Goal: Task Accomplishment & Management: Use online tool/utility

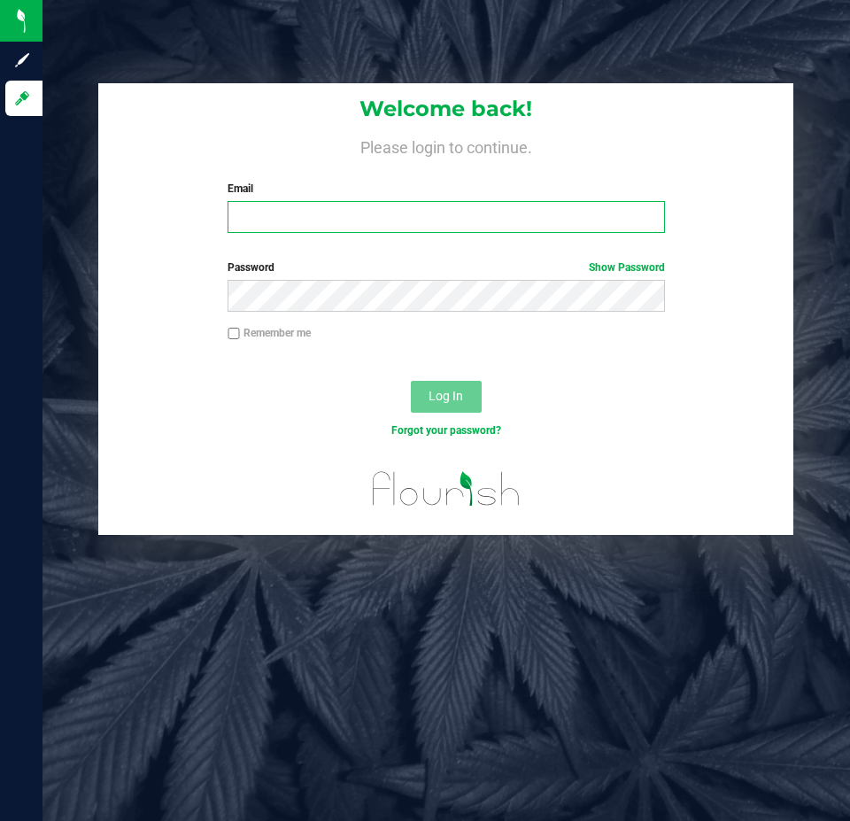
click at [381, 217] on input "Email" at bounding box center [446, 217] width 436 height 32
type input "[EMAIL_ADDRESS][DOMAIN_NAME]"
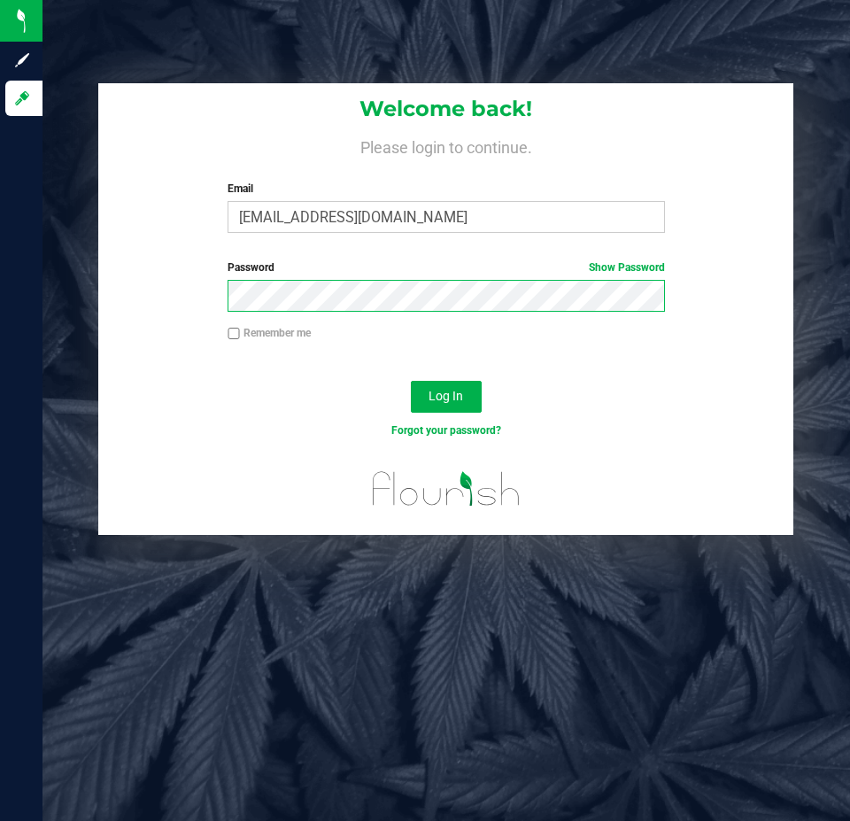
click at [411, 381] on button "Log In" at bounding box center [446, 397] width 71 height 32
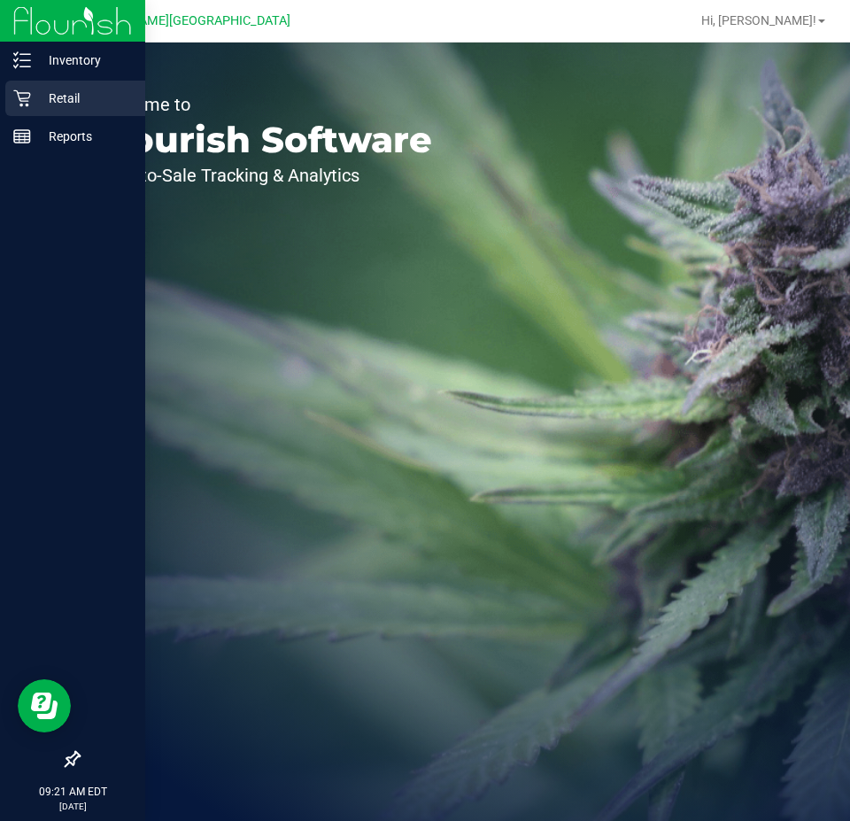
click at [59, 107] on p "Retail" at bounding box center [84, 98] width 106 height 21
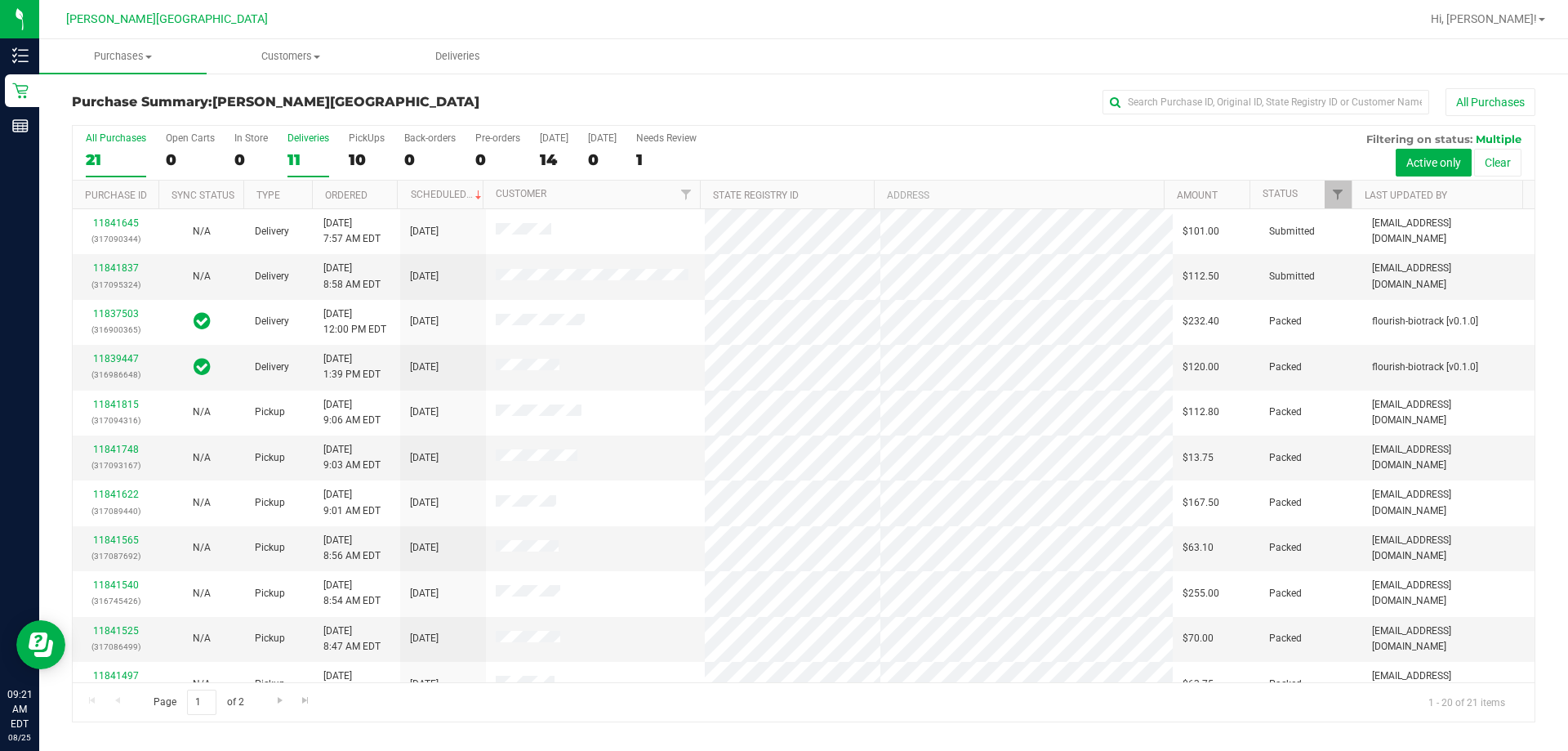
click at [316, 151] on div "11" at bounding box center [308, 160] width 42 height 18
click at [0, 0] on input "Deliveries 11" at bounding box center [0, 0] width 0 height 0
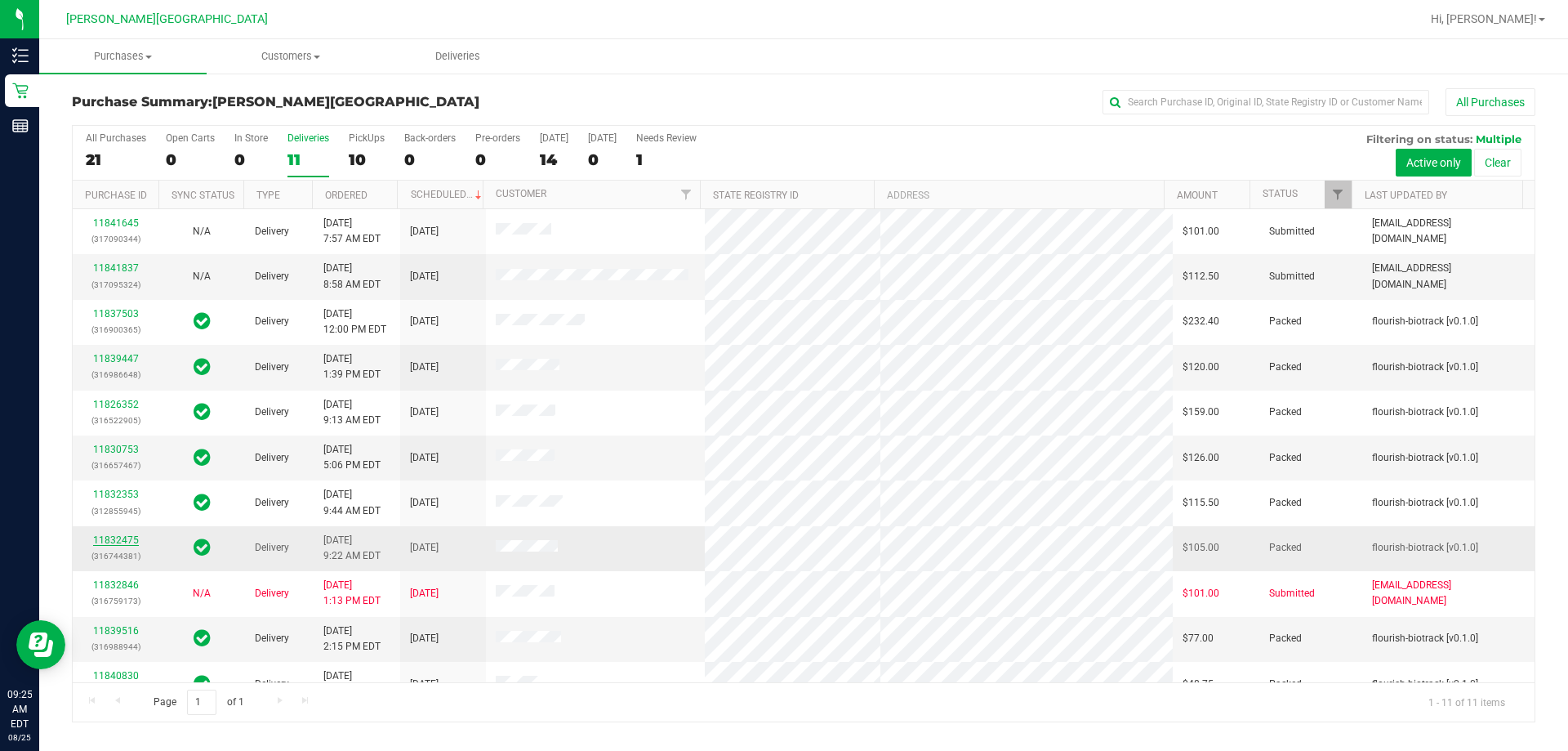
click at [110, 541] on link "11832475" at bounding box center [116, 540] width 46 height 11
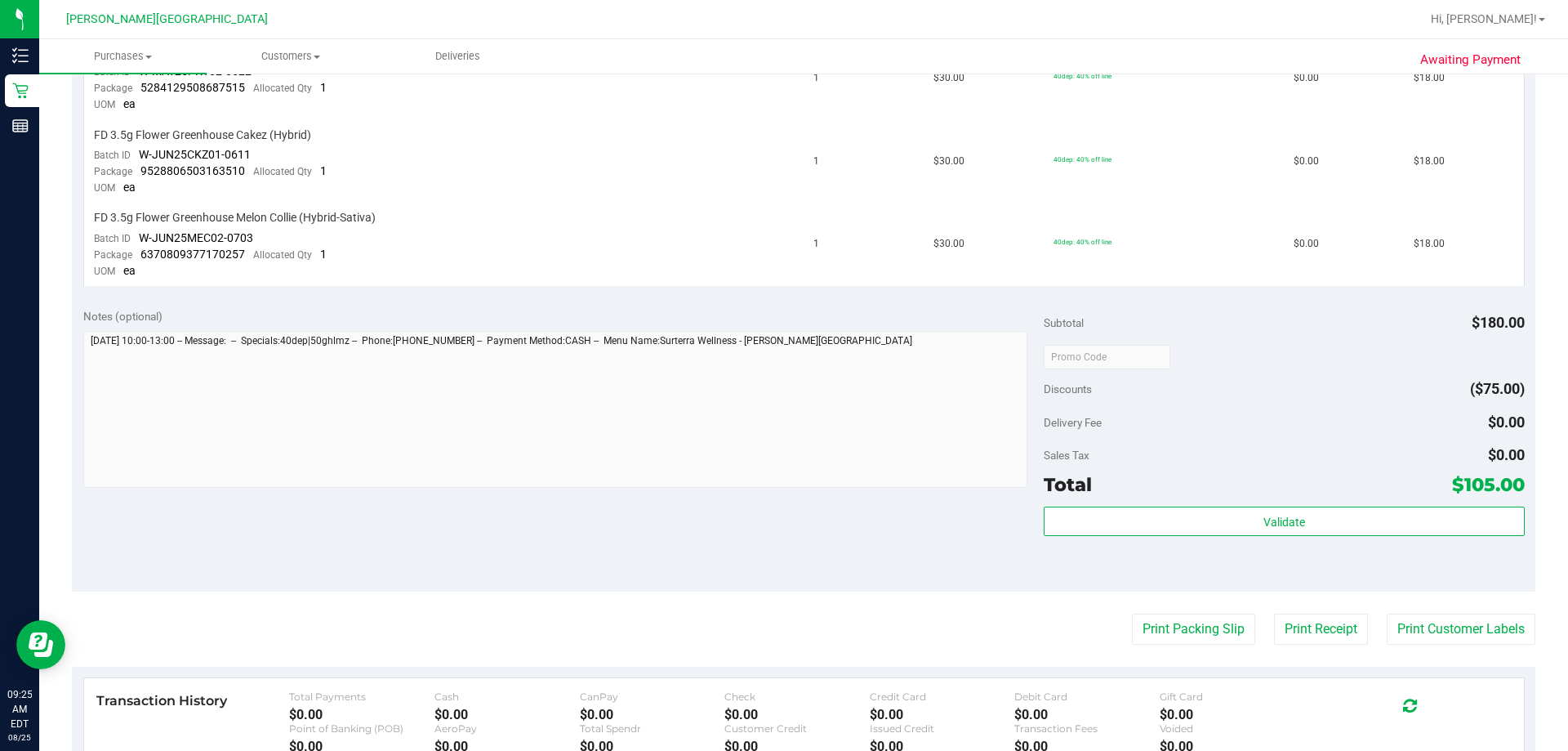
scroll to position [817, 0]
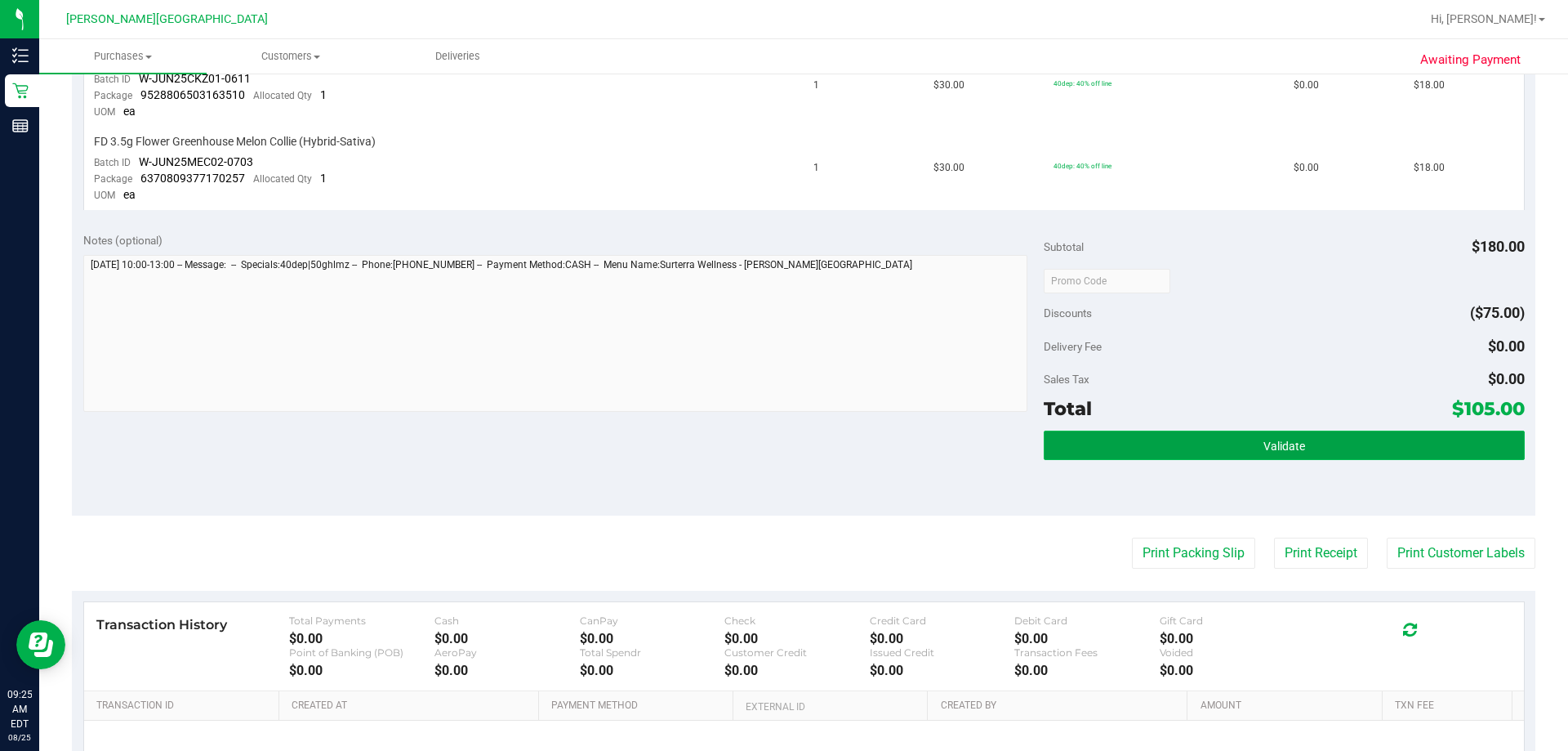
click at [783, 452] on button "Validate" at bounding box center [1283, 446] width 481 height 30
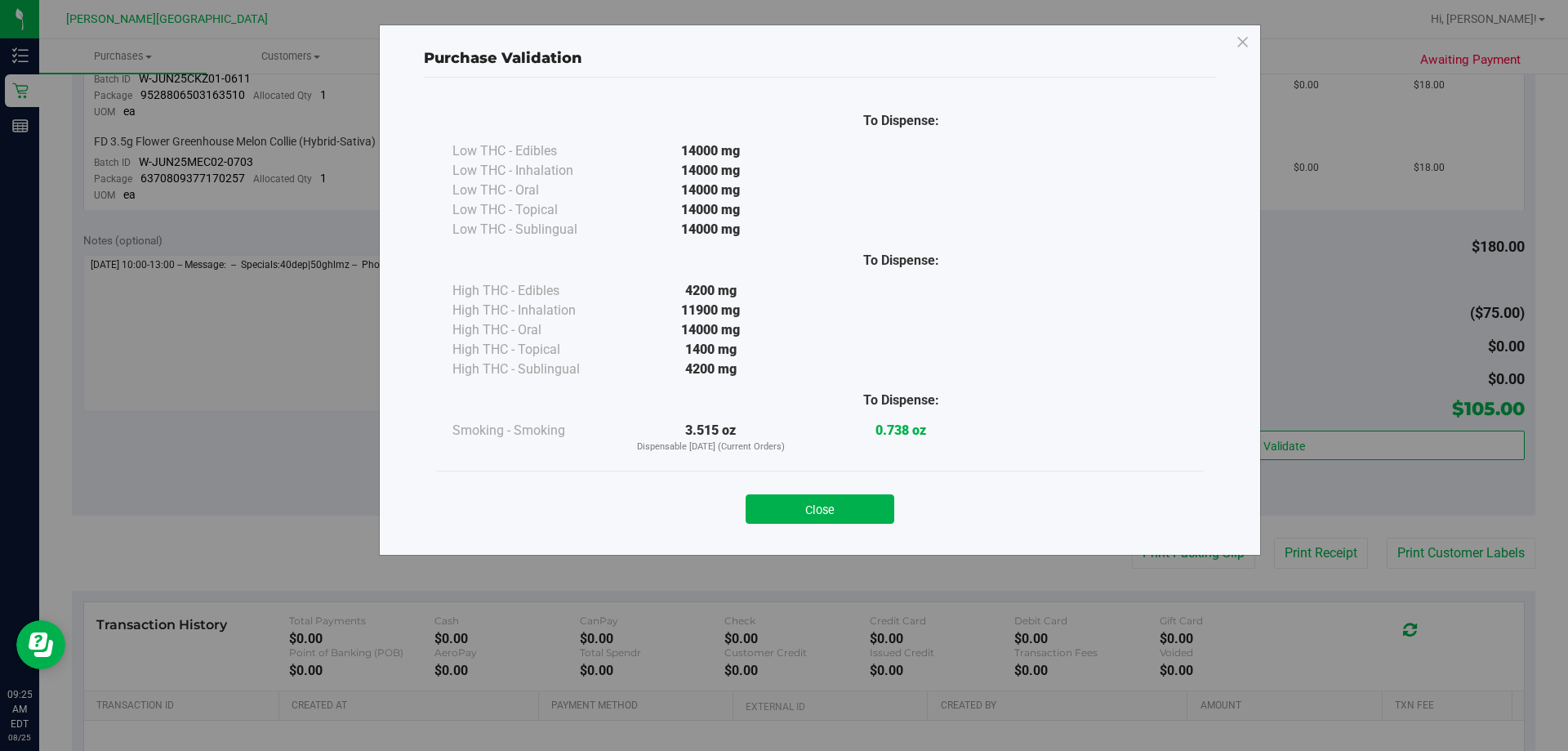
drag, startPoint x: 843, startPoint y: 502, endPoint x: 877, endPoint y: 506, distance: 34.2
click at [783, 503] on button "Close" at bounding box center [819, 509] width 148 height 30
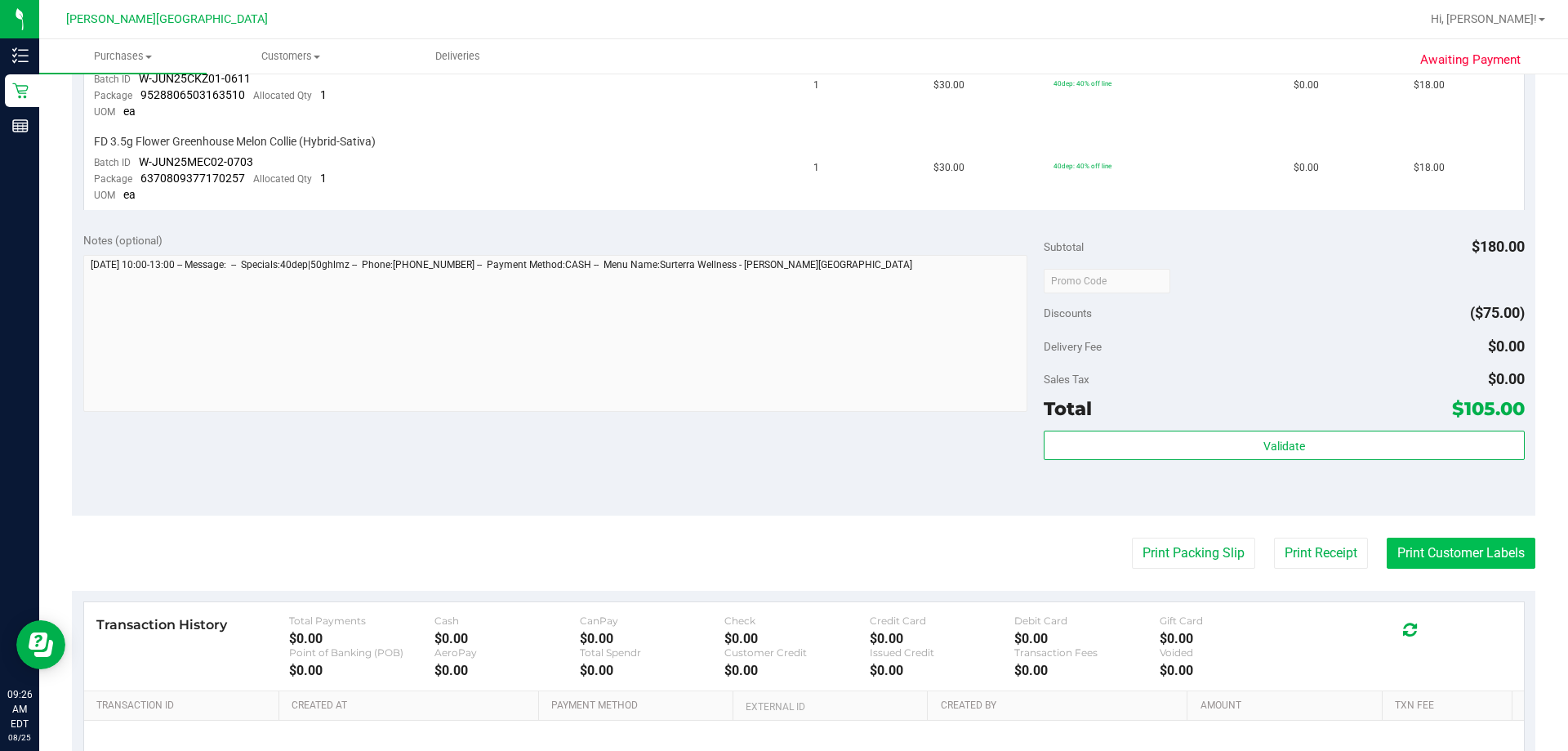
click at [783, 547] on button "Print Customer Labels" at bounding box center [1460, 553] width 148 height 31
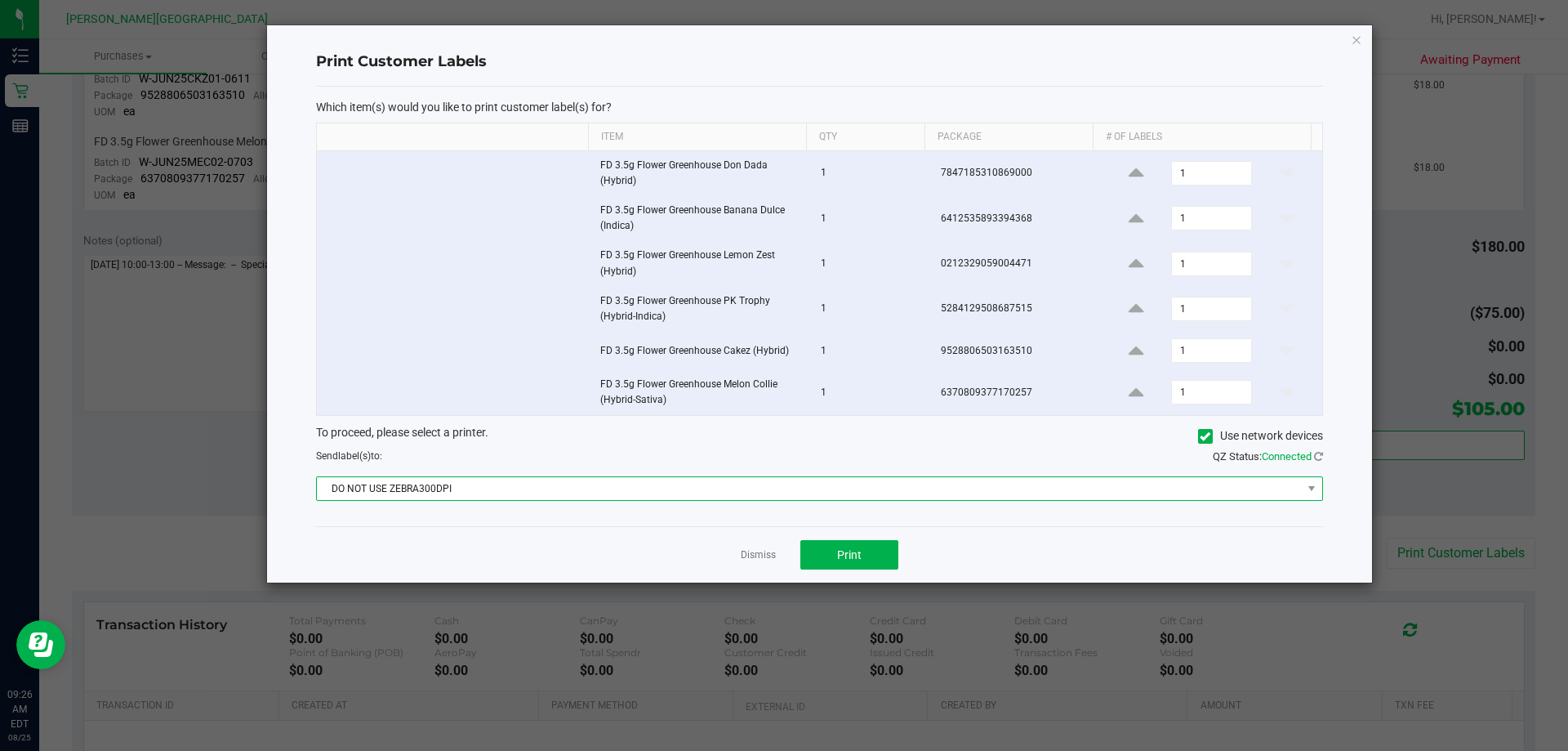
click at [701, 487] on span "DO NOT USE ZEBRA300DPI" at bounding box center [809, 488] width 985 height 23
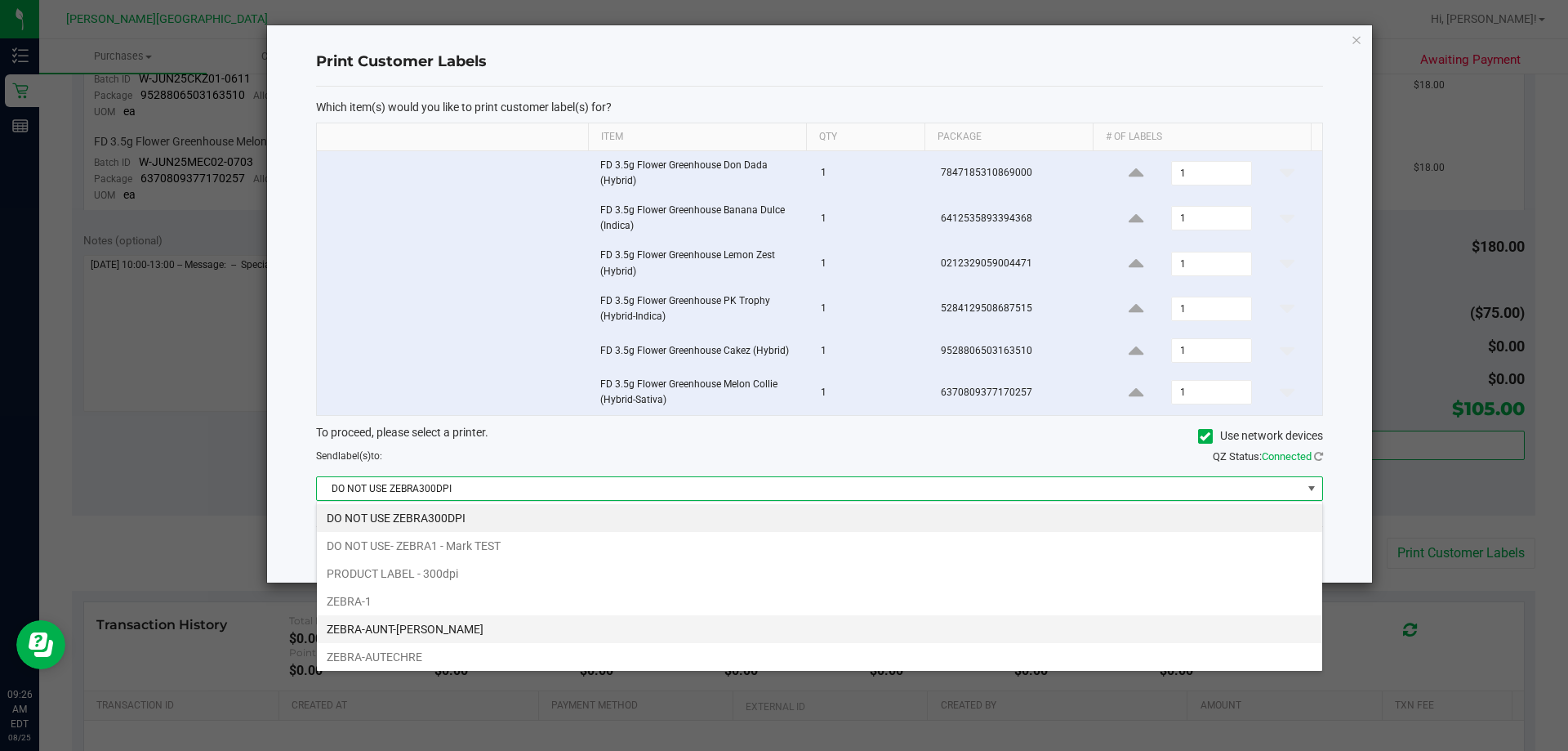
scroll to position [31, 0]
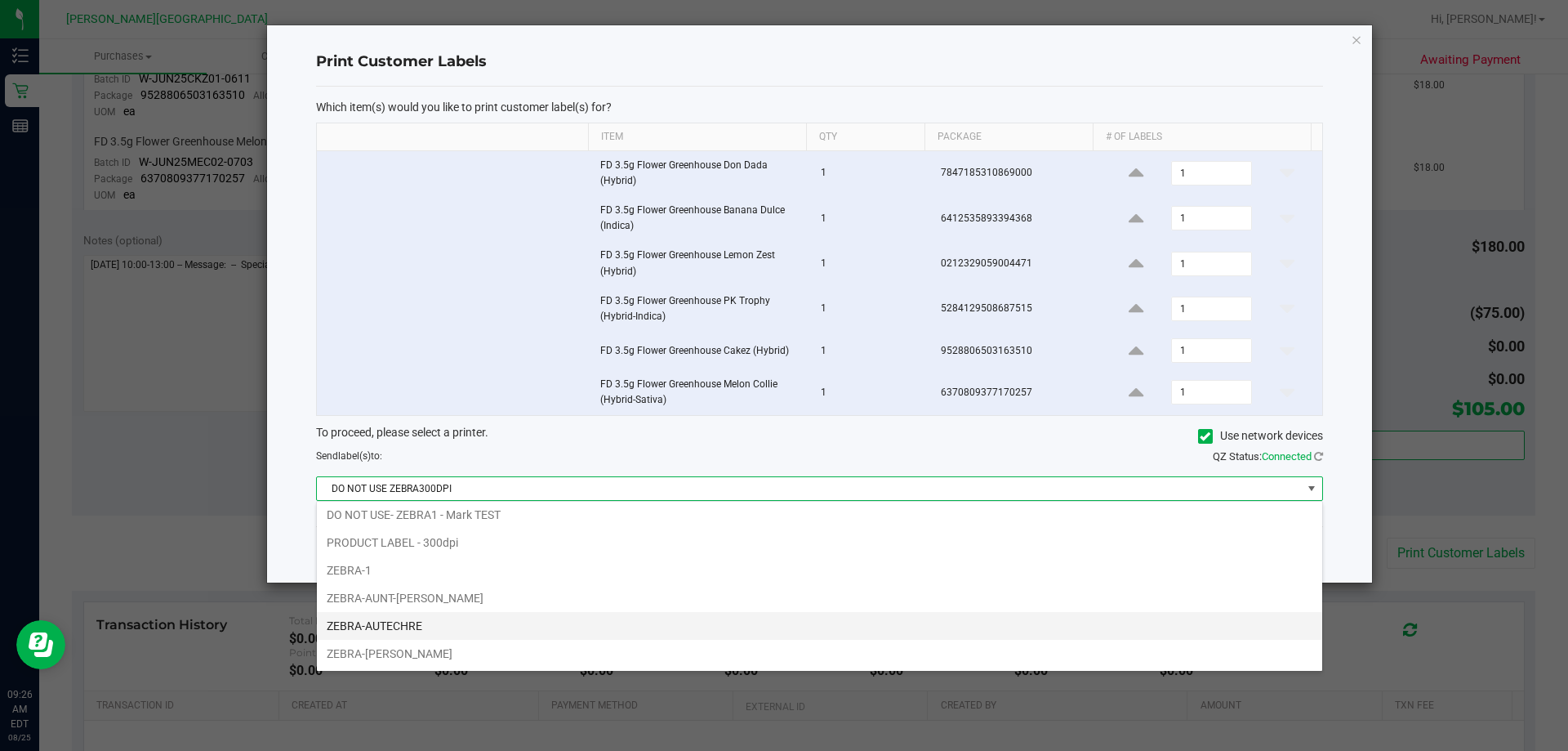
click at [439, 621] on li "ZEBRA-AUTECHRE" at bounding box center [819, 626] width 1005 height 28
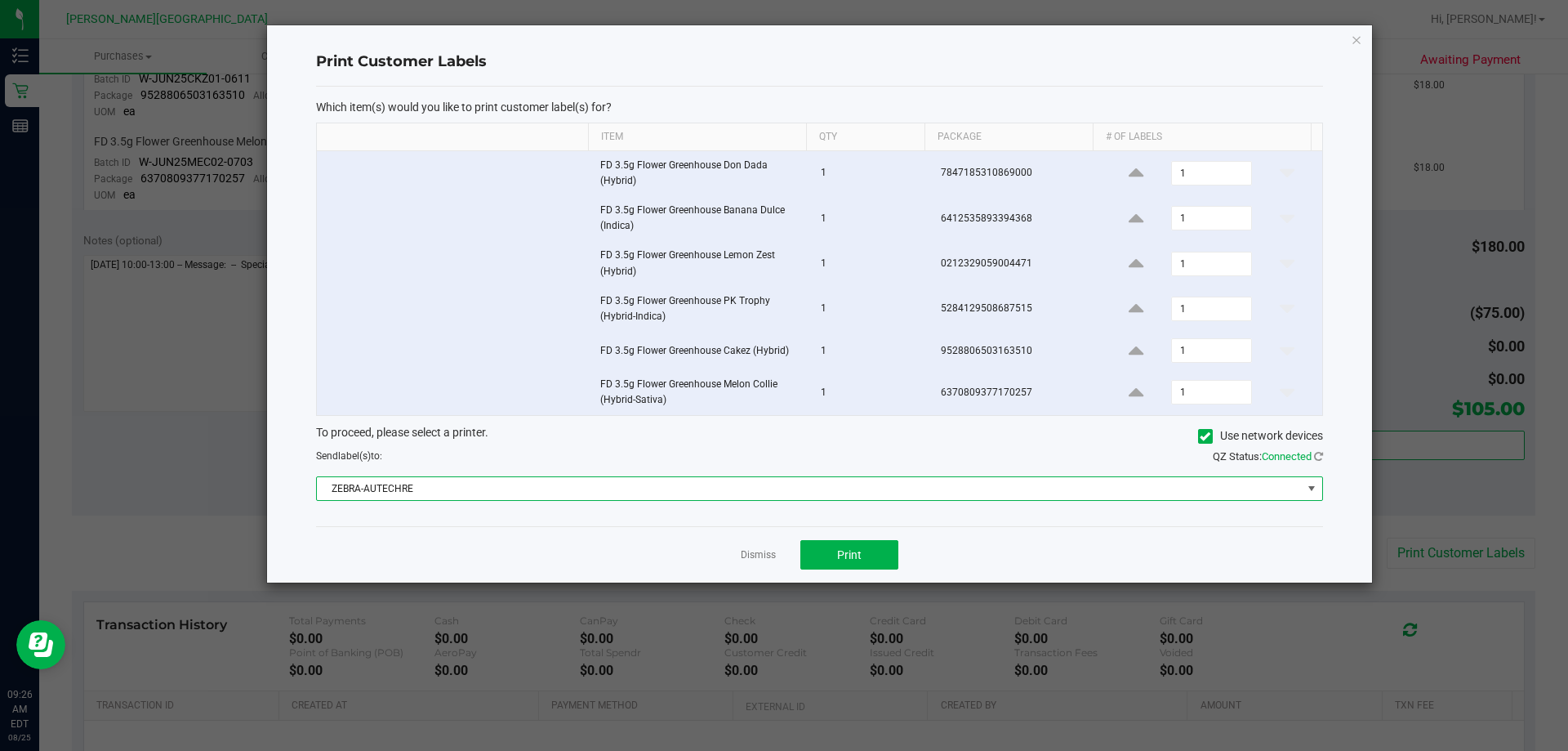
click at [671, 493] on span "ZEBRA-AUTECHRE" at bounding box center [809, 488] width 985 height 23
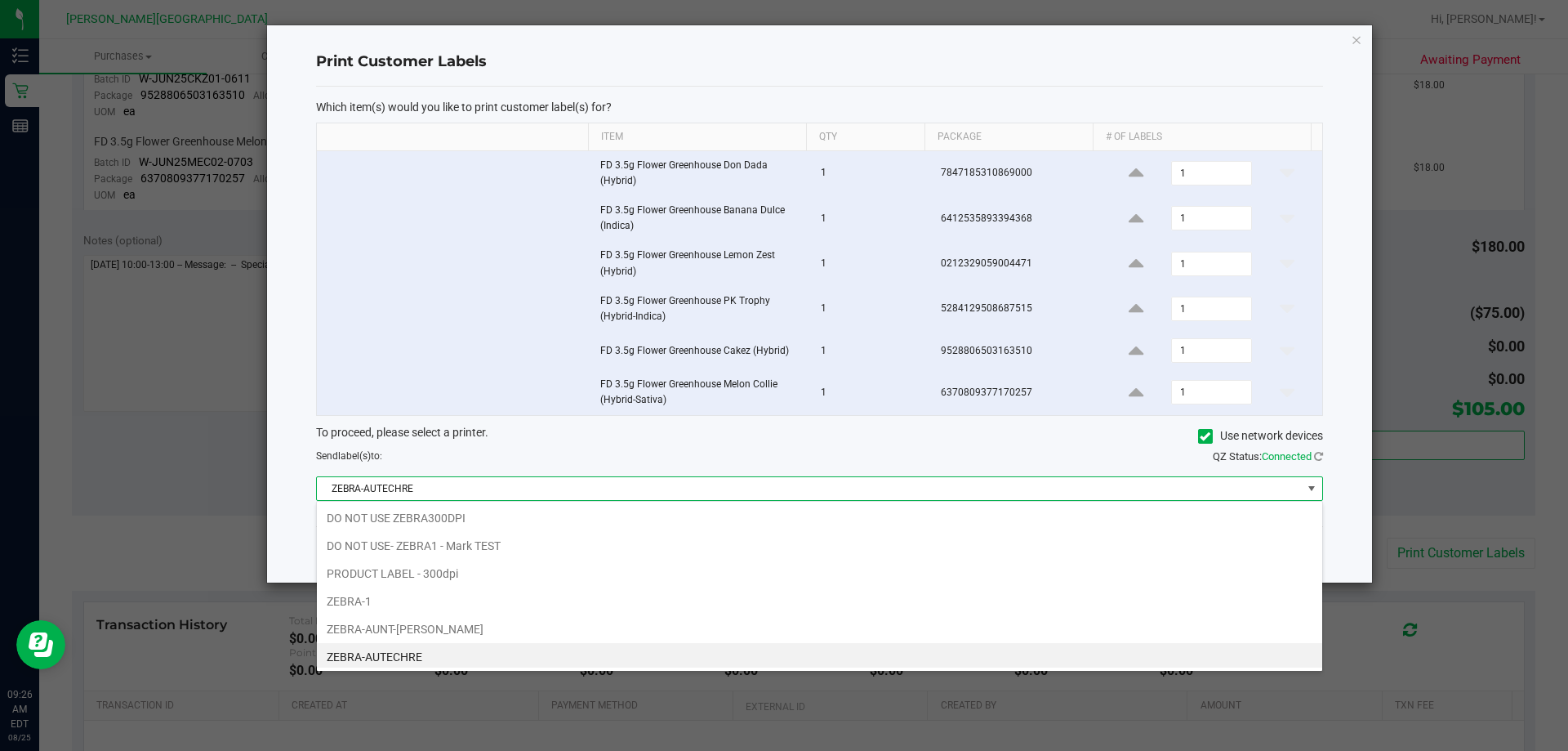
scroll to position [25, 1006]
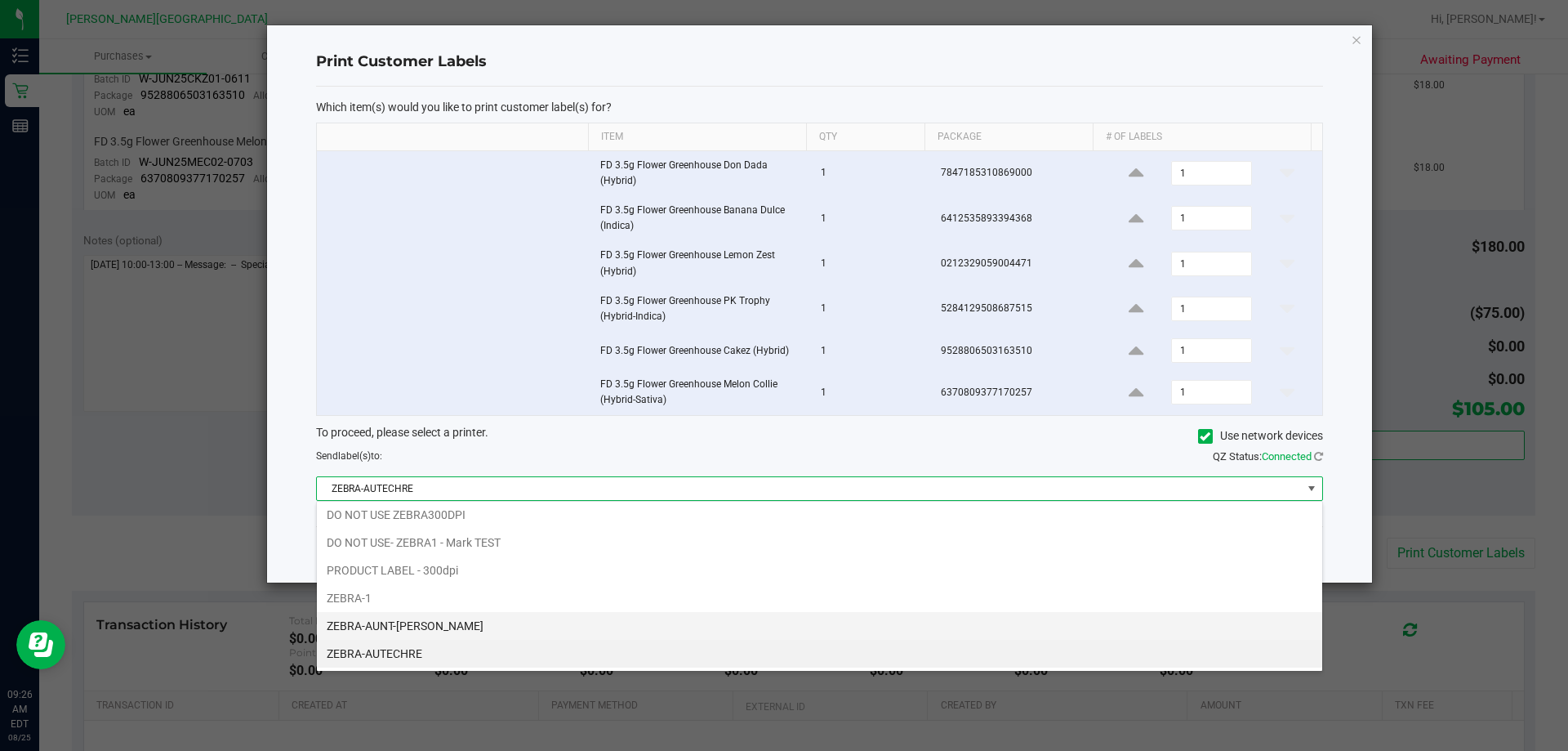
click at [441, 617] on li "ZEBRA-AUNT-SARAH" at bounding box center [819, 626] width 1005 height 28
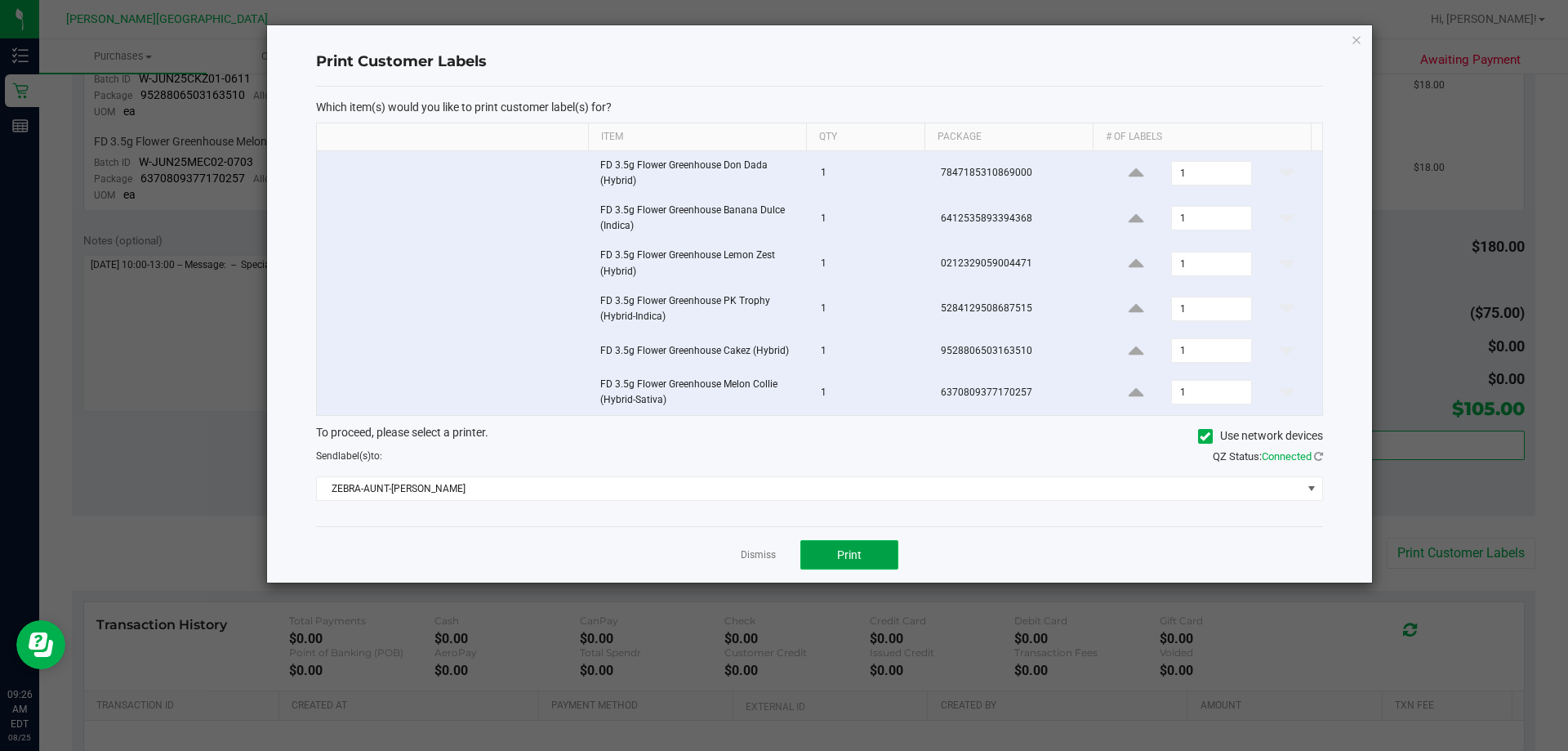
click at [783, 554] on button "Print" at bounding box center [849, 554] width 98 height 30
click at [783, 42] on icon "button" at bounding box center [1356, 39] width 11 height 19
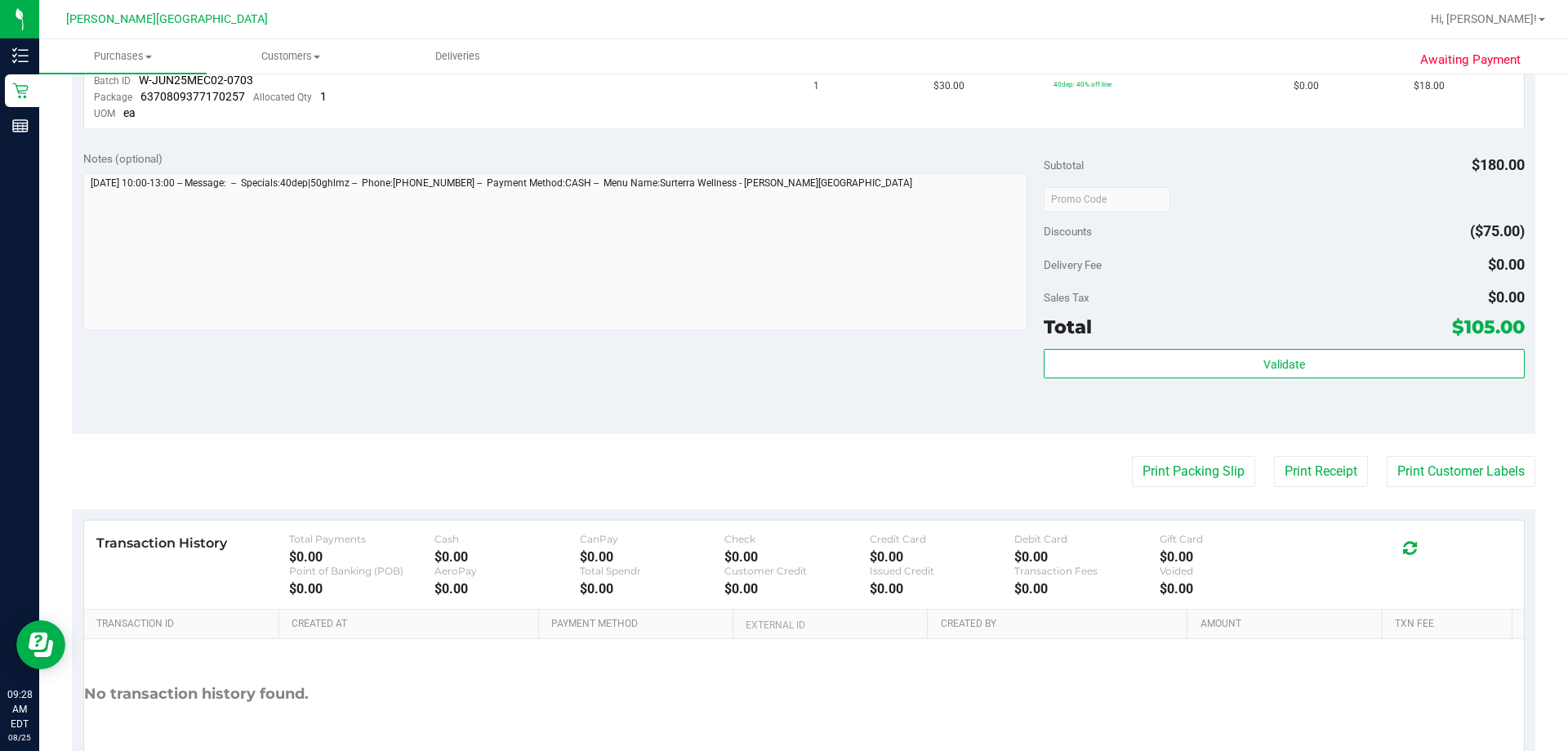
scroll to position [995, 0]
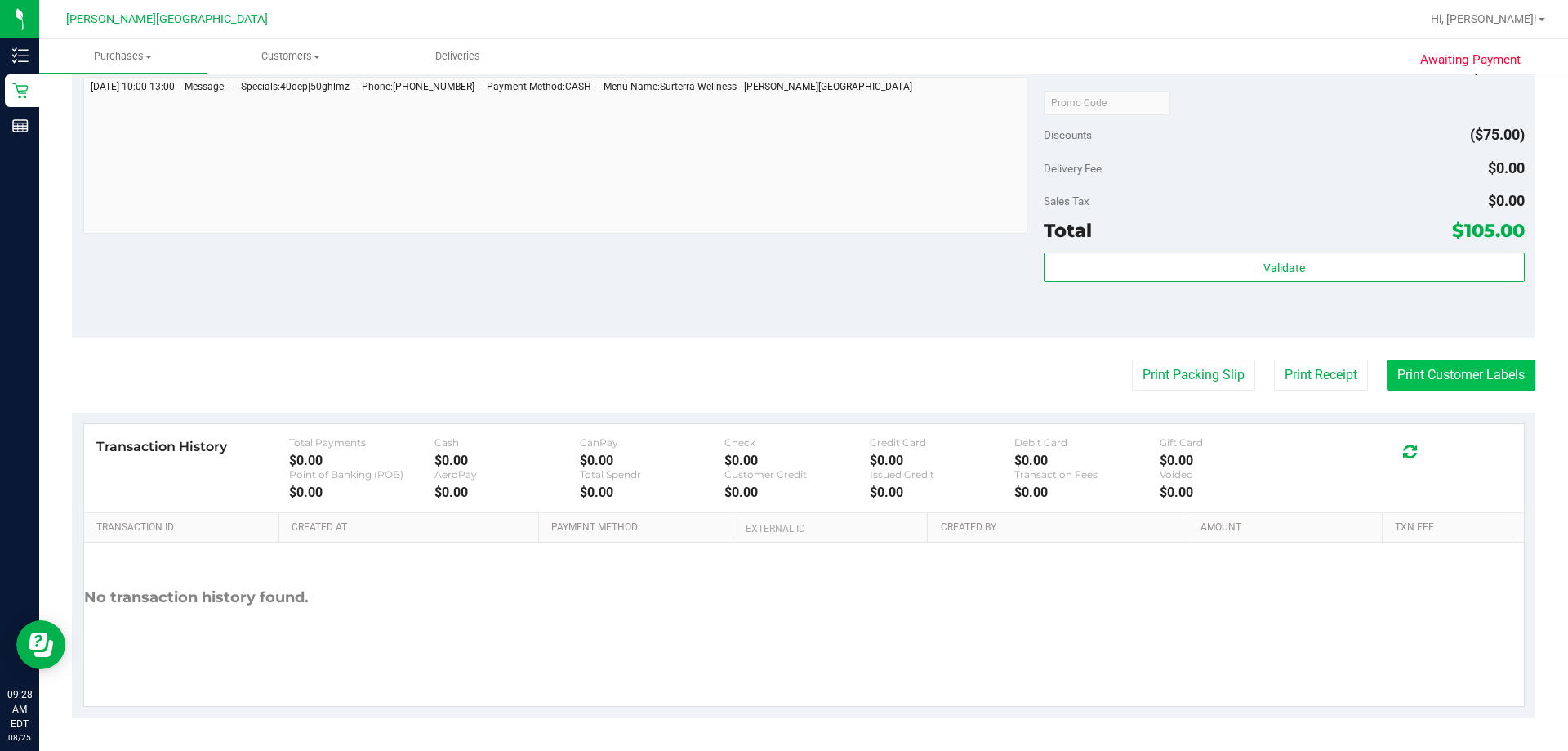
click at [783, 384] on button "Print Customer Labels" at bounding box center [1460, 376] width 148 height 31
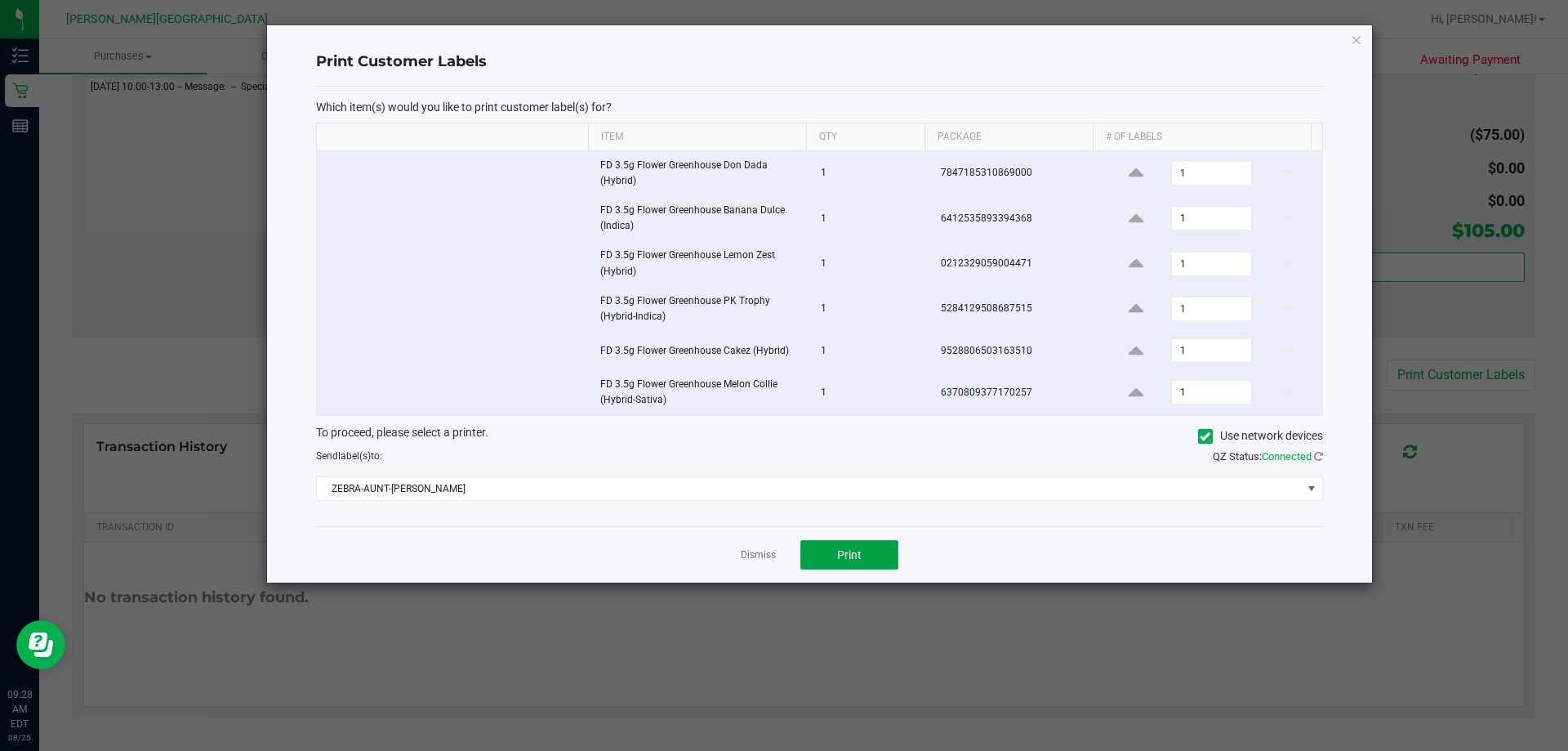
click at [783, 552] on button "Print" at bounding box center [849, 554] width 98 height 30
click at [783, 42] on icon "button" at bounding box center [1356, 39] width 11 height 19
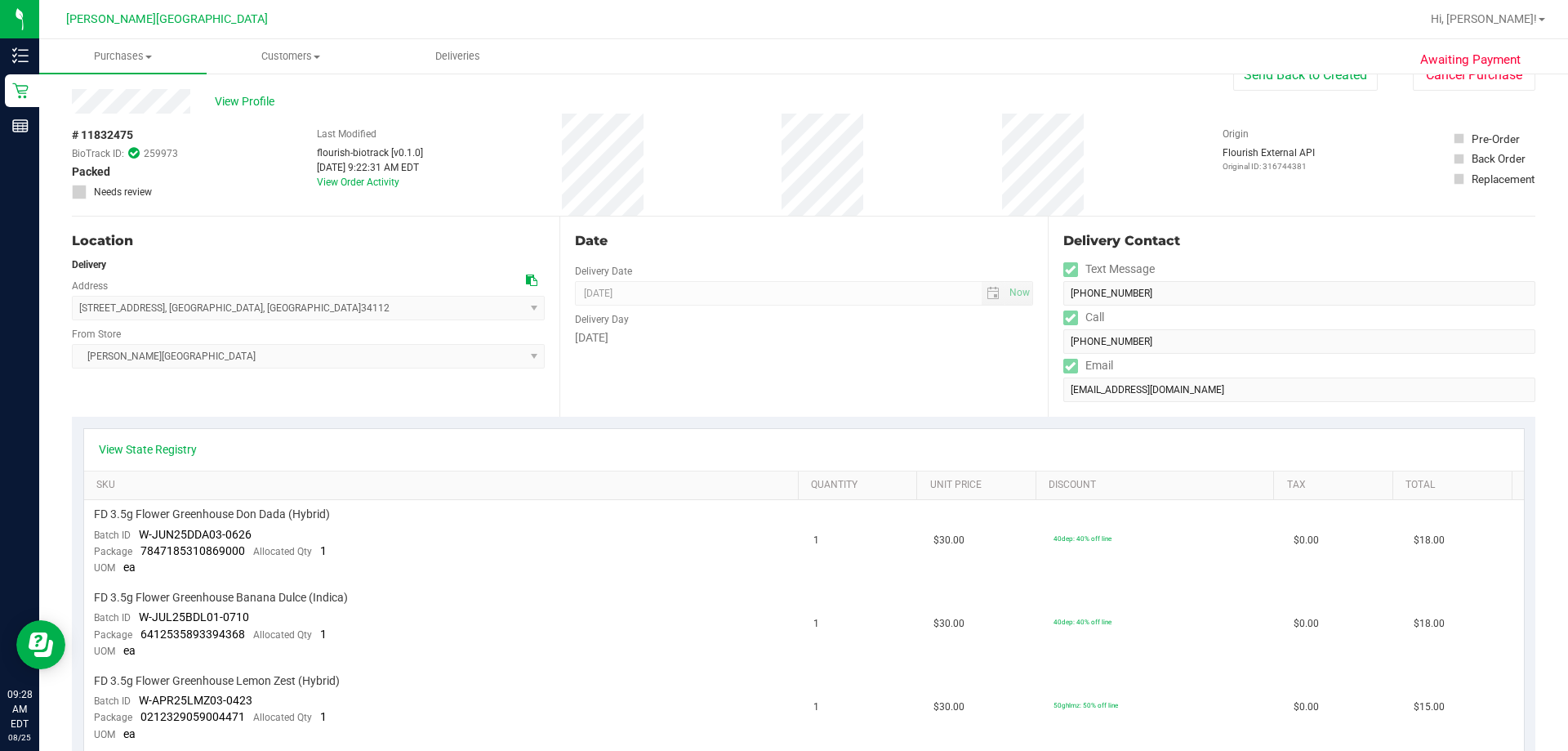
scroll to position [0, 0]
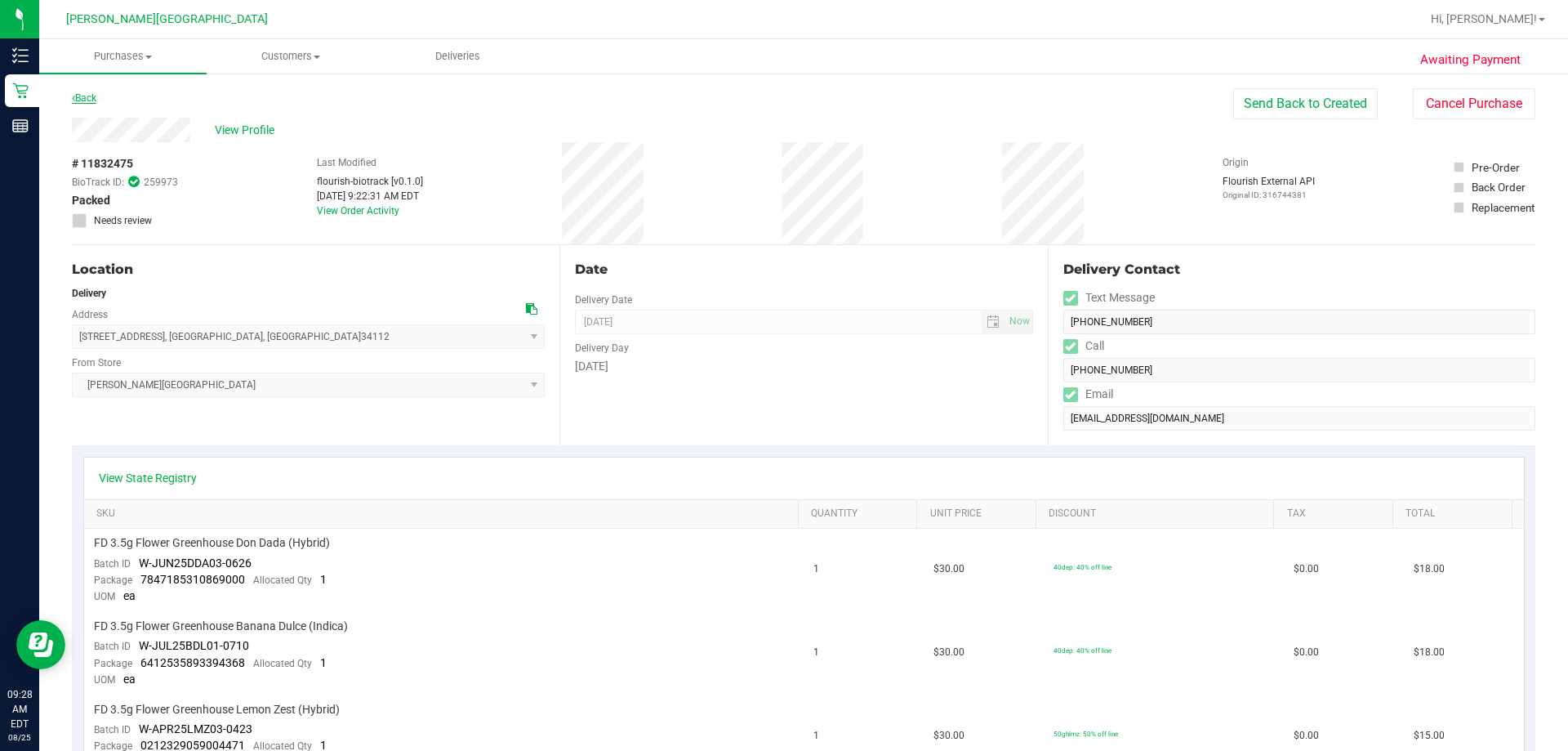
click at [87, 98] on link "Back" at bounding box center [84, 98] width 25 height 11
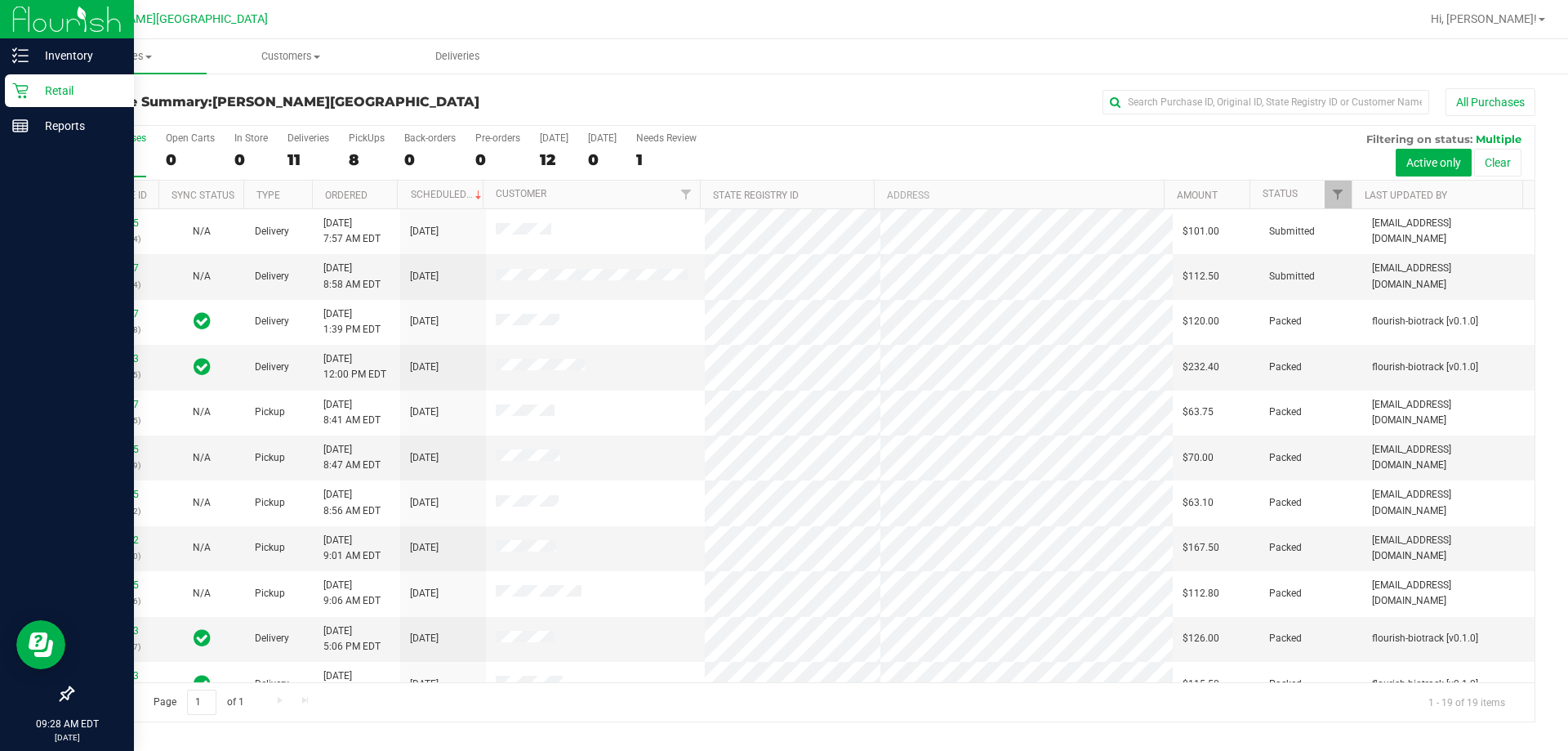
click at [35, 87] on p "Retail" at bounding box center [77, 90] width 98 height 19
click at [75, 89] on p "Retail" at bounding box center [77, 90] width 98 height 19
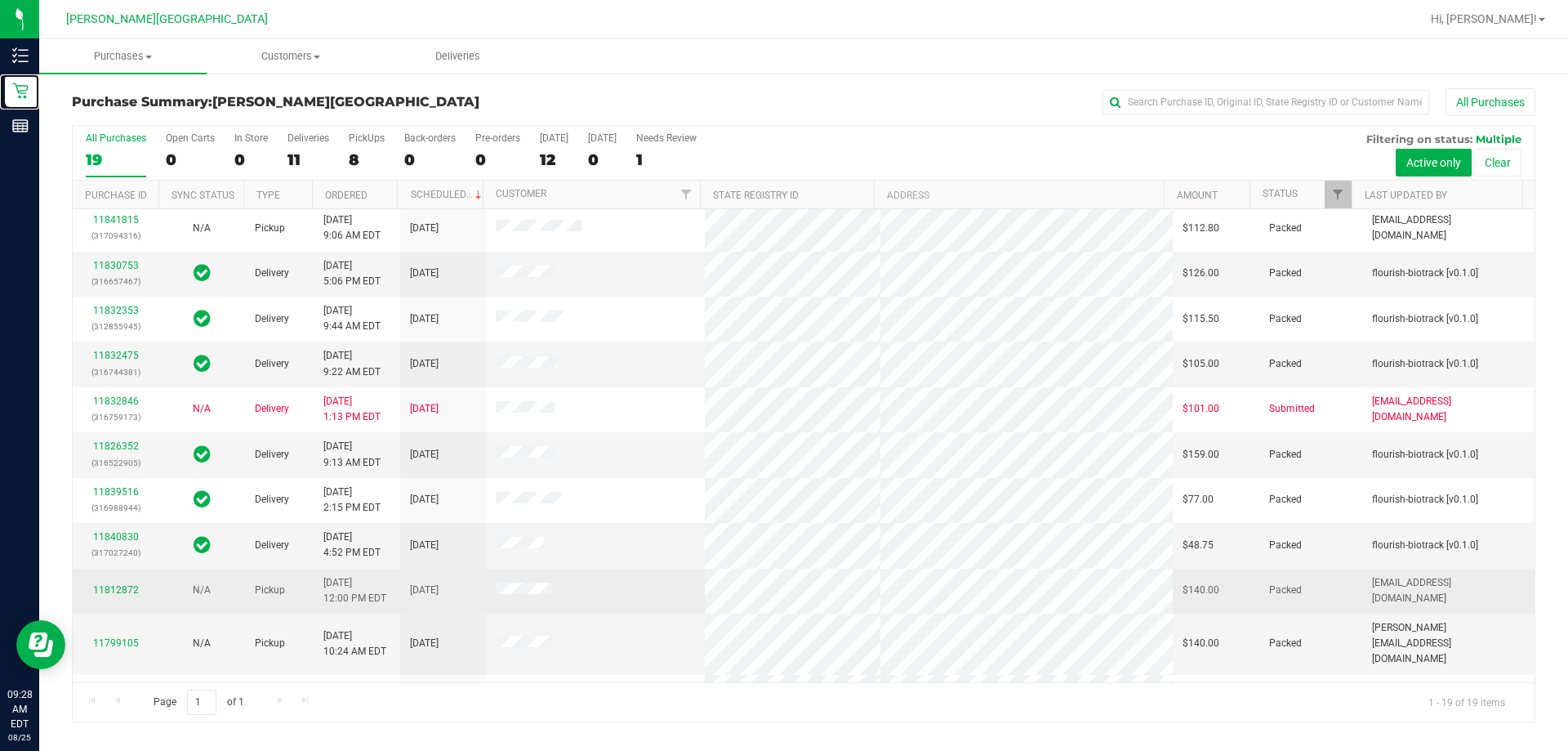
scroll to position [387, 0]
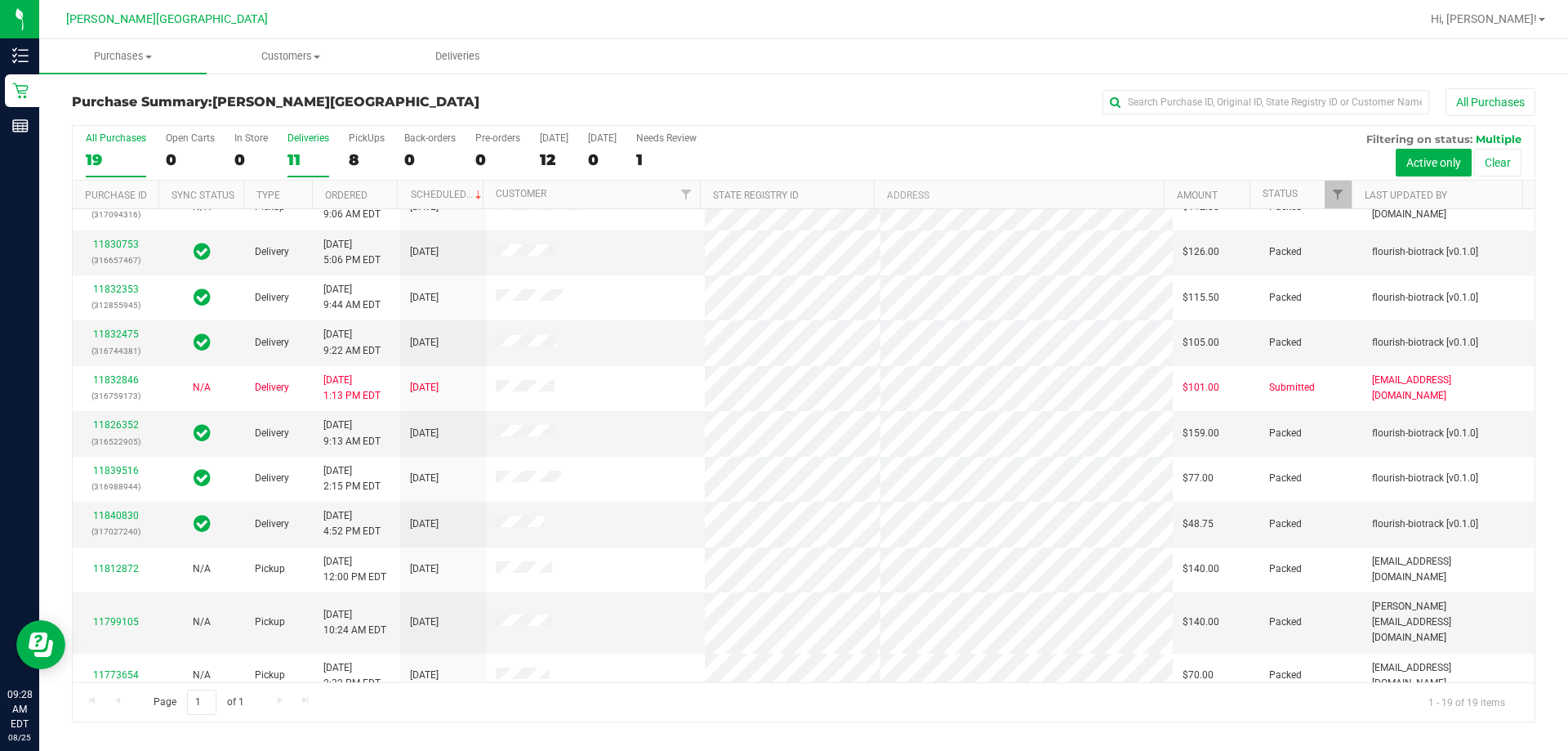
click at [296, 161] on div "11" at bounding box center [308, 160] width 42 height 18
click at [0, 0] on input "Deliveries 11" at bounding box center [0, 0] width 0 height 0
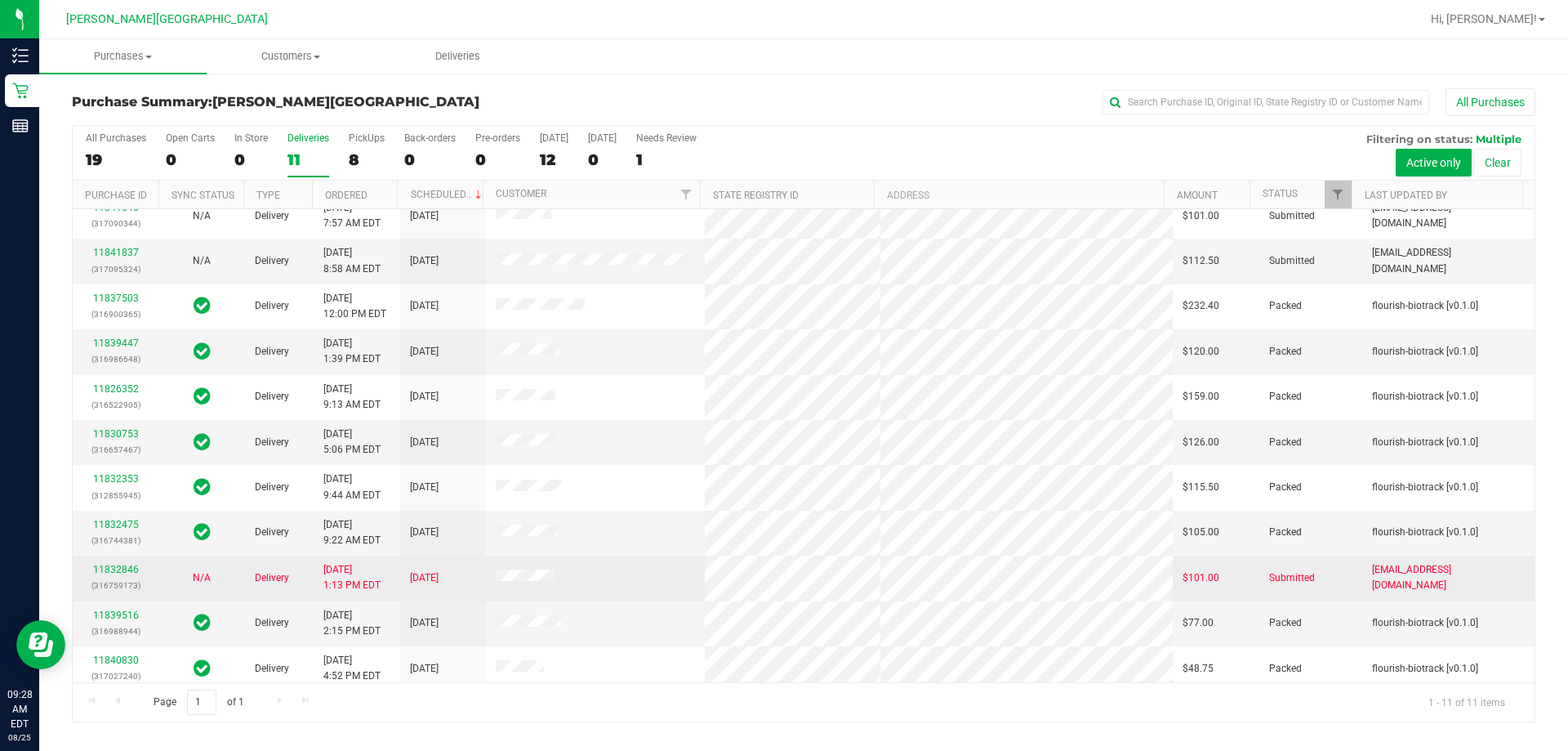
scroll to position [24, 0]
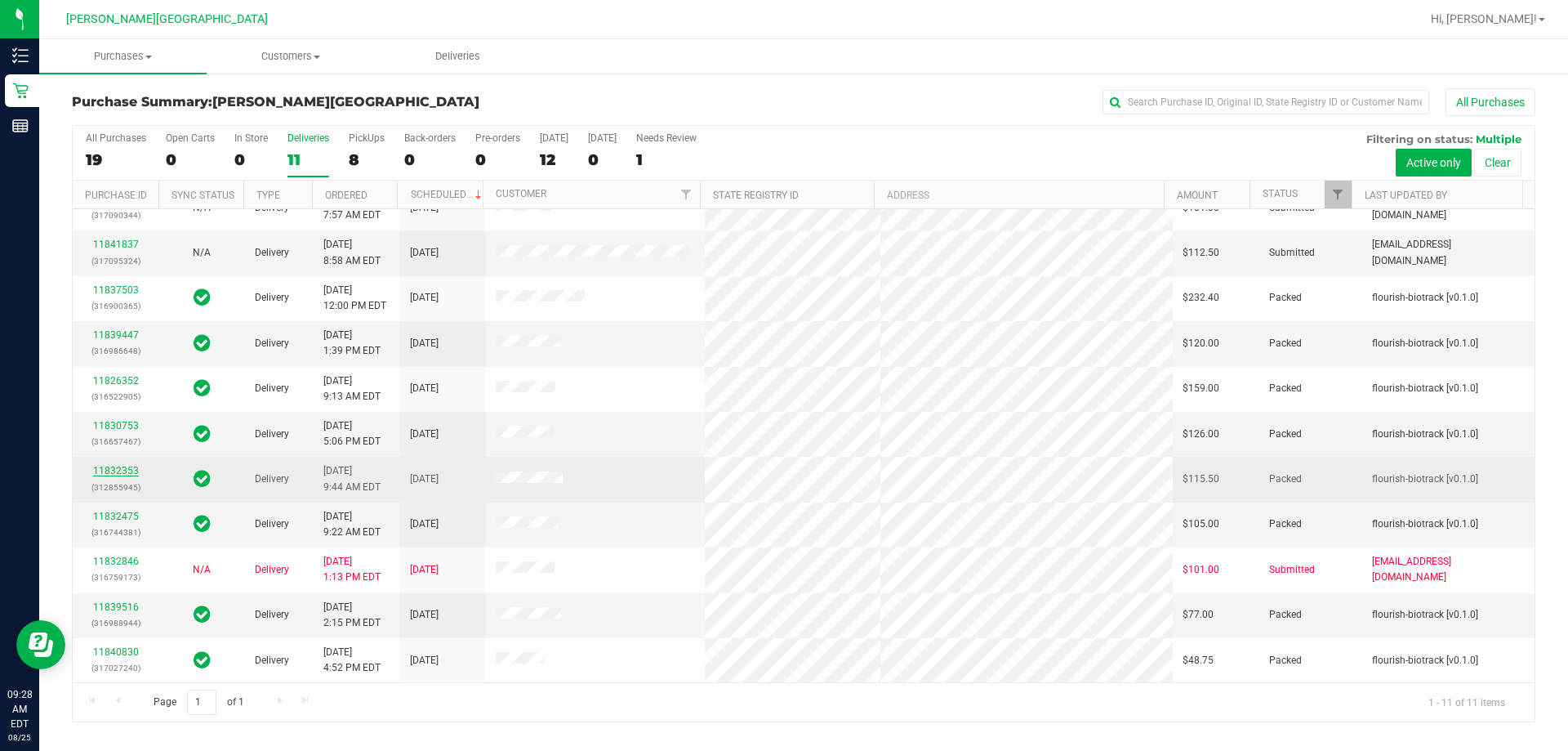
click at [128, 470] on link "11832353" at bounding box center [116, 471] width 46 height 11
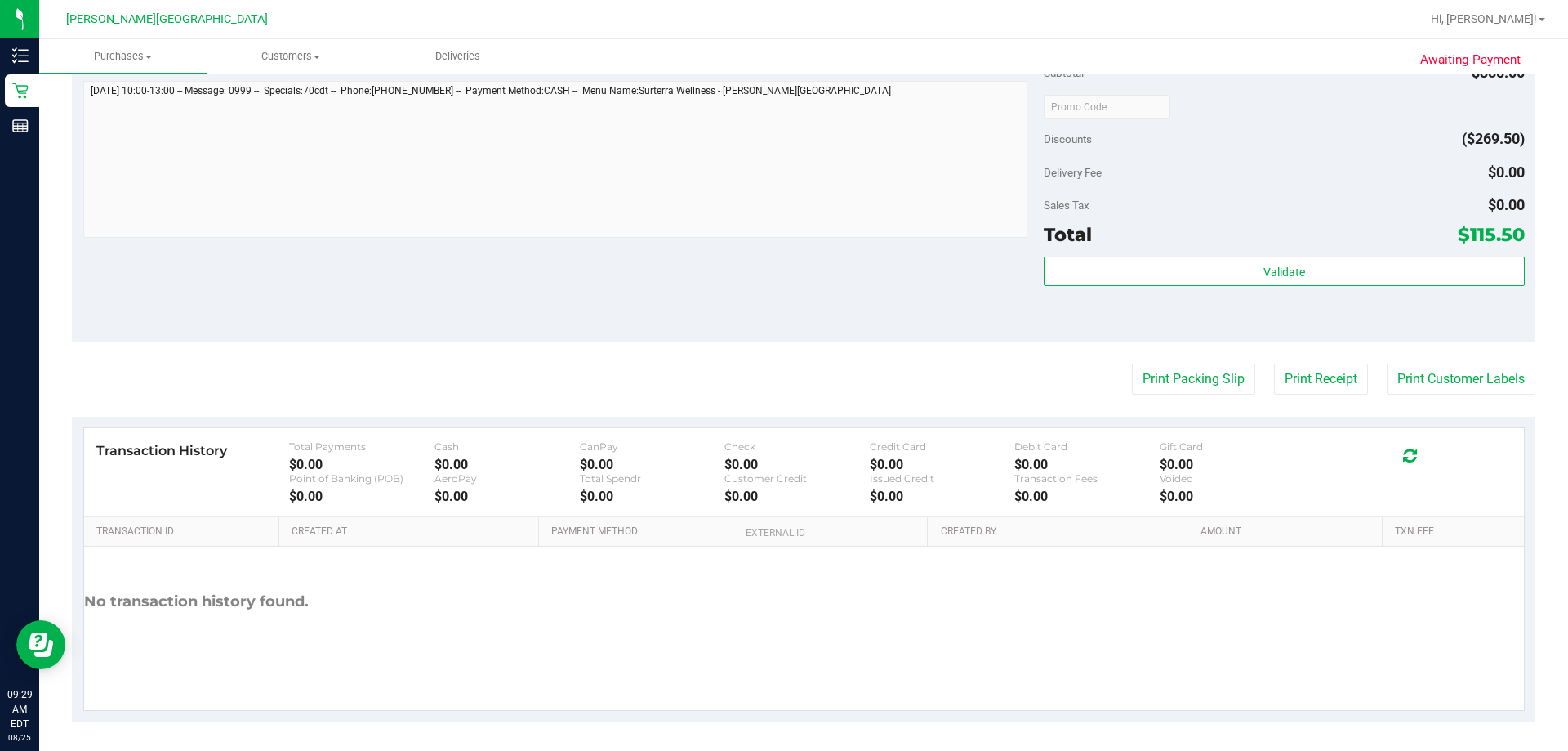
scroll to position [695, 0]
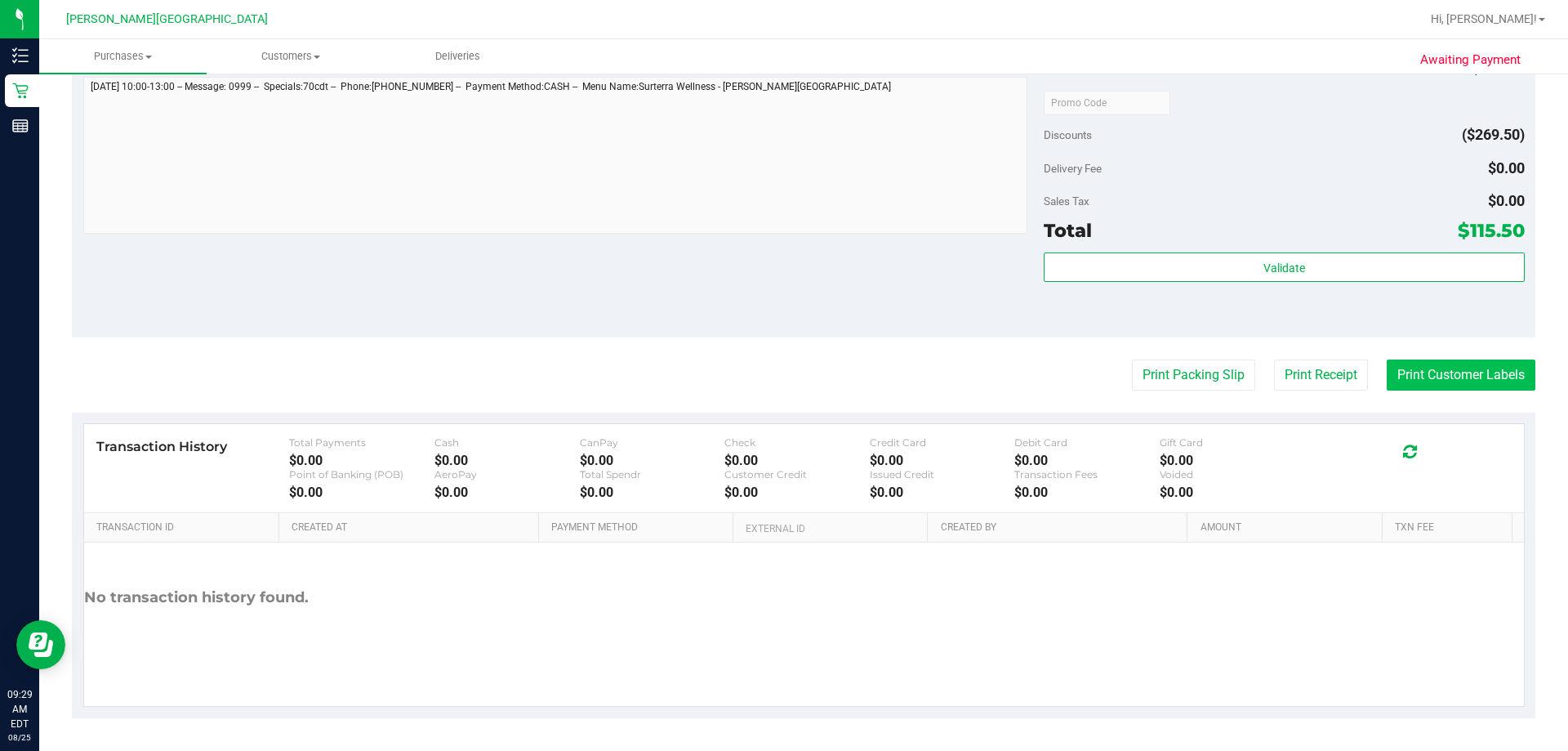
click at [783, 387] on button "Print Customer Labels" at bounding box center [1460, 376] width 148 height 31
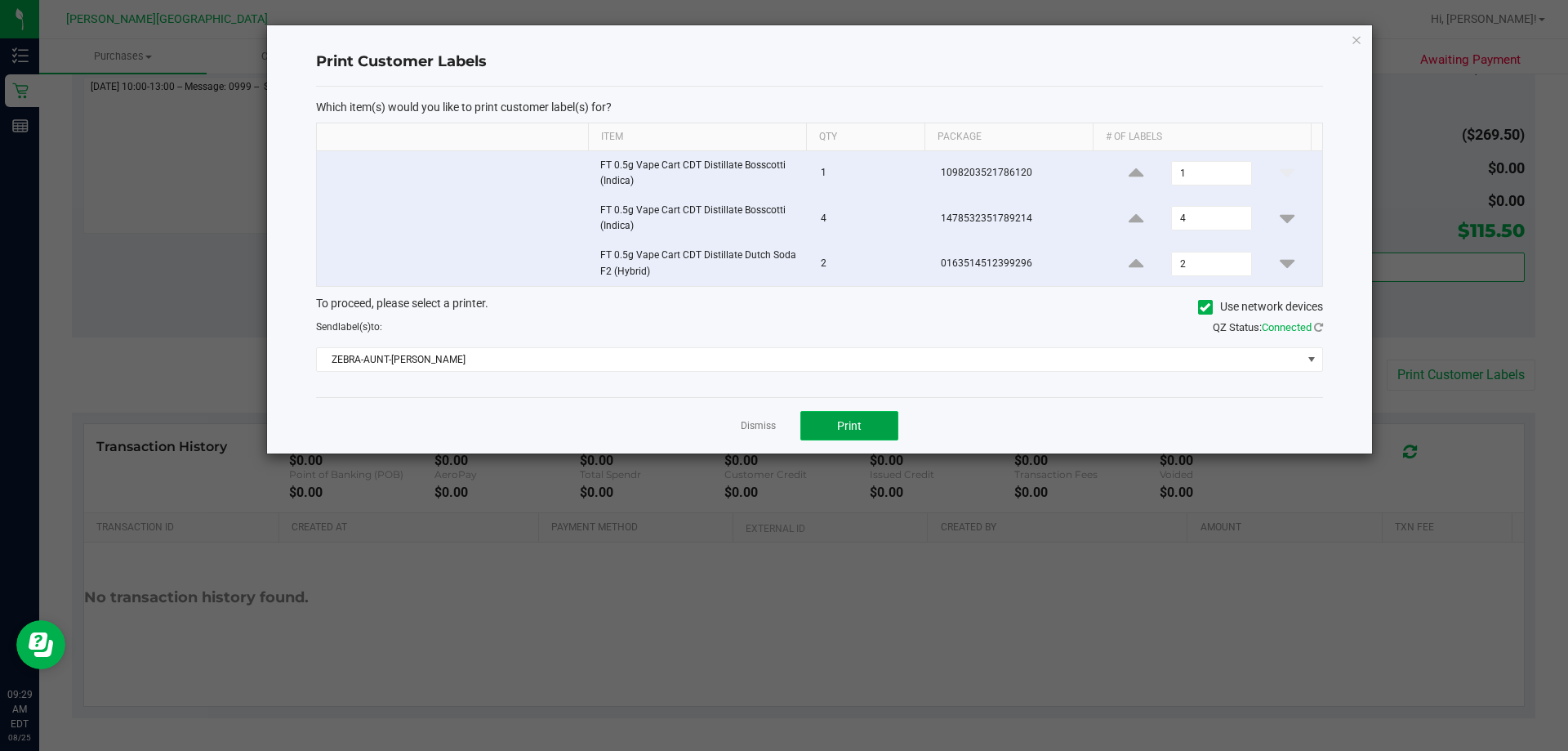
click at [783, 424] on button "Print" at bounding box center [849, 425] width 98 height 30
click at [783, 40] on icon "button" at bounding box center [1356, 39] width 11 height 19
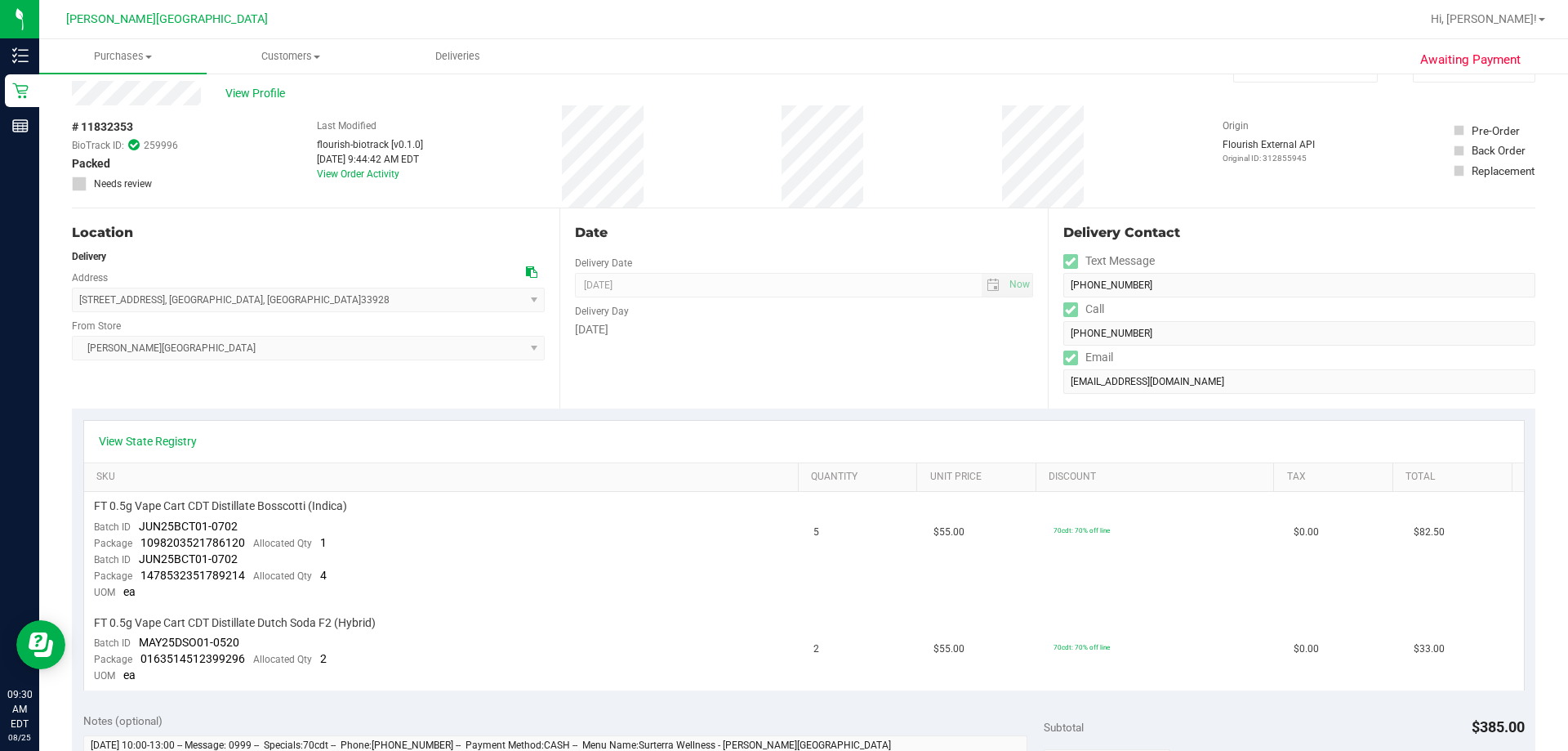
scroll to position [0, 0]
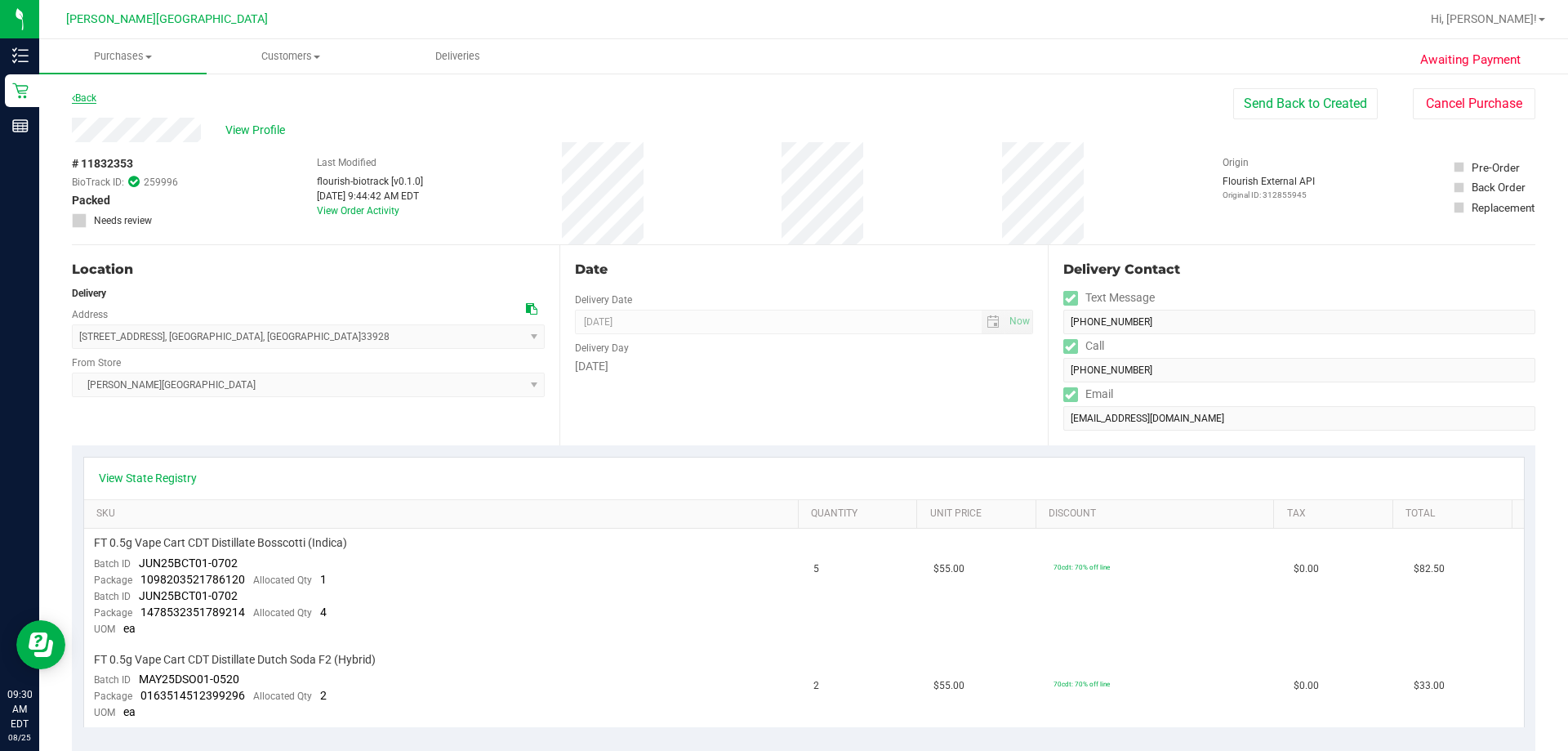
click at [89, 95] on link "Back" at bounding box center [84, 98] width 25 height 11
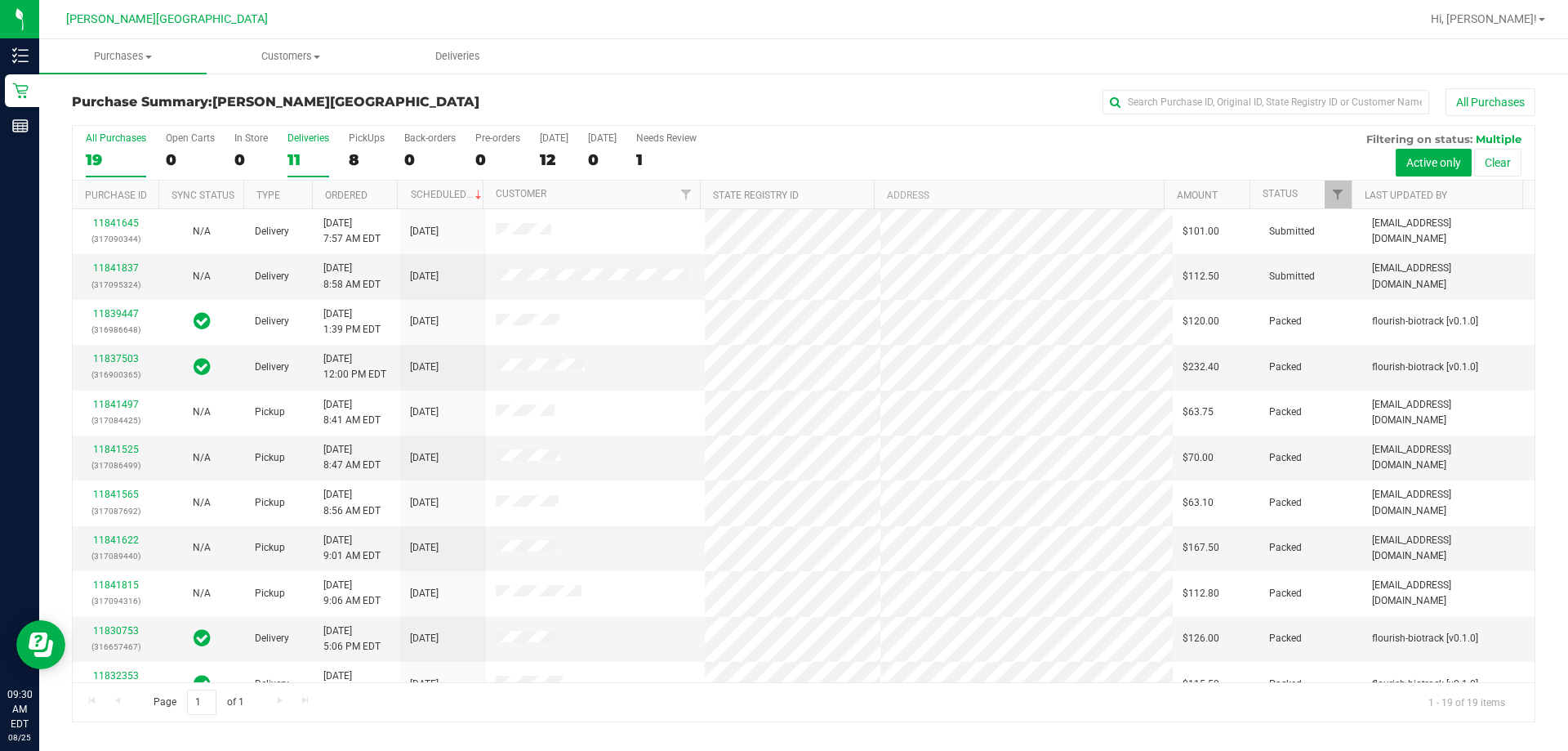
click at [315, 153] on div "11" at bounding box center [308, 160] width 42 height 18
click at [0, 0] on input "Deliveries 11" at bounding box center [0, 0] width 0 height 0
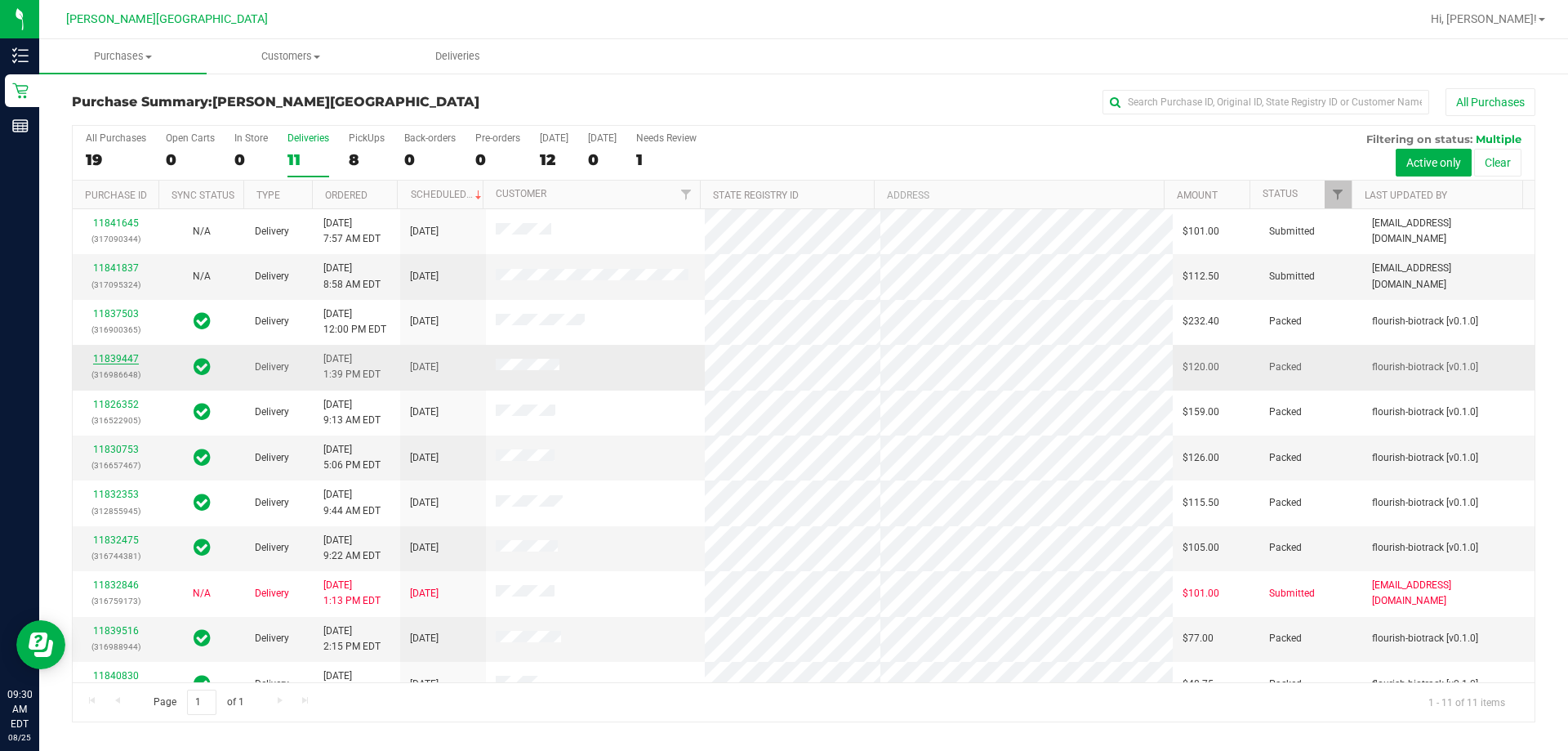
click at [121, 361] on link "11839447" at bounding box center [116, 358] width 46 height 11
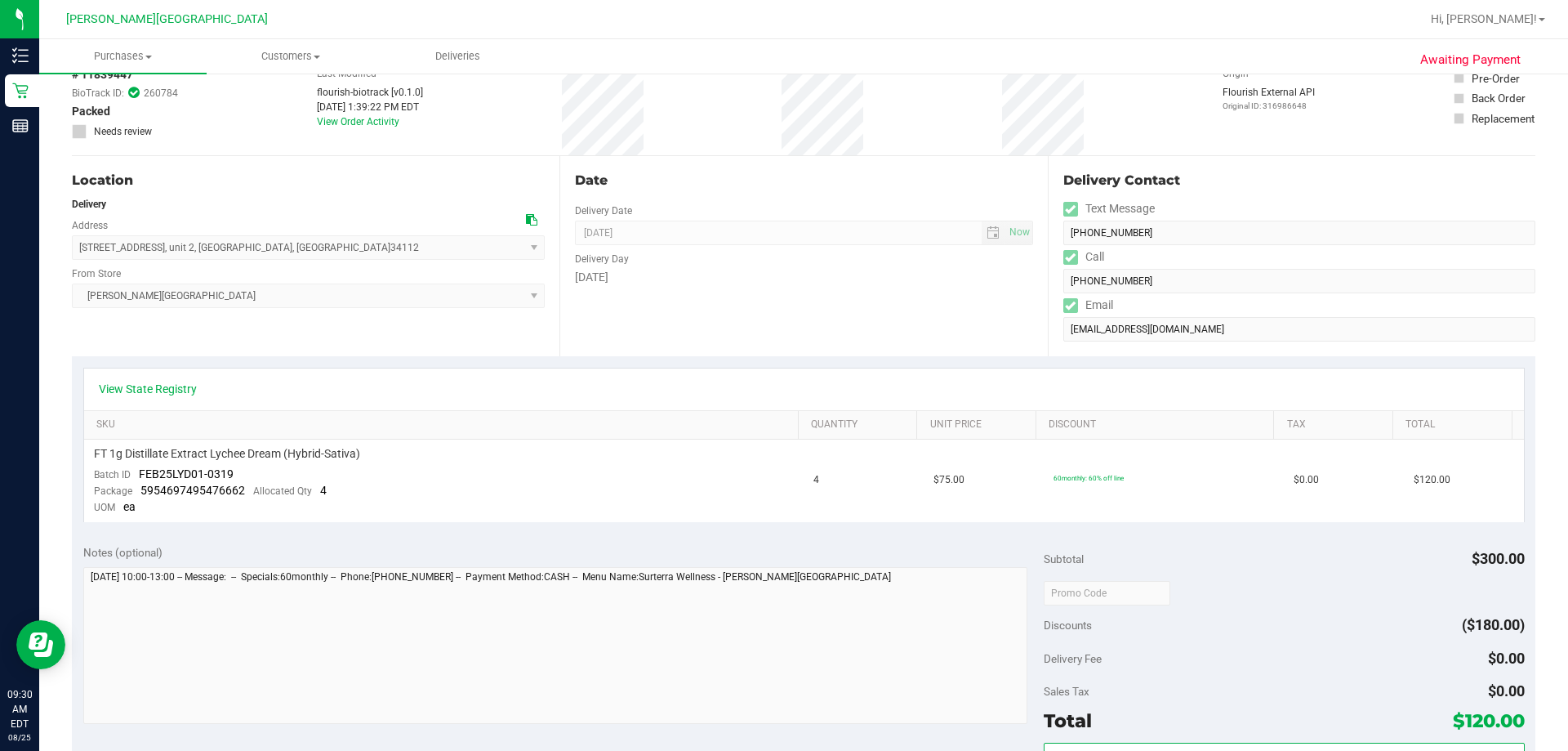
scroll to position [245, 0]
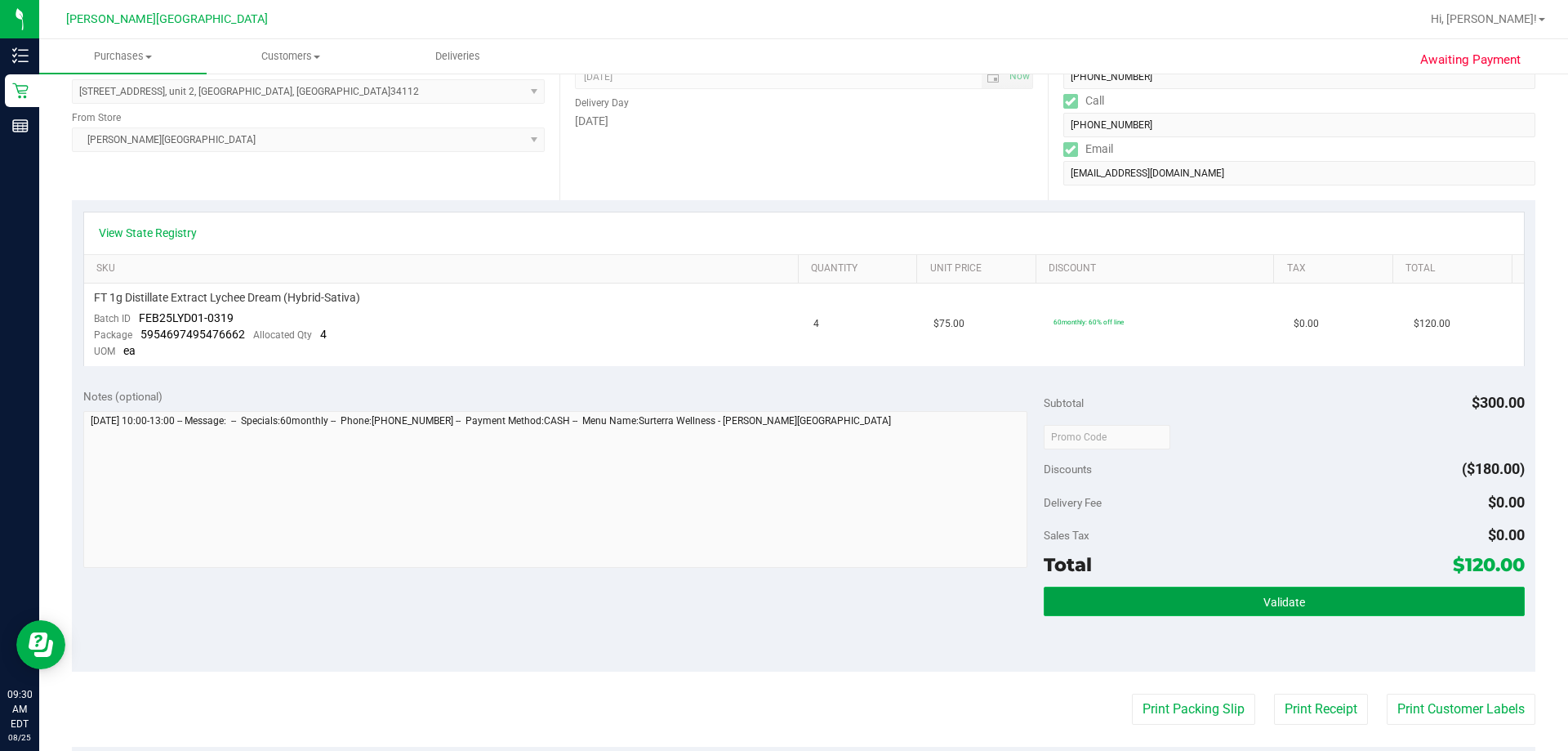
click at [783, 602] on span "Validate" at bounding box center [1283, 602] width 42 height 13
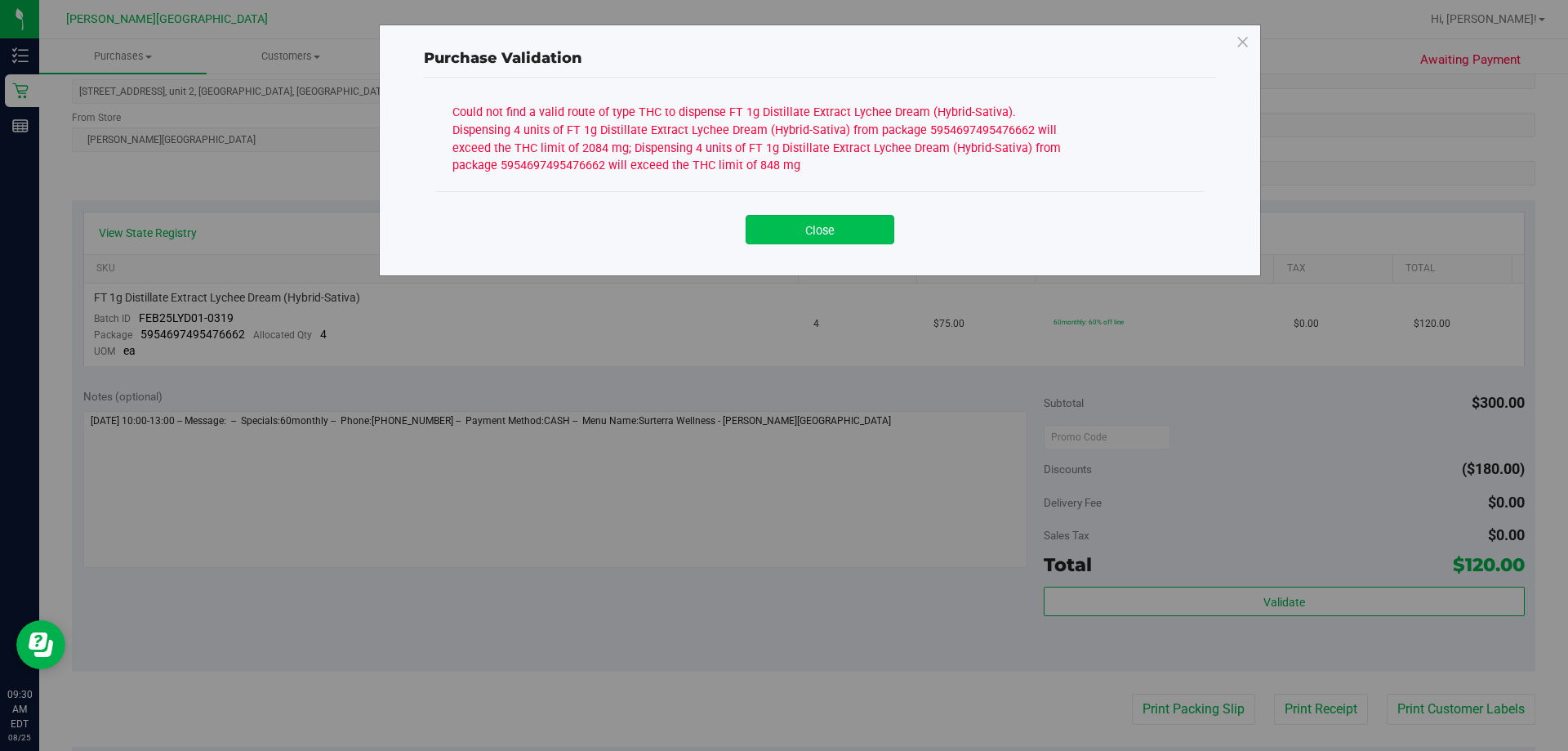
click at [783, 233] on button "Close" at bounding box center [819, 230] width 148 height 30
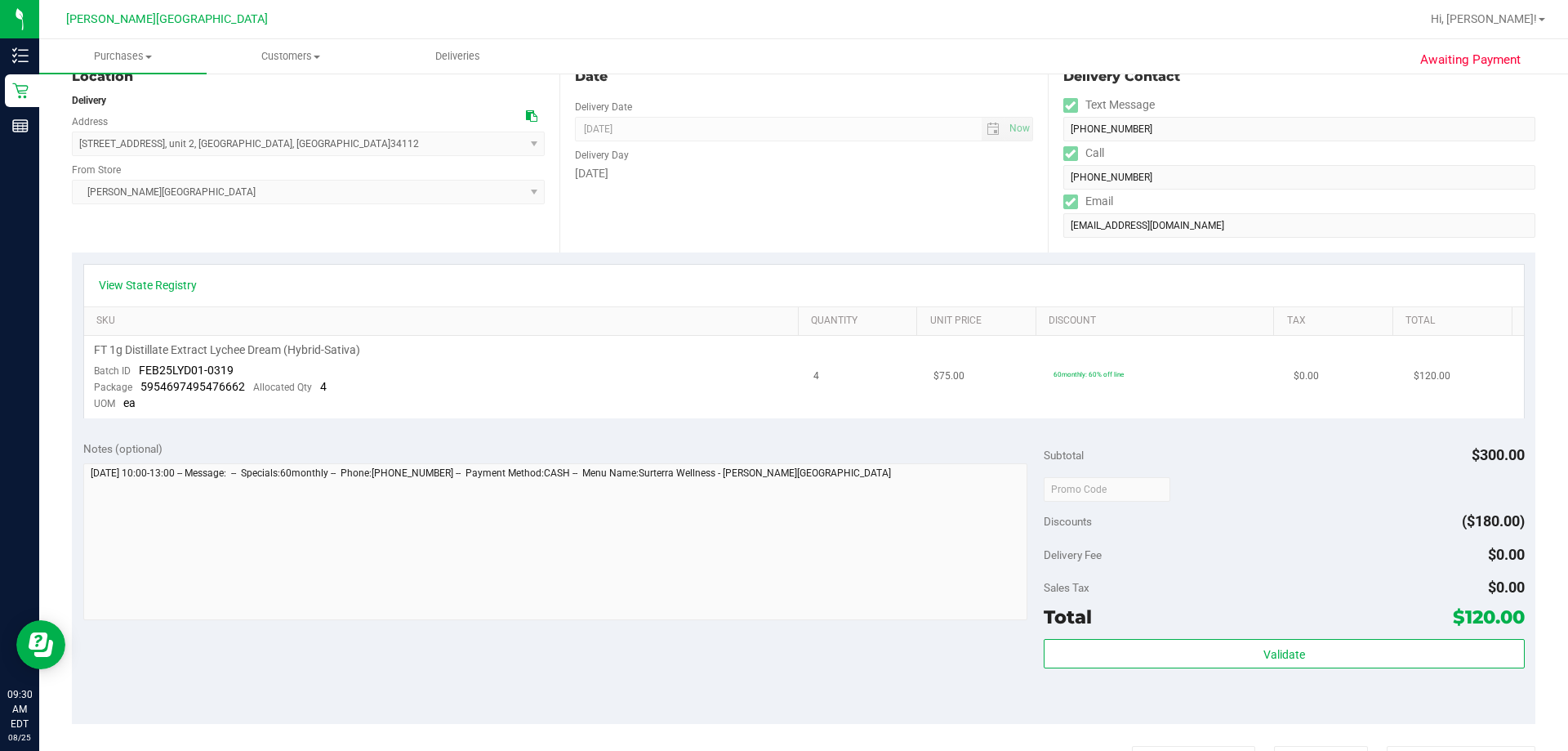
scroll to position [163, 0]
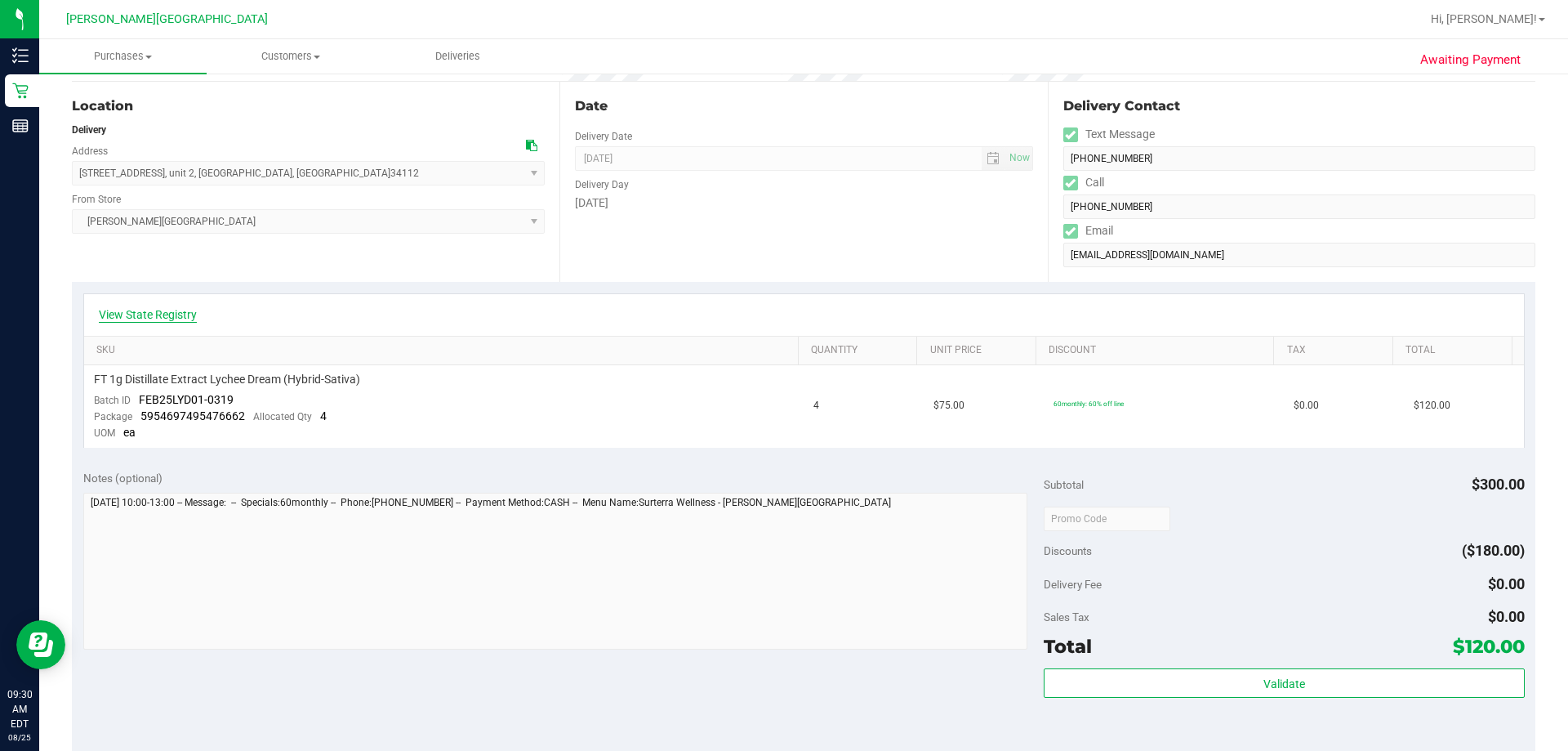
click at [183, 314] on link "View State Registry" at bounding box center [148, 315] width 98 height 17
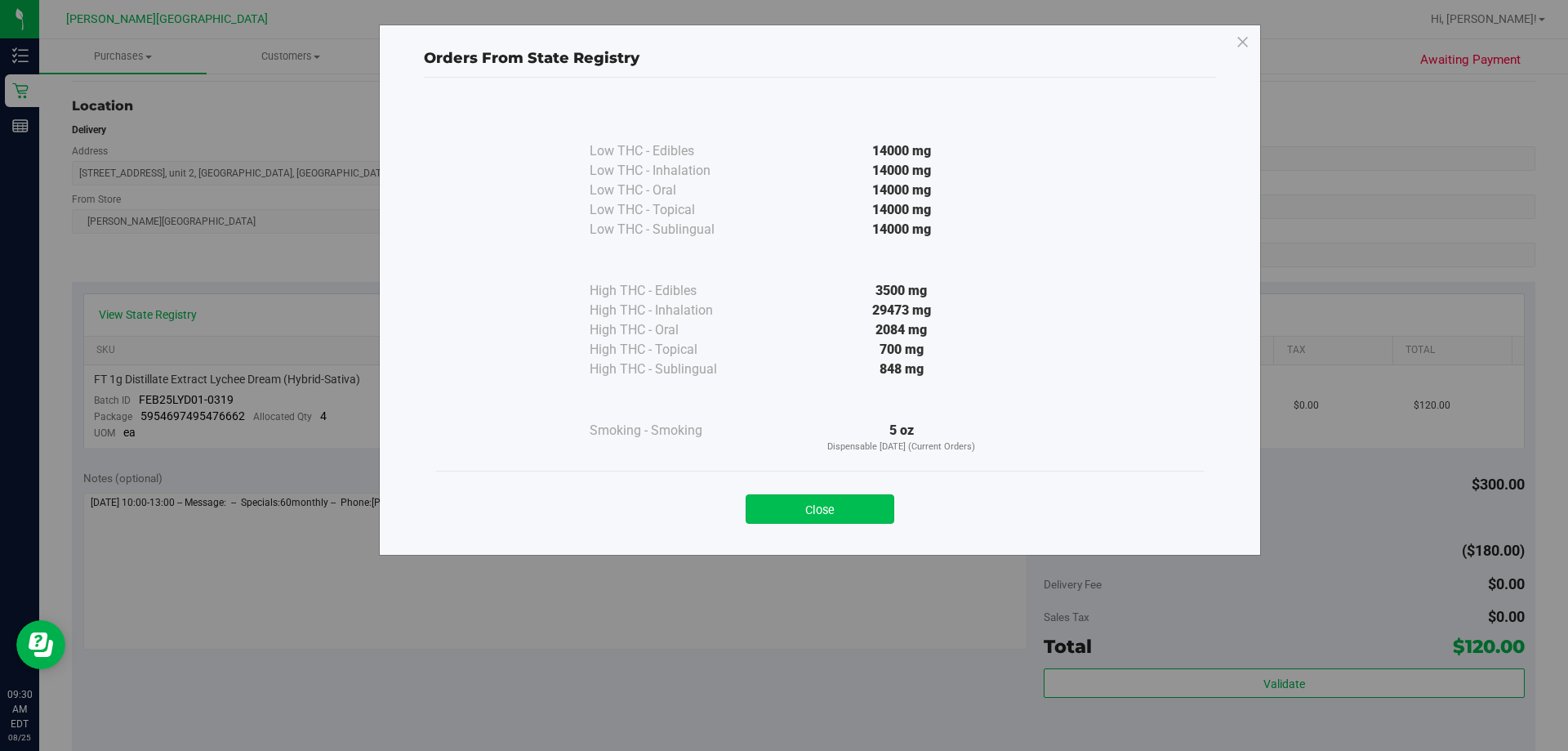
click at [783, 509] on button "Close" at bounding box center [819, 509] width 148 height 30
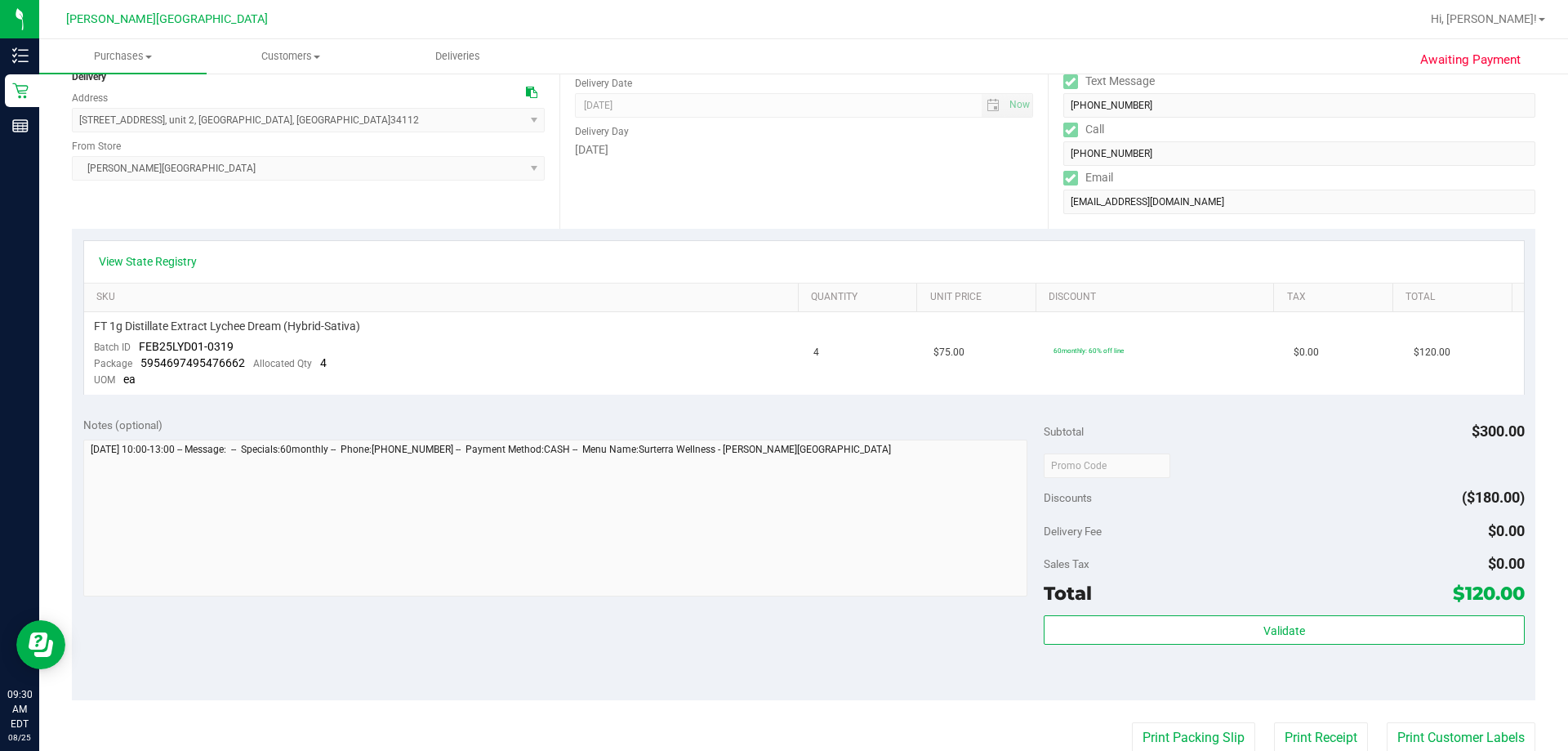
scroll to position [245, 0]
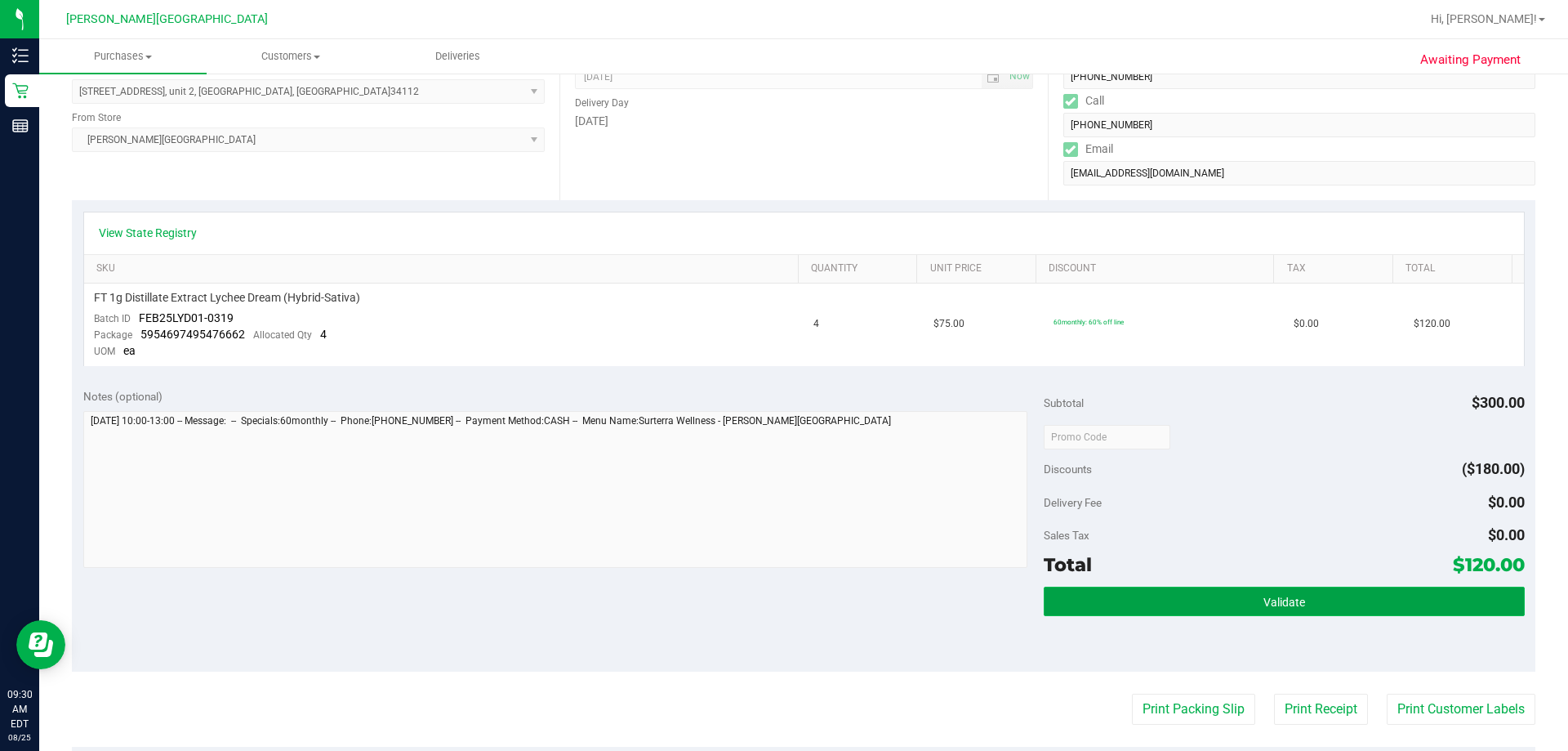
click at [783, 591] on button "Validate" at bounding box center [1283, 602] width 481 height 30
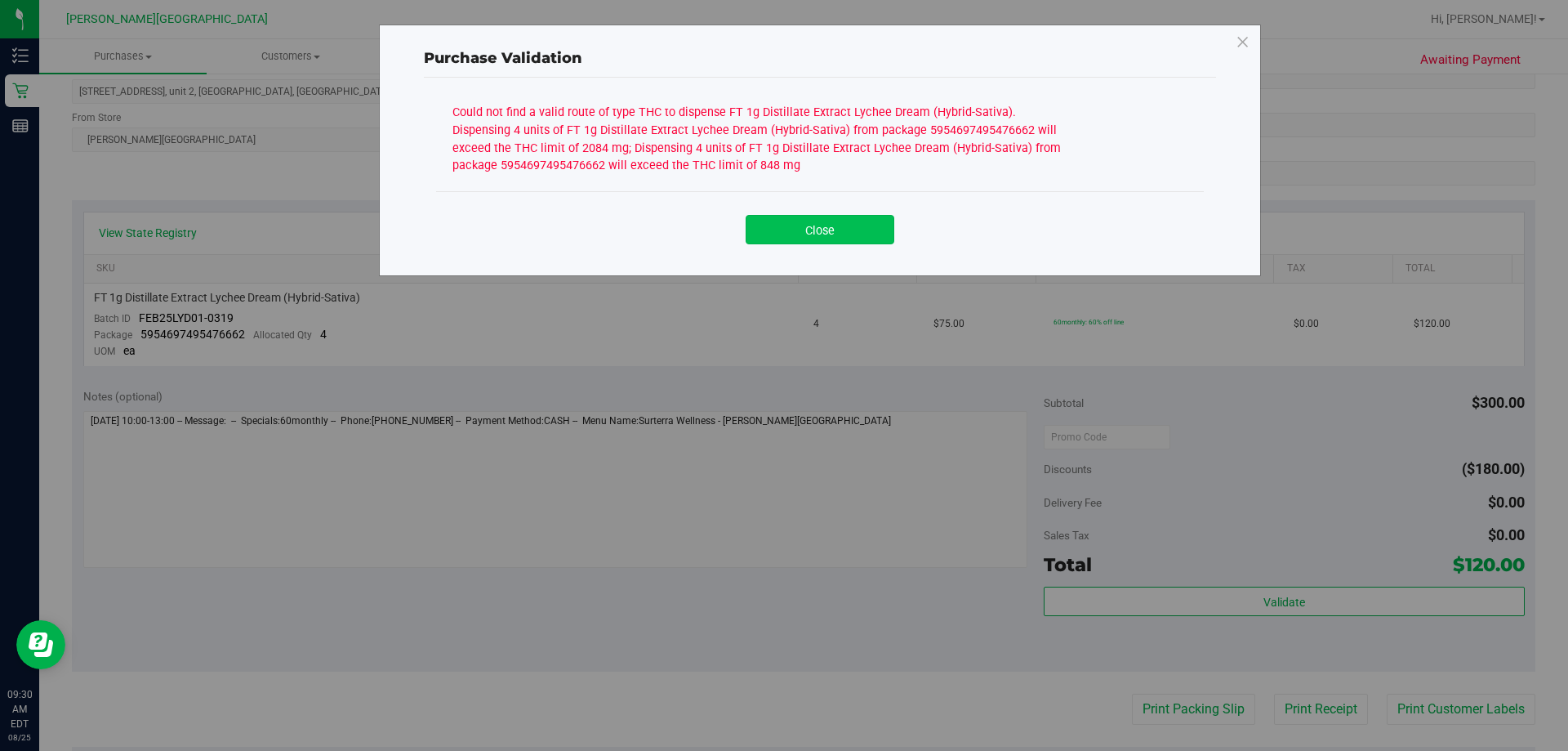
click at [783, 224] on button "Close" at bounding box center [819, 230] width 148 height 30
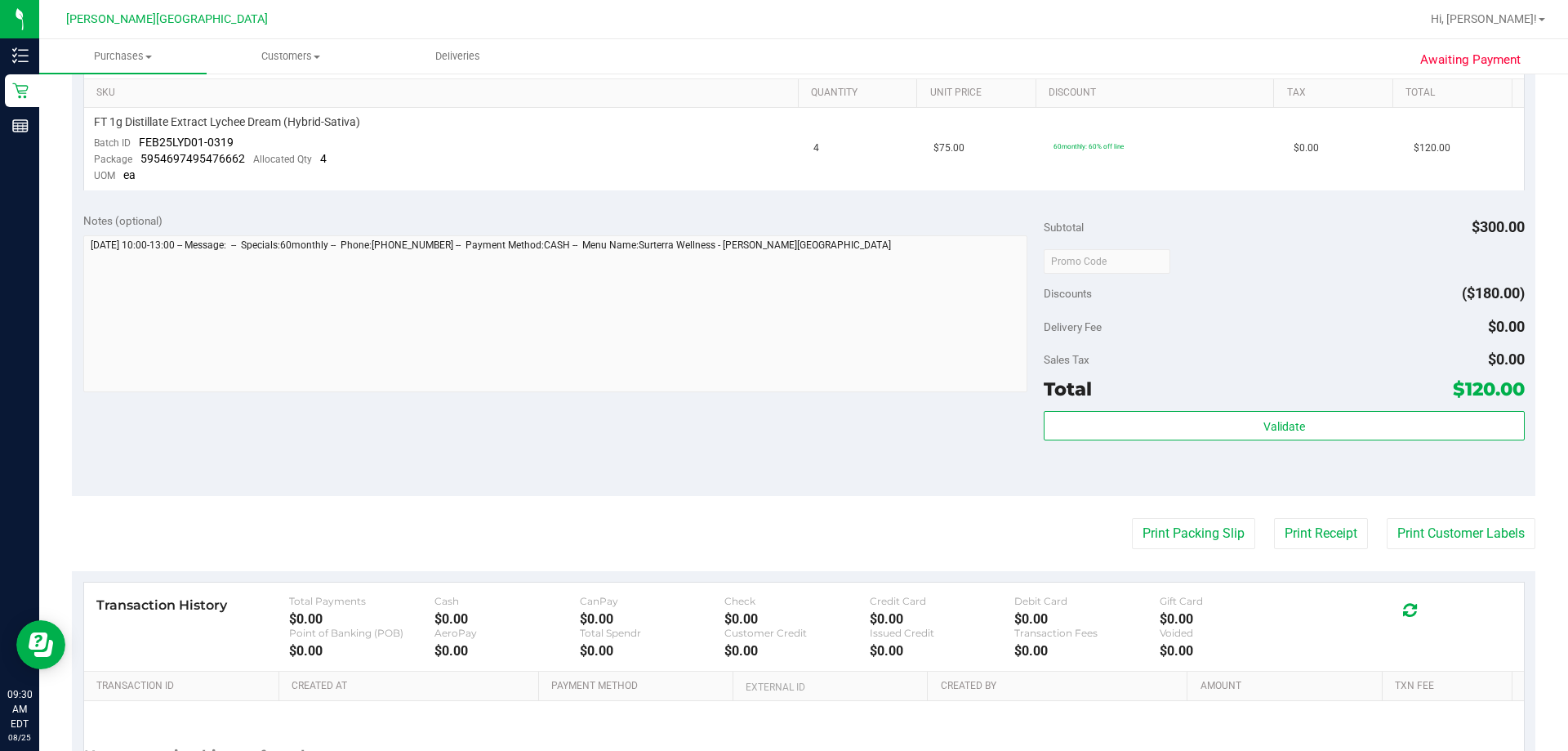
scroll to position [572, 0]
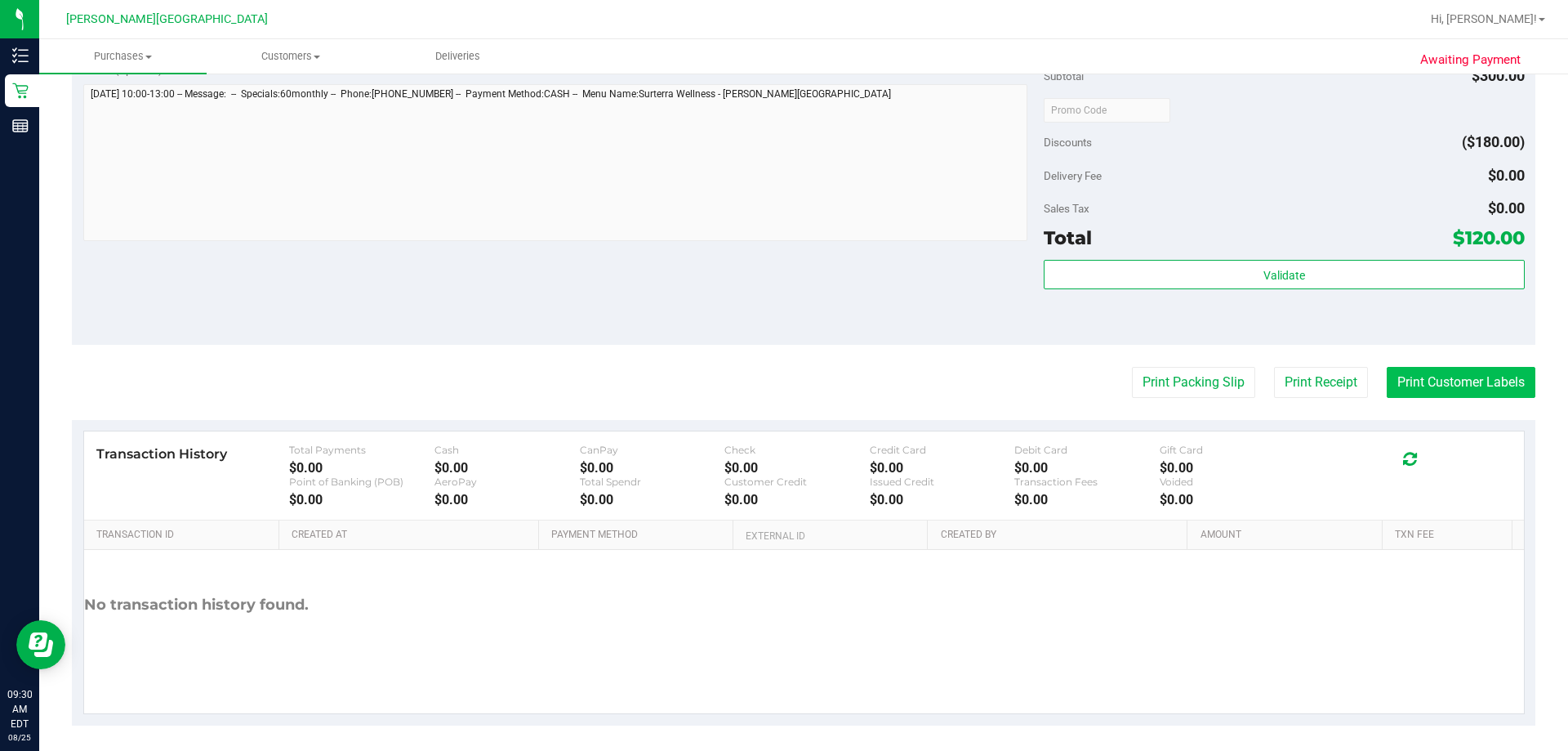
click at [783, 387] on button "Print Customer Labels" at bounding box center [1460, 382] width 148 height 31
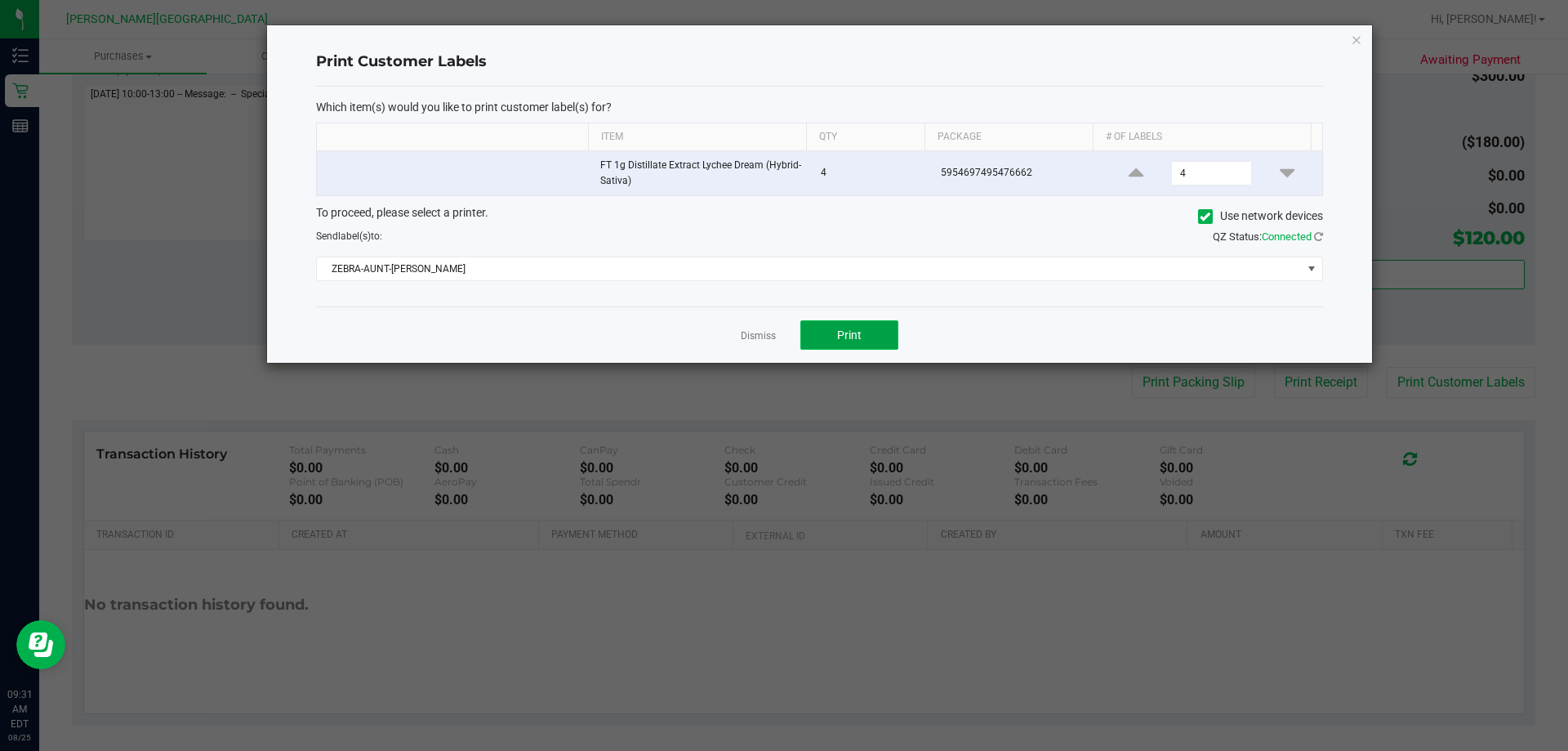
click at [783, 333] on button "Print" at bounding box center [849, 335] width 98 height 30
click at [783, 42] on icon "button" at bounding box center [1356, 39] width 11 height 19
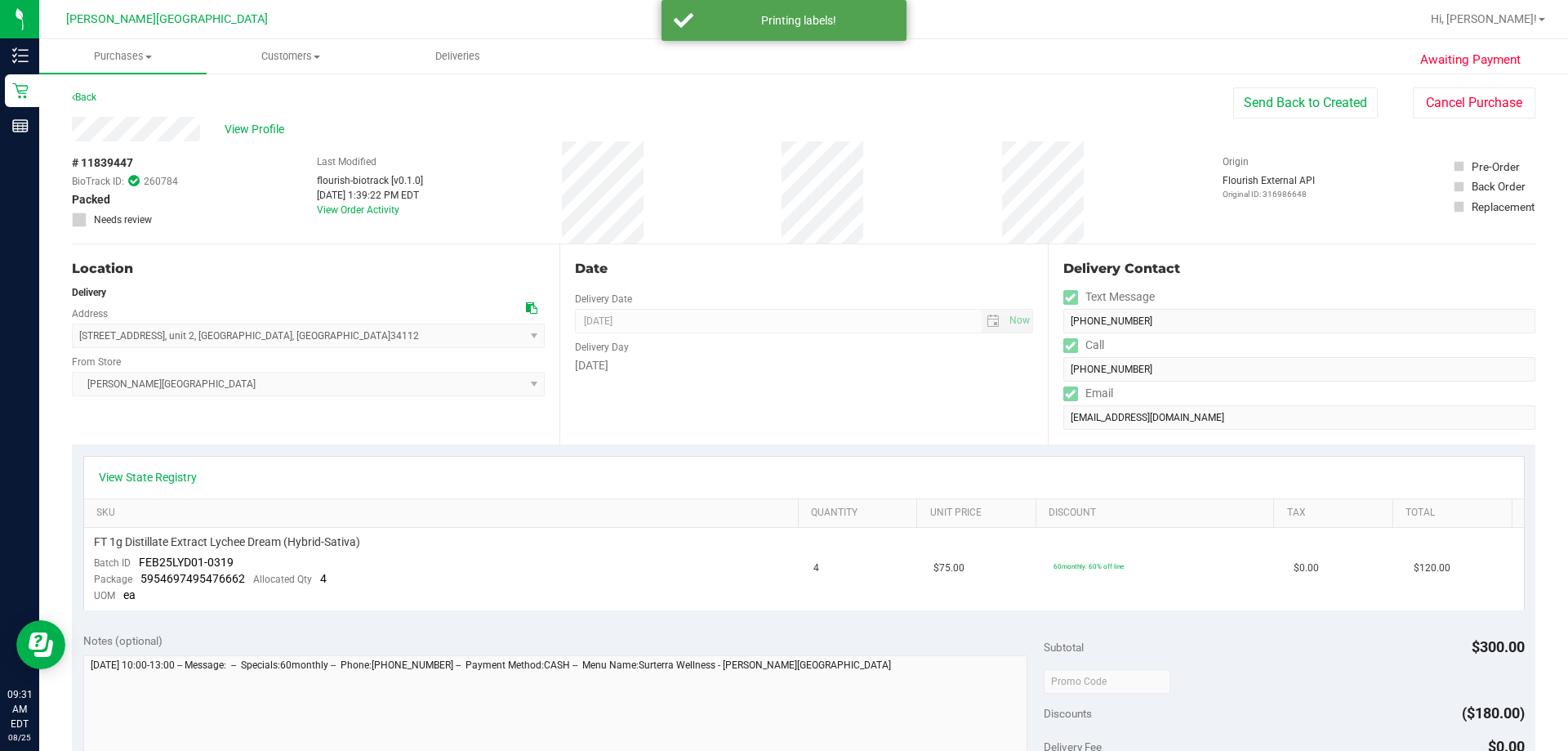
scroll to position [0, 0]
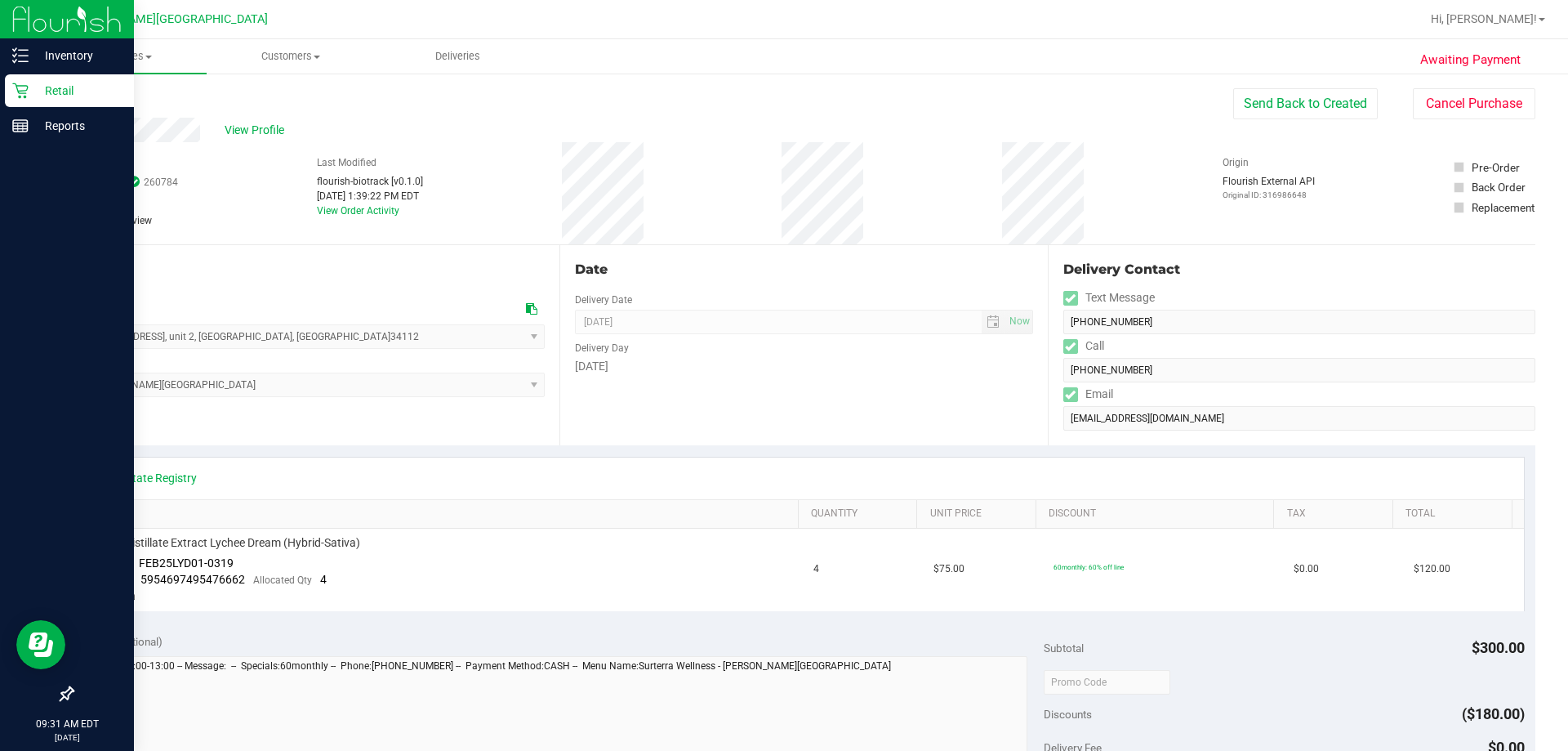
click at [38, 90] on p "Retail" at bounding box center [77, 90] width 98 height 19
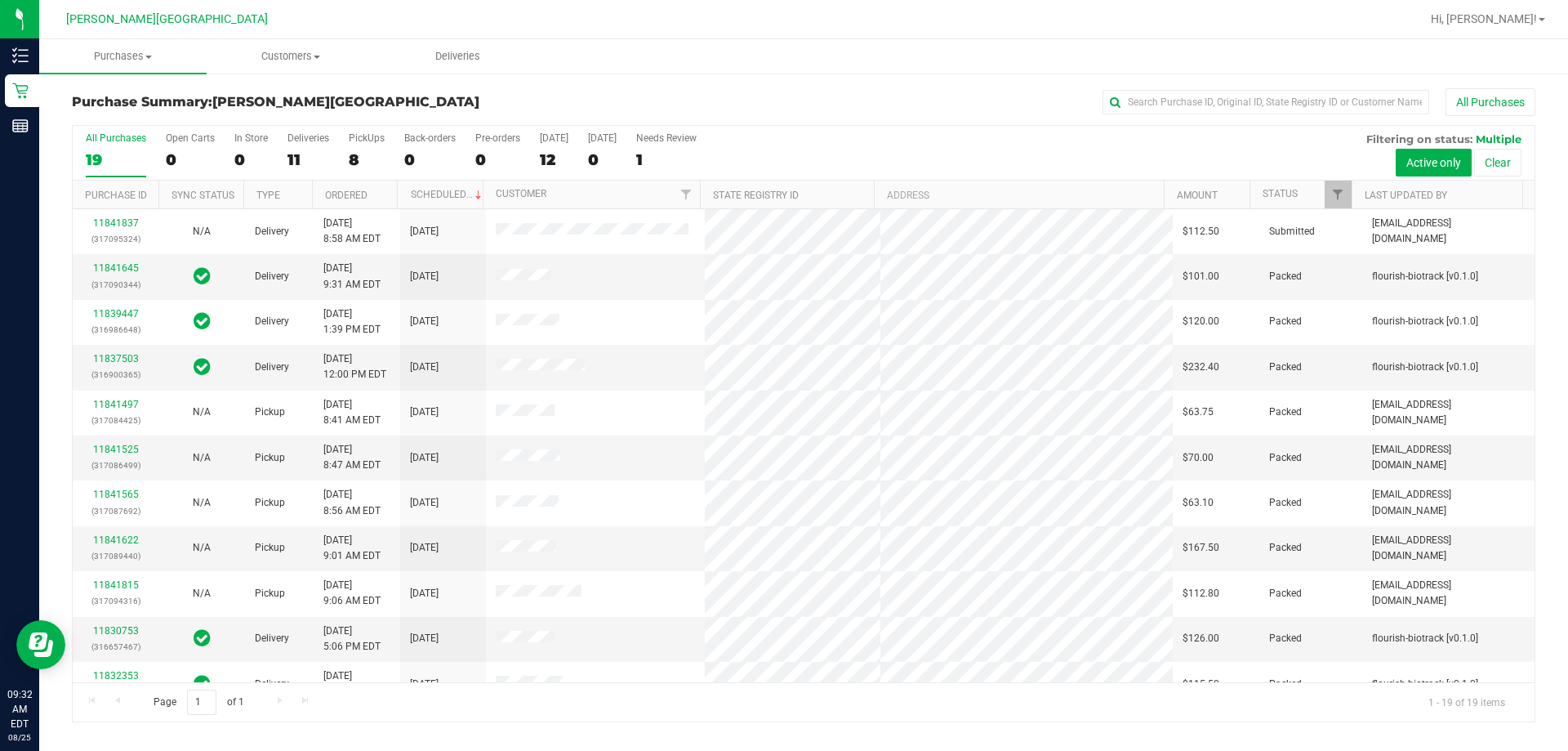
click at [300, 150] on div "11" at bounding box center [308, 160] width 42 height 18
click at [0, 0] on input "Deliveries 11" at bounding box center [0, 0] width 0 height 0
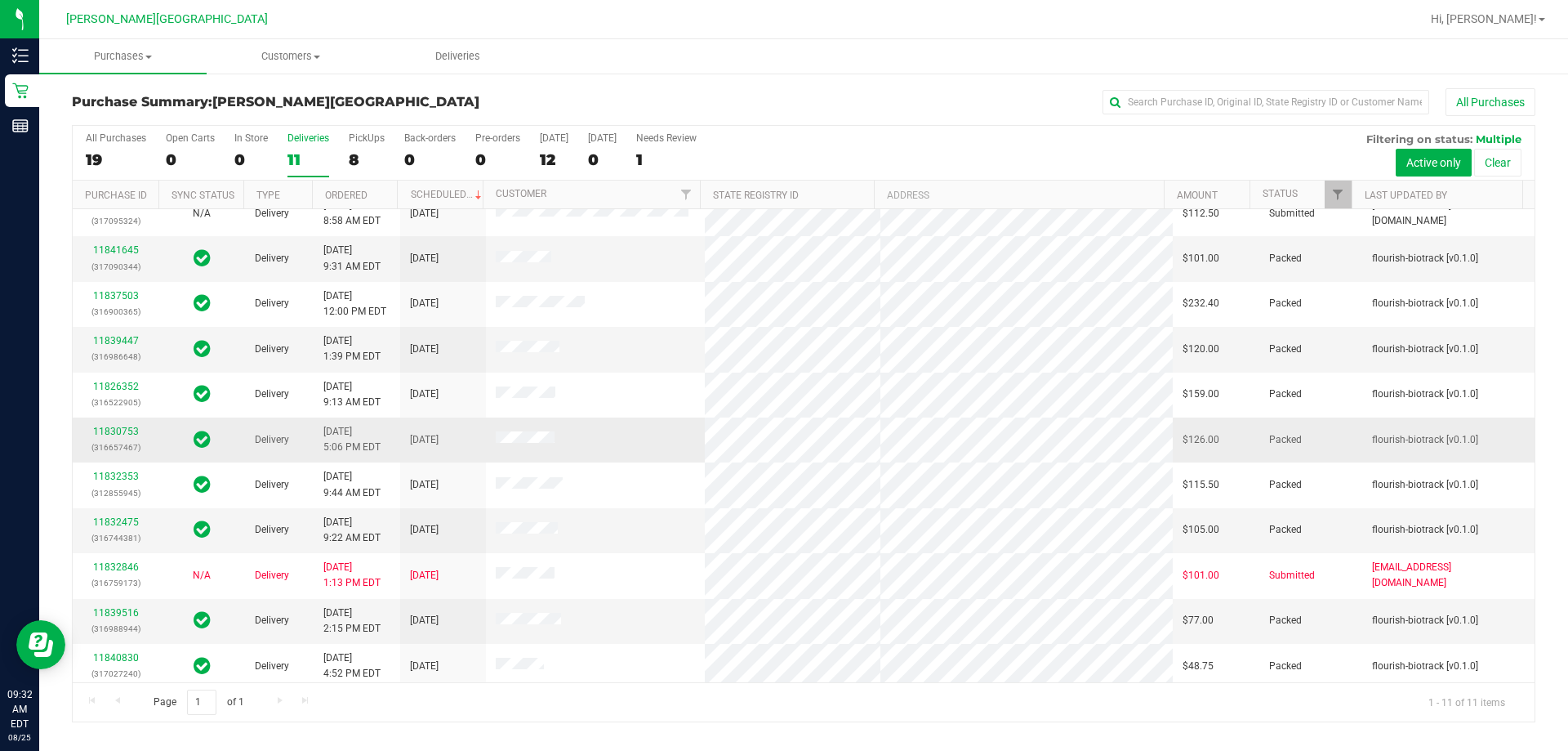
scroll to position [24, 0]
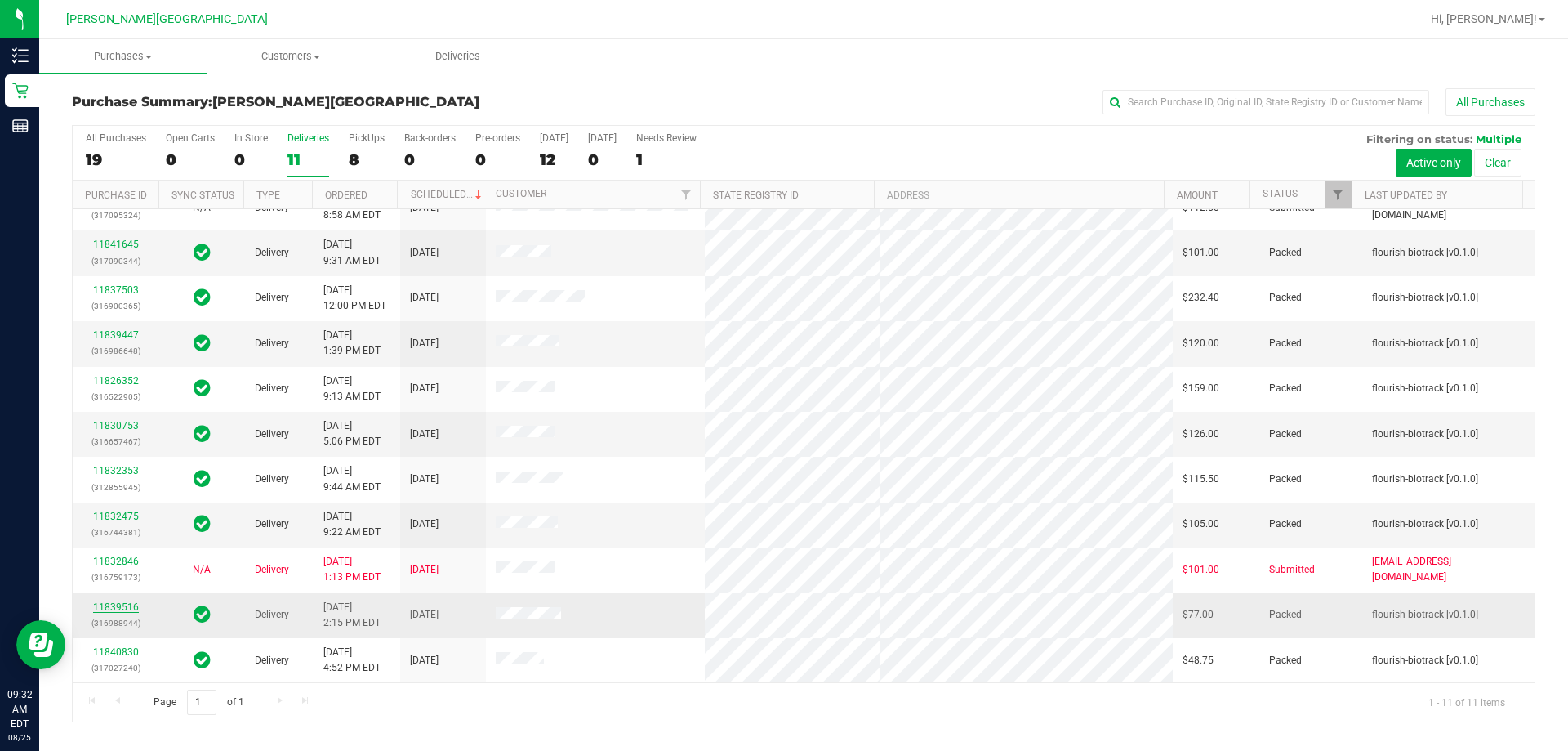
click at [122, 608] on link "11839516" at bounding box center [116, 607] width 46 height 11
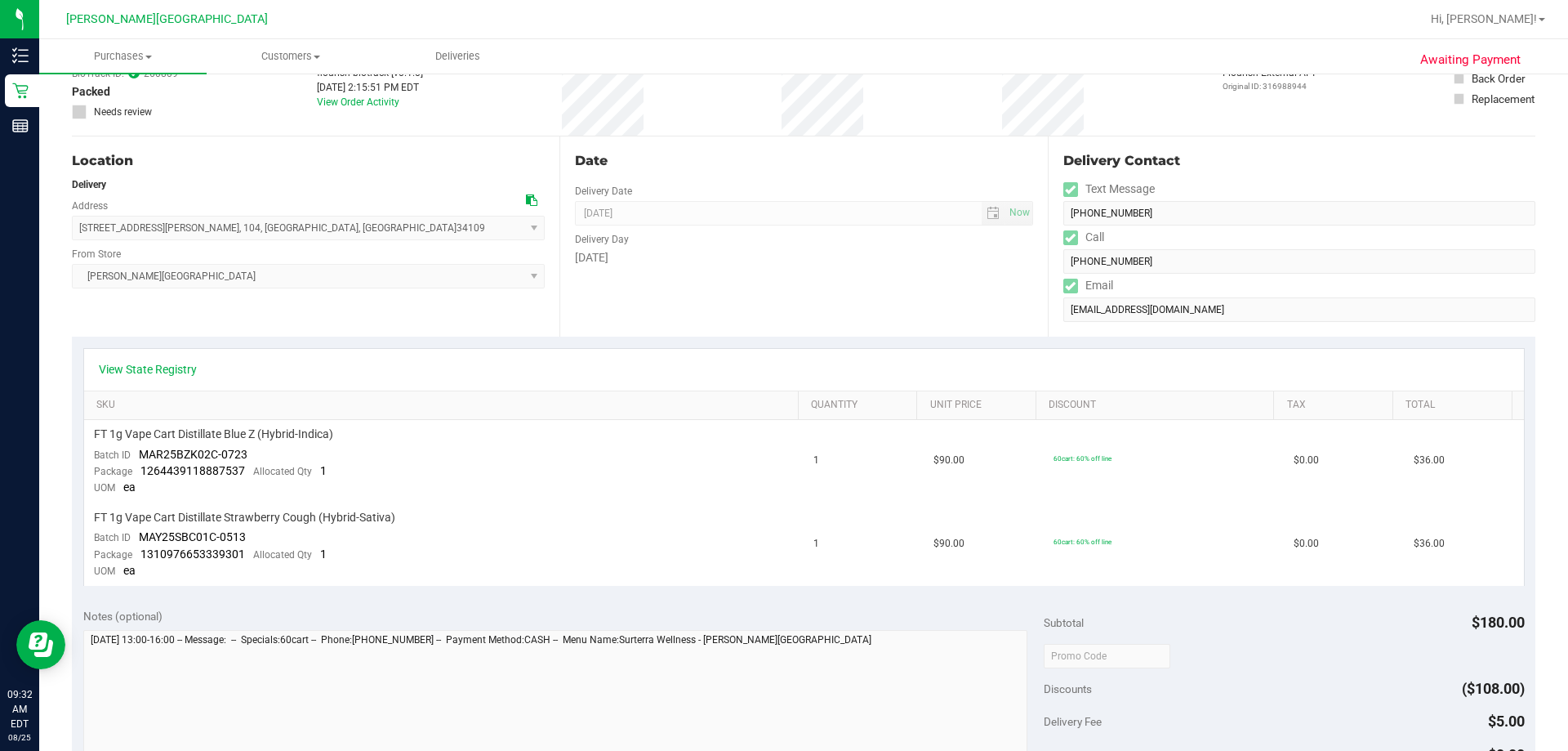
scroll to position [327, 0]
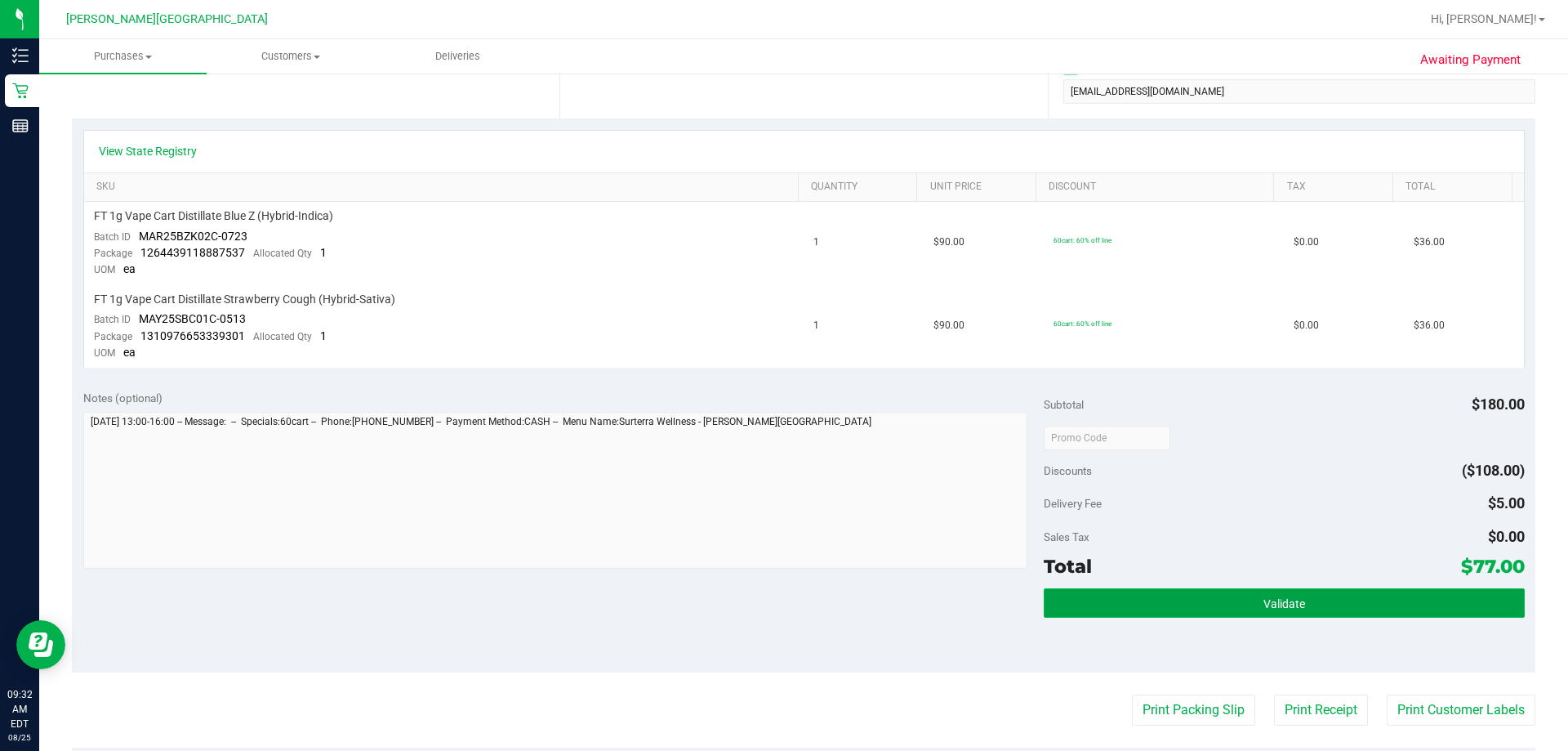
click at [783, 602] on button "Validate" at bounding box center [1283, 602] width 481 height 30
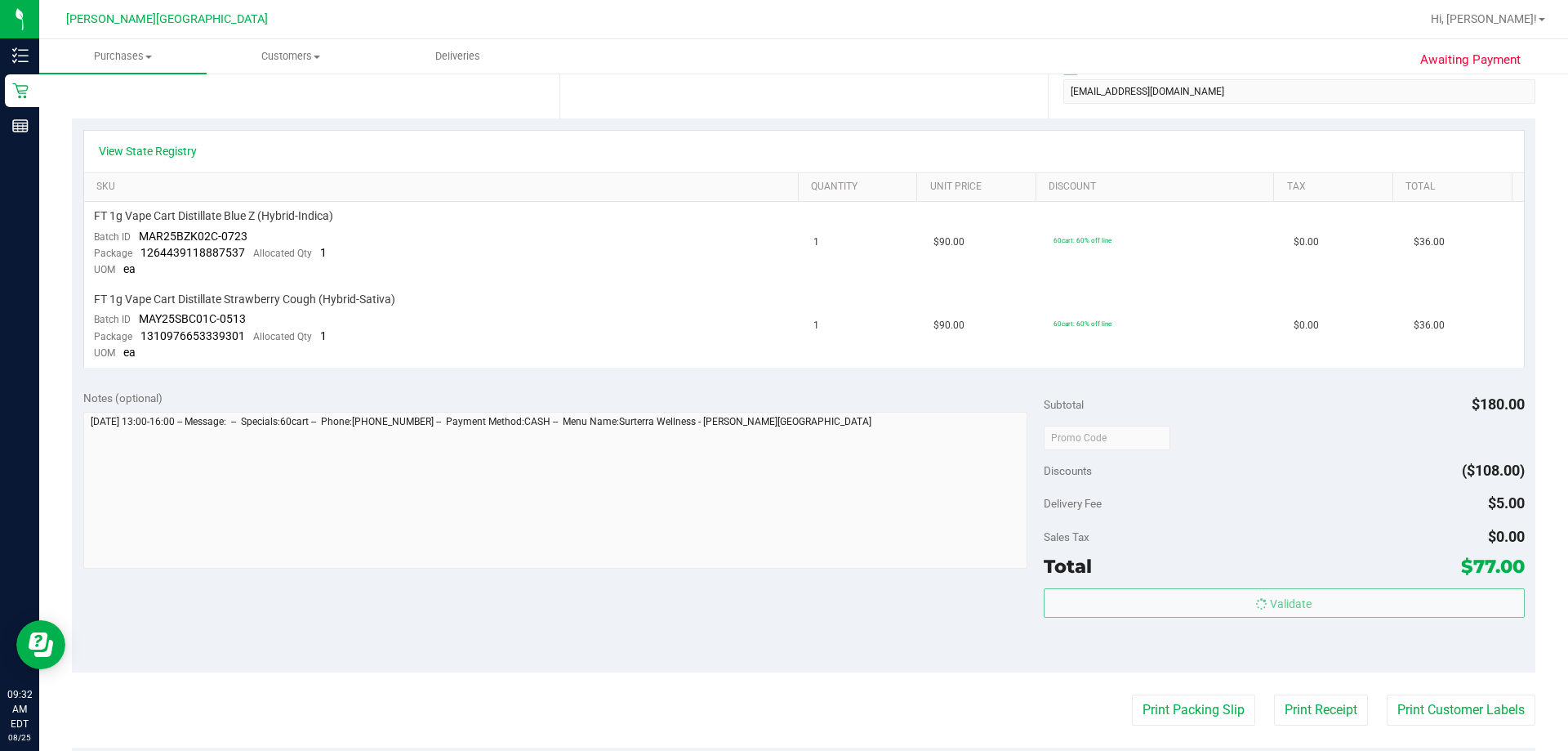
scroll to position [409, 0]
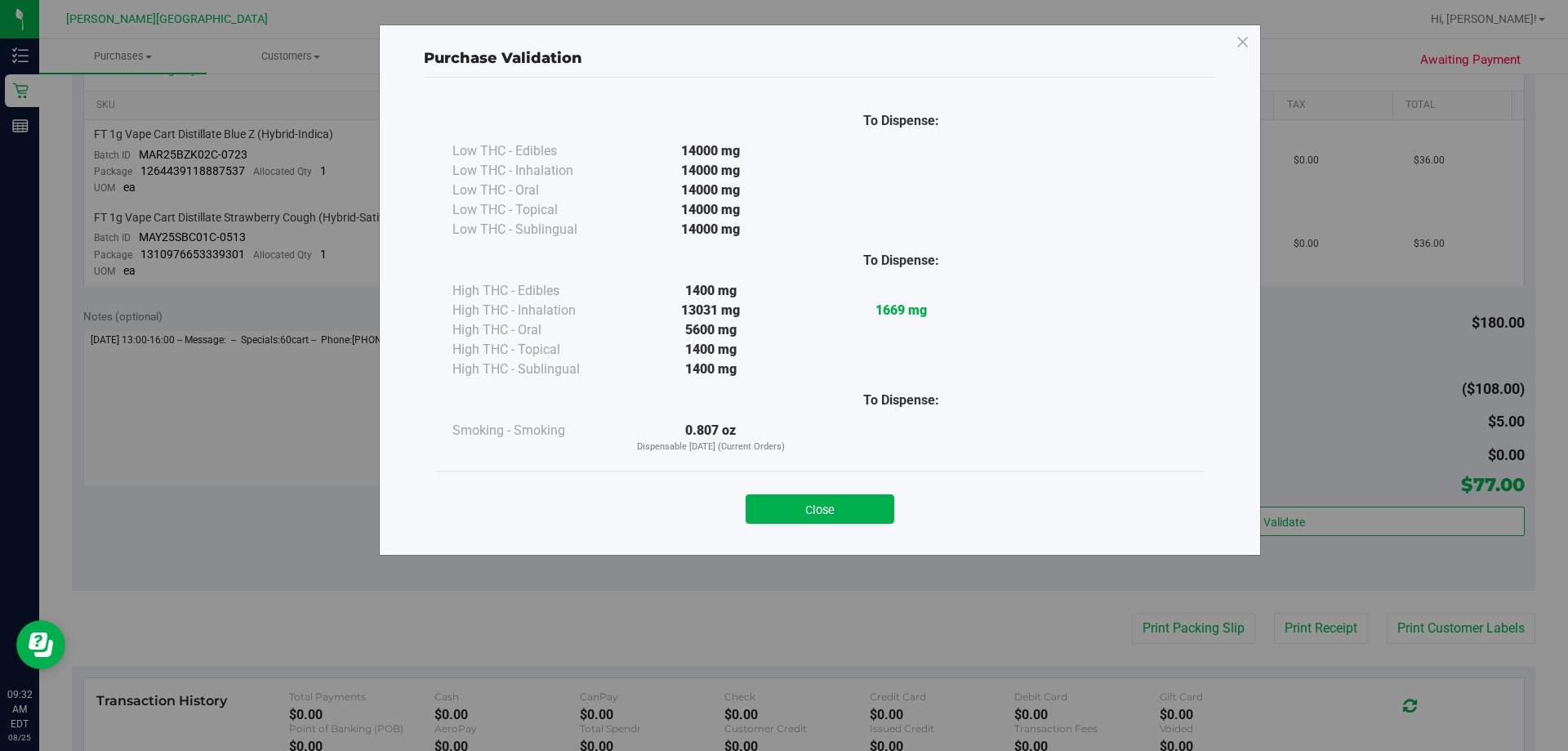
click at [783, 493] on div "Close" at bounding box center [820, 504] width 743 height 41
click at [783, 507] on button "Close" at bounding box center [819, 509] width 148 height 30
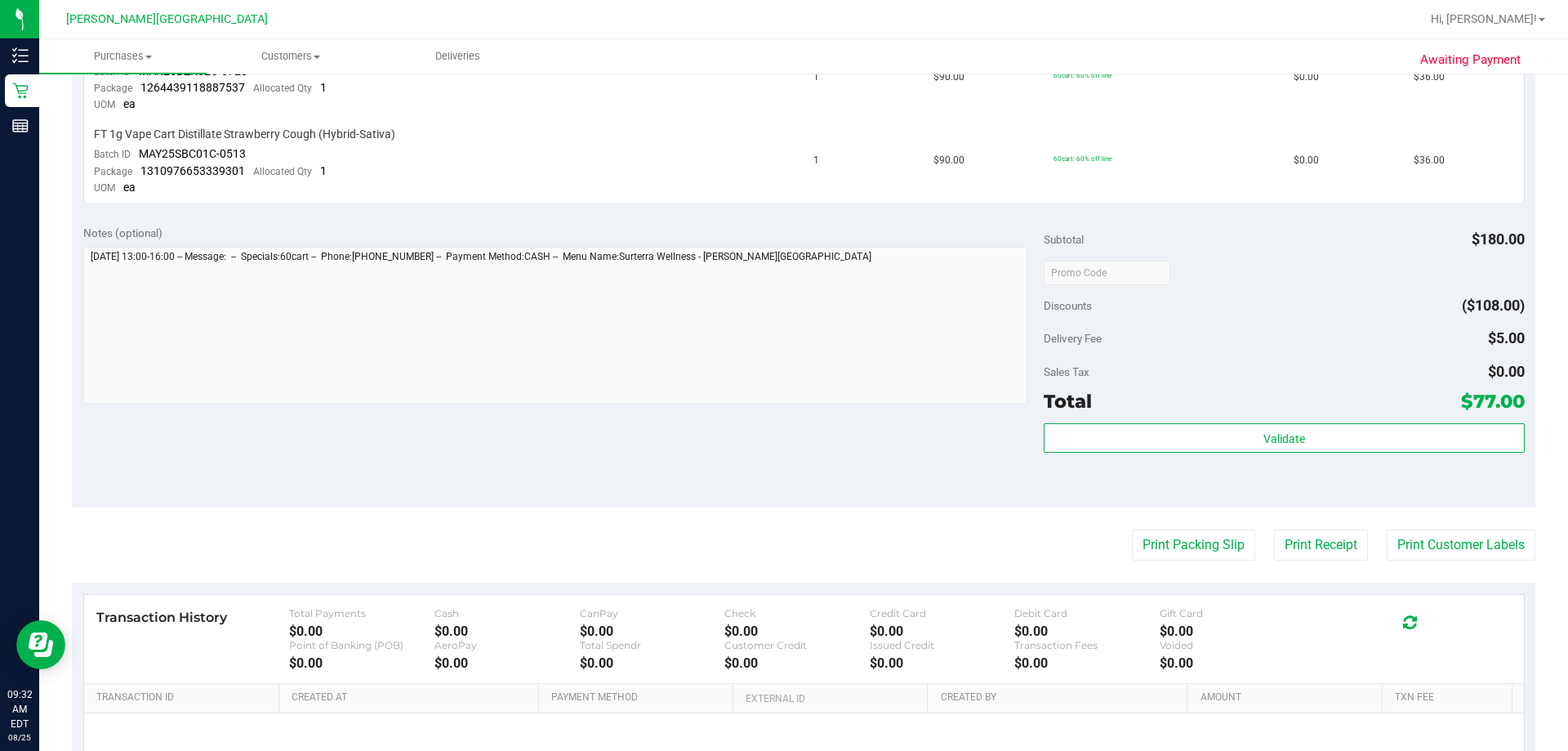
scroll to position [653, 0]
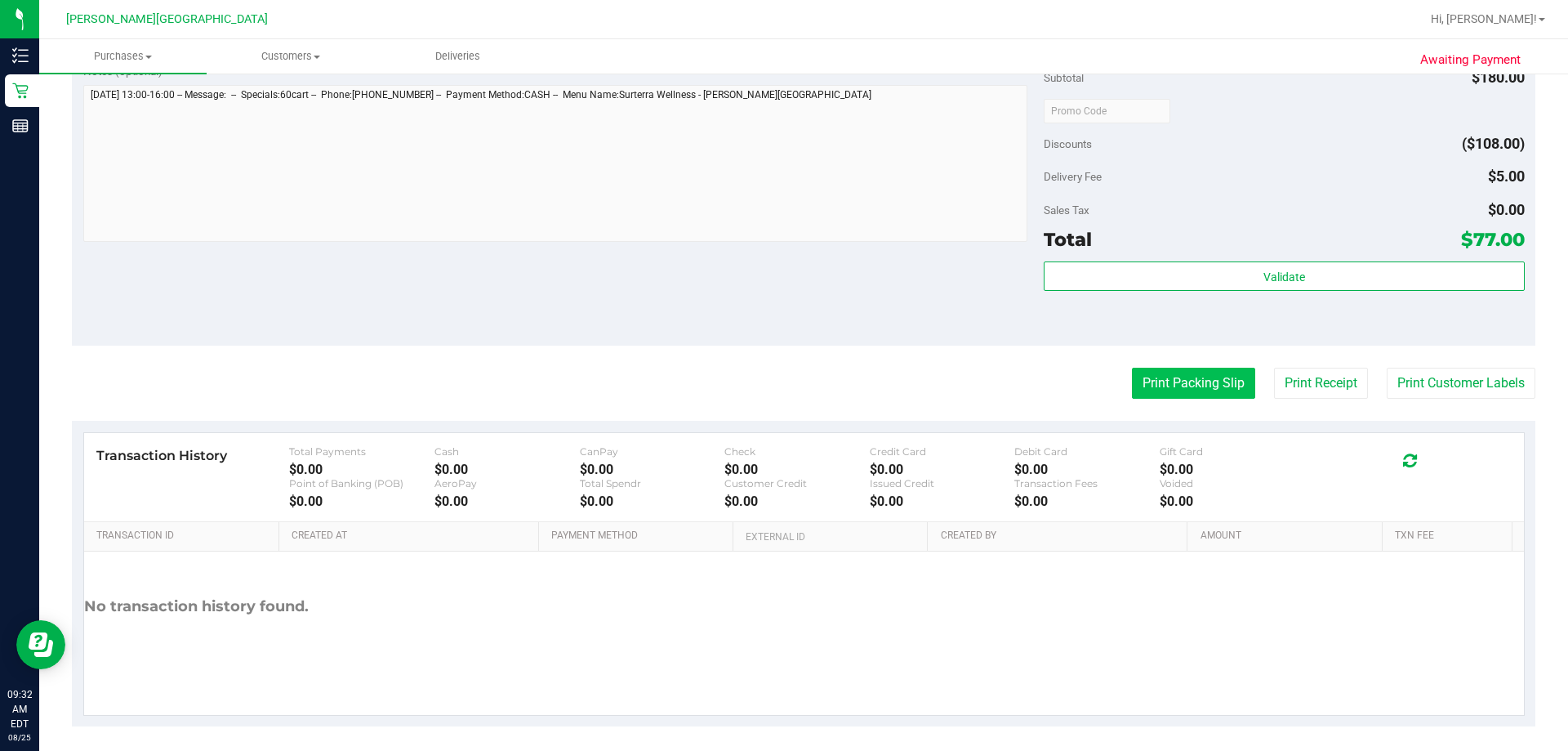
click at [783, 384] on button "Print Packing Slip" at bounding box center [1194, 383] width 124 height 31
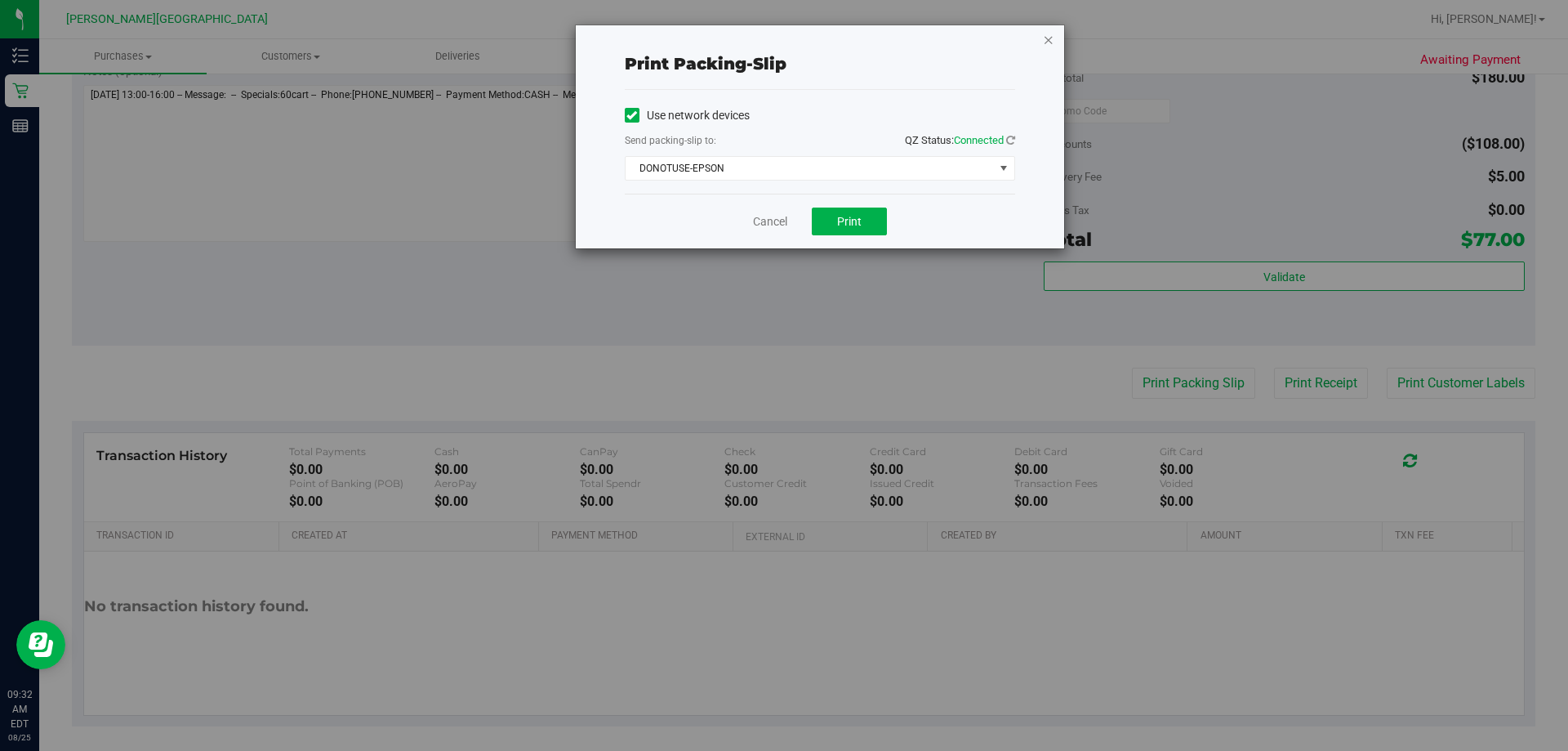
click at [783, 42] on icon "button" at bounding box center [1048, 39] width 11 height 19
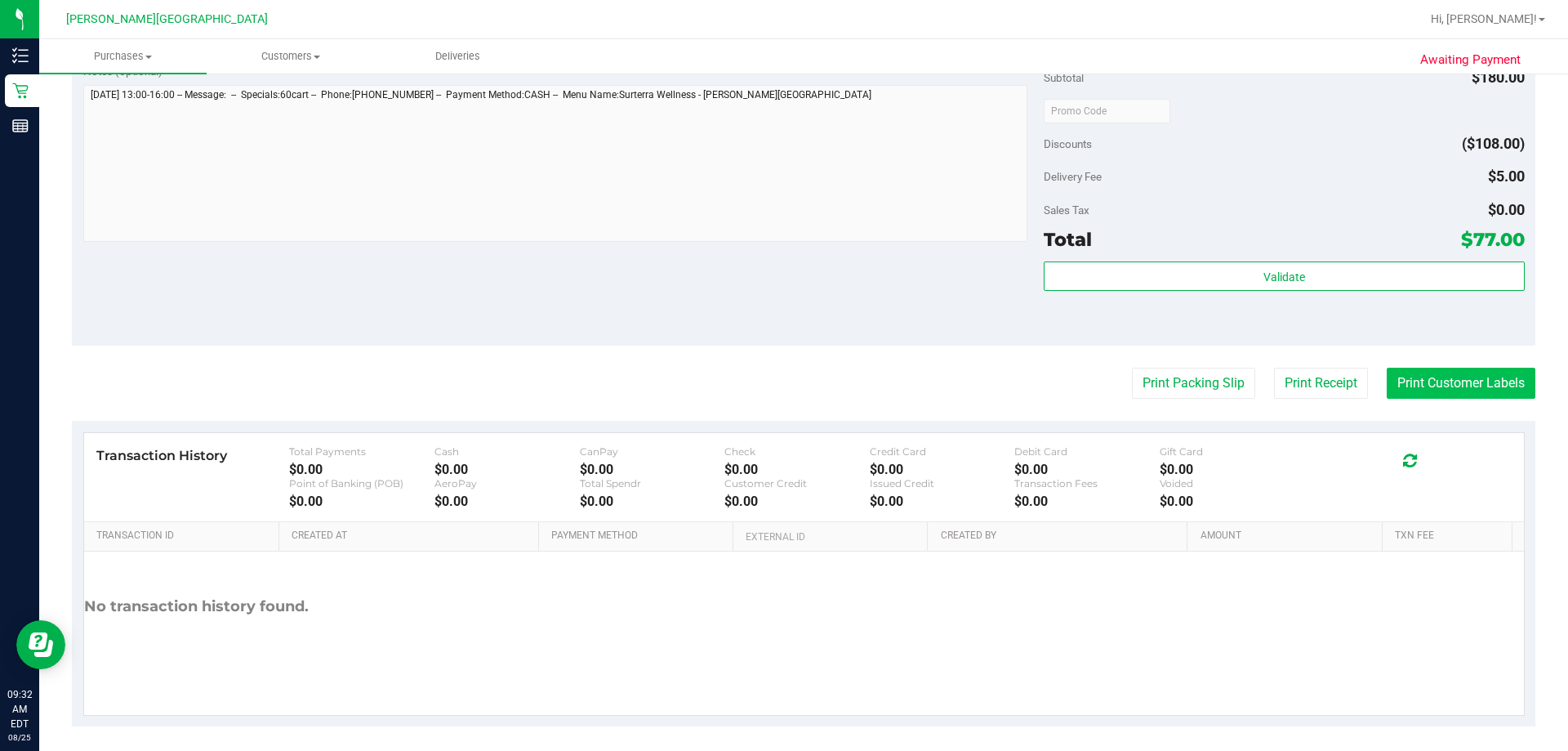
click at [783, 391] on button "Print Customer Labels" at bounding box center [1460, 383] width 148 height 31
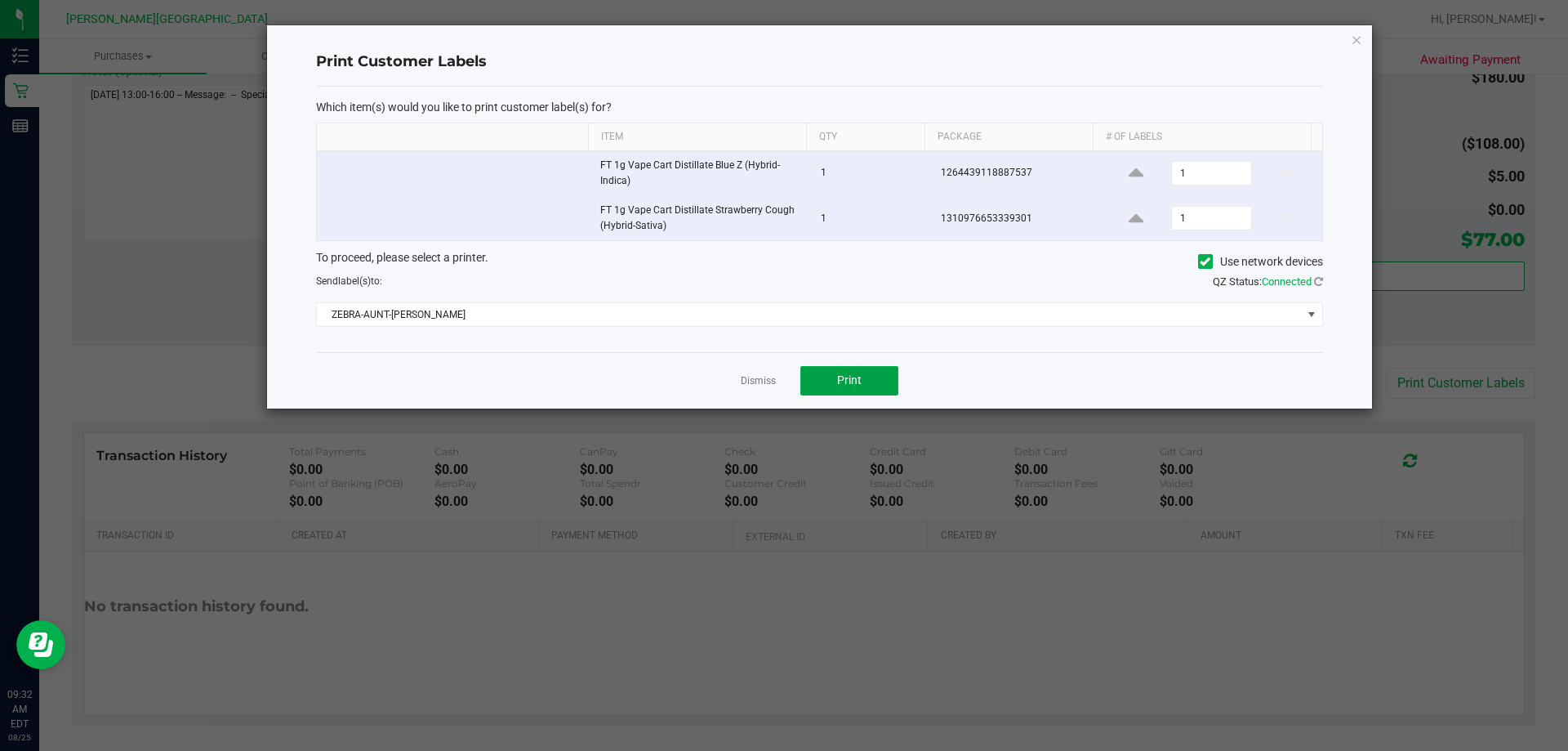
drag, startPoint x: 850, startPoint y: 379, endPoint x: 850, endPoint y: 430, distance: 51.0
click at [783, 379] on span "Print" at bounding box center [849, 380] width 25 height 13
click at [783, 45] on icon "button" at bounding box center [1356, 39] width 11 height 19
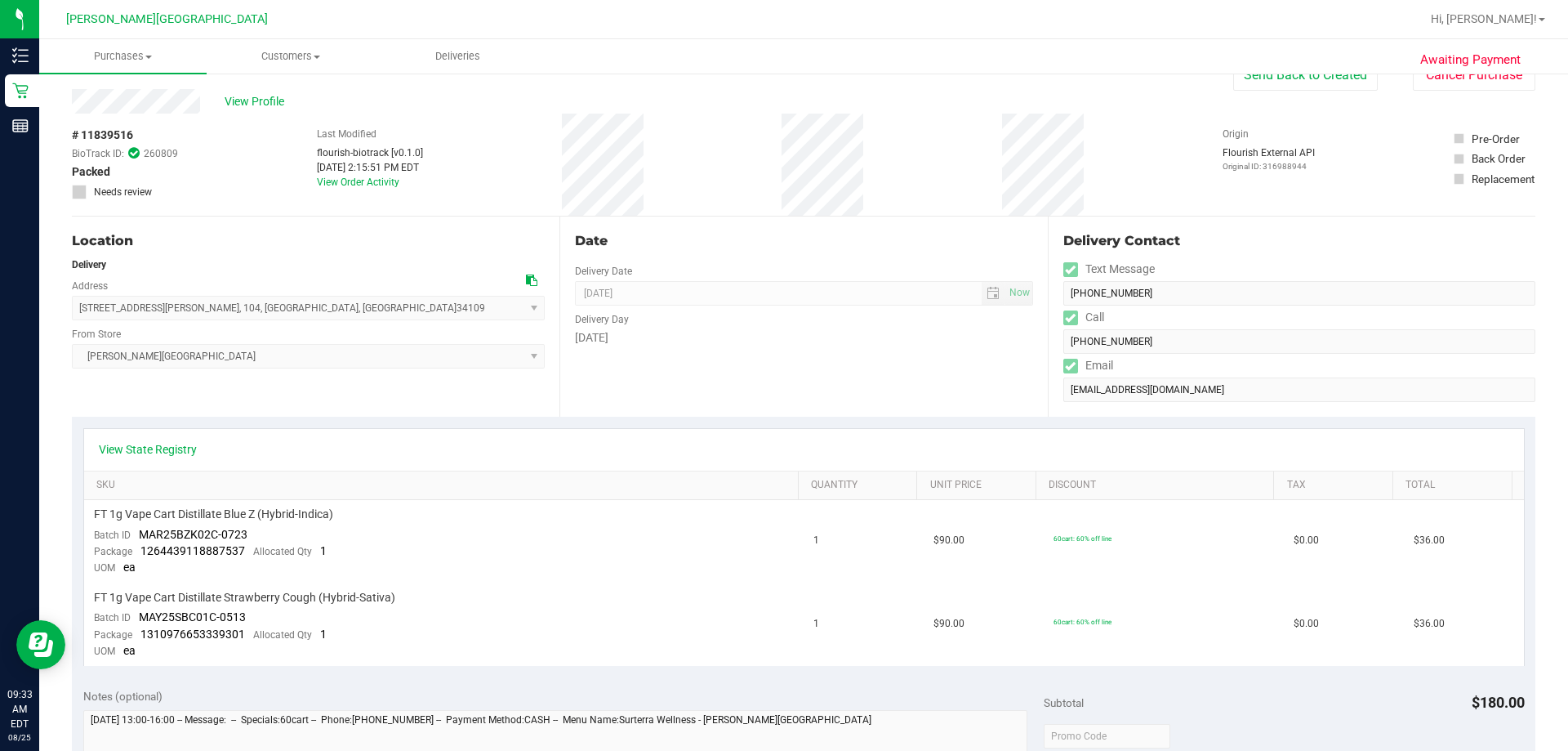
scroll to position [0, 0]
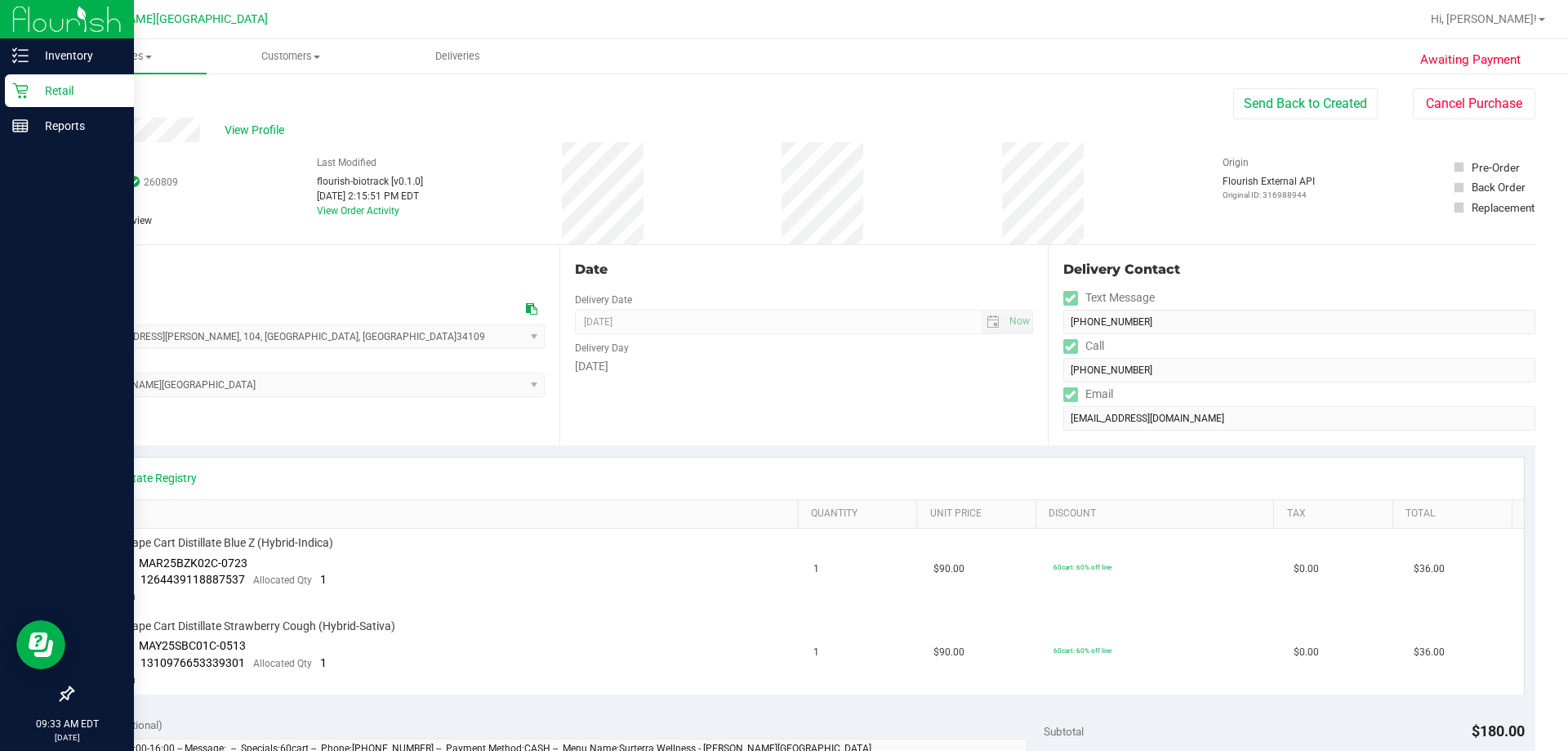
click at [95, 86] on p "Retail" at bounding box center [77, 90] width 98 height 19
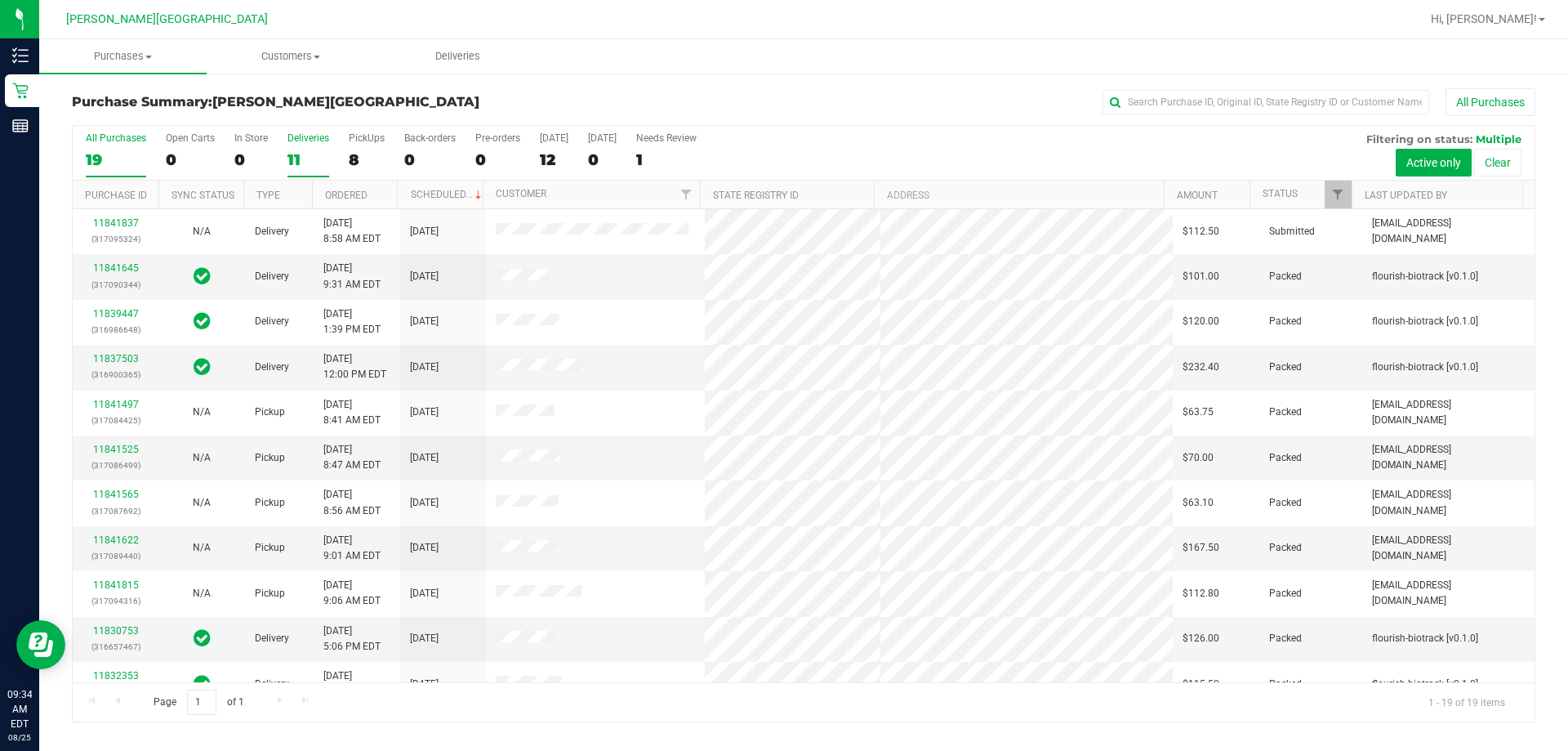
click at [303, 145] on label "Deliveries 11" at bounding box center [308, 154] width 42 height 45
click at [0, 0] on input "Deliveries 11" at bounding box center [0, 0] width 0 height 0
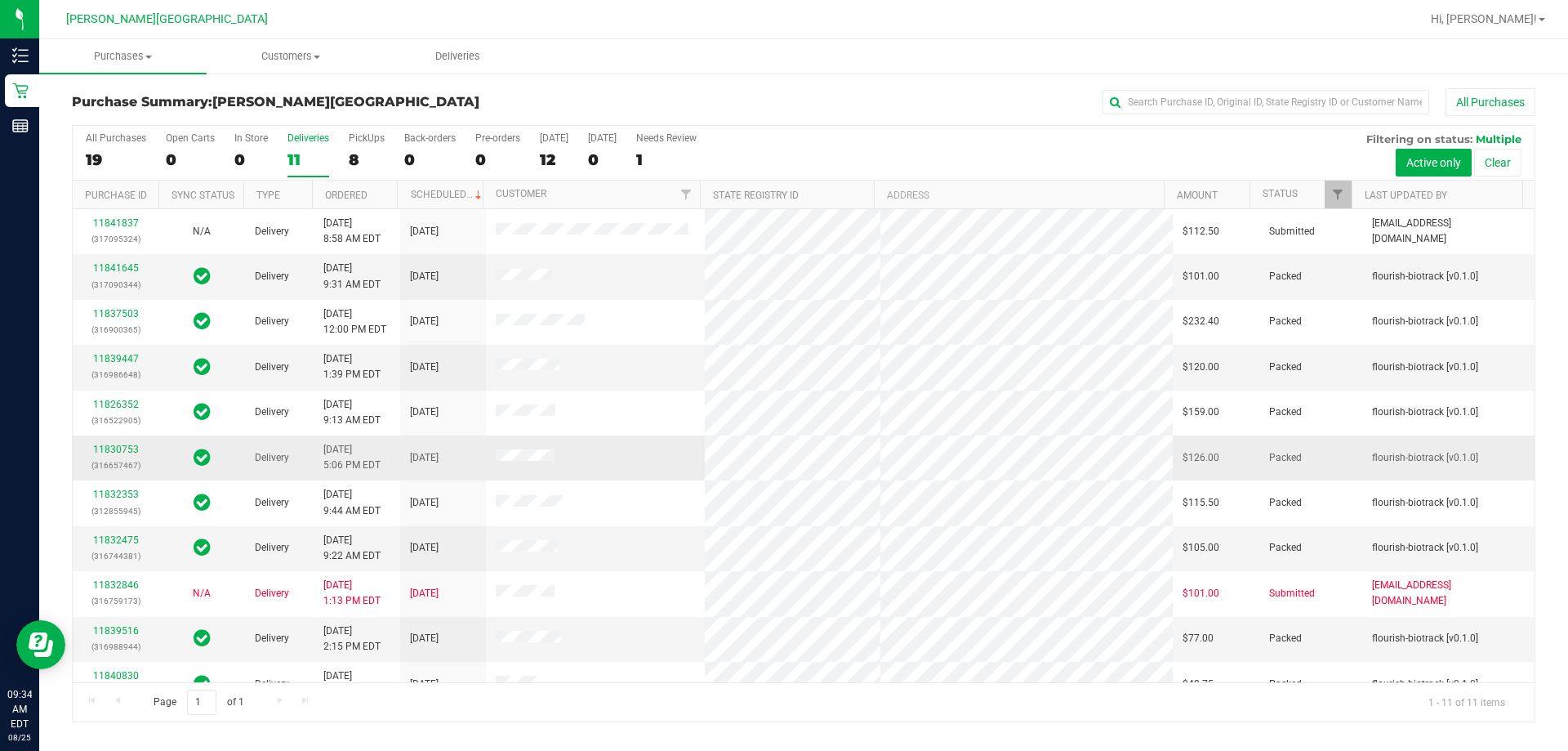
scroll to position [24, 0]
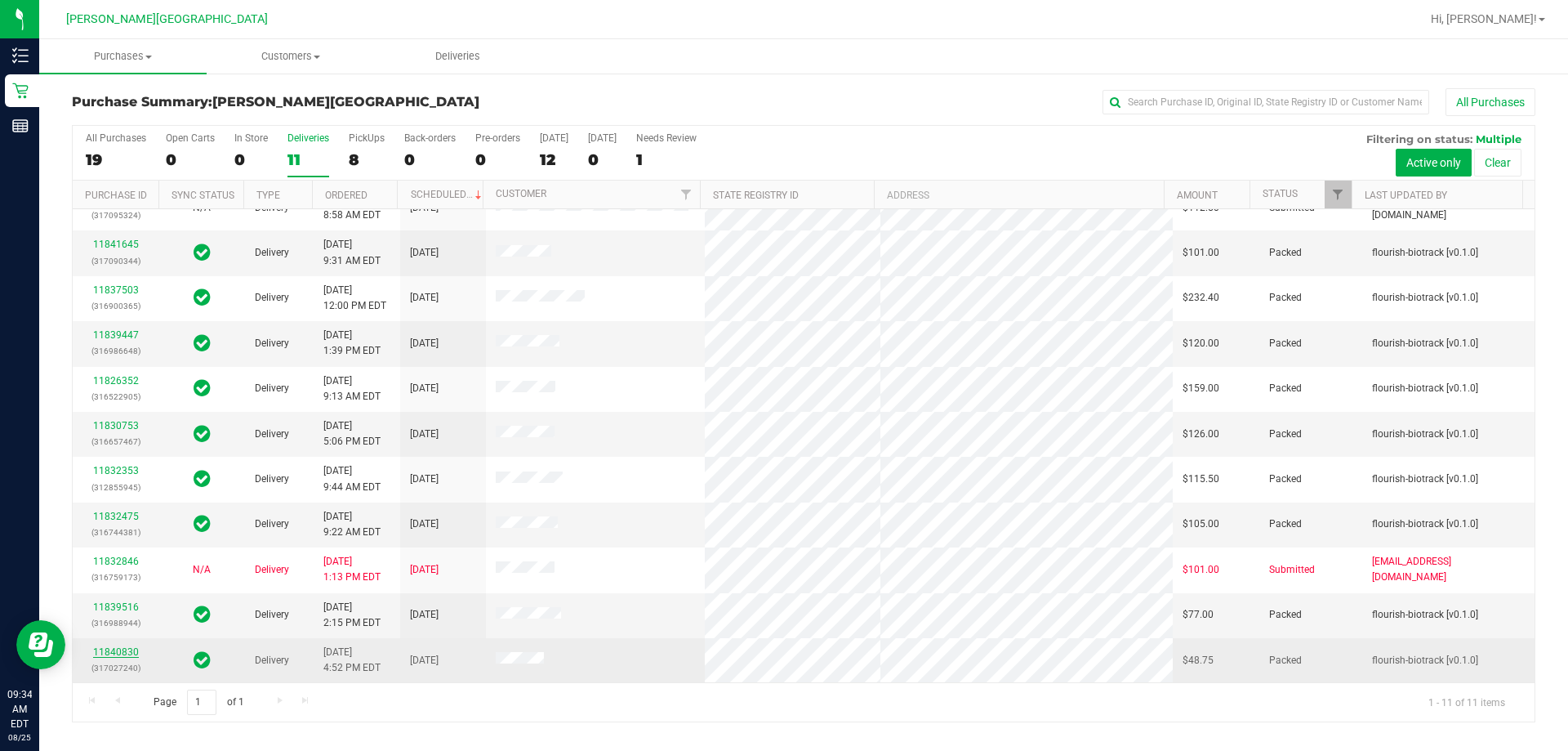
click at [119, 650] on link "11840830" at bounding box center [116, 651] width 46 height 11
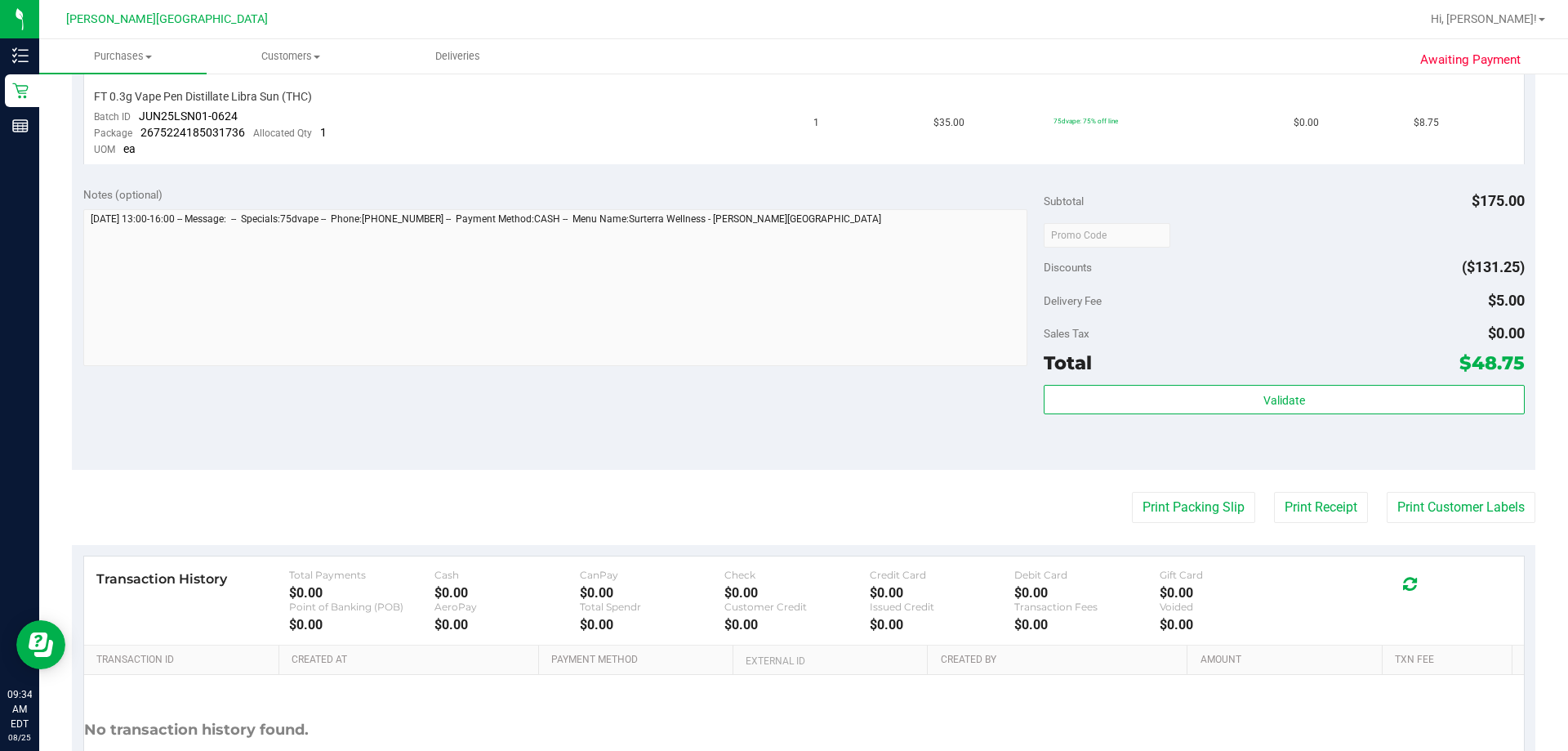
scroll to position [817, 0]
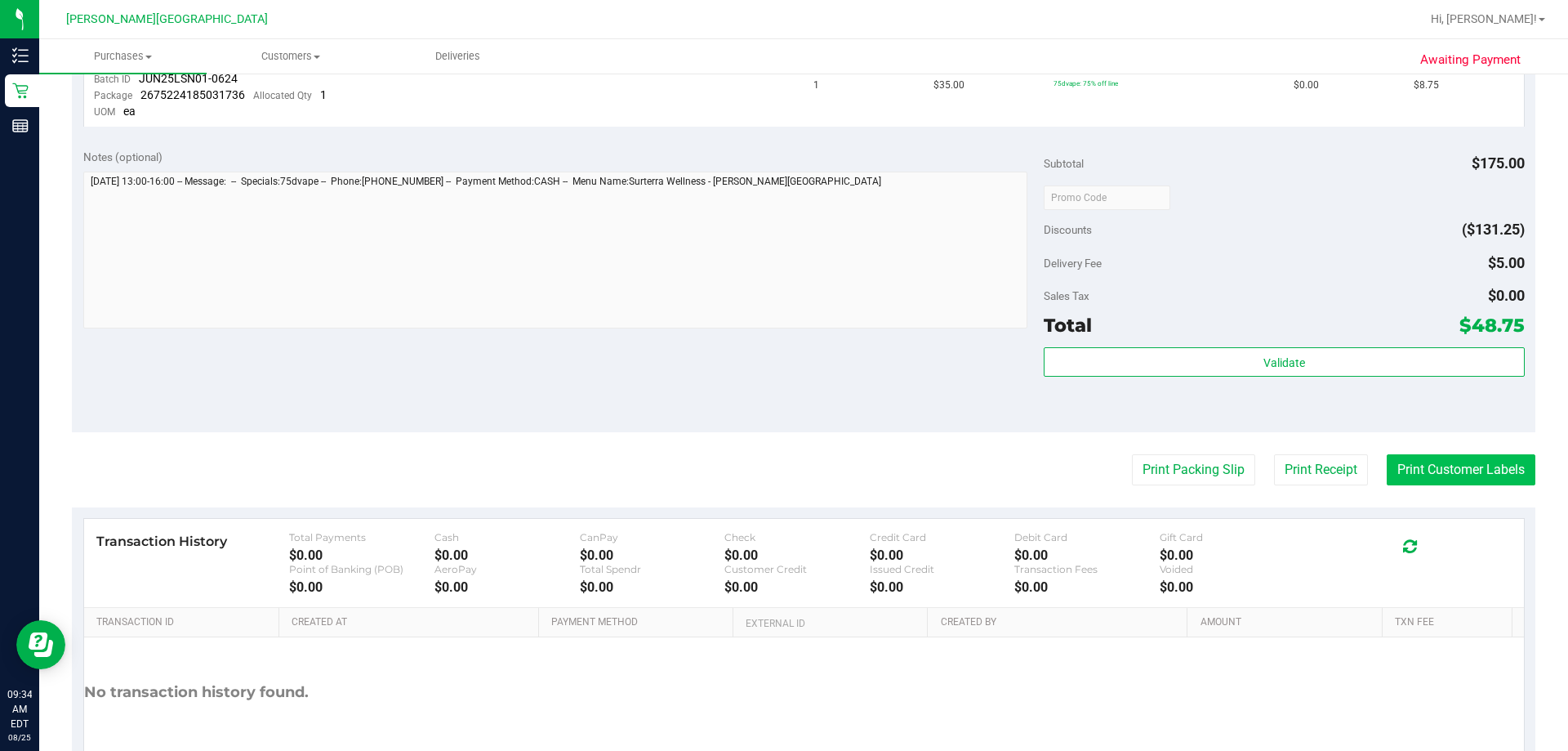
click at [783, 470] on button "Print Customer Labels" at bounding box center [1460, 470] width 148 height 31
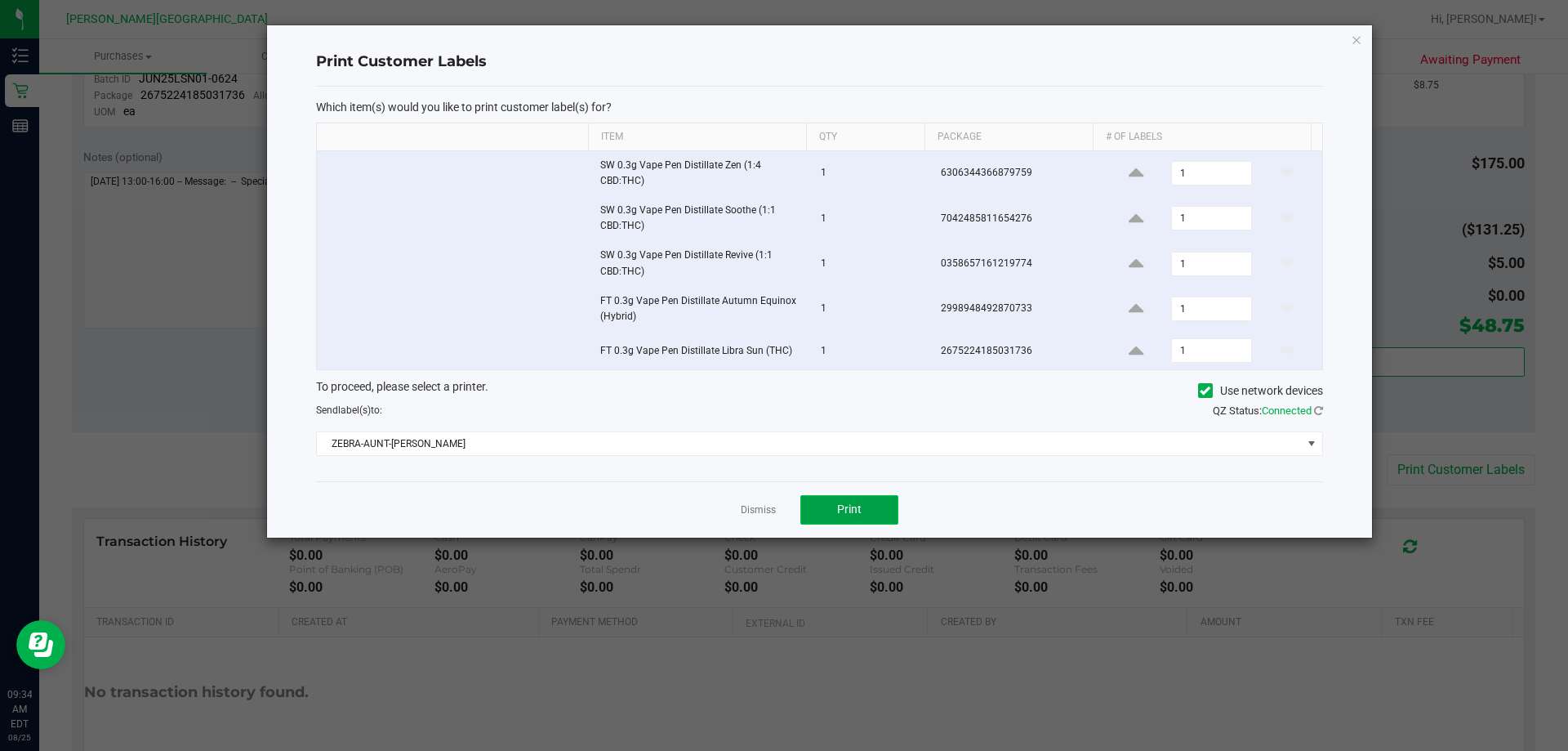
click at [783, 507] on button "Print" at bounding box center [849, 509] width 98 height 30
click at [783, 44] on icon "button" at bounding box center [1356, 39] width 11 height 19
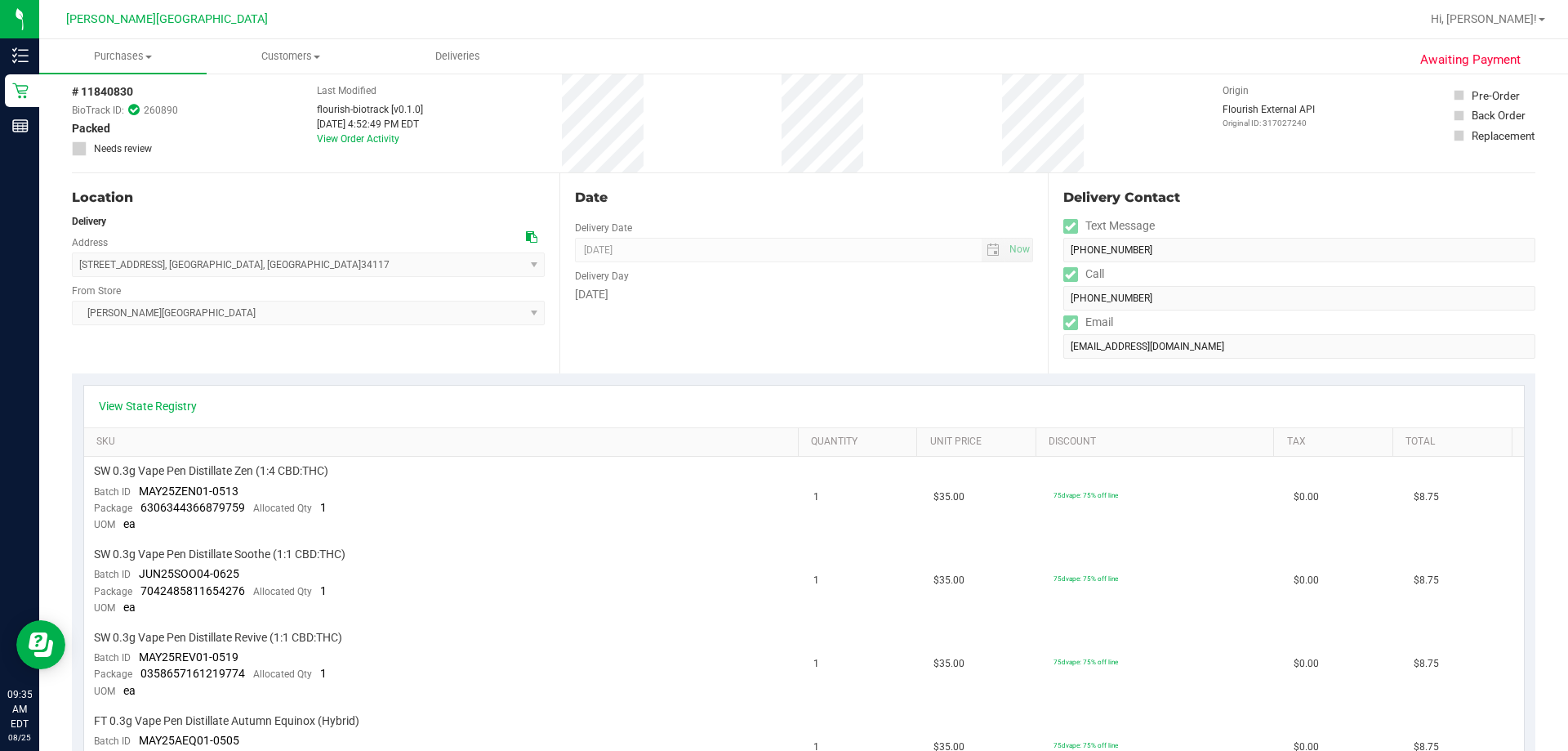
scroll to position [0, 0]
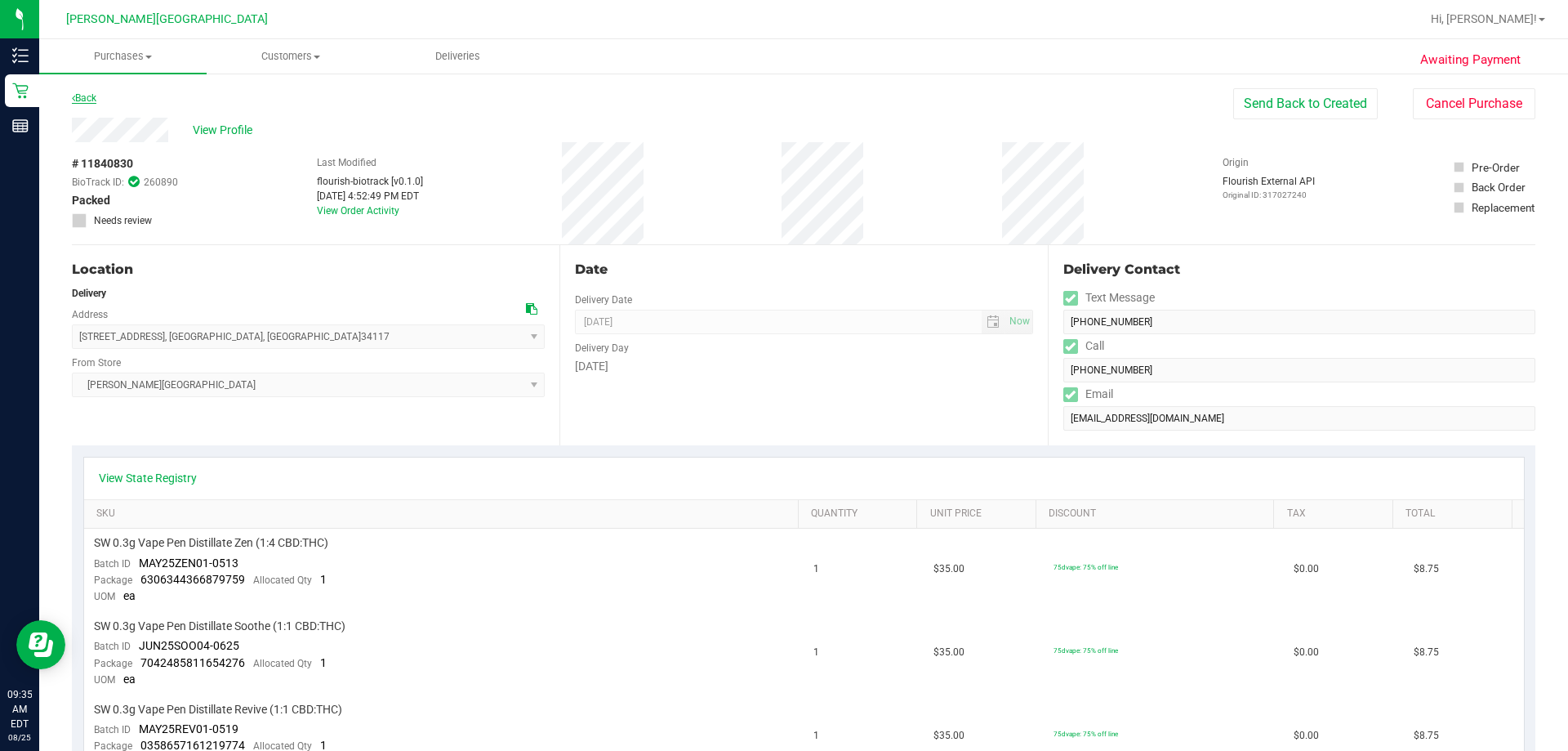
click at [86, 94] on link "Back" at bounding box center [84, 98] width 25 height 11
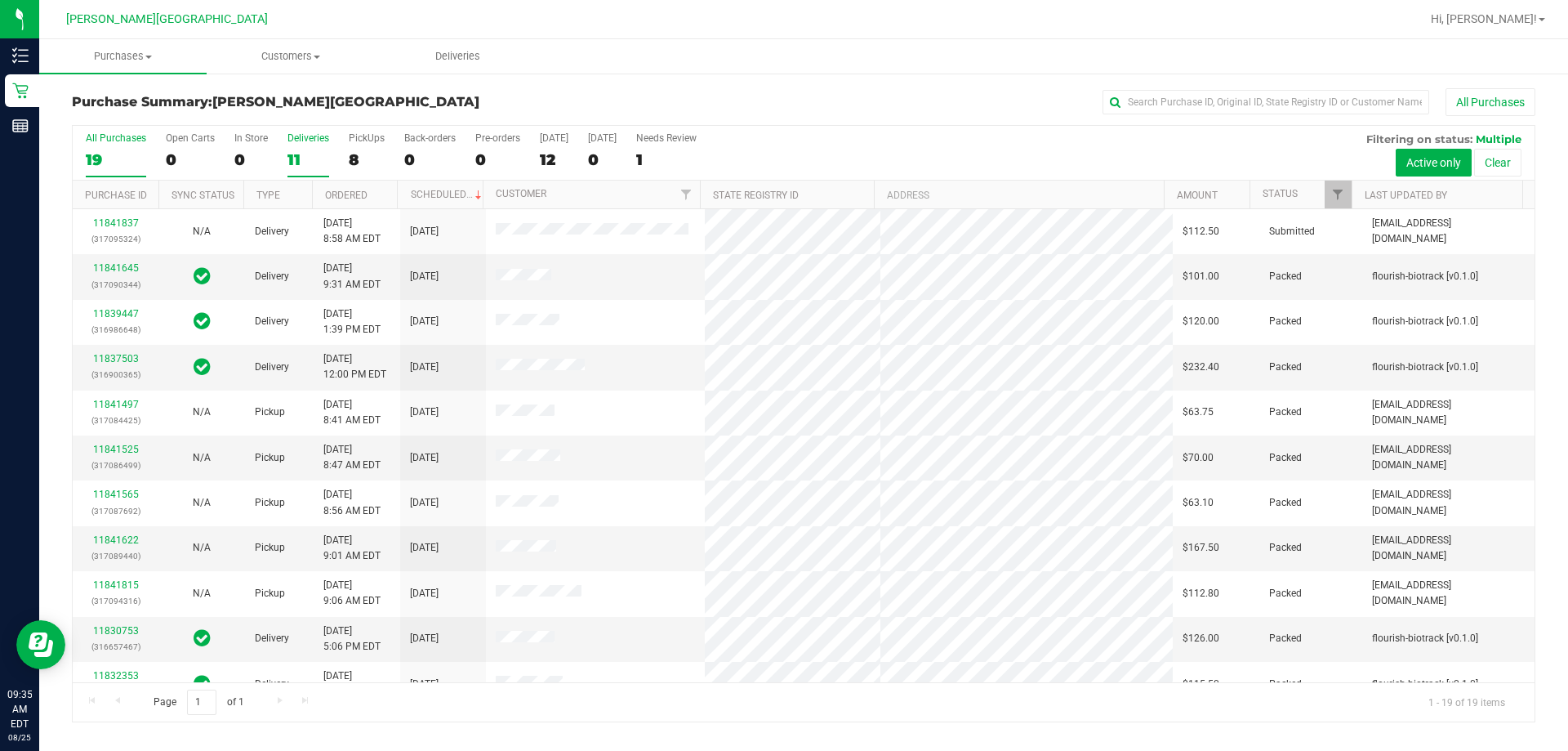
click at [295, 149] on label "Deliveries 11" at bounding box center [308, 154] width 42 height 45
click at [0, 0] on input "Deliveries 11" at bounding box center [0, 0] width 0 height 0
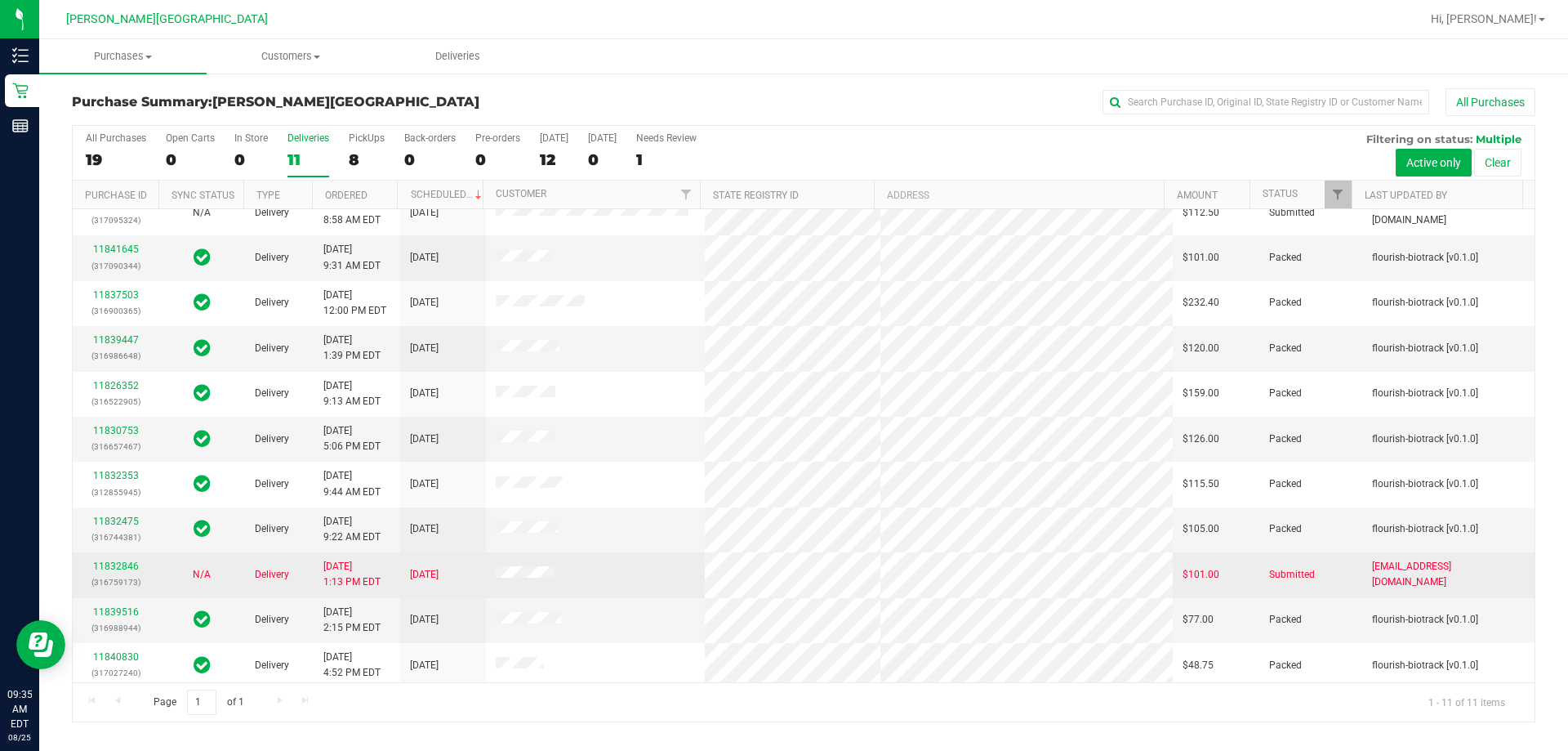
scroll to position [24, 0]
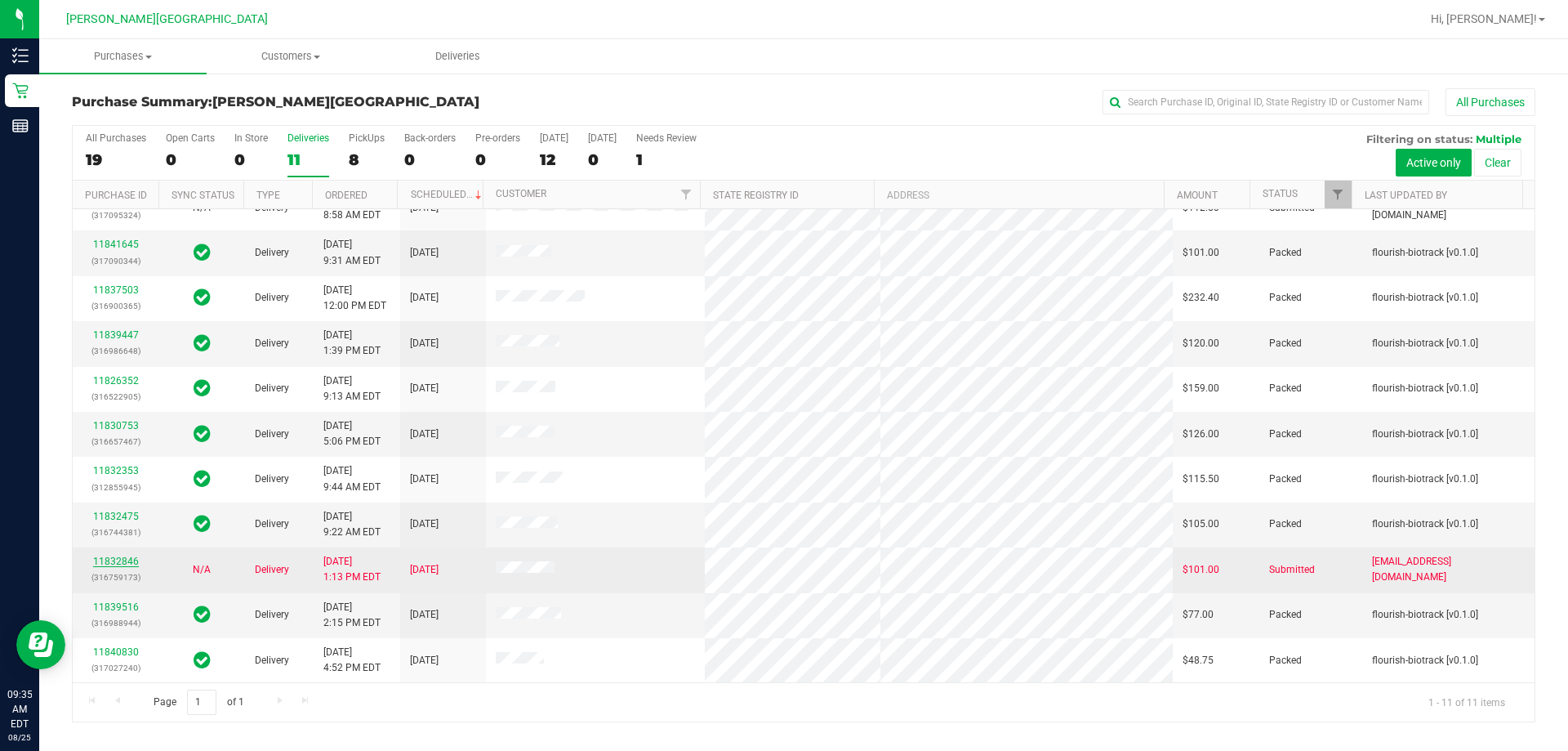
click at [124, 565] on link "11832846" at bounding box center [116, 561] width 46 height 11
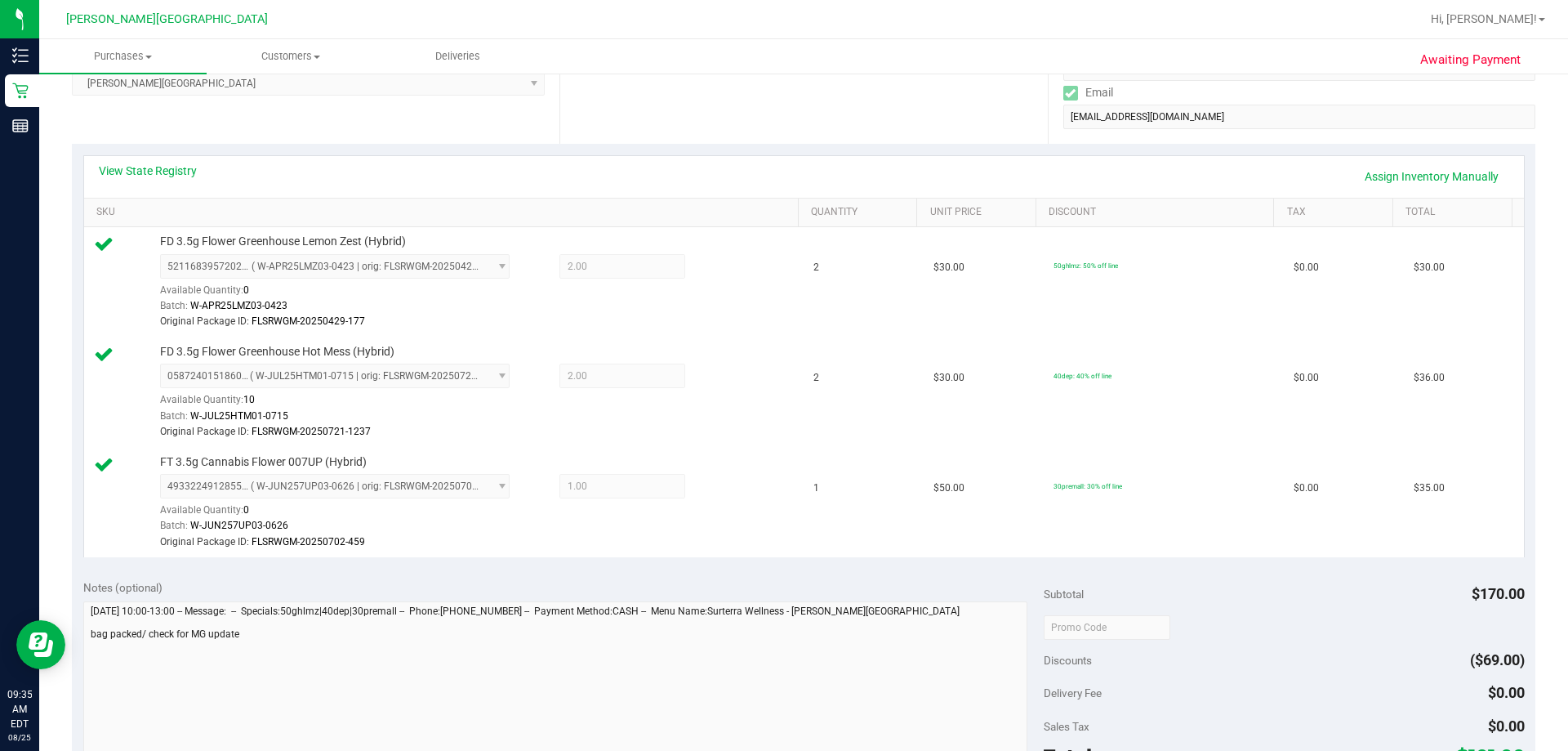
scroll to position [409, 0]
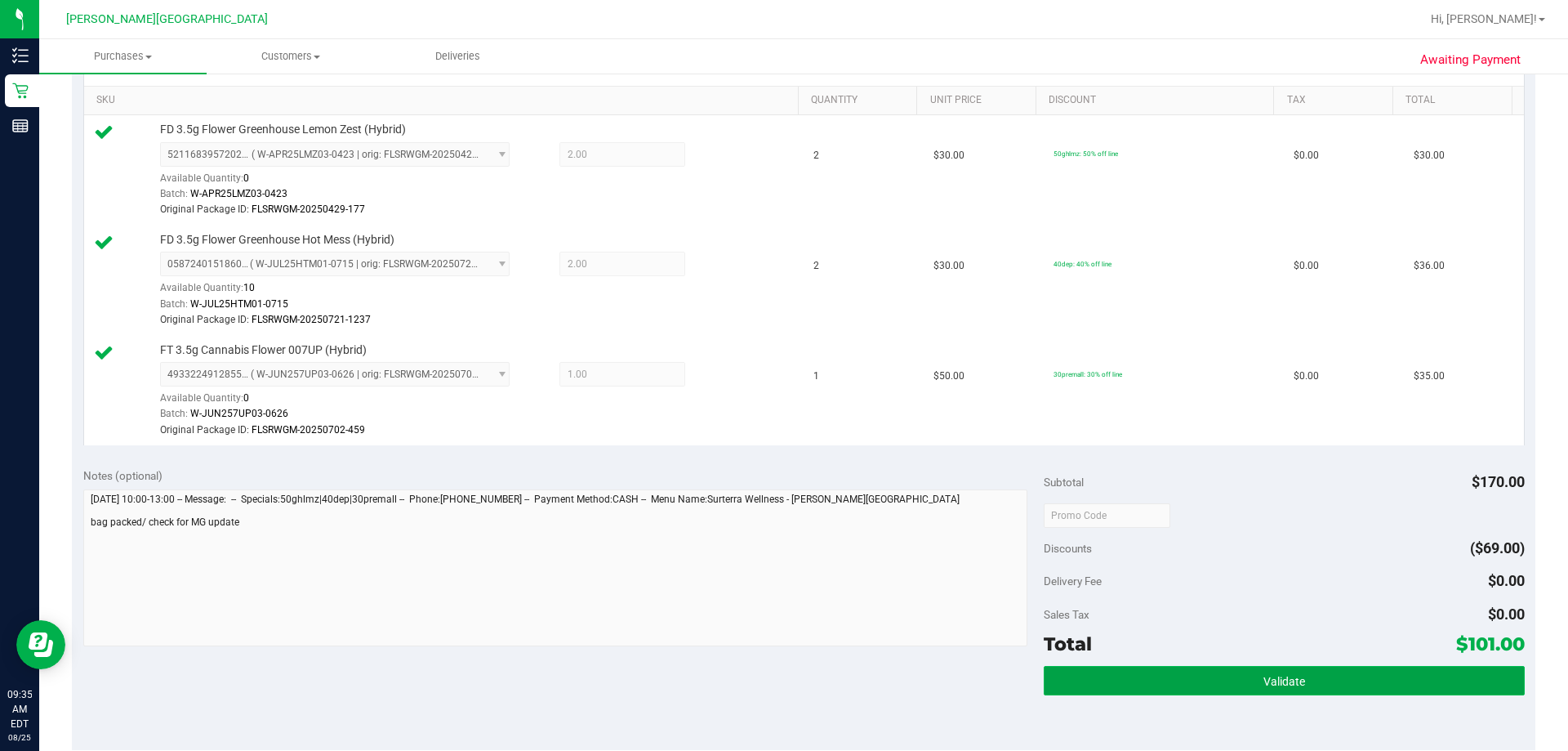
click at [783, 676] on button "Validate" at bounding box center [1283, 680] width 481 height 30
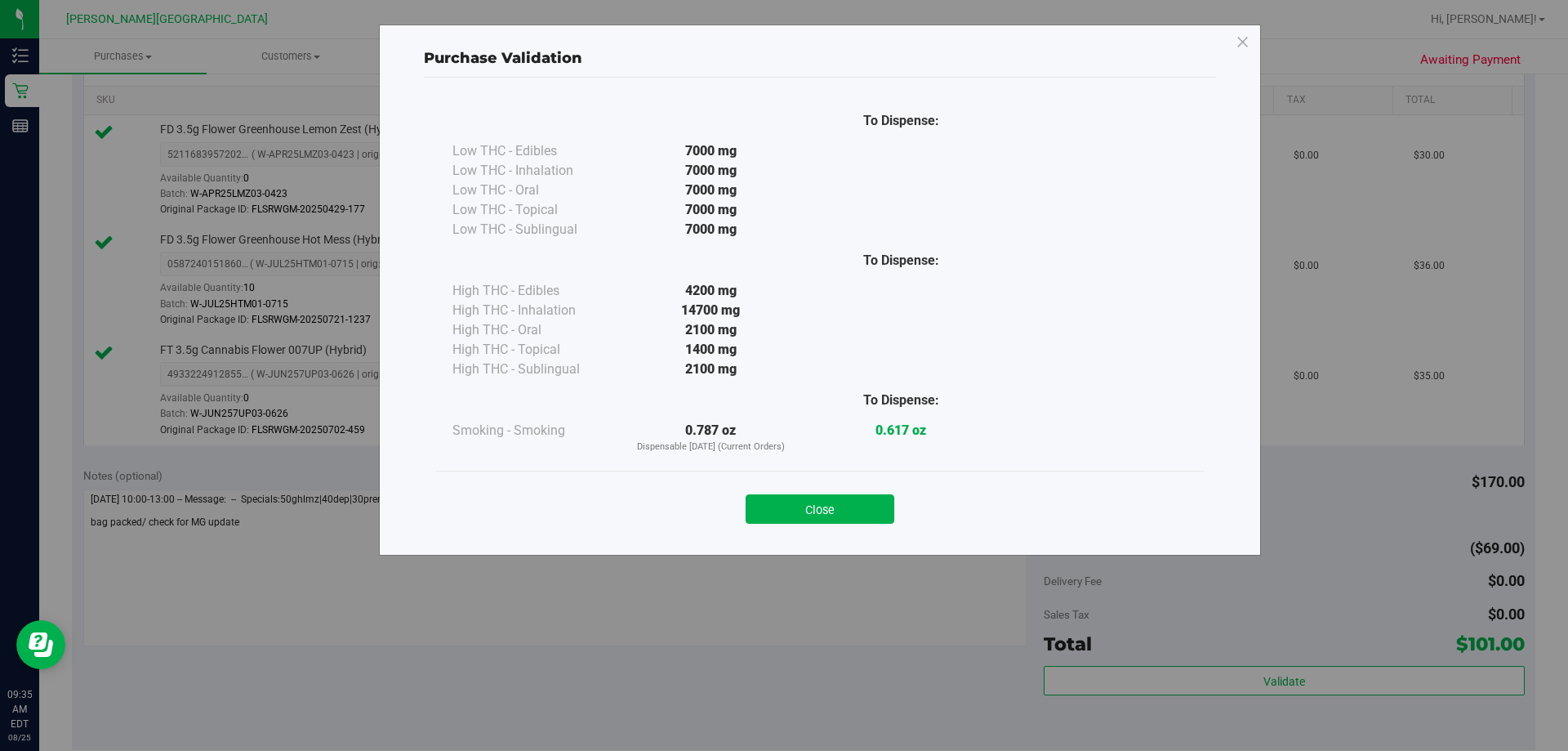
click at [783, 525] on div "Close" at bounding box center [820, 504] width 767 height 66
click at [783, 499] on button "Close" at bounding box center [819, 509] width 148 height 30
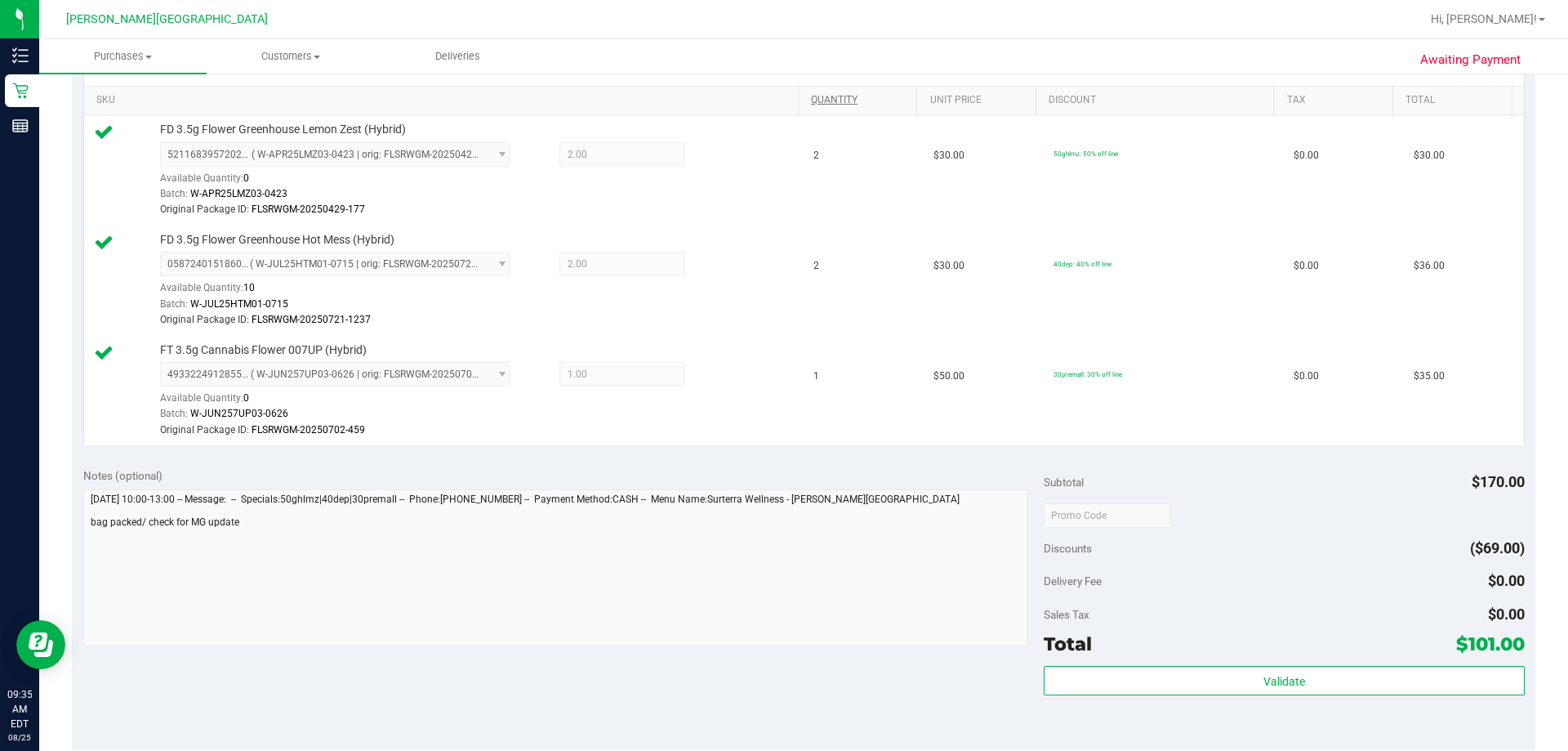
scroll to position [0, 0]
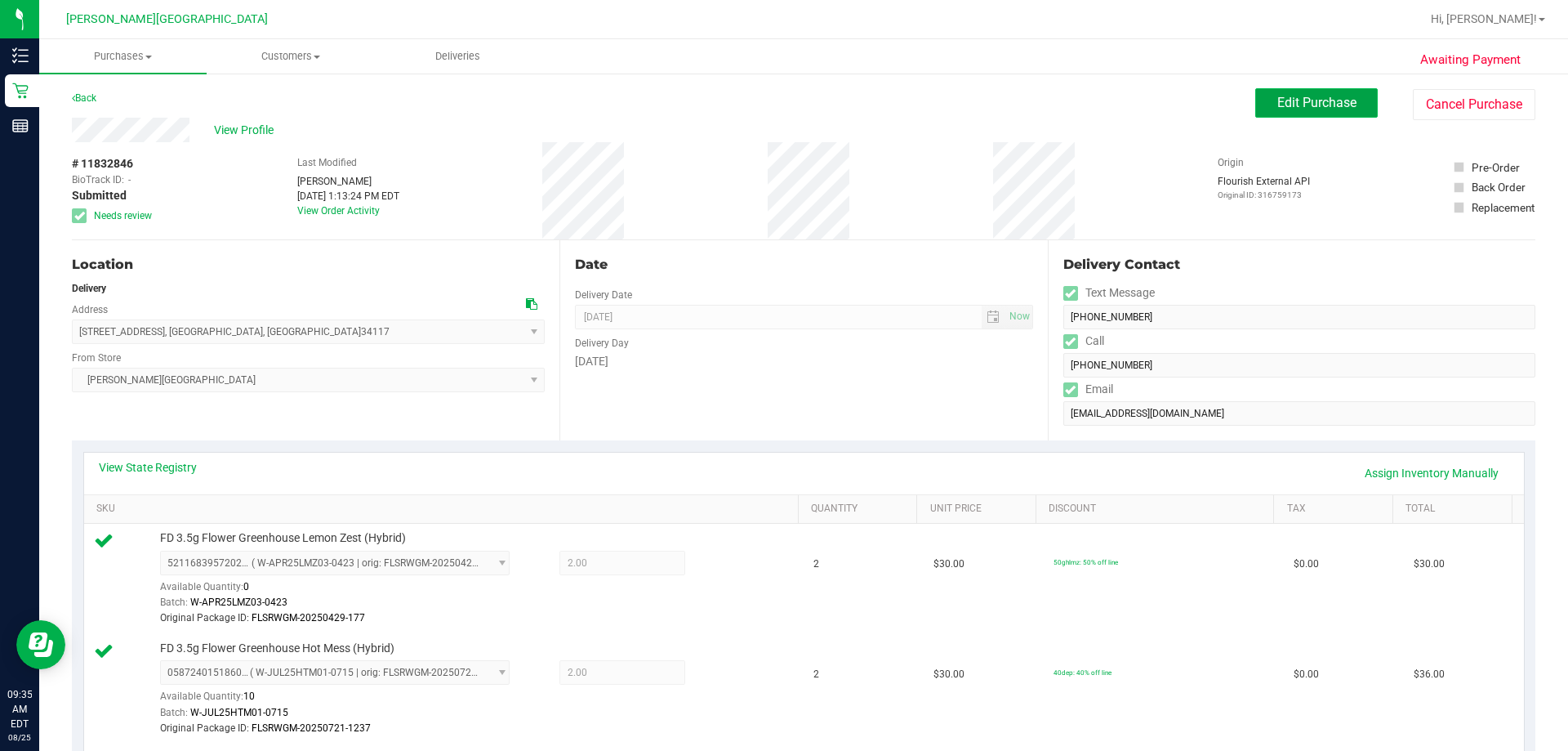
click at [783, 107] on span "Edit Purchase" at bounding box center [1317, 102] width 79 height 16
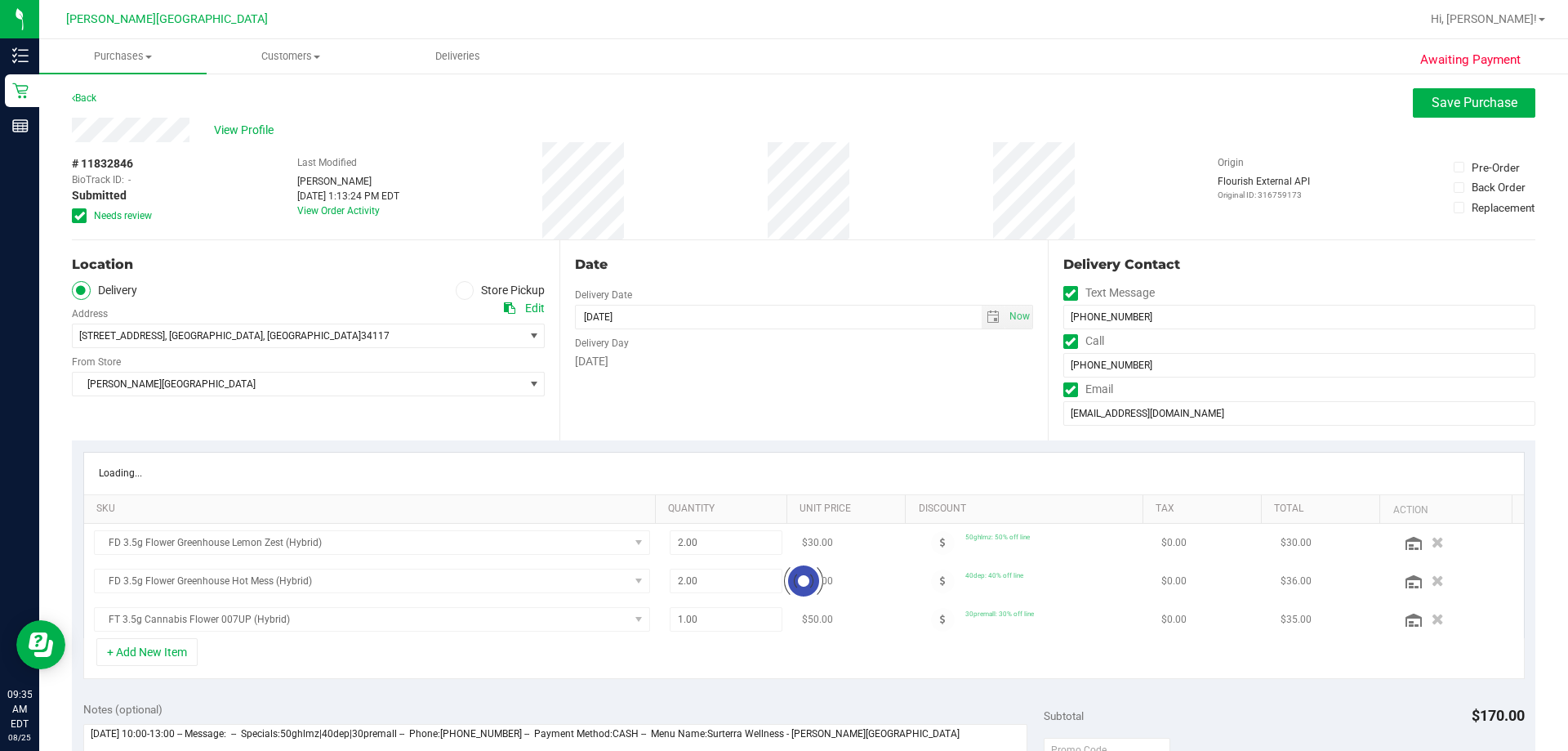
click at [78, 216] on icon at bounding box center [80, 216] width 11 height 0
click at [0, 0] on input "Needs review" at bounding box center [0, 0] width 0 height 0
click at [783, 95] on span "Save Purchase" at bounding box center [1474, 102] width 86 height 16
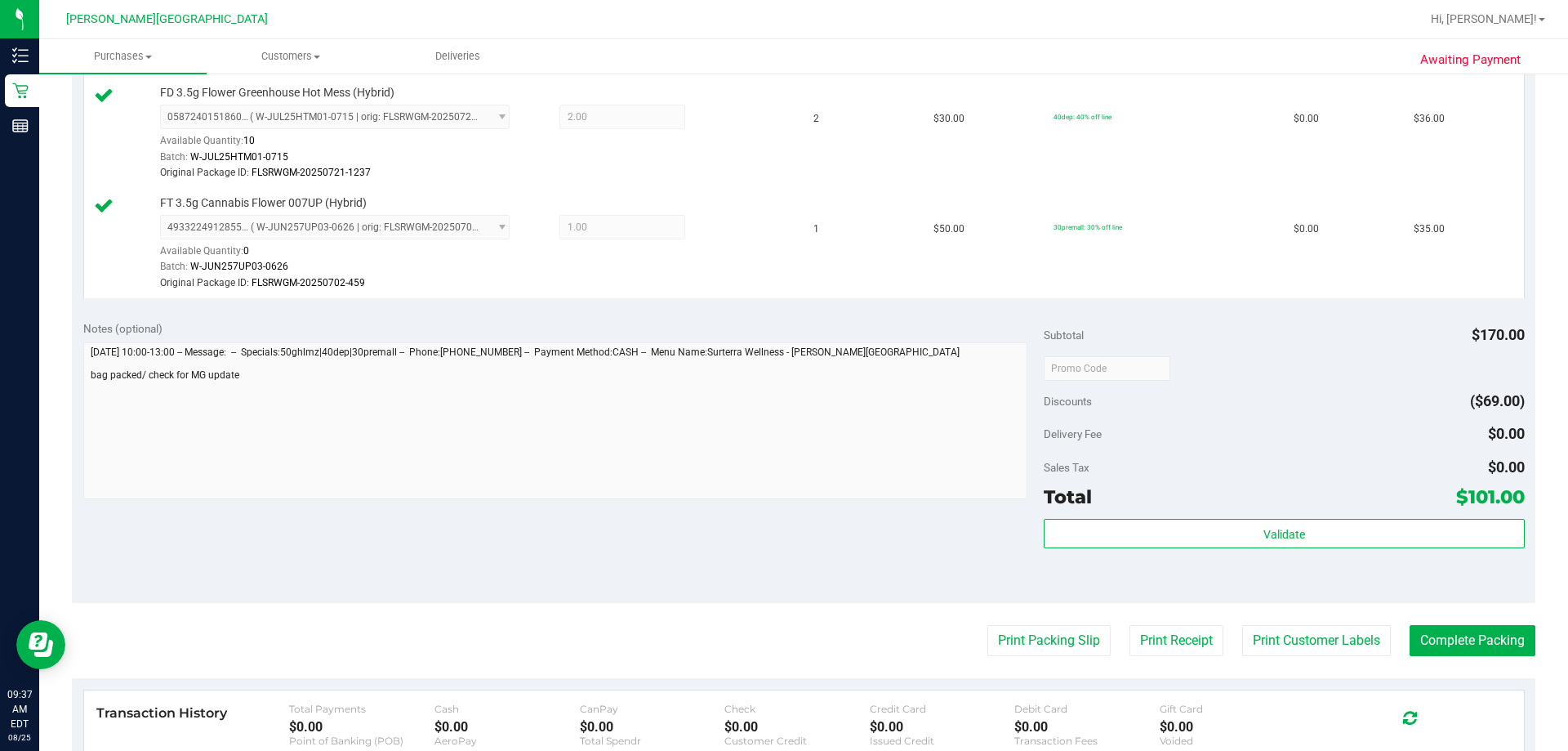
scroll to position [735, 0]
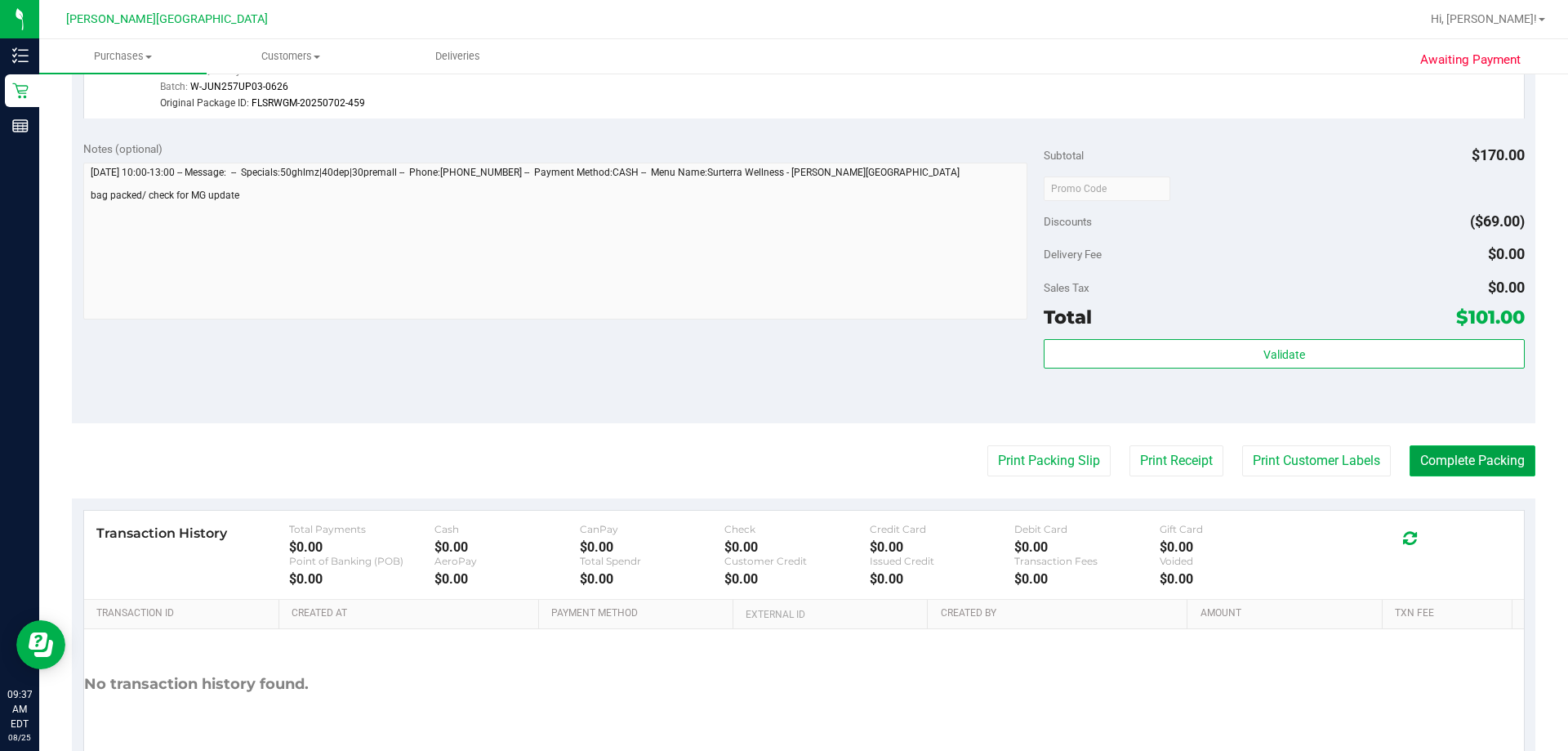
click at [783, 473] on button "Complete Packing" at bounding box center [1472, 460] width 125 height 31
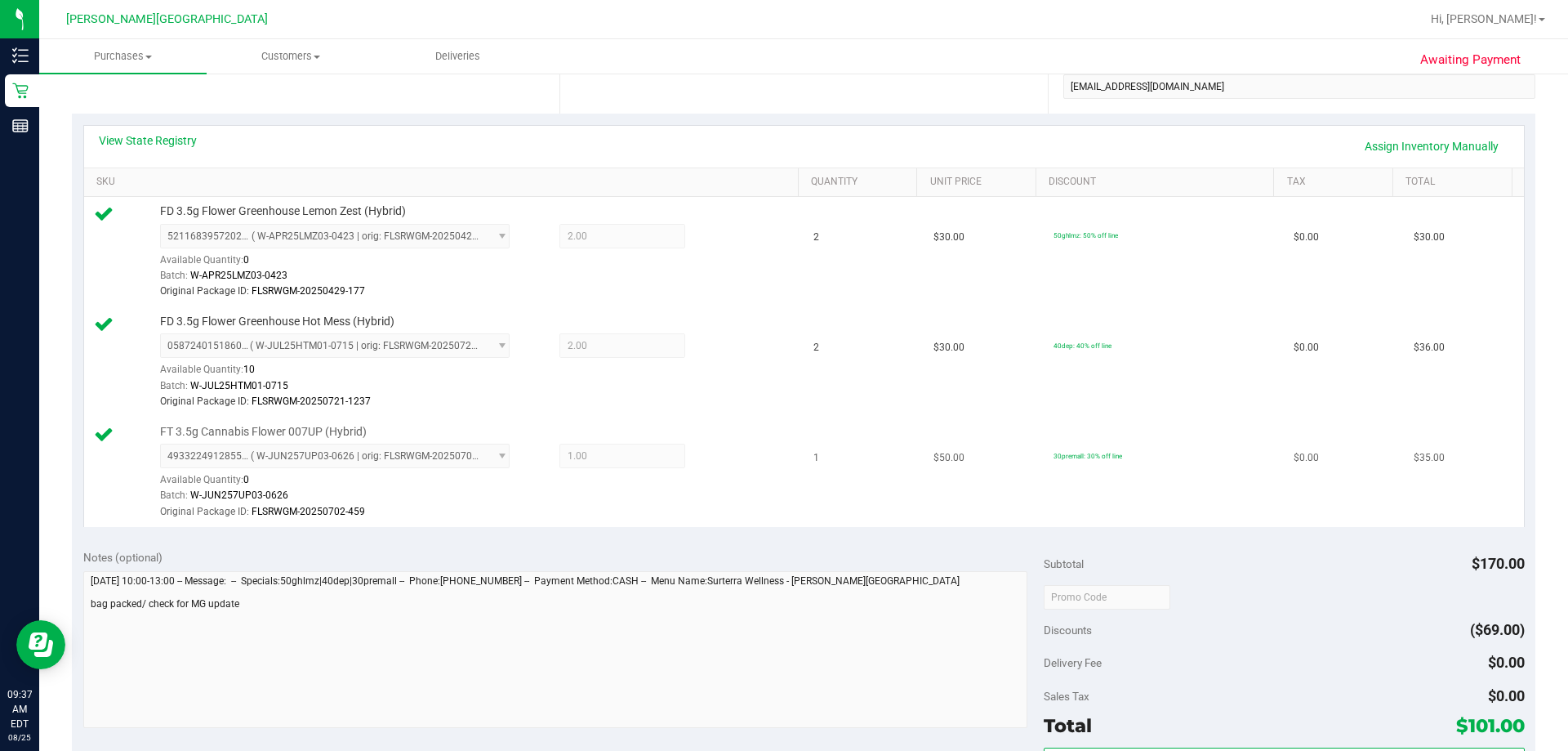
scroll to position [0, 0]
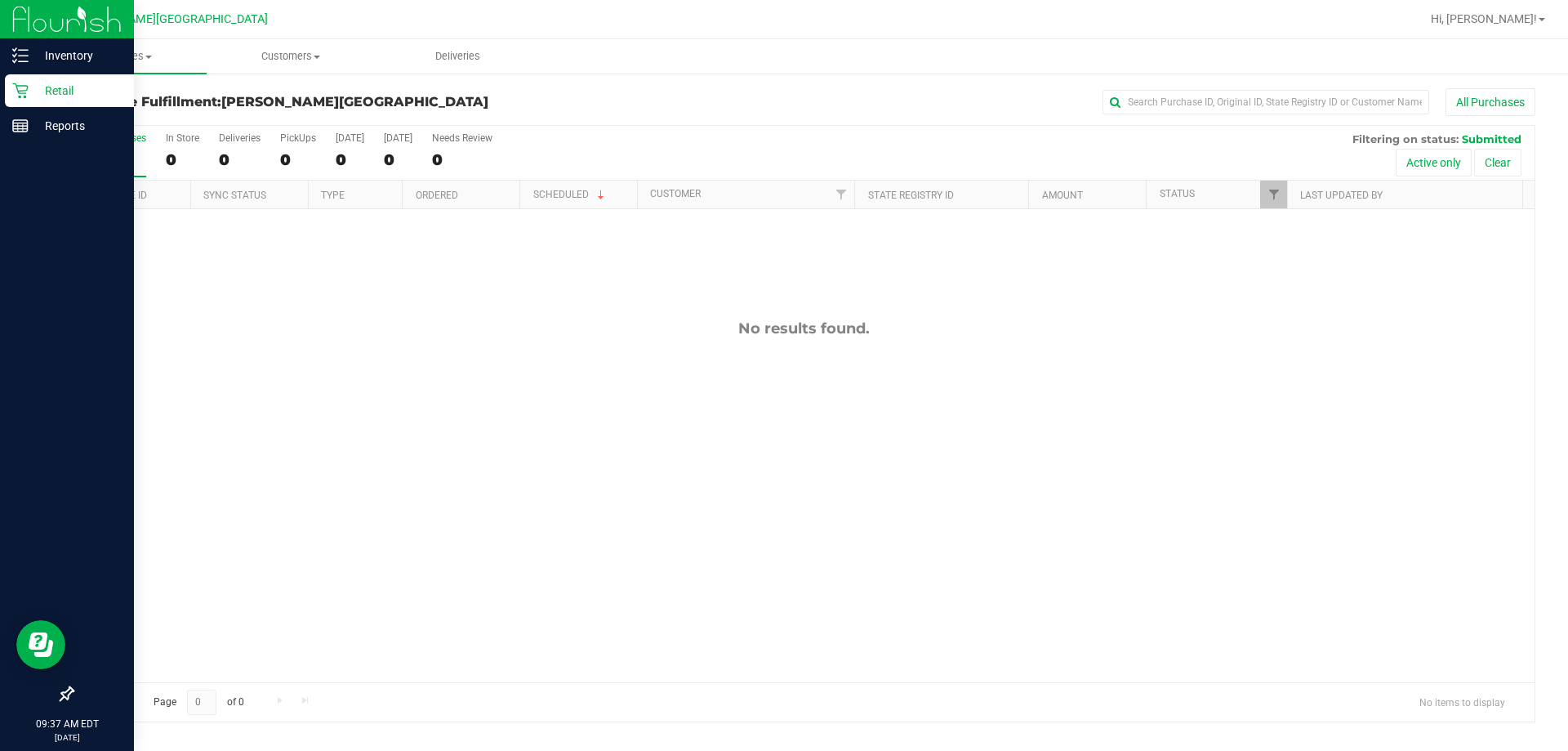
click at [42, 96] on p "Retail" at bounding box center [77, 90] width 98 height 19
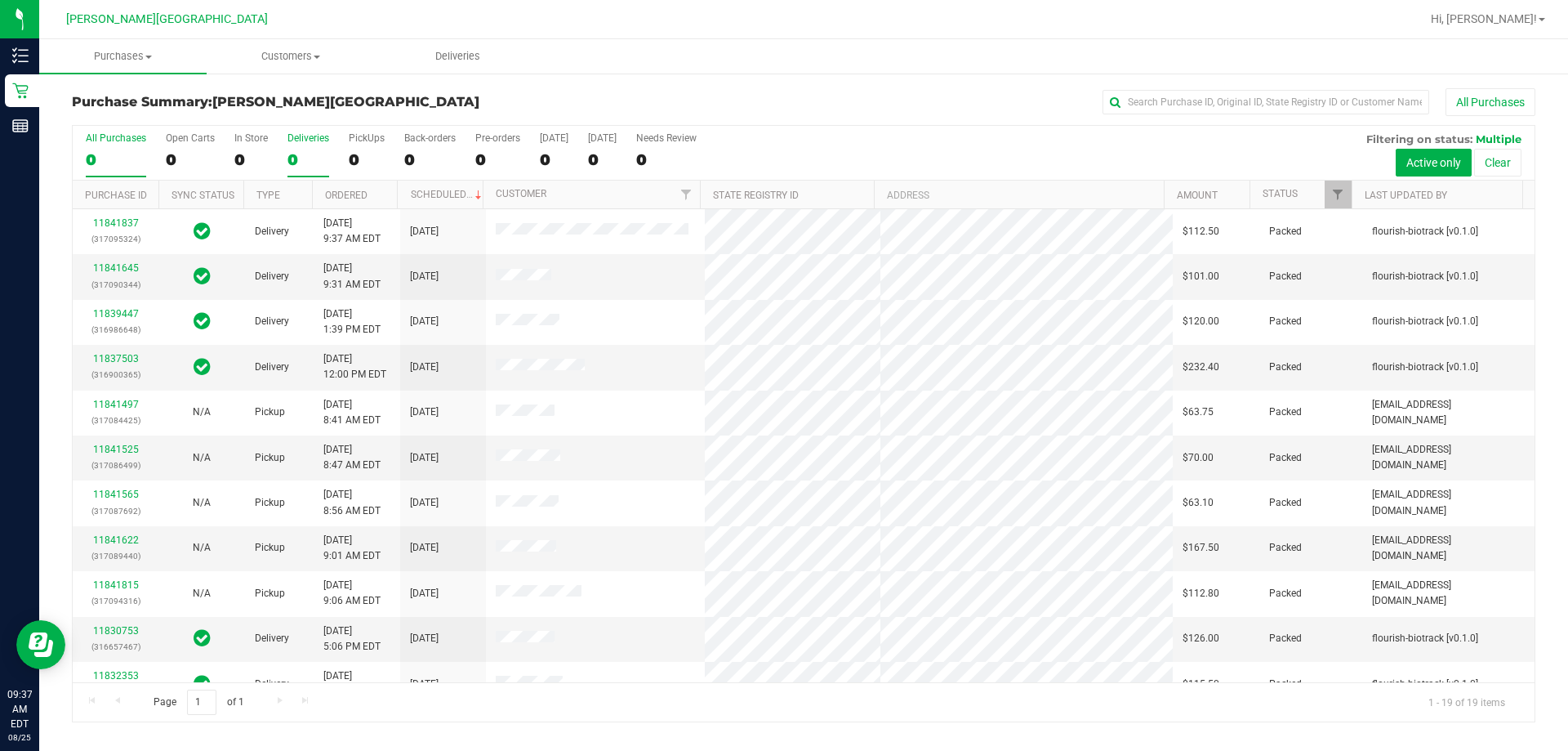
click at [306, 154] on div "0" at bounding box center [308, 160] width 42 height 18
click at [0, 0] on input "Deliveries 0" at bounding box center [0, 0] width 0 height 0
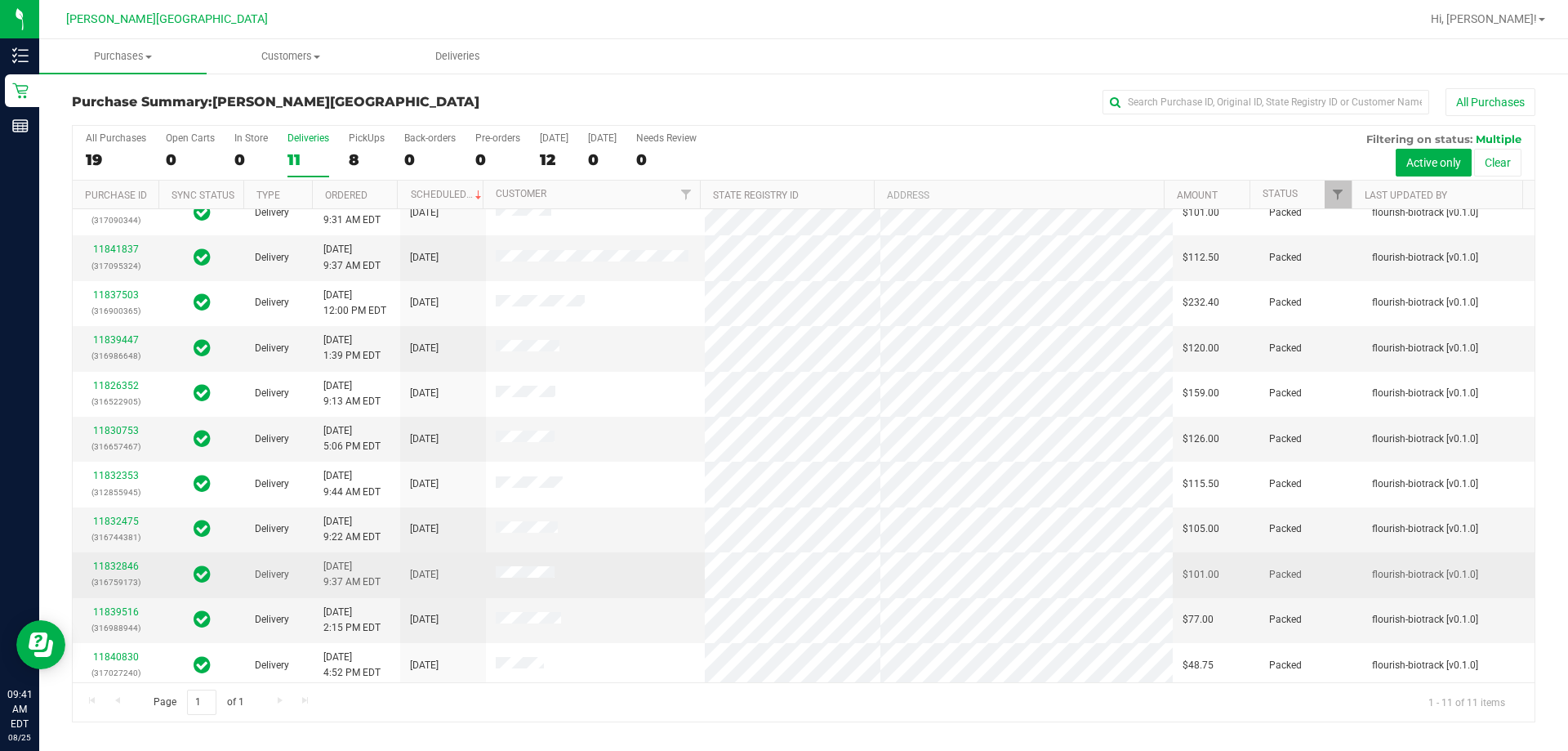
scroll to position [24, 0]
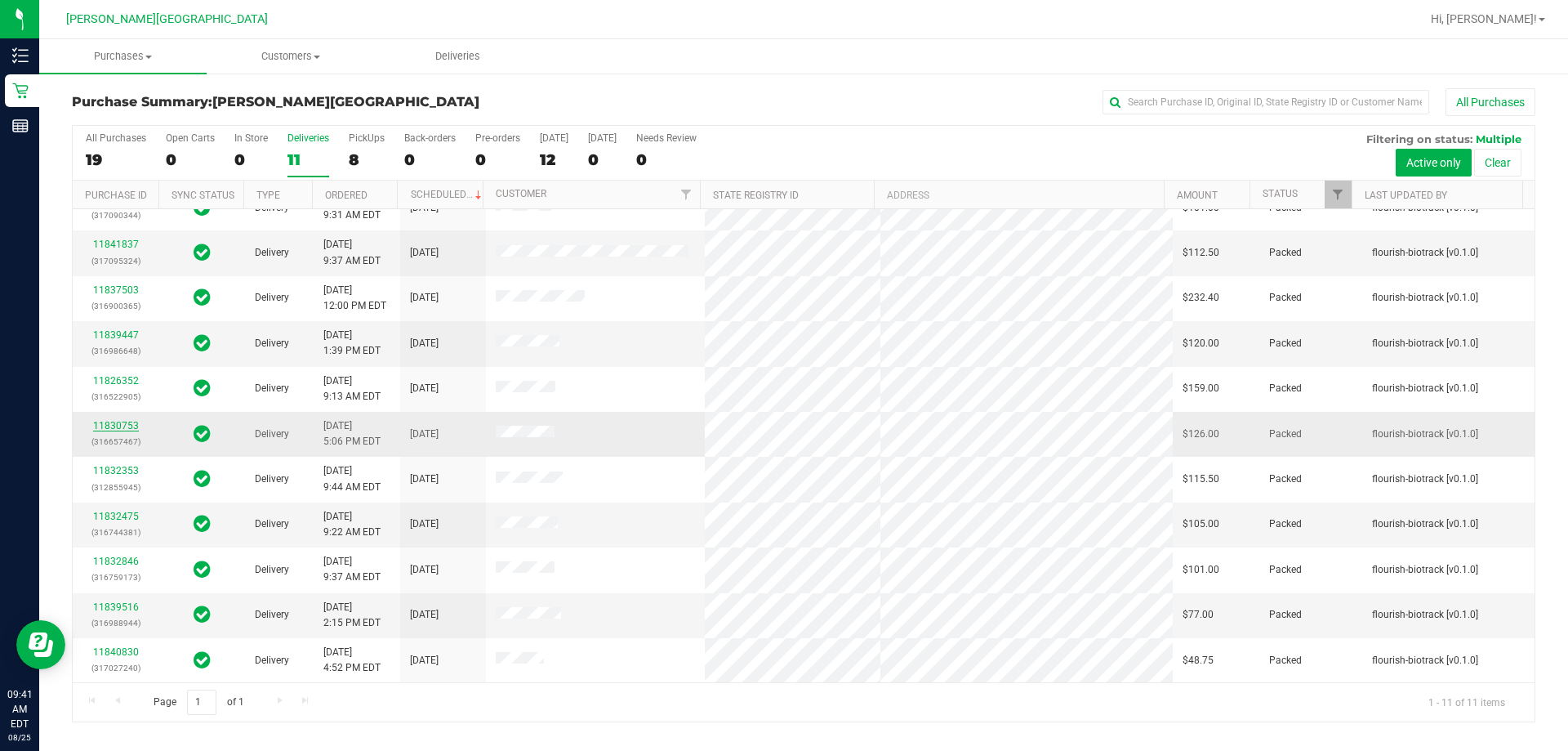
click at [125, 421] on link "11830753" at bounding box center [116, 425] width 46 height 11
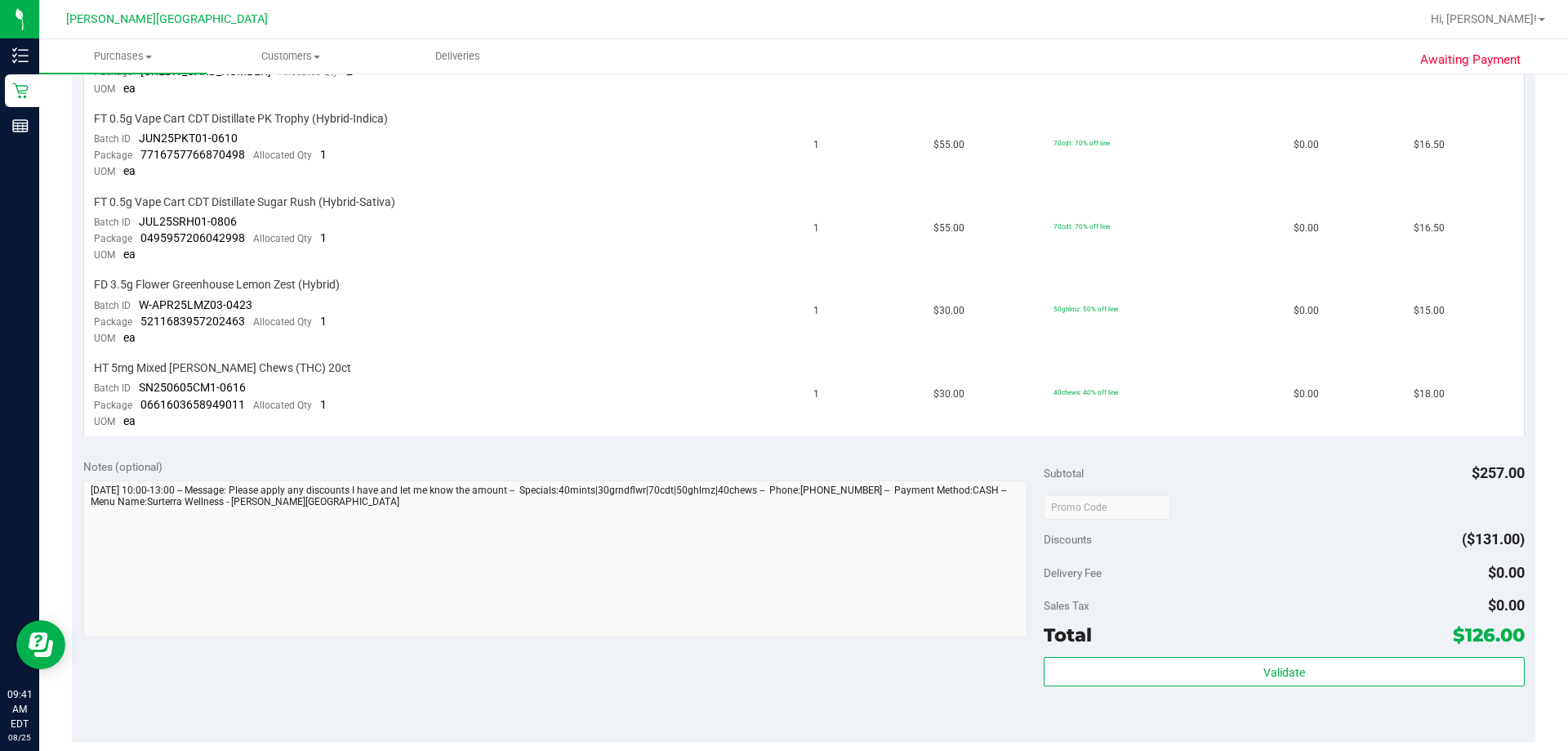
scroll to position [817, 0]
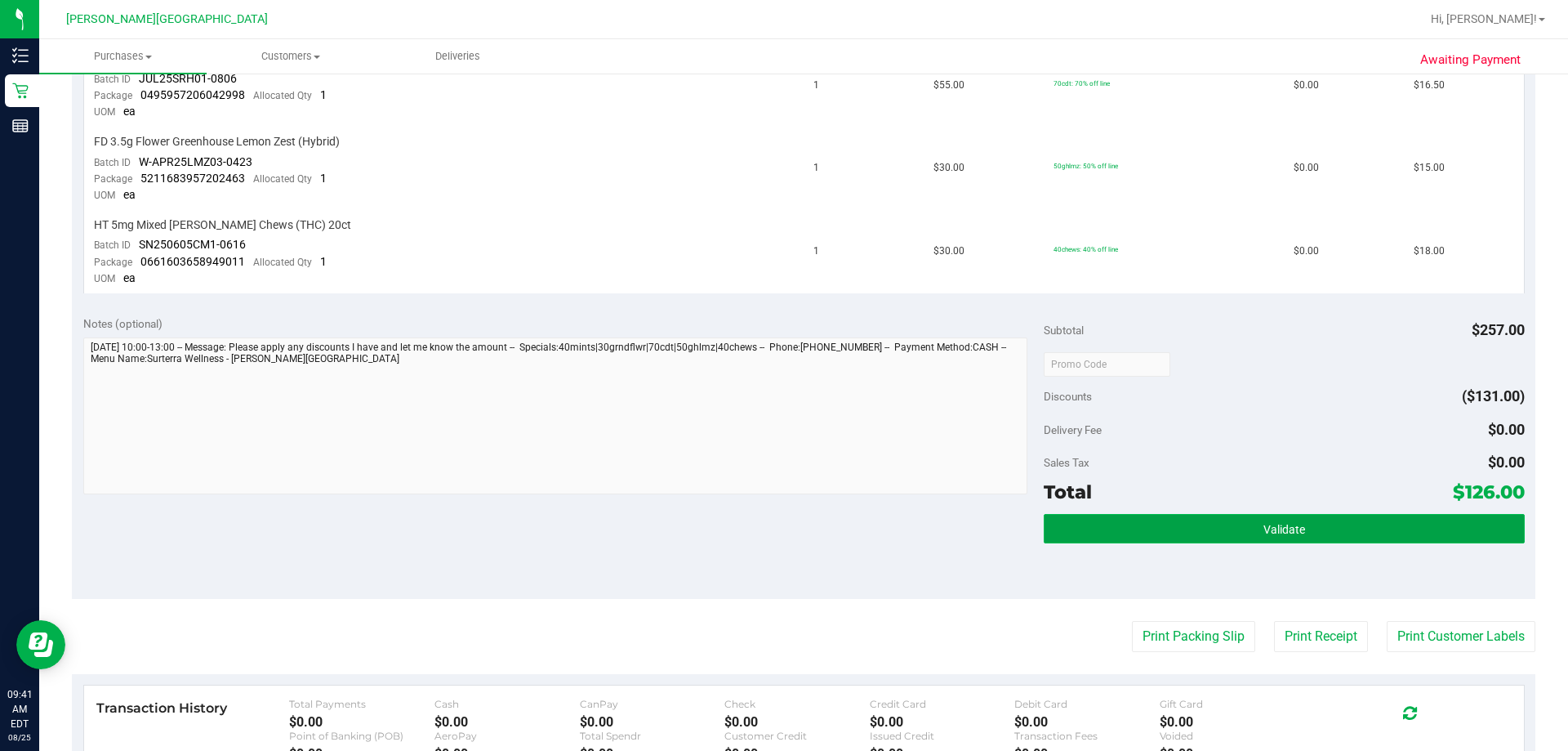
click at [783, 539] on button "Validate" at bounding box center [1283, 529] width 481 height 30
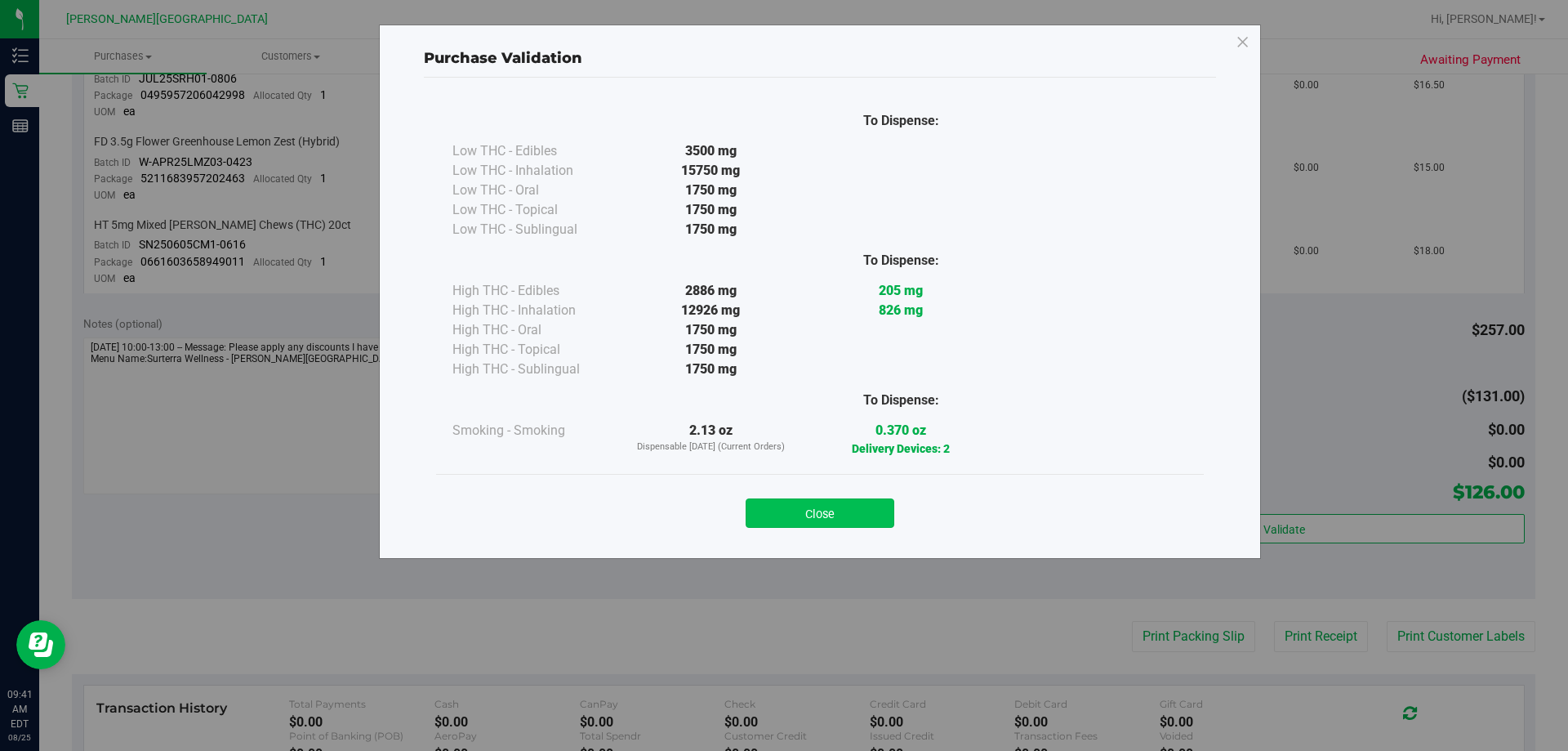
click at [783, 509] on button "Close" at bounding box center [819, 513] width 148 height 30
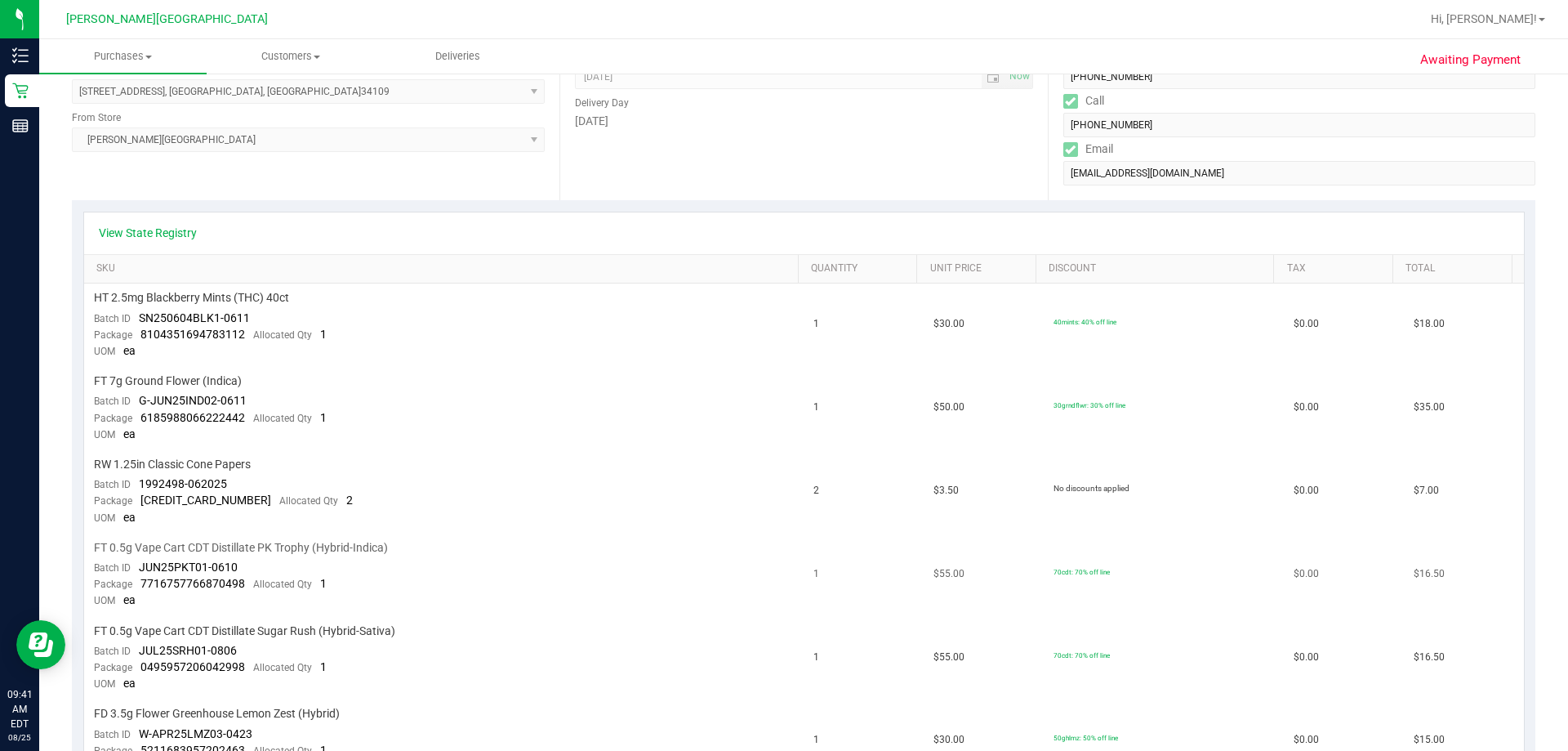
scroll to position [0, 0]
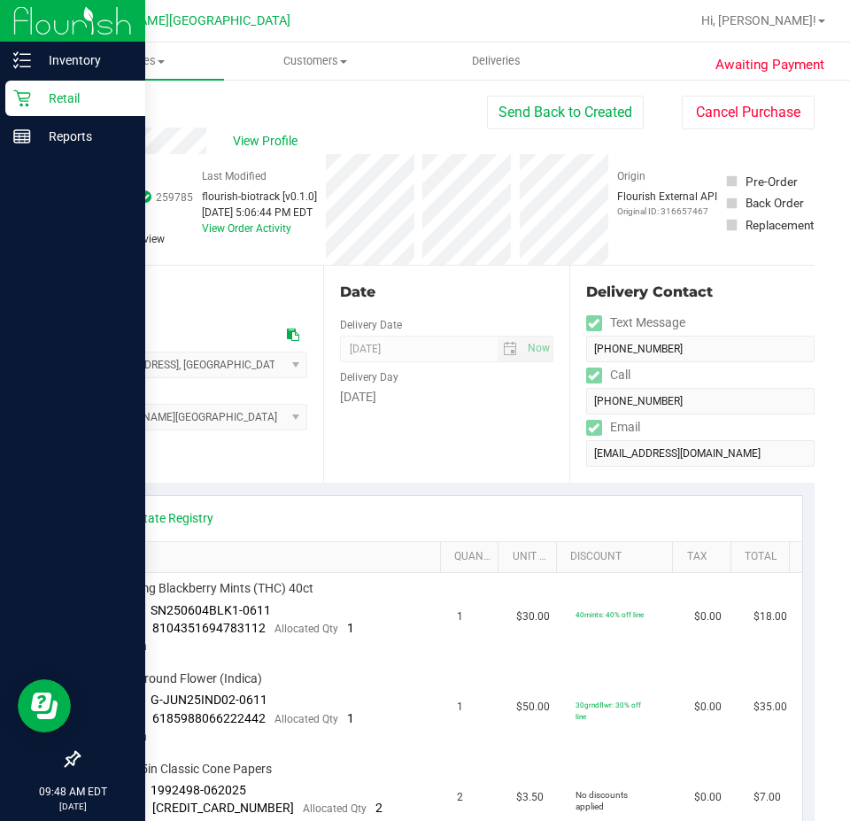
click at [20, 88] on div "Retail" at bounding box center [75, 98] width 140 height 35
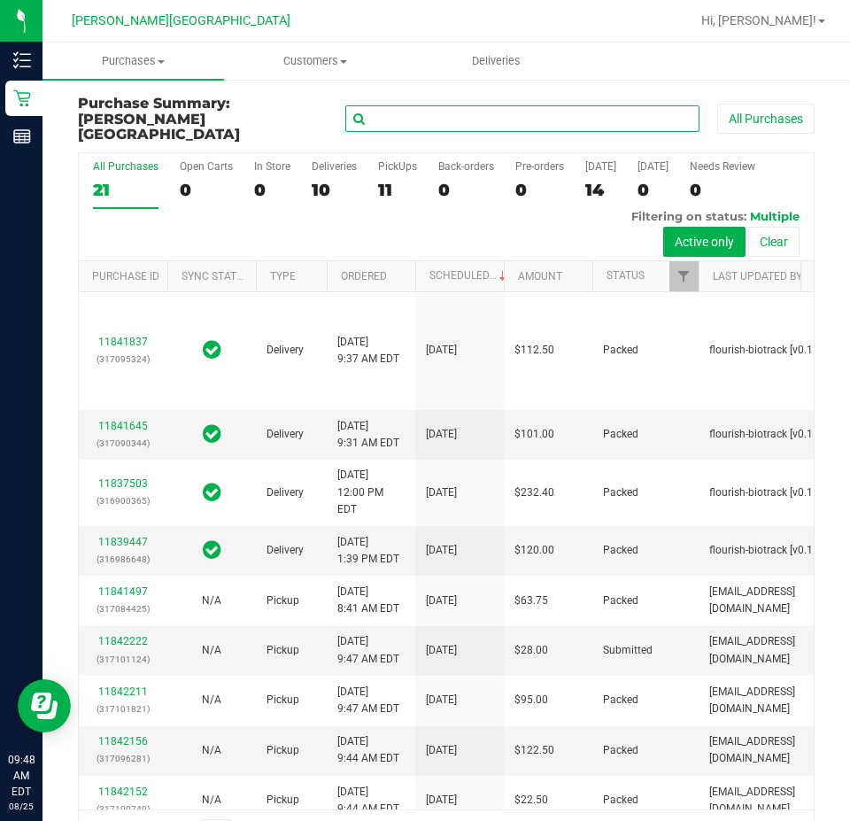
click at [445, 109] on input "text" at bounding box center [522, 118] width 354 height 27
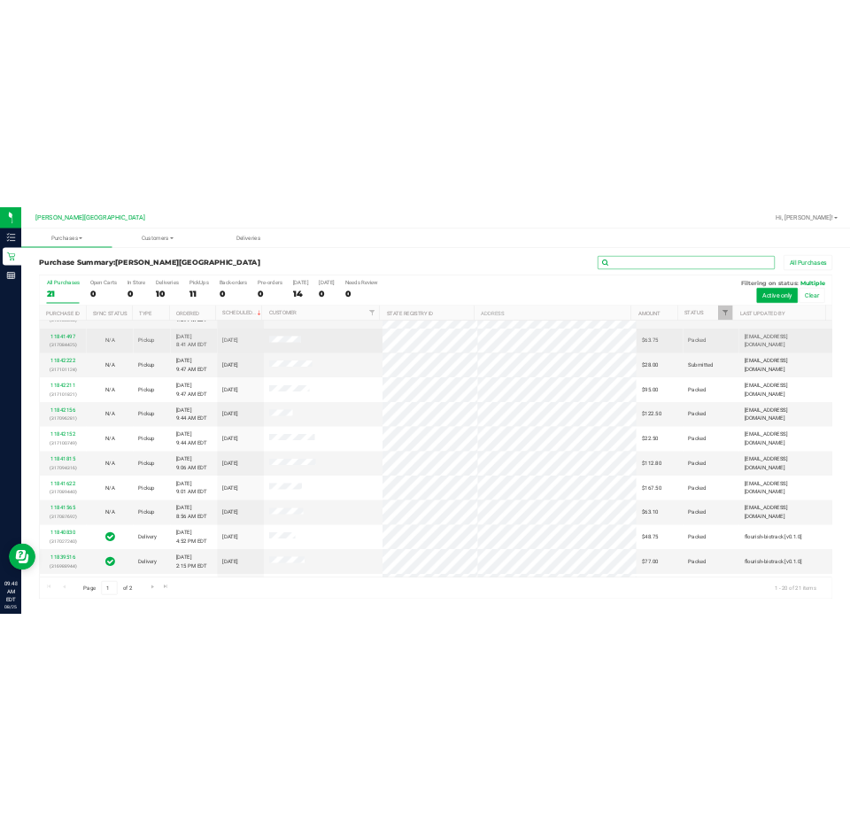
scroll to position [354, 0]
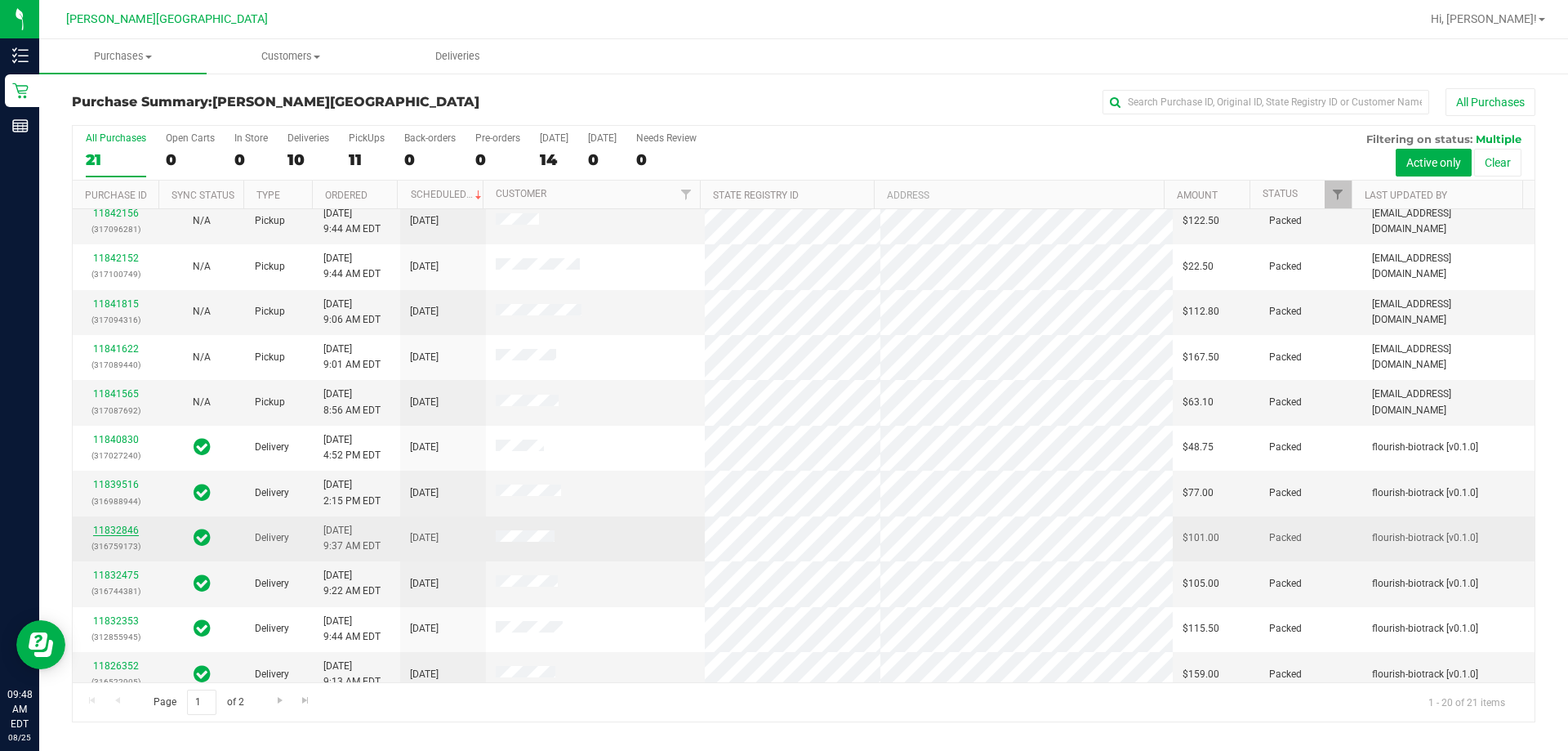
click at [118, 530] on link "11832846" at bounding box center [116, 530] width 46 height 11
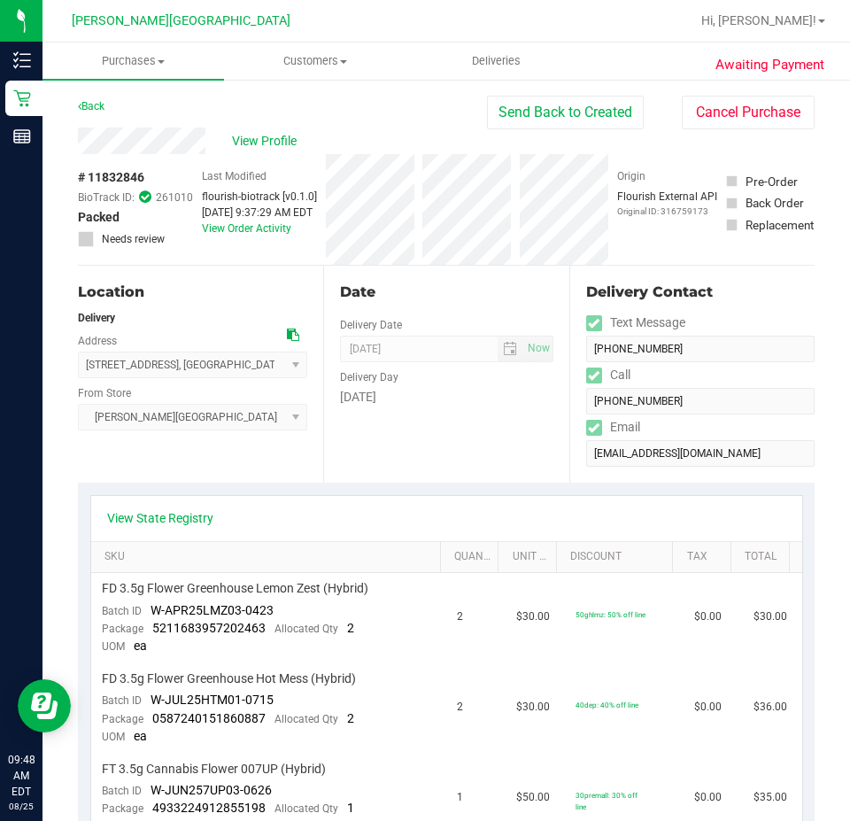
click at [542, 441] on div "Date Delivery Date [DATE] Now [DATE] 08:00 AM Now Delivery Day [DATE]" at bounding box center [445, 374] width 245 height 217
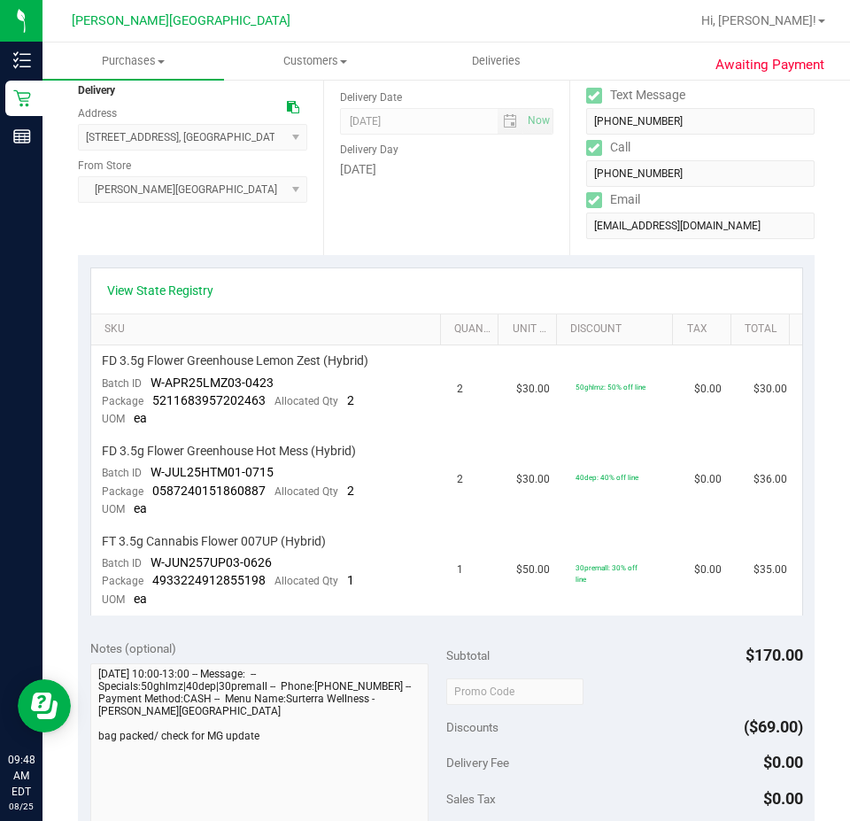
scroll to position [443, 0]
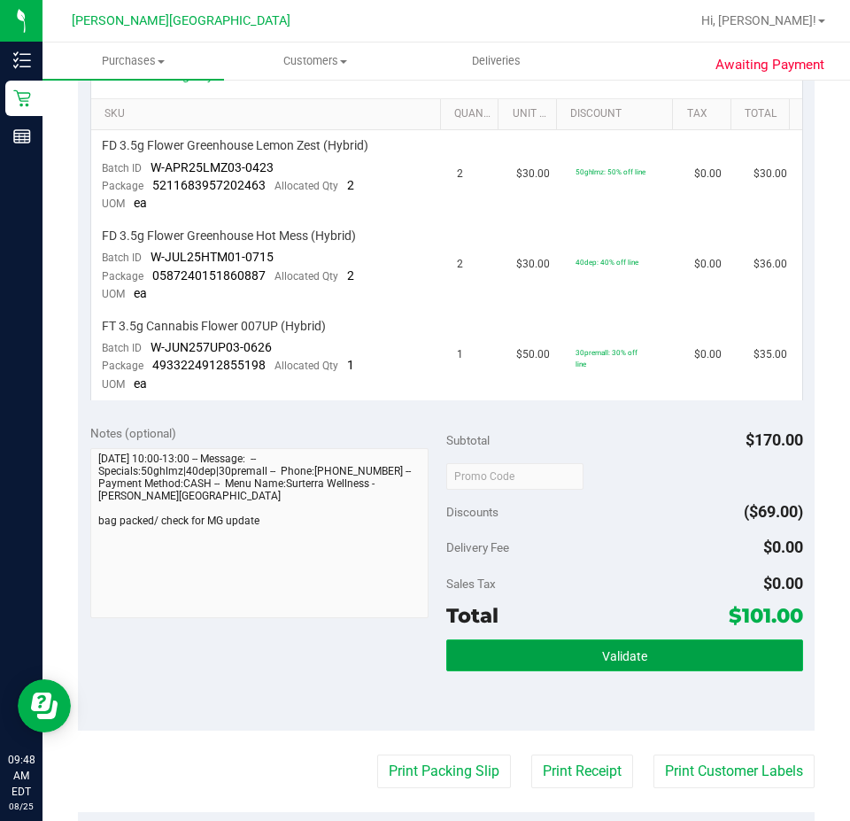
click at [555, 653] on button "Validate" at bounding box center [624, 655] width 357 height 32
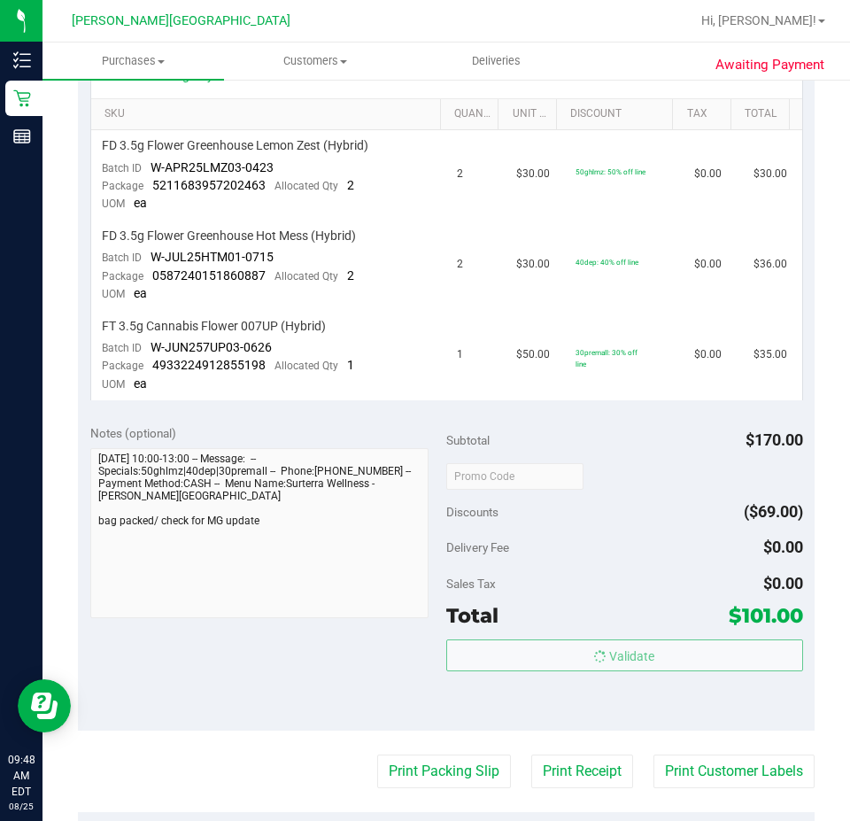
click at [578, 559] on body "Inventory Retail Reports 09:48 AM EDT 08/25/2025 08/25 Bonita Springs WC Hi, Ta…" at bounding box center [425, 410] width 850 height 821
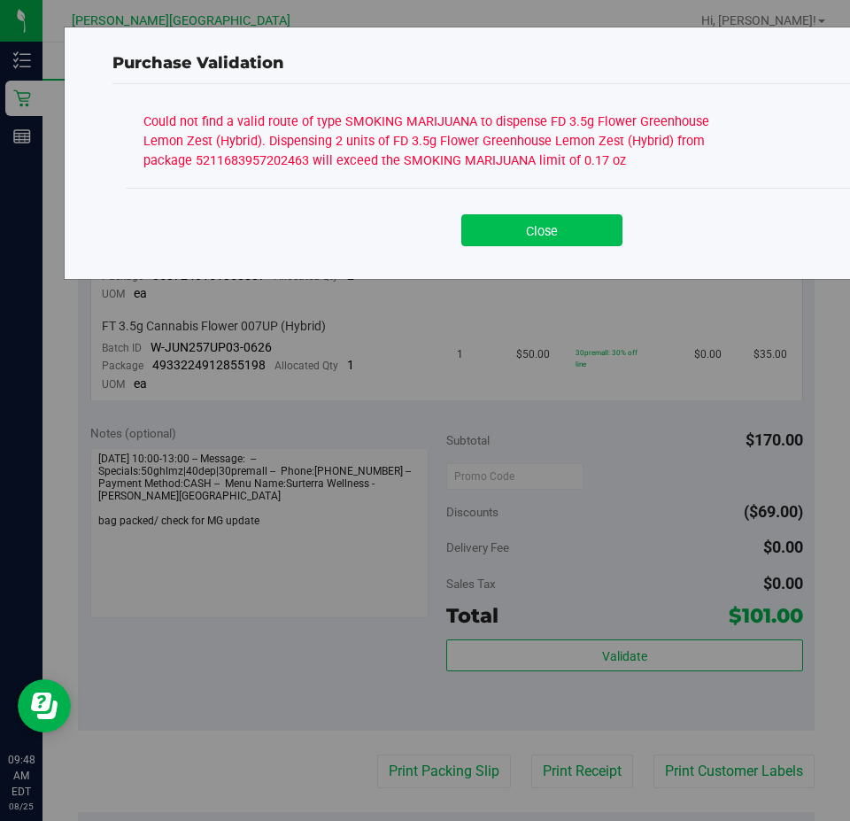
click at [576, 222] on button "Close" at bounding box center [541, 230] width 161 height 32
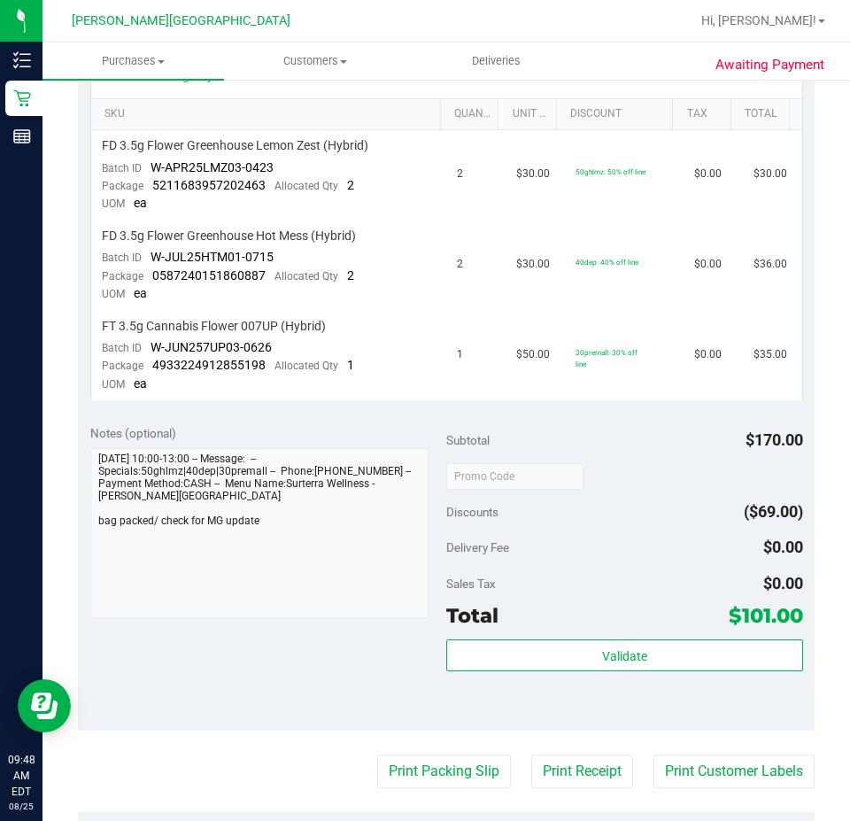
click at [366, 406] on div "View State Registry SKU Quantity Unit Price Discount Tax Total FD 3.5g Flower G…" at bounding box center [446, 226] width 737 height 372
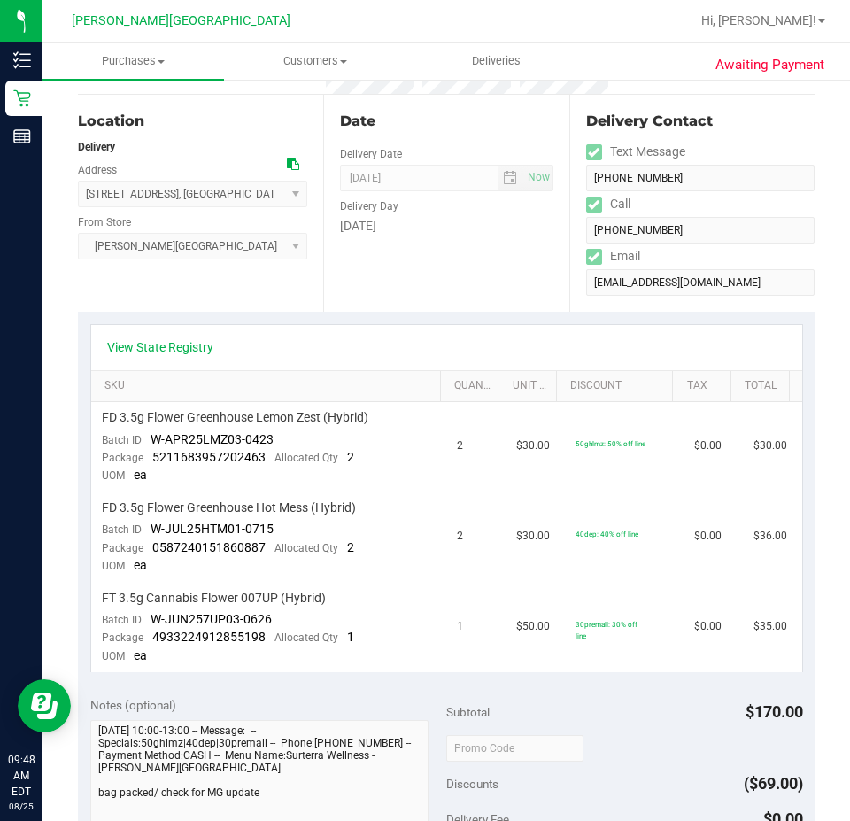
scroll to position [0, 0]
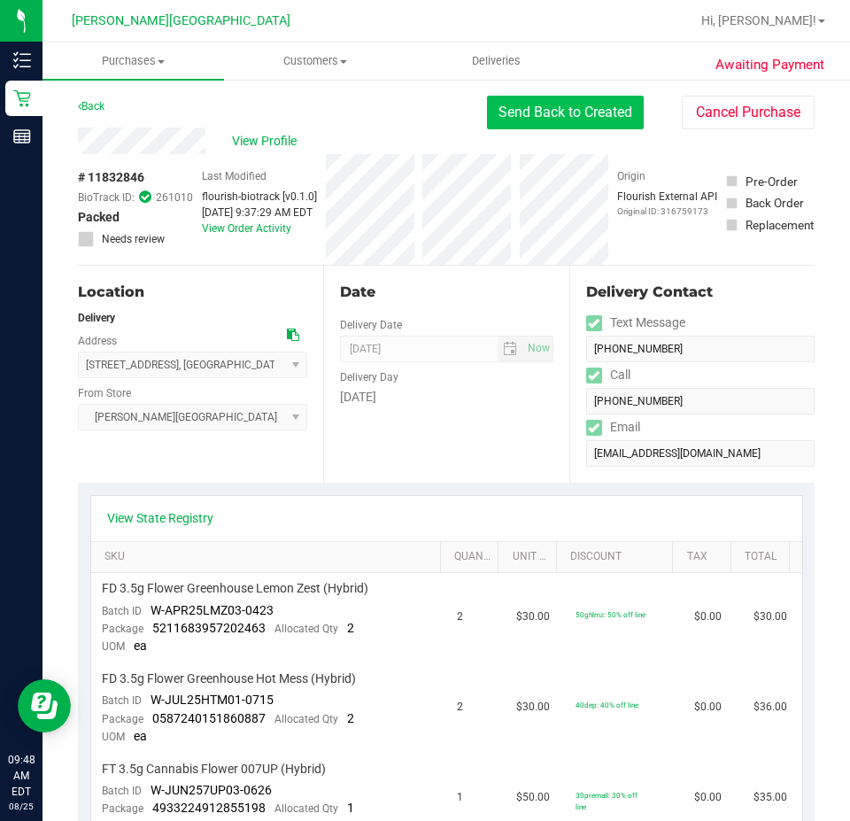
click at [589, 120] on button "Send Back to Created" at bounding box center [565, 113] width 157 height 34
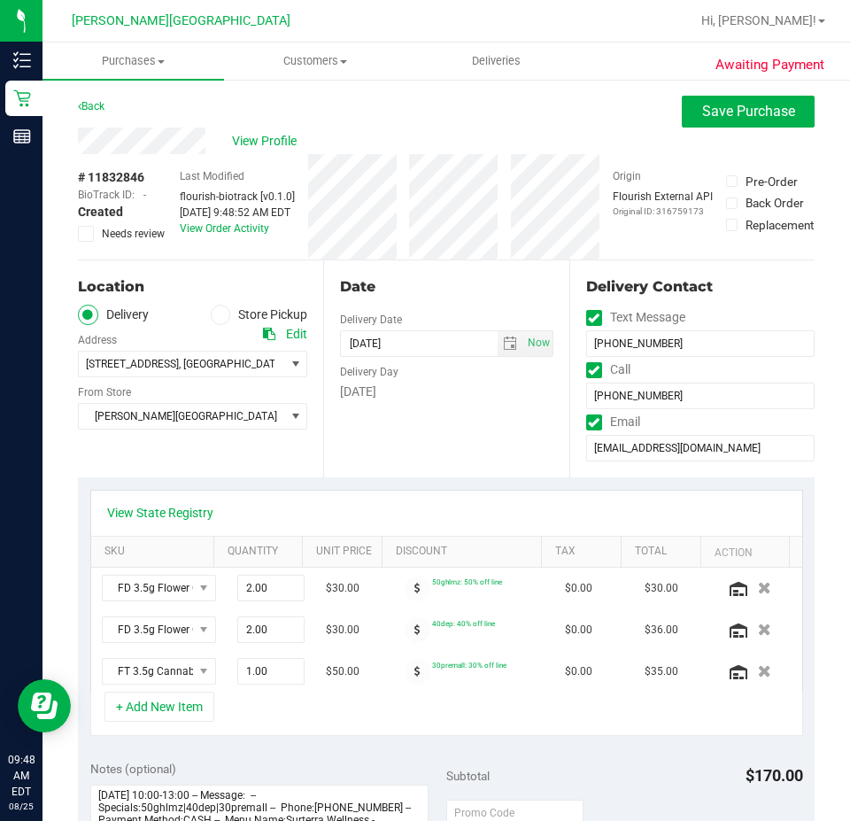
click at [204, 316] on ul "Delivery Store Pickup" at bounding box center [192, 315] width 229 height 20
click at [215, 314] on icon at bounding box center [220, 314] width 11 height 0
click at [0, 0] on input "Store Pickup" at bounding box center [0, 0] width 0 height 0
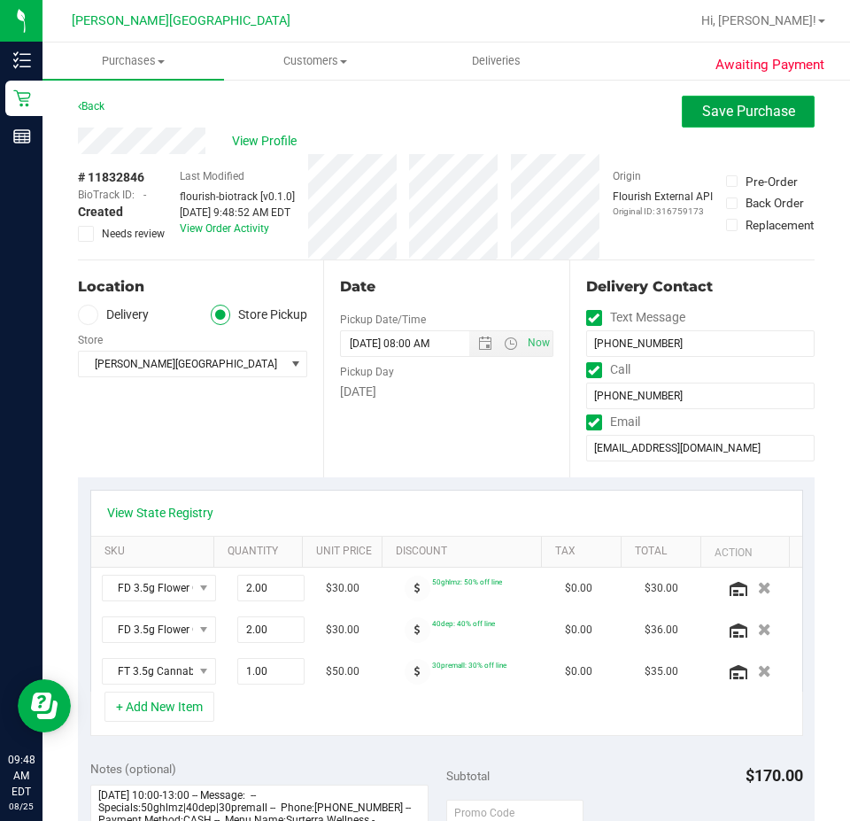
click at [754, 111] on span "Save Purchase" at bounding box center [748, 111] width 93 height 17
click at [545, 129] on div "View Profile" at bounding box center [446, 140] width 737 height 27
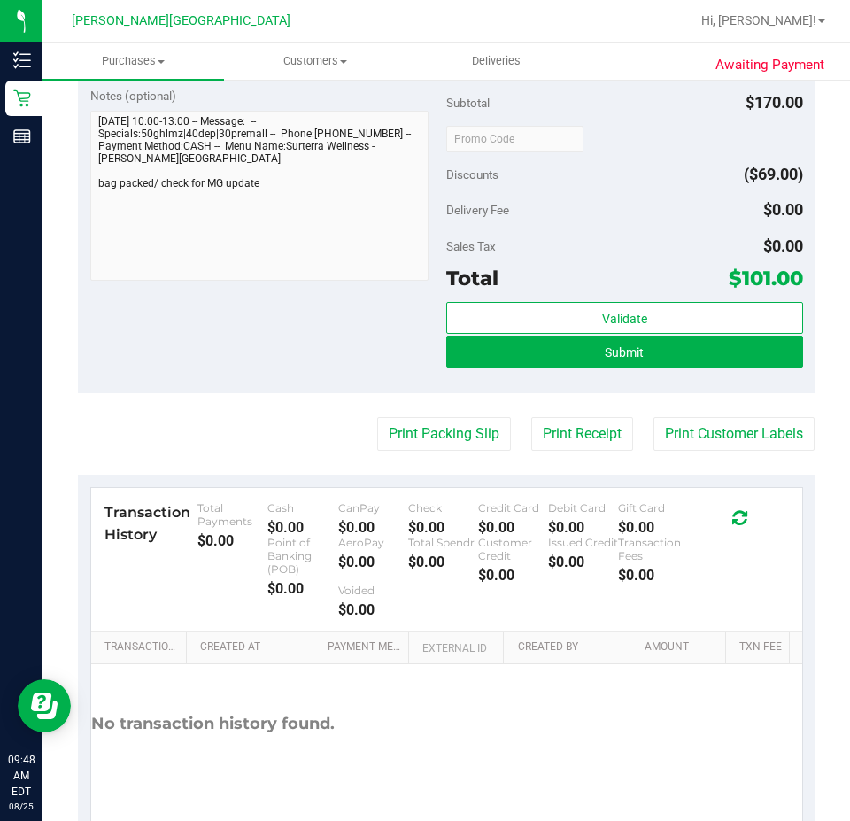
scroll to position [843, 0]
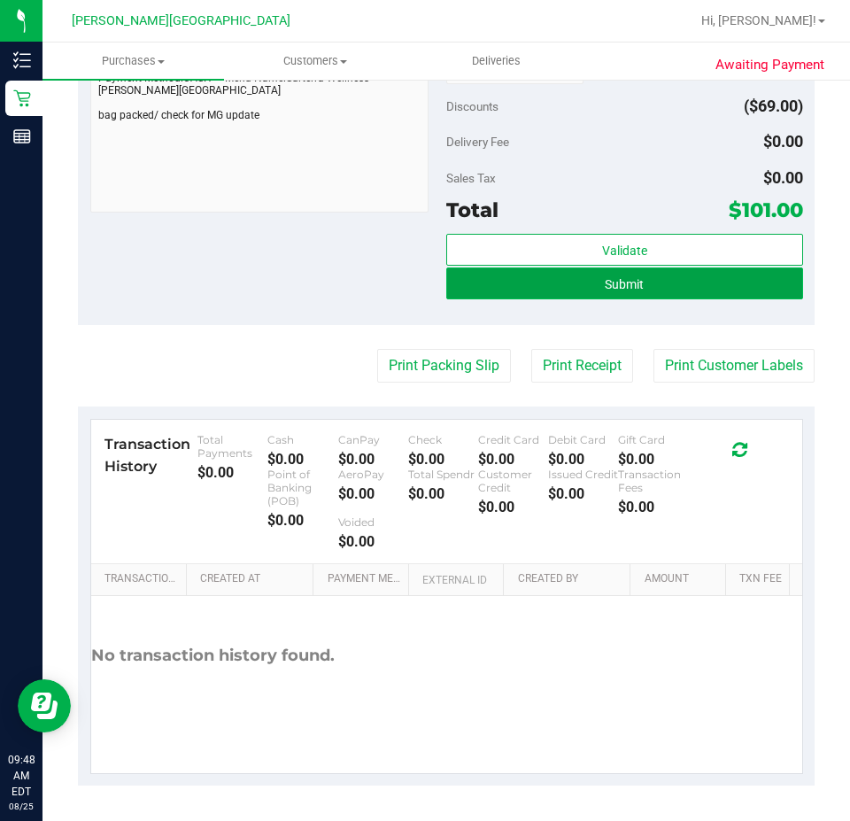
click at [623, 286] on span "Submit" at bounding box center [624, 284] width 39 height 14
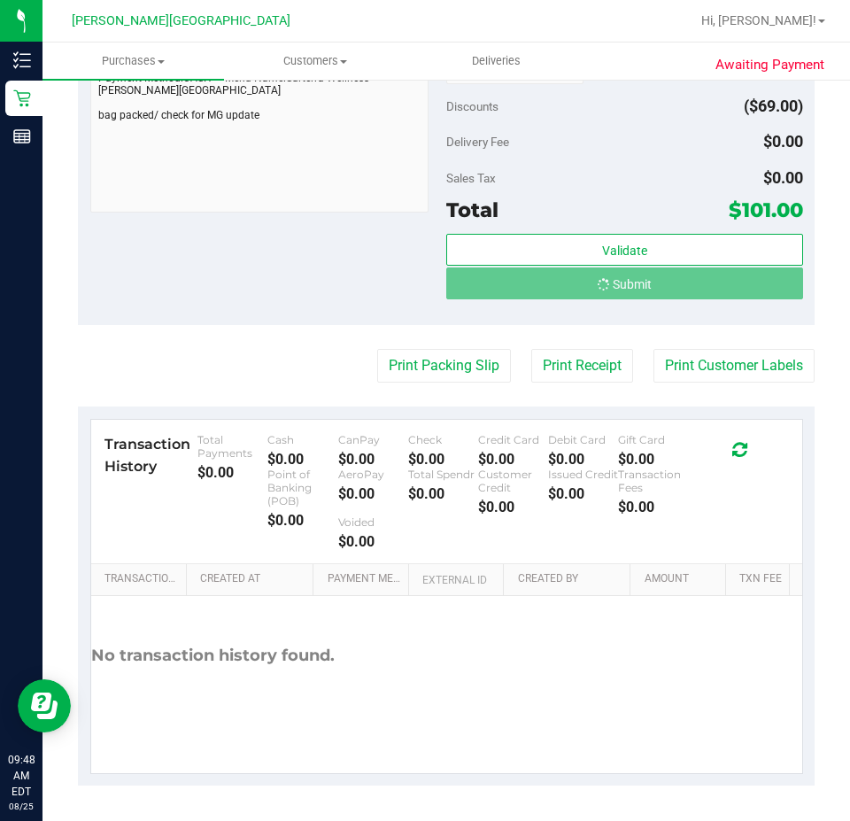
click at [632, 158] on div "Delivery Fee $0.00" at bounding box center [624, 142] width 357 height 32
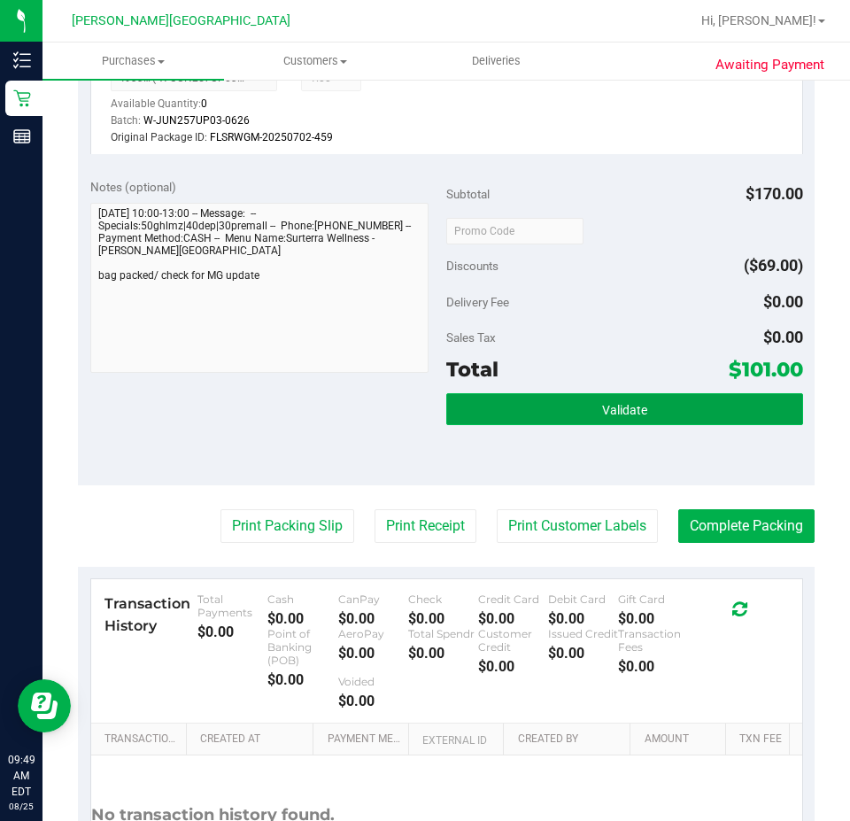
click at [603, 404] on span "Validate" at bounding box center [624, 410] width 45 height 14
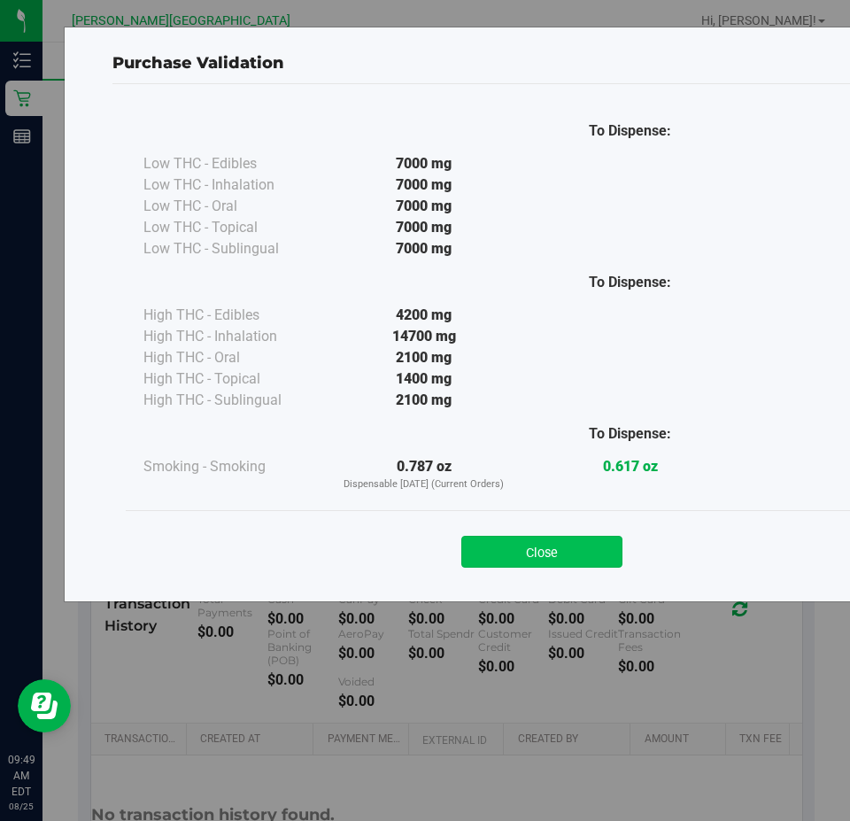
click at [535, 559] on button "Close" at bounding box center [541, 552] width 161 height 32
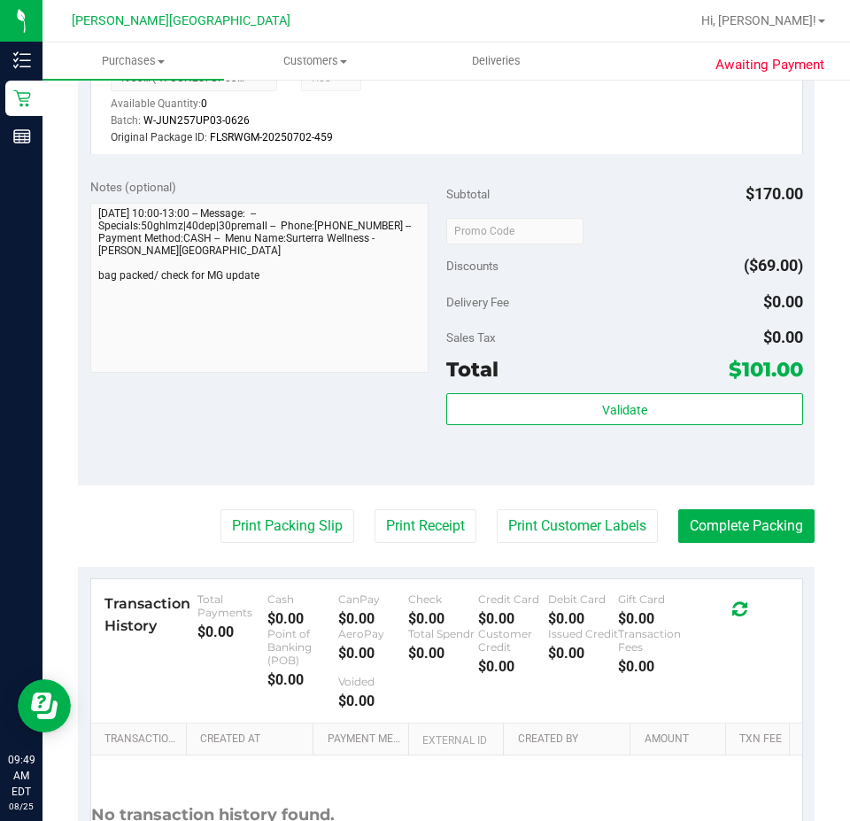
click at [566, 431] on div "Validate" at bounding box center [624, 433] width 357 height 80
click at [690, 522] on button "Complete Packing" at bounding box center [746, 526] width 136 height 34
click at [700, 474] on div "Notes (optional) Subtotal $170.00 Discounts ($69.00) Delivery Fee $0.00 Sales T…" at bounding box center [446, 325] width 737 height 319
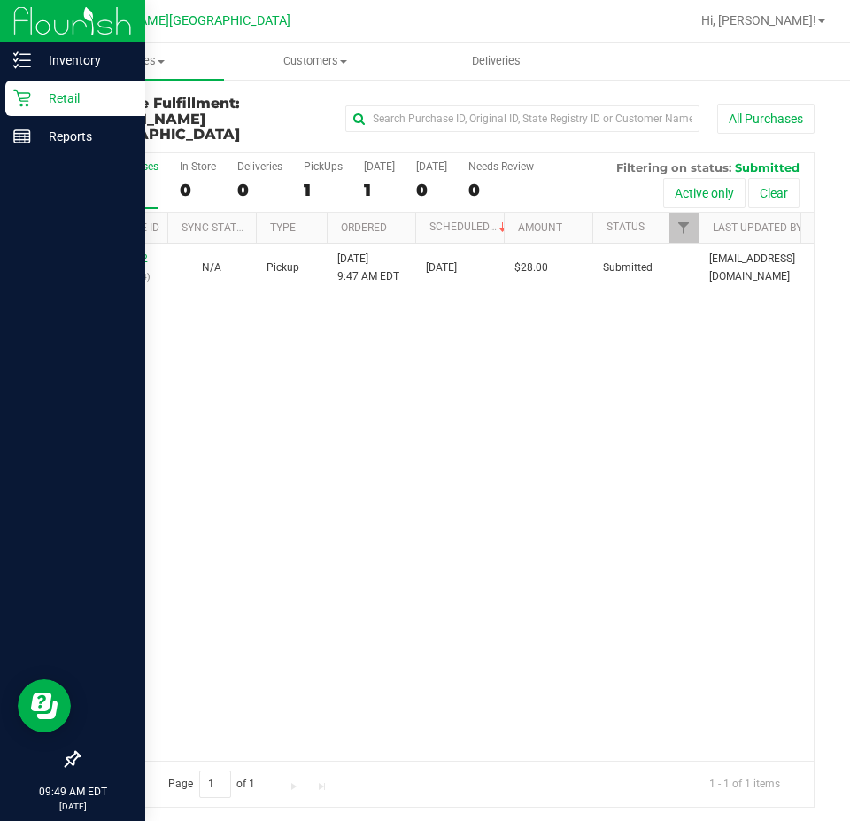
click at [21, 107] on div "Retail" at bounding box center [75, 98] width 140 height 35
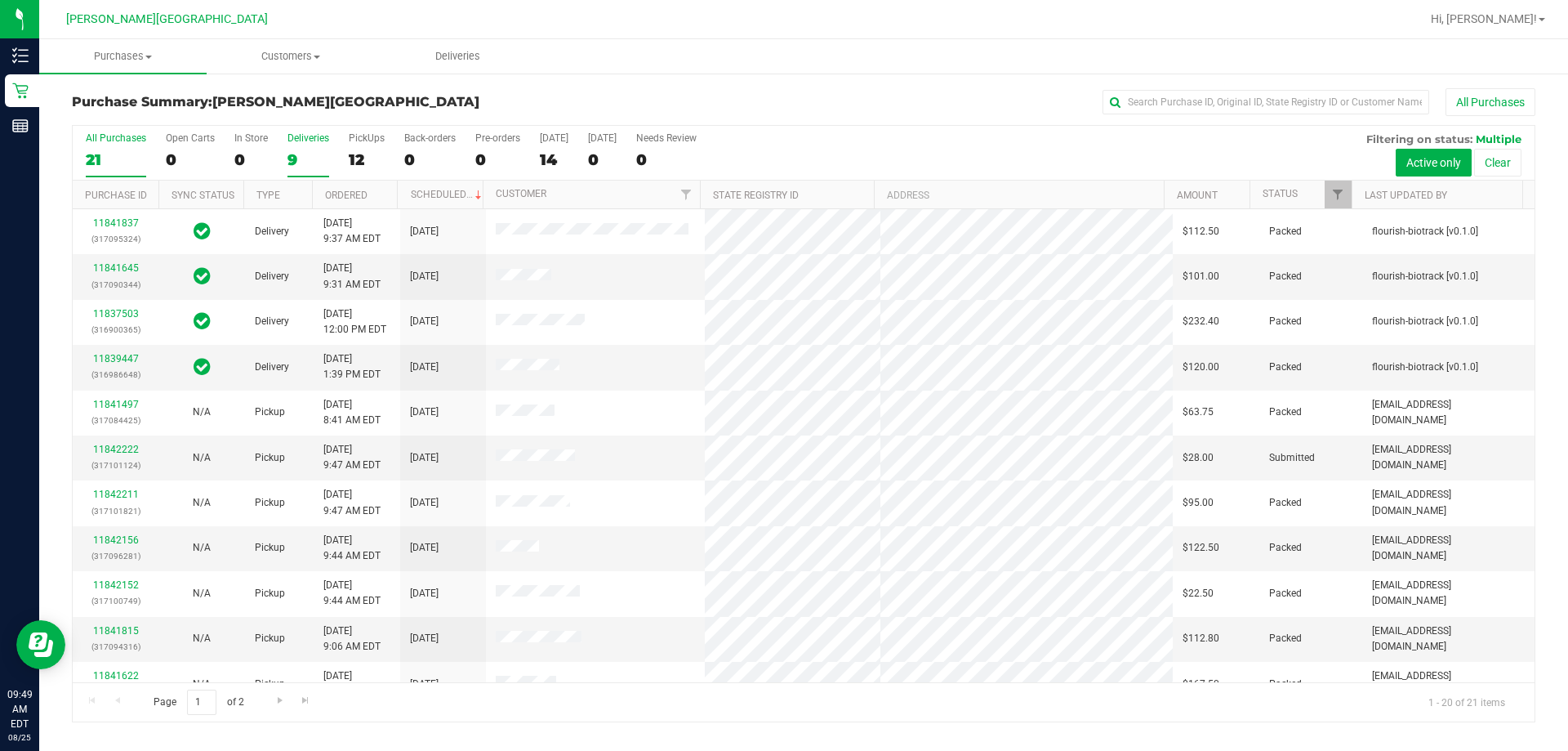
click at [288, 151] on div "9" at bounding box center [308, 160] width 42 height 18
click at [0, 0] on input "Deliveries 9" at bounding box center [0, 0] width 0 height 0
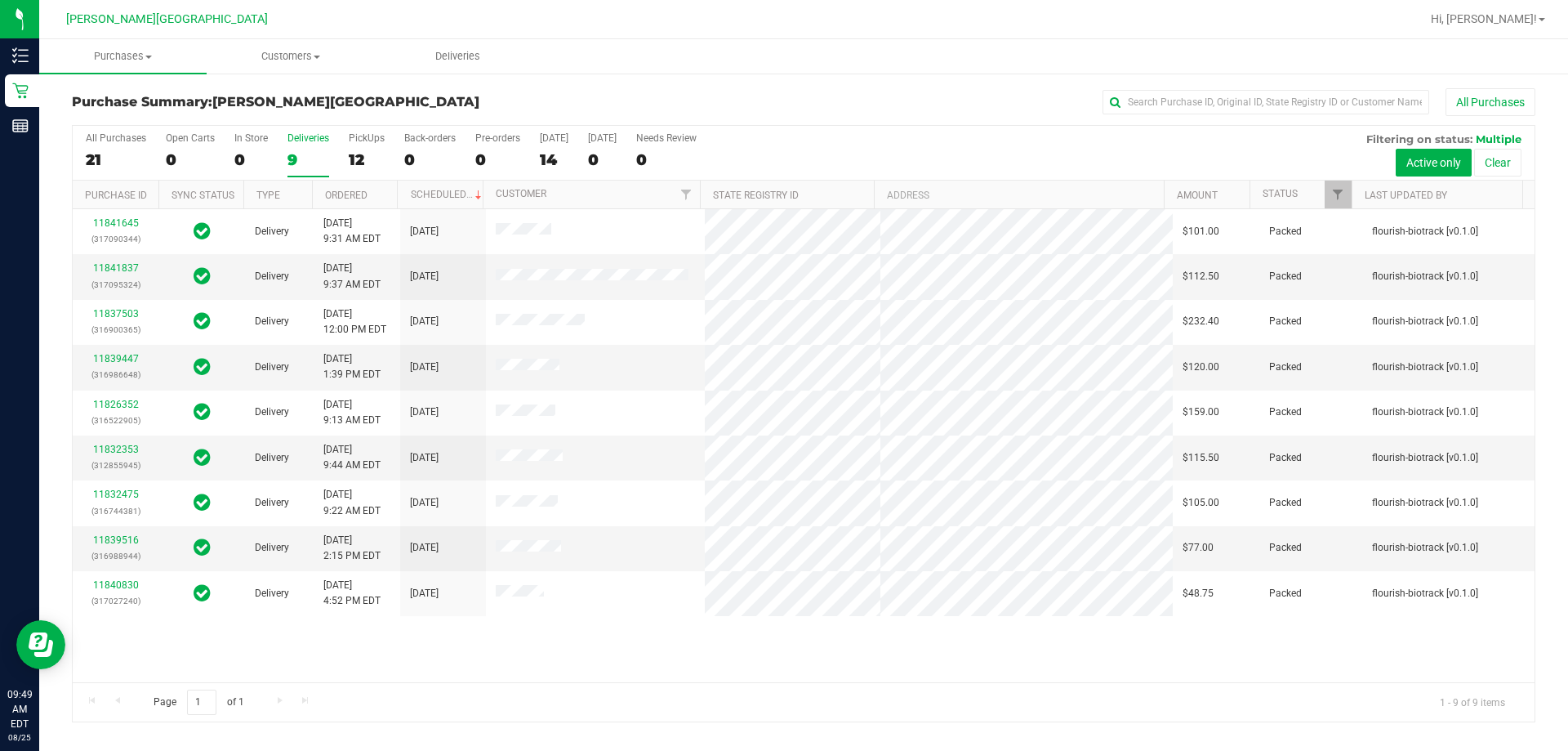
click at [572, 672] on div "11841645 (317090344) Delivery 8/25/2025 9:31 AM EDT 8/29/2025 $101.00 Packed fl…" at bounding box center [803, 446] width 1462 height 473
click at [350, 639] on div "11841645 (317090344) Delivery 8/25/2025 9:31 AM EDT 8/29/2025 $101.00 Packed fl…" at bounding box center [803, 446] width 1462 height 473
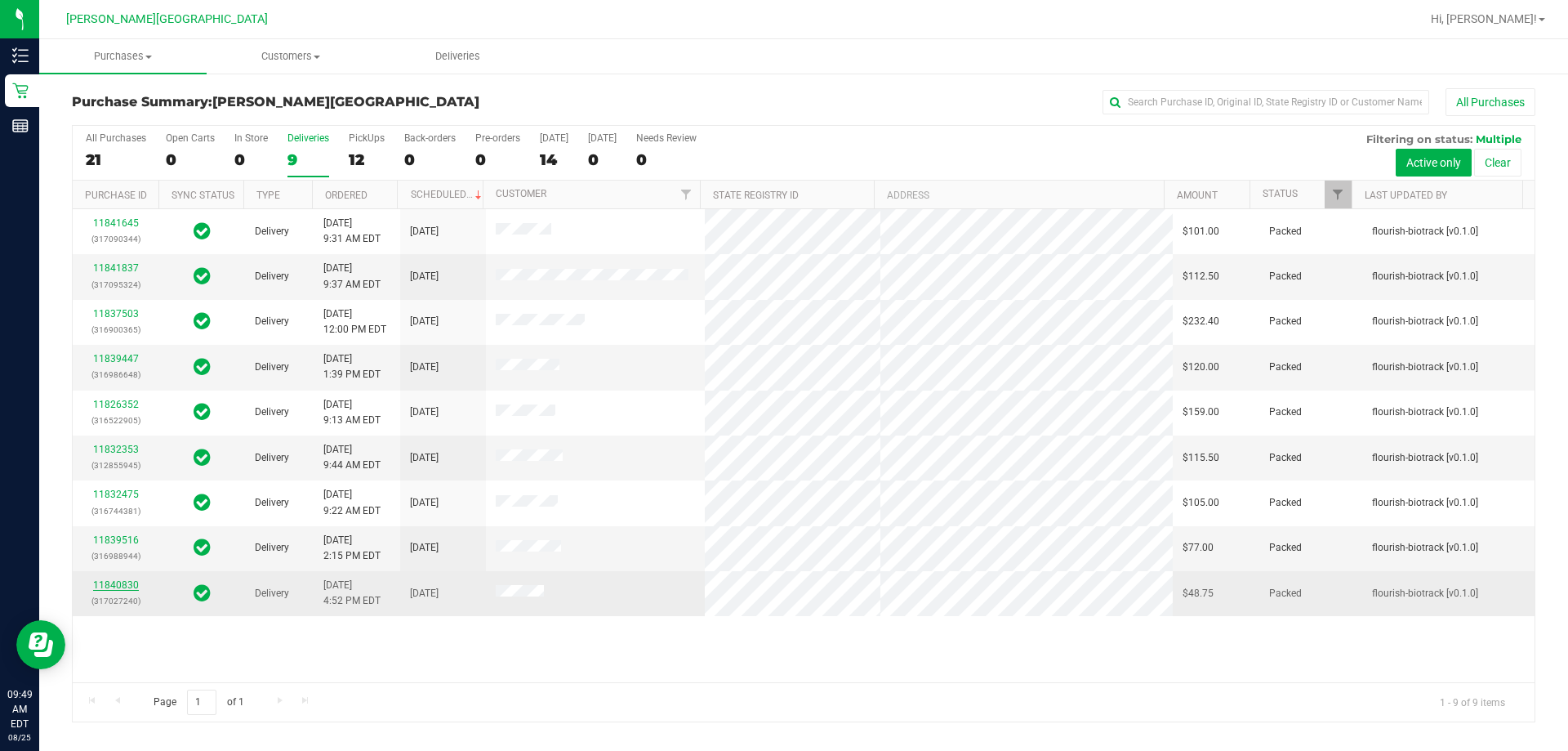
click at [120, 586] on link "11840830" at bounding box center [116, 585] width 46 height 11
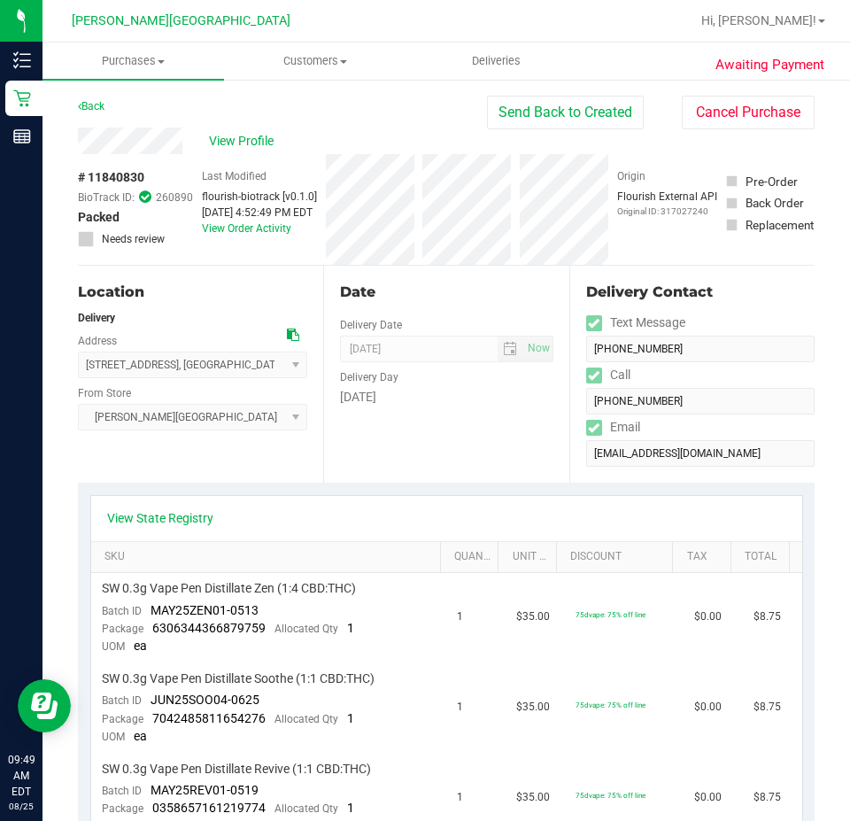
click at [467, 451] on div "Date Delivery Date [DATE] Now [DATE] 08:00 AM Now Delivery Day [DATE]" at bounding box center [445, 374] width 245 height 217
click at [466, 451] on div "Date Delivery Date [DATE] Now [DATE] 08:00 AM Now Delivery Day [DATE]" at bounding box center [445, 374] width 245 height 217
click at [406, 425] on div "Date Delivery Date [DATE] Now [DATE] 08:00 AM Now Delivery Day [DATE]" at bounding box center [445, 374] width 245 height 217
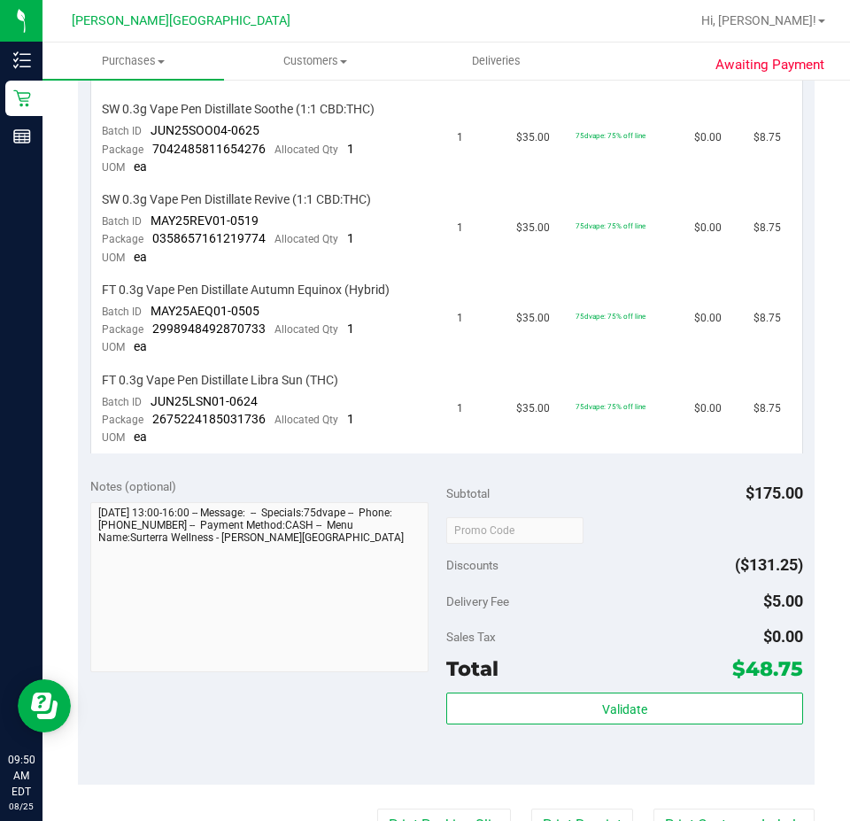
scroll to position [797, 0]
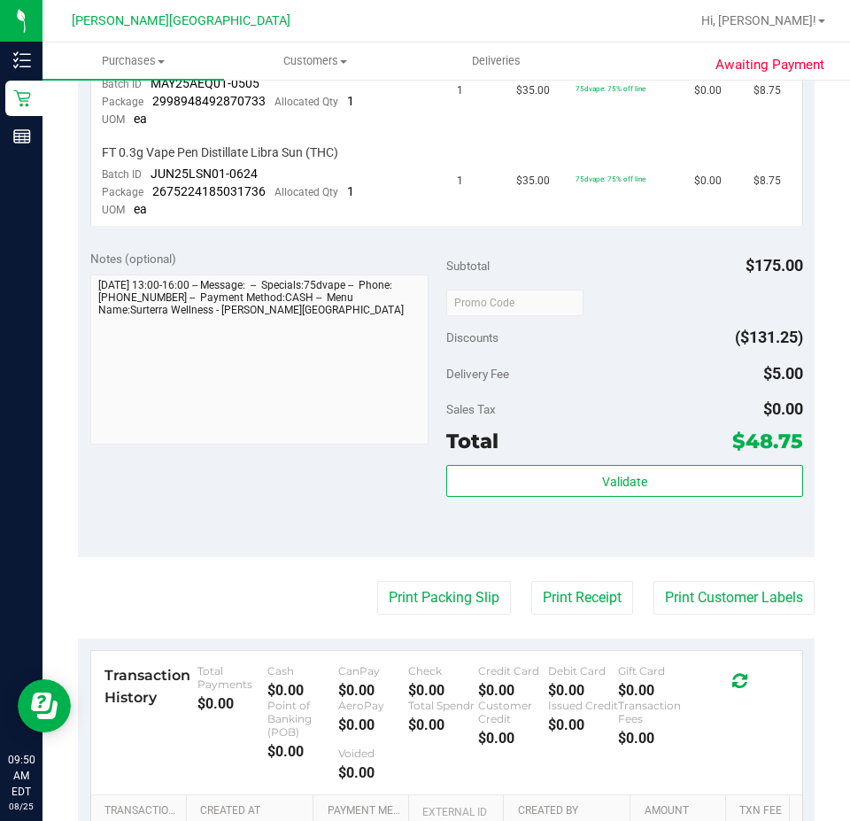
click at [564, 463] on div "Subtotal $175.00 Discounts ($131.25) Delivery Fee $5.00 Sales Tax $0.00 Total $…" at bounding box center [624, 397] width 357 height 295
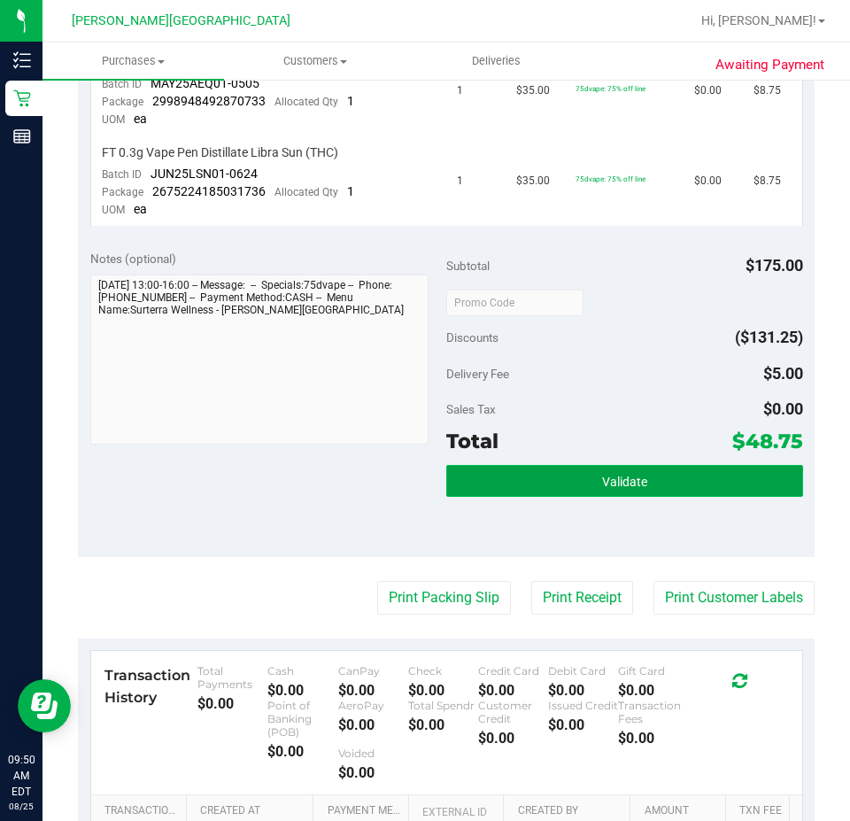
click at [553, 468] on button "Validate" at bounding box center [624, 481] width 357 height 32
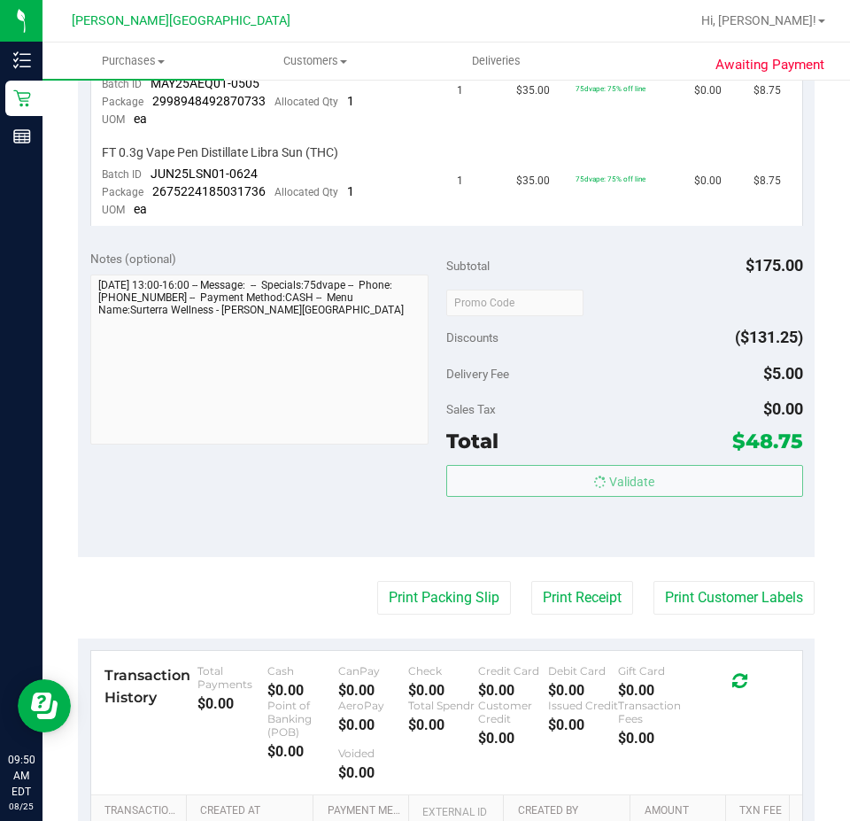
click at [563, 418] on div "Sales Tax $0.00" at bounding box center [624, 409] width 357 height 32
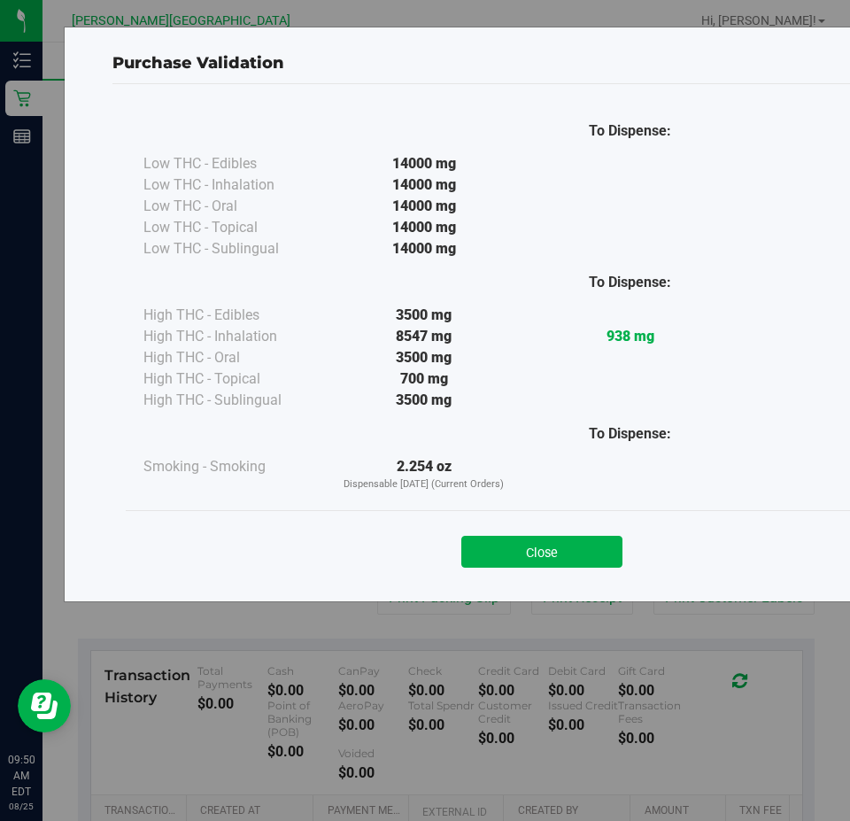
drag, startPoint x: 552, startPoint y: 552, endPoint x: 532, endPoint y: 428, distance: 125.6
click at [552, 552] on button "Close" at bounding box center [541, 552] width 161 height 32
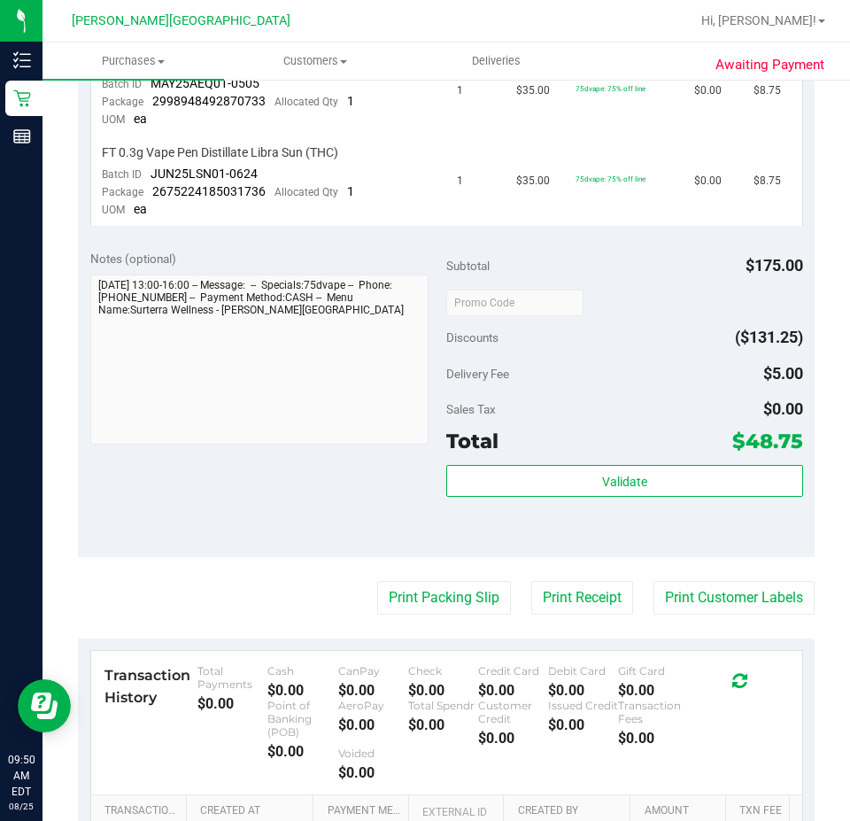
click at [522, 370] on div "Delivery Fee $5.00" at bounding box center [624, 374] width 357 height 32
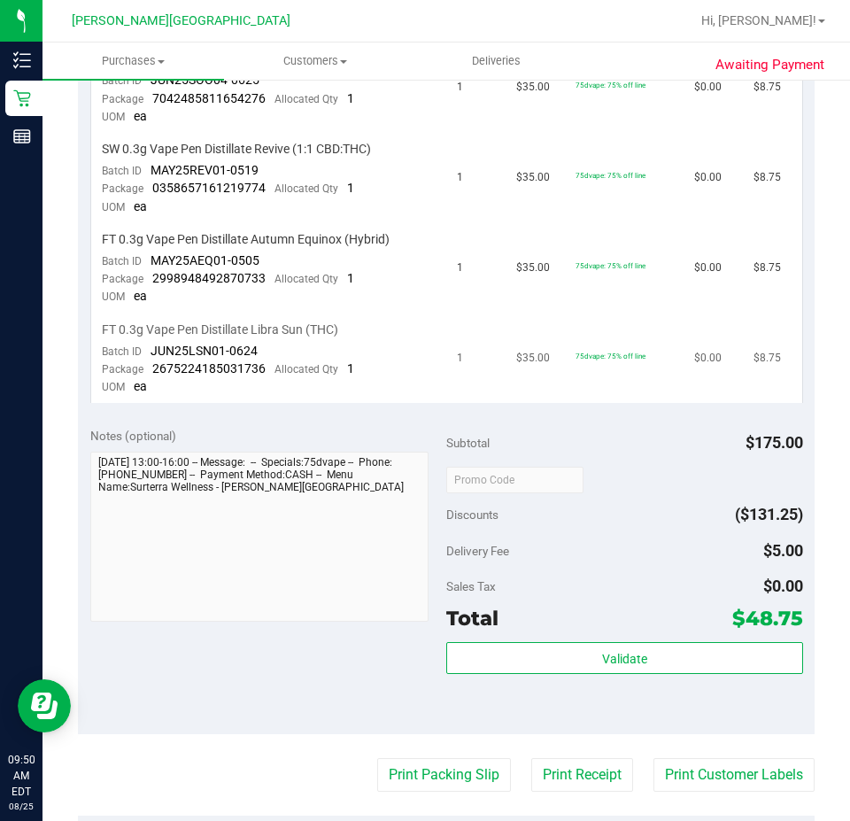
click at [505, 378] on td "$35.00" at bounding box center [534, 358] width 59 height 89
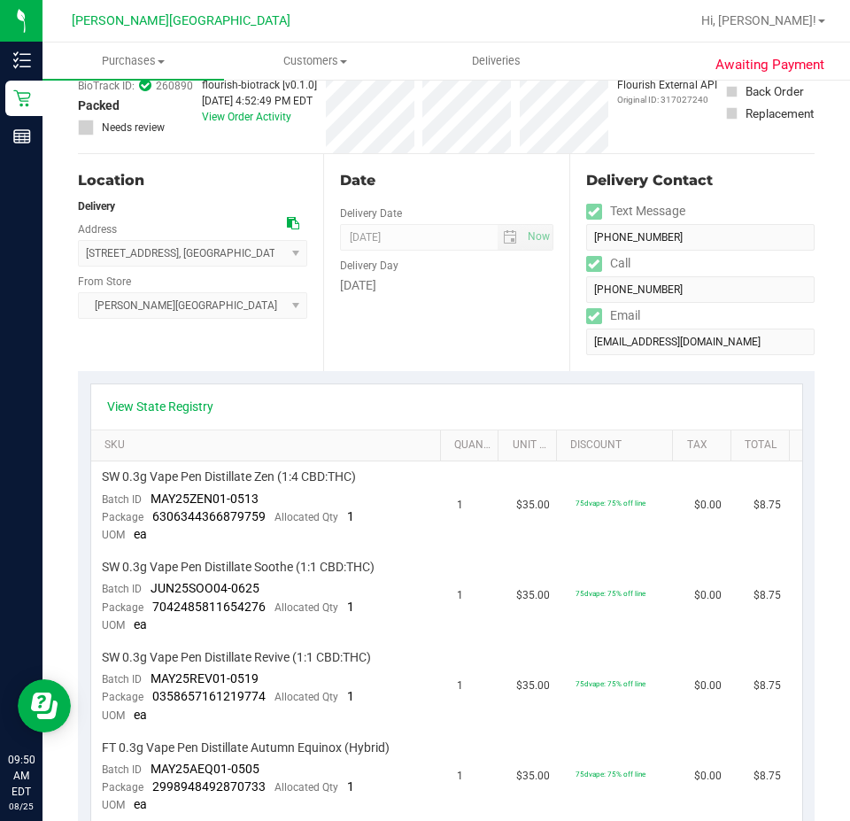
scroll to position [0, 0]
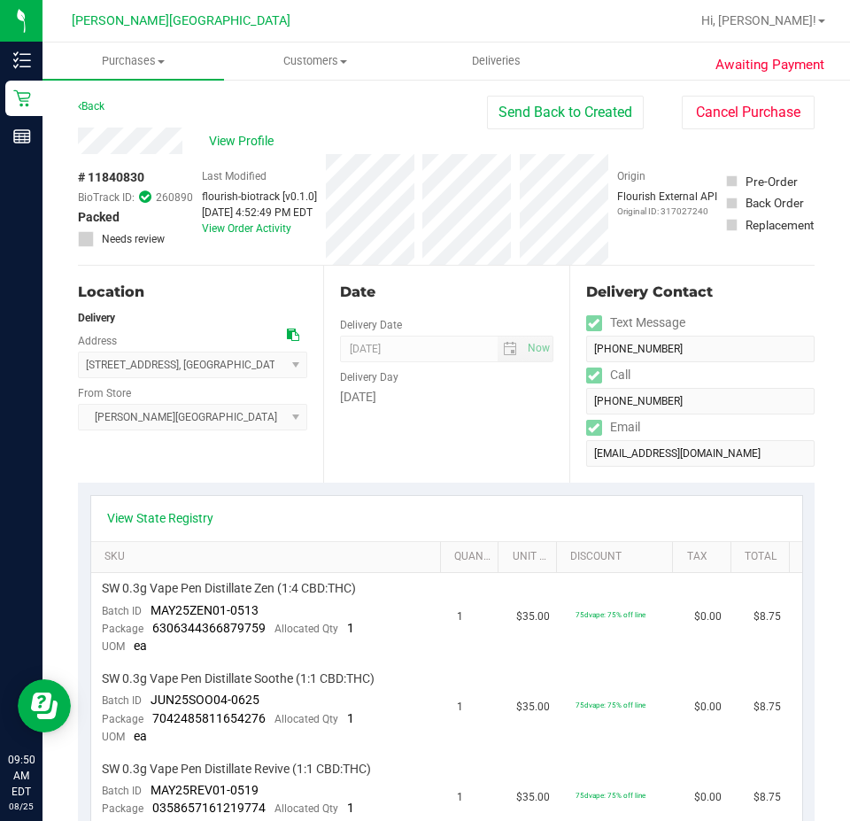
click at [434, 332] on div "Date Delivery Date [DATE] Now [DATE] 08:00 AM Now Delivery Day [DATE]" at bounding box center [445, 374] width 245 height 217
click at [438, 284] on div "Date" at bounding box center [446, 292] width 212 height 21
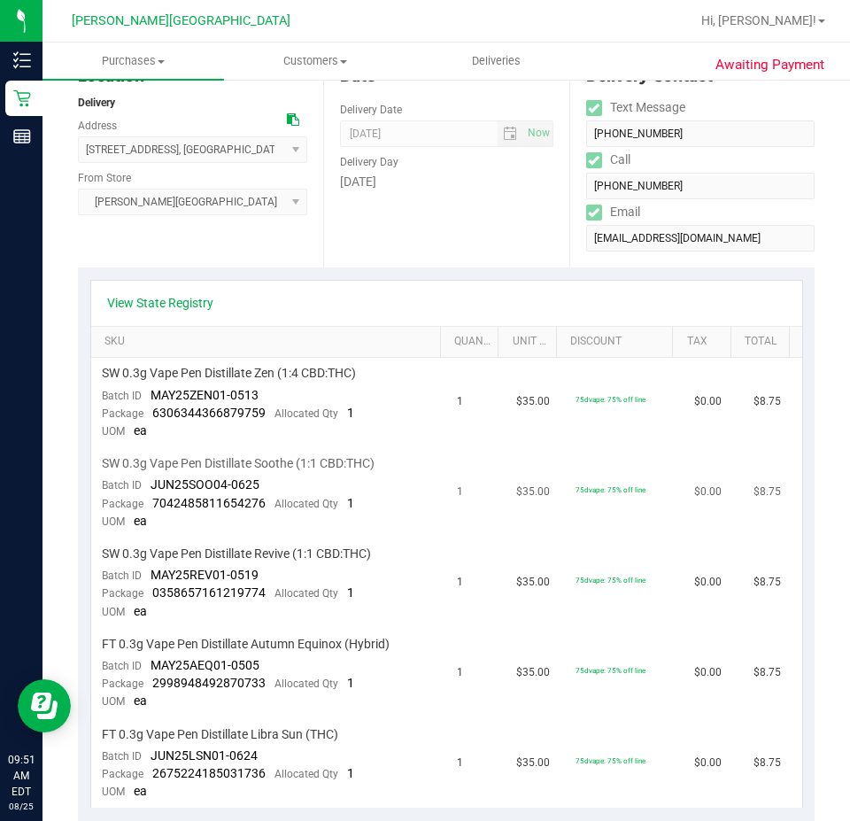
scroll to position [266, 0]
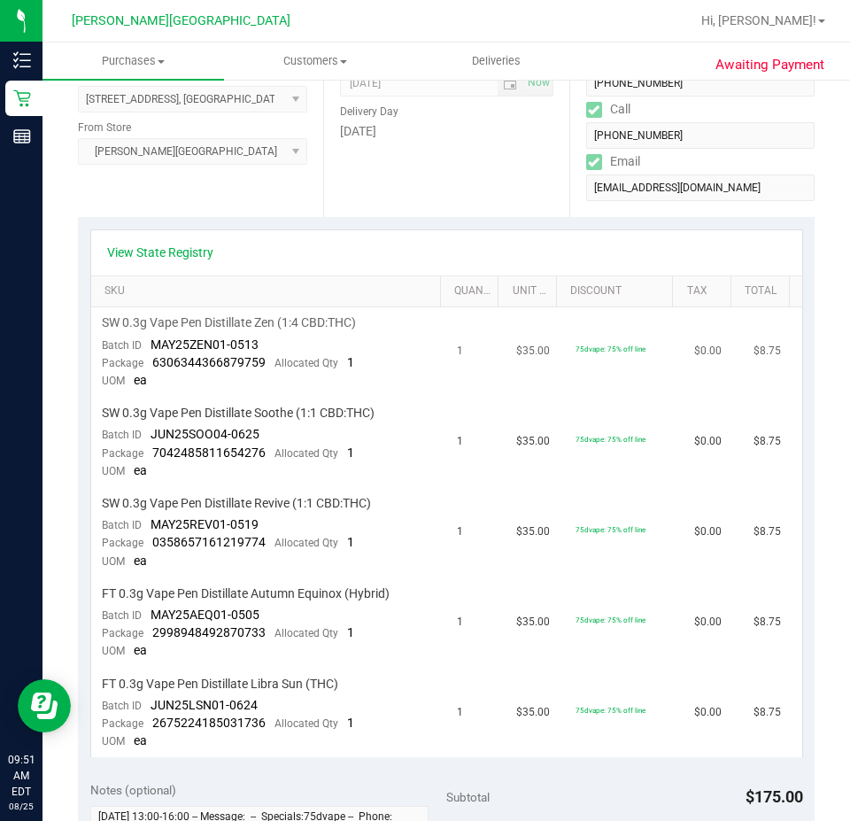
click at [573, 374] on td "75dvape: 75% off line" at bounding box center [624, 352] width 119 height 90
click at [584, 372] on td "75dvape: 75% off line" at bounding box center [624, 352] width 119 height 90
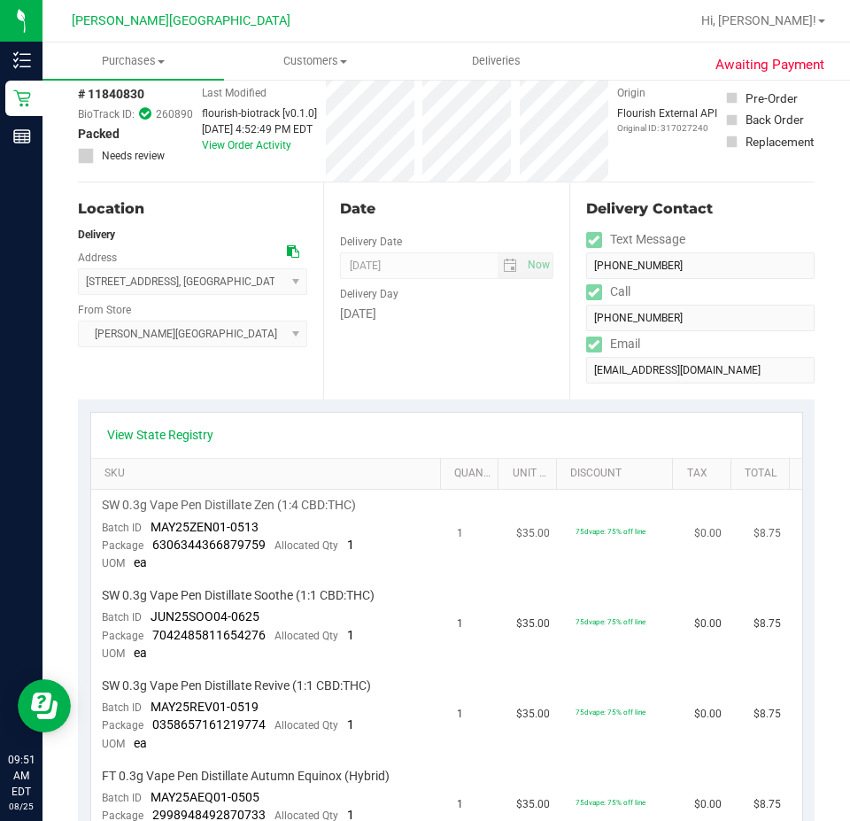
scroll to position [0, 0]
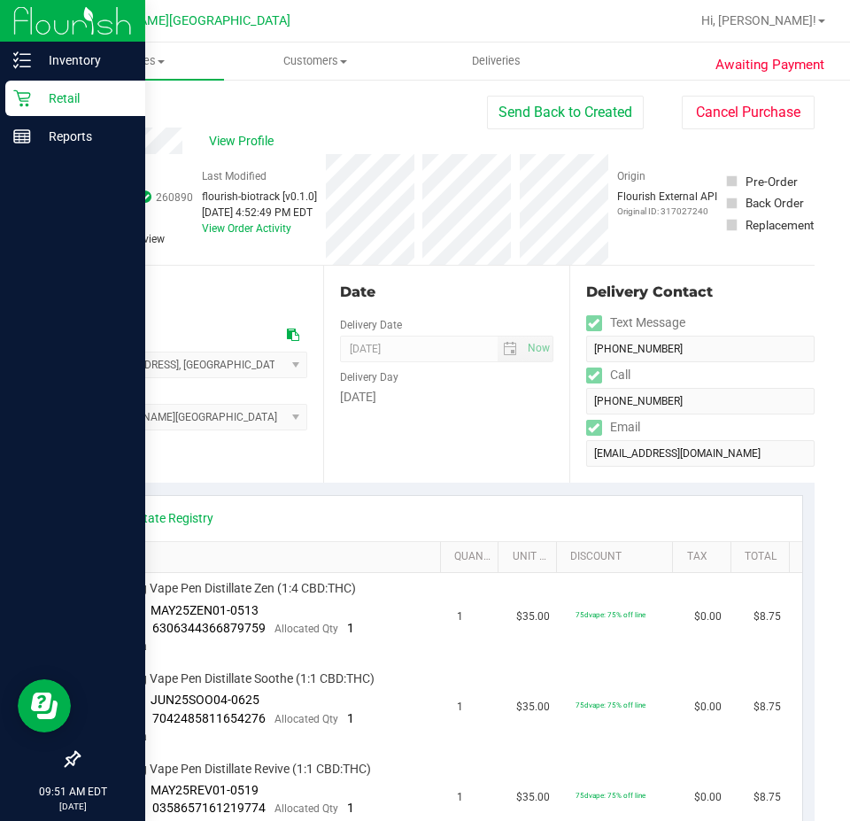
click at [58, 88] on p "Retail" at bounding box center [84, 98] width 106 height 21
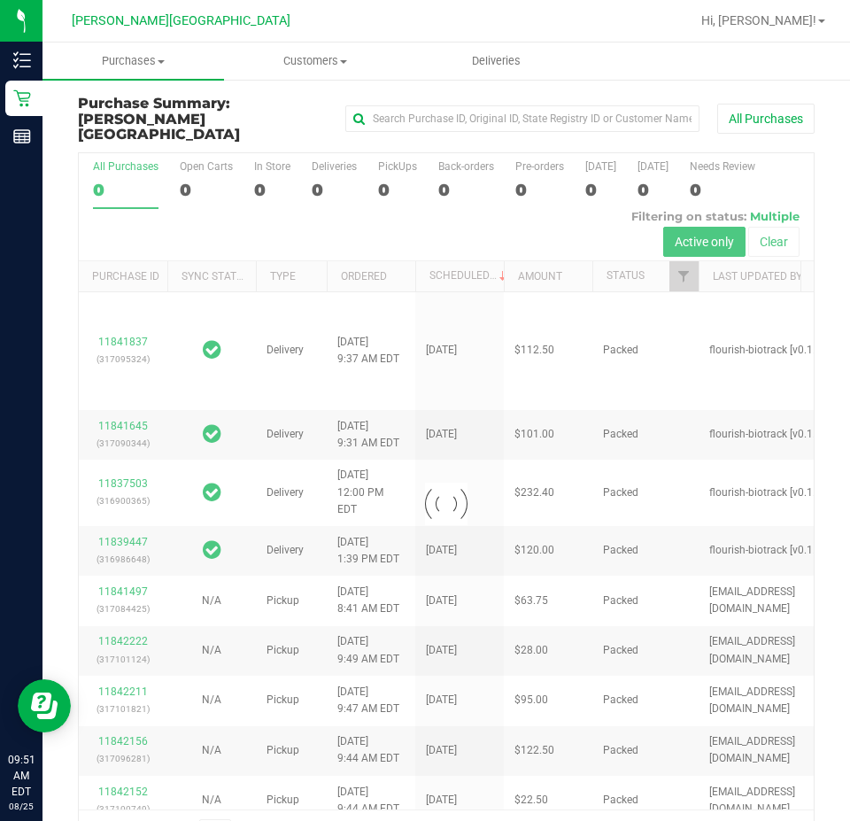
click at [314, 169] on div at bounding box center [446, 504] width 735 height 702
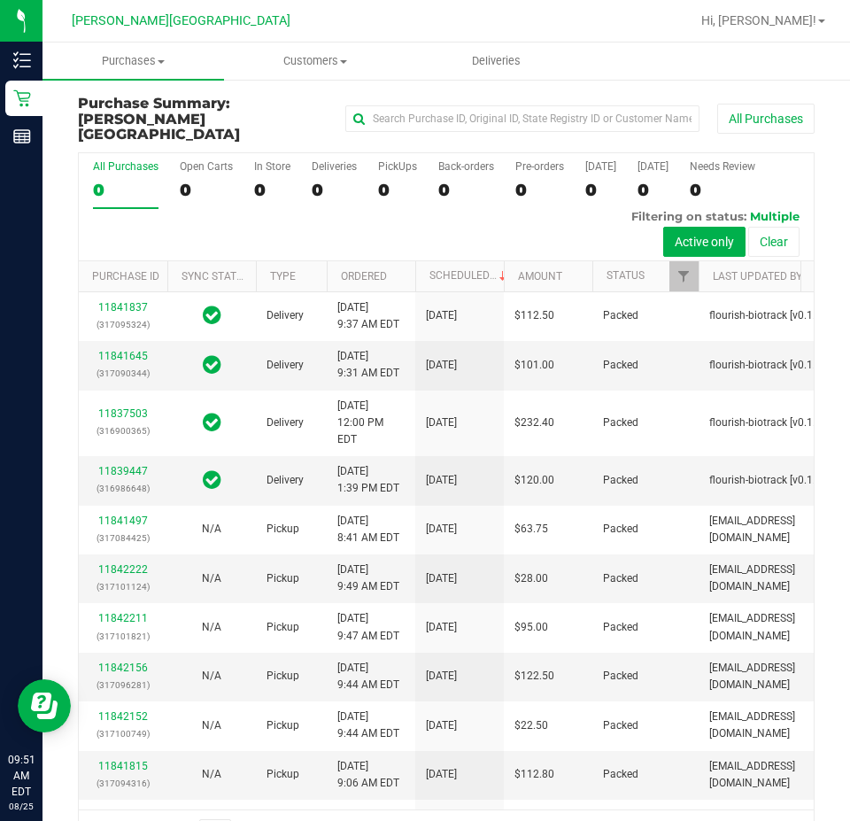
click at [314, 180] on div "0" at bounding box center [334, 190] width 45 height 20
click at [0, 0] on input "Deliveries 0" at bounding box center [0, 0] width 0 height 0
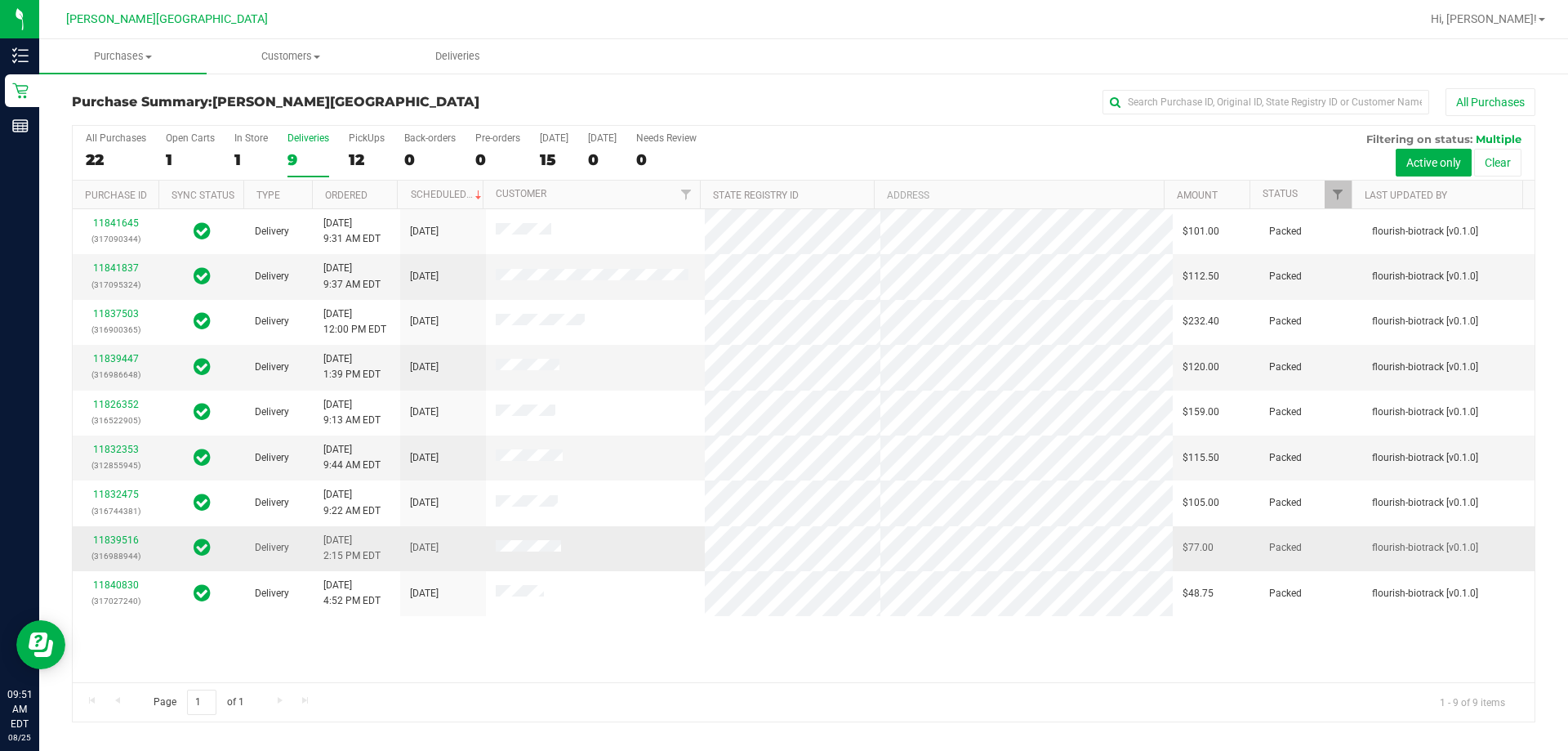
click at [125, 532] on div "11839516 (316988944)" at bounding box center [115, 548] width 66 height 31
click at [127, 538] on link "11839516" at bounding box center [116, 540] width 46 height 11
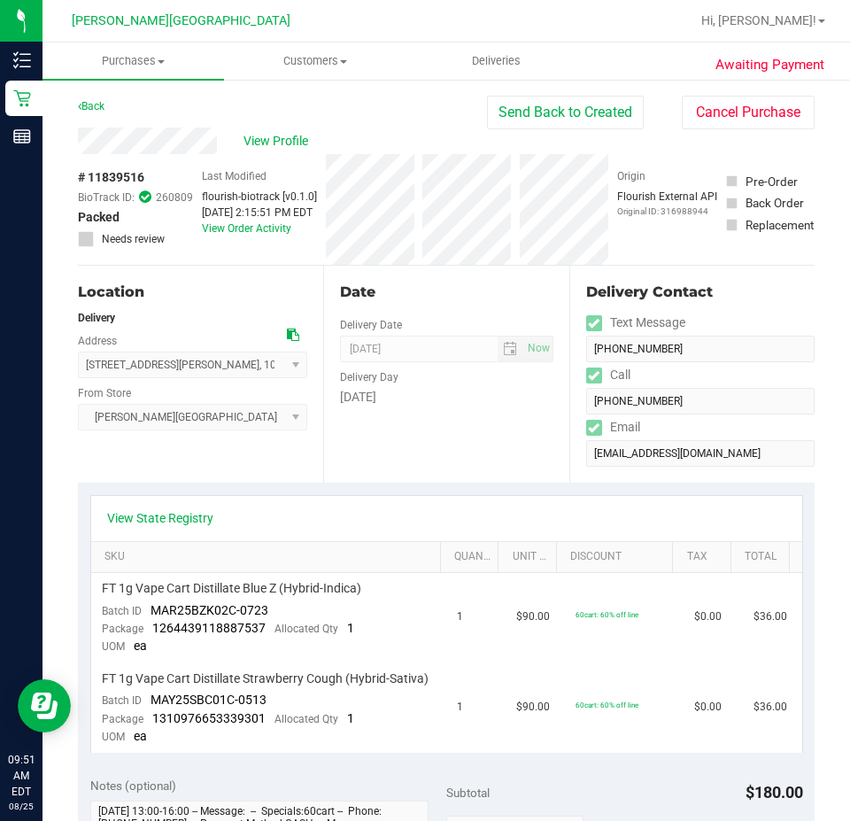
click at [486, 467] on div "Date Delivery Date [DATE] Now [DATE] 08:00 AM Now Delivery Day [DATE]" at bounding box center [445, 374] width 245 height 217
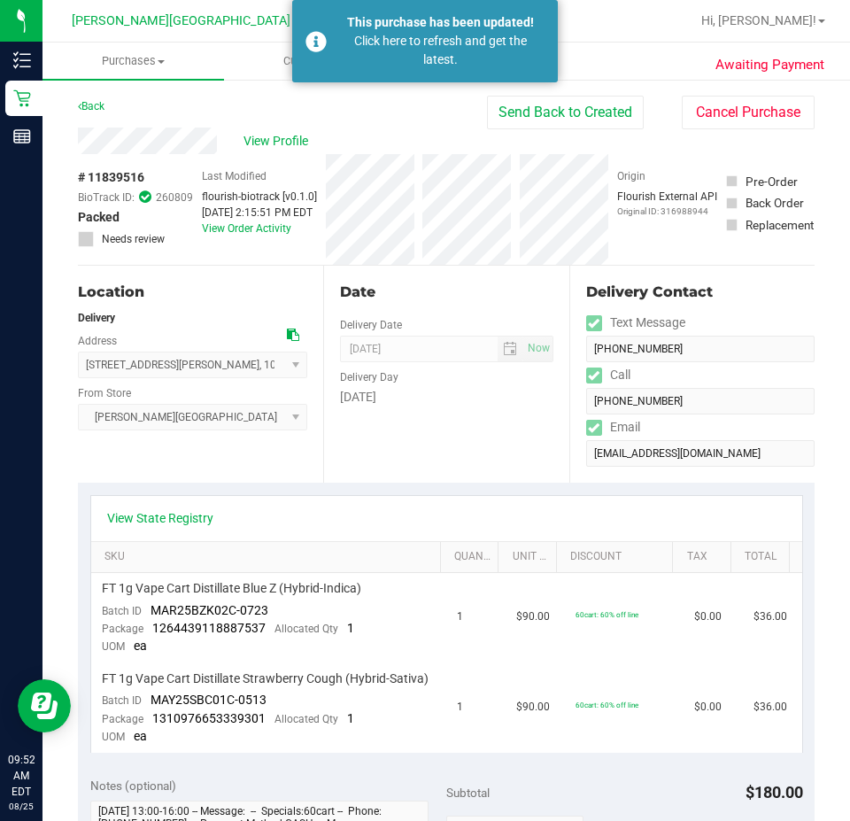
click at [305, 482] on div "View State Registry SKU Quantity Unit Price Discount Tax Total FT 1g Vape Cart …" at bounding box center [446, 623] width 737 height 282
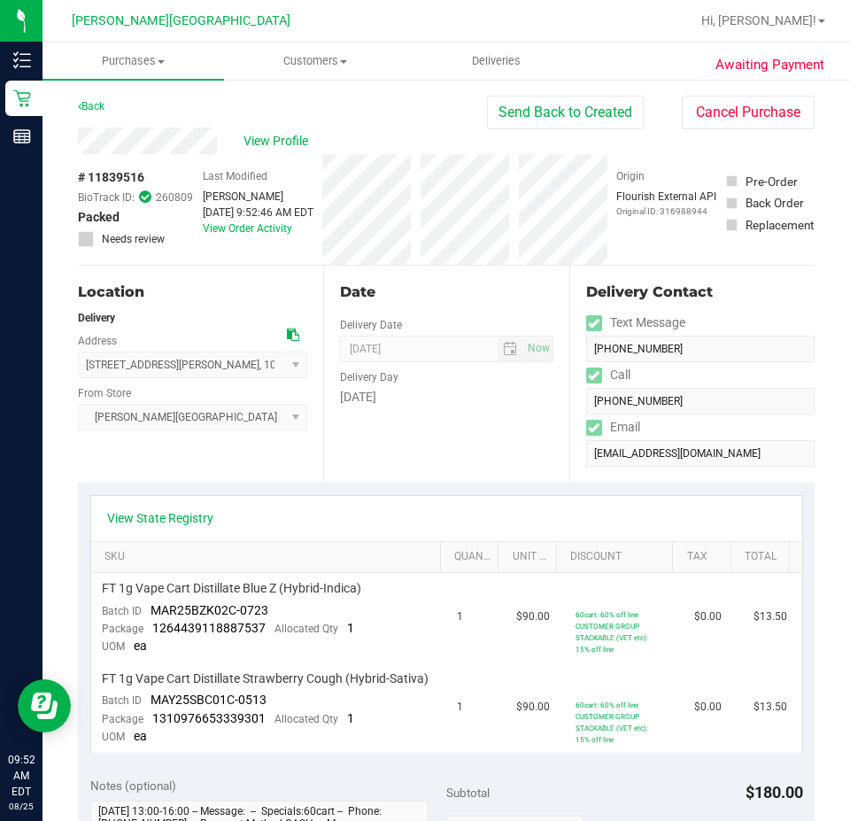
click at [541, 449] on div "Date Delivery Date [DATE] Now [DATE] 08:00 AM Now Delivery Day [DATE]" at bounding box center [445, 374] width 245 height 217
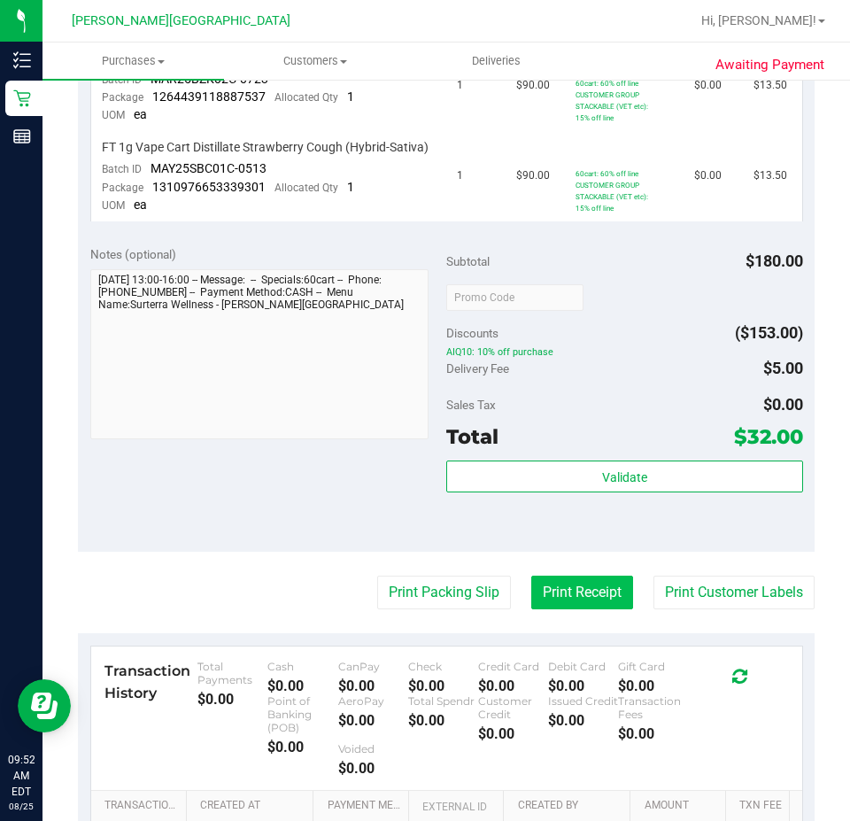
click at [574, 606] on button "Print Receipt" at bounding box center [582, 592] width 102 height 34
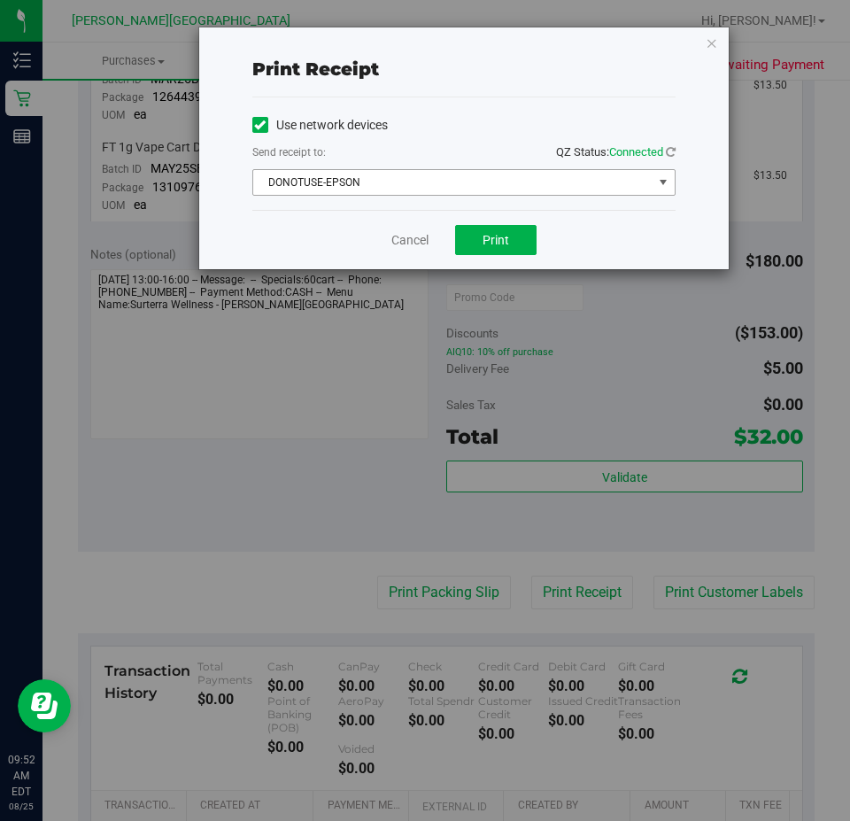
click at [487, 183] on span "DONOTUSE-EPSON" at bounding box center [452, 182] width 399 height 25
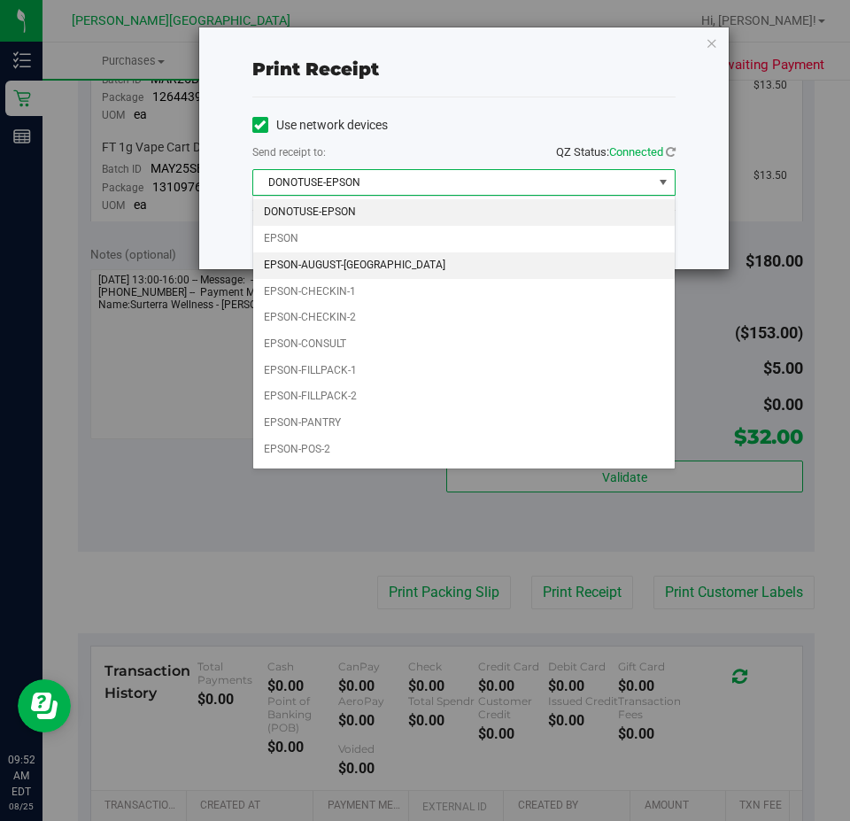
click at [476, 267] on li "EPSON-AUGUST-[GEOGRAPHIC_DATA]" at bounding box center [463, 265] width 421 height 27
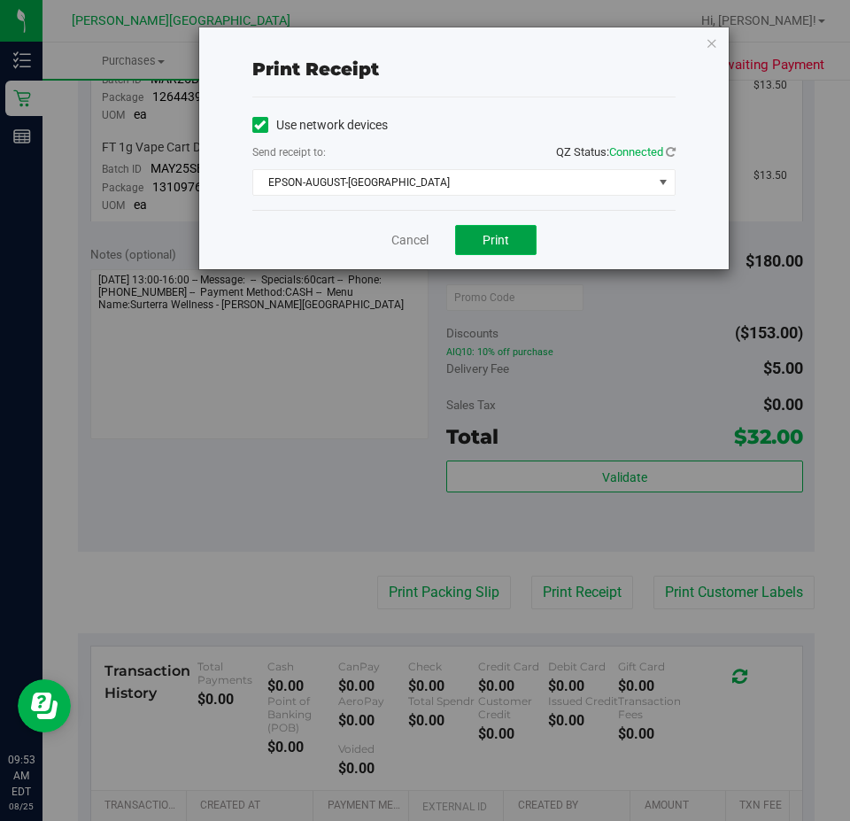
click at [498, 233] on span "Print" at bounding box center [495, 240] width 27 height 14
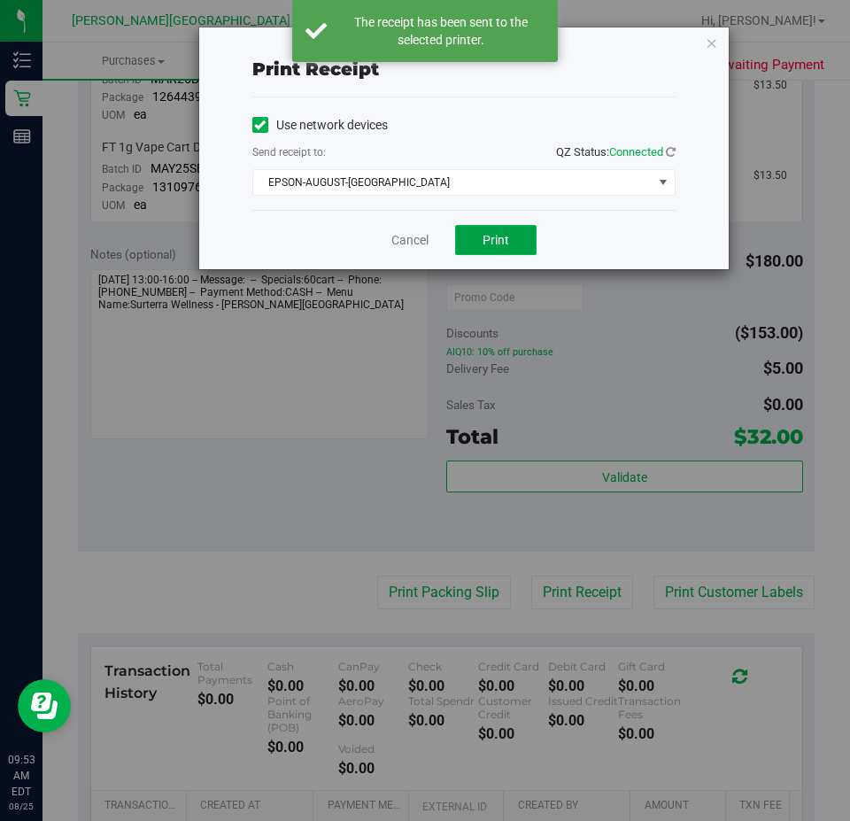
click at [503, 239] on span "Print" at bounding box center [495, 240] width 27 height 14
click at [597, 245] on div "Cancel Print" at bounding box center [463, 239] width 423 height 59
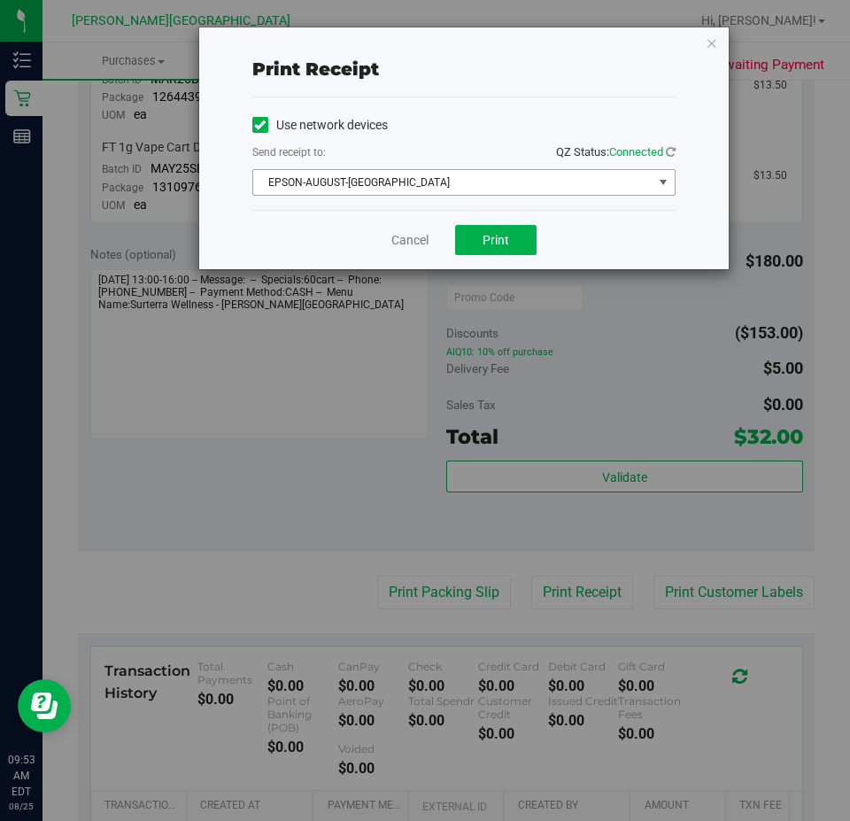
click at [606, 187] on span "EPSON-AUGUST-[GEOGRAPHIC_DATA]" at bounding box center [452, 182] width 399 height 25
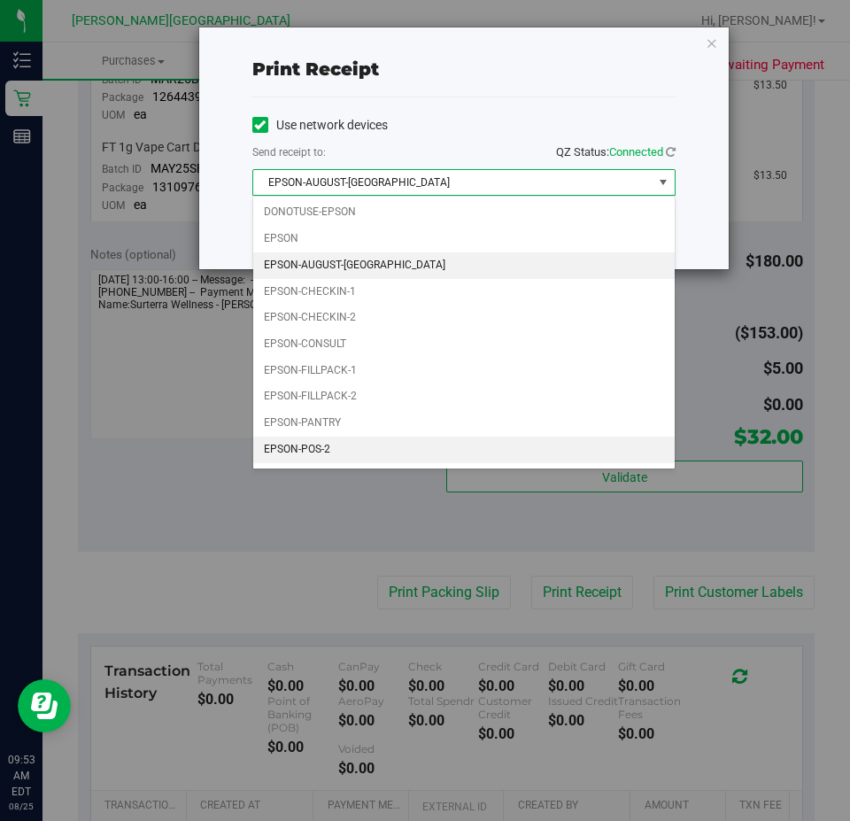
click at [394, 450] on li "EPSON-POS-2" at bounding box center [463, 449] width 421 height 27
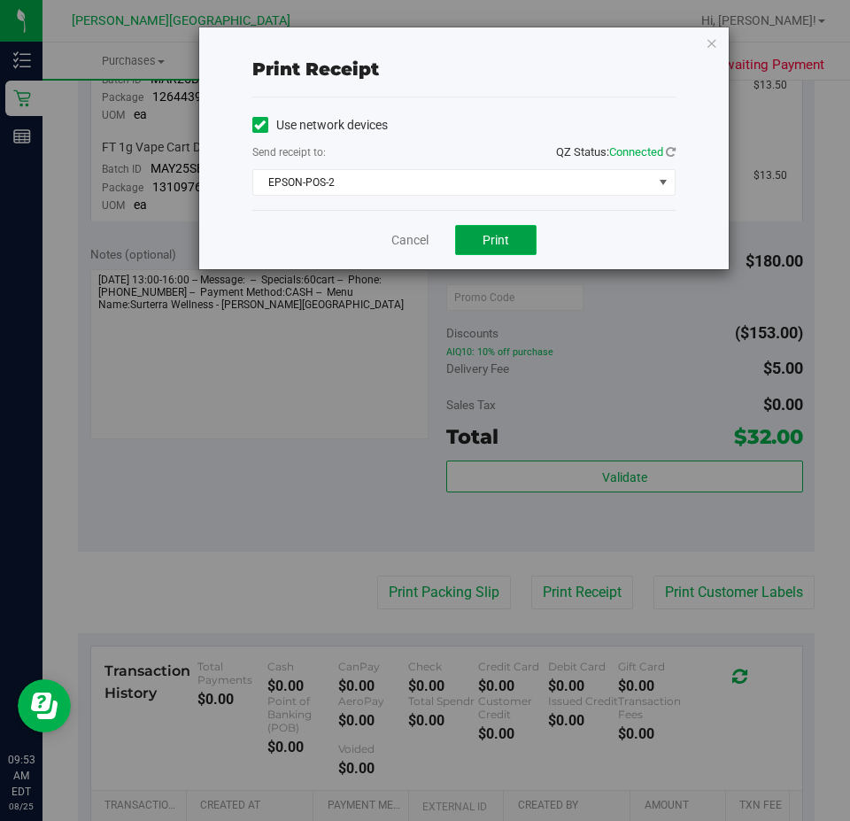
click at [528, 234] on button "Print" at bounding box center [495, 240] width 81 height 30
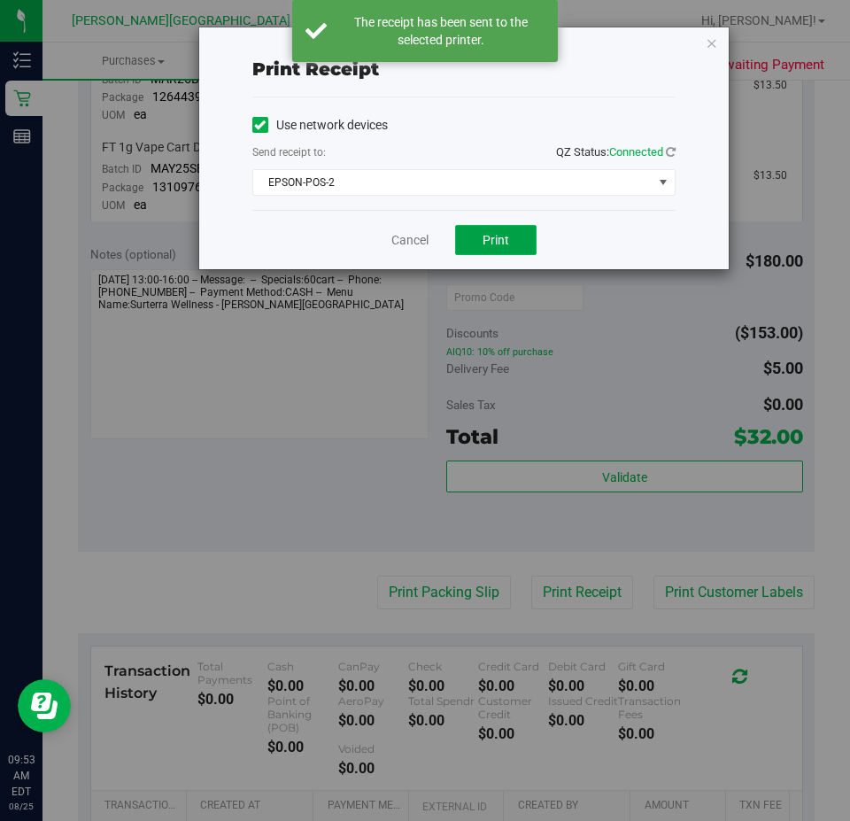
click at [528, 233] on button "Print" at bounding box center [495, 240] width 81 height 30
click at [568, 239] on div "Cancel Print" at bounding box center [463, 239] width 423 height 59
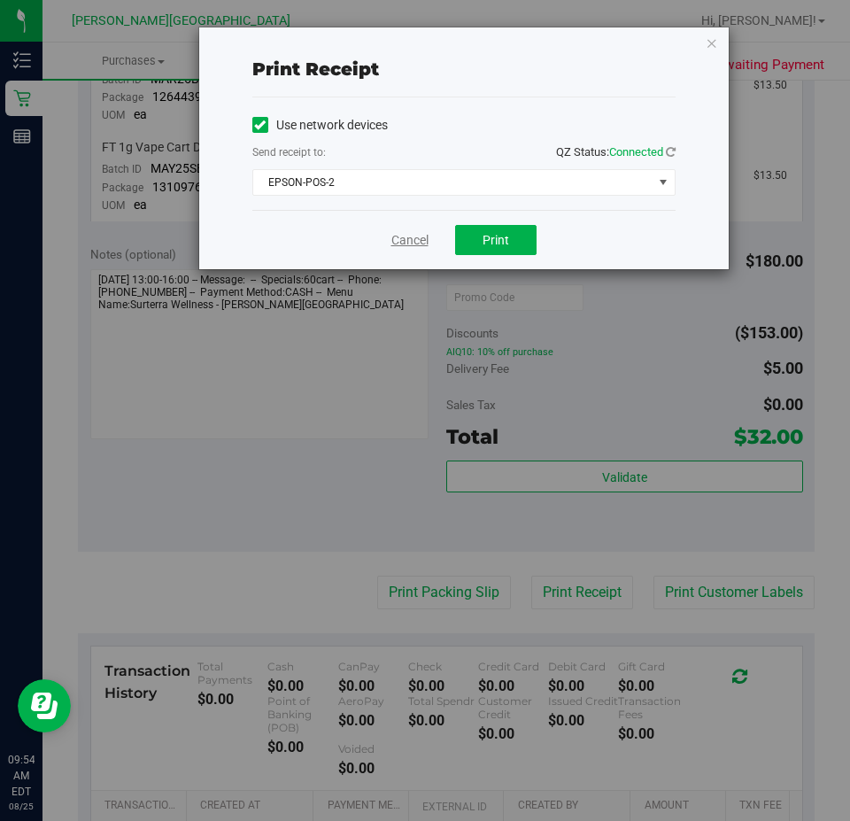
click at [407, 243] on link "Cancel" at bounding box center [409, 240] width 37 height 19
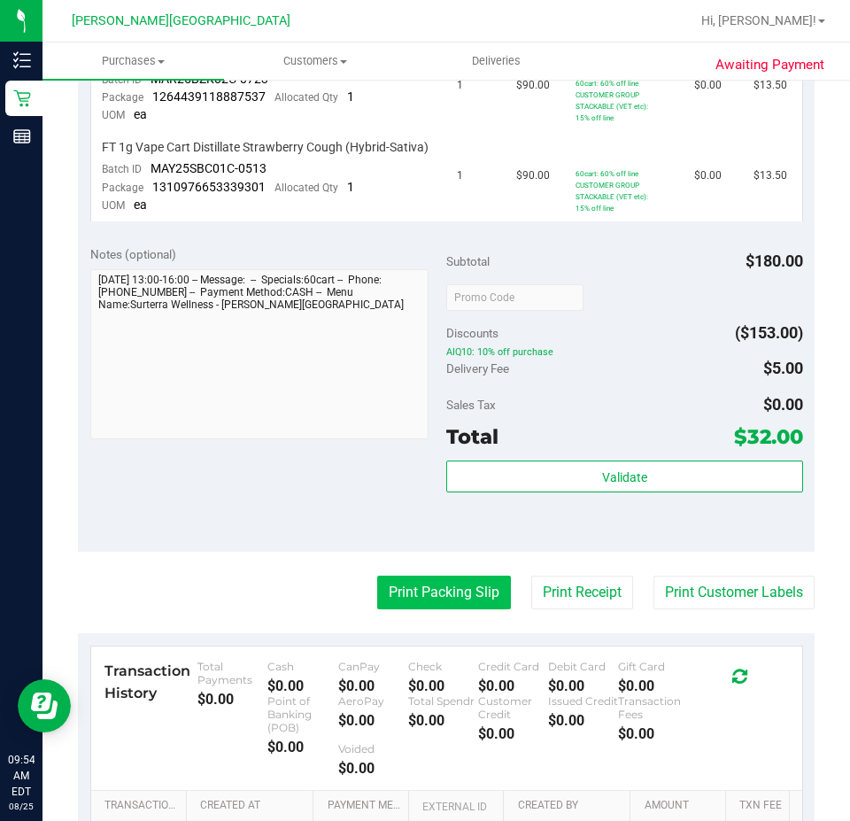
click at [434, 609] on button "Print Packing Slip" at bounding box center [444, 592] width 134 height 34
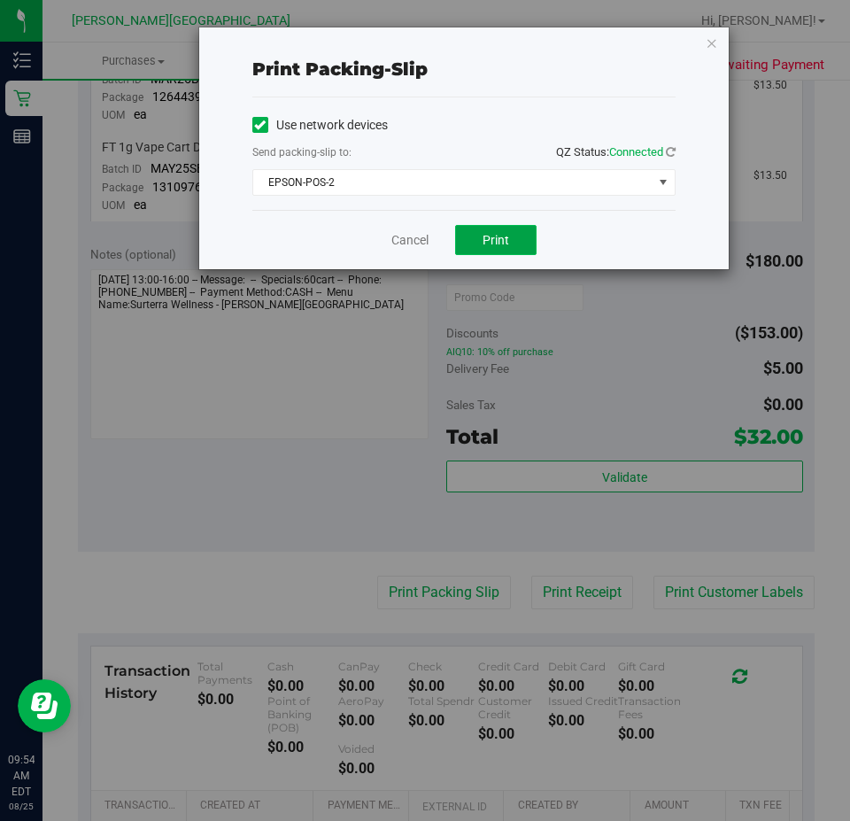
click at [504, 253] on button "Print" at bounding box center [495, 240] width 81 height 30
click at [567, 232] on div "Cancel Print" at bounding box center [463, 239] width 423 height 59
click at [414, 238] on link "Cancel" at bounding box center [409, 240] width 37 height 19
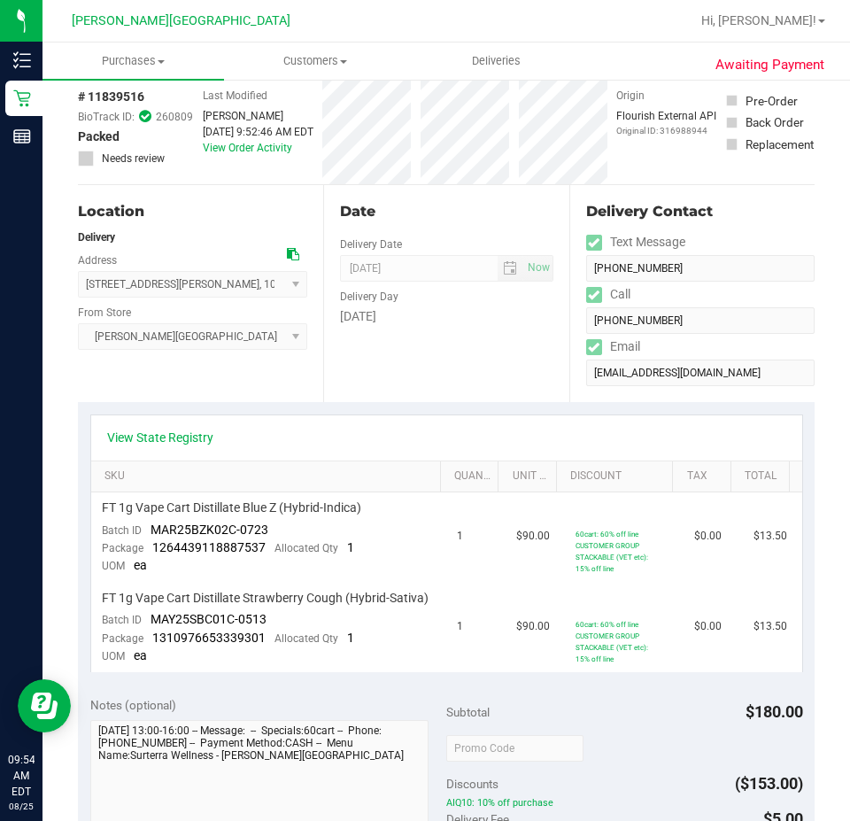
scroll to position [0, 0]
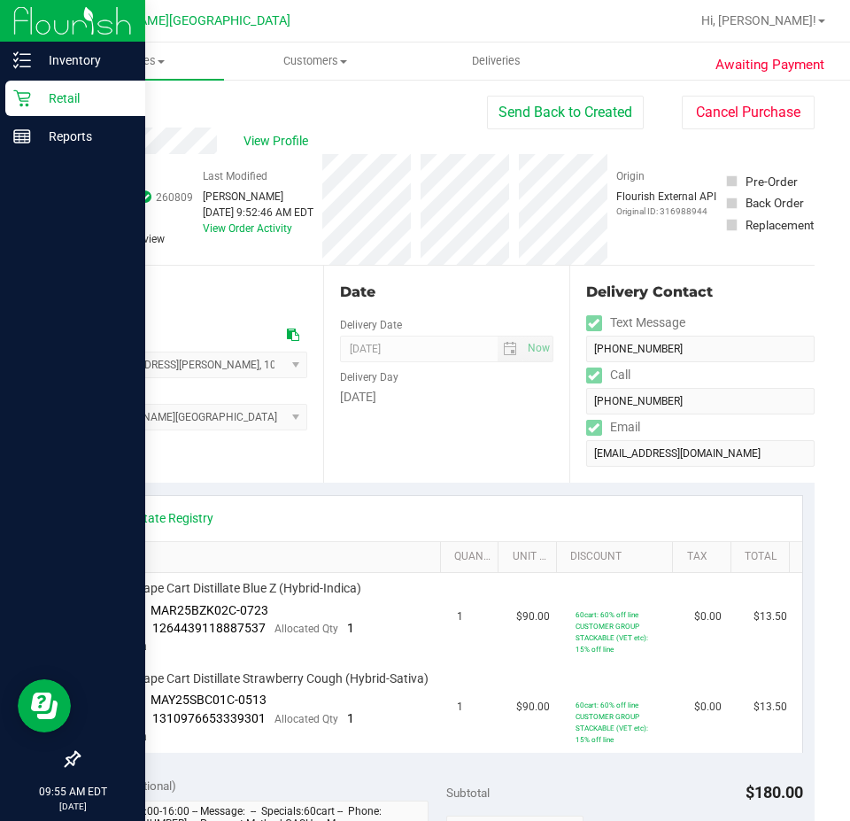
click at [24, 92] on icon at bounding box center [22, 98] width 18 height 18
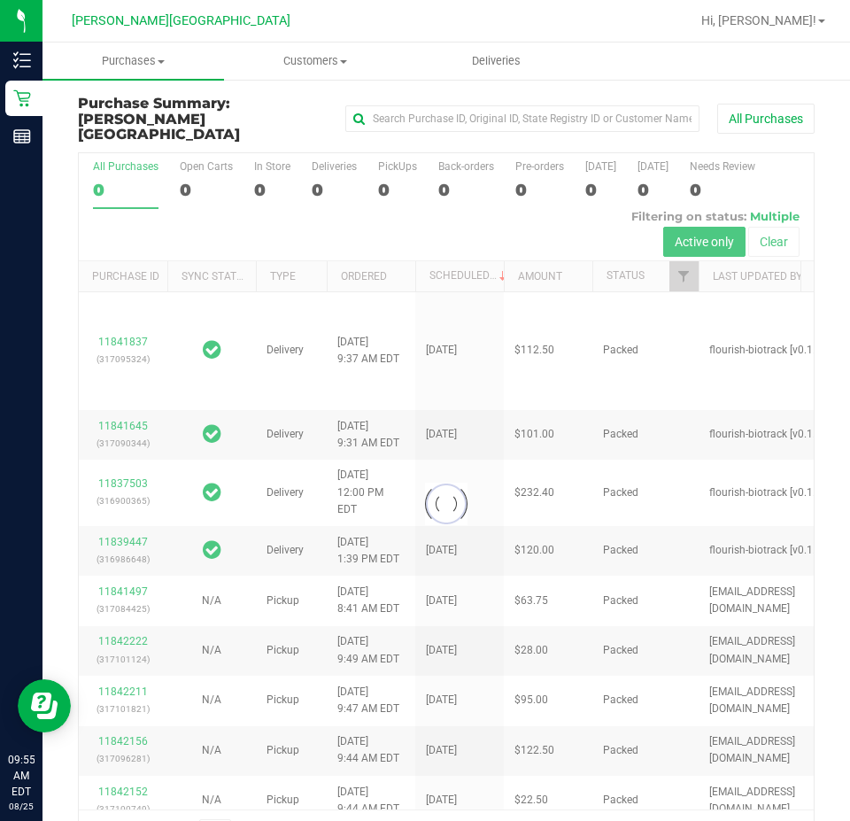
click at [318, 176] on div at bounding box center [446, 504] width 735 height 702
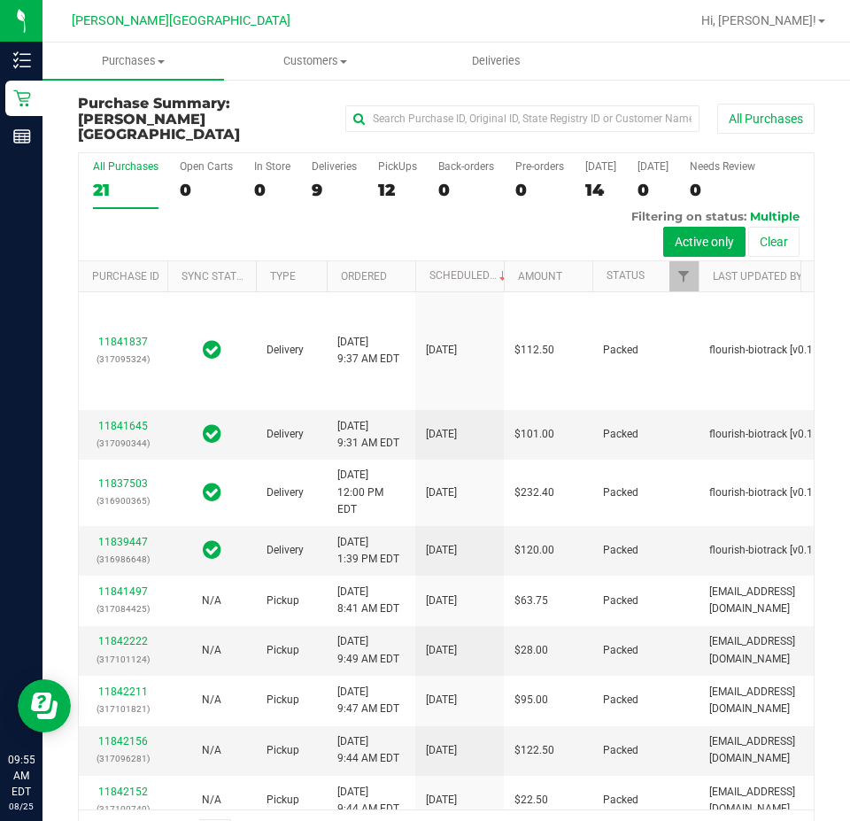
click at [318, 180] on div "9" at bounding box center [334, 190] width 45 height 20
click at [0, 0] on input "Deliveries 9" at bounding box center [0, 0] width 0 height 0
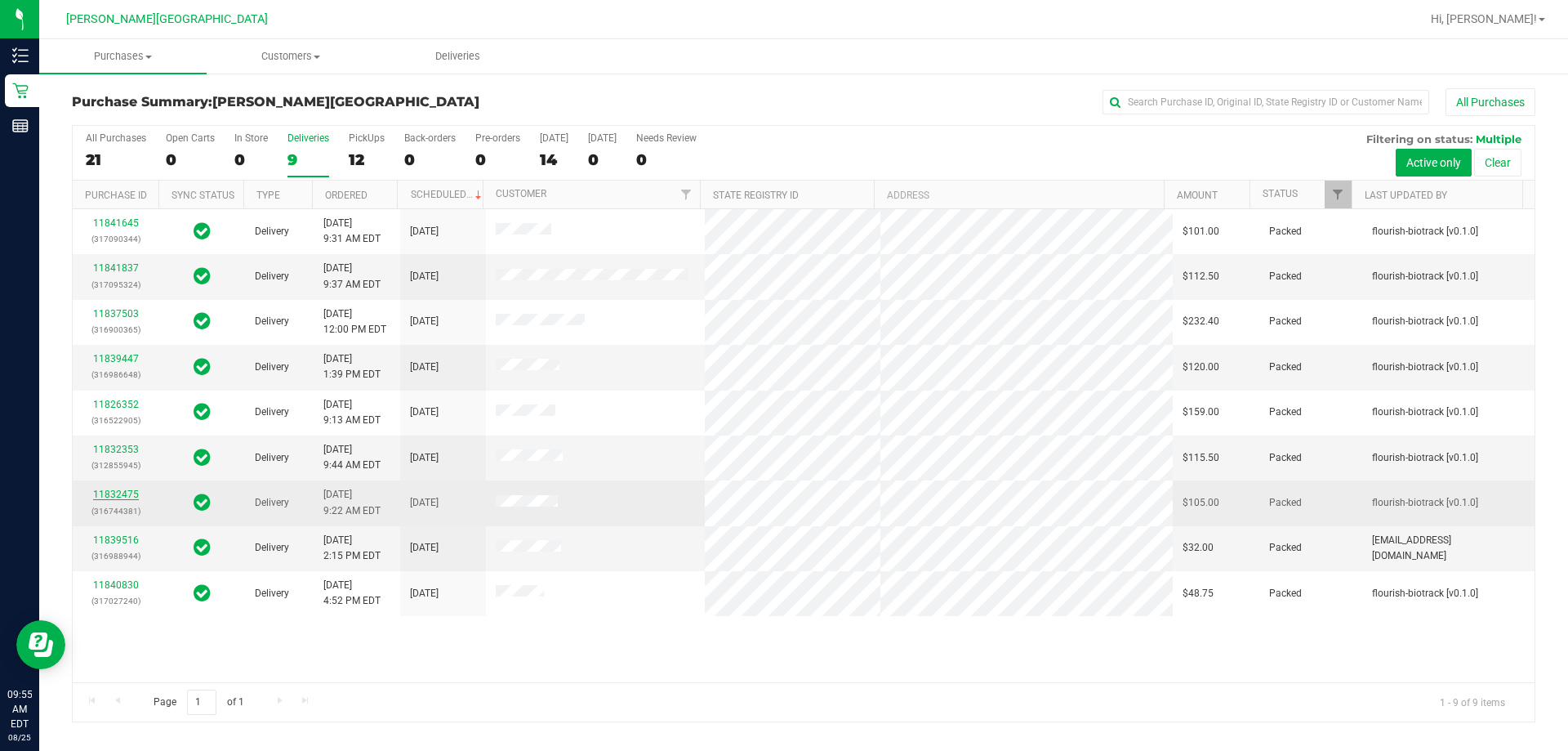
click at [121, 493] on link "11832475" at bounding box center [116, 494] width 46 height 11
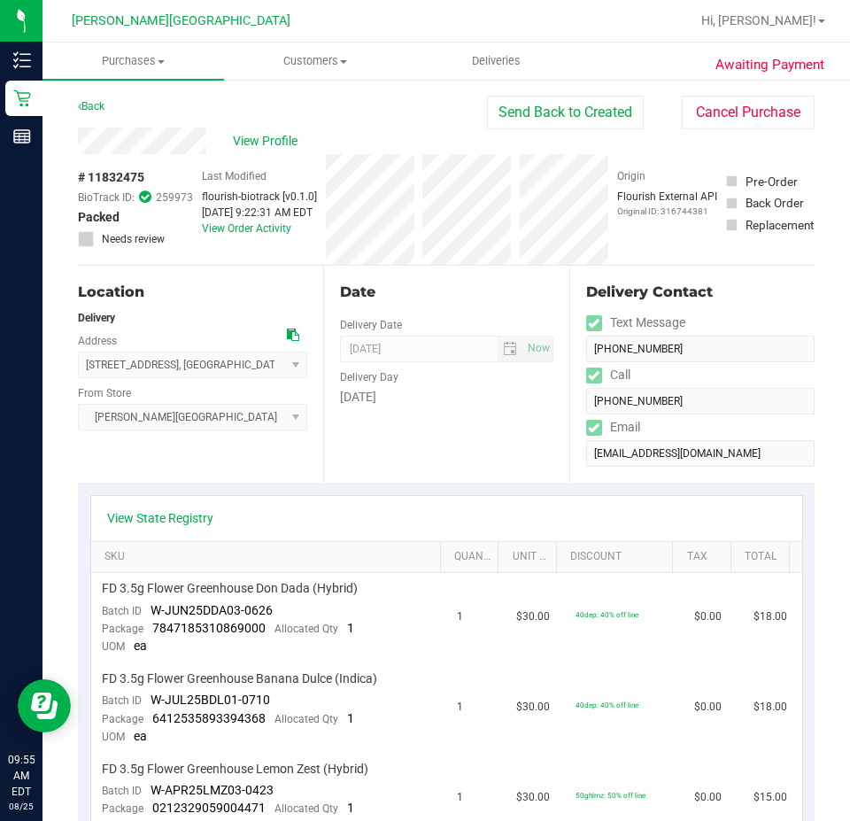
click at [414, 419] on div "Date Delivery Date [DATE] Now [DATE] 08:00 AM Now Delivery Day [DATE]" at bounding box center [445, 374] width 245 height 217
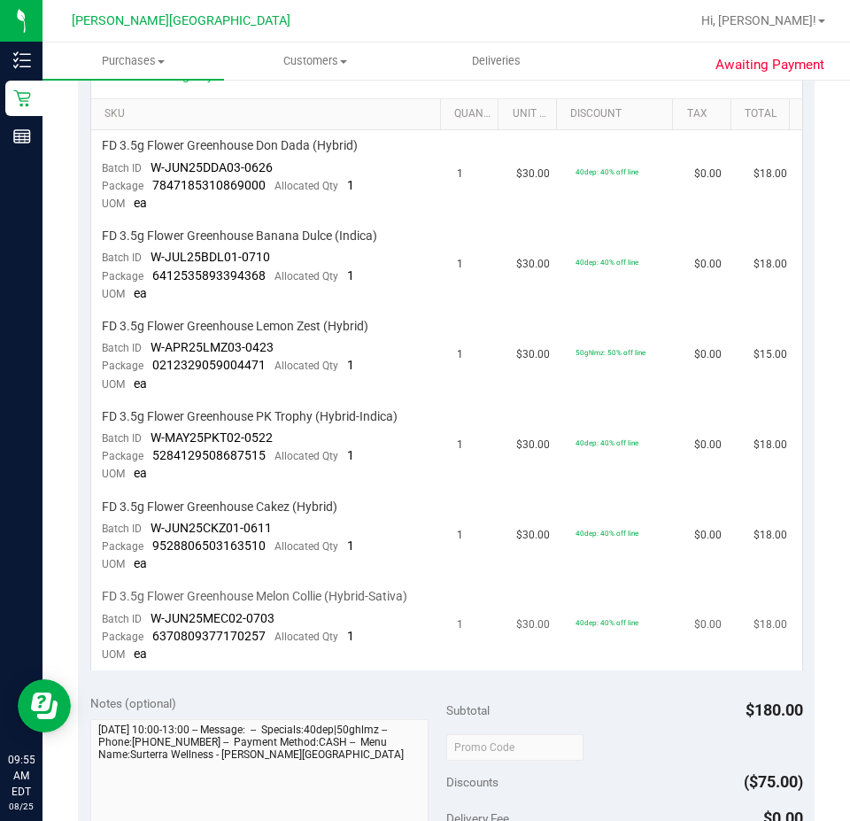
scroll to position [708, 0]
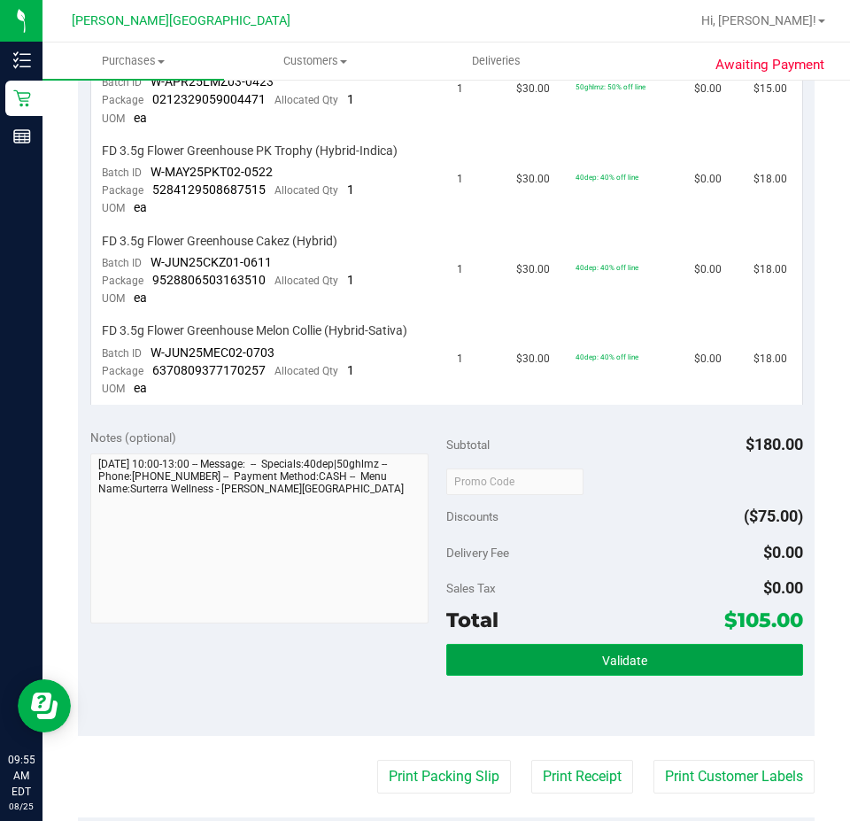
click at [607, 673] on button "Validate" at bounding box center [624, 660] width 357 height 32
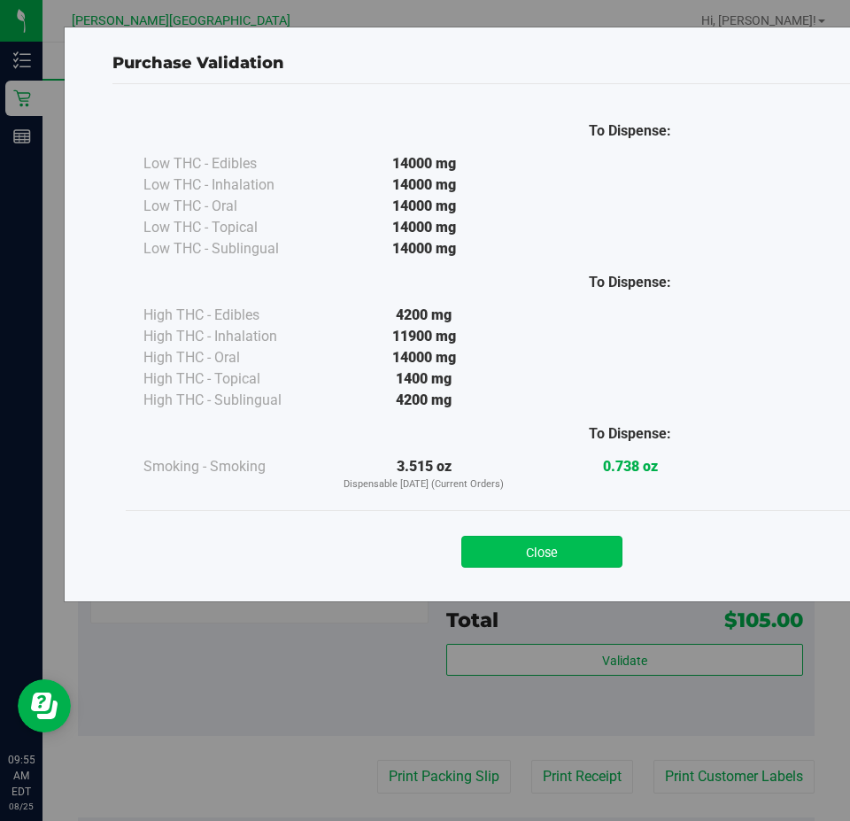
click at [590, 537] on button "Close" at bounding box center [541, 552] width 161 height 32
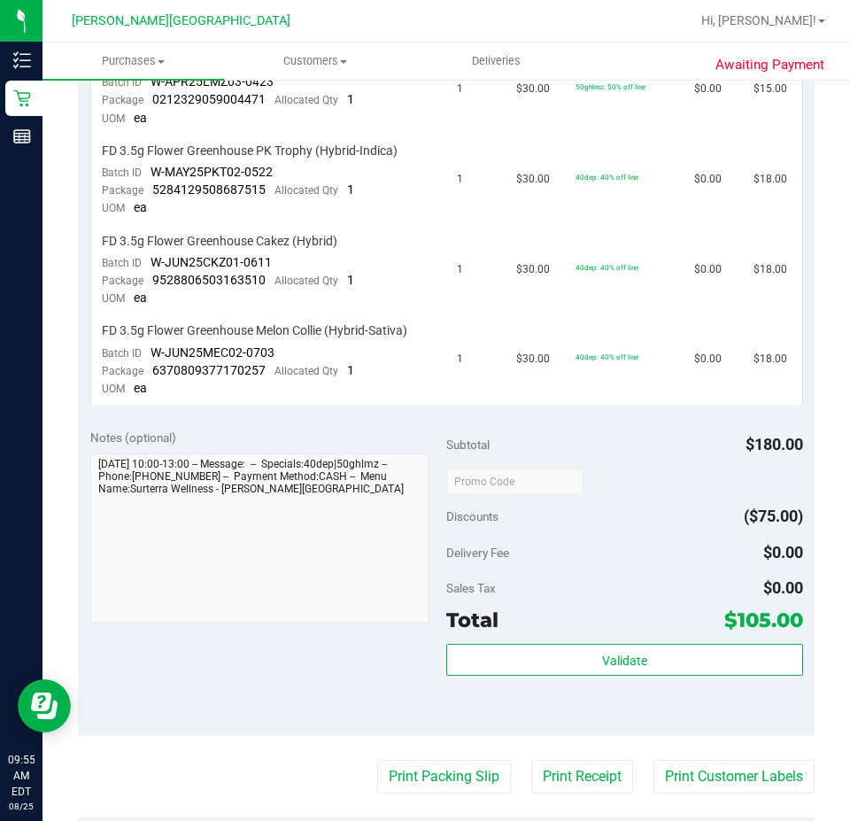
click at [595, 570] on div "Subtotal $180.00 Discounts ($75.00) Delivery Fee $0.00 Sales Tax $0.00 Total $1…" at bounding box center [624, 575] width 357 height 295
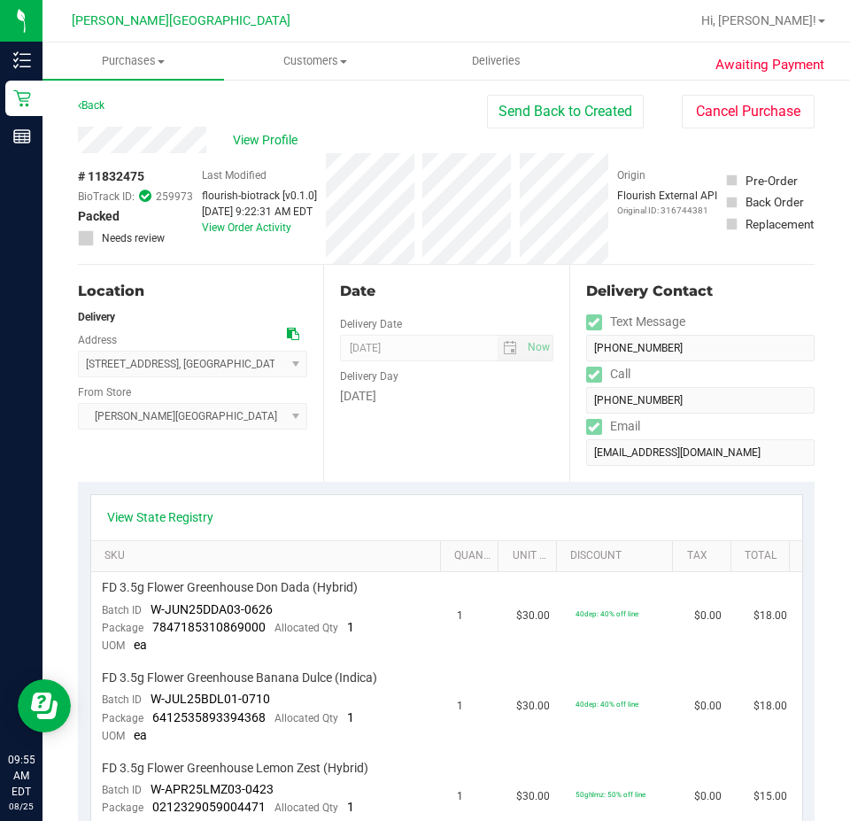
scroll to position [0, 0]
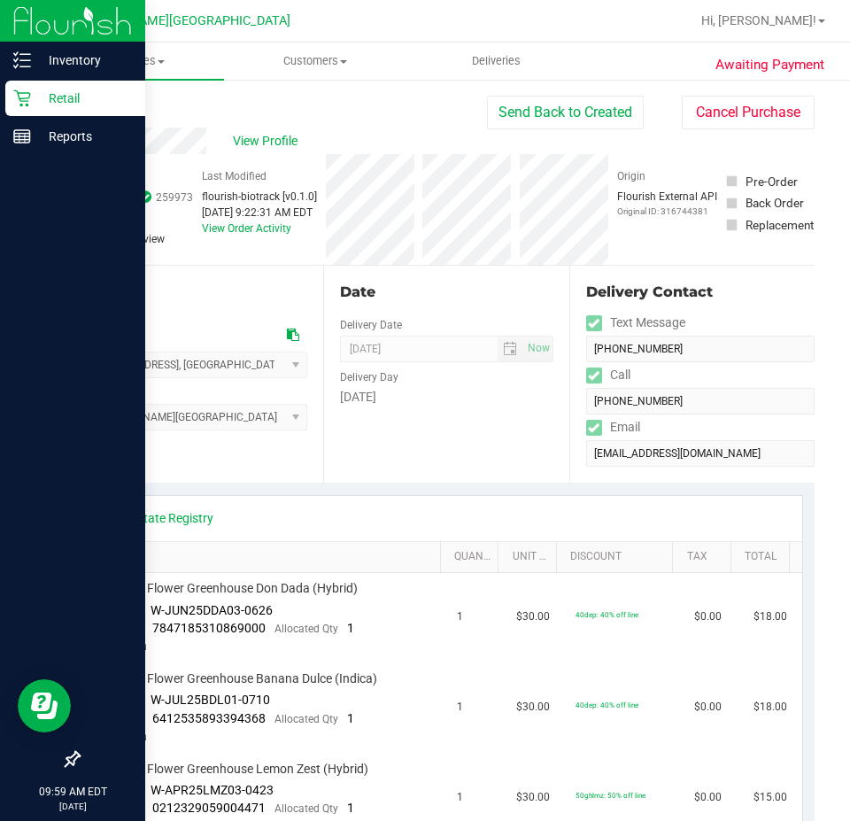
click at [40, 97] on p "Retail" at bounding box center [84, 98] width 106 height 21
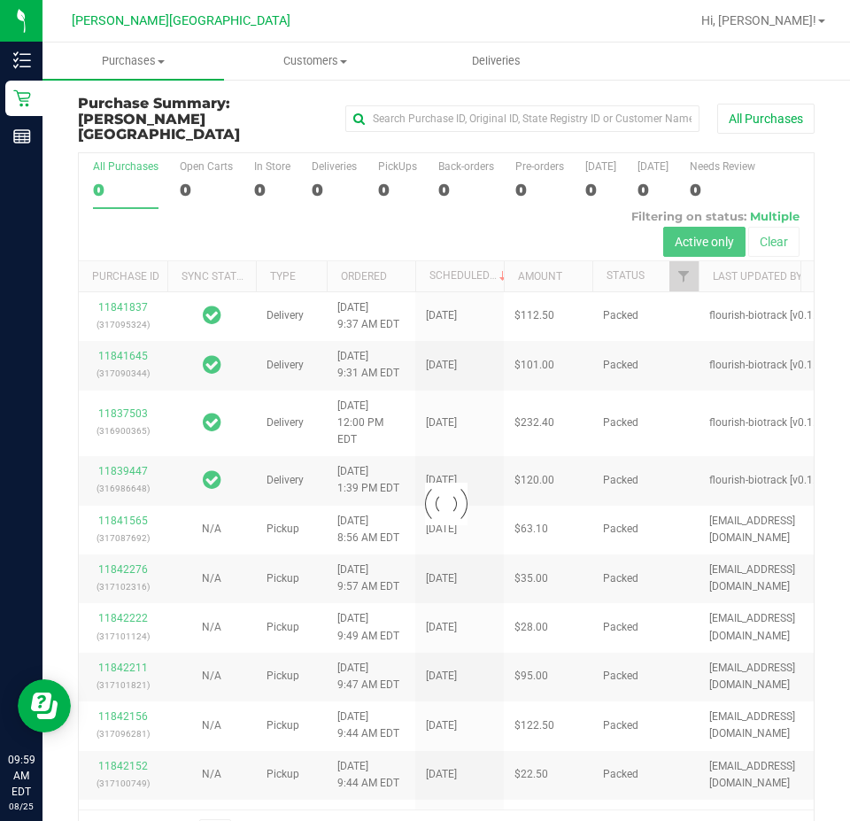
click at [317, 172] on div at bounding box center [446, 504] width 735 height 702
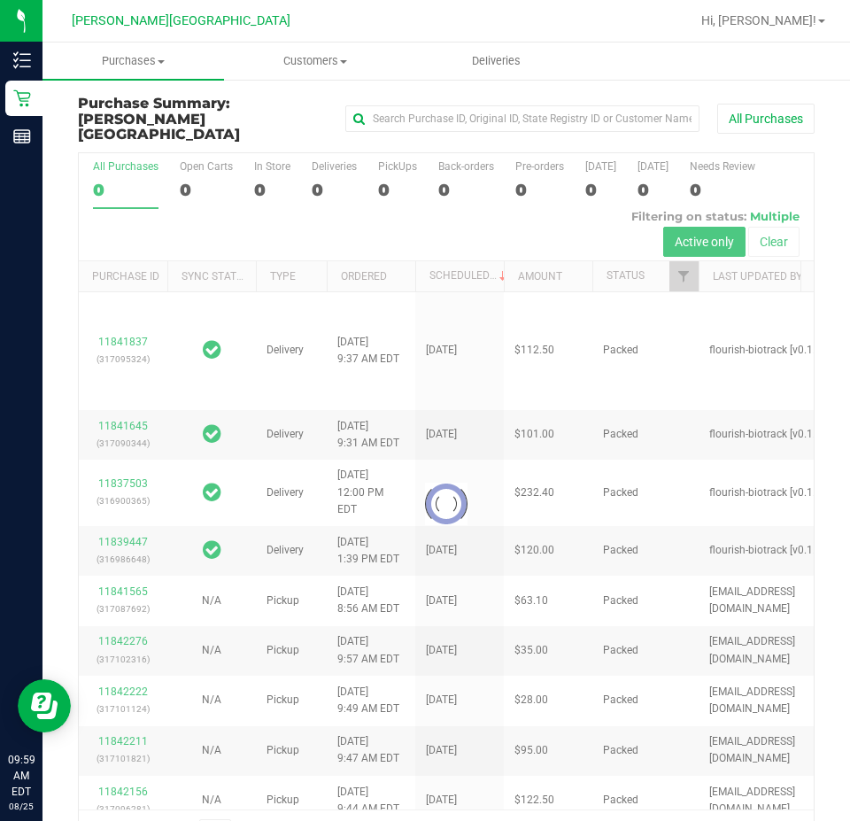
click at [317, 172] on div at bounding box center [446, 504] width 735 height 702
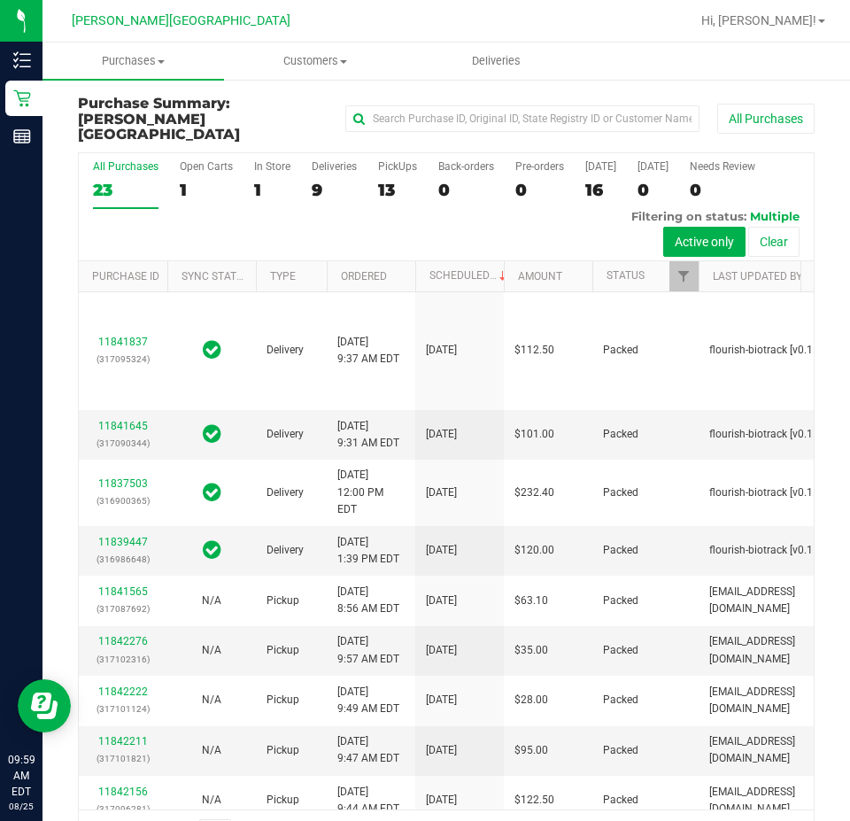
click at [317, 180] on div "9" at bounding box center [334, 190] width 45 height 20
click at [0, 0] on input "Deliveries 9" at bounding box center [0, 0] width 0 height 0
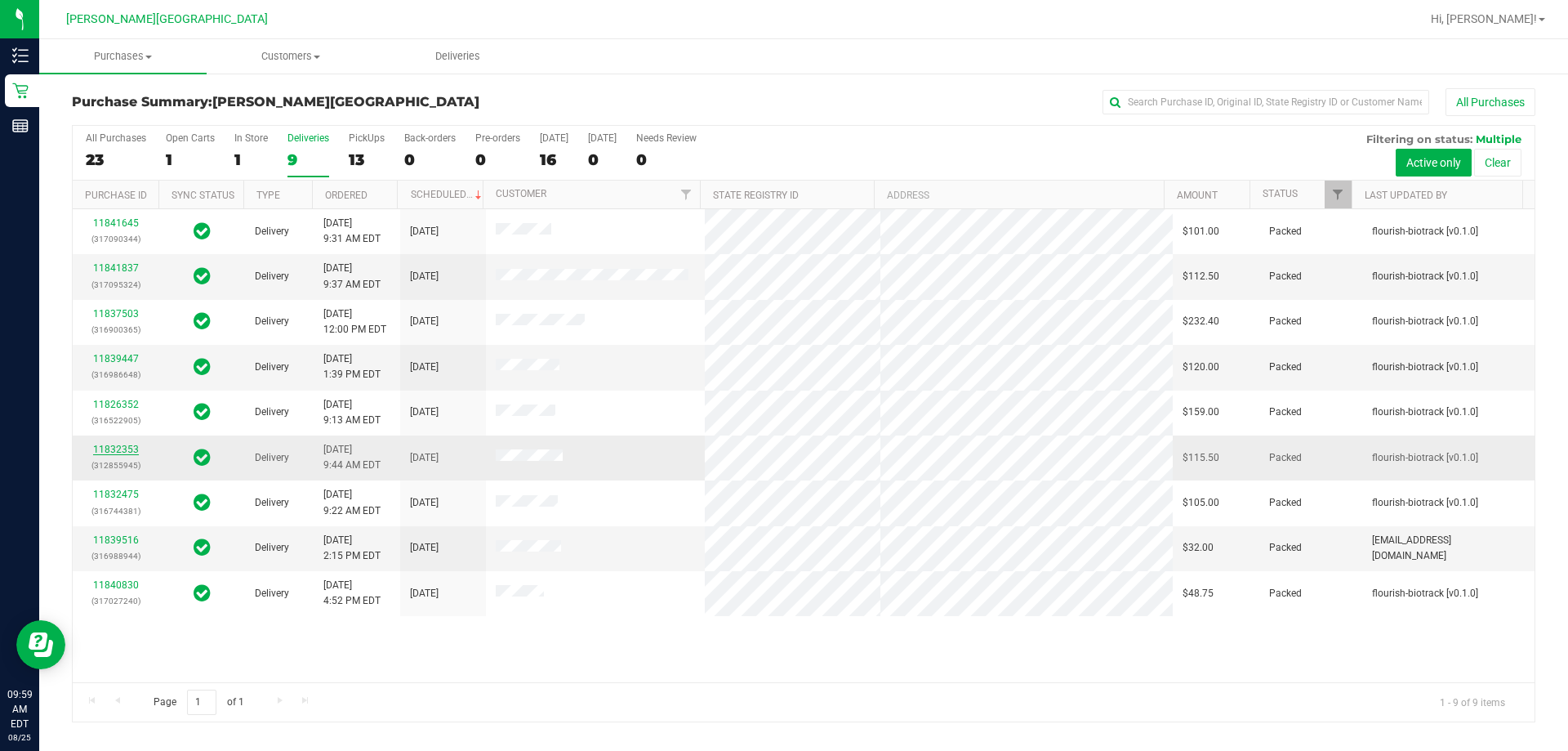
click at [113, 445] on link "11832353" at bounding box center [116, 449] width 46 height 11
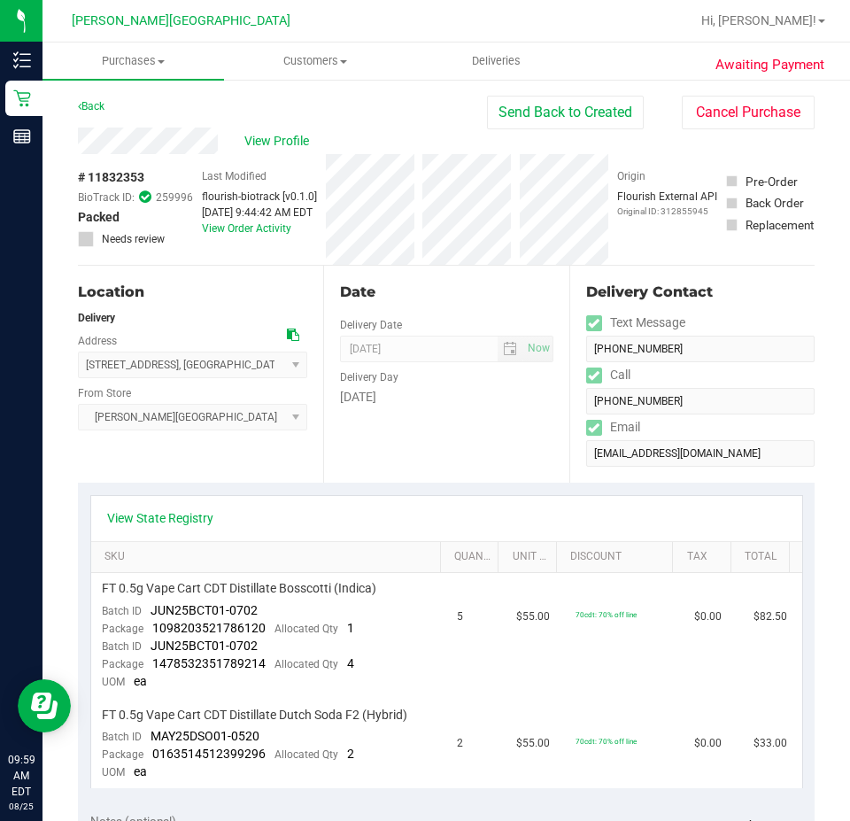
scroll to position [443, 0]
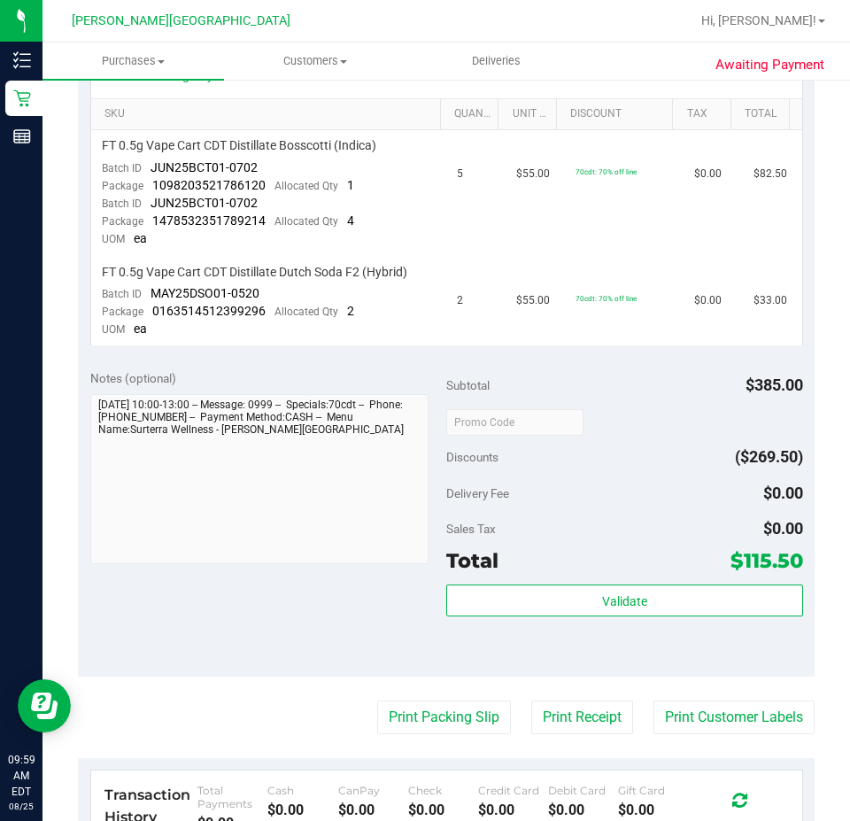
click at [612, 621] on div "Validate" at bounding box center [624, 624] width 357 height 80
click at [631, 619] on div "Validate" at bounding box center [624, 624] width 357 height 80
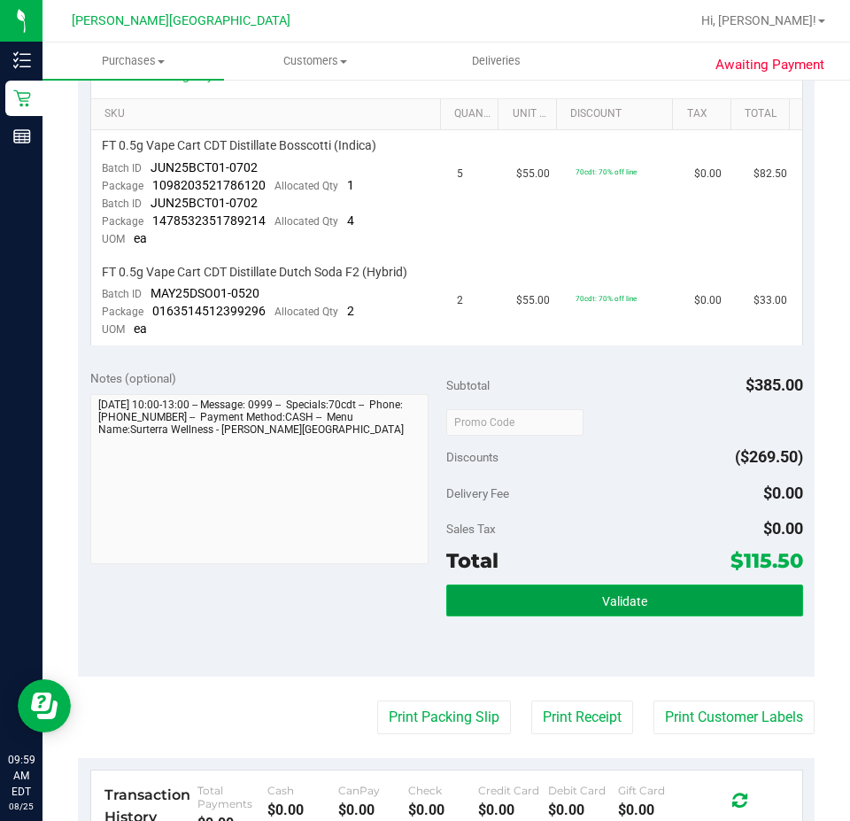
click at [634, 609] on button "Validate" at bounding box center [624, 600] width 357 height 32
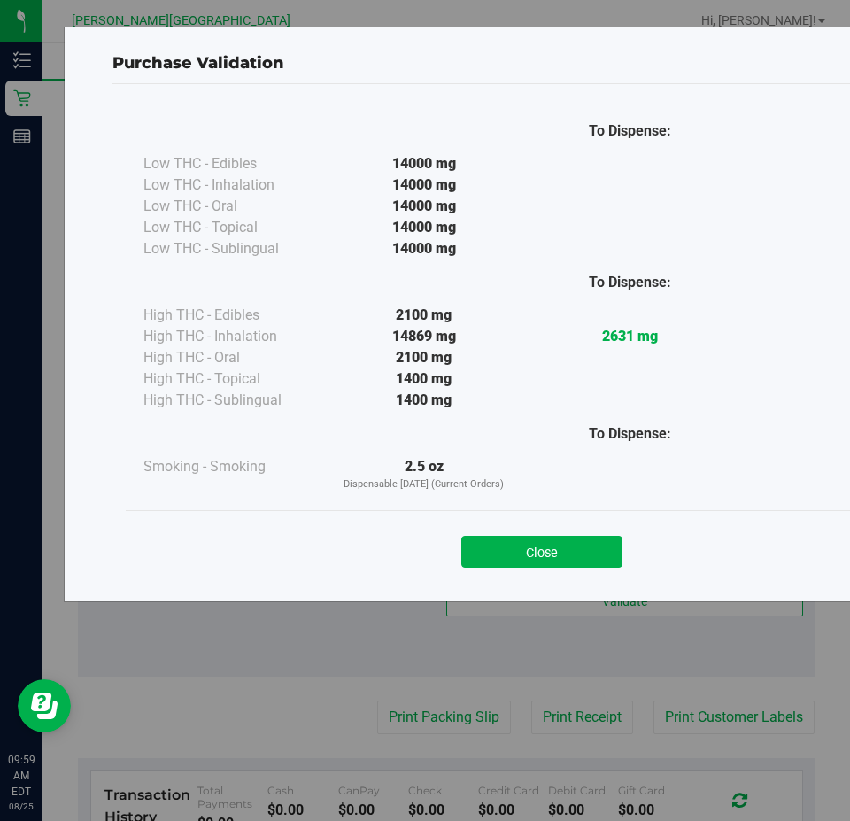
click at [644, 573] on body "Purchase Validation To Dispense: Low THC - Edibles 14000 mg" at bounding box center [425, 410] width 850 height 821
click at [591, 563] on button "Close" at bounding box center [541, 552] width 161 height 32
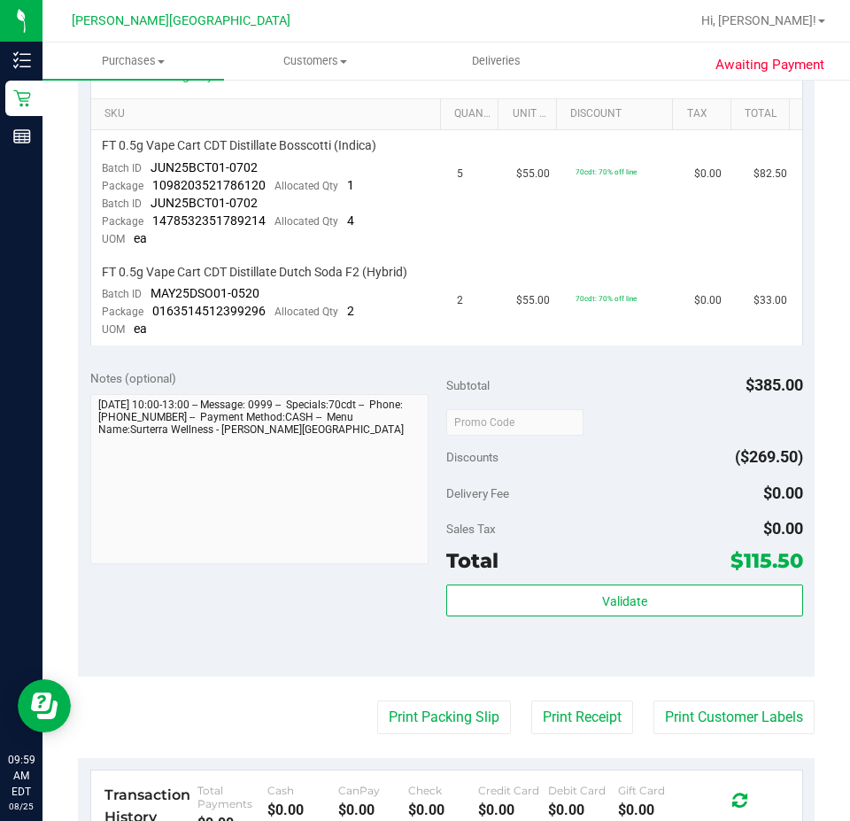
click at [594, 509] on div "Subtotal $385.00 Discounts ($269.50) Delivery Fee $0.00 Sales Tax $0.00 Total $…" at bounding box center [624, 516] width 357 height 295
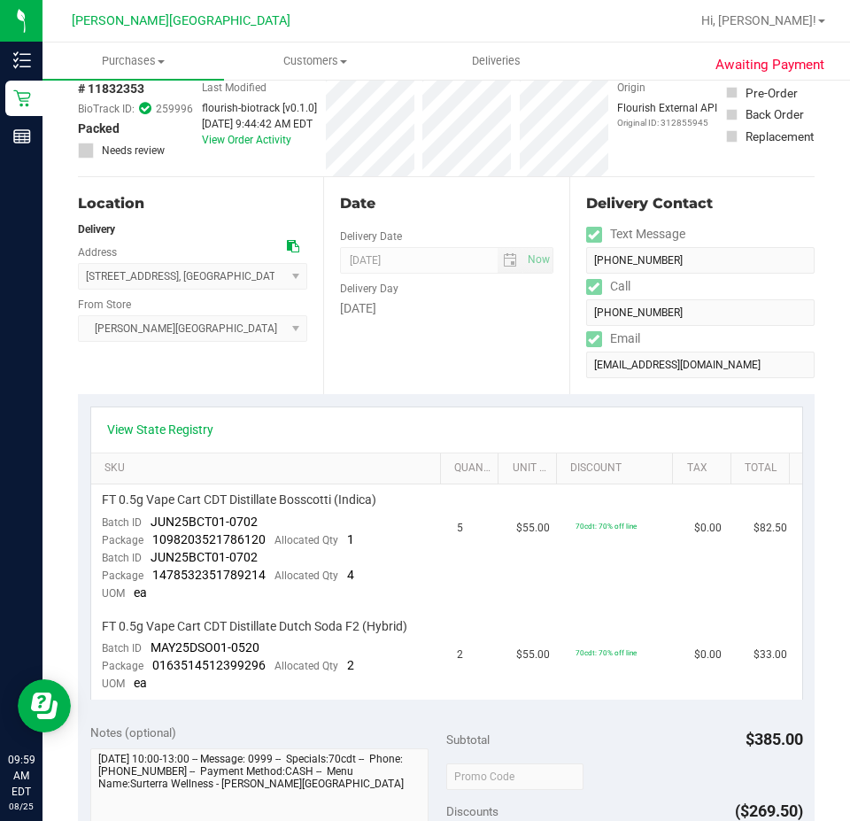
click at [745, 198] on div "Delivery Contact" at bounding box center [700, 203] width 228 height 21
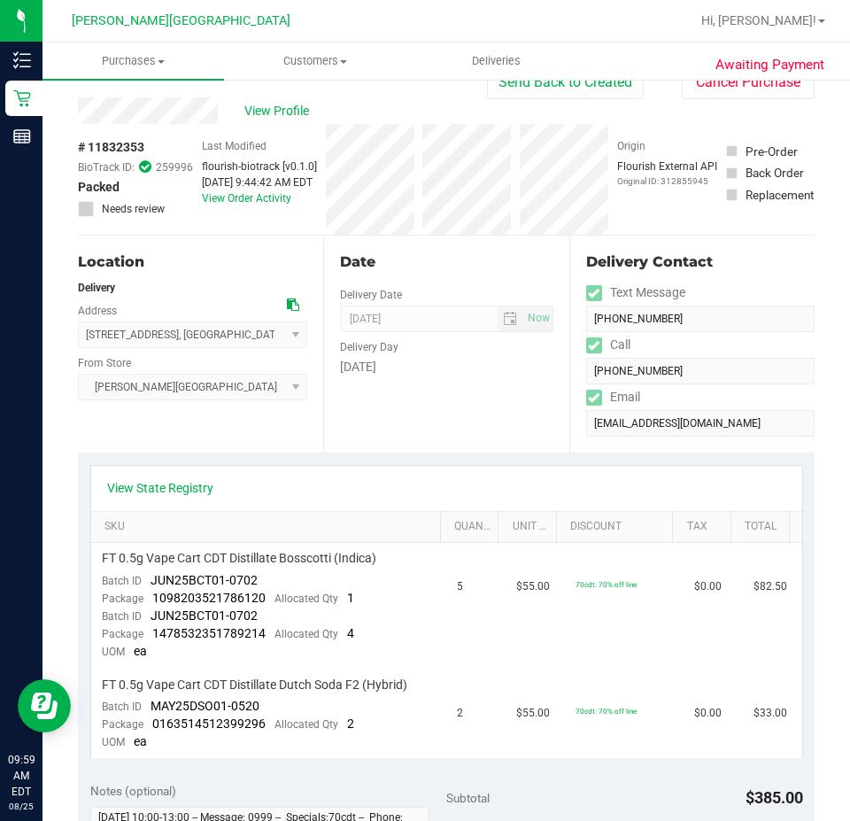
scroll to position [0, 0]
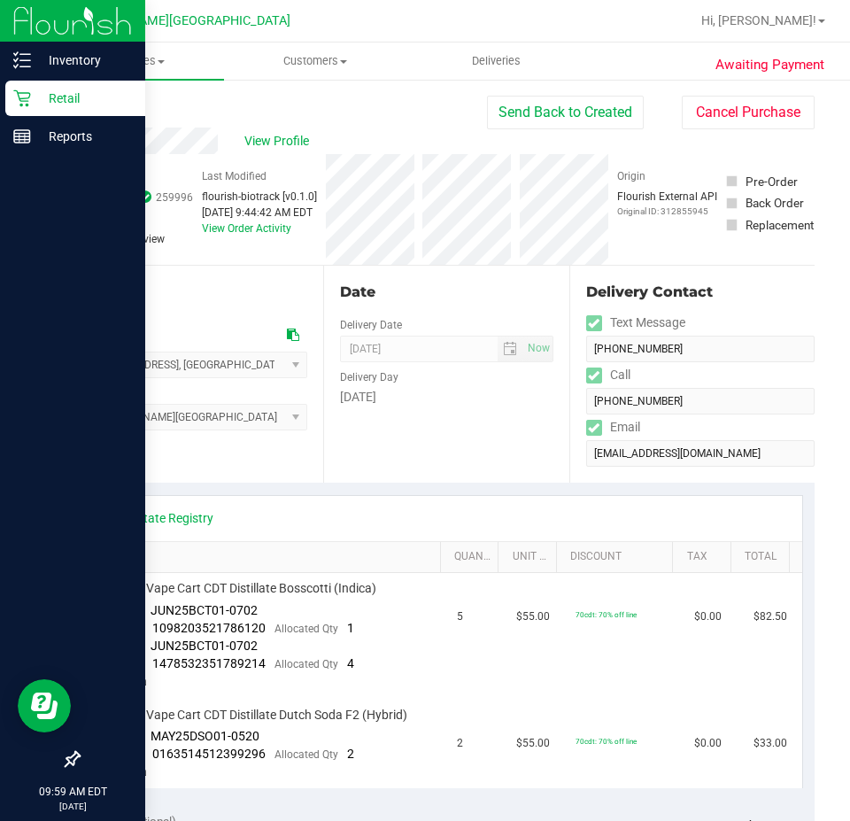
click at [19, 101] on icon at bounding box center [22, 98] width 18 height 18
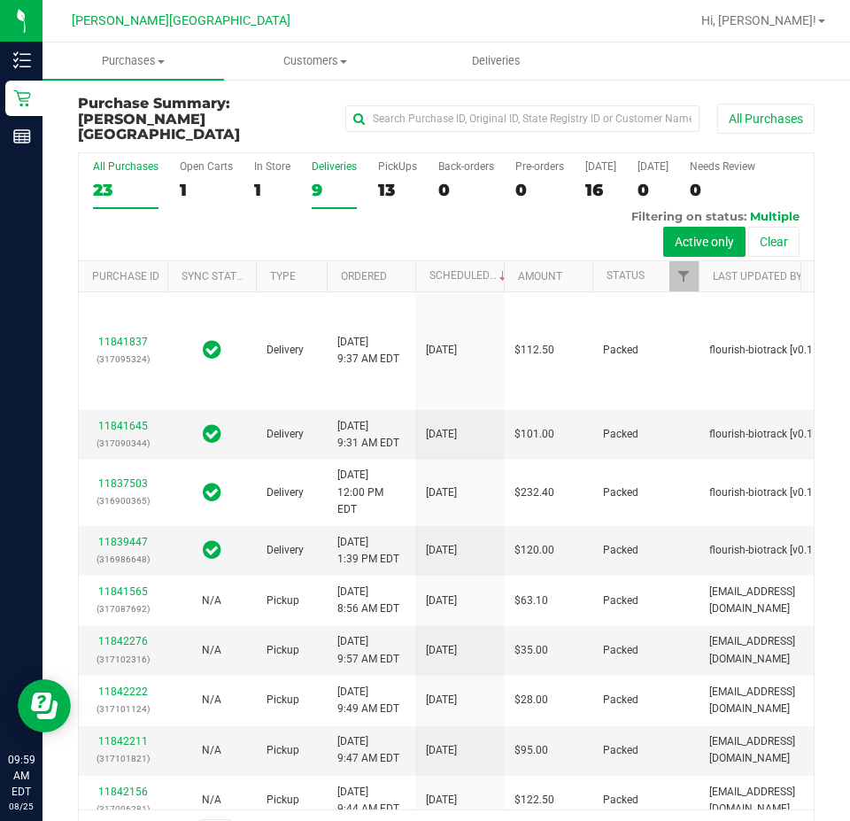
click at [320, 180] on div "9" at bounding box center [334, 190] width 45 height 20
click at [0, 0] on input "Deliveries 9" at bounding box center [0, 0] width 0 height 0
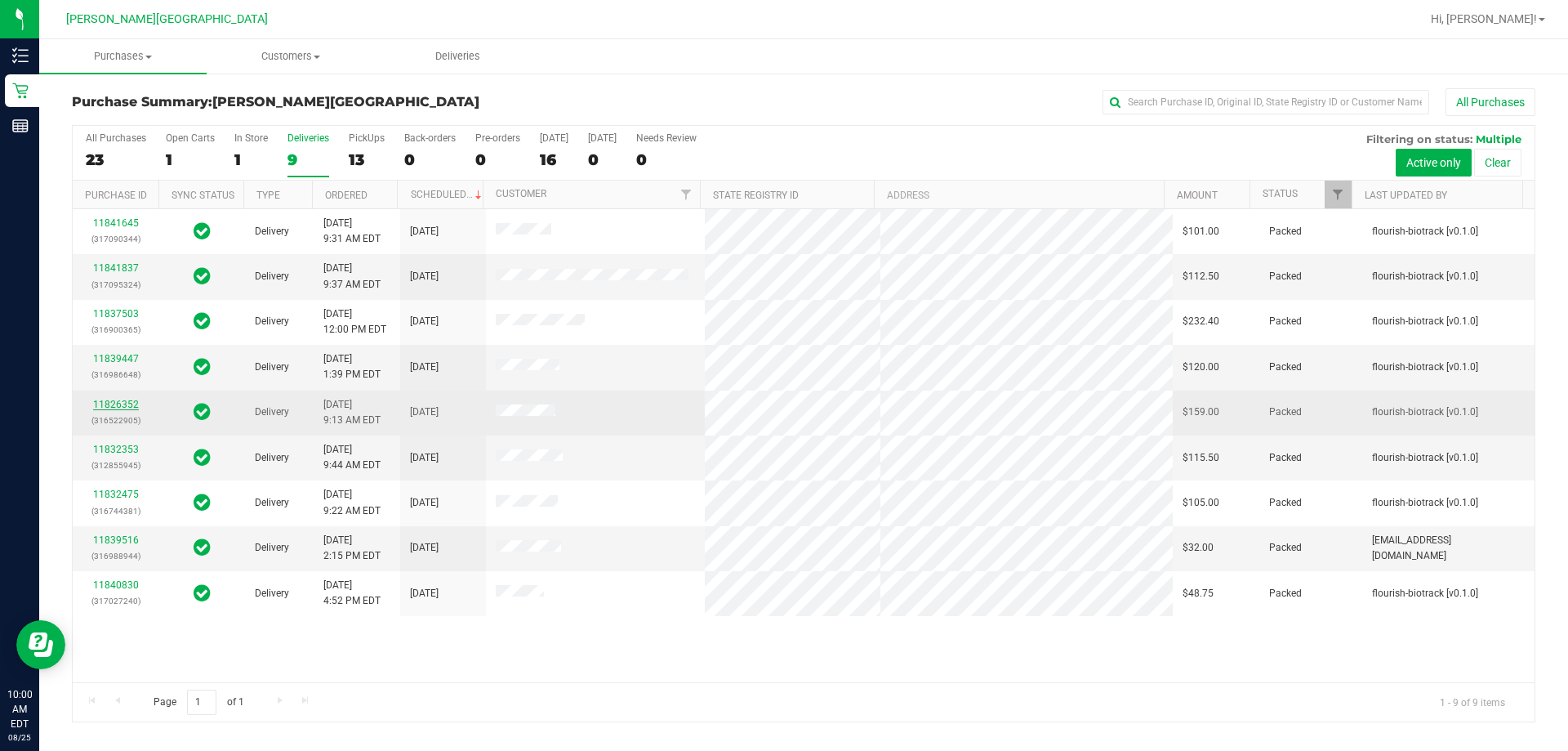
click at [132, 400] on link "11826352" at bounding box center [116, 404] width 46 height 11
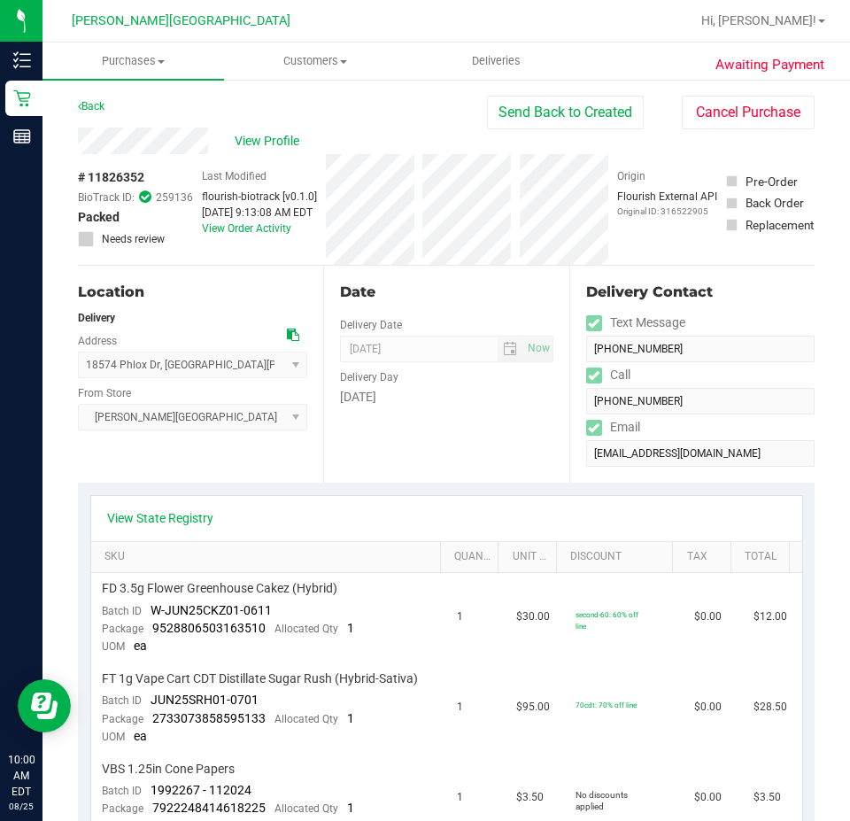
click at [597, 516] on div "View State Registry" at bounding box center [446, 518] width 679 height 18
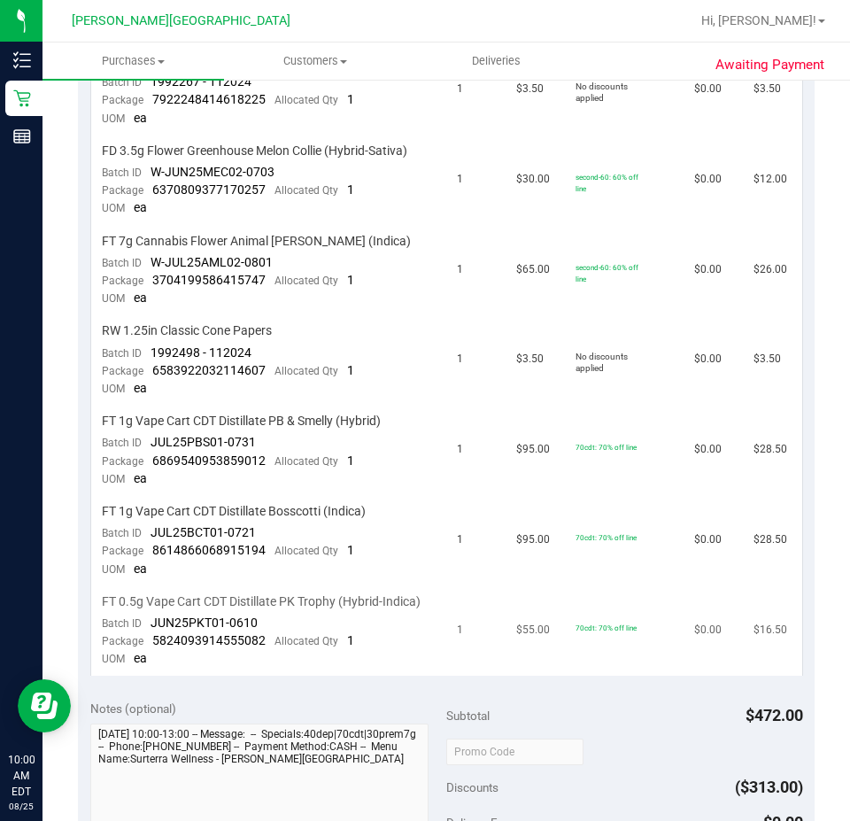
scroll to position [974, 0]
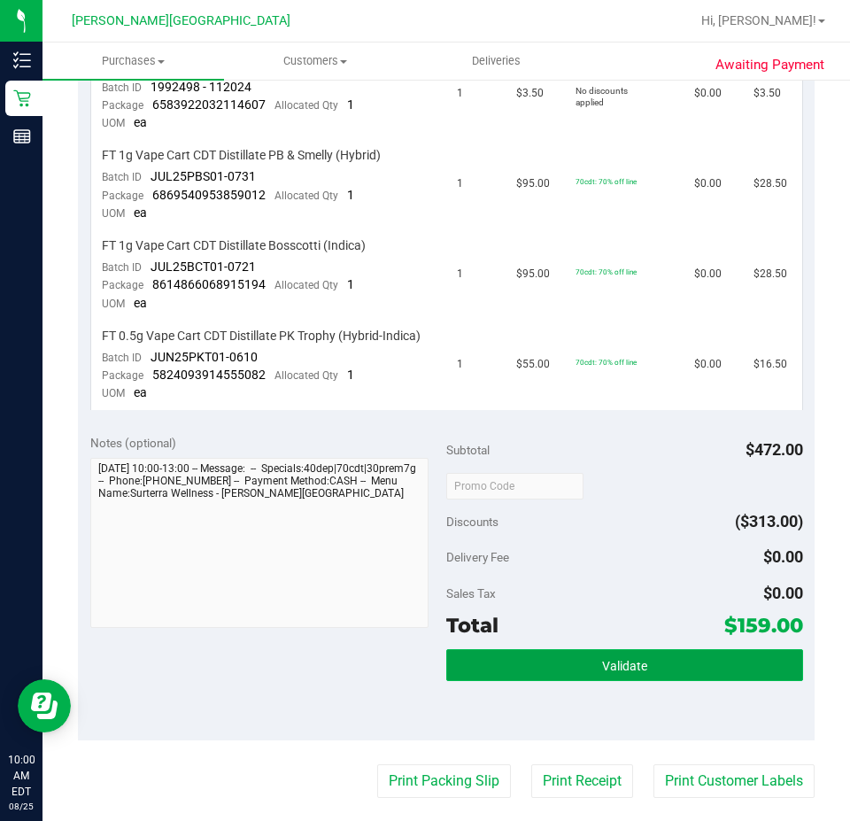
click at [616, 654] on button "Validate" at bounding box center [624, 665] width 357 height 32
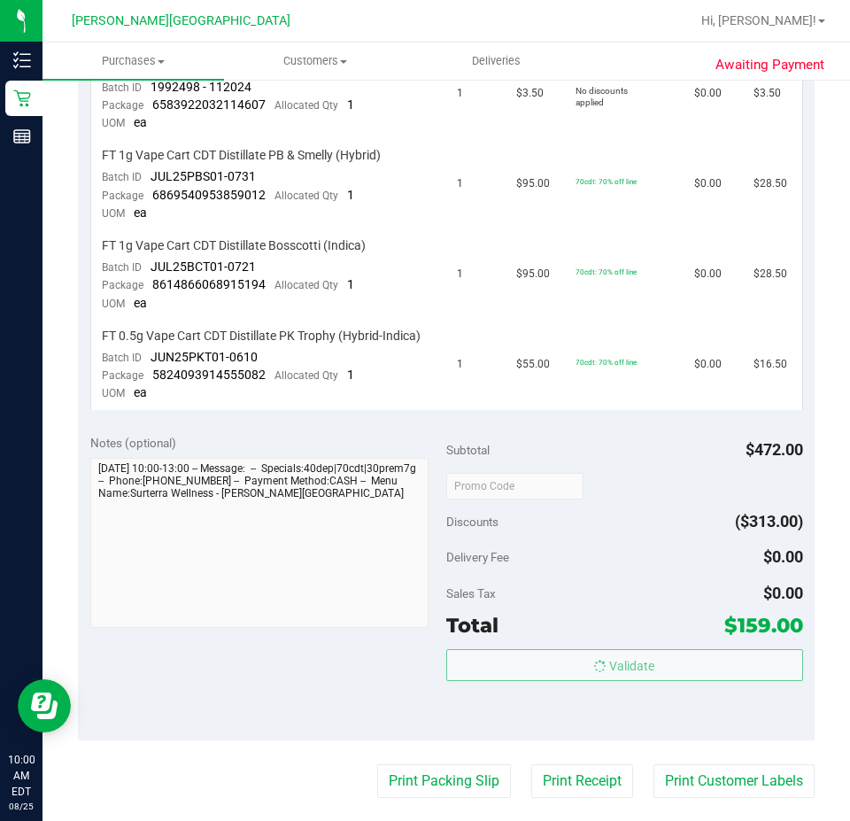
click at [620, 601] on body "Inventory Retail Reports 10:00 AM EDT [DATE] 08/25 [PERSON_NAME][GEOGRAPHIC_DAT…" at bounding box center [425, 410] width 850 height 821
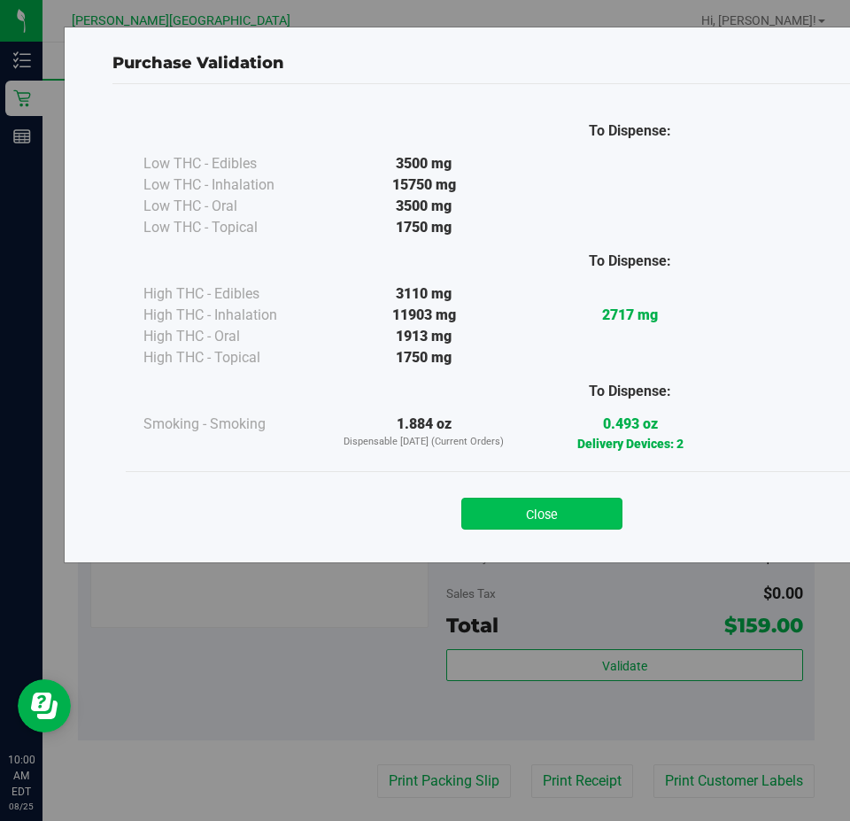
click at [575, 515] on button "Close" at bounding box center [541, 514] width 161 height 32
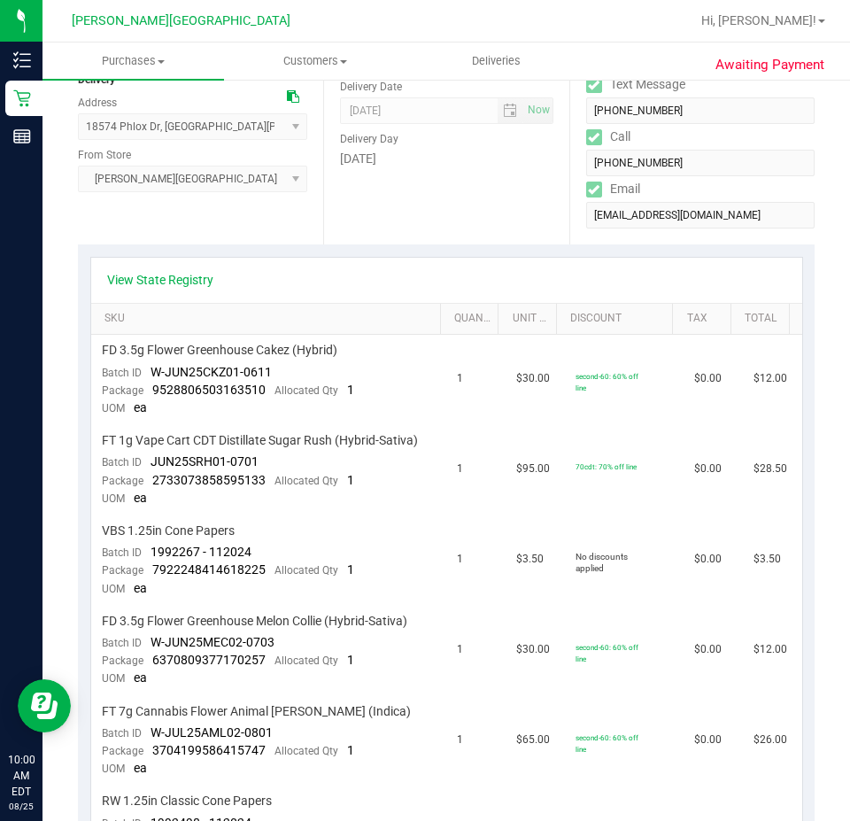
scroll to position [0, 0]
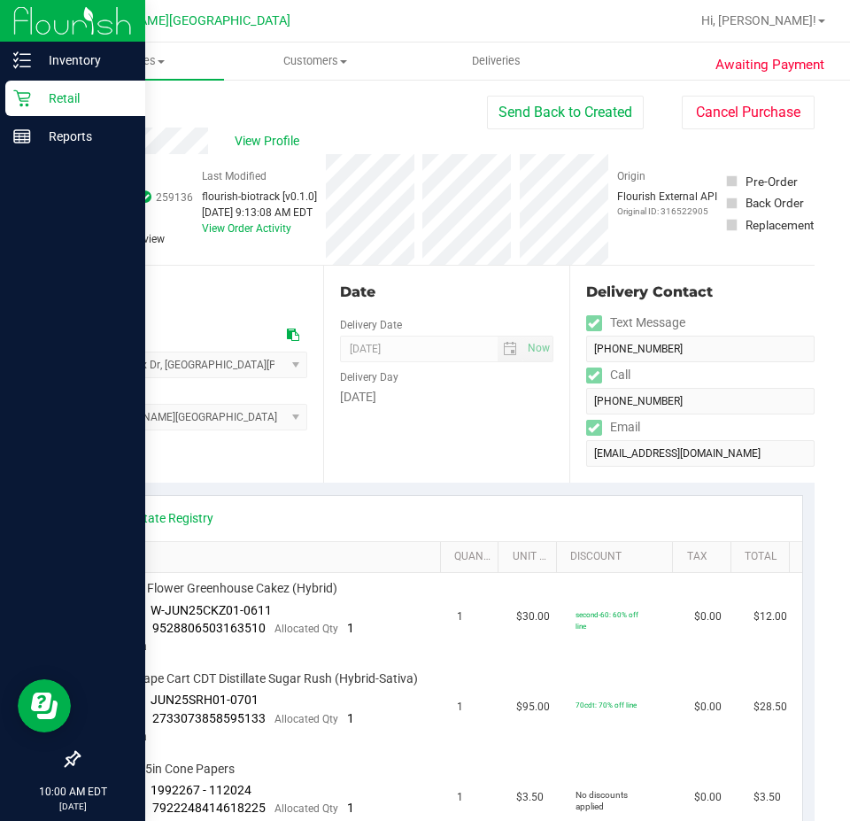
click at [27, 101] on icon at bounding box center [21, 98] width 17 height 17
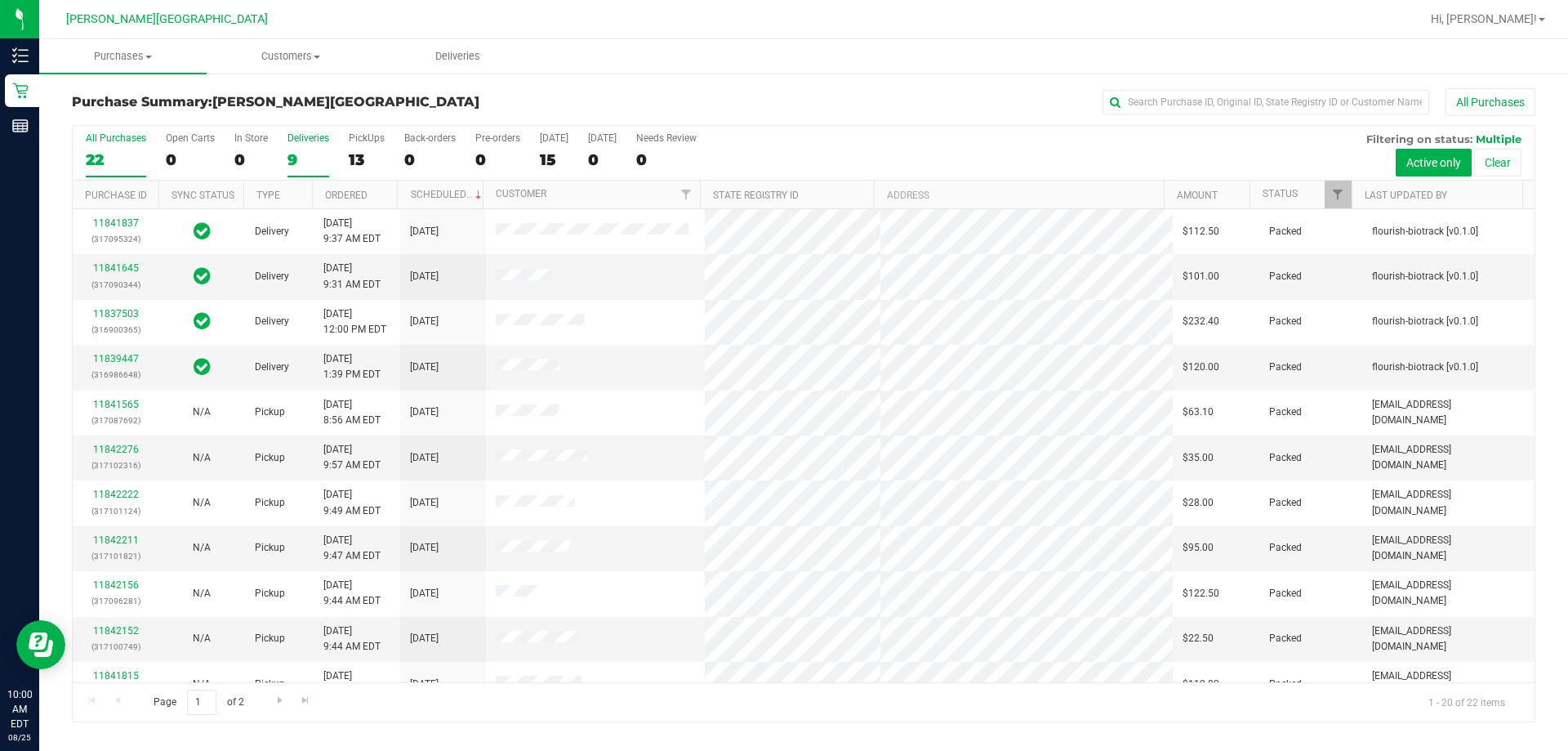
click at [303, 158] on div "9" at bounding box center [308, 160] width 42 height 18
click at [0, 0] on input "Deliveries 9" at bounding box center [0, 0] width 0 height 0
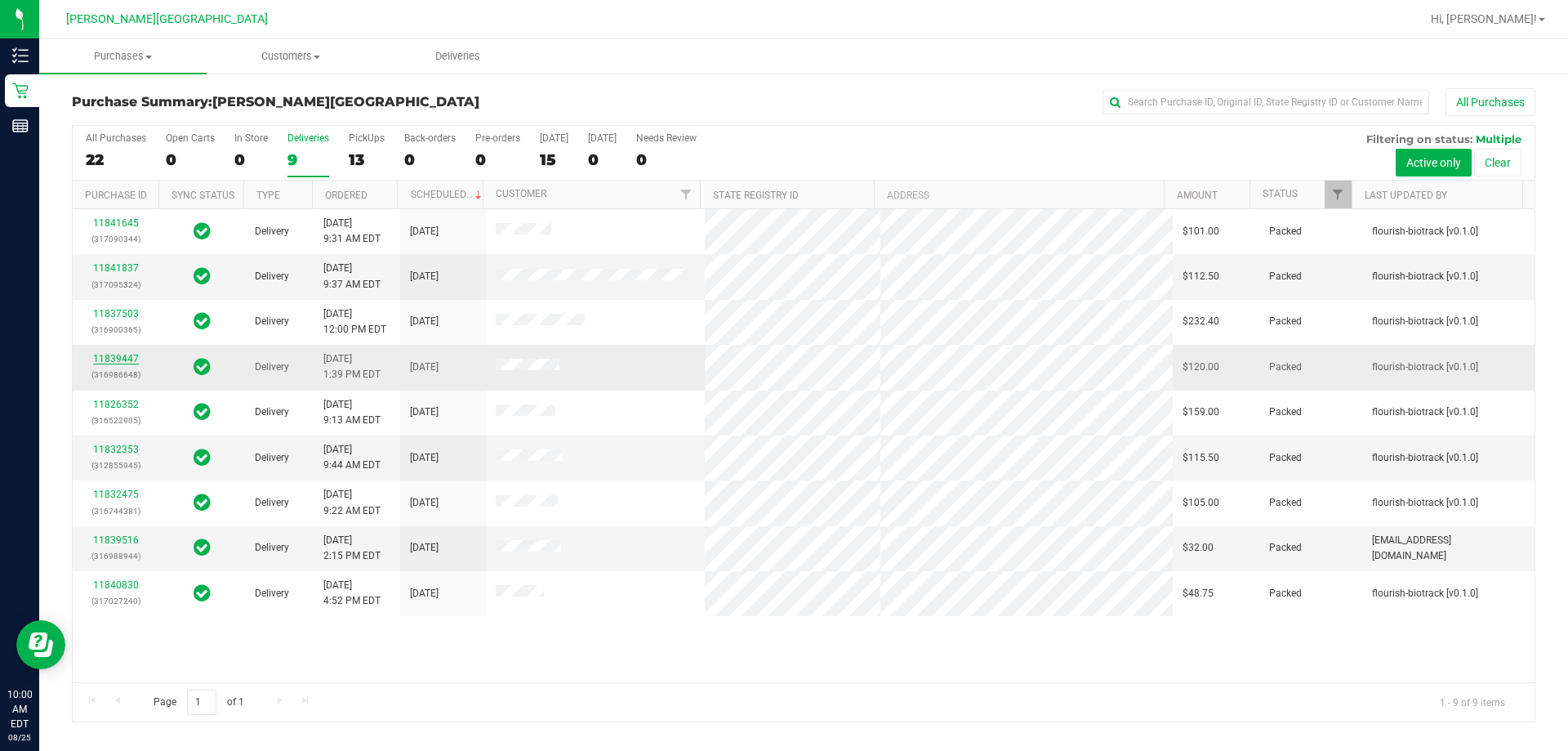
click at [106, 355] on link "11839447" at bounding box center [116, 358] width 46 height 11
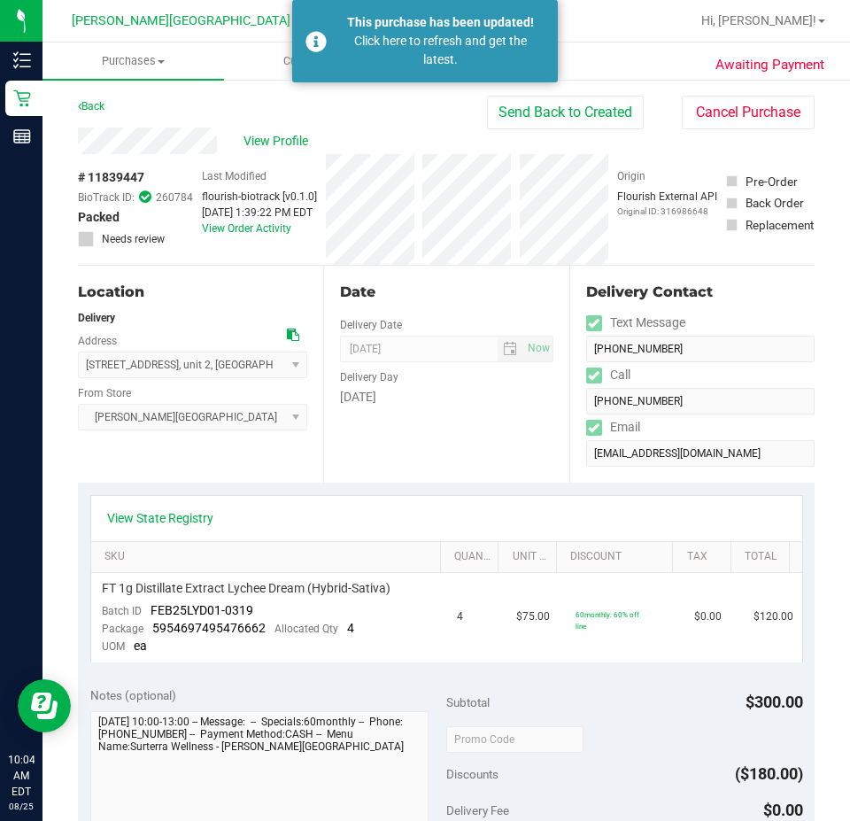
click at [396, 451] on div "Date Delivery Date [DATE] Now [DATE] 08:00 AM Now Delivery Day [DATE]" at bounding box center [445, 374] width 245 height 217
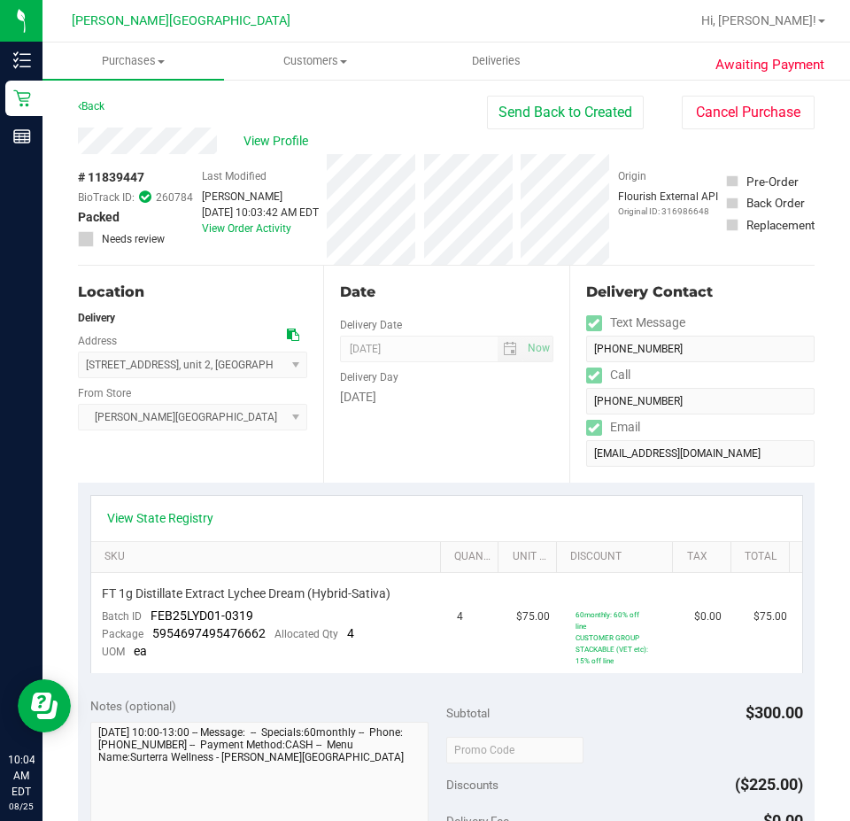
click at [554, 487] on div "View State Registry SKU Quantity Unit Price Discount Tax Total FT 1g Distillate…" at bounding box center [446, 583] width 737 height 203
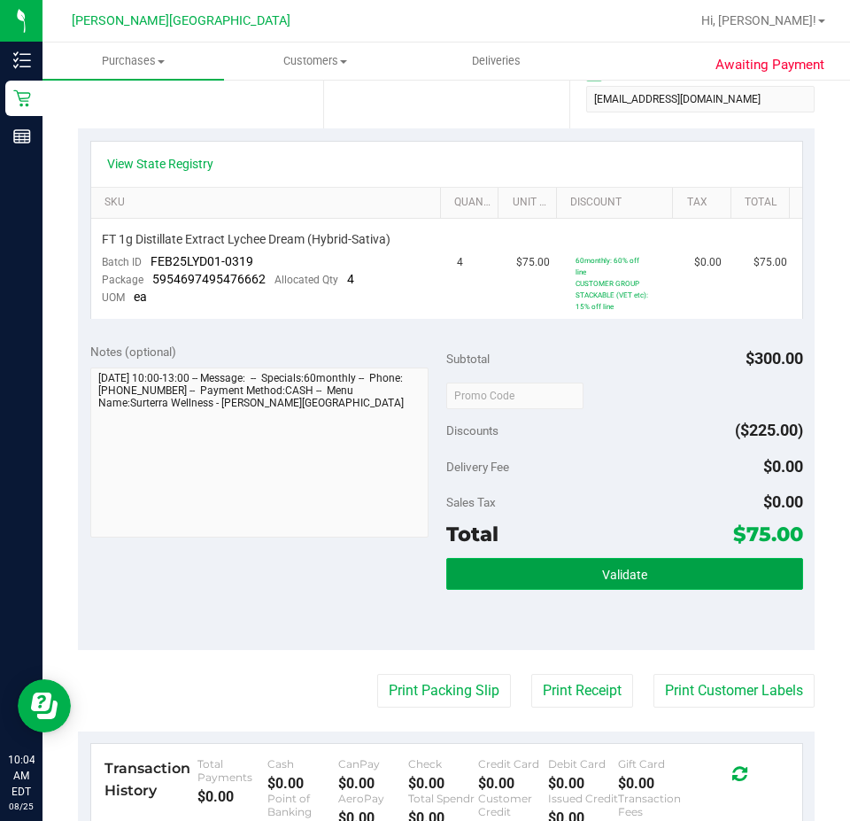
click at [621, 582] on span "Validate" at bounding box center [624, 574] width 45 height 14
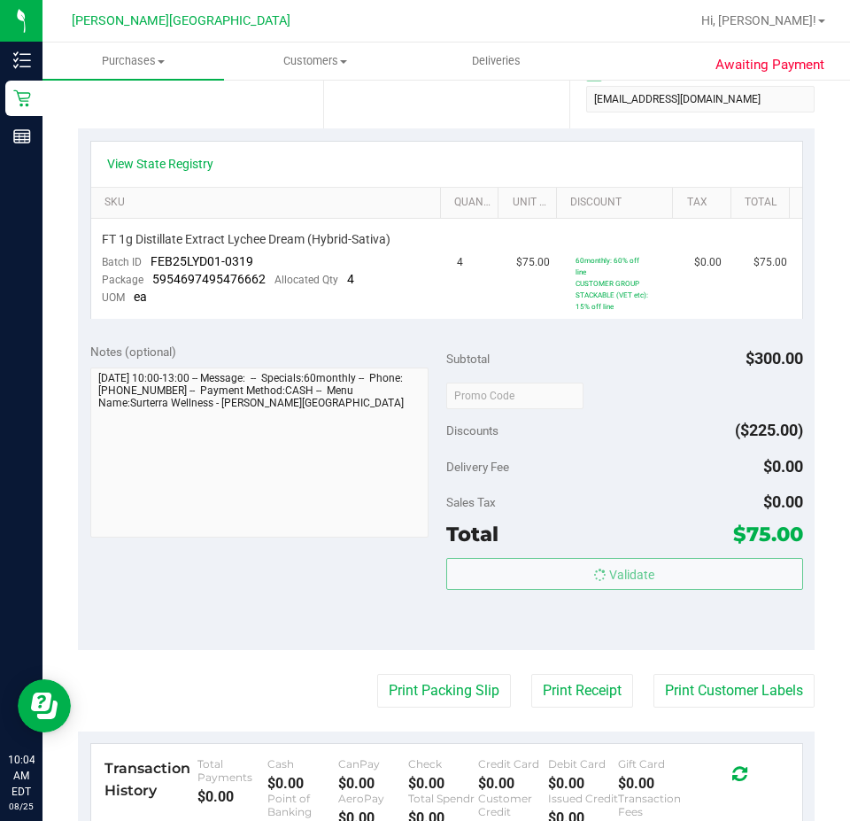
click at [621, 489] on div "Sales Tax $0.00" at bounding box center [624, 502] width 357 height 32
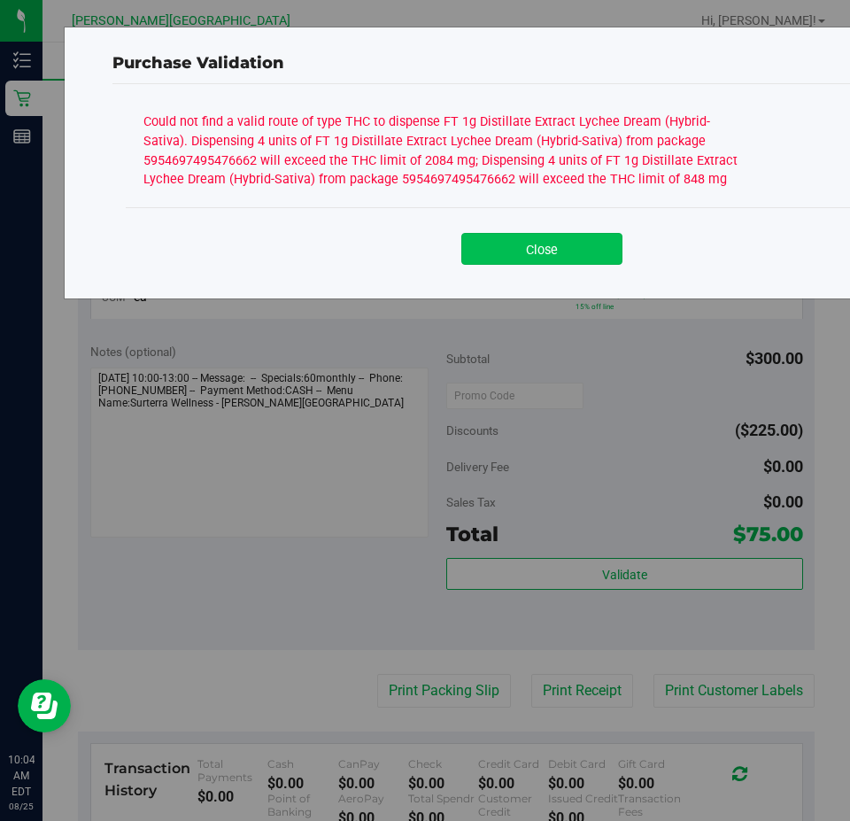
click at [549, 248] on button "Close" at bounding box center [541, 249] width 161 height 32
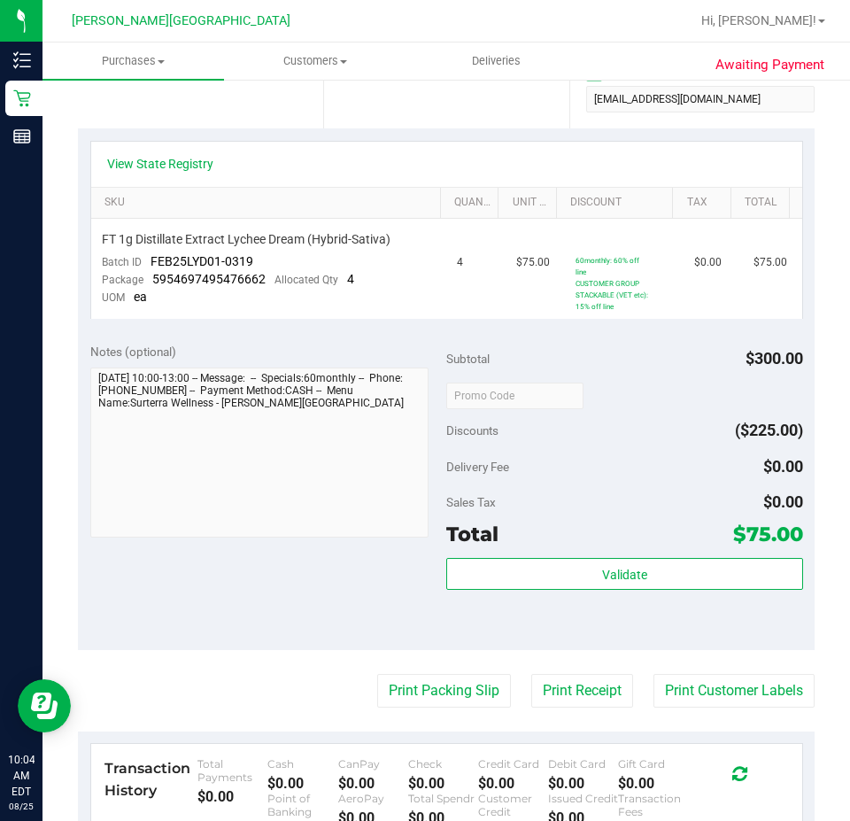
click at [541, 373] on div "Subtotal $300.00" at bounding box center [624, 359] width 357 height 32
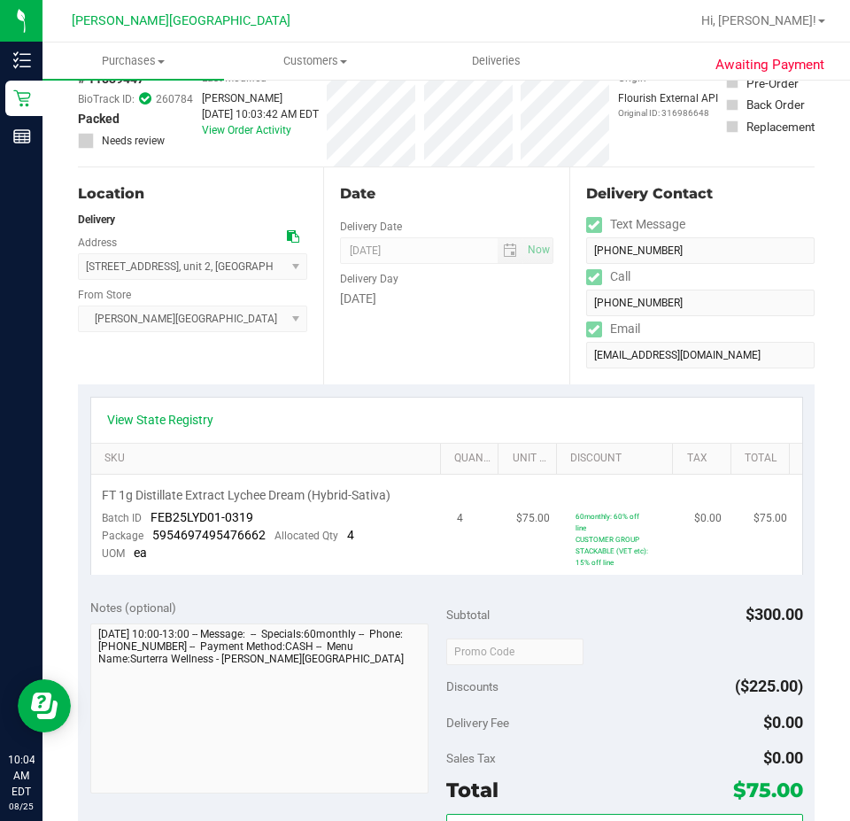
scroll to position [0, 0]
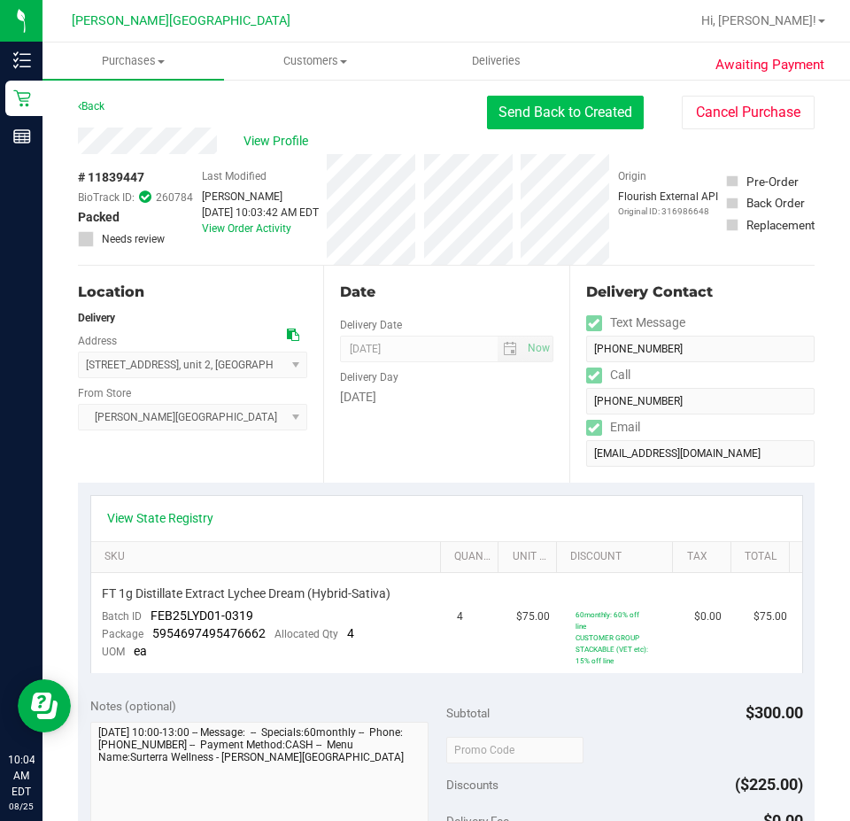
click at [542, 116] on button "Send Back to Created" at bounding box center [565, 113] width 157 height 34
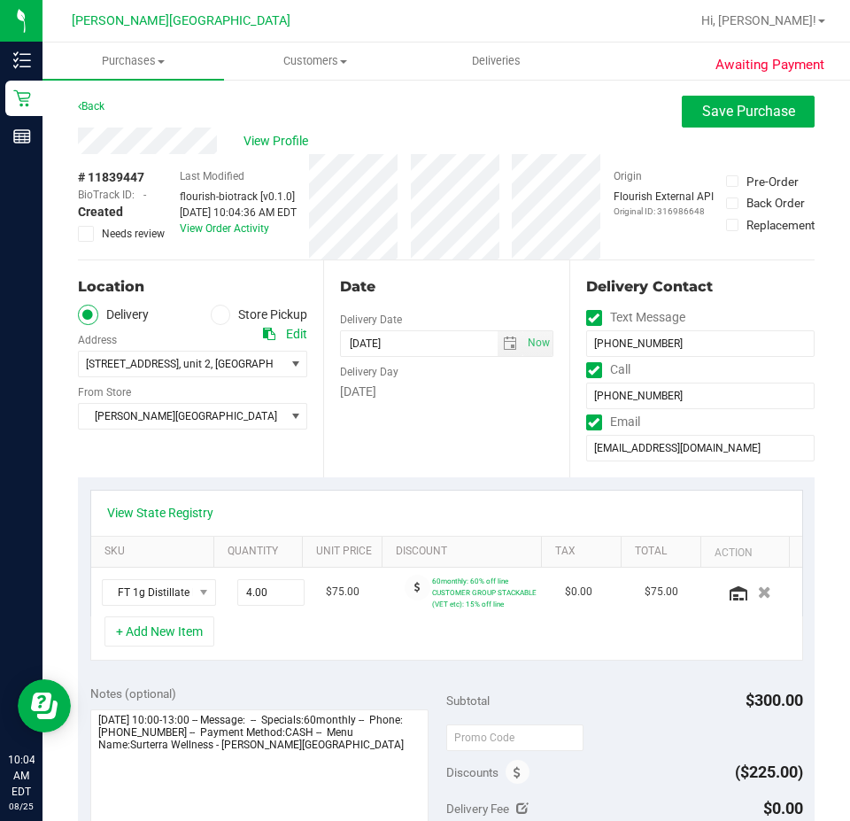
click at [216, 314] on icon at bounding box center [220, 314] width 11 height 0
click at [0, 0] on input "Store Pickup" at bounding box center [0, 0] width 0 height 0
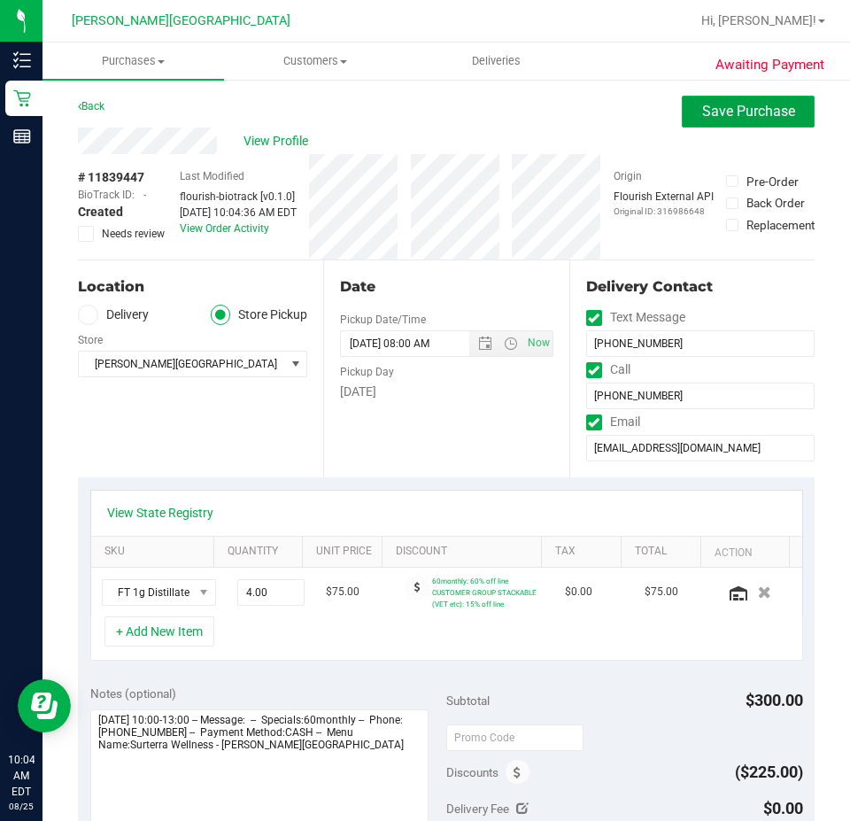
click at [754, 114] on span "Save Purchase" at bounding box center [748, 111] width 93 height 17
click at [555, 120] on div "Back Save Purchase" at bounding box center [446, 112] width 737 height 32
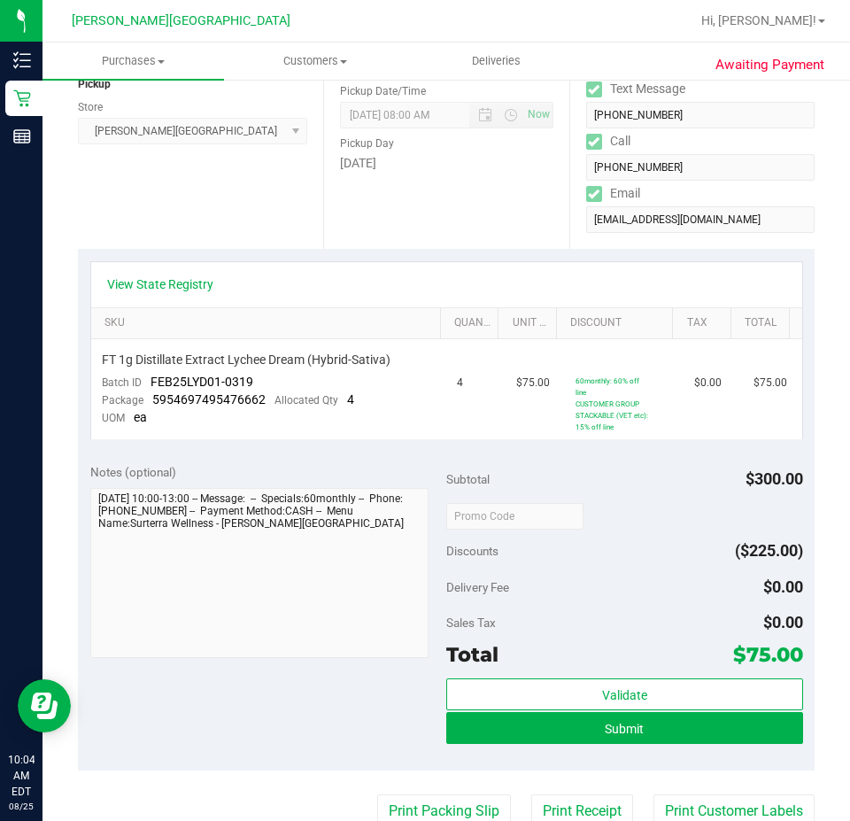
scroll to position [443, 0]
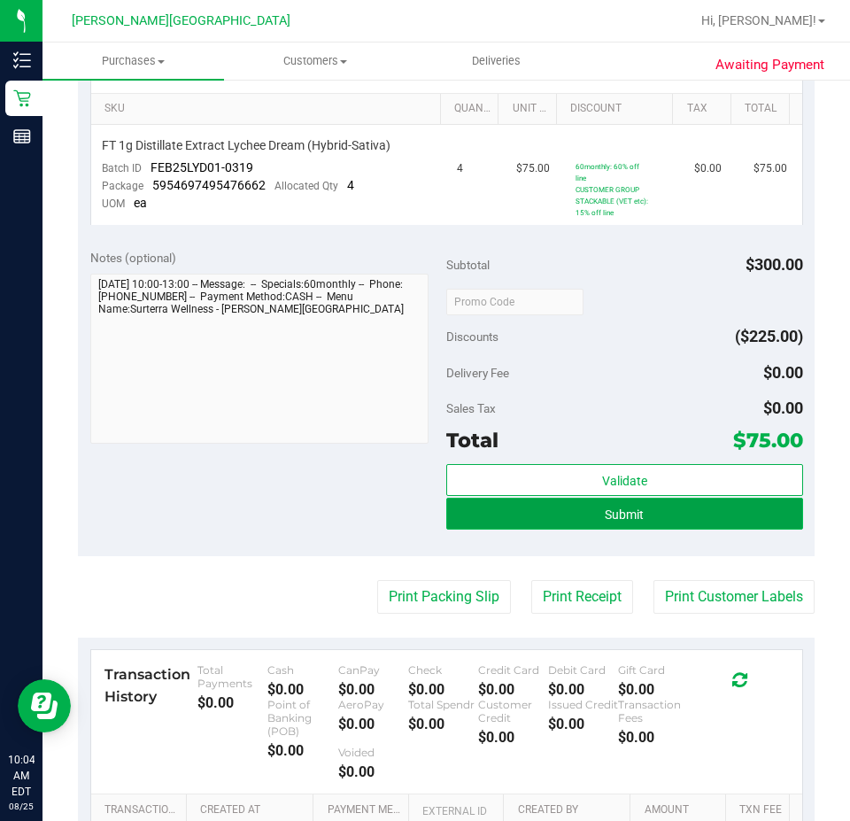
click at [605, 518] on span "Submit" at bounding box center [624, 514] width 39 height 14
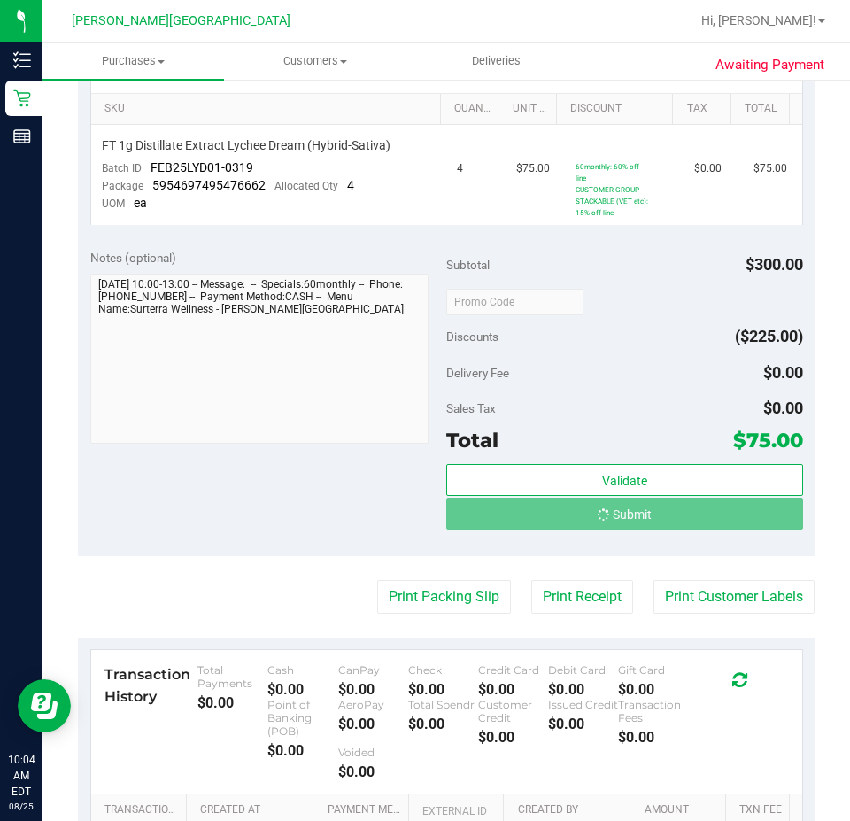
click at [619, 383] on div "Delivery Fee $0.00" at bounding box center [624, 373] width 357 height 32
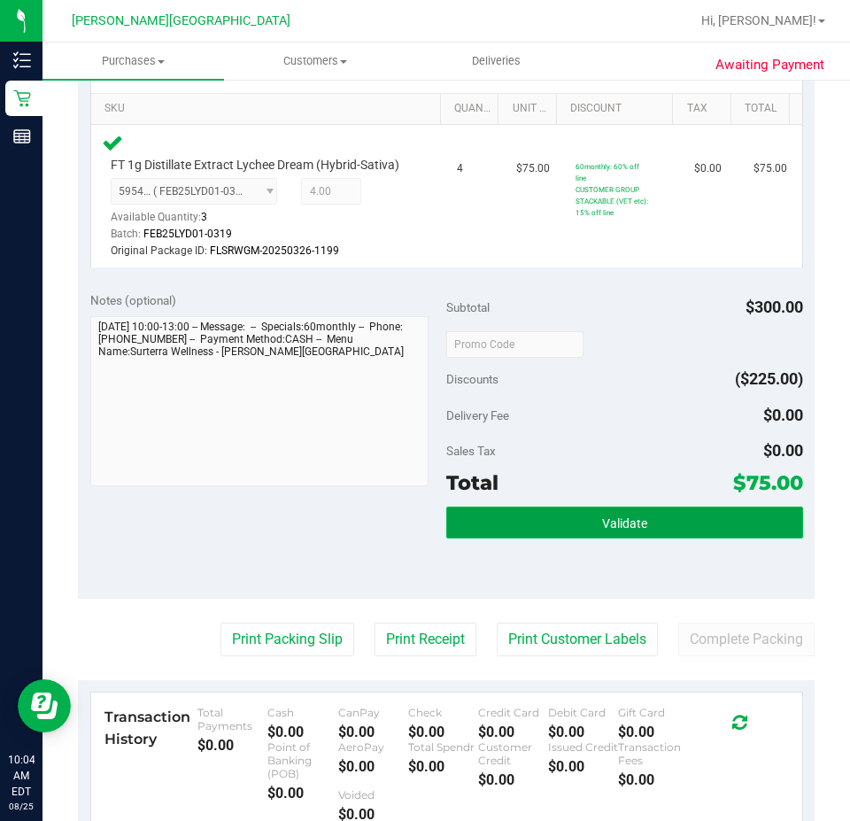
click at [619, 529] on button "Validate" at bounding box center [624, 522] width 357 height 32
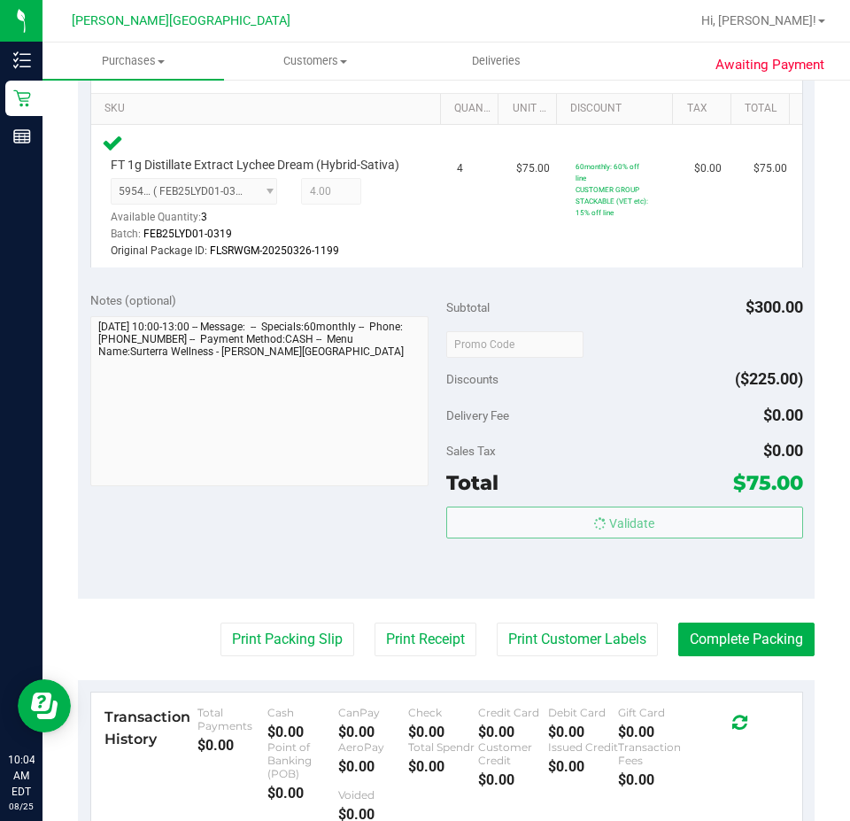
click at [618, 499] on body "Inventory Retail Reports 10:04 AM EDT 08/25/2025 08/25 Bonita Springs WC Hi, Ta…" at bounding box center [425, 410] width 850 height 821
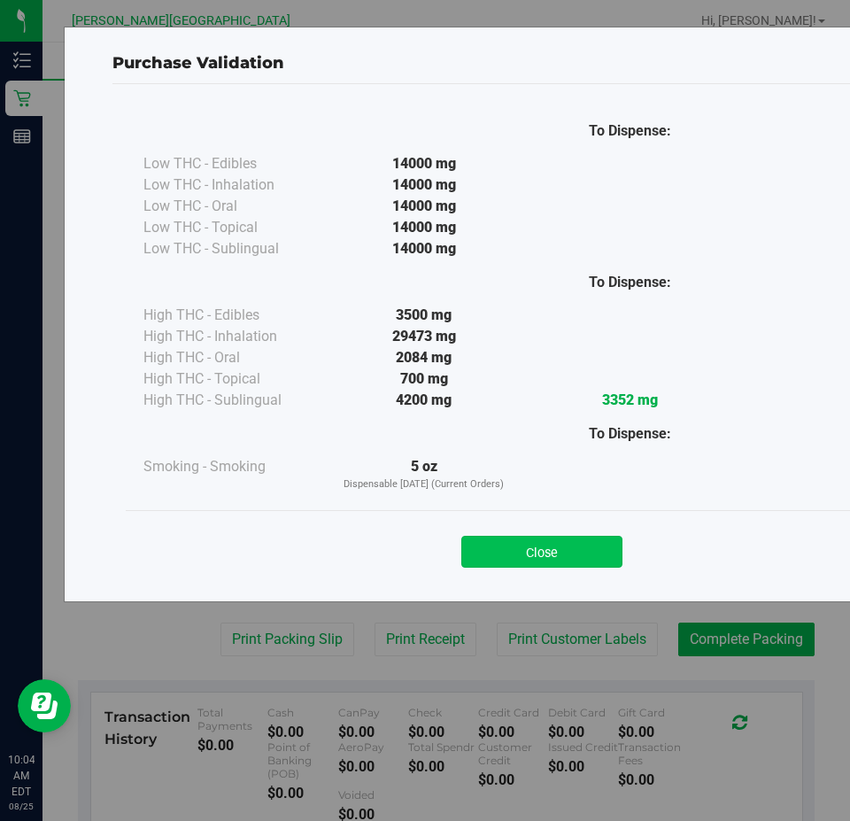
click at [593, 544] on button "Close" at bounding box center [541, 552] width 161 height 32
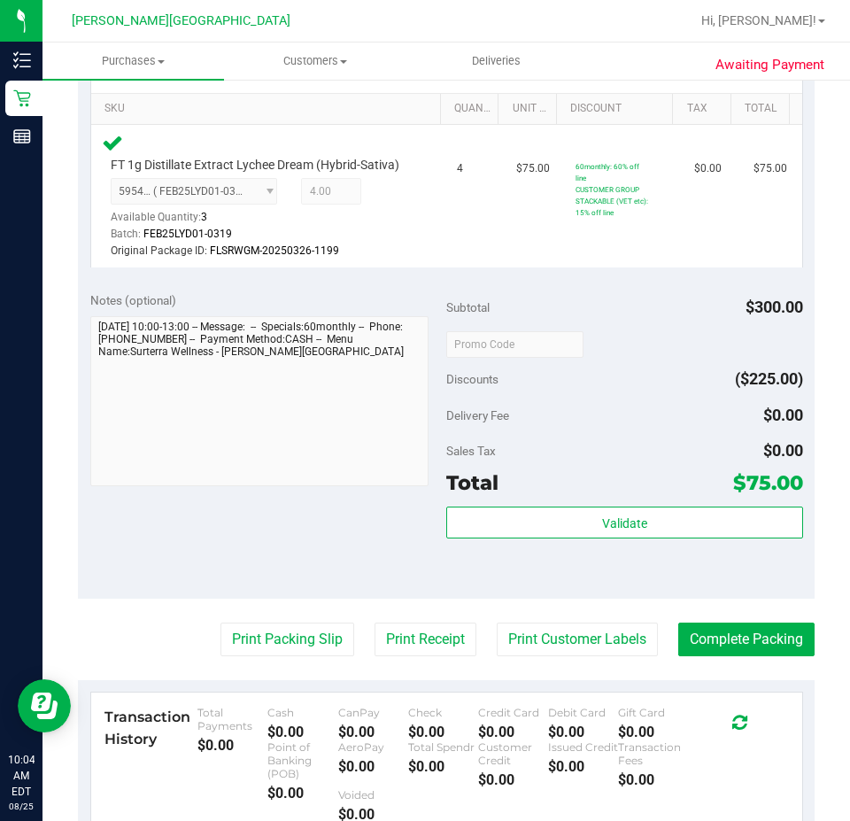
click at [611, 431] on div "Delivery Fee $0.00" at bounding box center [624, 415] width 357 height 32
click at [398, 649] on button "Print Receipt" at bounding box center [425, 639] width 102 height 34
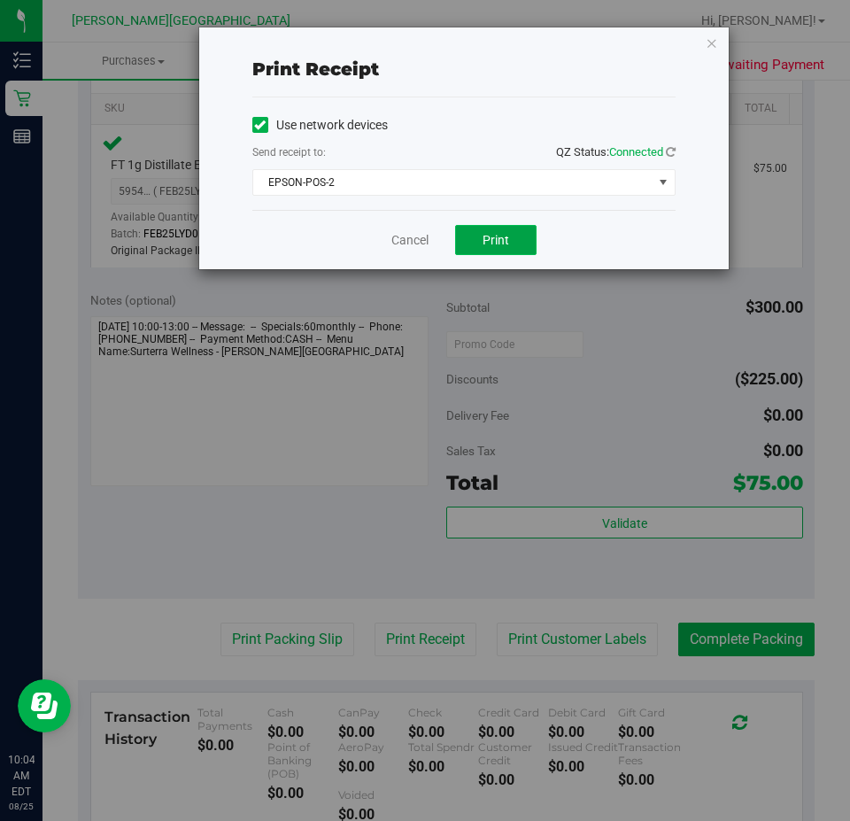
click at [531, 228] on button "Print" at bounding box center [495, 240] width 81 height 30
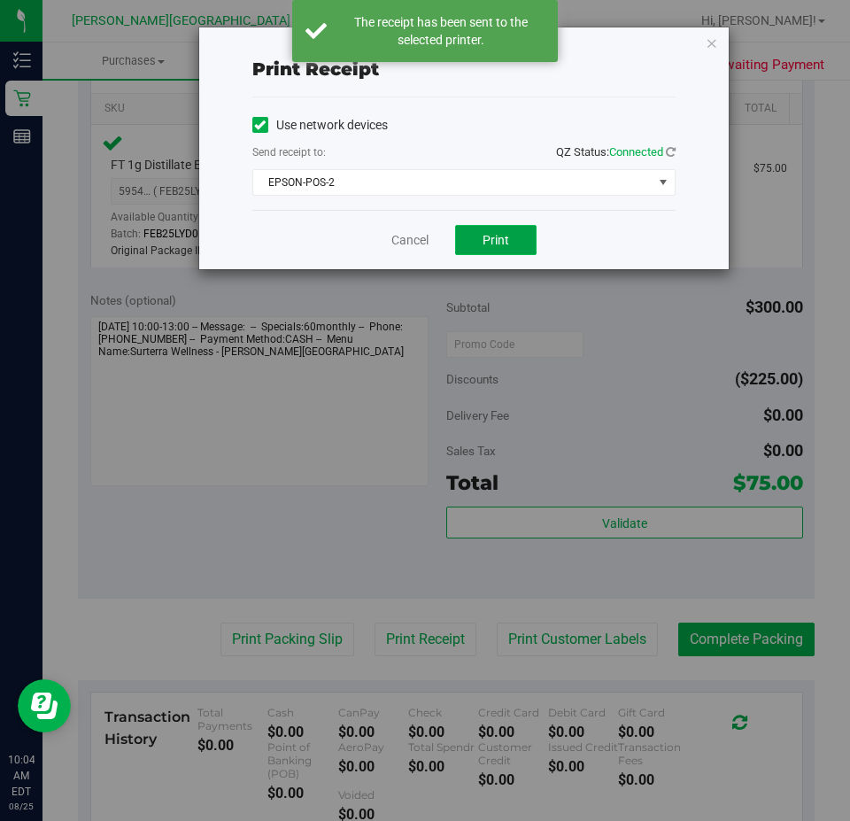
click at [527, 235] on button "Print" at bounding box center [495, 240] width 81 height 30
click at [594, 232] on div "Cancel Print" at bounding box center [463, 239] width 423 height 59
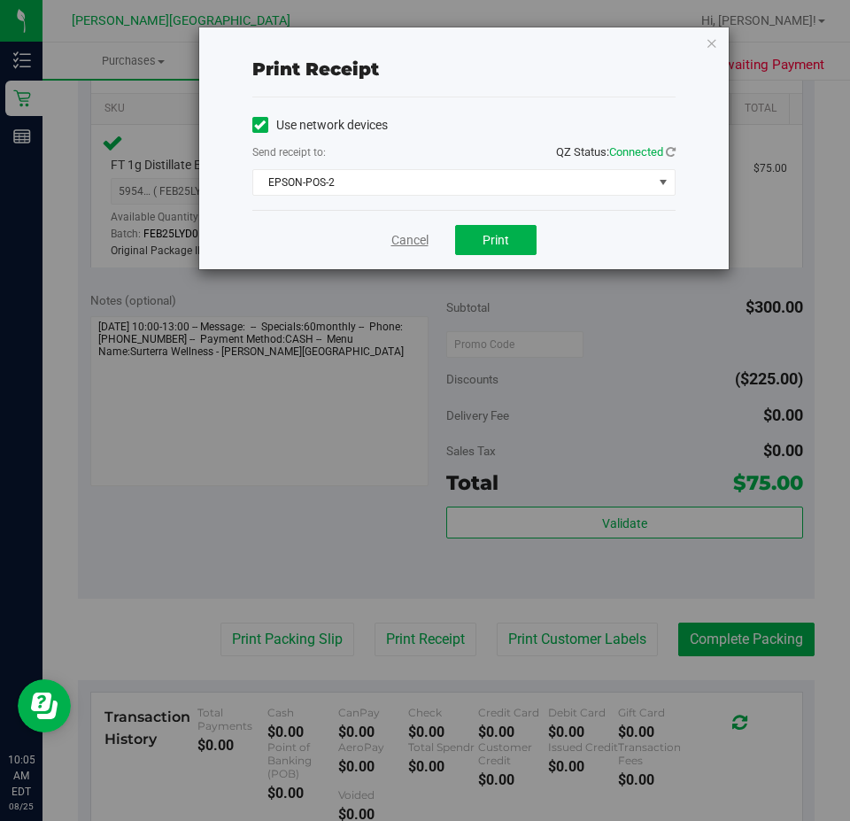
click at [425, 240] on link "Cancel" at bounding box center [409, 240] width 37 height 19
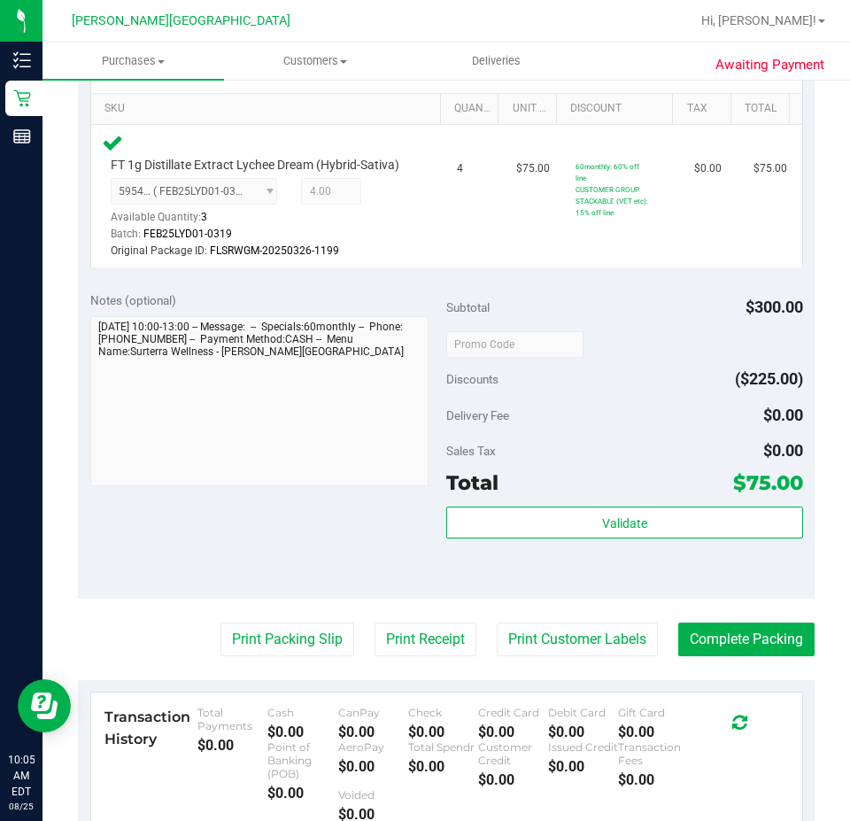
click at [537, 305] on div "Notes (optional) Subtotal $300.00 Discounts ($225.00) Delivery Fee $0.00 Sales …" at bounding box center [446, 439] width 737 height 319
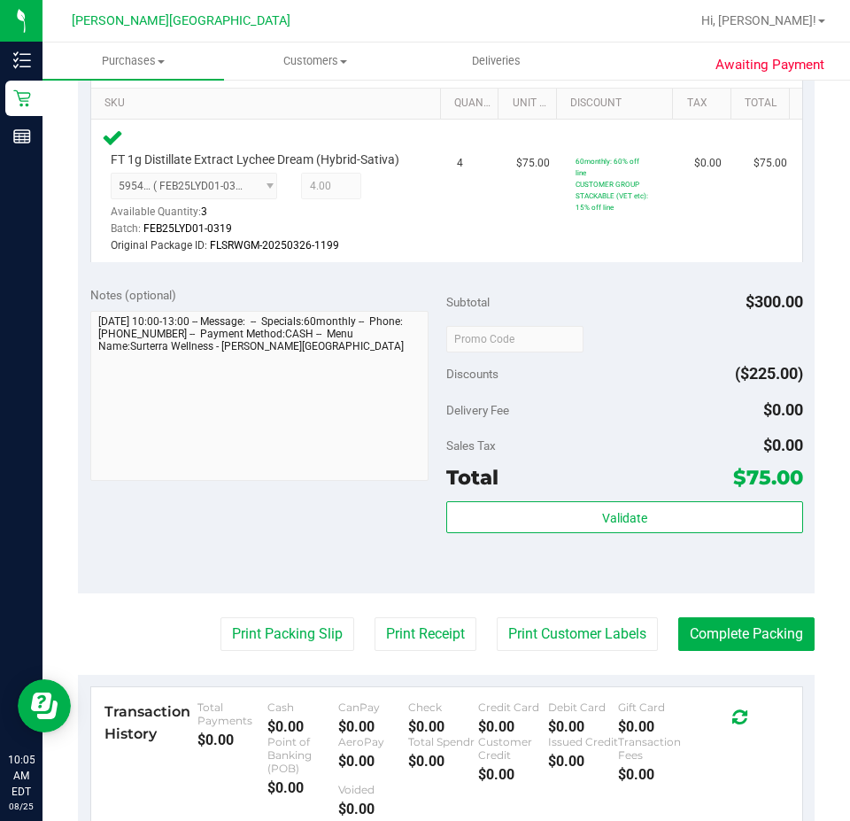
scroll to position [531, 0]
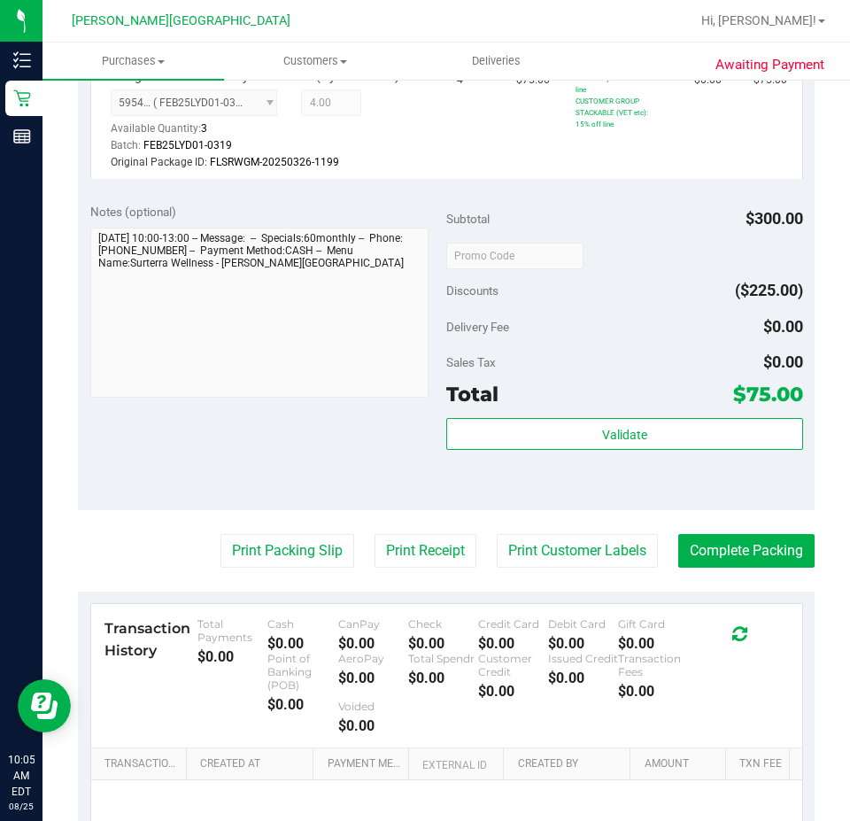
click at [715, 547] on purchase-details "Back Edit Purchase Cancel Purchase View Profile # 11839447 BioTrack ID: - Submi…" at bounding box center [446, 267] width 737 height 1406
click at [718, 564] on button "Complete Packing" at bounding box center [746, 551] width 136 height 34
click at [718, 528] on purchase-details "Back Edit Purchase Cancel Purchase View Profile # 11839447 BioTrack ID: - Submi…" at bounding box center [446, 267] width 737 height 1406
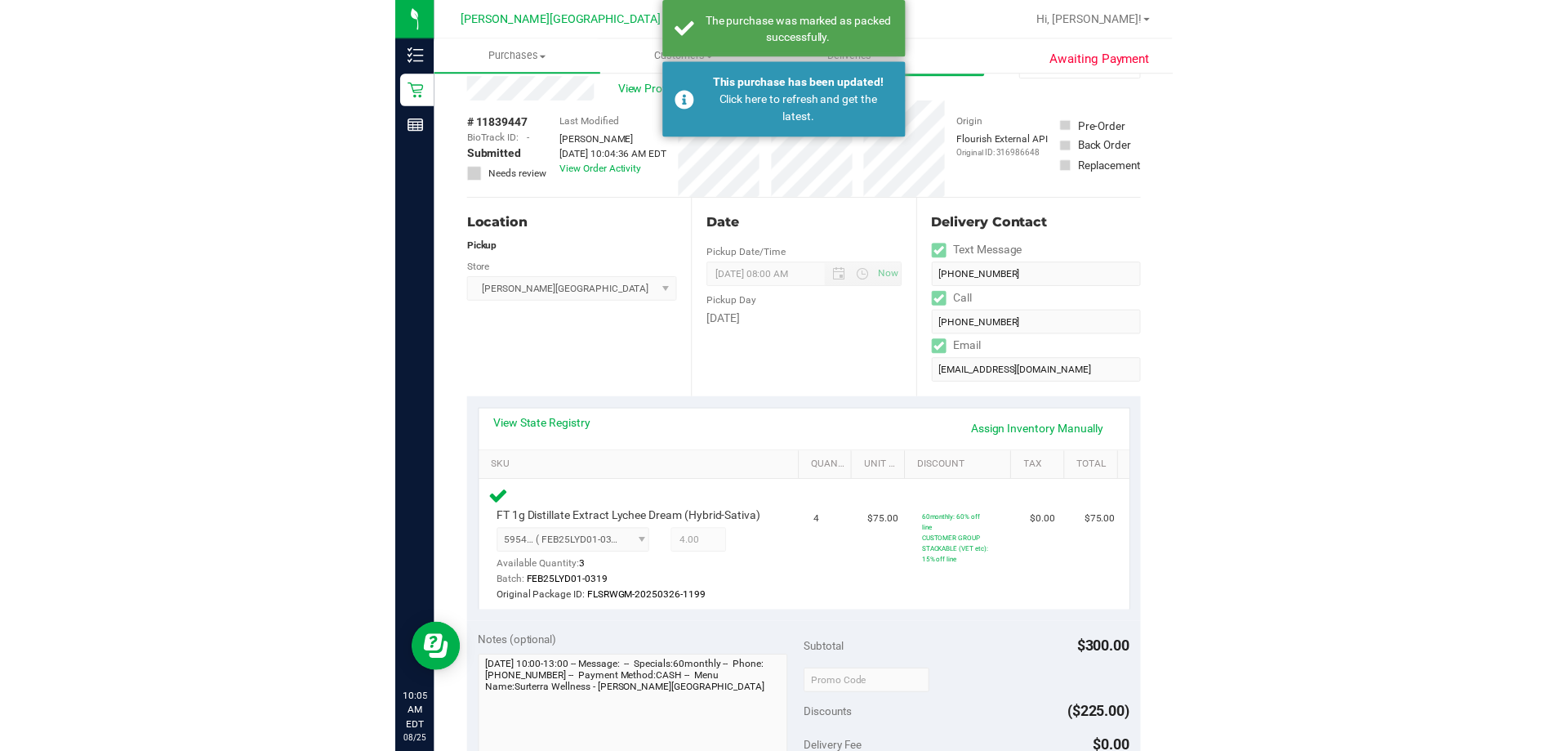
scroll to position [0, 0]
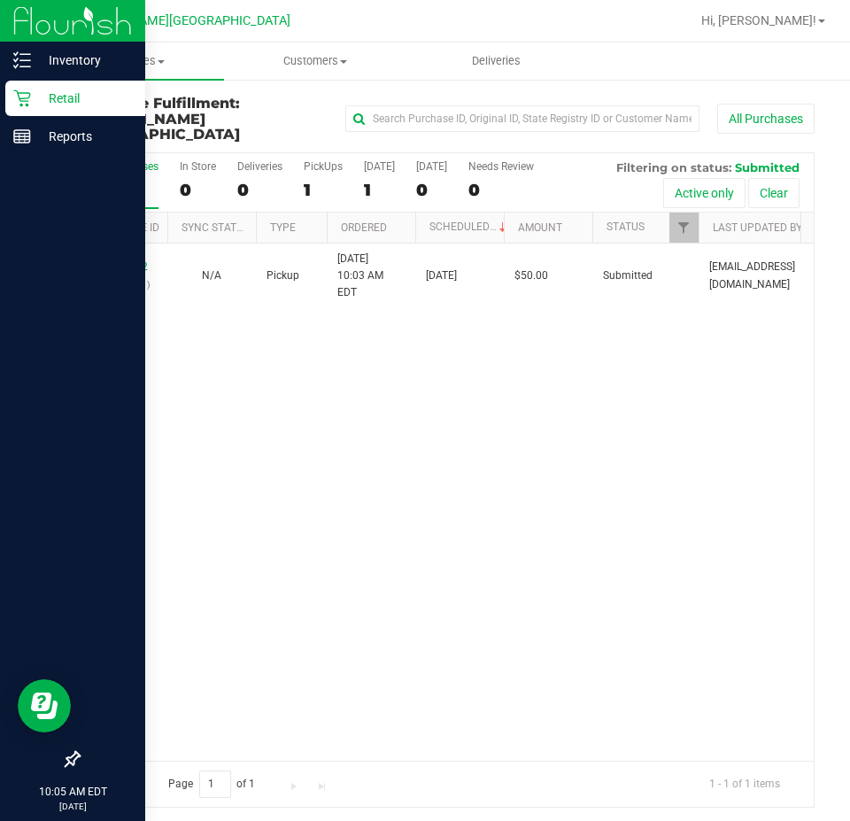
click at [25, 100] on icon at bounding box center [22, 98] width 18 height 18
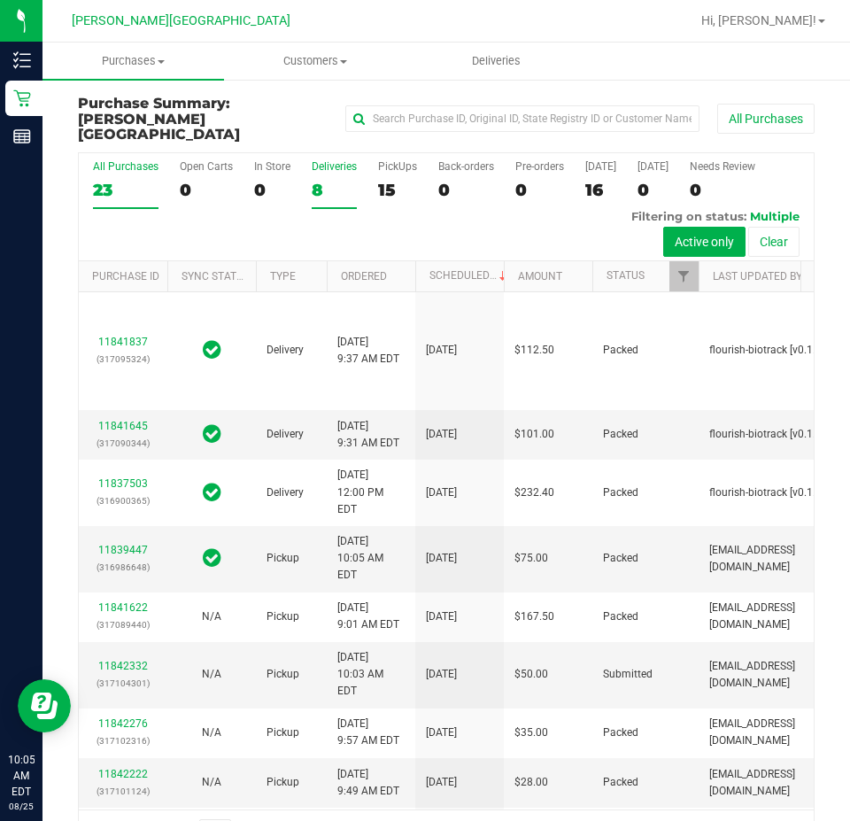
click at [314, 180] on div "8" at bounding box center [334, 190] width 45 height 20
click at [0, 0] on input "Deliveries 8" at bounding box center [0, 0] width 0 height 0
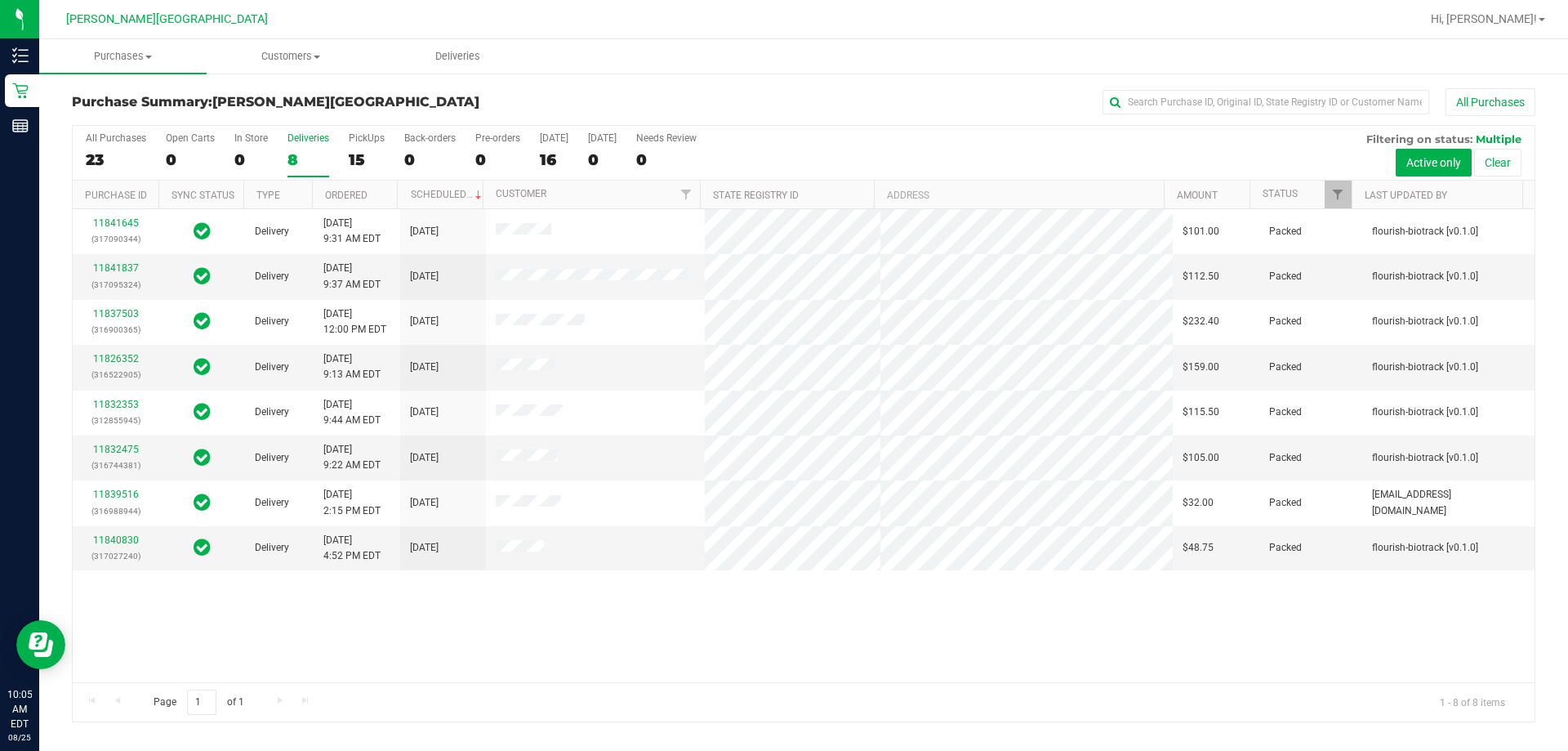
click at [652, 91] on div "All Purchases" at bounding box center [1047, 102] width 976 height 28
click at [125, 447] on link "11832475" at bounding box center [116, 449] width 46 height 11
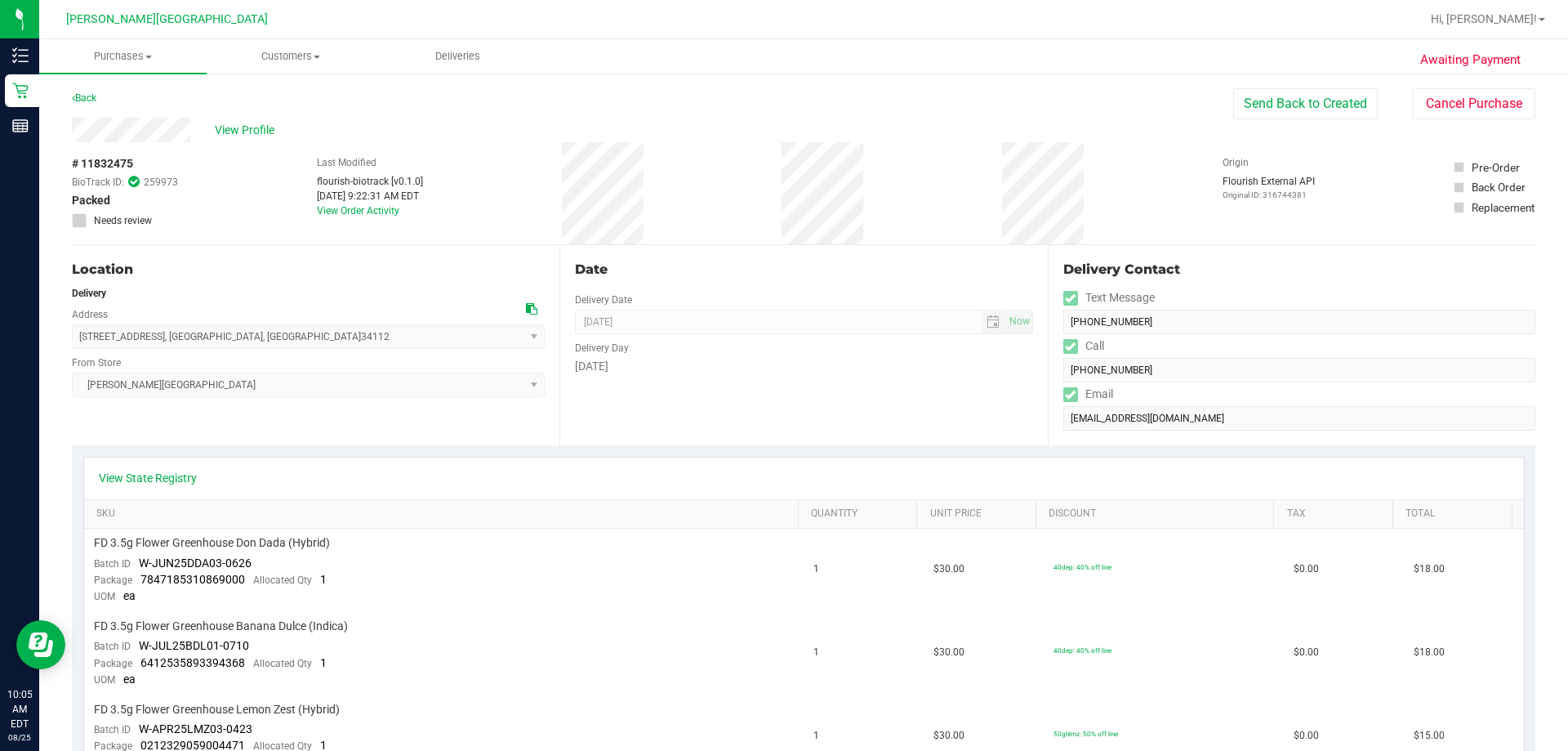
click at [783, 390] on div "Date Delivery Date [DATE] Now [DATE] 08:00 AM Now Delivery Day [DATE]" at bounding box center [802, 345] width 487 height 200
click at [783, 392] on div "Date Delivery Date [DATE] Now [DATE] 08:00 AM Now Delivery Day [DATE]" at bounding box center [802, 345] width 487 height 200
click at [783, 391] on div "Date Delivery Date [DATE] Now [DATE] 08:00 AM Now Delivery Day [DATE]" at bounding box center [802, 345] width 487 height 200
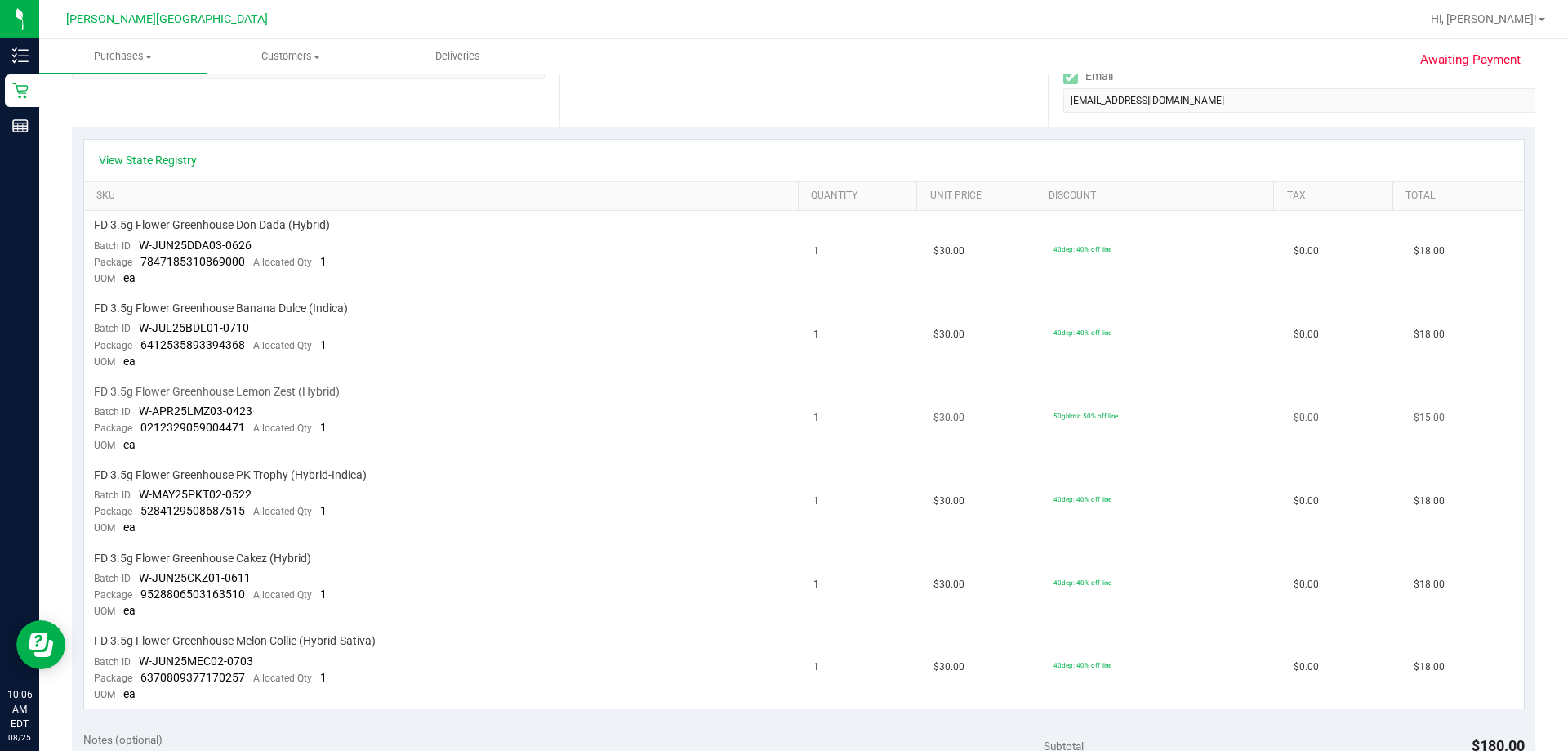
scroll to position [327, 0]
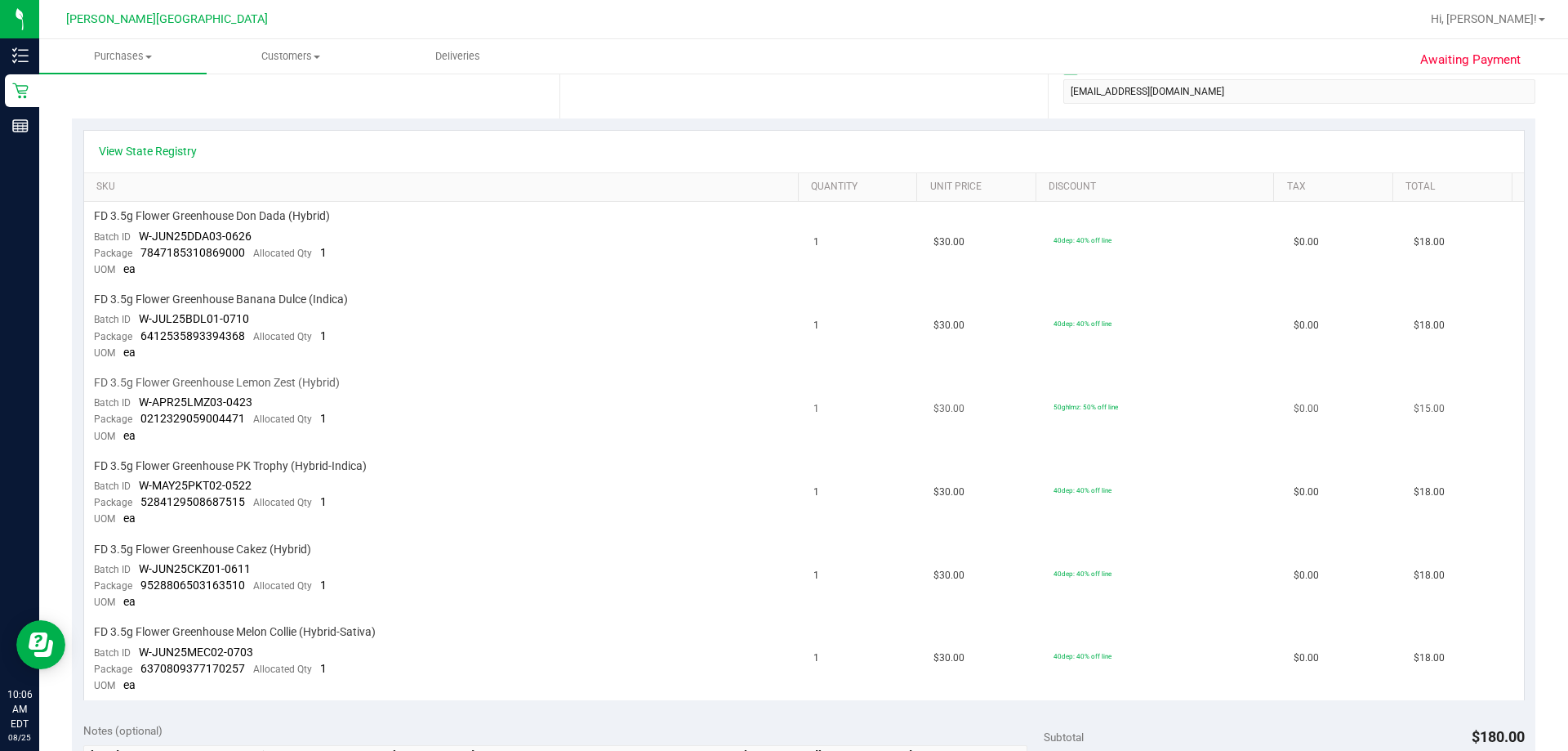
click at [783, 445] on td "1" at bounding box center [863, 410] width 120 height 83
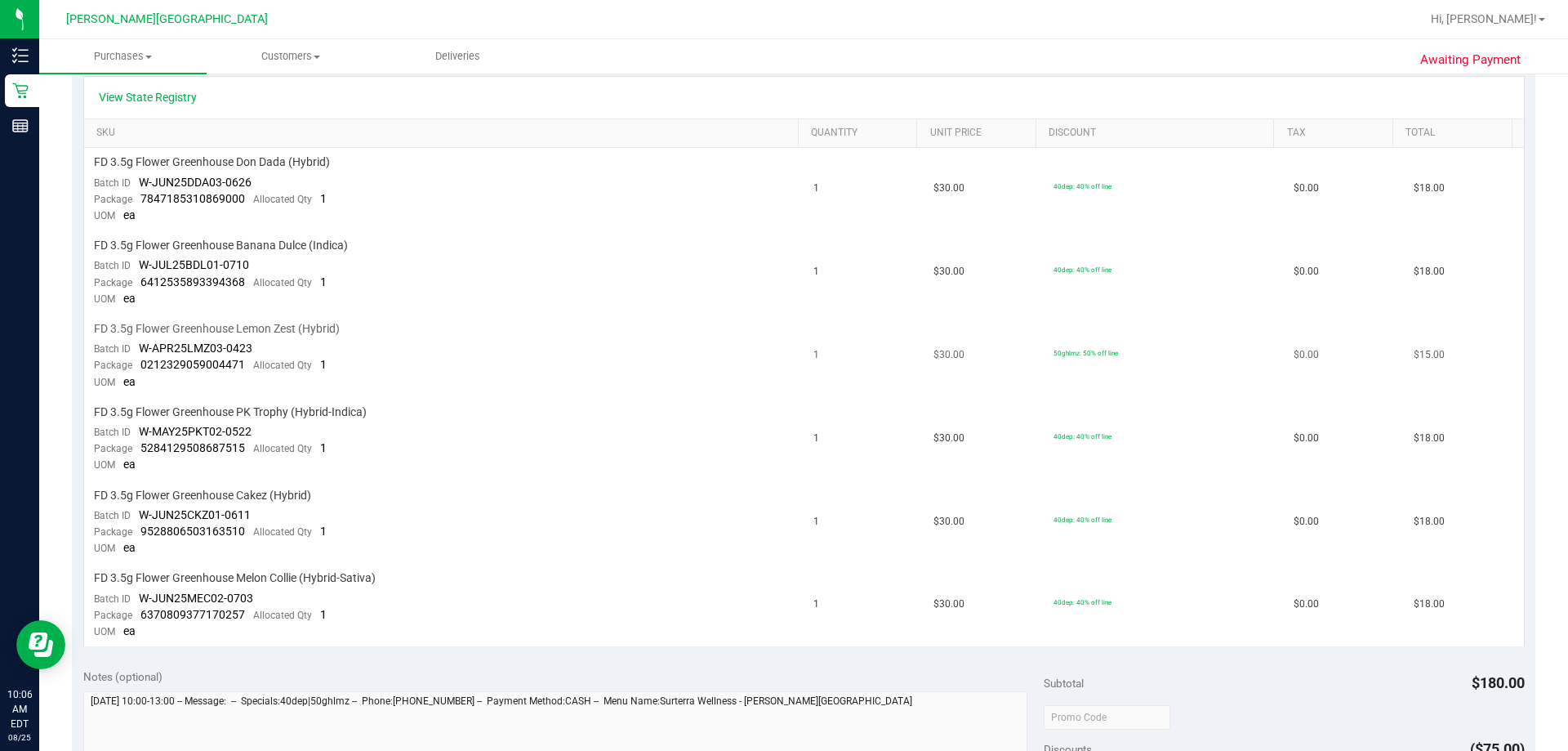
scroll to position [409, 0]
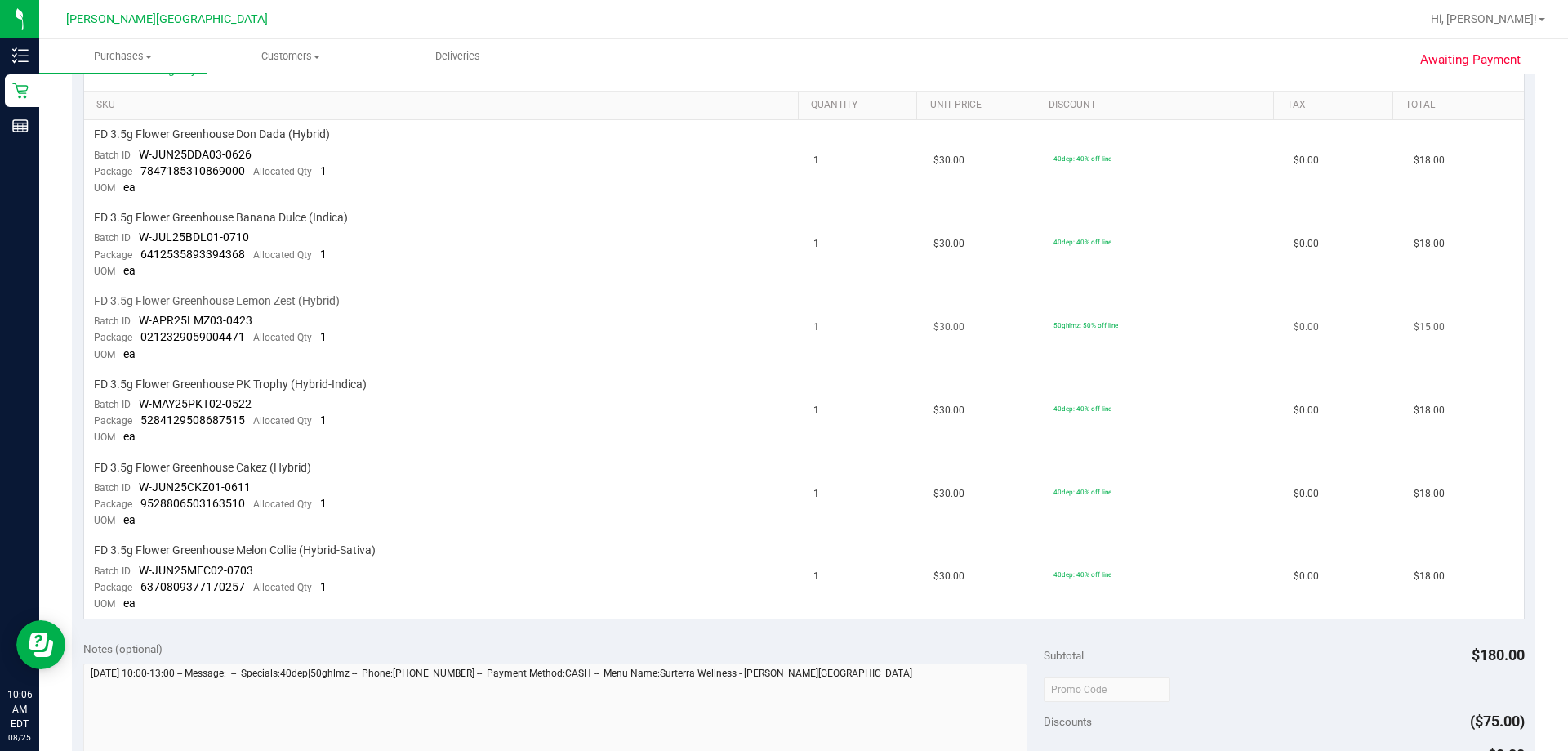
click at [783, 446] on td "1" at bounding box center [863, 411] width 120 height 83
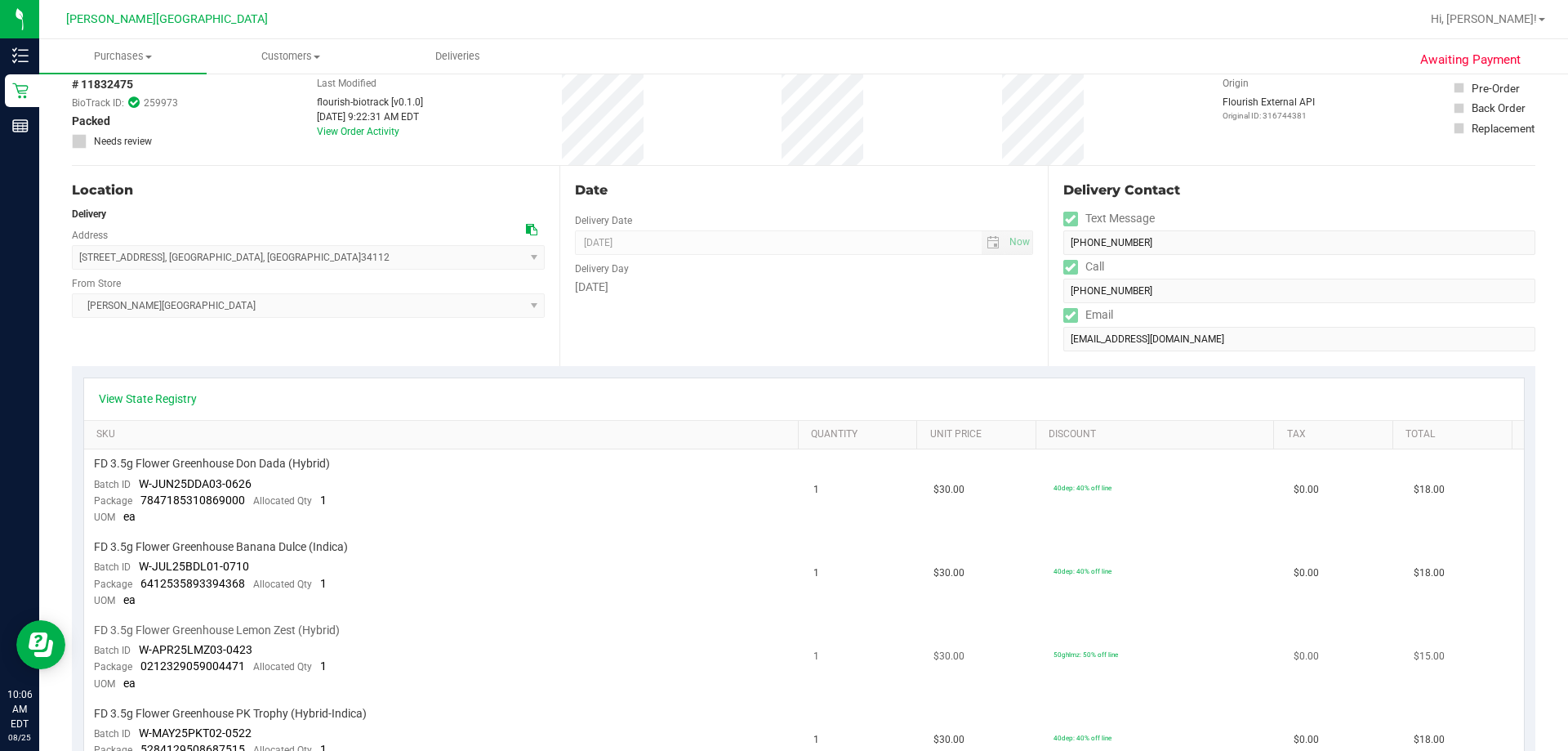
scroll to position [0, 0]
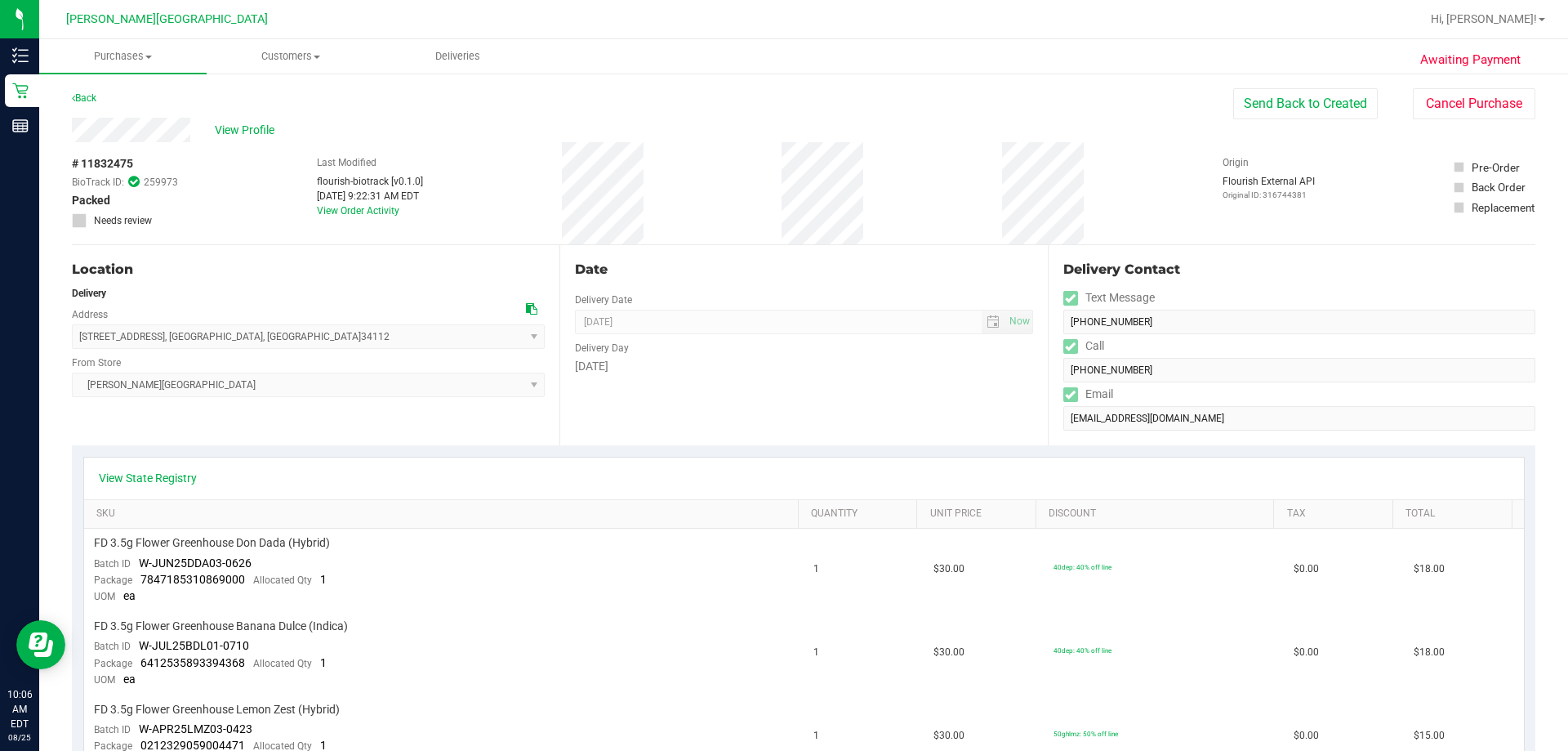
click at [783, 419] on div "Date Delivery Date [DATE] Now [DATE] 08:00 AM Now Delivery Day [DATE]" at bounding box center [802, 345] width 487 height 200
click at [753, 393] on div "Date Delivery Date [DATE] Now [DATE] 08:00 AM Now Delivery Day [DATE]" at bounding box center [802, 345] width 487 height 200
click at [783, 404] on div "Date Delivery Date [DATE] Now [DATE] 08:00 AM Now Delivery Day [DATE]" at bounding box center [802, 345] width 487 height 200
click at [783, 384] on div "Date Delivery Date [DATE] Now [DATE] 08:00 AM Now Delivery Day [DATE]" at bounding box center [802, 345] width 487 height 200
click at [779, 208] on div "# 11832475 BioTrack ID: 259973 Packed Needs review Last Modified flourish-biotr…" at bounding box center [803, 193] width 1463 height 102
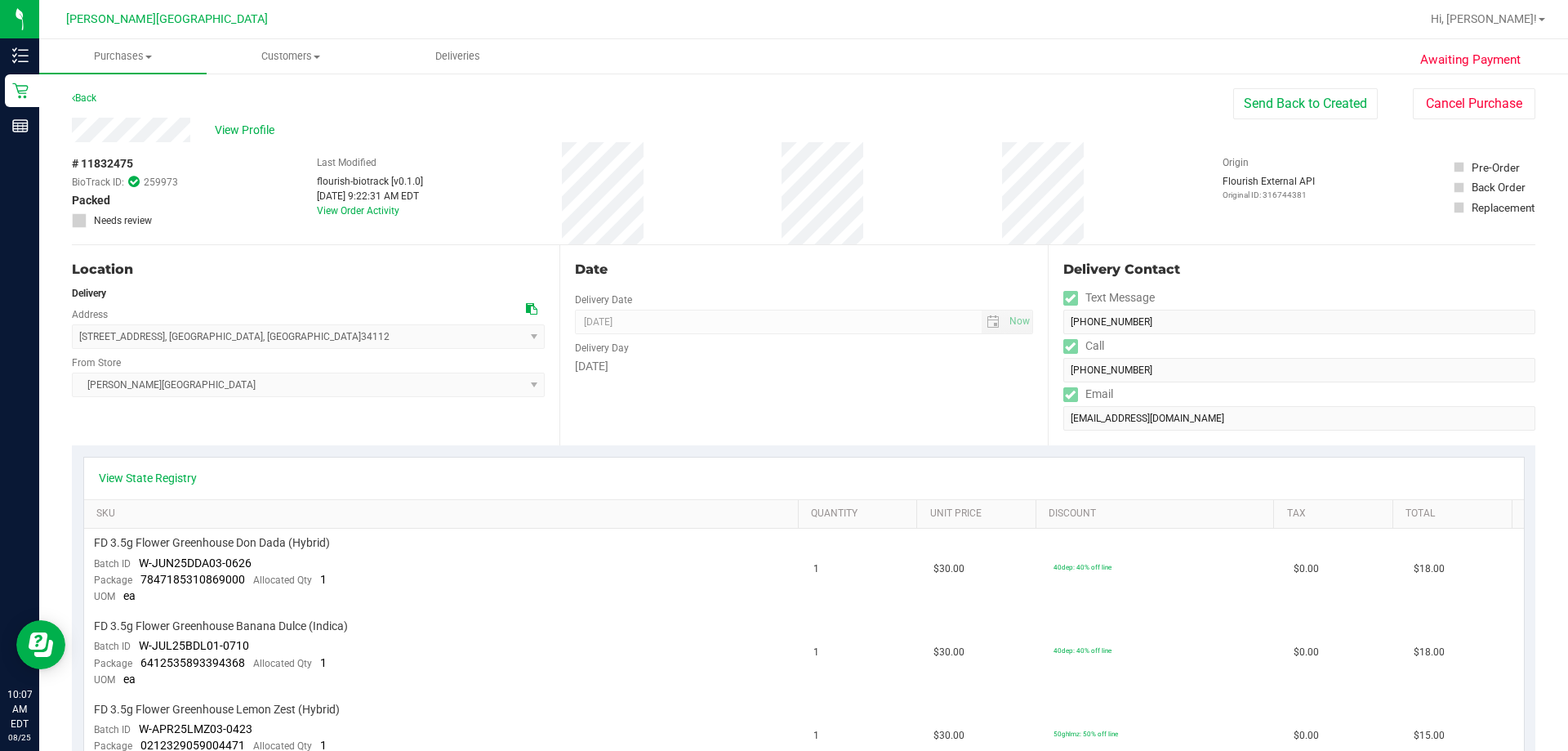
click at [776, 206] on div "# 11832475 BioTrack ID: 259973 Packed Needs review Last Modified flourish-biotr…" at bounding box center [803, 193] width 1463 height 102
drag, startPoint x: 769, startPoint y: 185, endPoint x: 744, endPoint y: 185, distance: 25.0
click at [769, 185] on div "# 11832475 BioTrack ID: 259973 Packed Needs review Last Modified flourish-biotr…" at bounding box center [803, 193] width 1463 height 102
click at [737, 173] on div "# 11832475 BioTrack ID: 259973 Packed Needs review Last Modified flourish-biotr…" at bounding box center [803, 193] width 1463 height 102
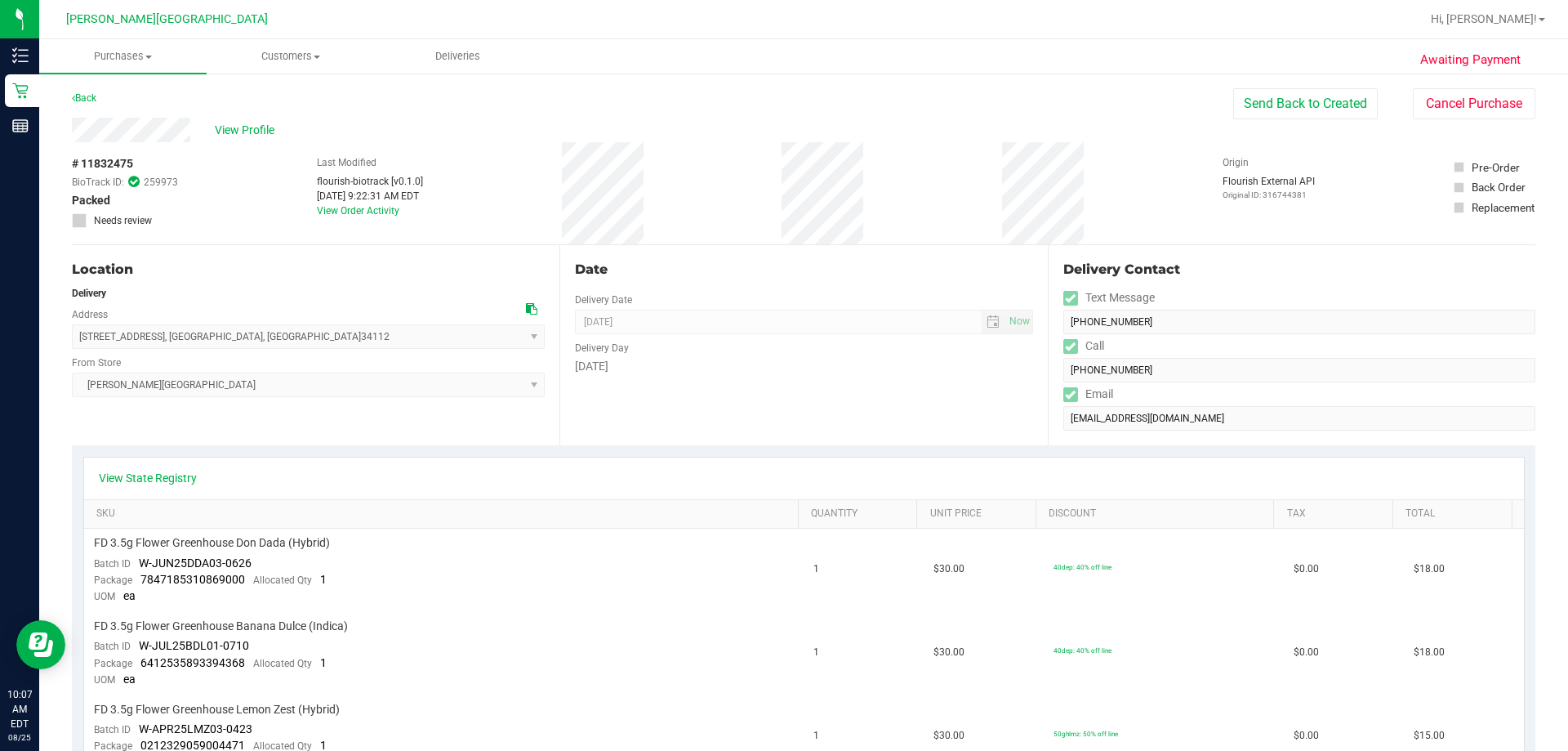
click at [751, 155] on div "# 11832475 BioTrack ID: 259973 Packed Needs review Last Modified flourish-biotr…" at bounding box center [803, 193] width 1463 height 102
click at [783, 93] on div "Back Send Back to Created Cancel Purchase" at bounding box center [803, 103] width 1463 height 30
click at [783, 103] on button "Send Back to Created" at bounding box center [1305, 104] width 145 height 31
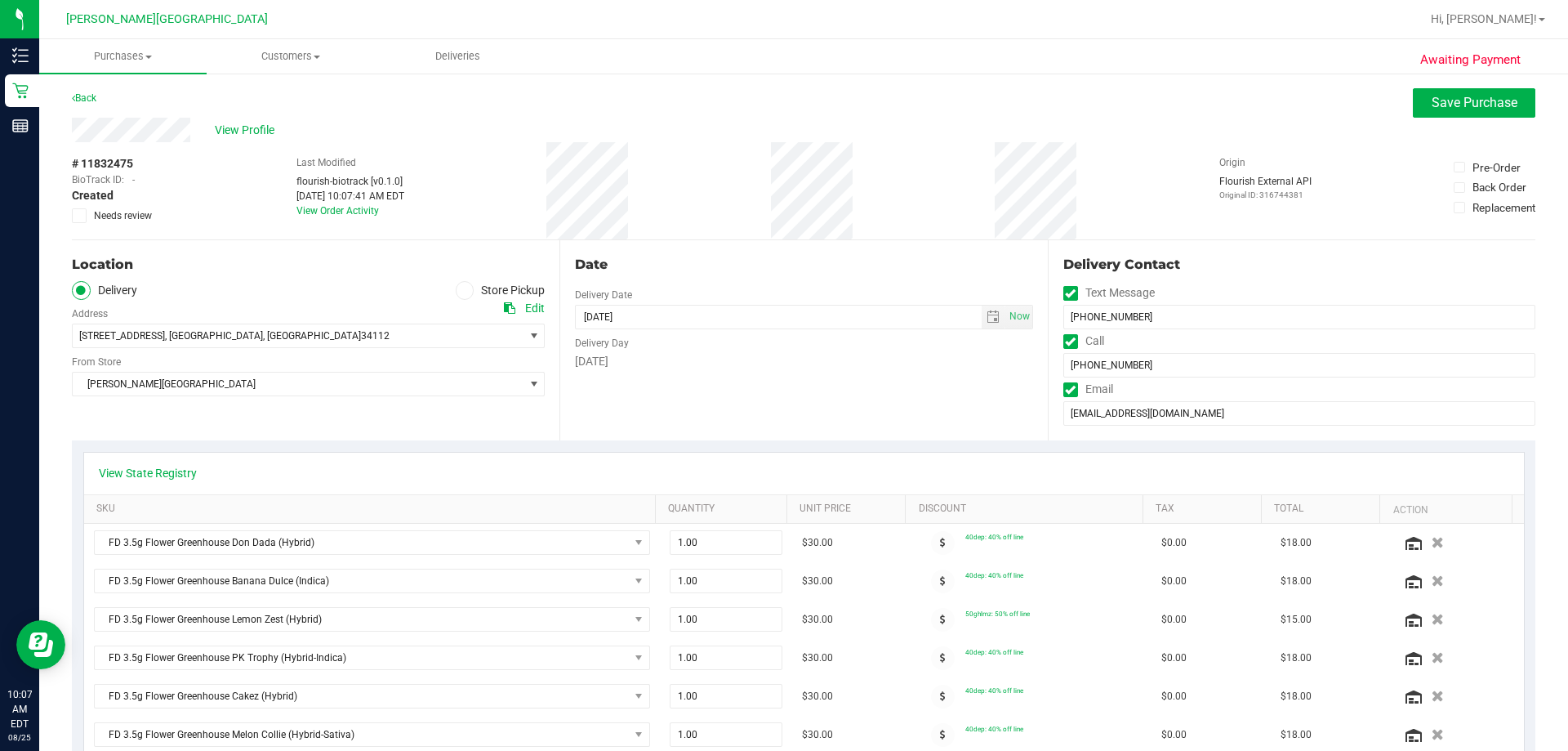
click at [783, 188] on div "# 11832475 BioTrack ID: - Created Needs review Last Modified flourish-biotrack …" at bounding box center [803, 190] width 1463 height 97
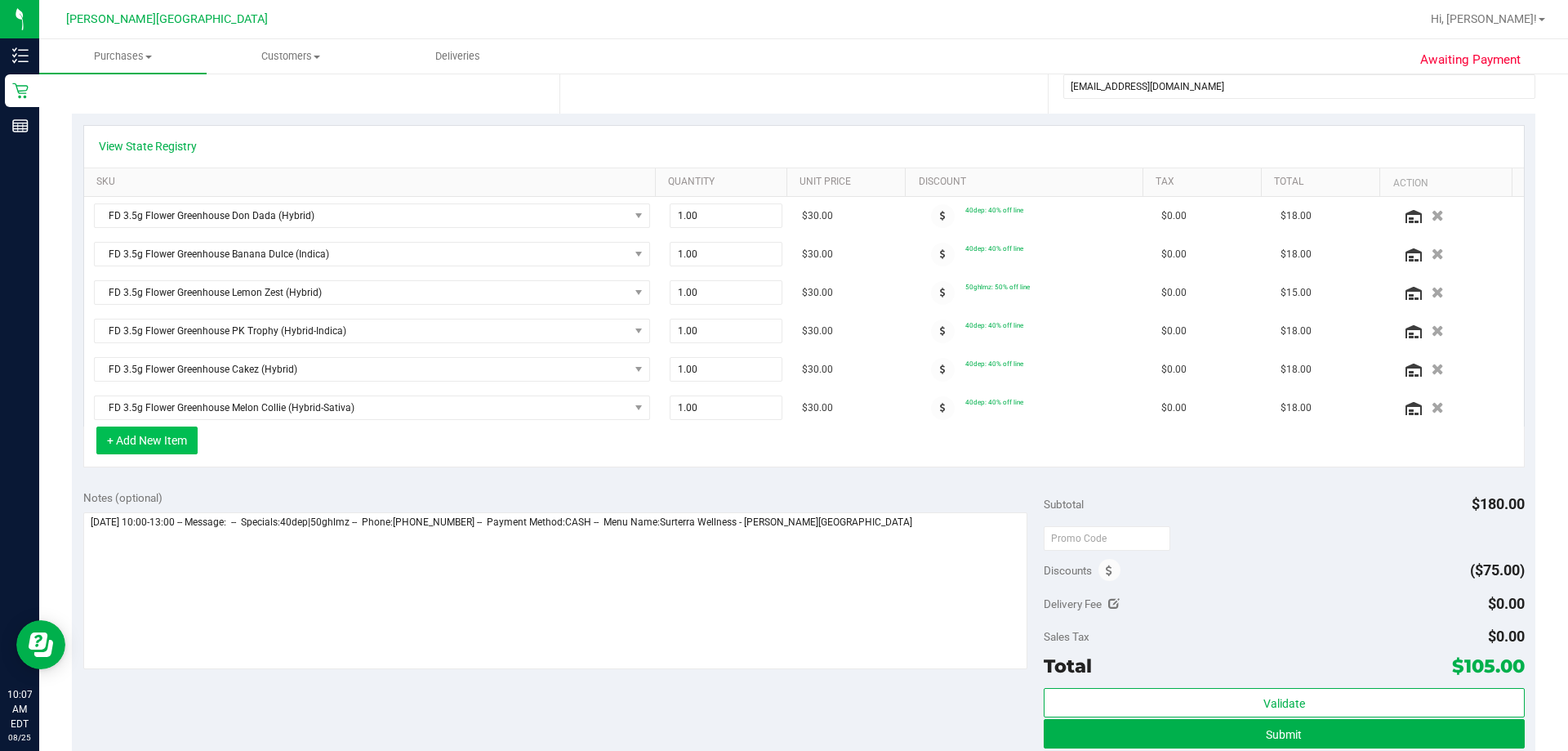
click at [160, 447] on button "+ Add New Item" at bounding box center [147, 440] width 101 height 28
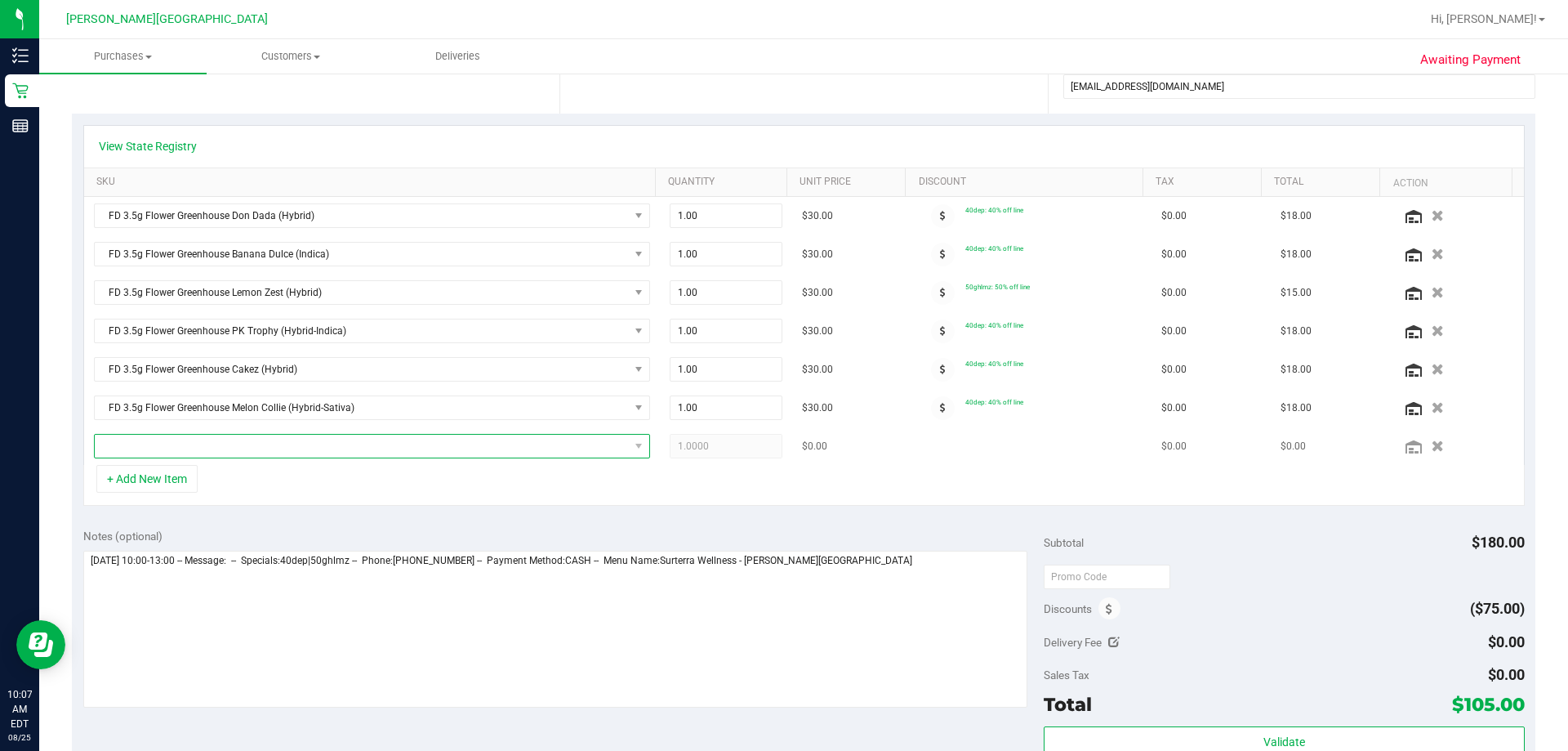
click at [160, 447] on span "NO DATA FOUND" at bounding box center [362, 446] width 534 height 23
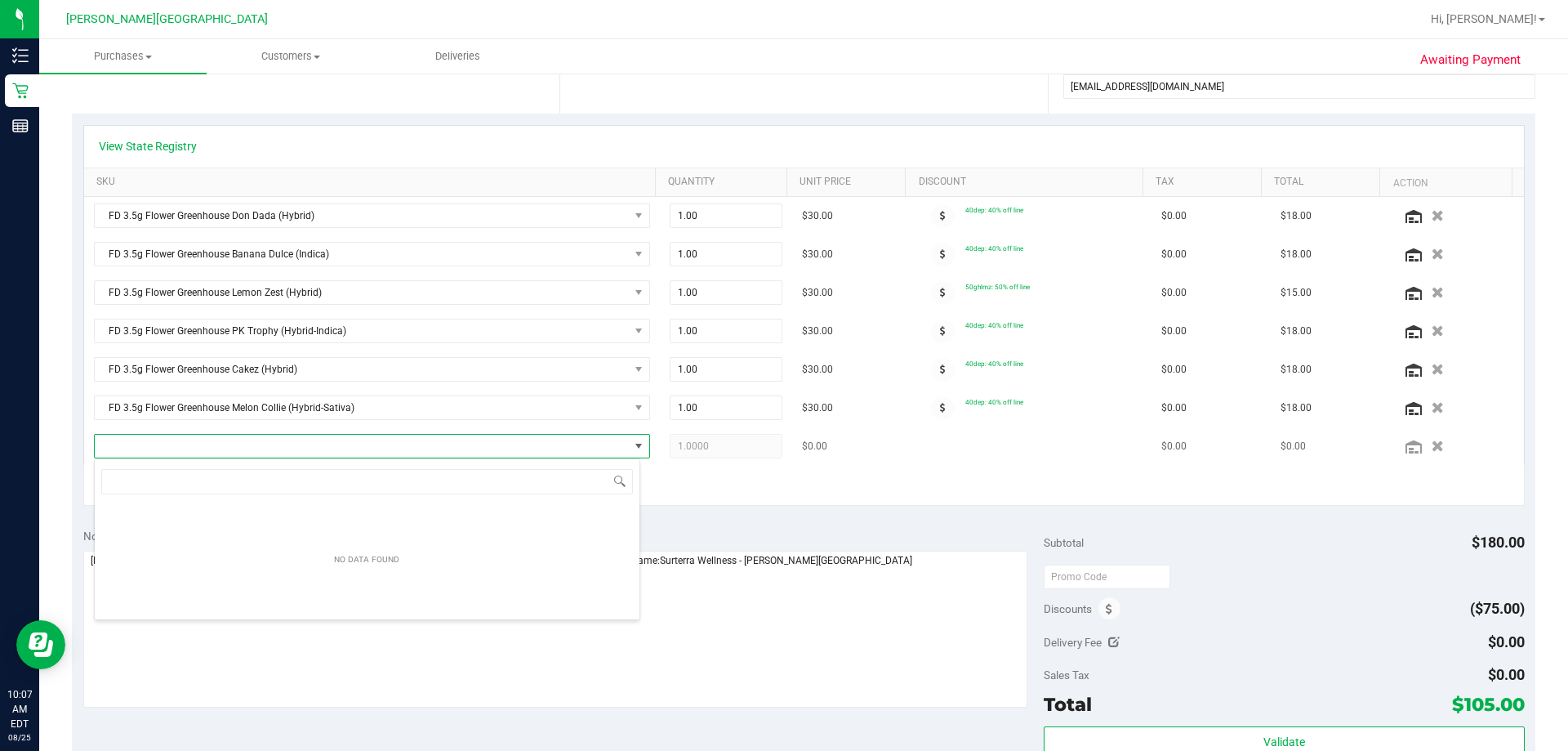
scroll to position [25, 541]
type input "jcw"
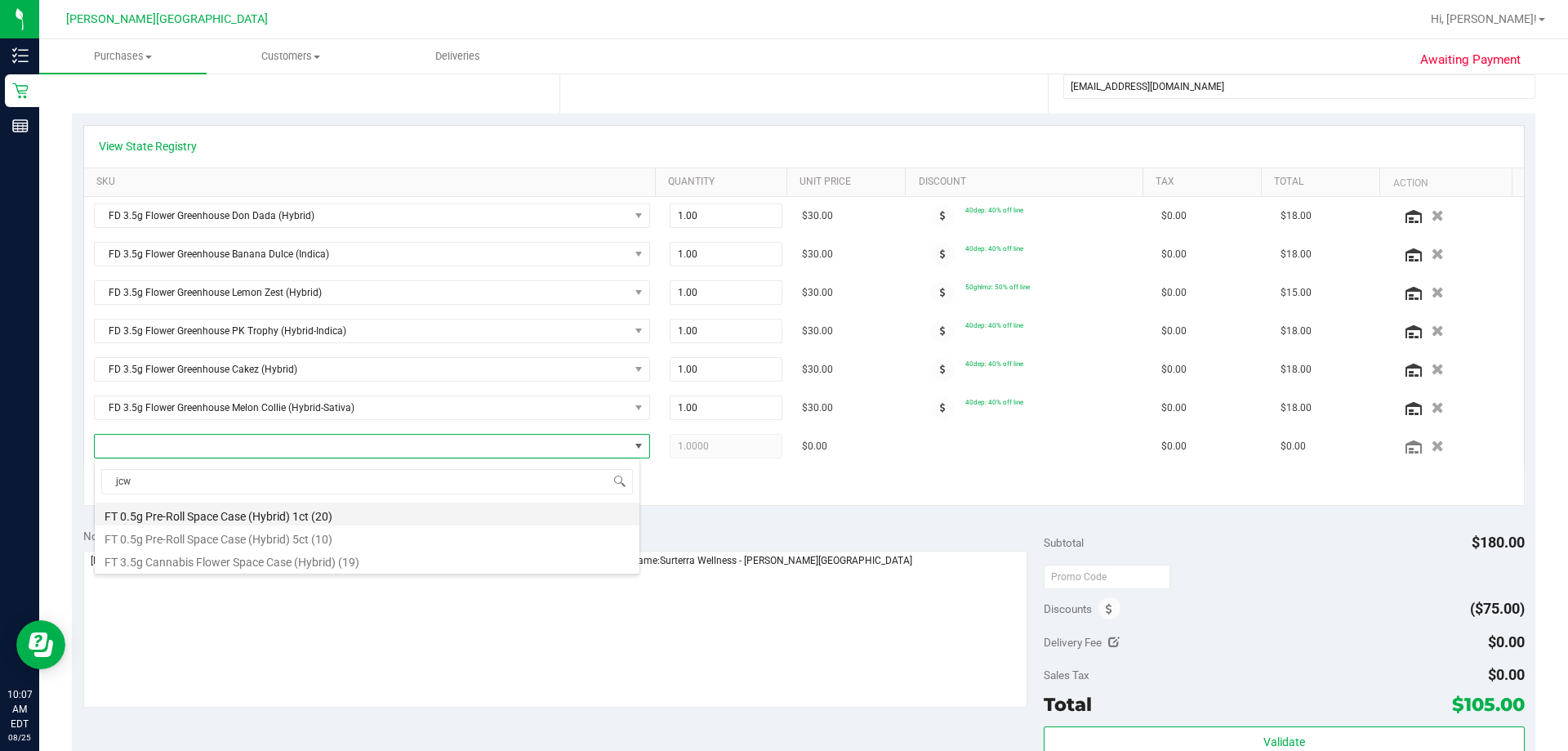
click at [279, 516] on li "FT 0.5g Pre-Roll Space Case (Hybrid) 1ct (20)" at bounding box center [367, 513] width 544 height 23
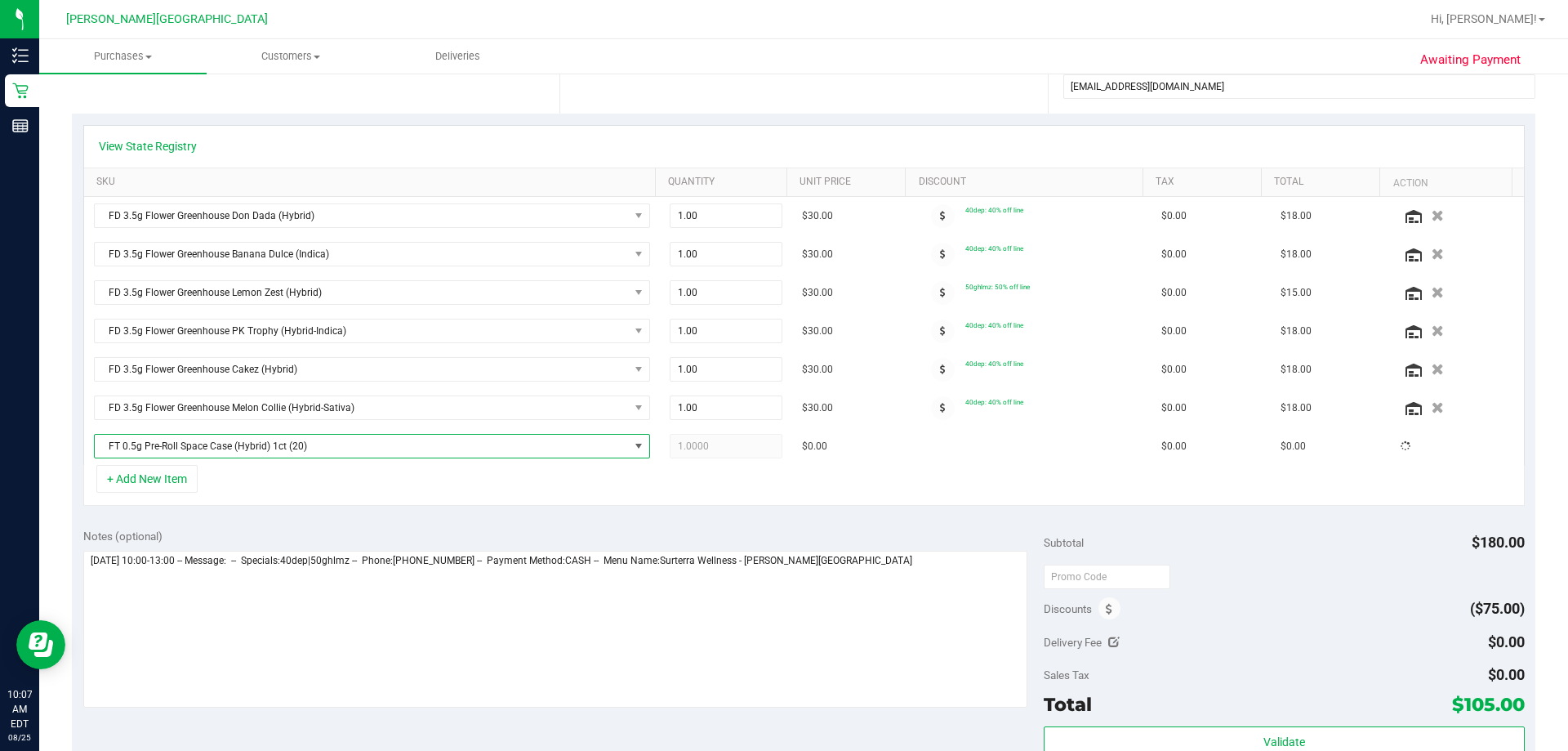
click at [279, 516] on div "View State Registry SKU Quantity Unit Price Discount Tax Total Action FD 3.5g F…" at bounding box center [803, 315] width 1463 height 403
click at [783, 519] on div "Notes (optional) Subtotal $185.00 Discounts ($75.00) Delivery Fee $0.00 Sales T…" at bounding box center [803, 663] width 1463 height 294
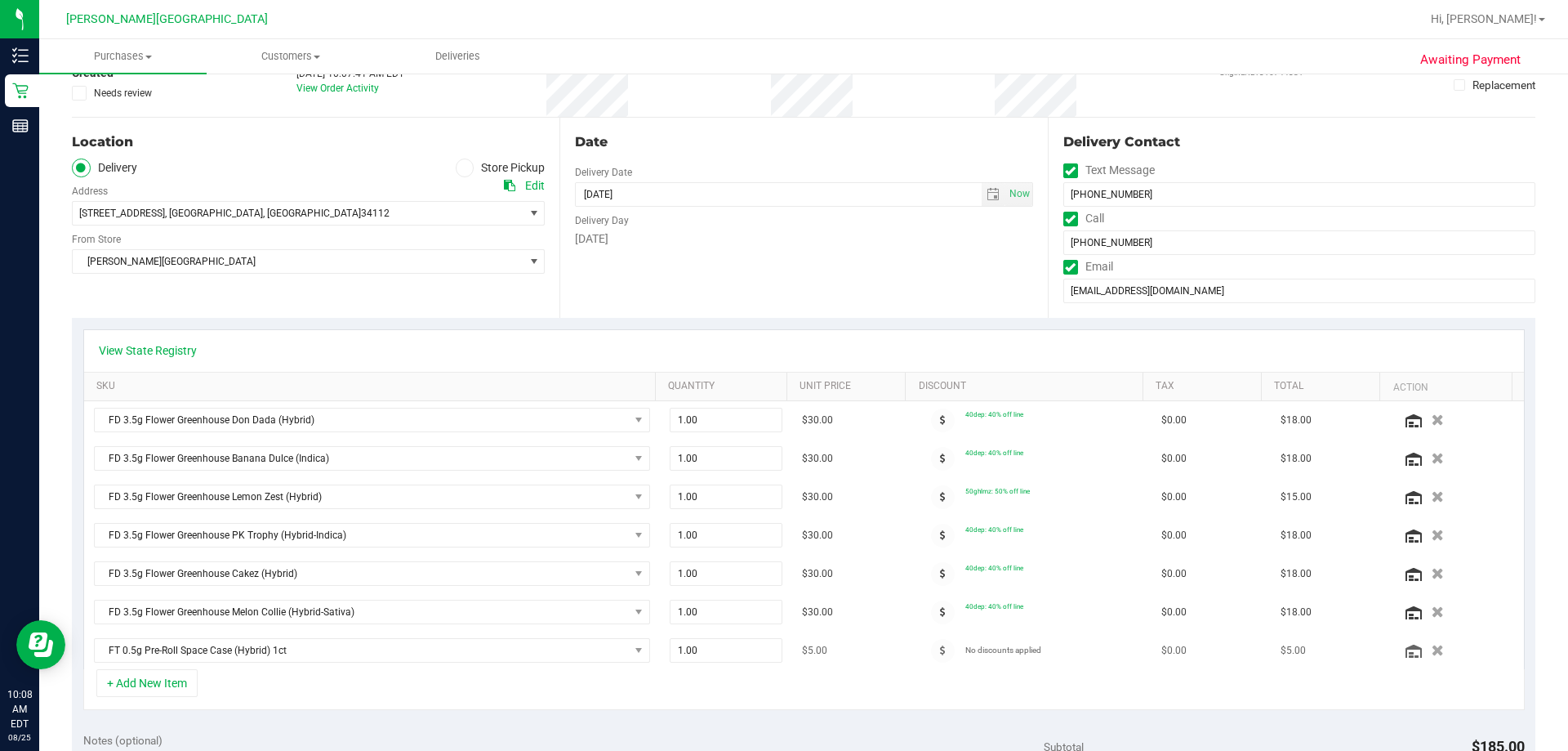
scroll to position [0, 0]
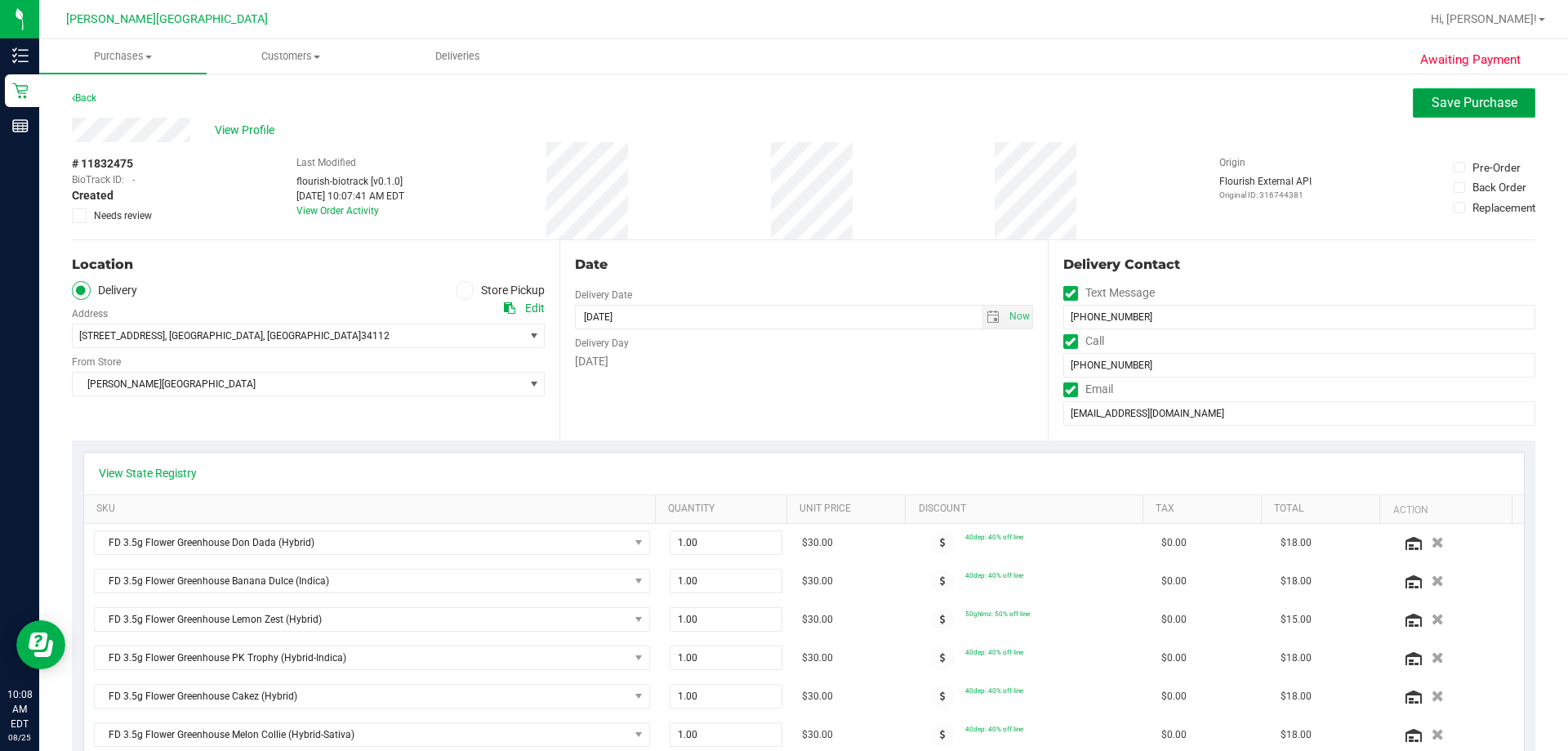
click at [783, 101] on span "Save Purchase" at bounding box center [1474, 102] width 86 height 16
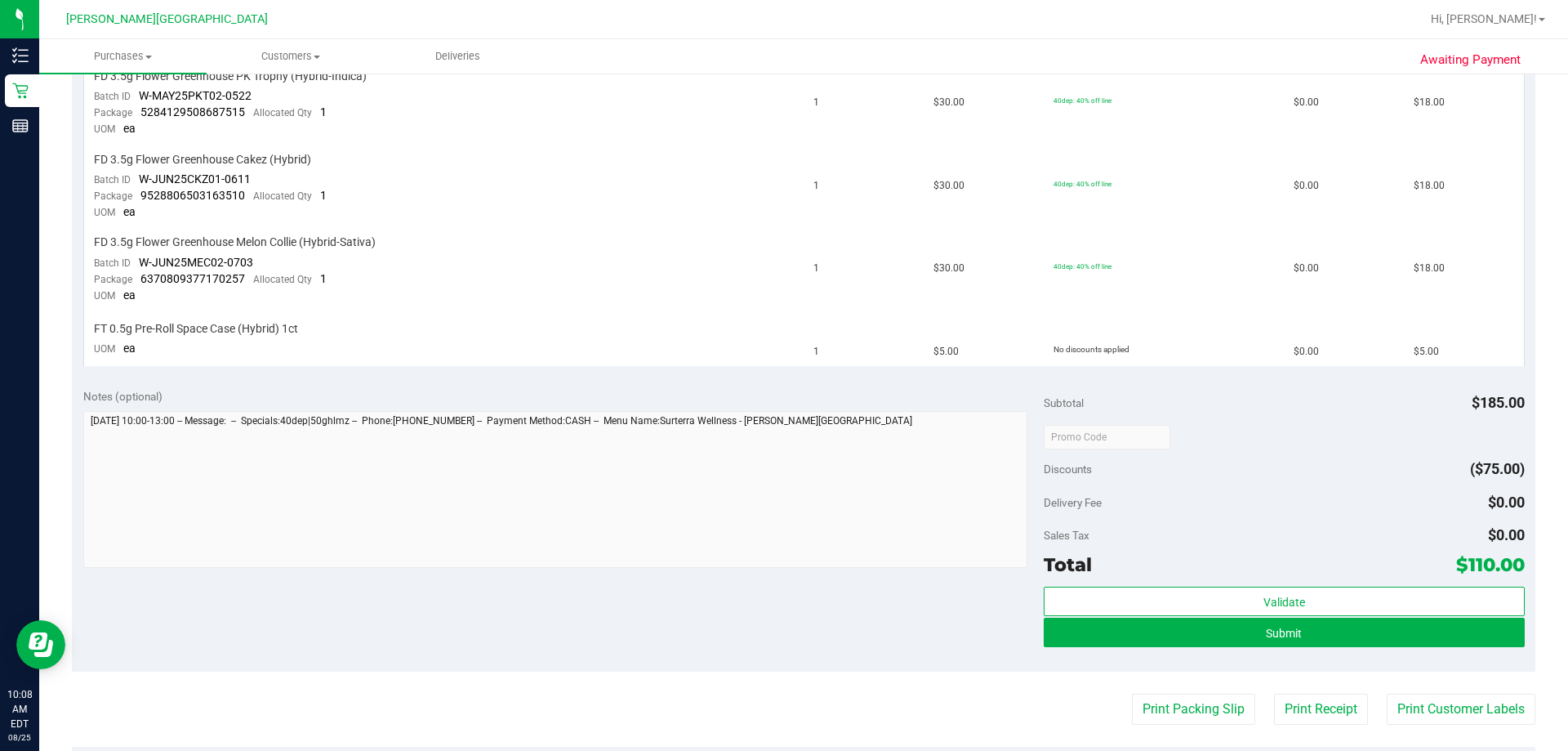
scroll to position [735, 0]
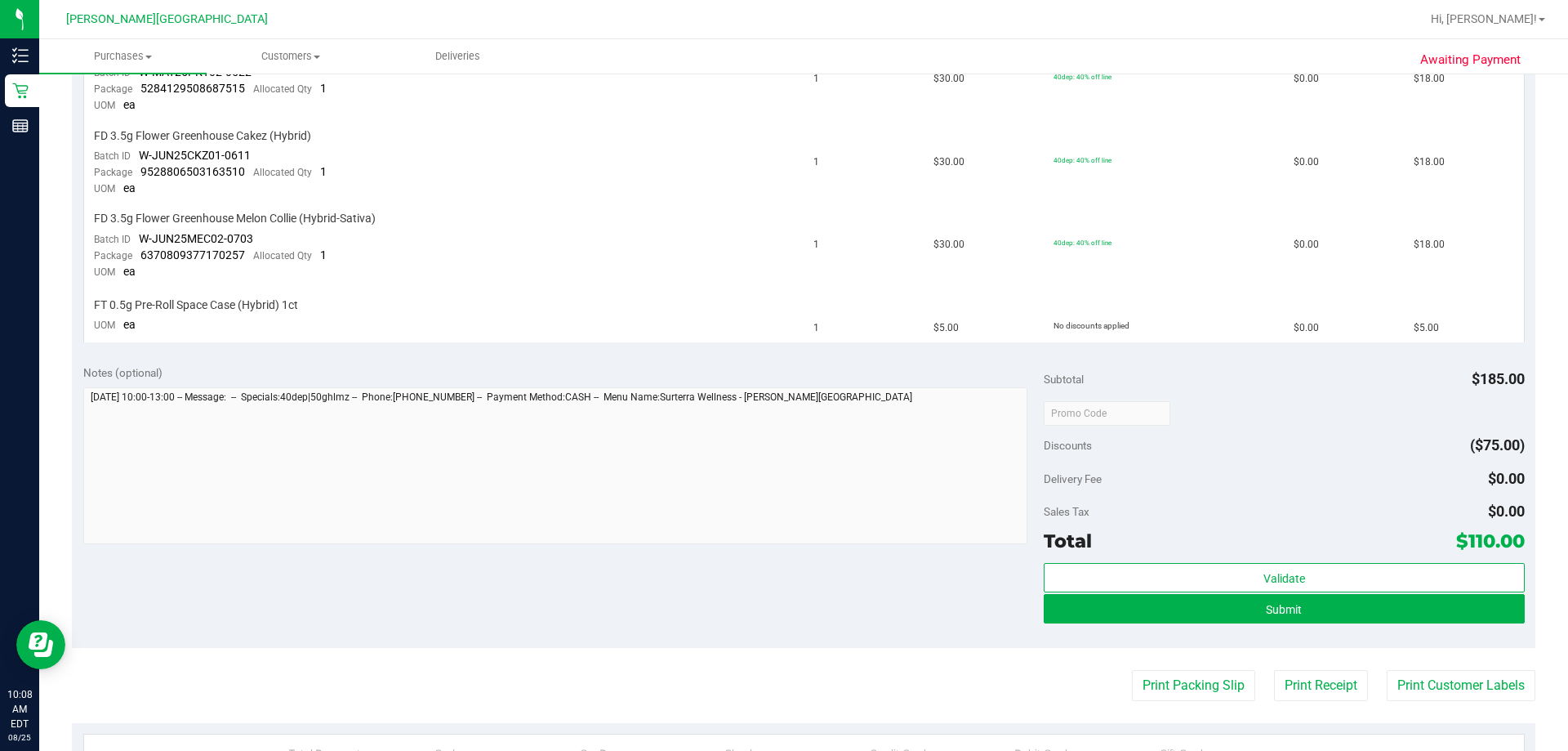
click at [783, 623] on div "Submit" at bounding box center [1283, 610] width 481 height 31
click at [783, 613] on button "Submit" at bounding box center [1283, 609] width 481 height 30
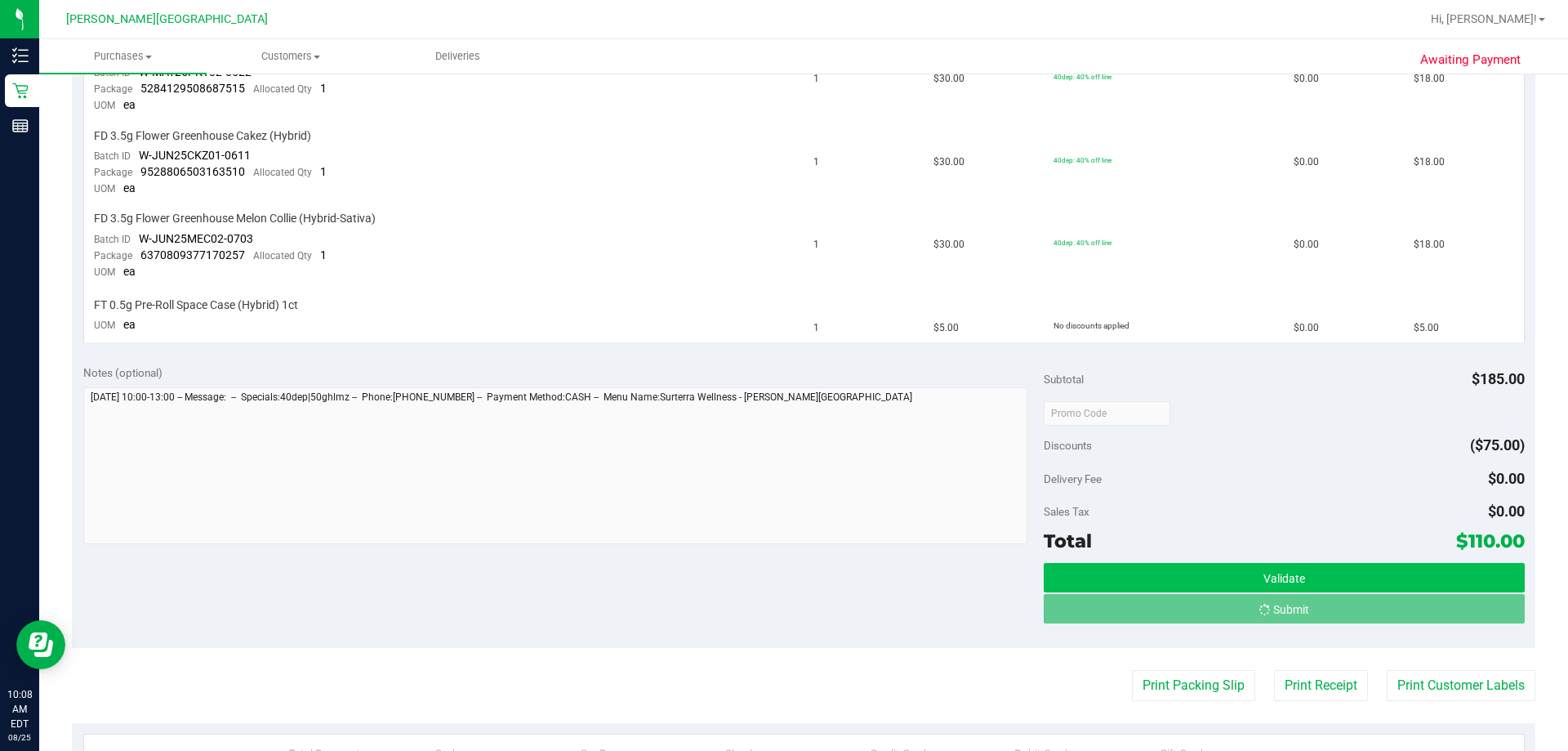
scroll to position [710, 0]
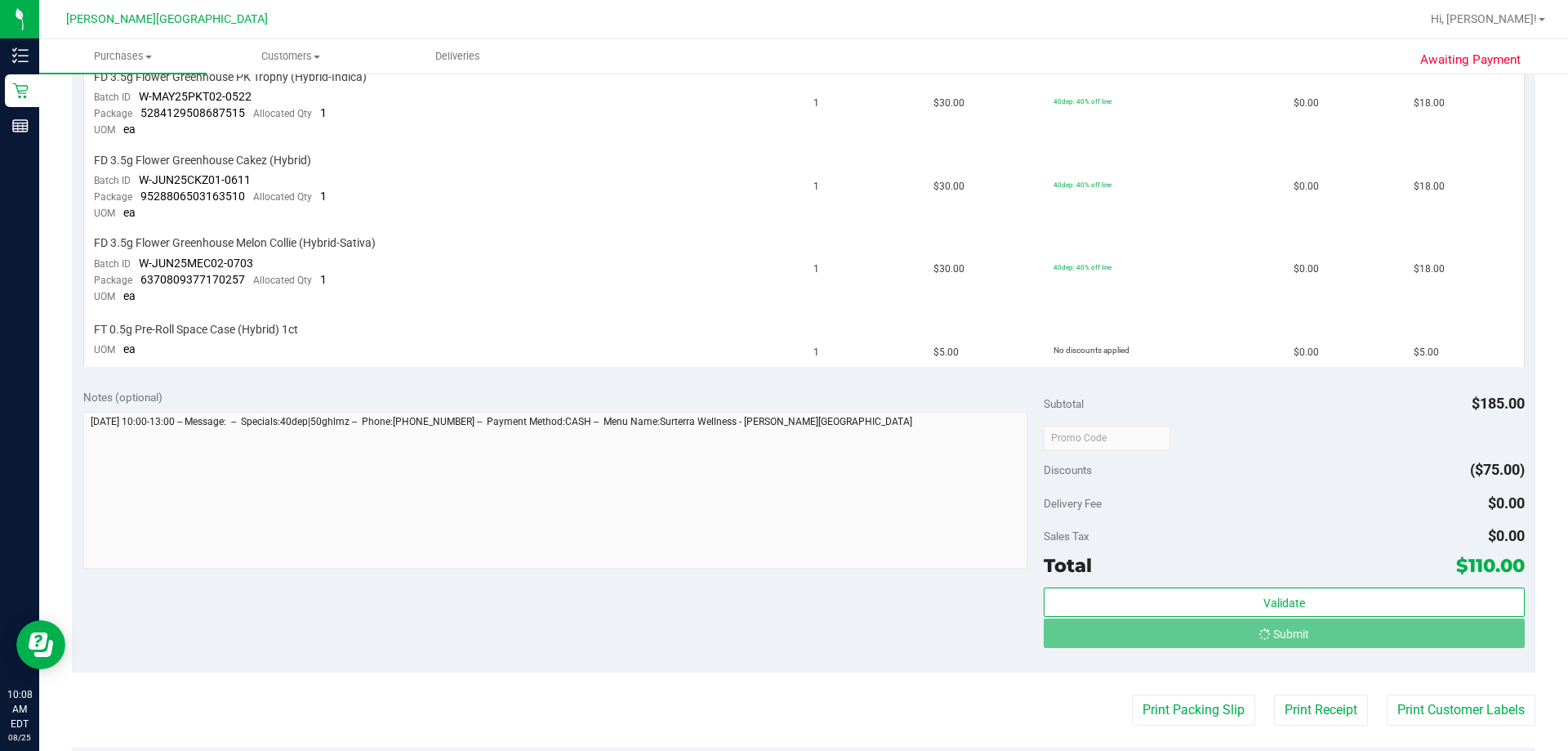
click at [783, 532] on div "Sales Tax $0.00" at bounding box center [1283, 536] width 481 height 30
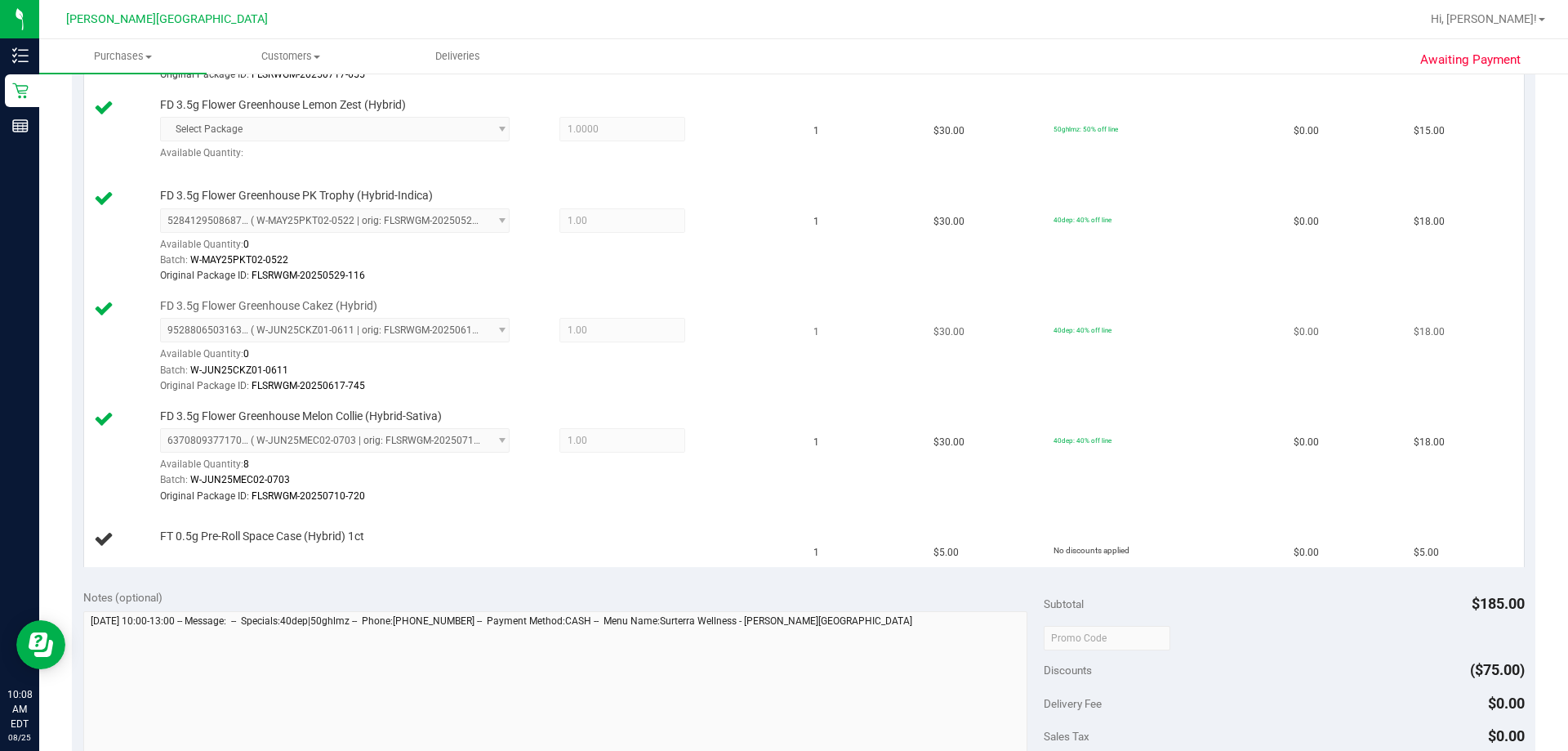
scroll to position [1062, 0]
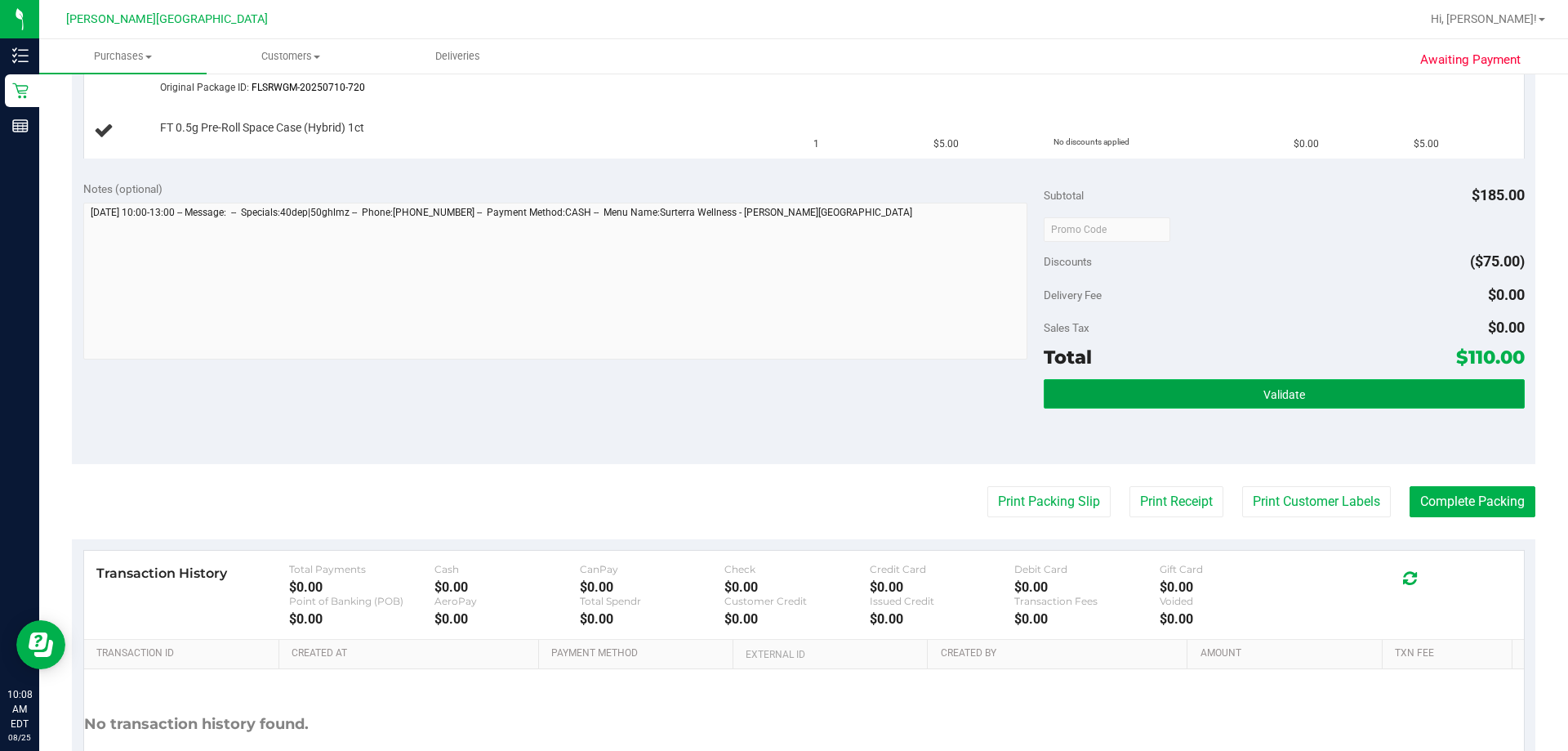
click at [783, 403] on button "Validate" at bounding box center [1283, 394] width 481 height 30
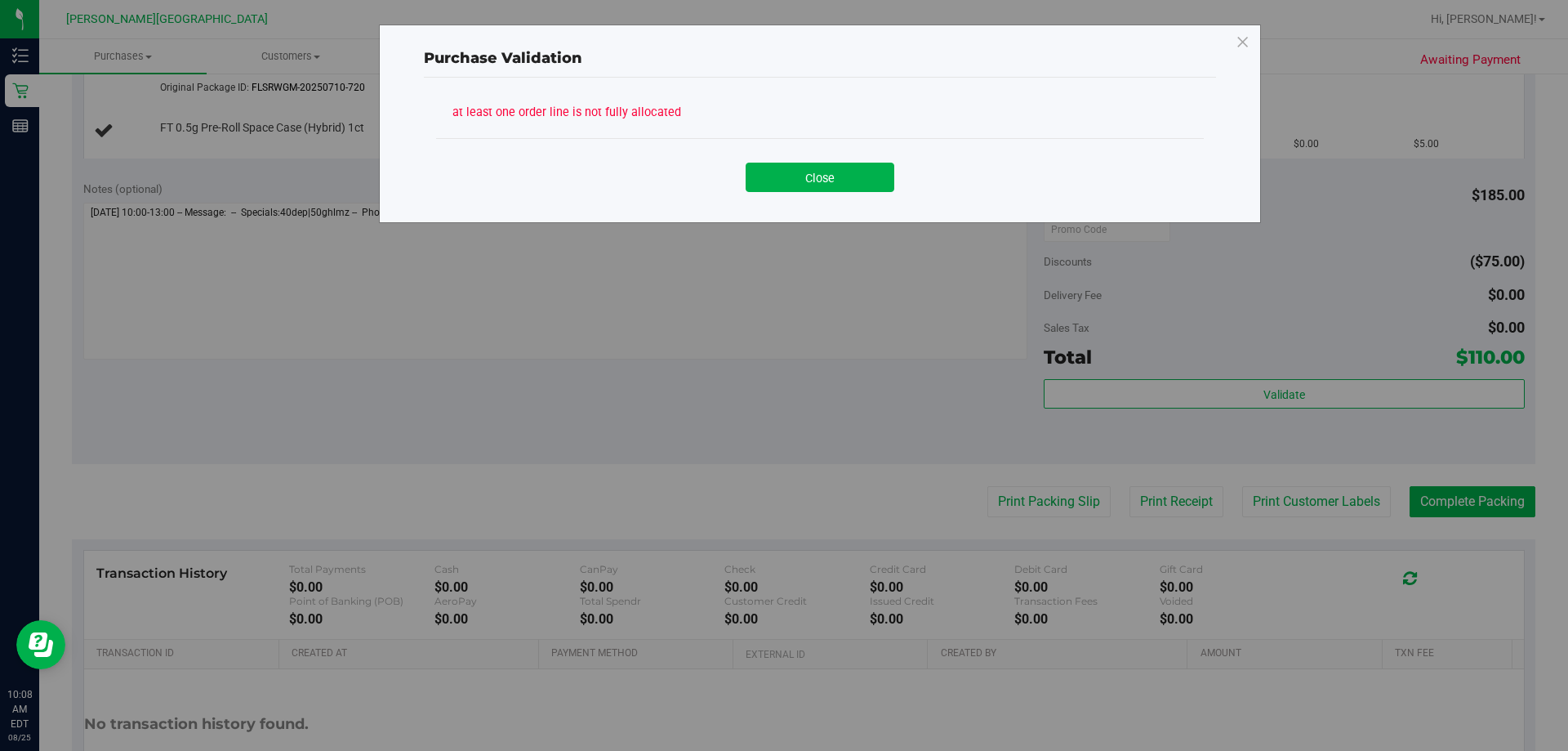
click at [783, 325] on div "Purchase Validation at least one order line is not fully allocated Close" at bounding box center [790, 376] width 1580 height 751
click at [783, 188] on button "Close" at bounding box center [819, 177] width 148 height 30
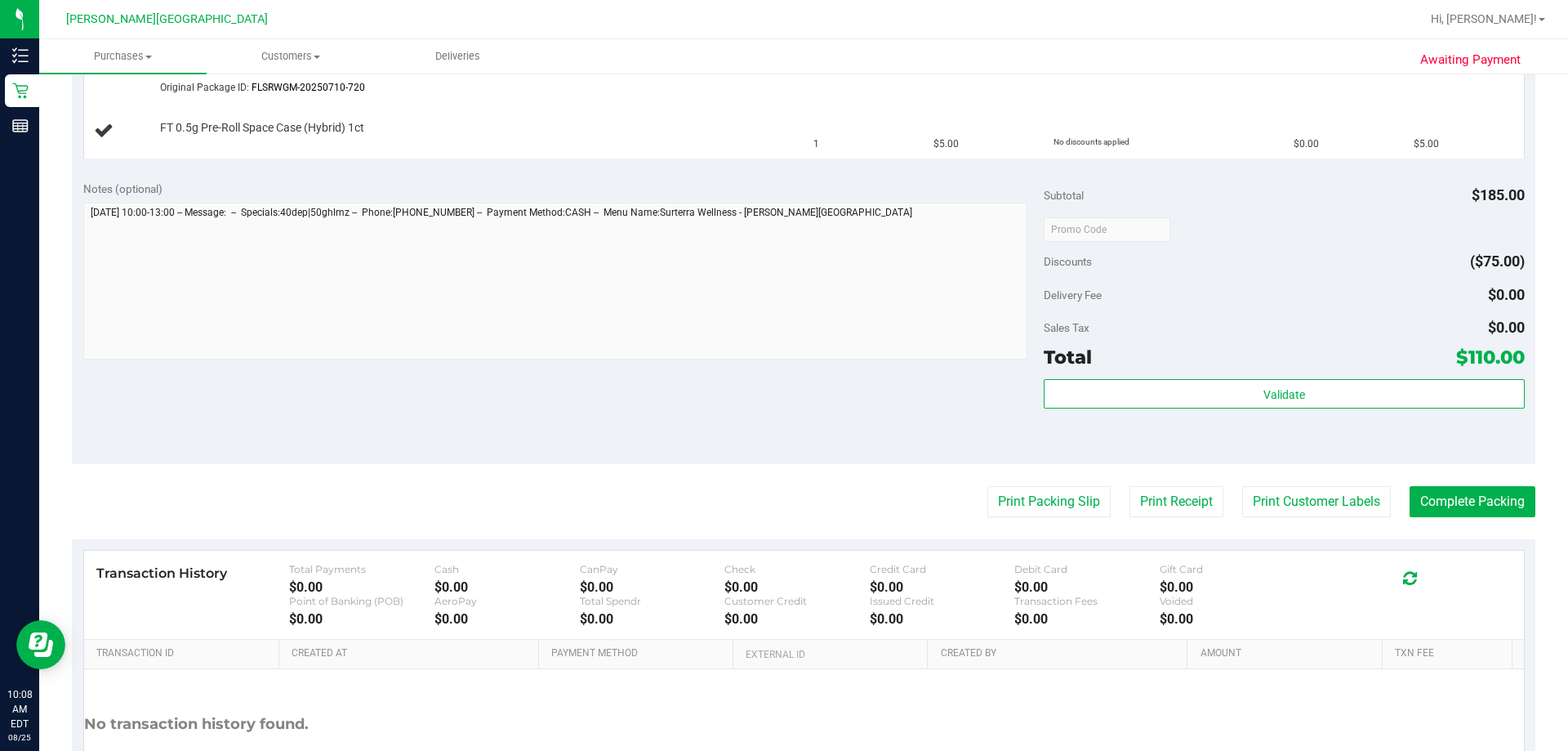
click at [741, 194] on div "Notes (optional)" at bounding box center [564, 189] width 961 height 17
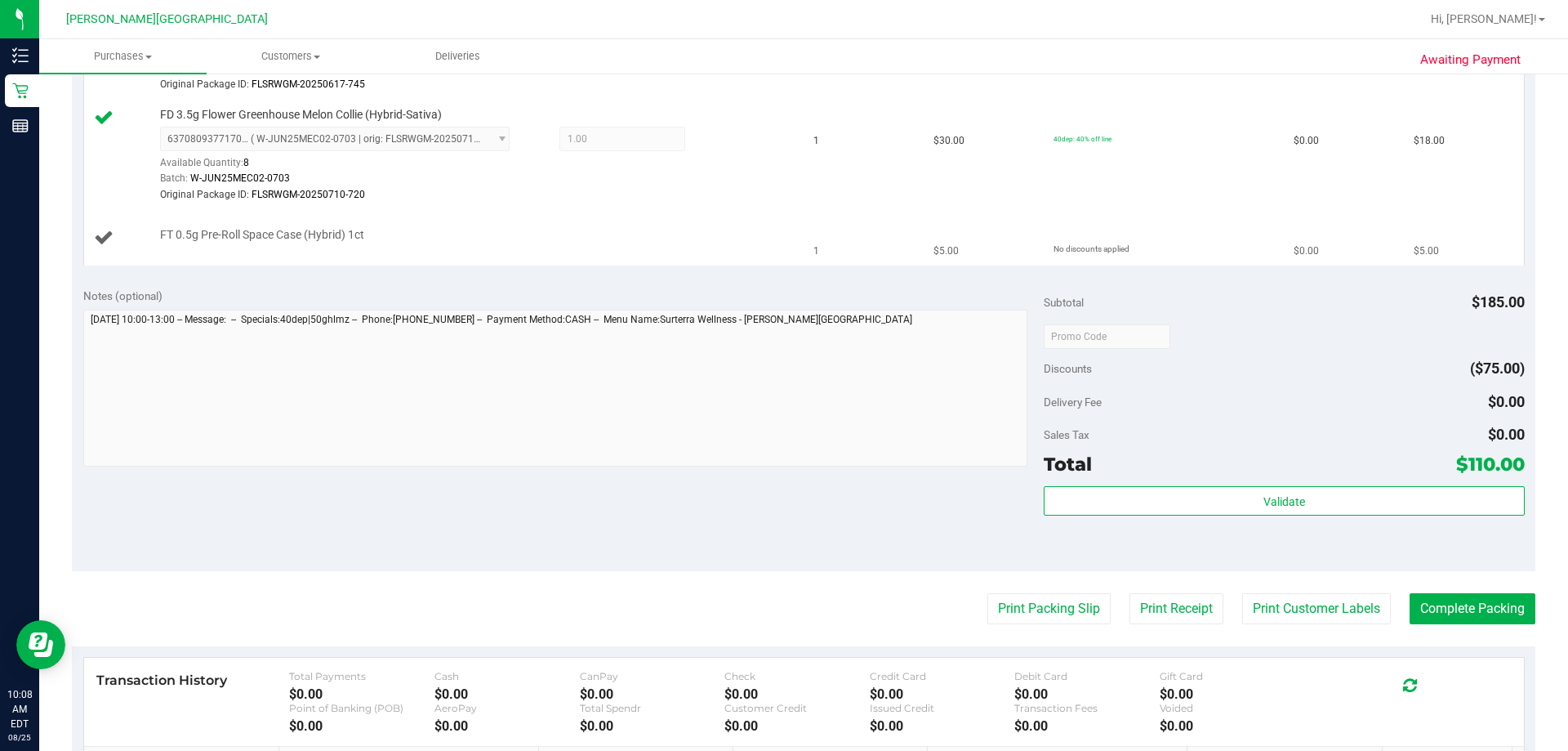
scroll to position [817, 0]
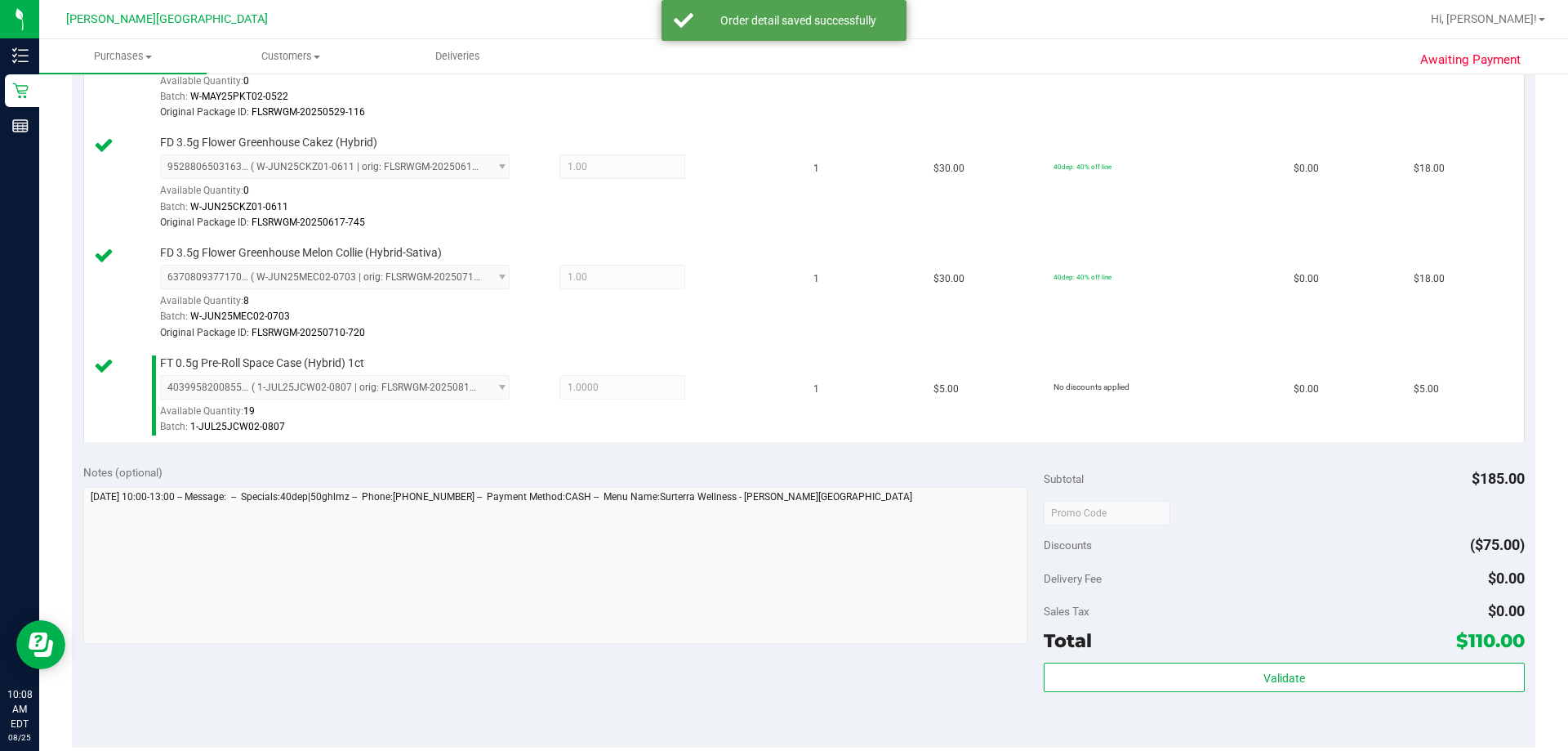
click at [742, 191] on div "9528806503163510 ( W-JUN25CKZ01-0611 | orig: FLSRWGM-20250617-745 ) 31846146858…" at bounding box center [475, 192] width 630 height 76
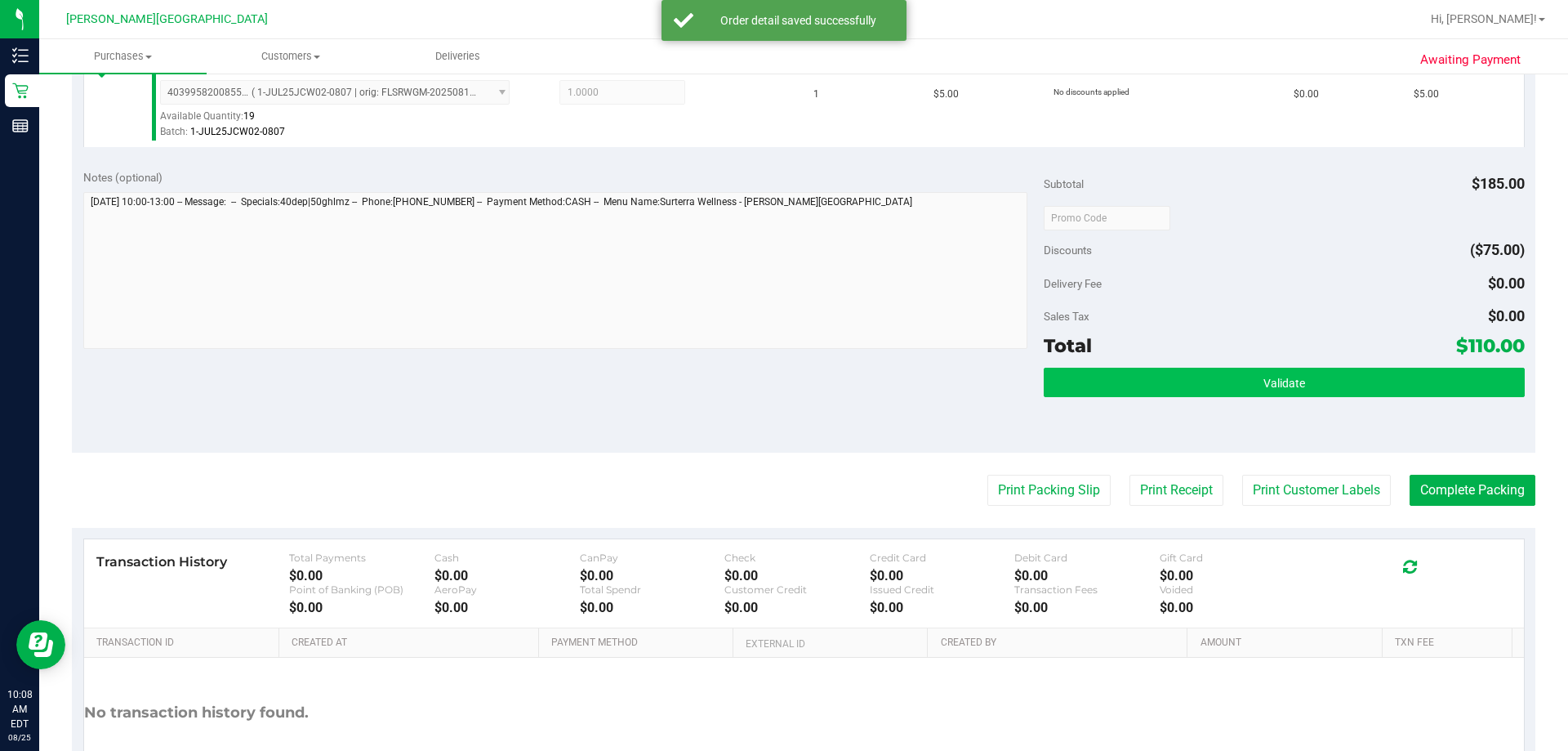
scroll to position [1225, 0]
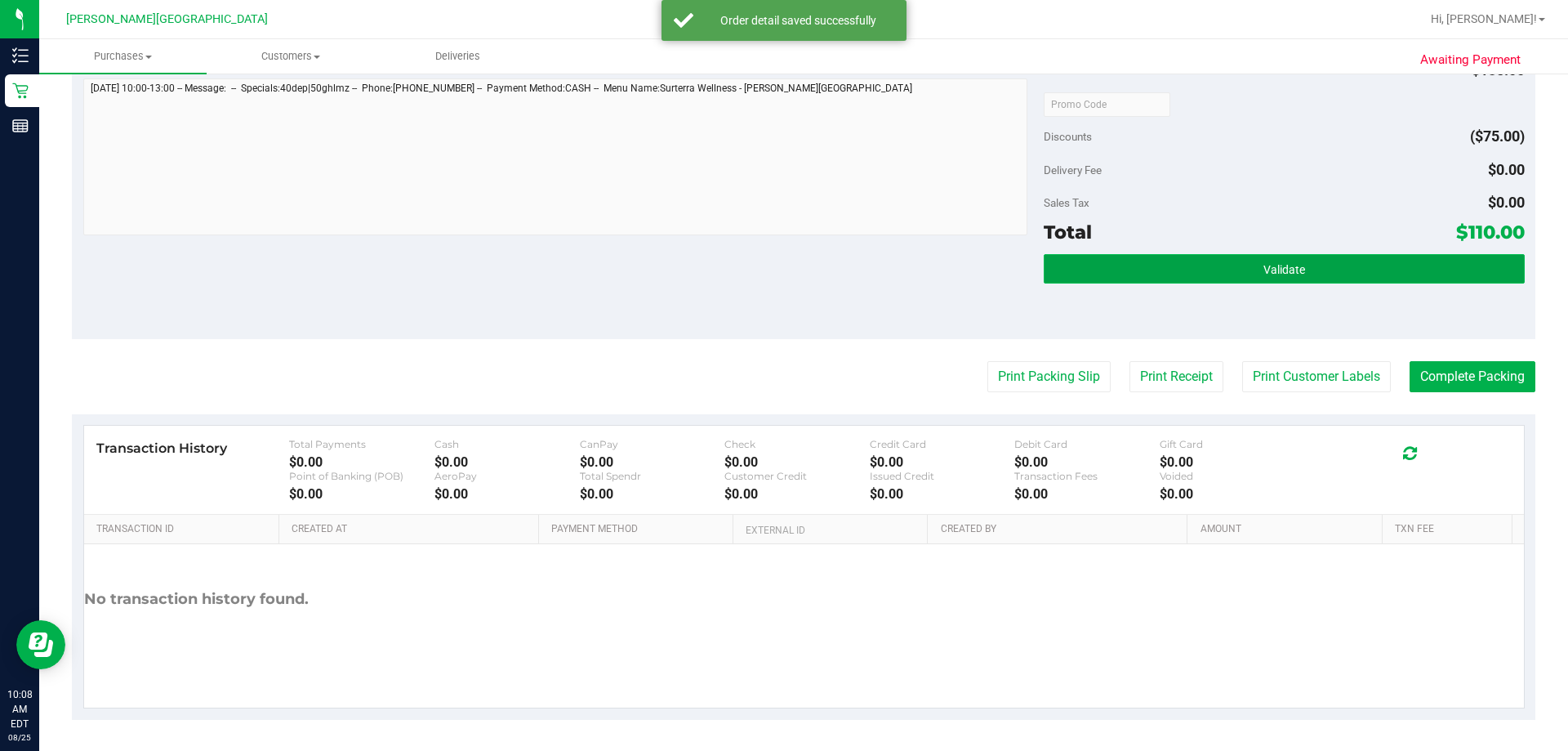
click at [783, 283] on button "Validate" at bounding box center [1283, 268] width 481 height 30
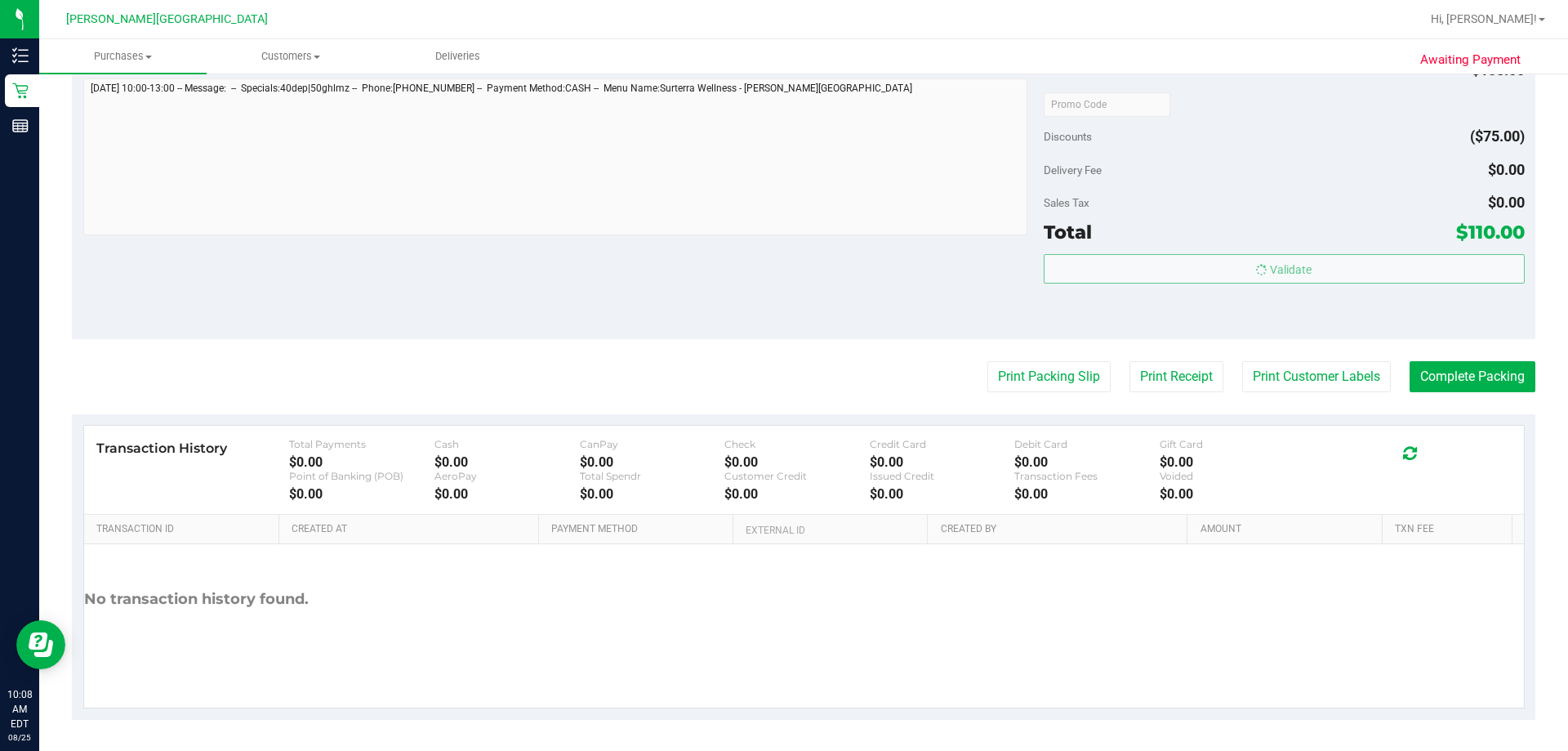
click at [783, 204] on body "Inventory Retail Reports 10:08 AM EDT 08/25/2025 08/25 Bonita Springs WC Hi, Ta…" at bounding box center [784, 376] width 1568 height 751
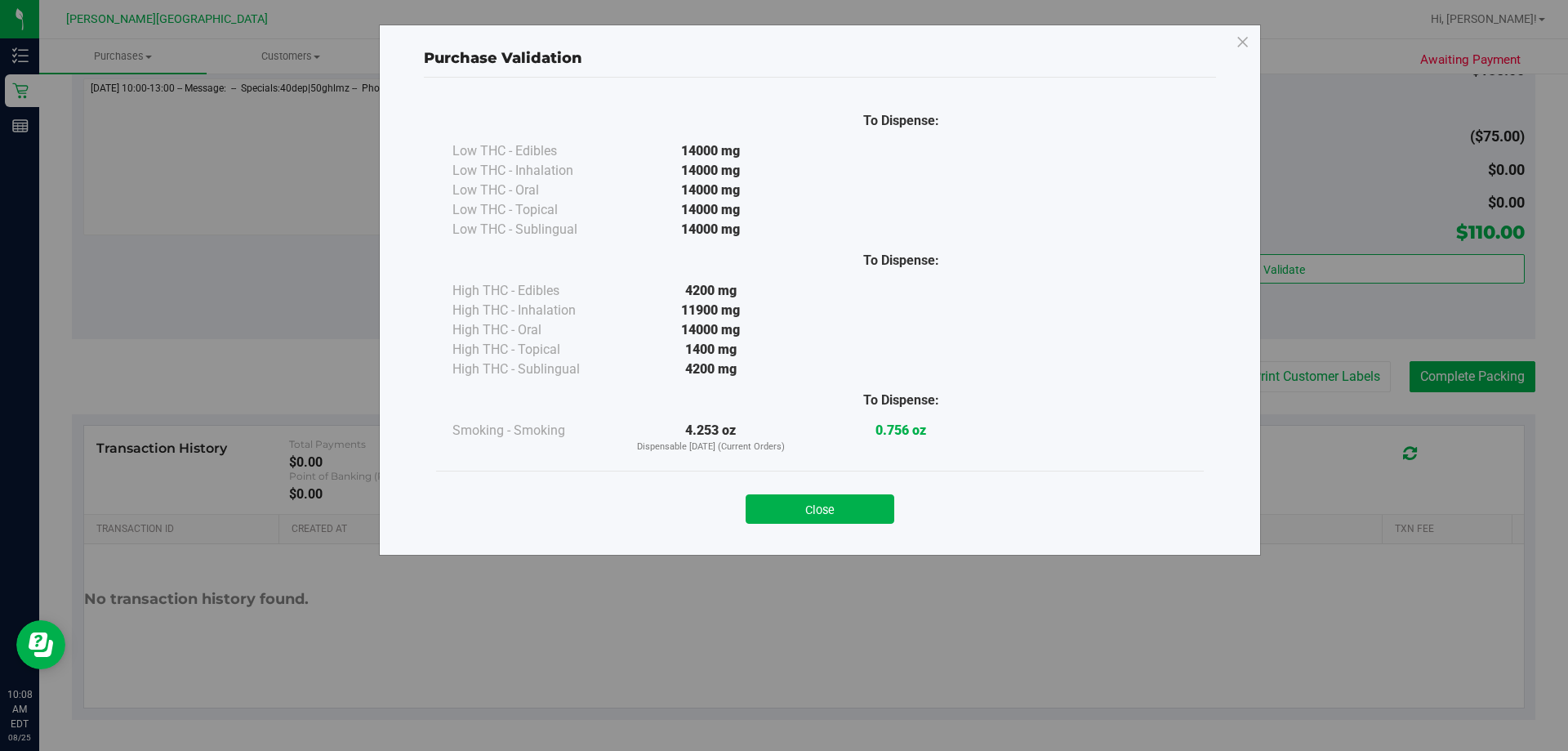
click at [783, 505] on button "Close" at bounding box center [819, 509] width 148 height 30
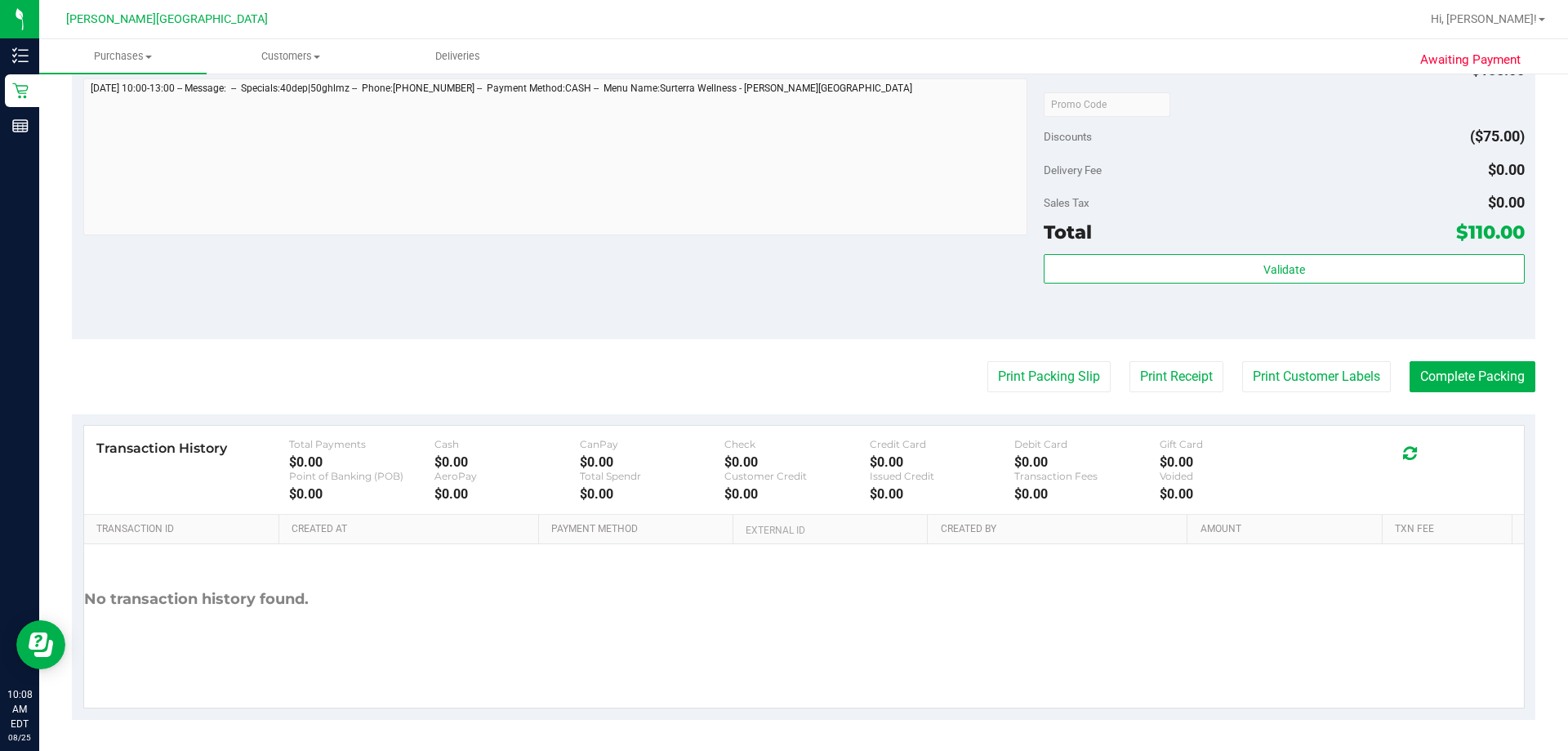
click at [783, 331] on div "Notes (optional) Subtotal $185.00 Discounts ($75.00) Delivery Fee $0.00 Sales T…" at bounding box center [803, 192] width 1463 height 294
click at [783, 379] on button "Print Packing Slip" at bounding box center [1049, 376] width 124 height 31
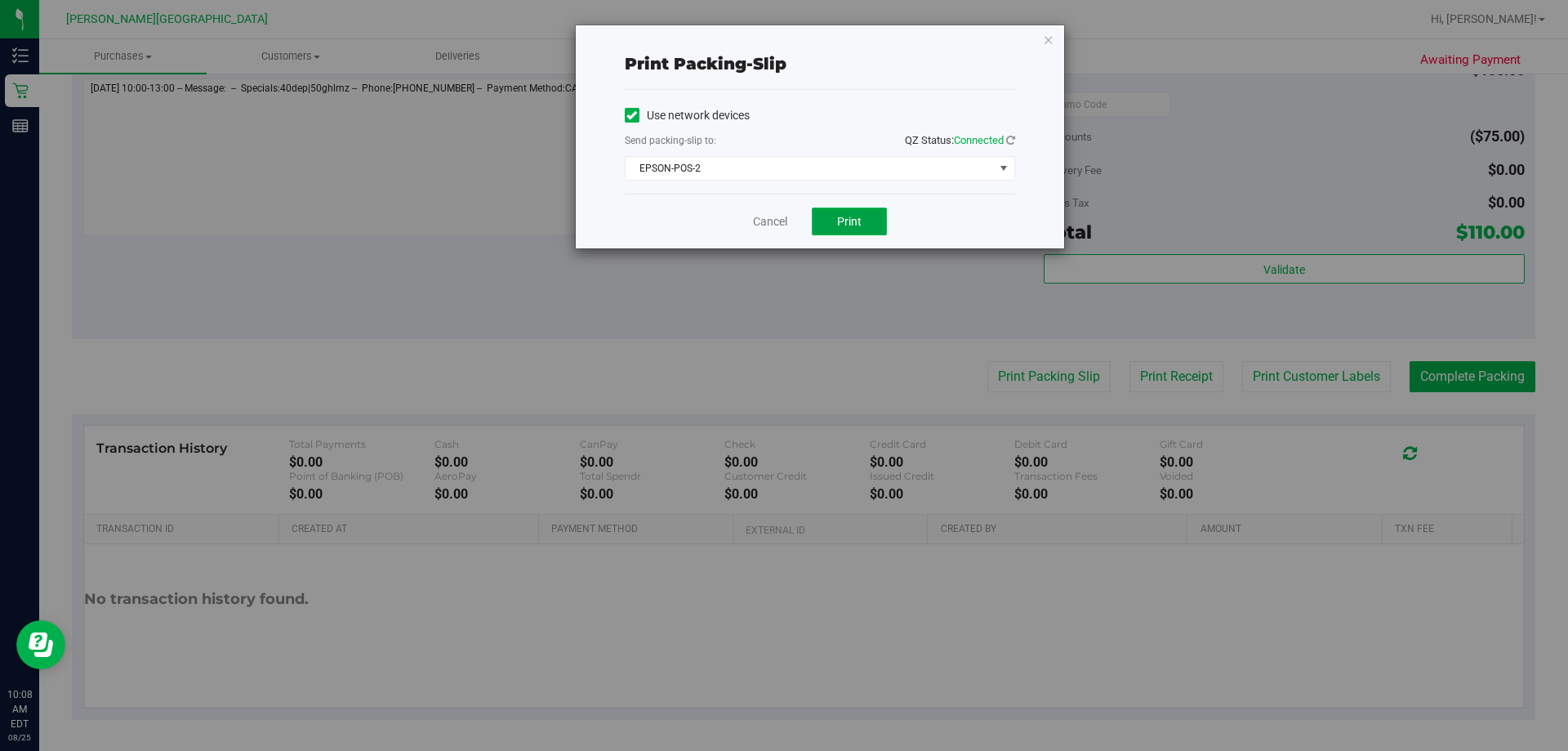
click at [783, 221] on button "Print" at bounding box center [849, 221] width 75 height 28
click at [783, 224] on span "Print" at bounding box center [849, 221] width 25 height 13
click at [756, 217] on link "Cancel" at bounding box center [769, 221] width 34 height 18
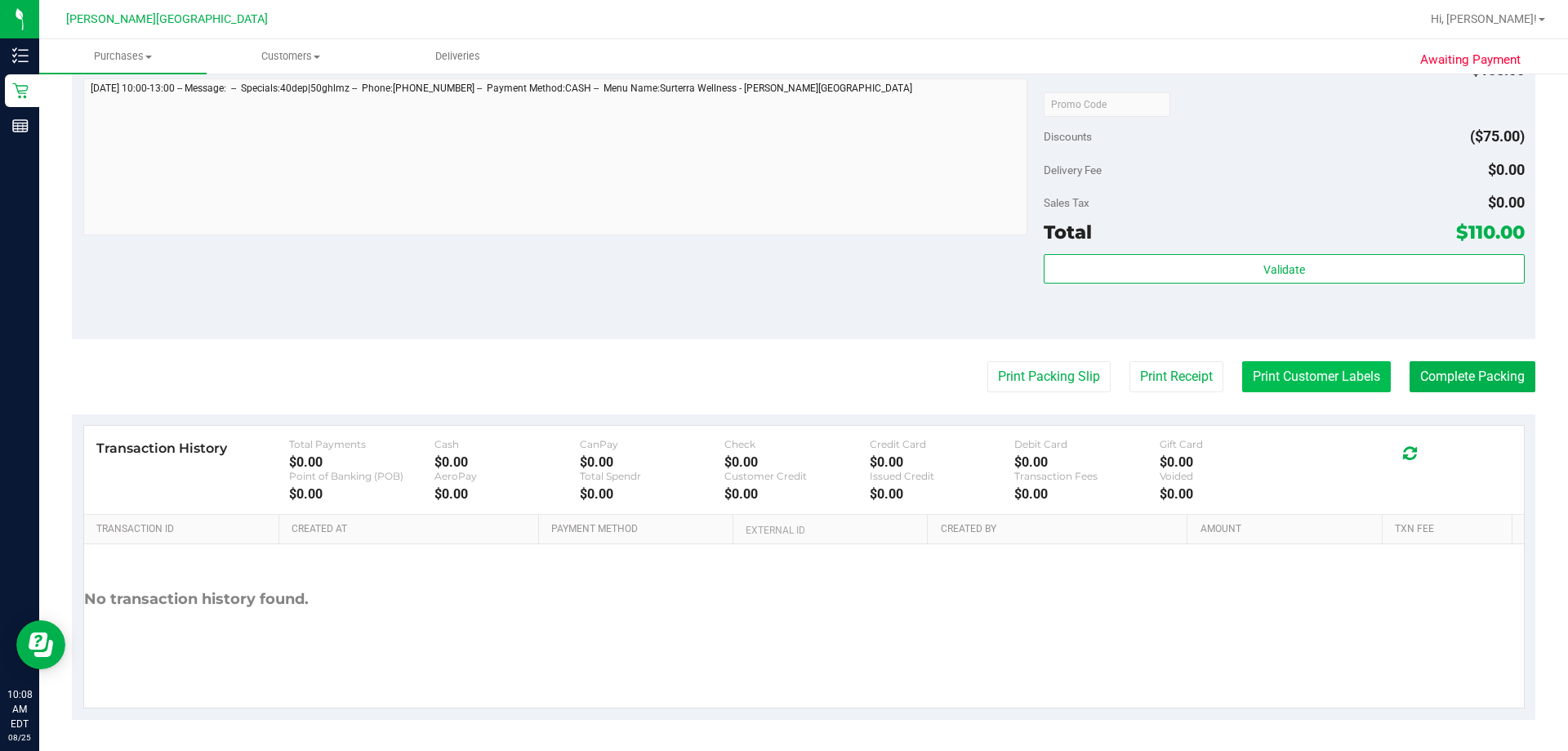
click at [783, 379] on button "Print Customer Labels" at bounding box center [1315, 376] width 148 height 31
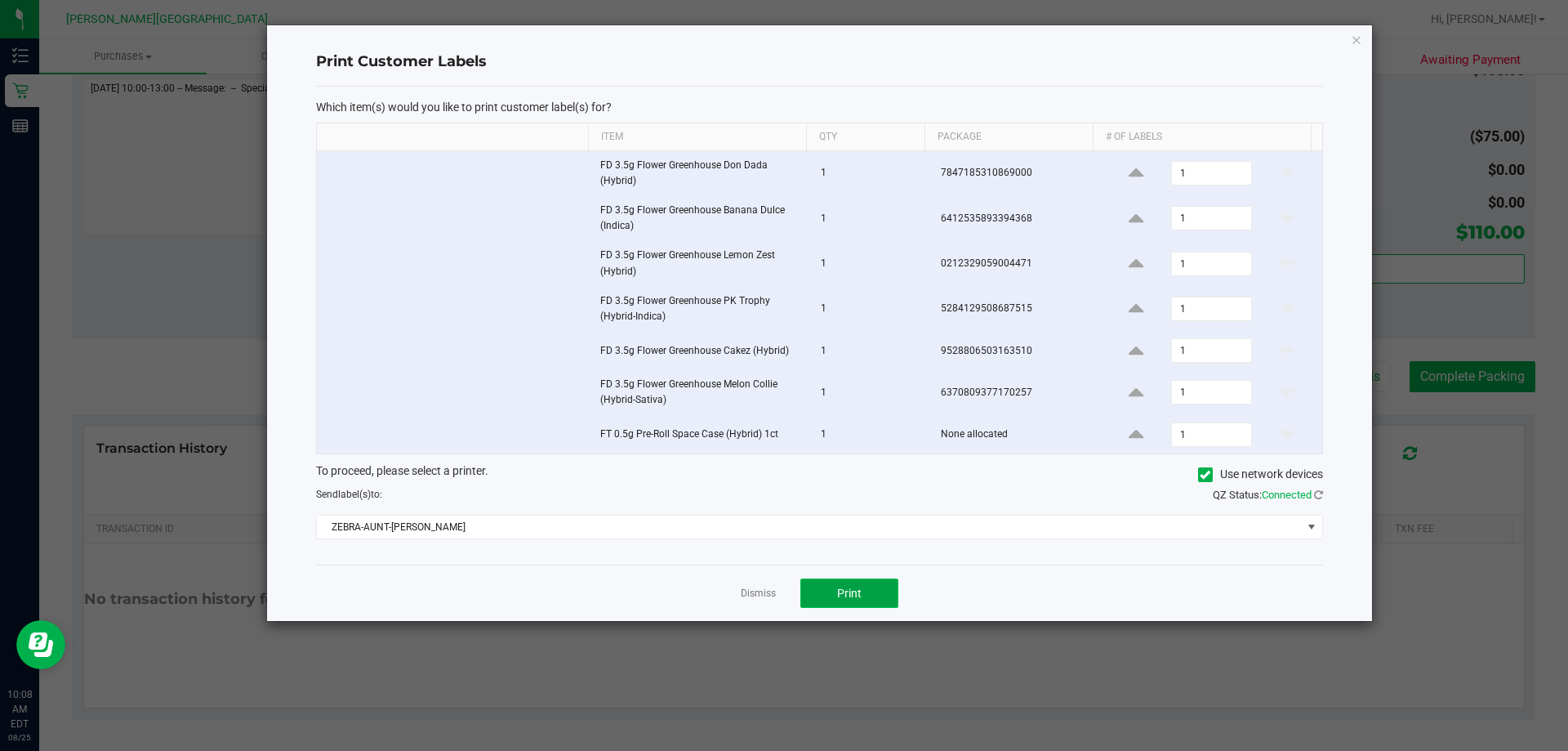
click at [783, 587] on span "Print" at bounding box center [849, 593] width 25 height 13
click at [766, 597] on link "Dismiss" at bounding box center [758, 593] width 35 height 14
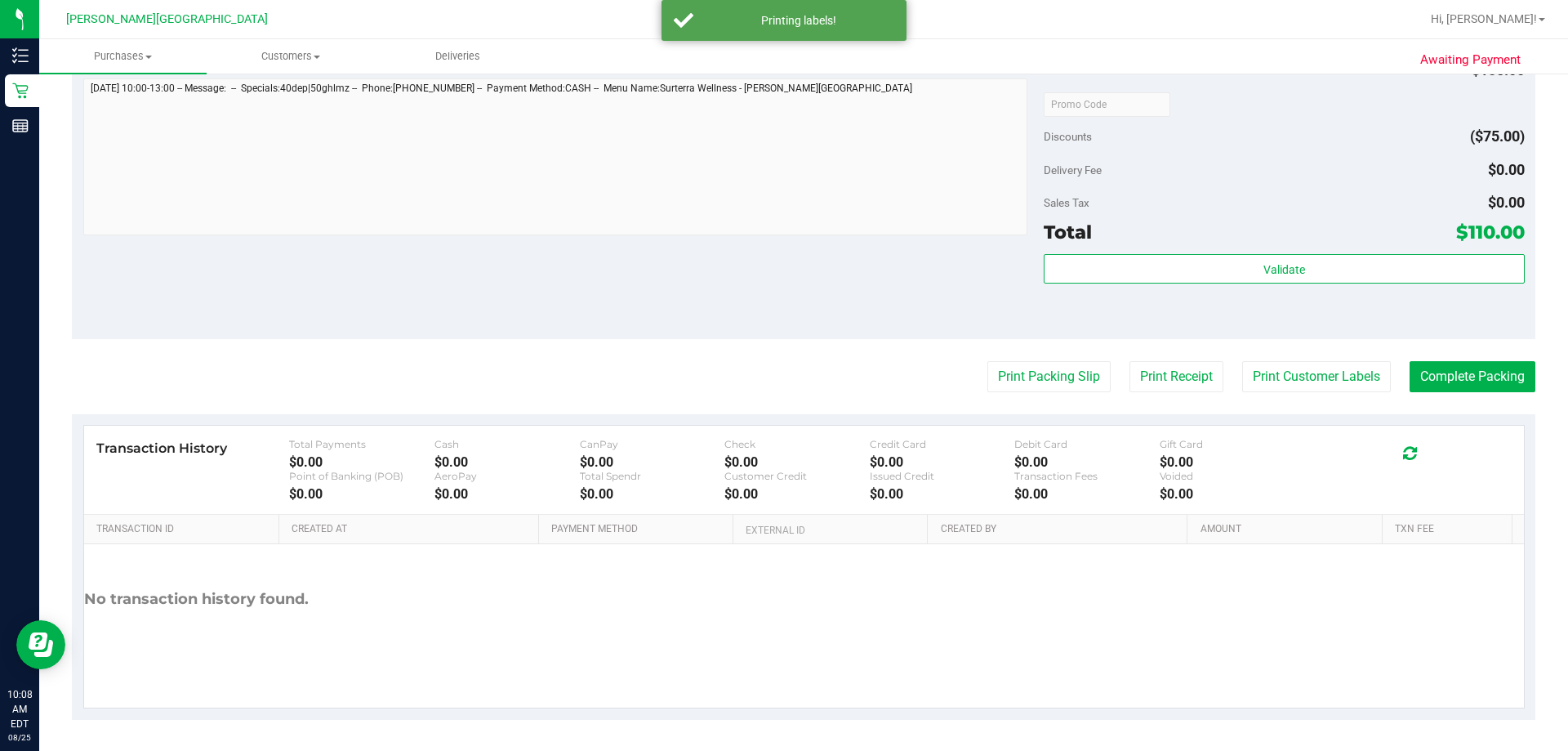
click at [783, 387] on button "Complete Packing" at bounding box center [1472, 376] width 125 height 31
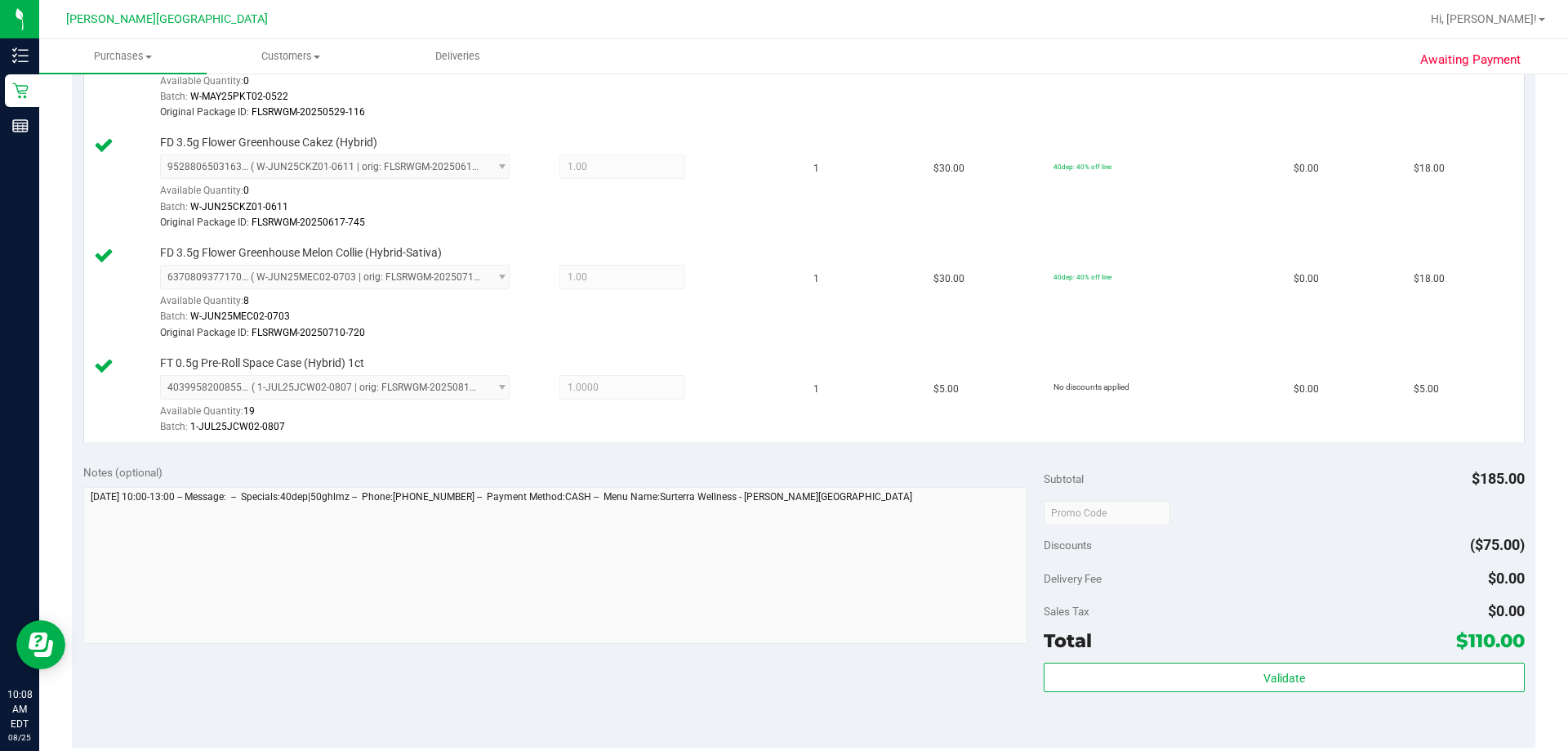
scroll to position [409, 0]
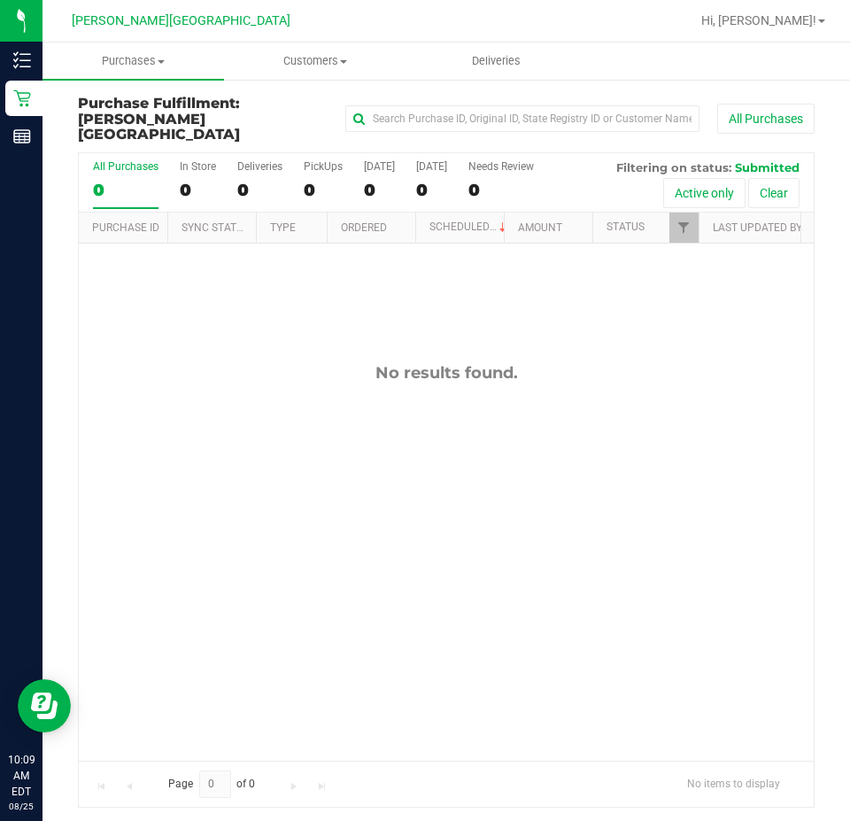
drag, startPoint x: 328, startPoint y: 326, endPoint x: 337, endPoint y: 330, distance: 10.7
click at [328, 326] on div "No results found." at bounding box center [446, 561] width 735 height 636
click at [225, 363] on div "No results found." at bounding box center [446, 372] width 735 height 19
click at [248, 366] on div "No results found." at bounding box center [446, 372] width 735 height 19
click at [323, 271] on div "No results found." at bounding box center [446, 561] width 735 height 636
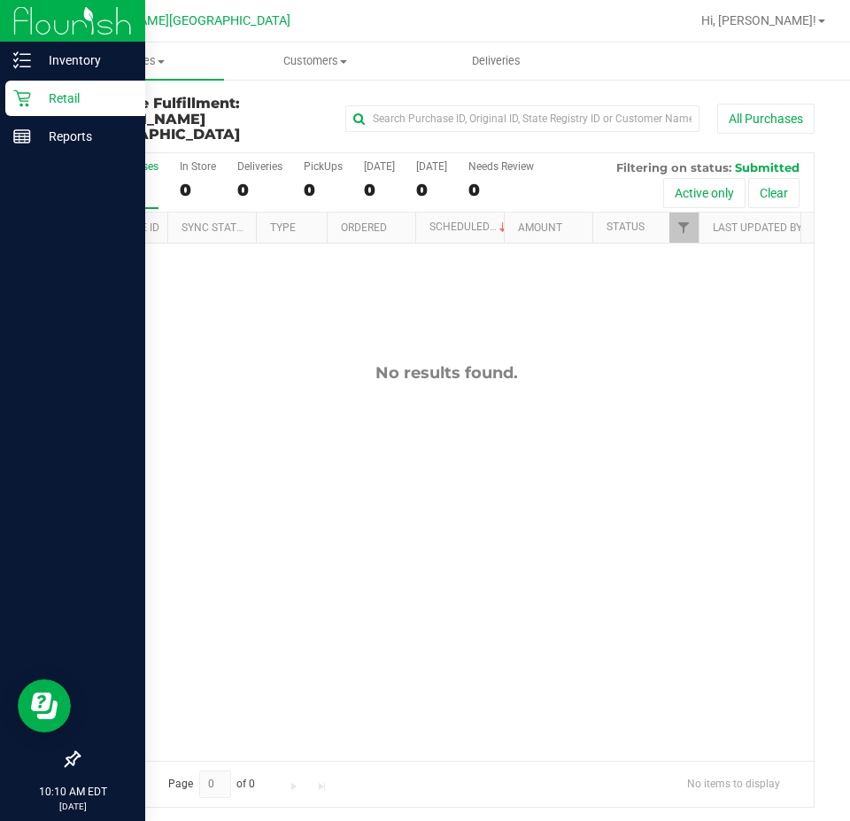
click at [17, 101] on icon at bounding box center [22, 98] width 18 height 18
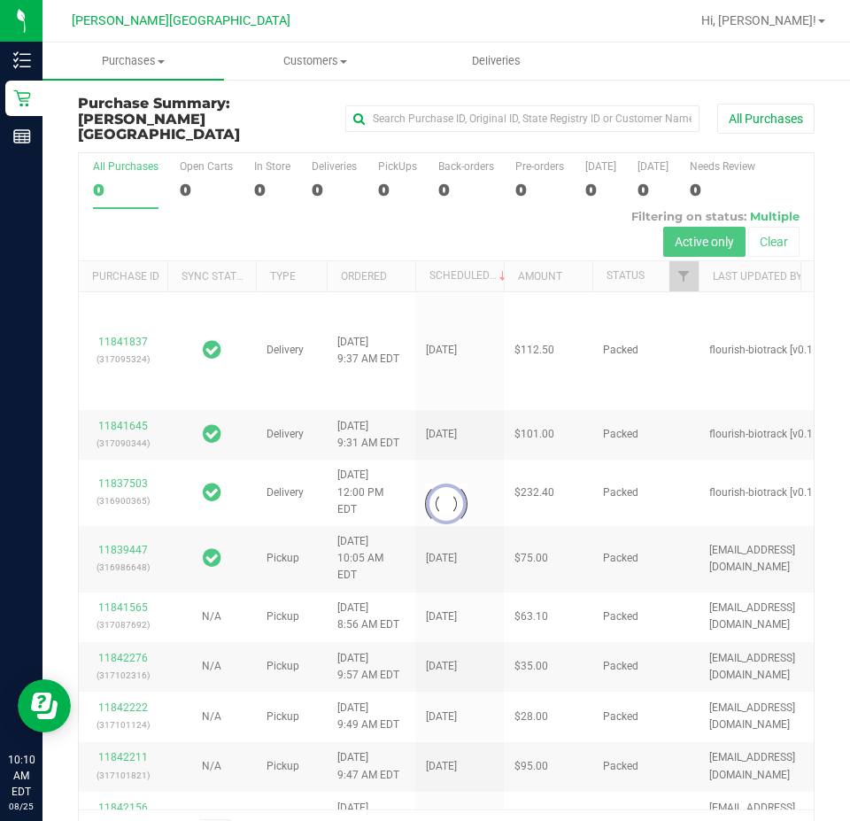
click at [319, 168] on div at bounding box center [446, 504] width 735 height 702
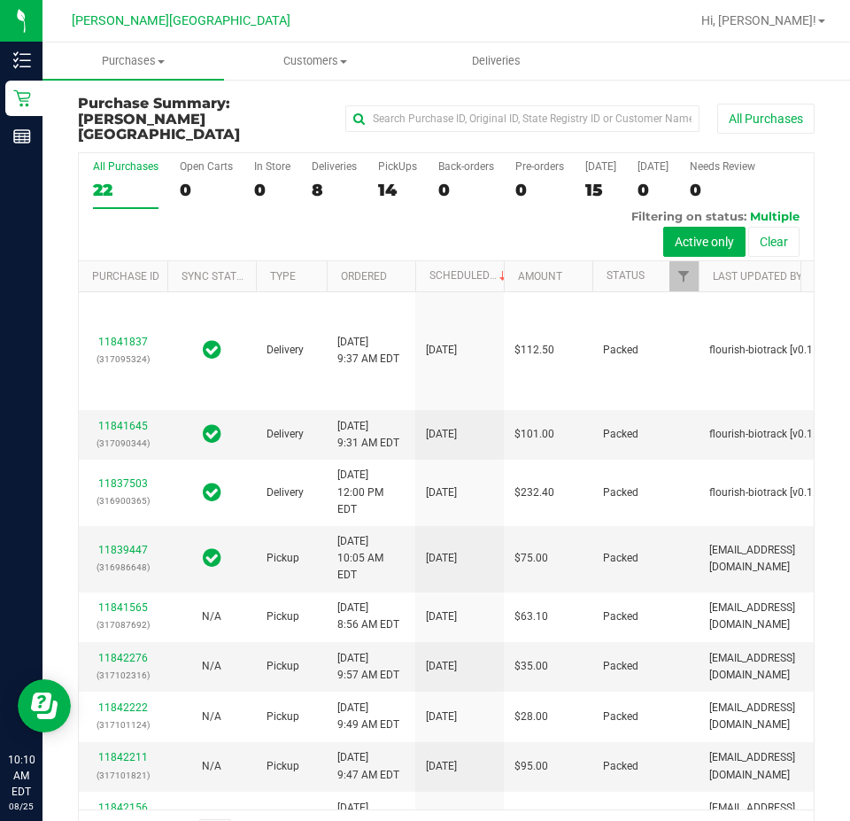
click at [319, 180] on div "8" at bounding box center [334, 190] width 45 height 20
click at [0, 0] on input "Deliveries 8" at bounding box center [0, 0] width 0 height 0
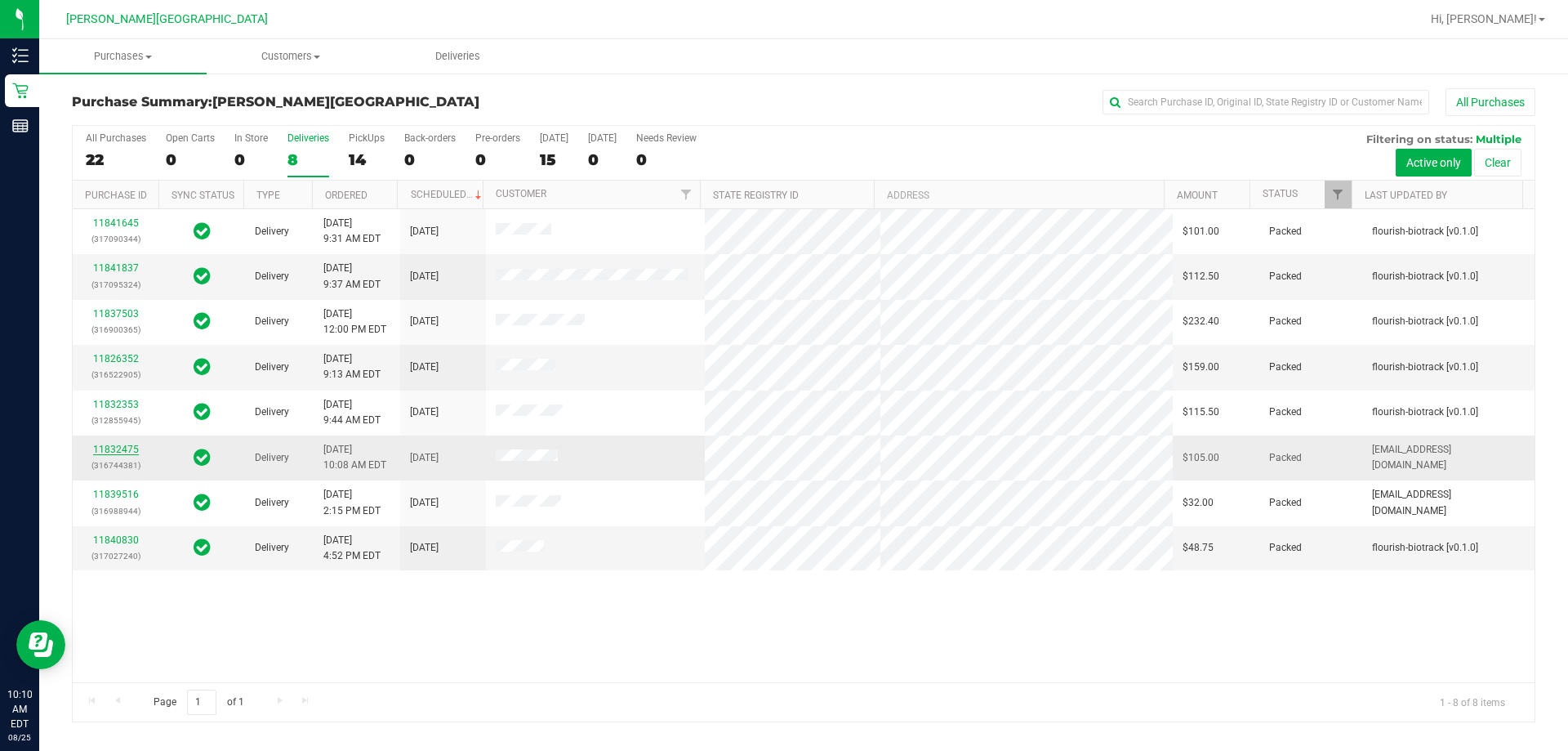
click at [117, 451] on link "11832475" at bounding box center [116, 449] width 46 height 11
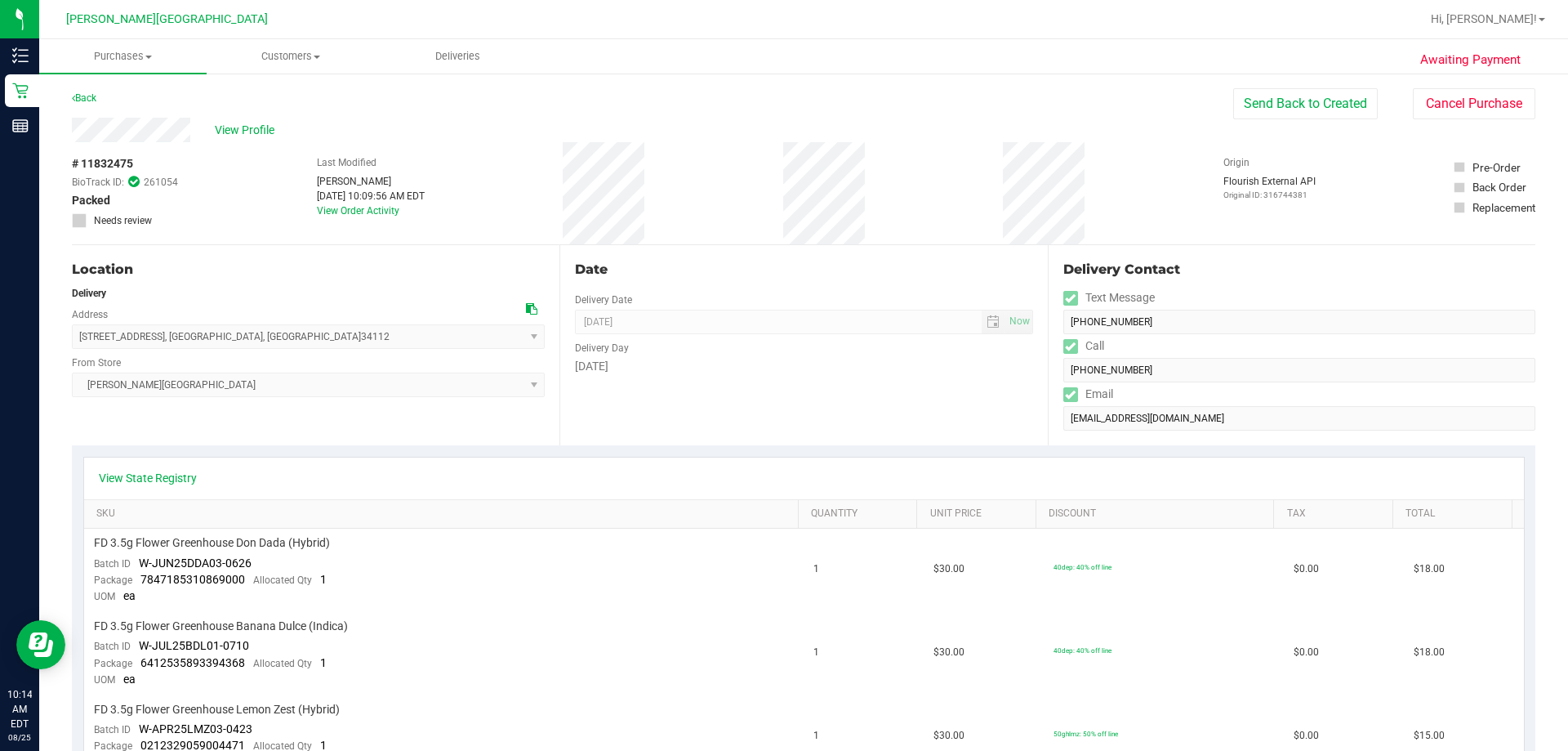
click at [197, 214] on div "# 11832475 BioTrack ID: 261054 Packed Needs review Last Modified Tarek Haverty …" at bounding box center [803, 193] width 1463 height 102
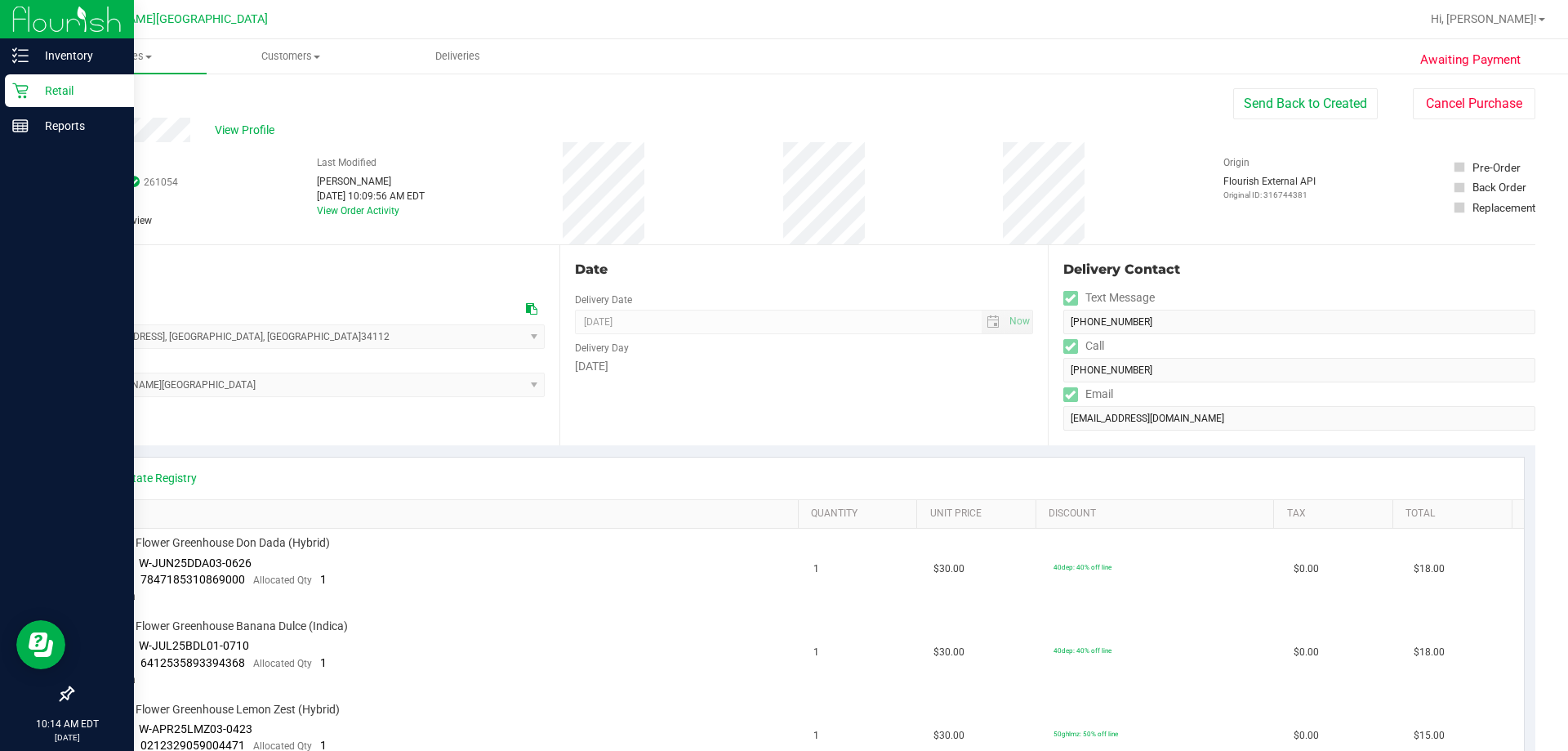
click at [31, 91] on p "Retail" at bounding box center [77, 90] width 98 height 19
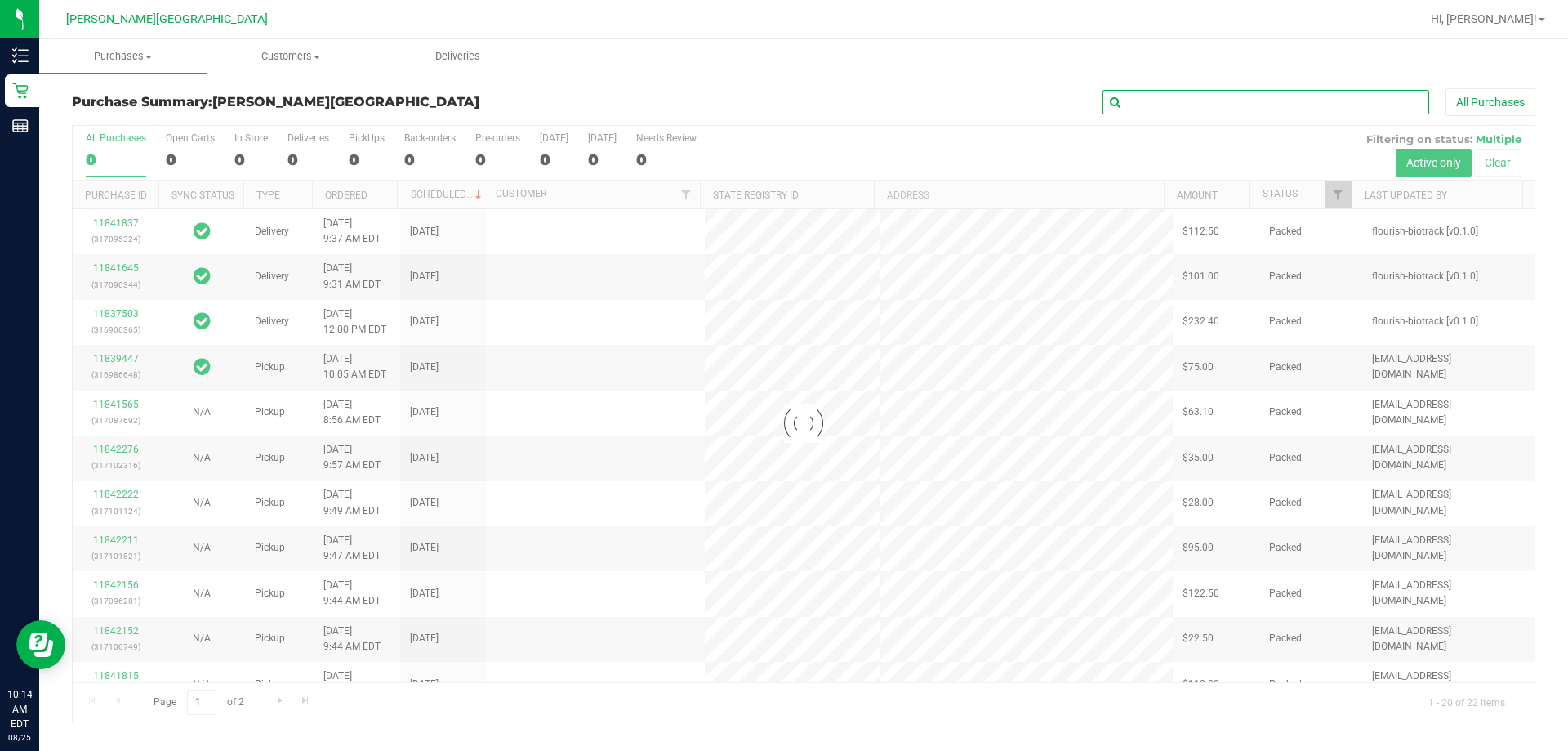
click at [783, 99] on input "text" at bounding box center [1265, 101] width 327 height 25
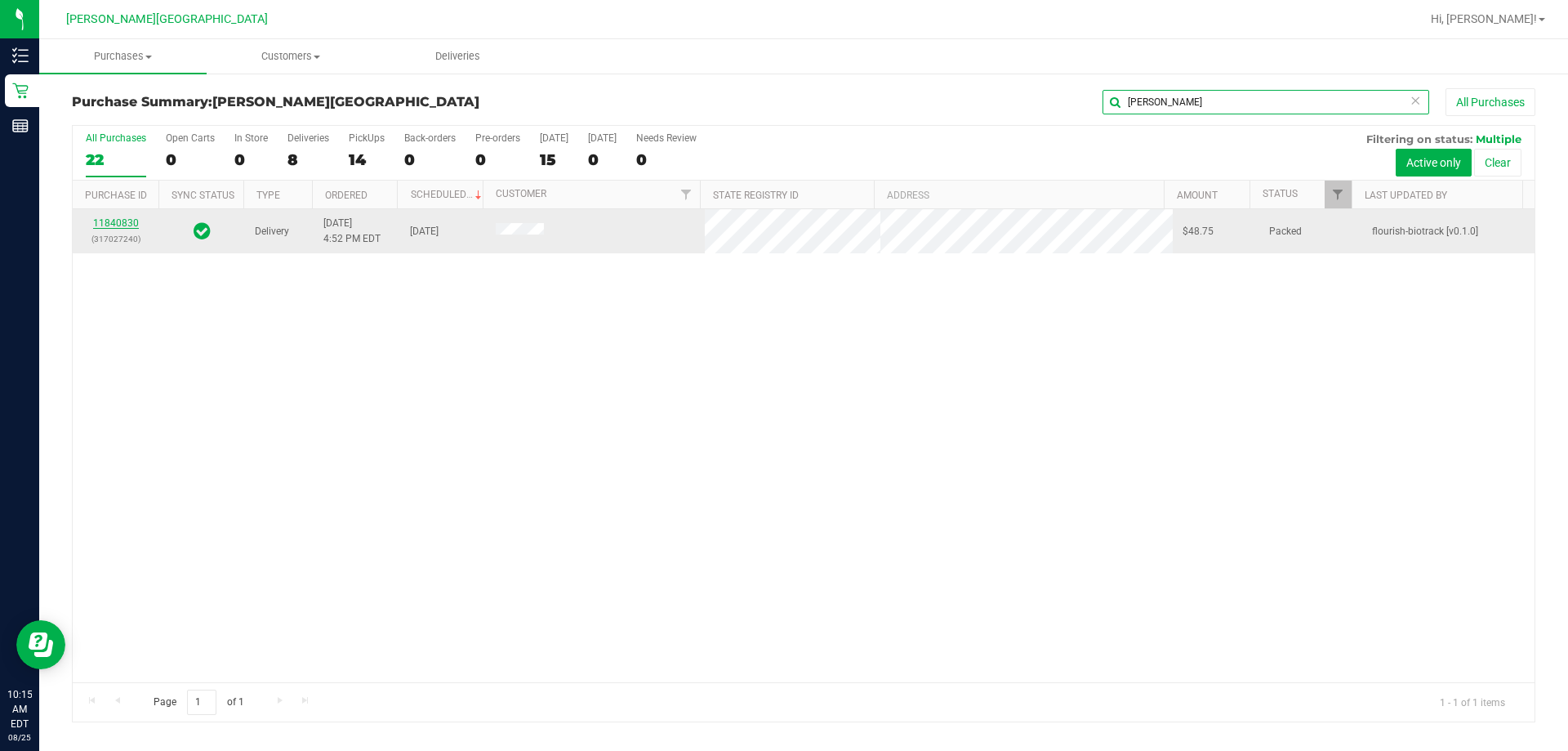
type input "nell"
click at [129, 217] on link "11840830" at bounding box center [116, 222] width 46 height 11
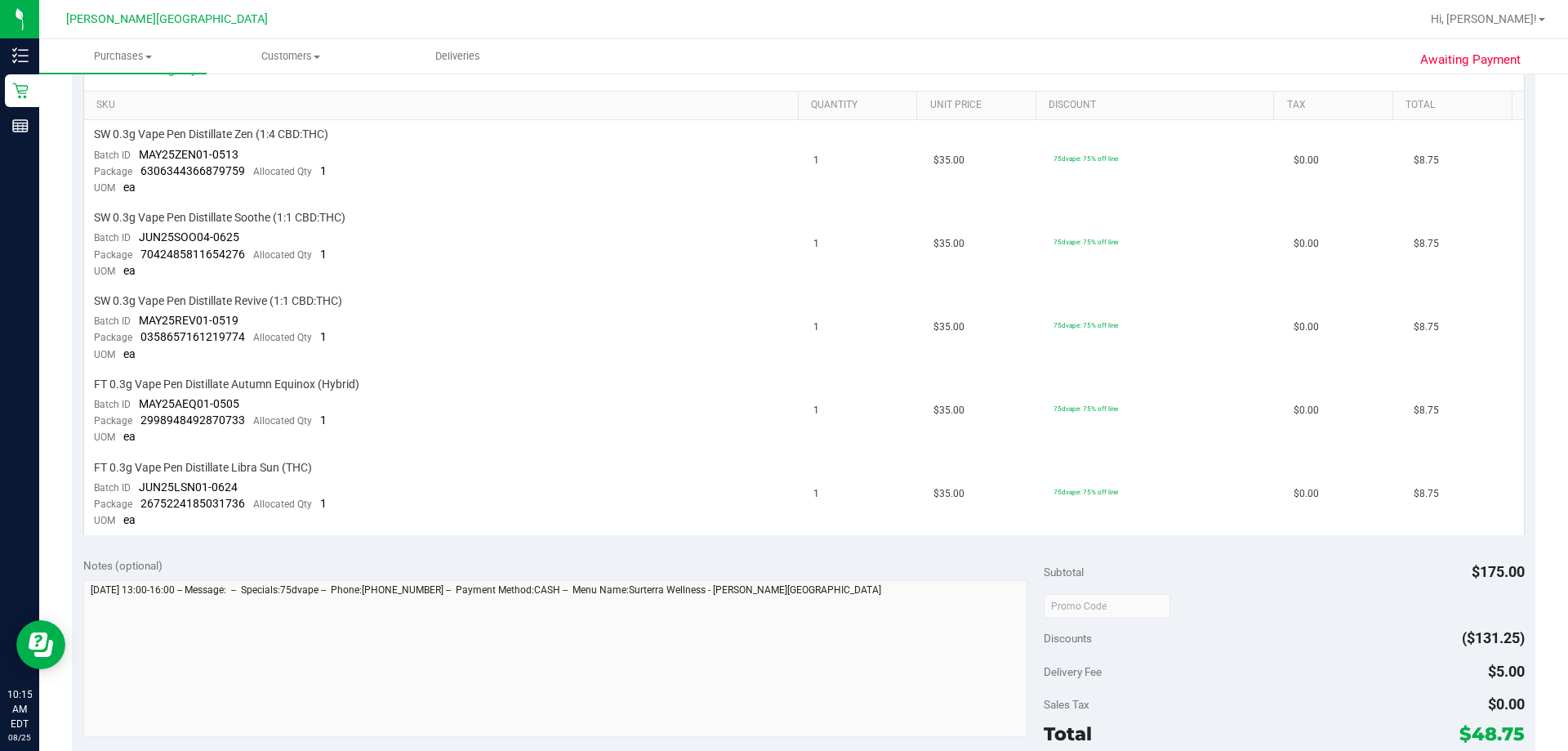
scroll to position [817, 0]
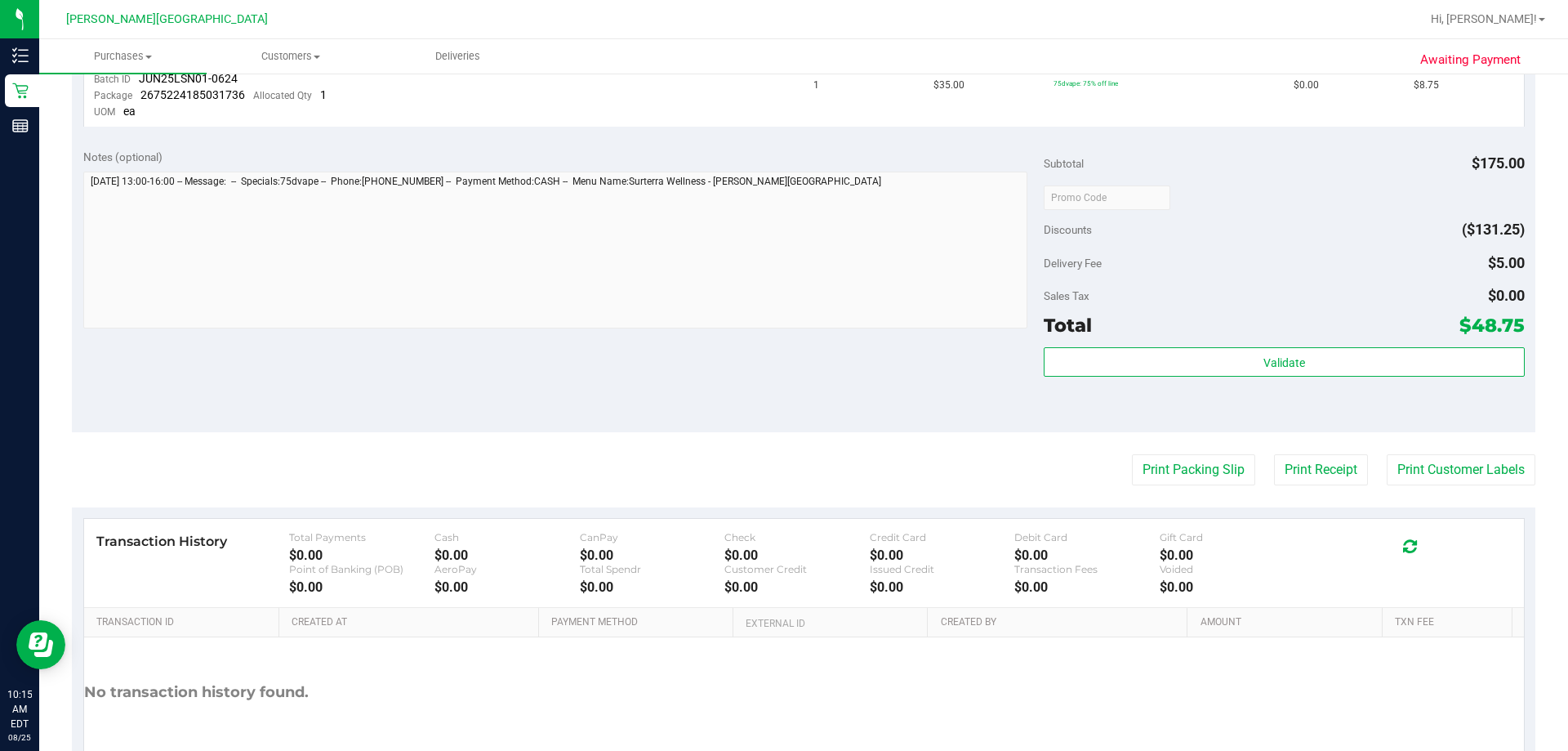
click at [783, 506] on purchase-details "Back Send Back to Created Cancel Purchase View Profile # 11840830 BioTrack ID: …" at bounding box center [803, 42] width 1463 height 1541
click at [783, 469] on button "Print Receipt" at bounding box center [1321, 470] width 94 height 31
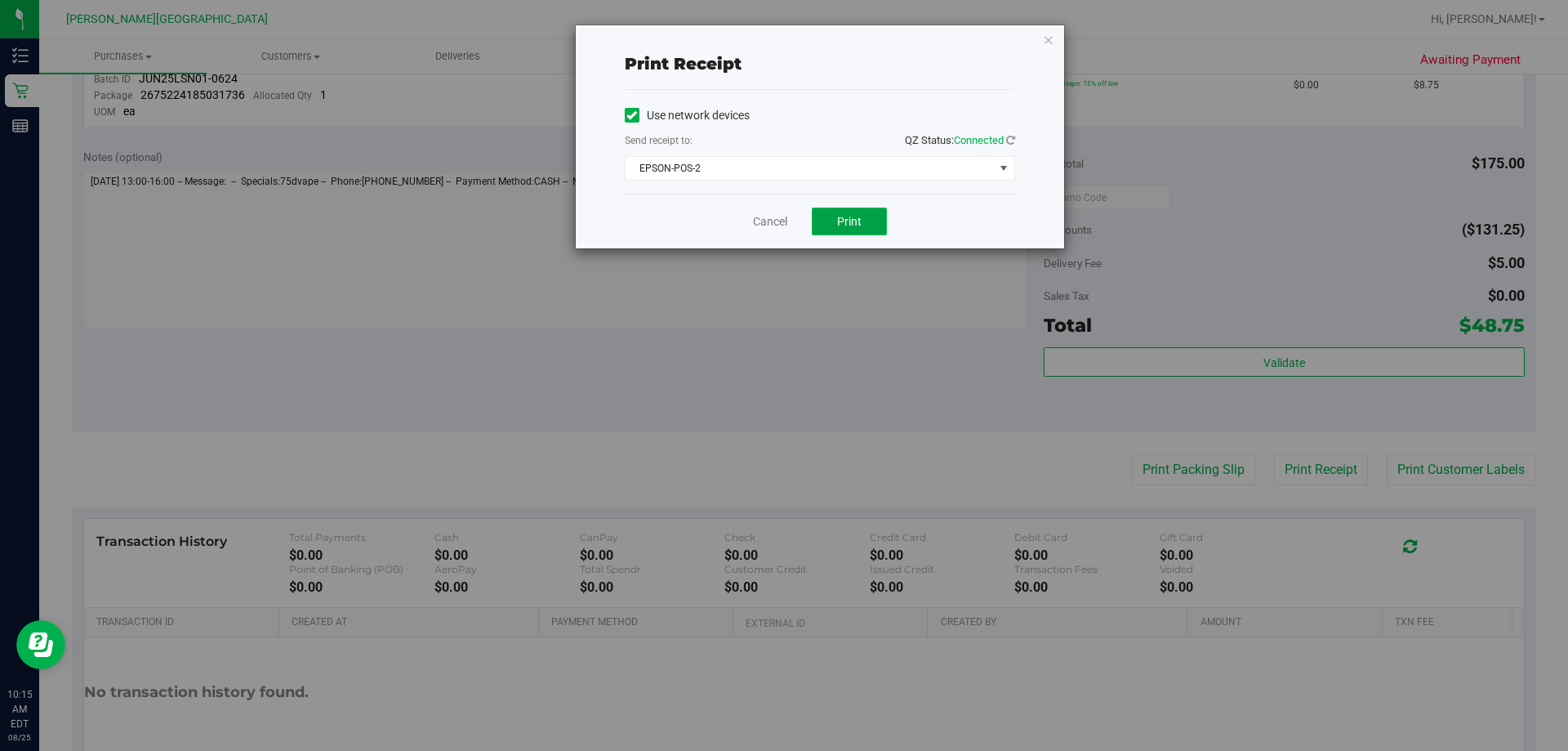
click at [783, 230] on button "Print" at bounding box center [849, 221] width 75 height 28
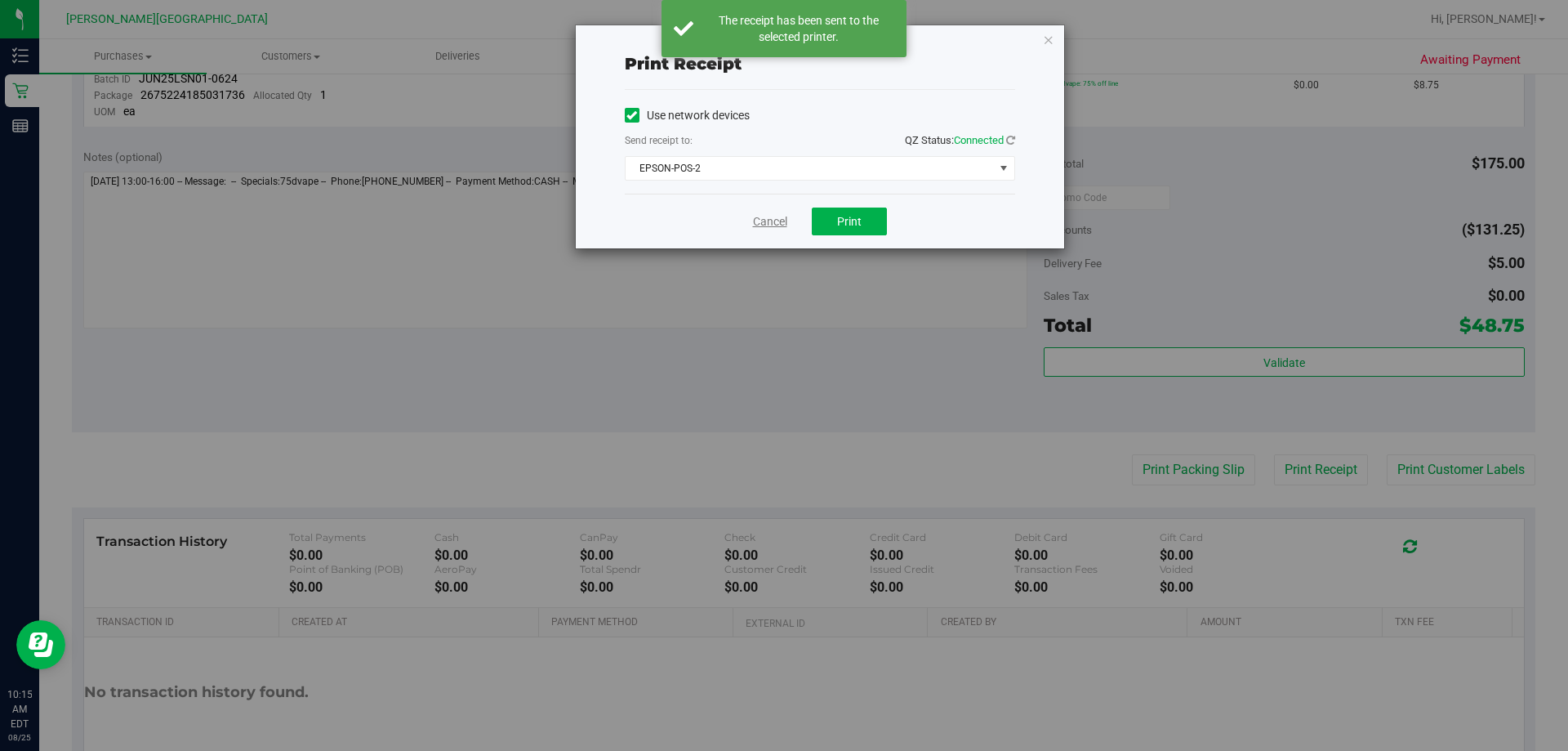
click at [776, 222] on link "Cancel" at bounding box center [769, 221] width 34 height 18
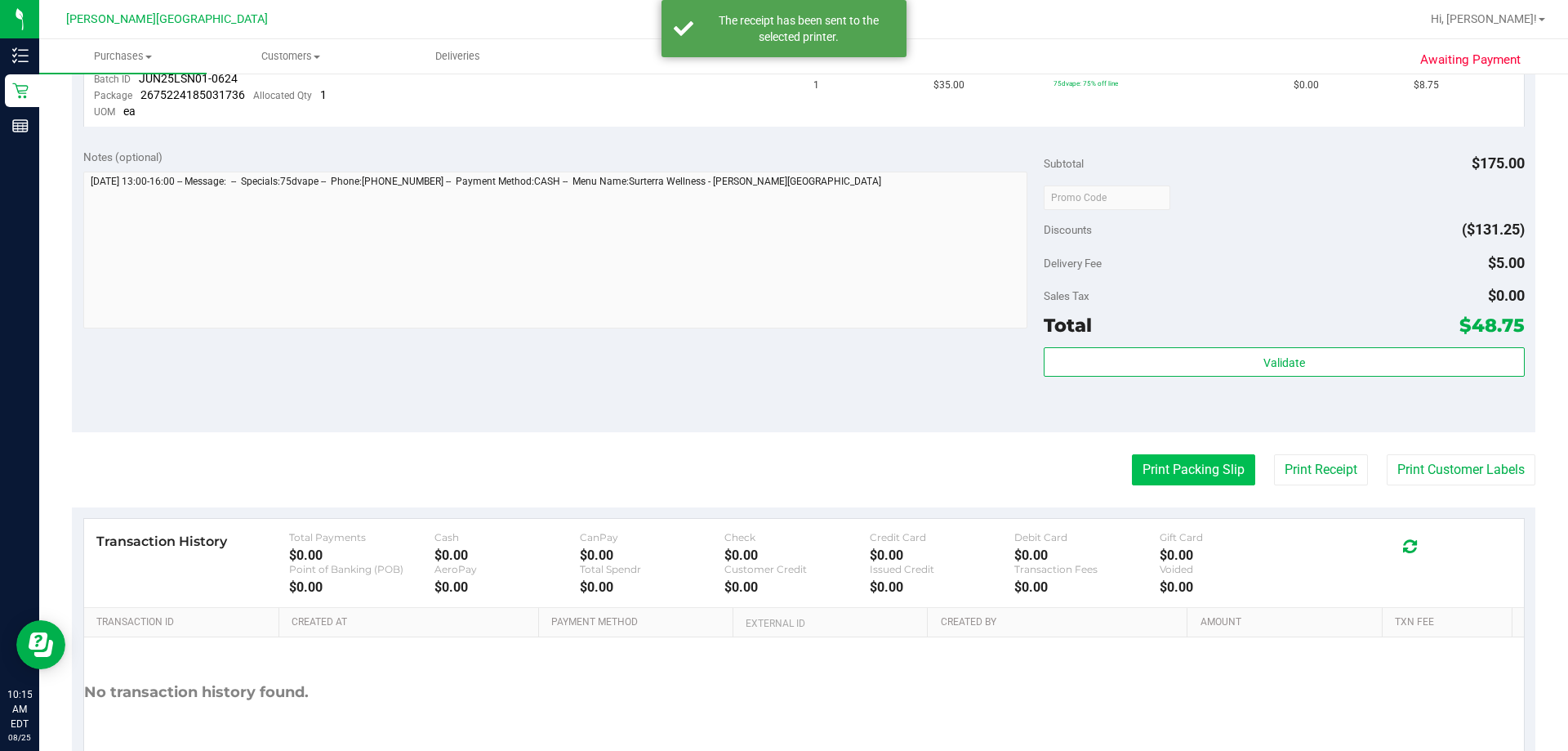
click at [783, 475] on button "Print Packing Slip" at bounding box center [1194, 470] width 124 height 31
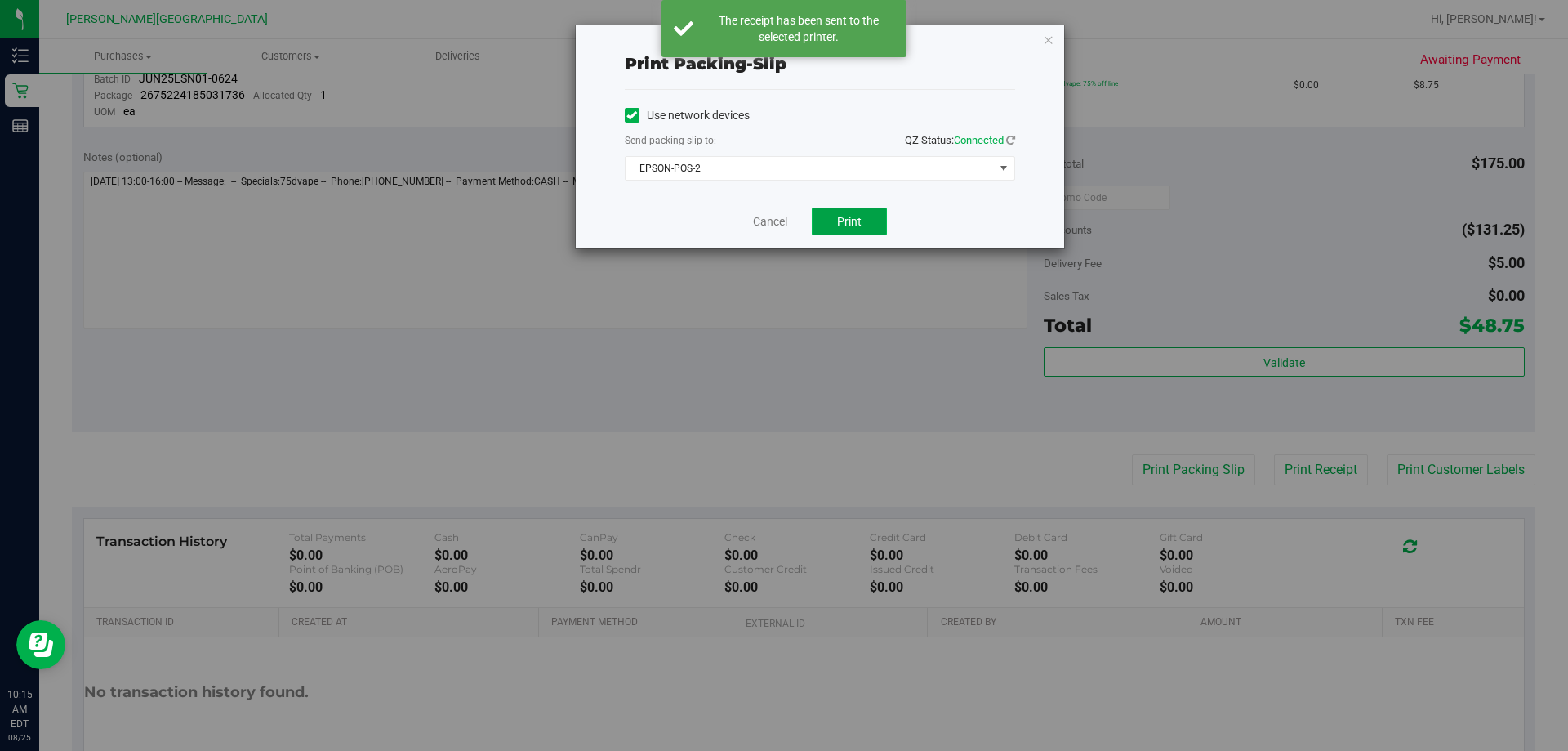
click at [783, 217] on span "Print" at bounding box center [849, 221] width 25 height 13
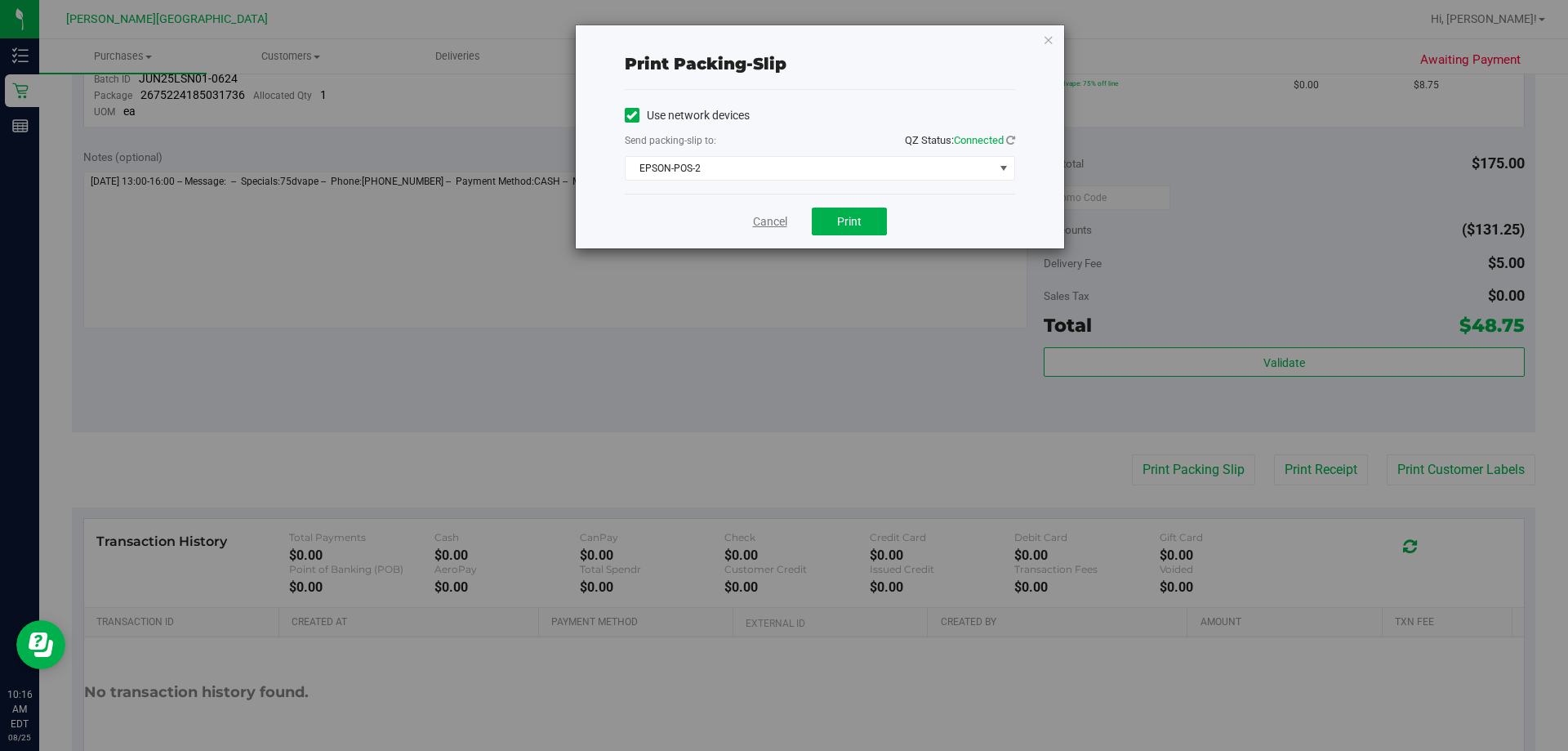
click at [779, 228] on link "Cancel" at bounding box center [769, 221] width 34 height 18
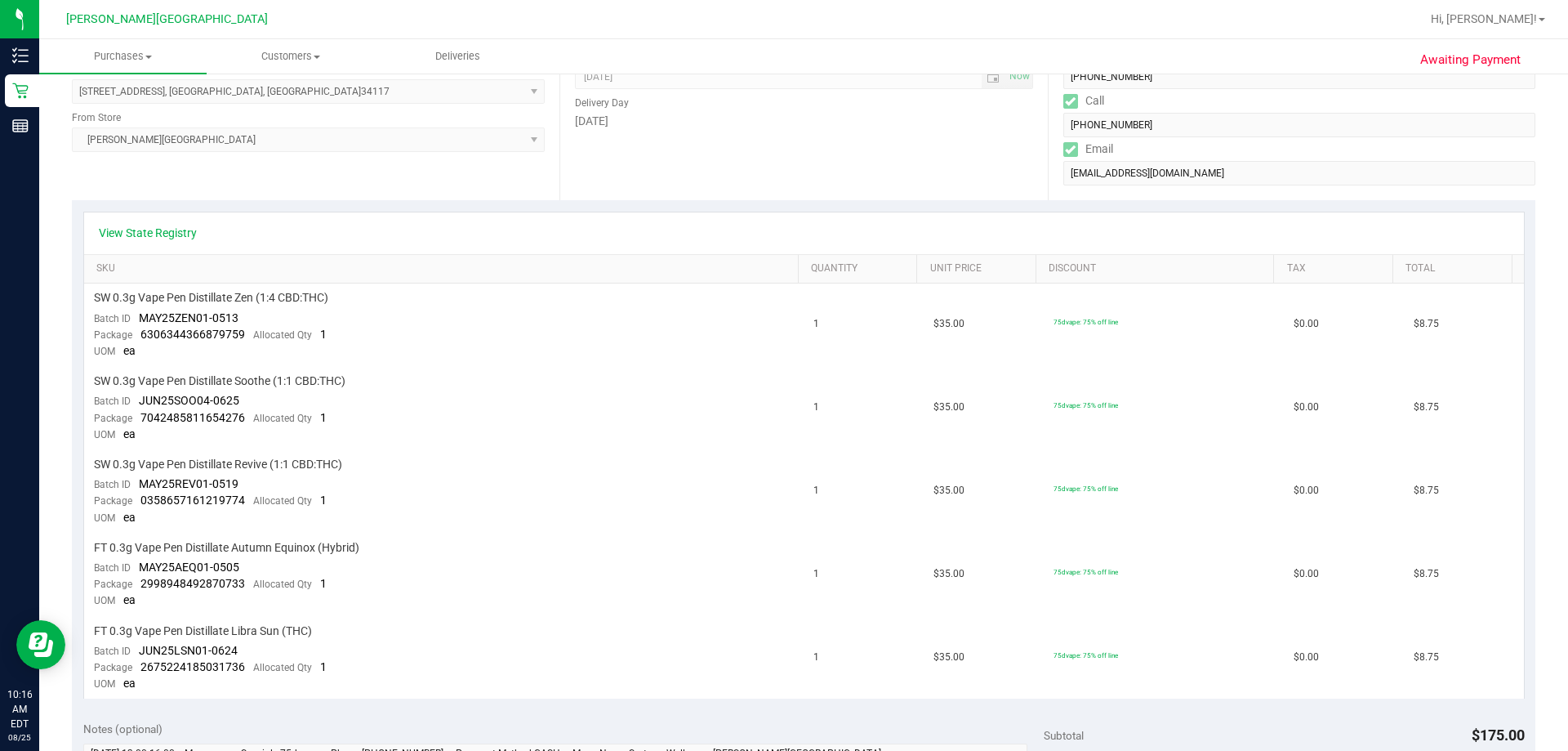
scroll to position [0, 0]
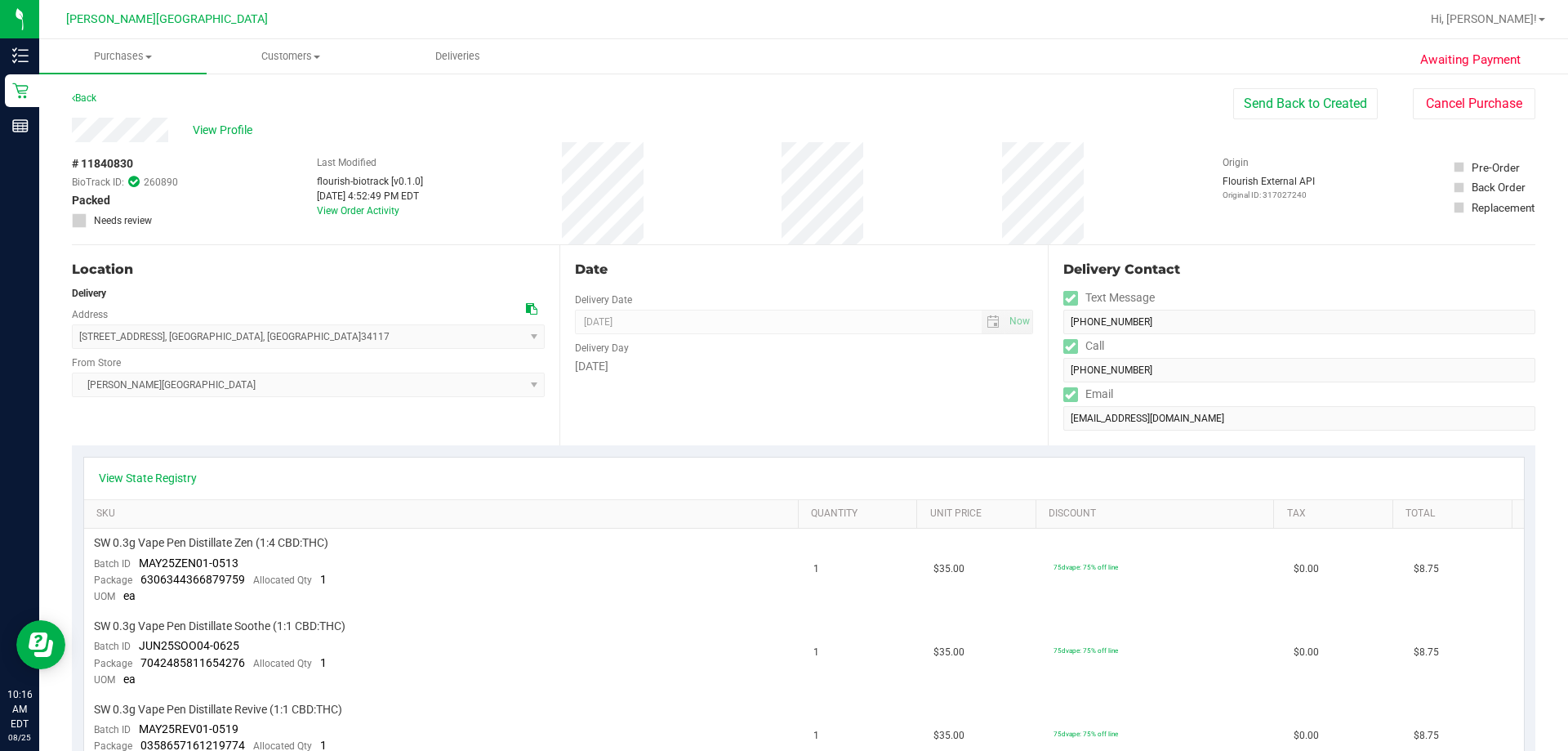
click at [781, 232] on div "# 11840830 BioTrack ID: 260890 Packed Needs review Last Modified flourish-biotr…" at bounding box center [803, 193] width 1463 height 102
click at [411, 89] on div "Back Send Back to Created Cancel Purchase" at bounding box center [803, 103] width 1463 height 30
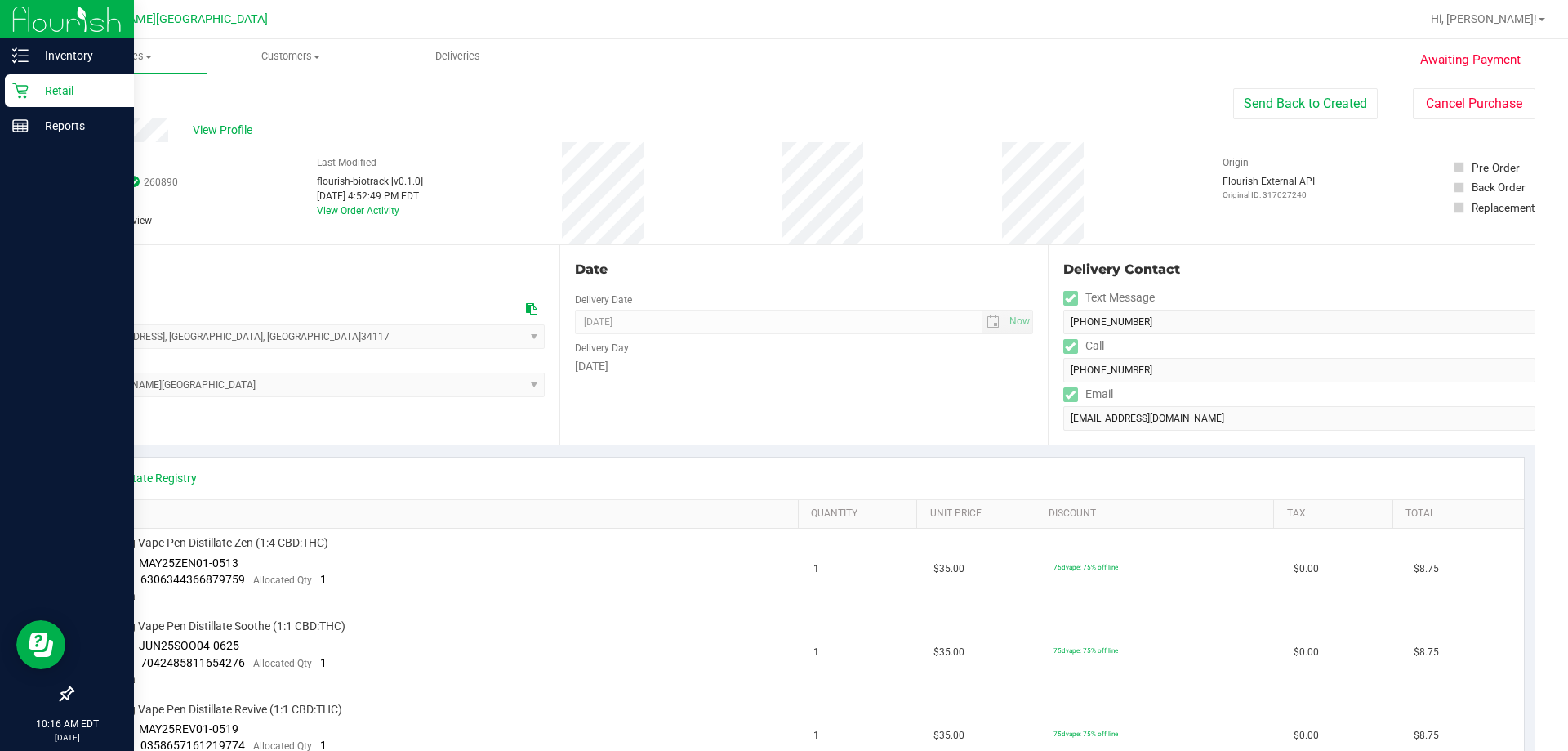
click at [30, 96] on p "Retail" at bounding box center [77, 90] width 98 height 19
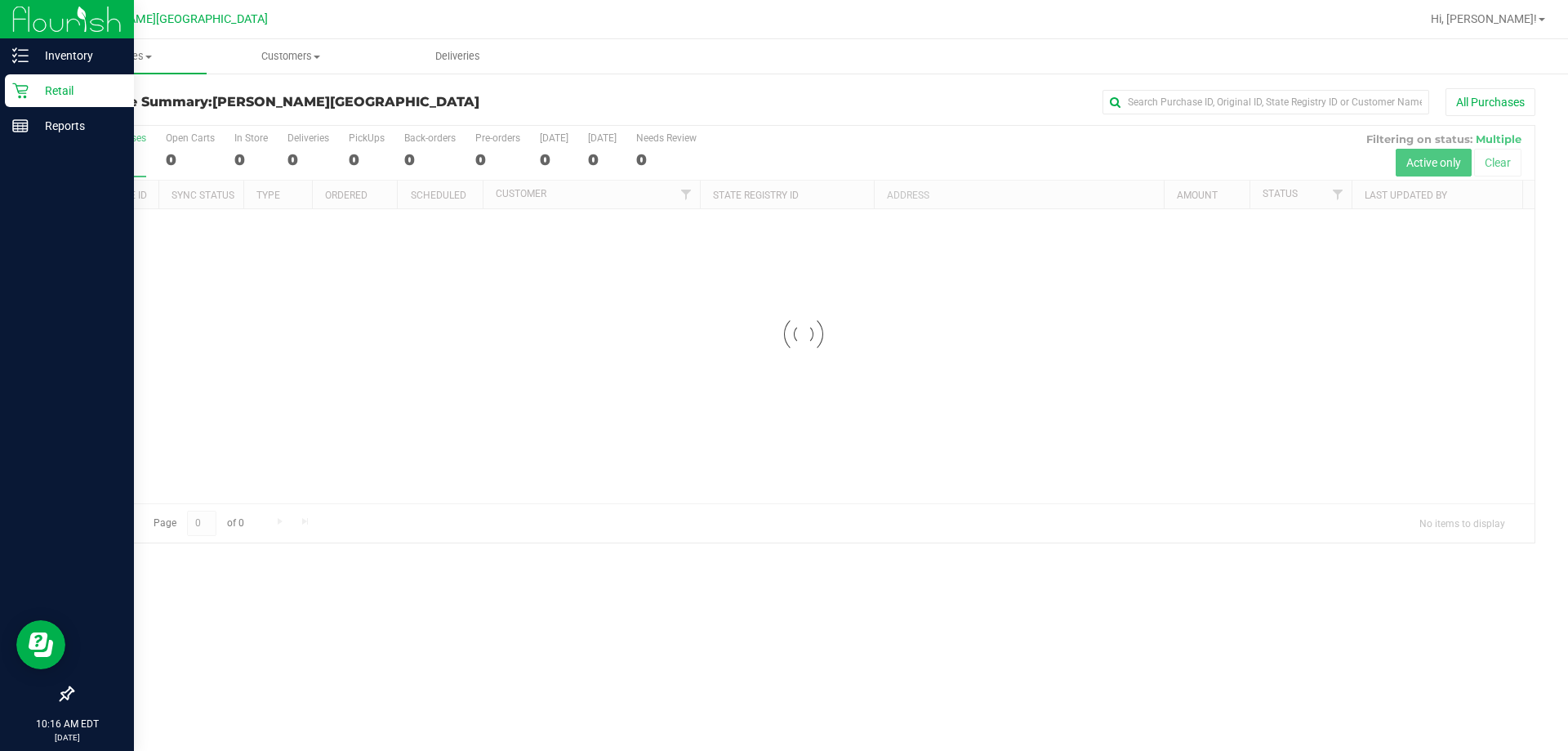
click at [364, 92] on div "Purchase Summary: Bonita Springs WC All Purchases" at bounding box center [803, 106] width 1463 height 36
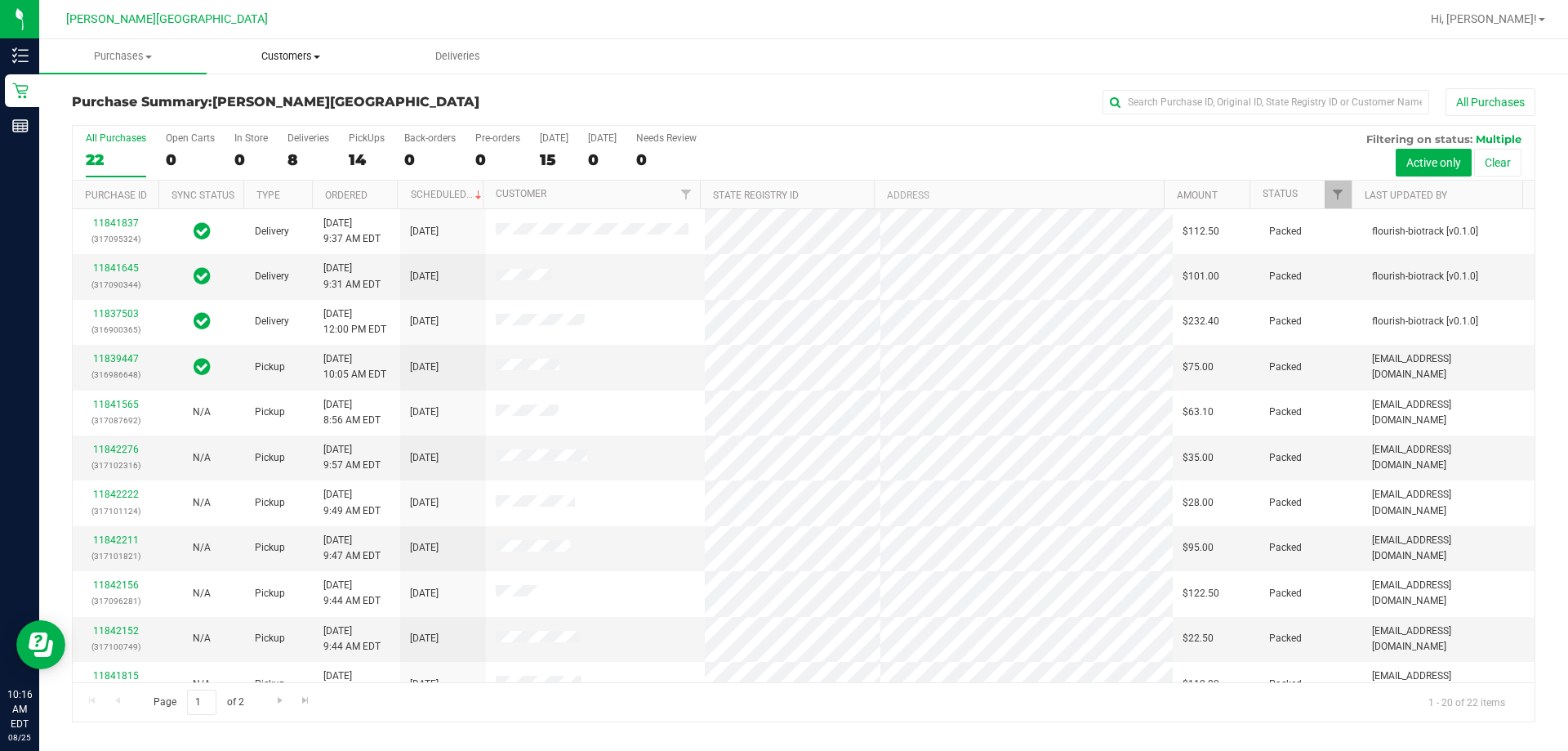
click at [315, 55] on span at bounding box center [316, 57] width 6 height 4
click at [315, 93] on span "All customers" at bounding box center [265, 98] width 117 height 14
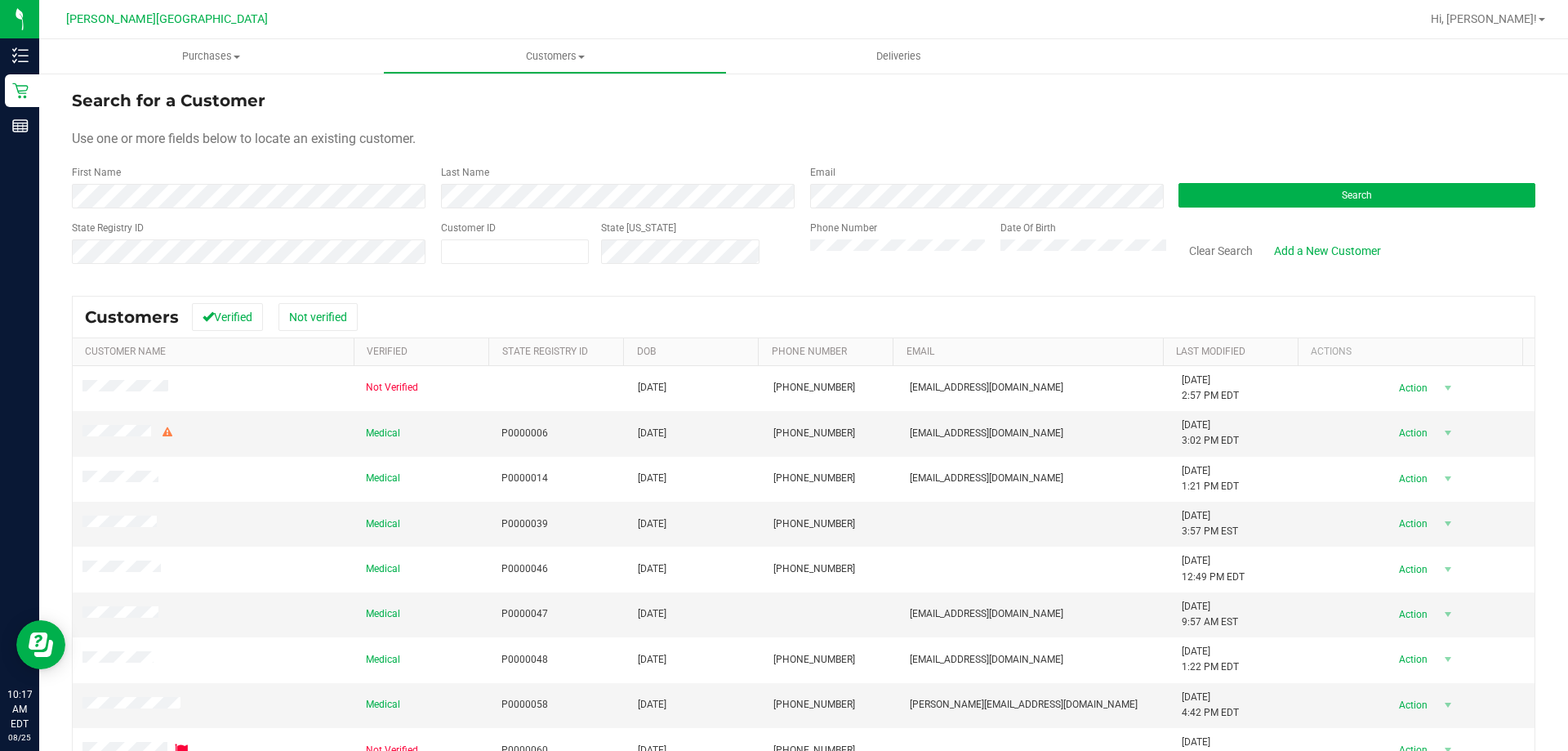
click at [530, 182] on div "Last Name" at bounding box center [613, 186] width 369 height 43
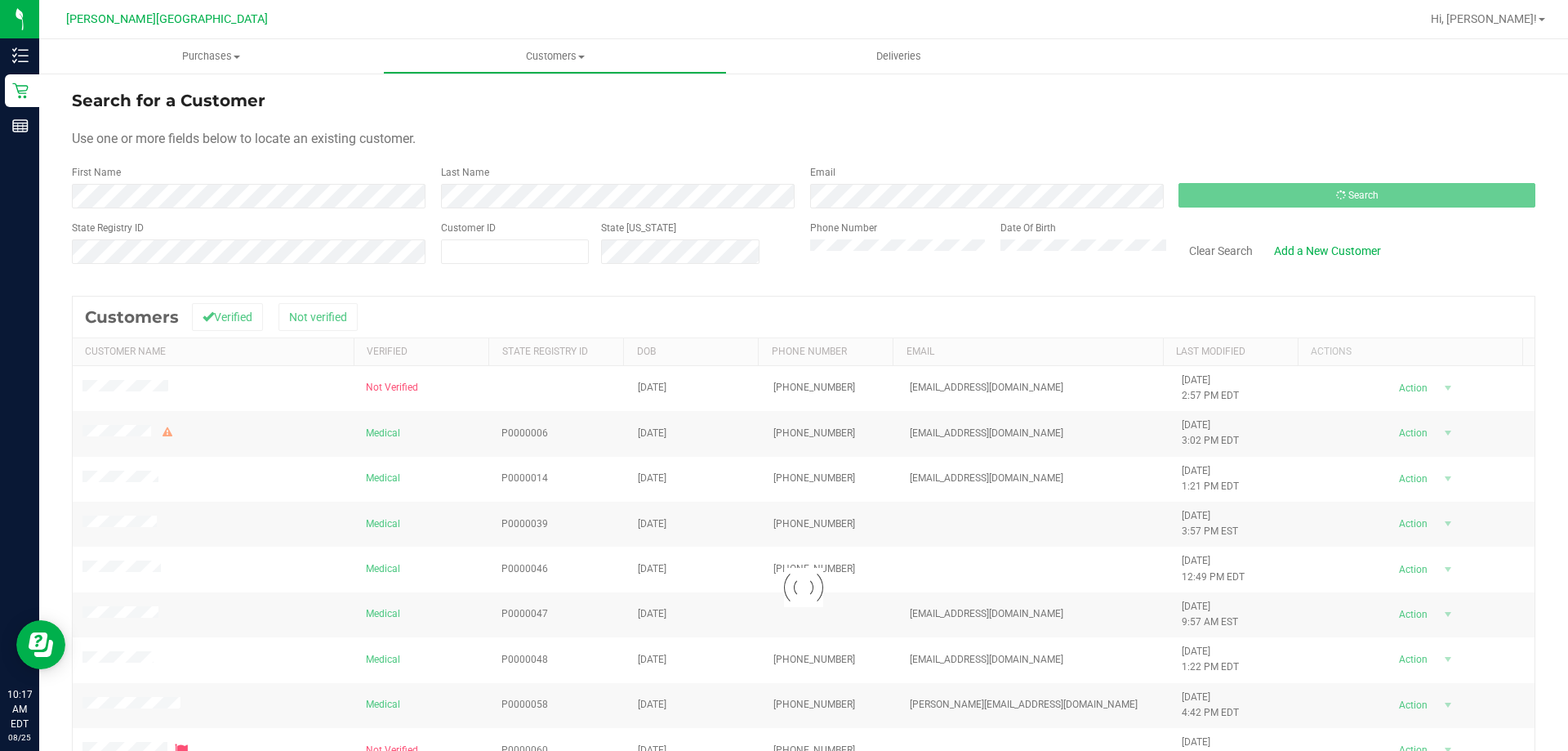
click at [545, 160] on form "Search for a Customer Use one or more fields below to locate an existing custom…" at bounding box center [803, 184] width 1463 height 190
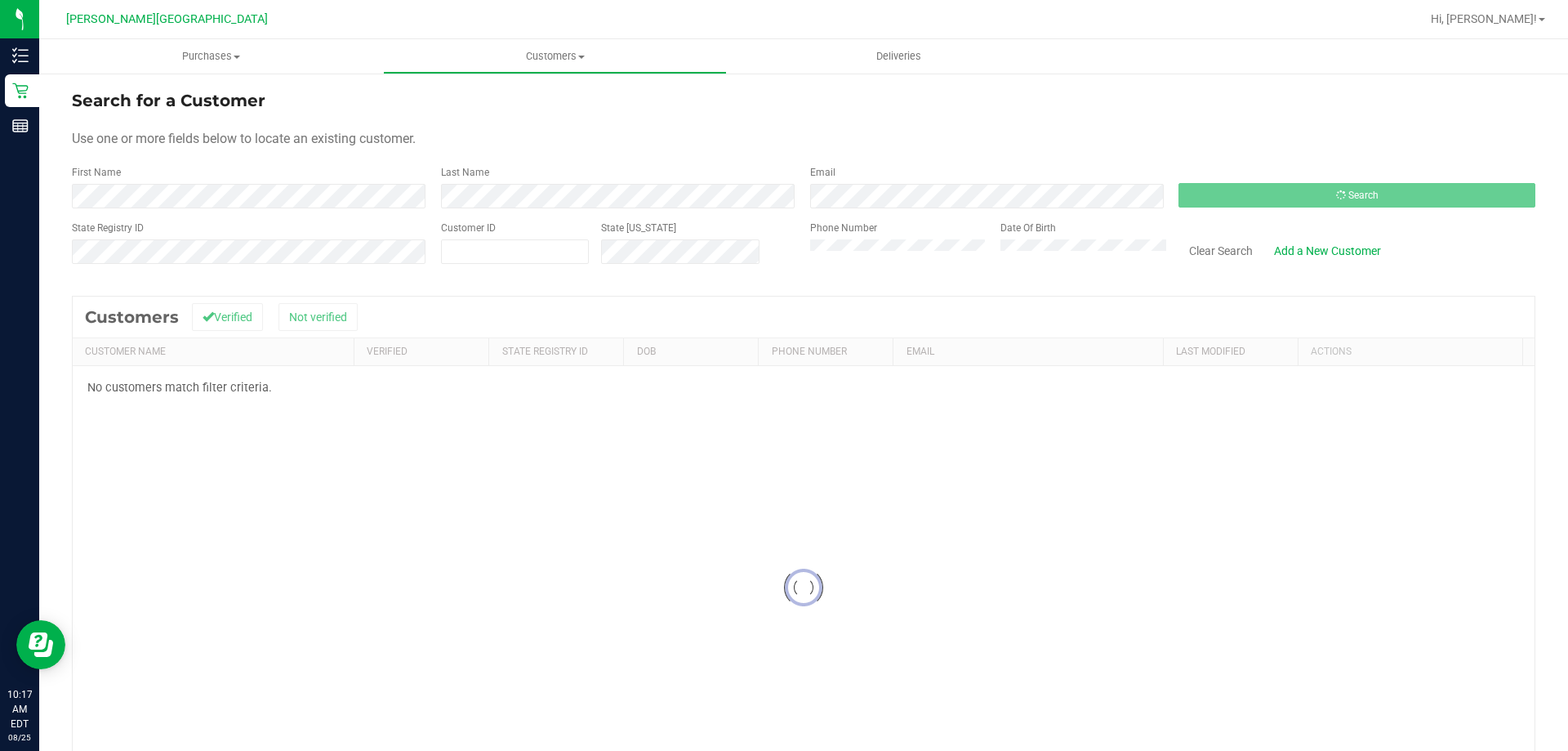
click at [232, 147] on div "Use one or more fields below to locate an existing customer." at bounding box center [803, 138] width 1463 height 19
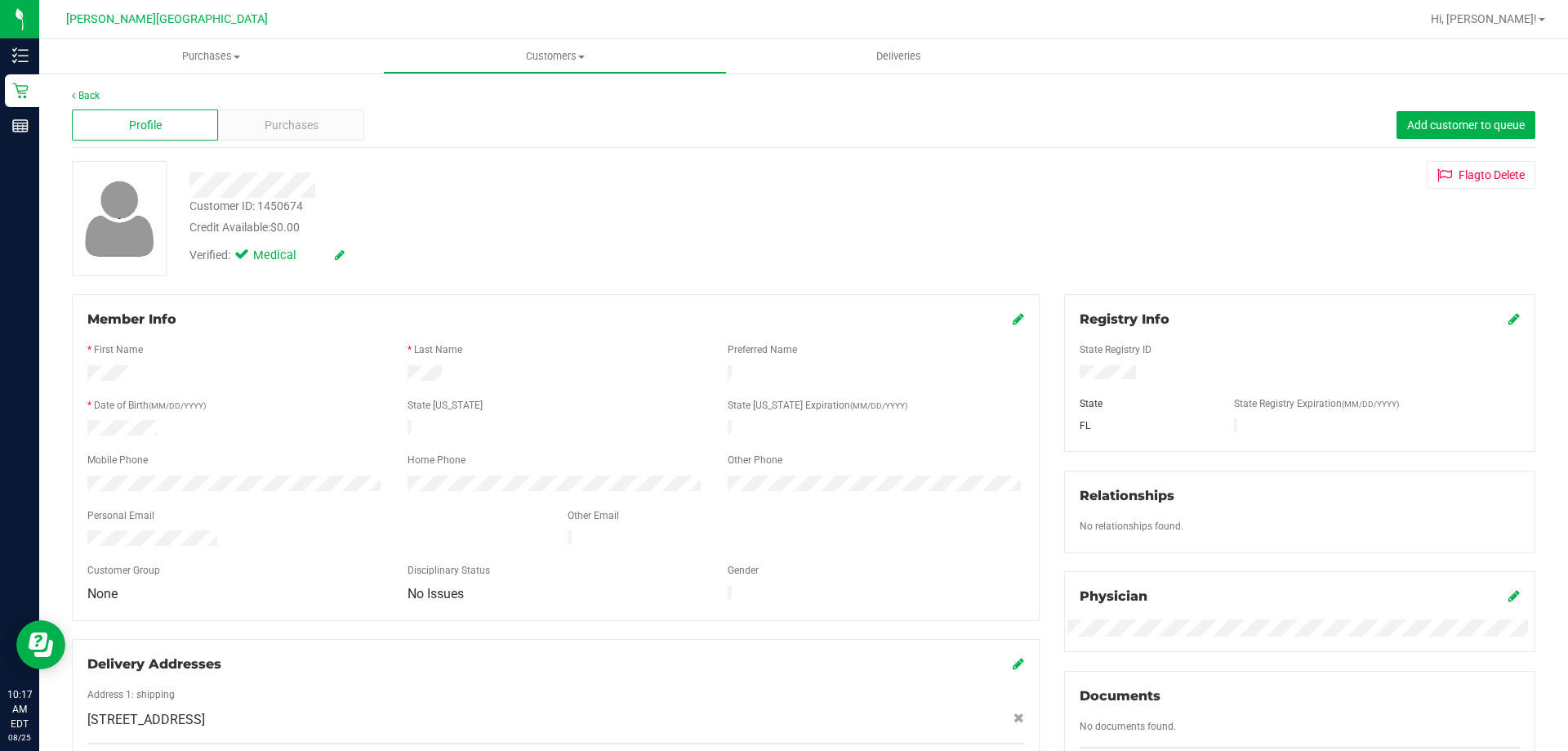
click at [783, 278] on div "Back Profile Purchases Add customer to queue Customer ID: 1450674 Credit Availa…" at bounding box center [803, 649] width 1463 height 1120
click at [364, 132] on div "Profile Purchases Add customer to queue" at bounding box center [803, 125] width 1463 height 45
click at [359, 127] on div "Purchases" at bounding box center [291, 125] width 146 height 31
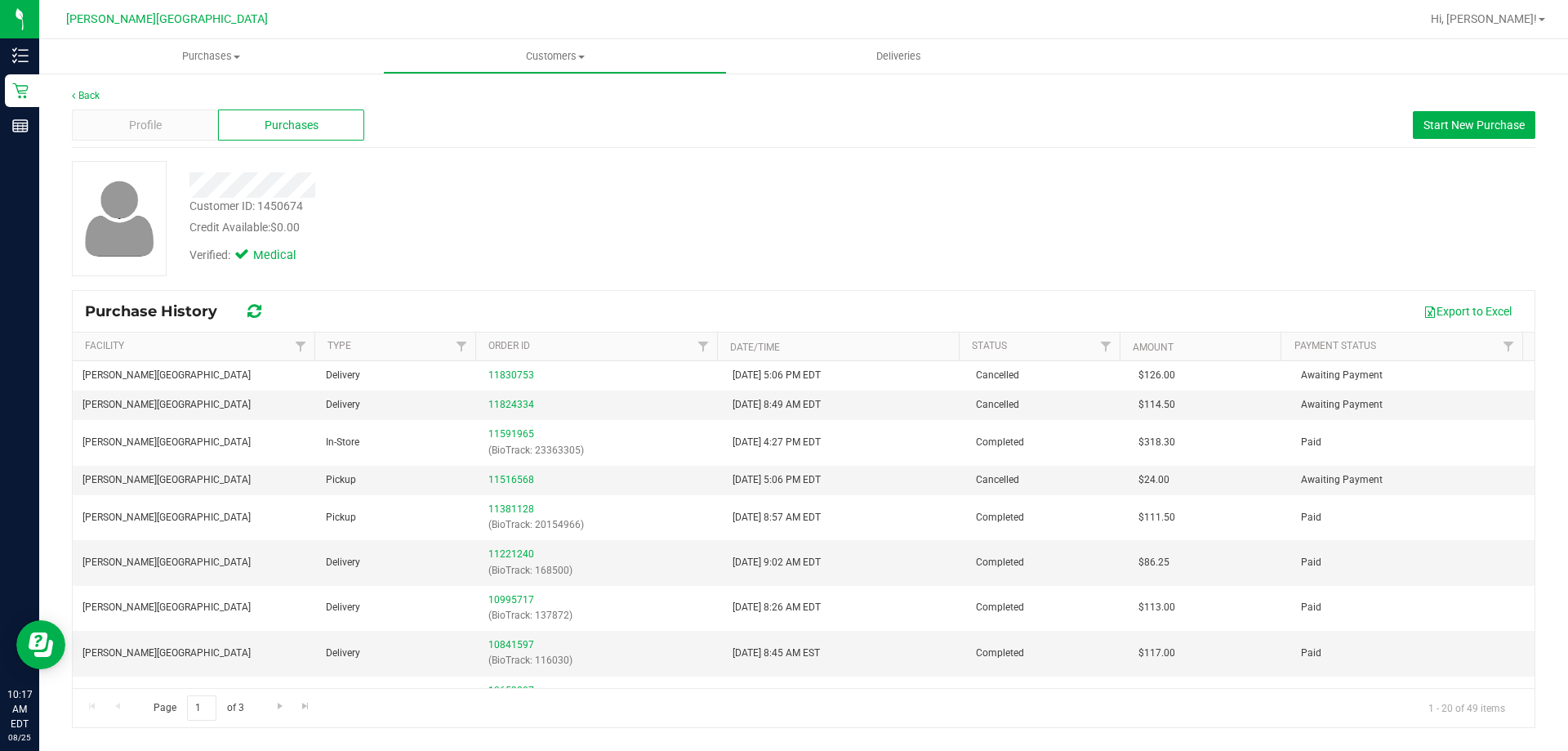
click at [470, 200] on div "Customer ID: 1450674 Credit Available: $0.00" at bounding box center [549, 217] width 743 height 39
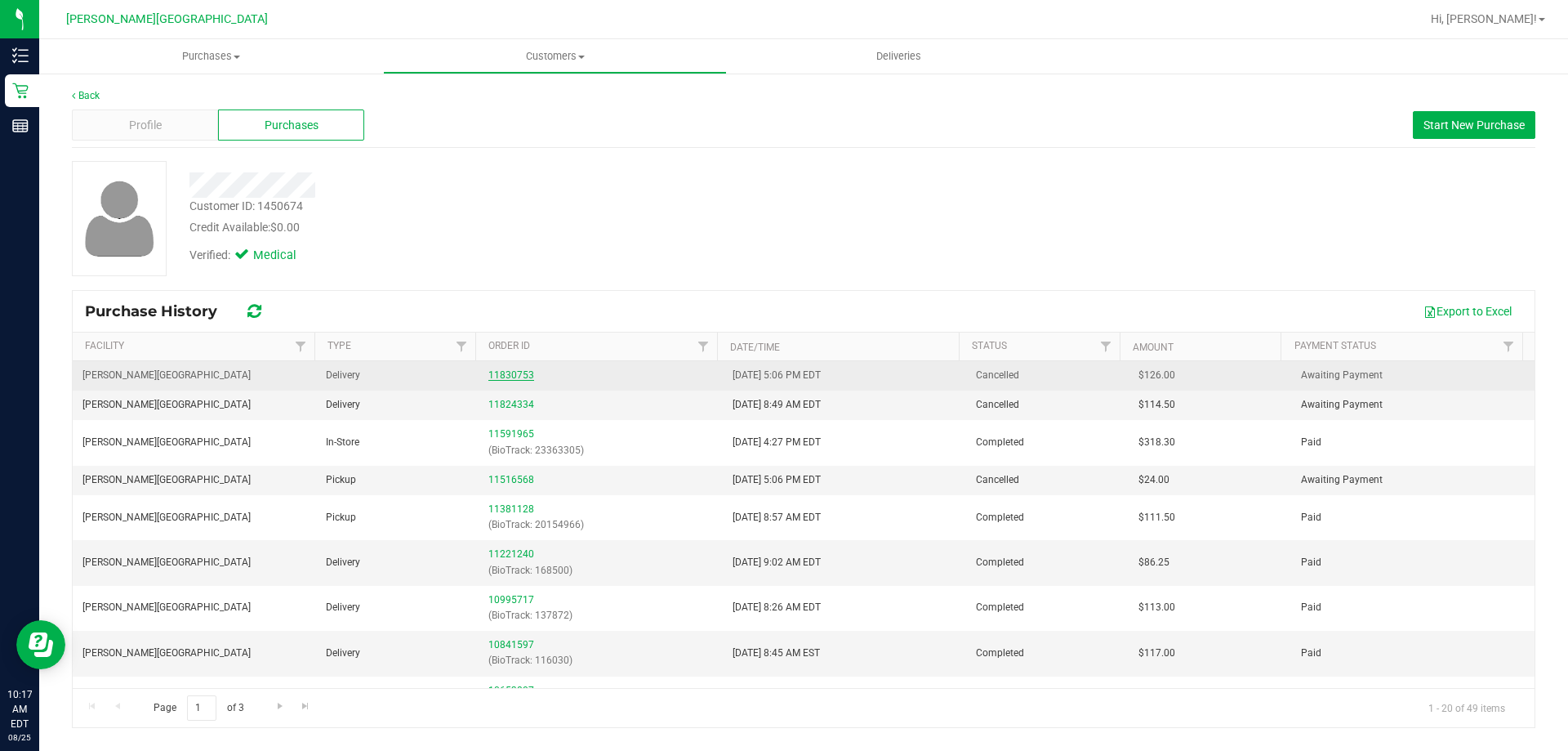
click at [501, 374] on link "11830753" at bounding box center [511, 375] width 46 height 11
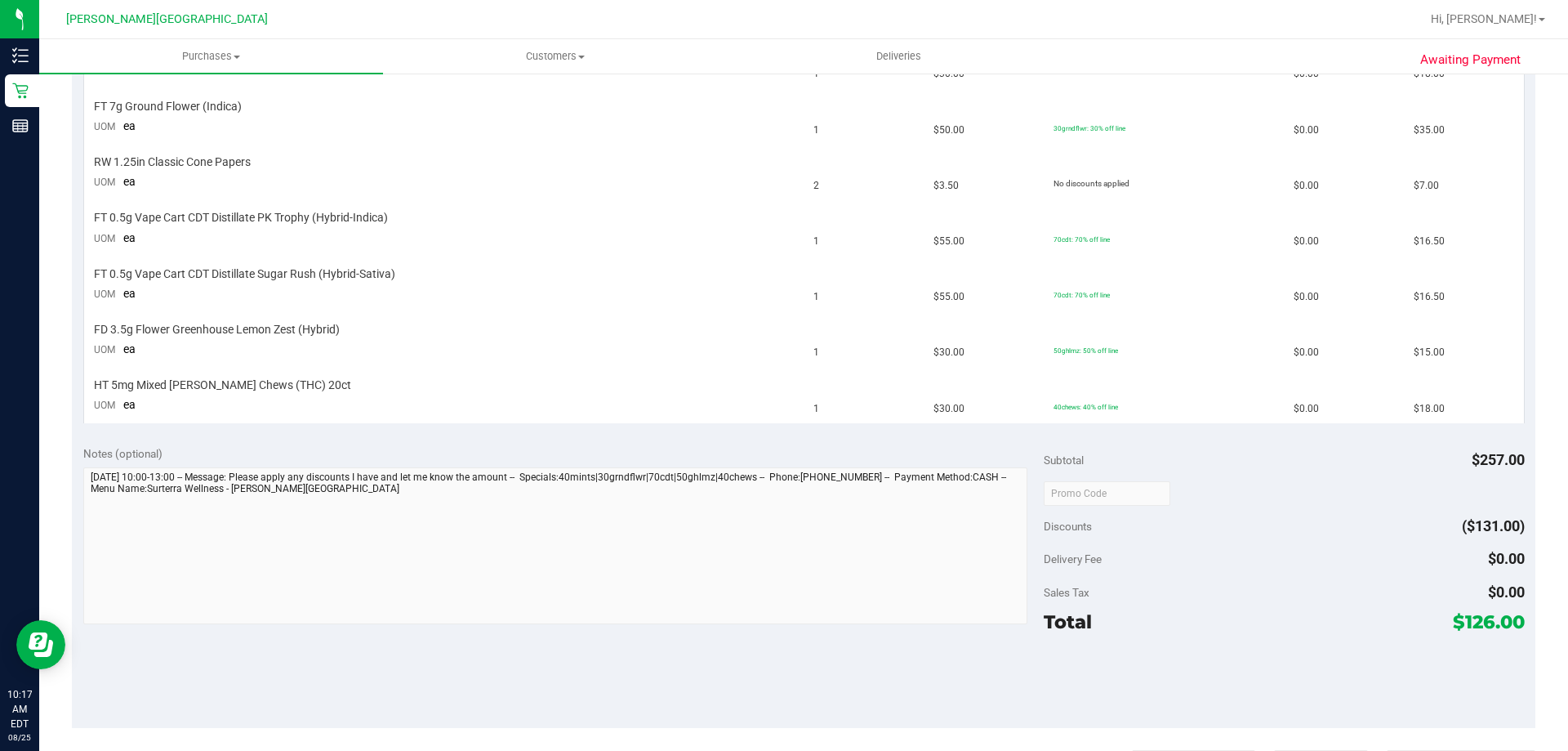
scroll to position [653, 0]
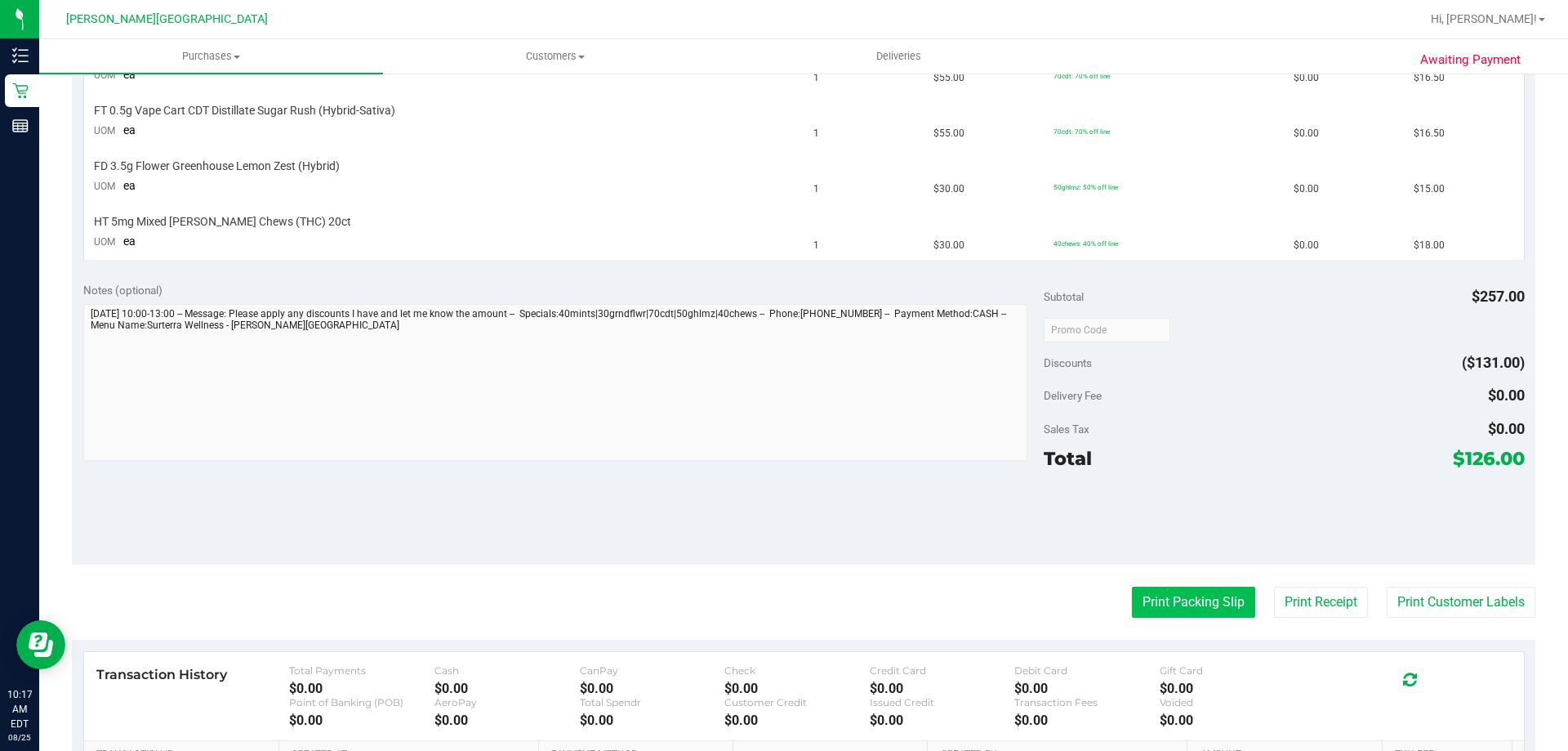
click at [783, 596] on button "Print Packing Slip" at bounding box center [1194, 602] width 124 height 31
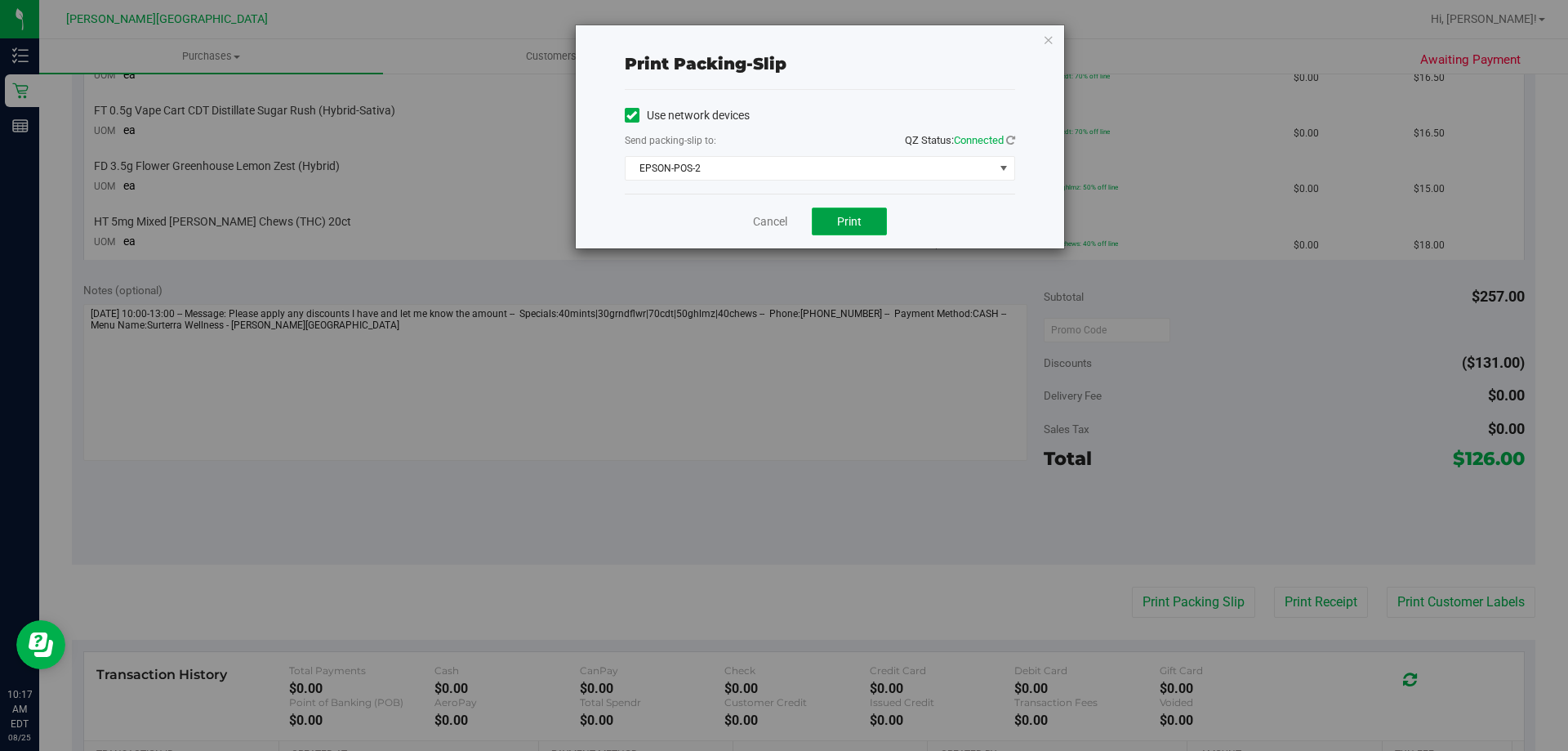
click at [783, 219] on button "Print" at bounding box center [849, 221] width 75 height 28
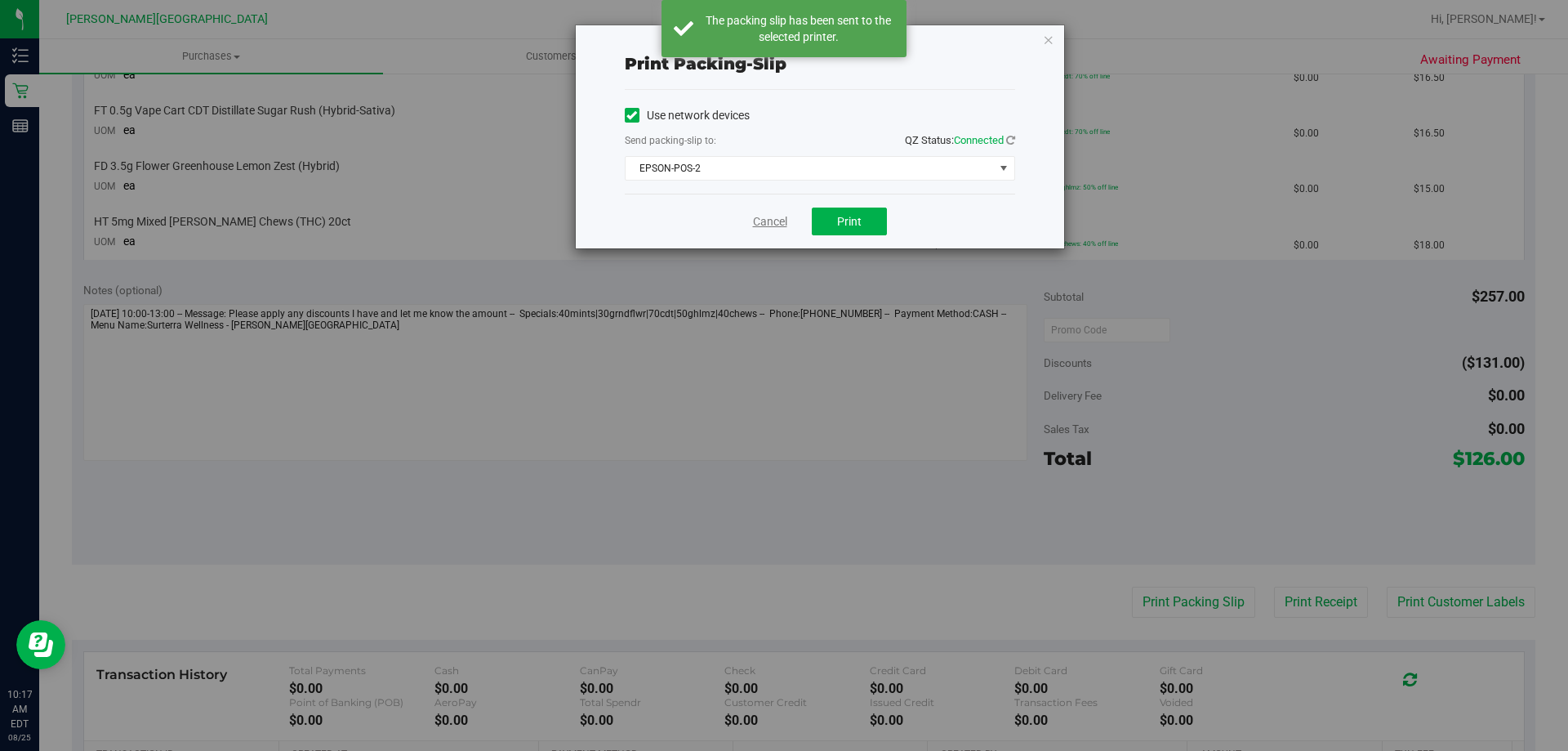
click at [775, 220] on link "Cancel" at bounding box center [769, 221] width 34 height 18
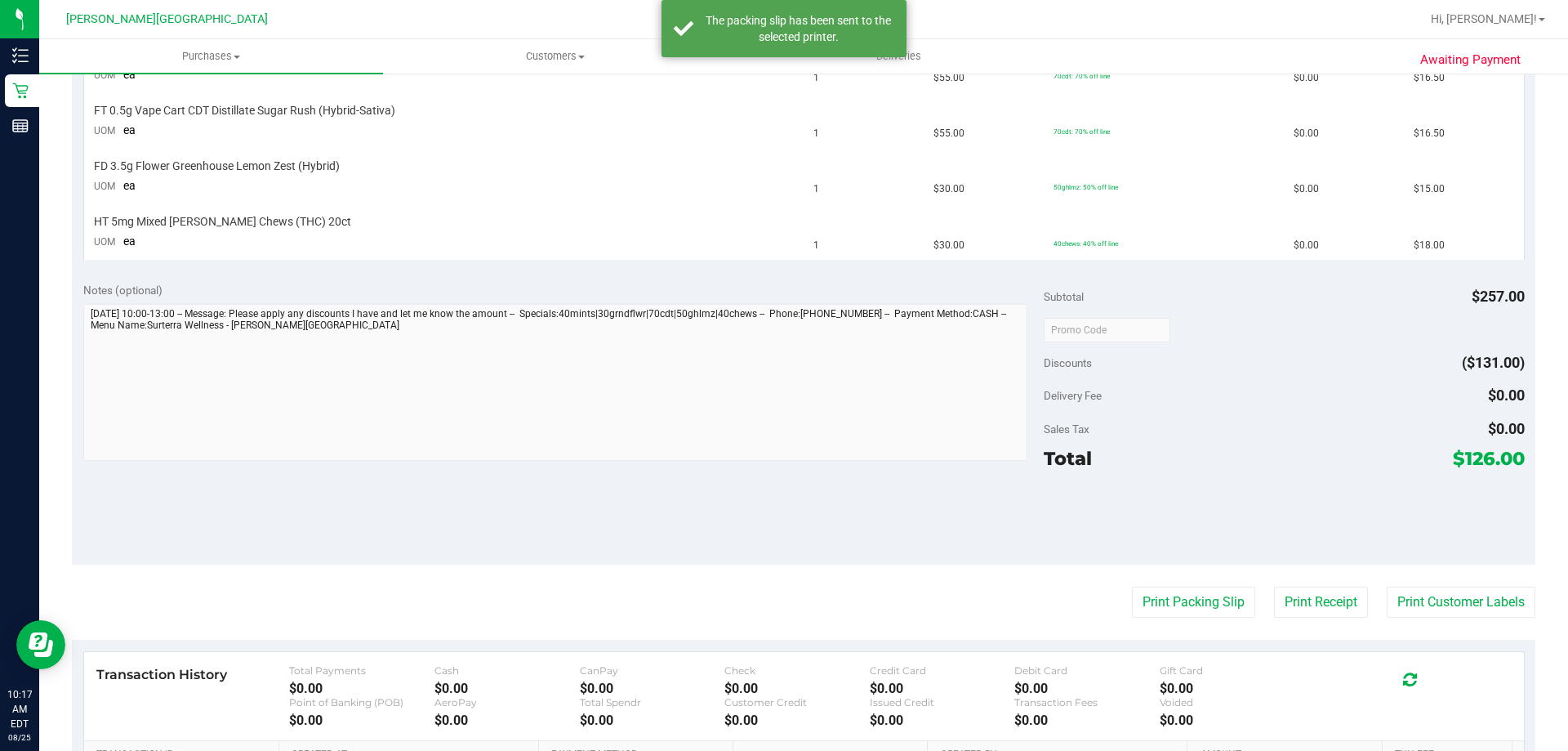
click at [628, 274] on div "Notes (optional) Subtotal $257.00 Discounts ($131.00) Delivery Fee $0.00 Sales …" at bounding box center [803, 417] width 1463 height 294
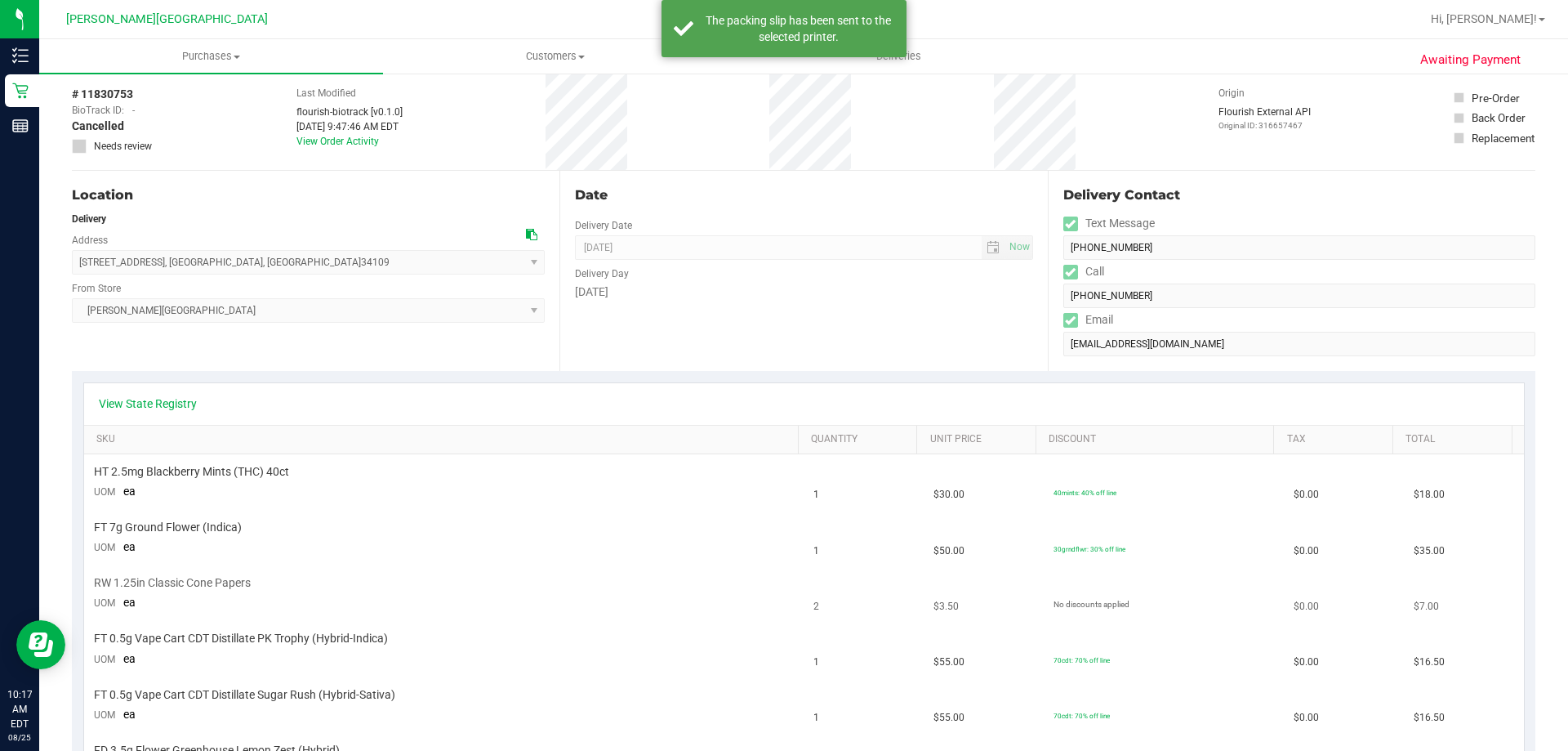
scroll to position [0, 0]
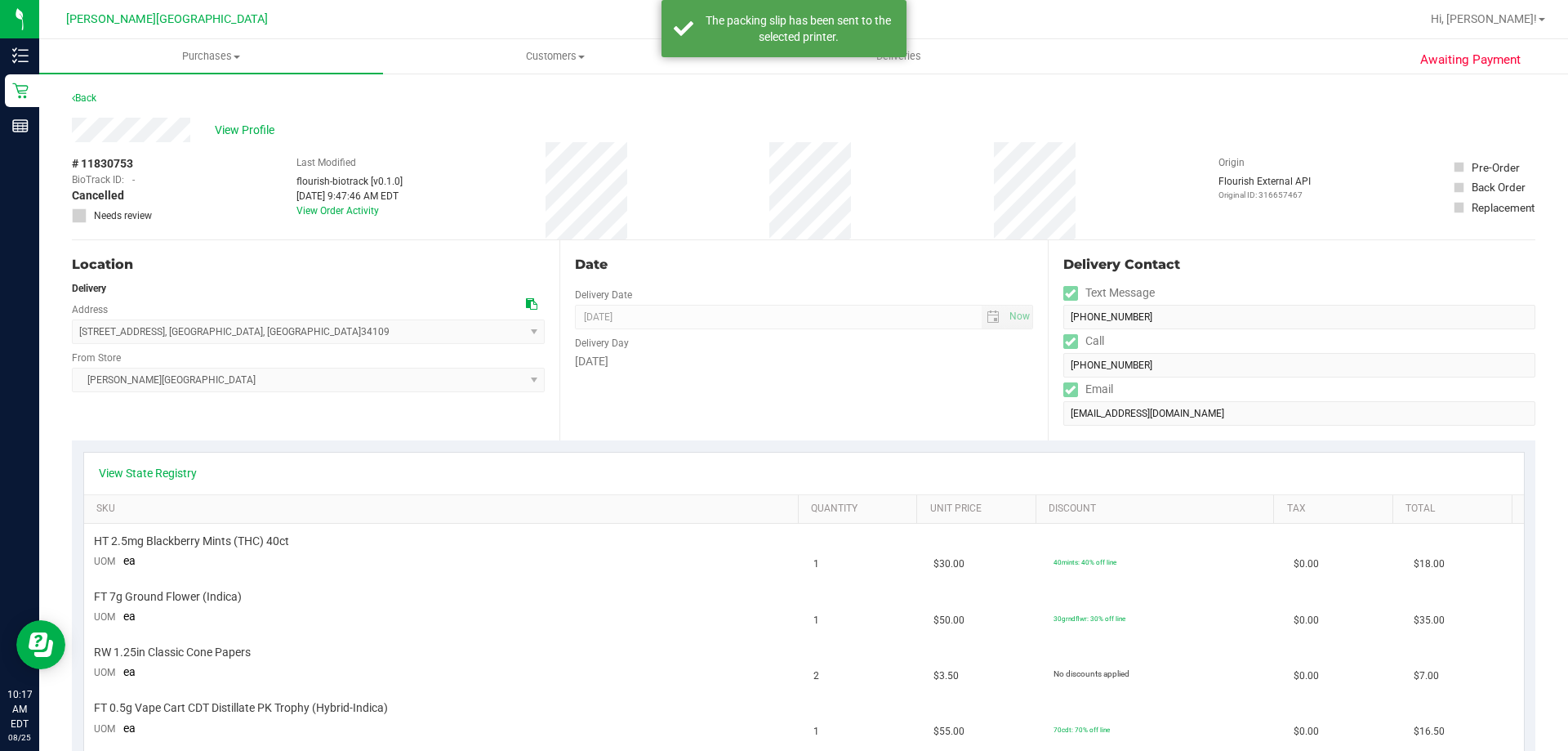
click at [647, 214] on div "# 11830753 BioTrack ID: - Cancelled Needs review Last Modified flourish-biotrac…" at bounding box center [803, 190] width 1463 height 97
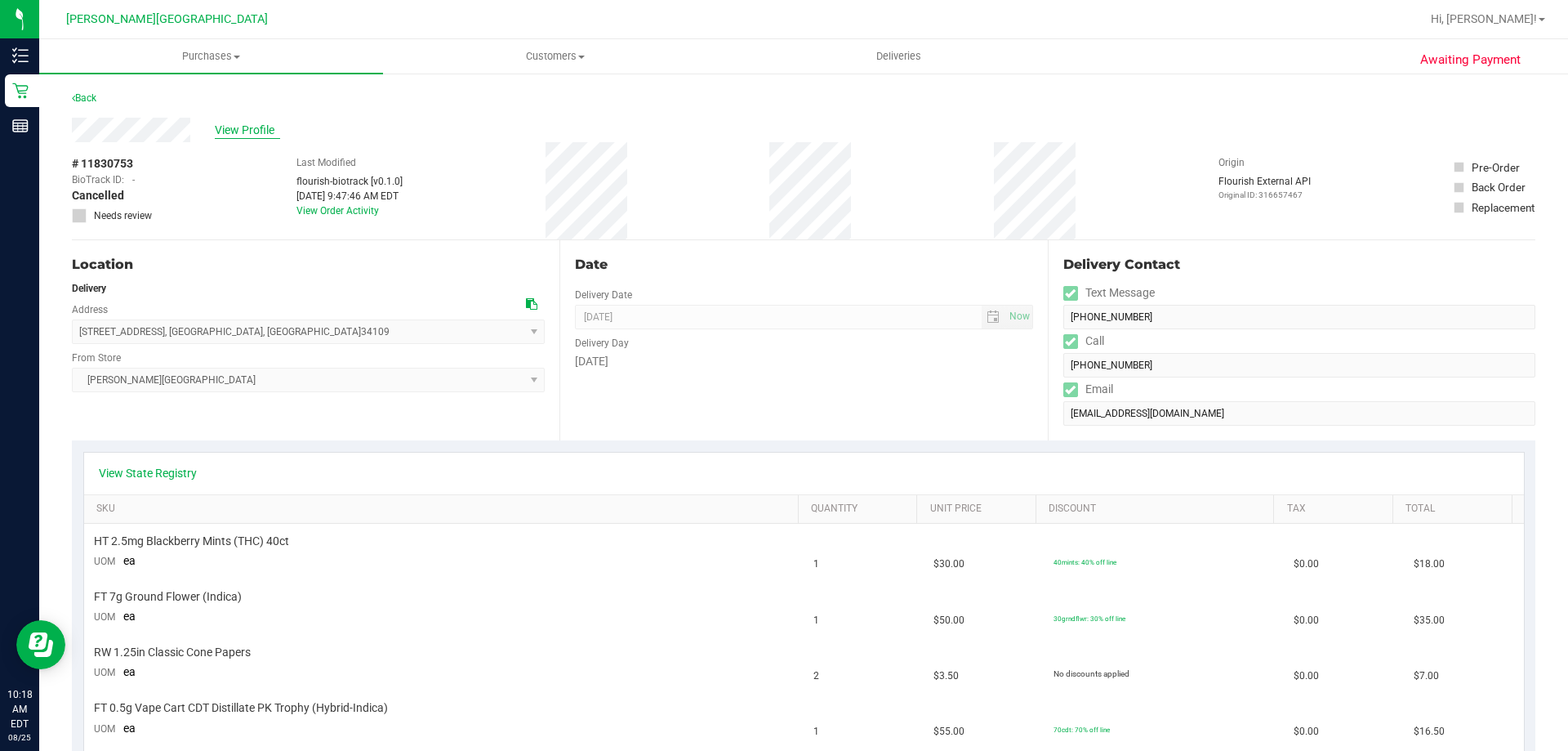
click at [247, 125] on span "View Profile" at bounding box center [247, 130] width 65 height 18
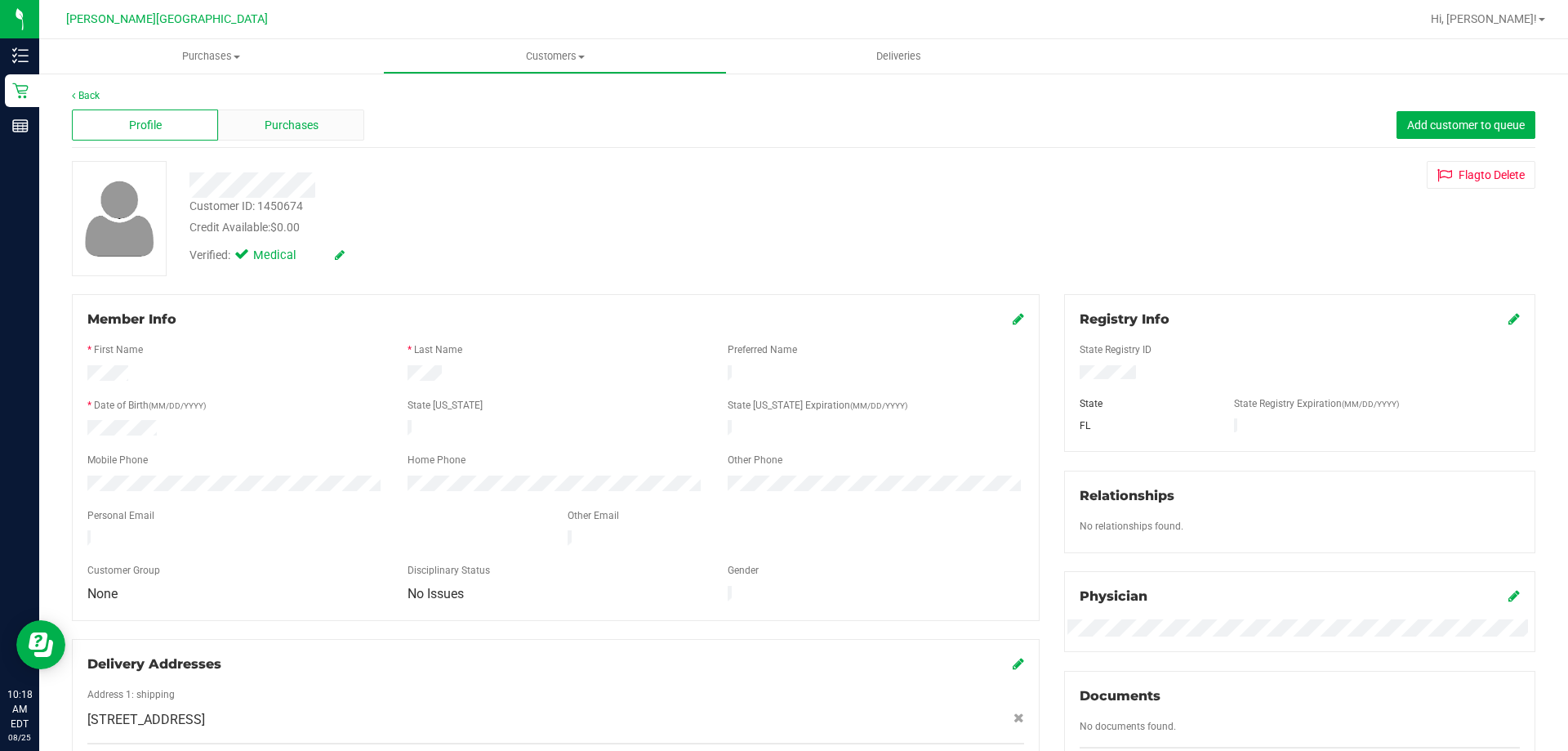
click at [302, 139] on div "Purchases" at bounding box center [291, 125] width 146 height 31
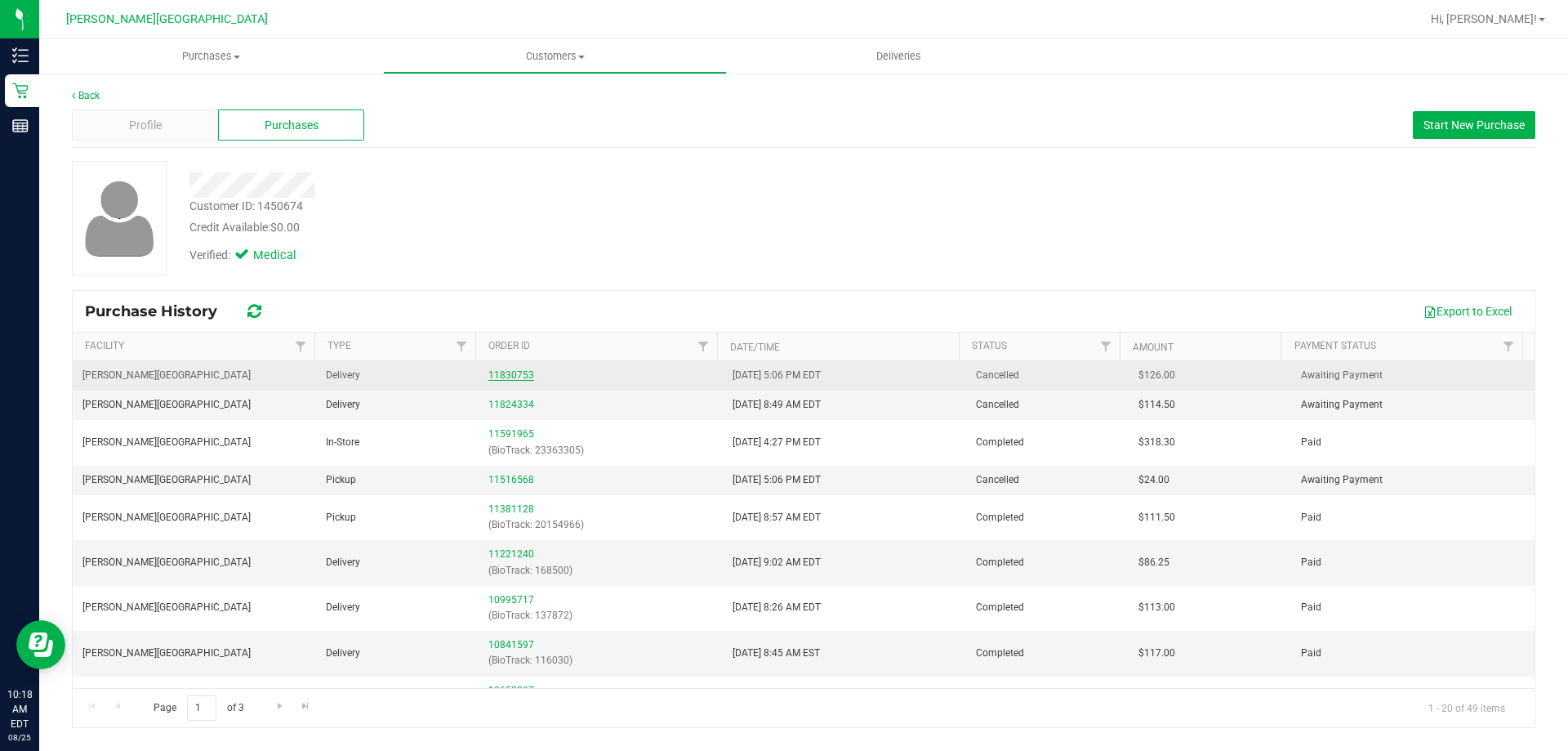
click at [508, 369] on link "11830753" at bounding box center [511, 375] width 46 height 11
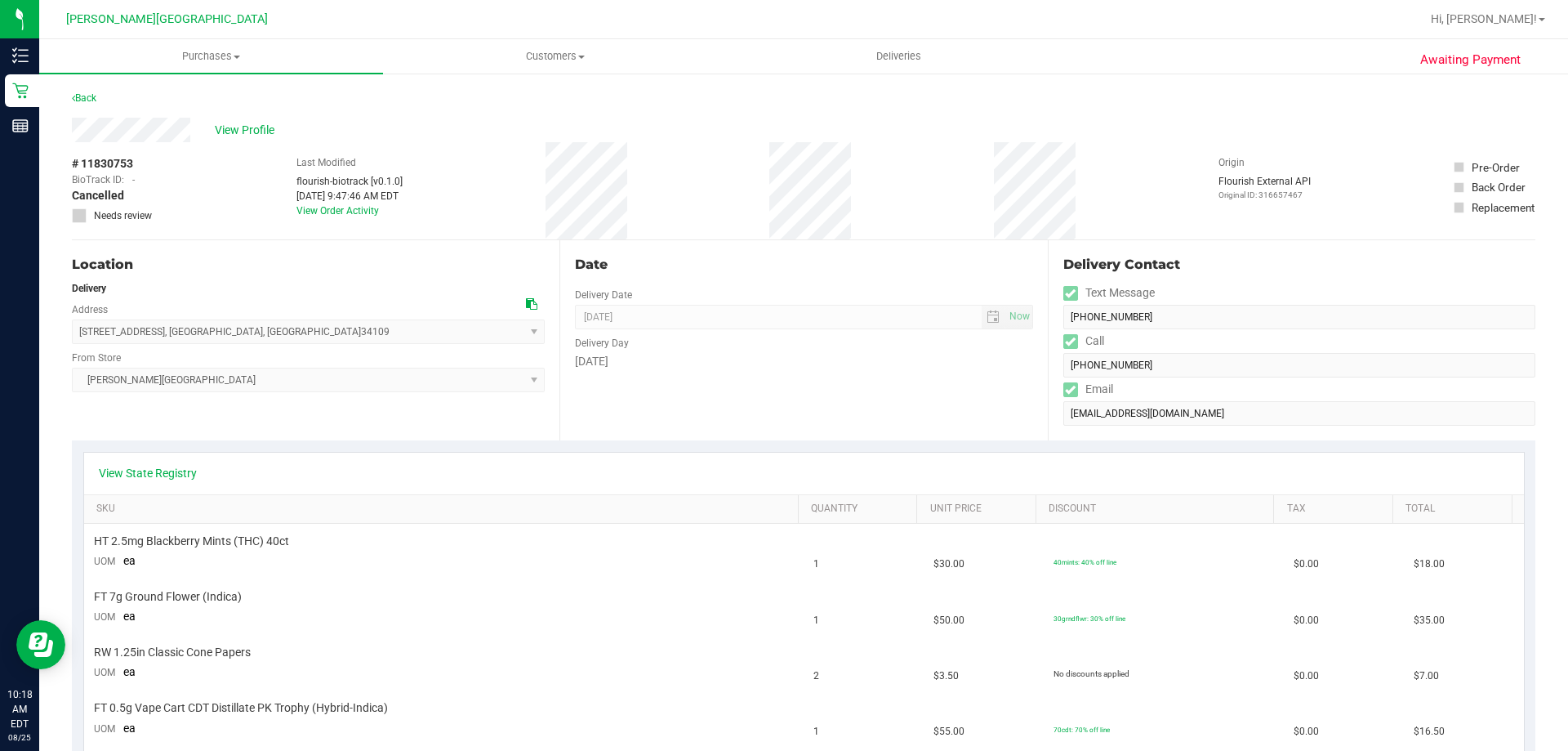
click at [728, 233] on div "# 11830753 BioTrack ID: - Cancelled Needs review Last Modified flourish-biotrac…" at bounding box center [803, 190] width 1463 height 97
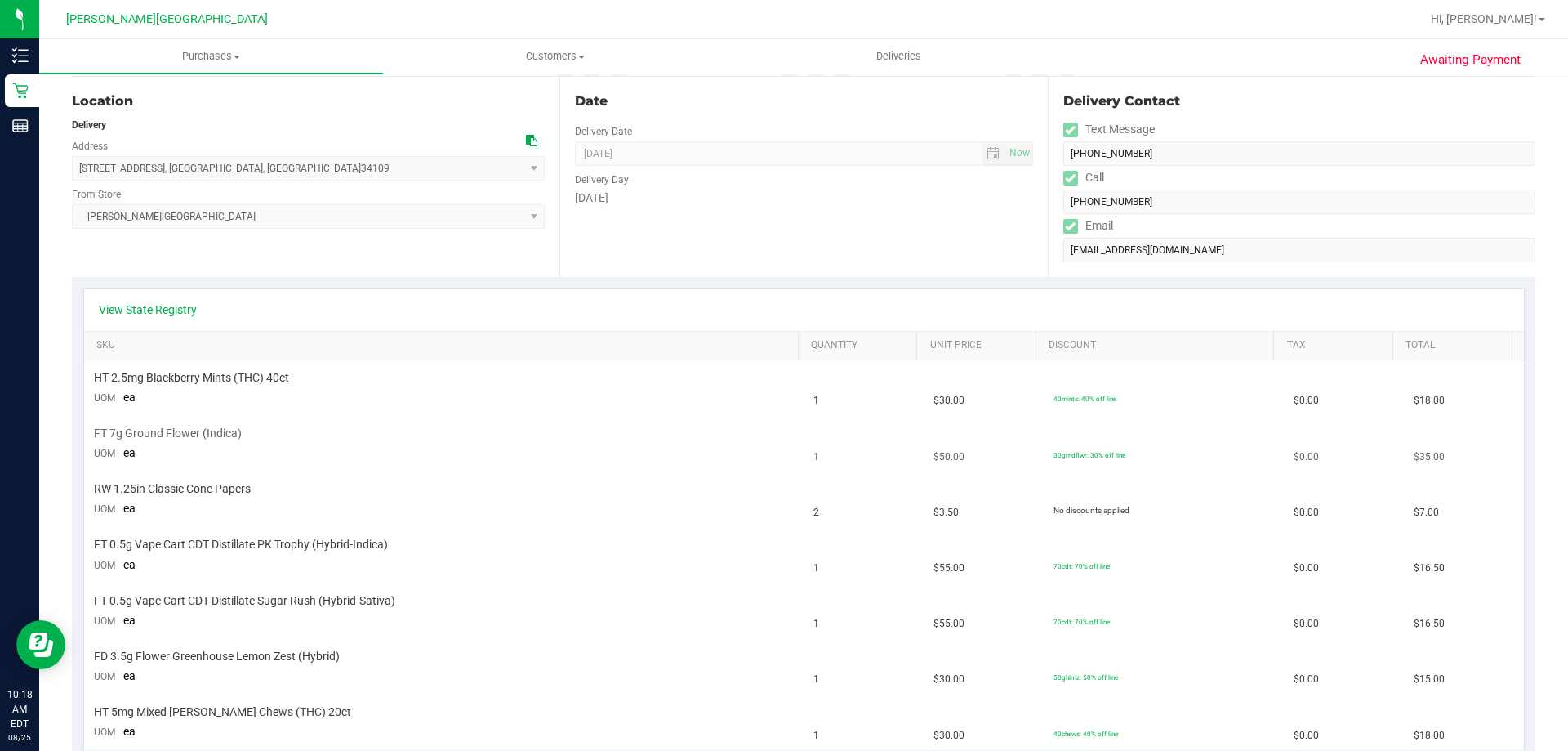
click at [772, 466] on td "FT 7g Ground Flower (Indica) UOM ea" at bounding box center [444, 444] width 720 height 55
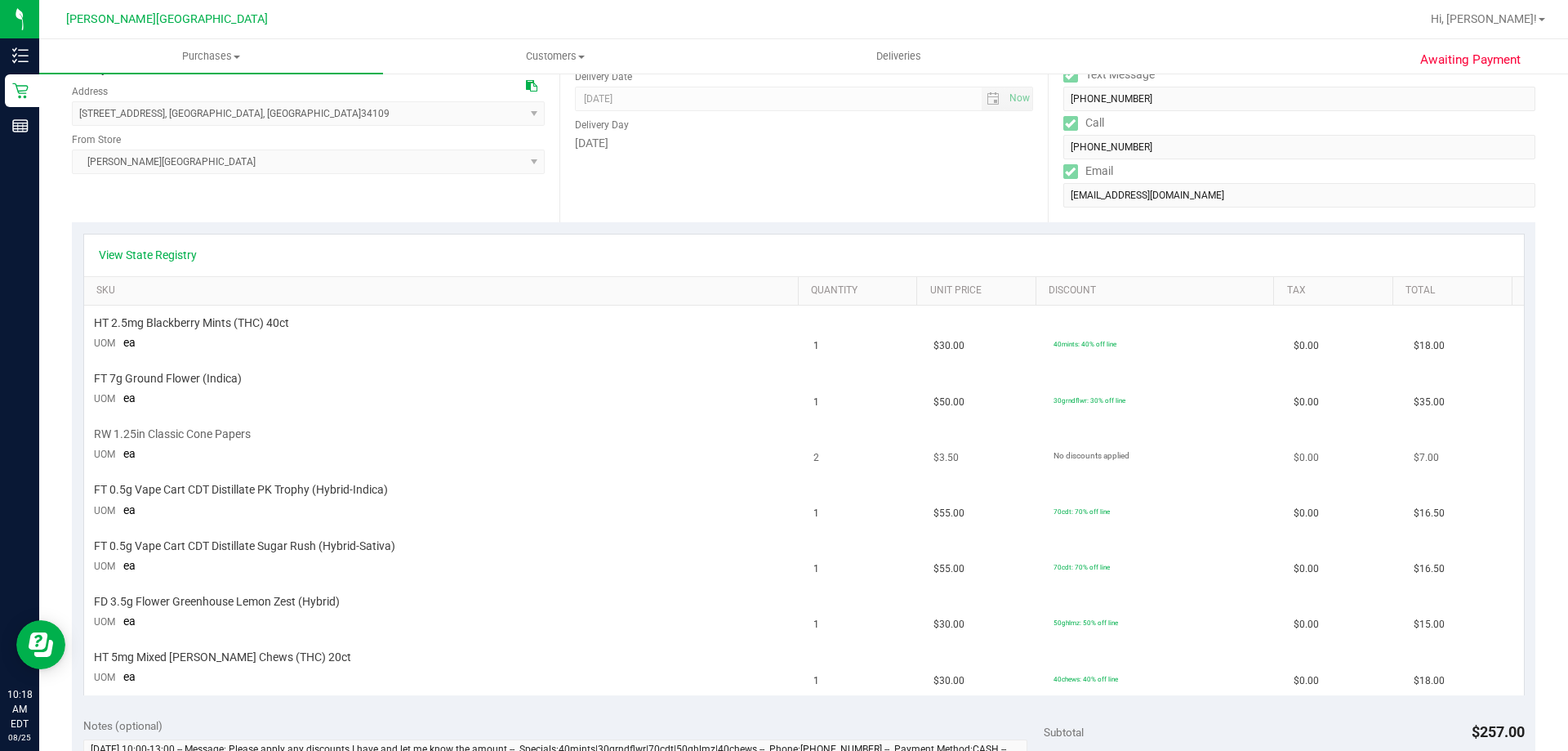
scroll to position [245, 0]
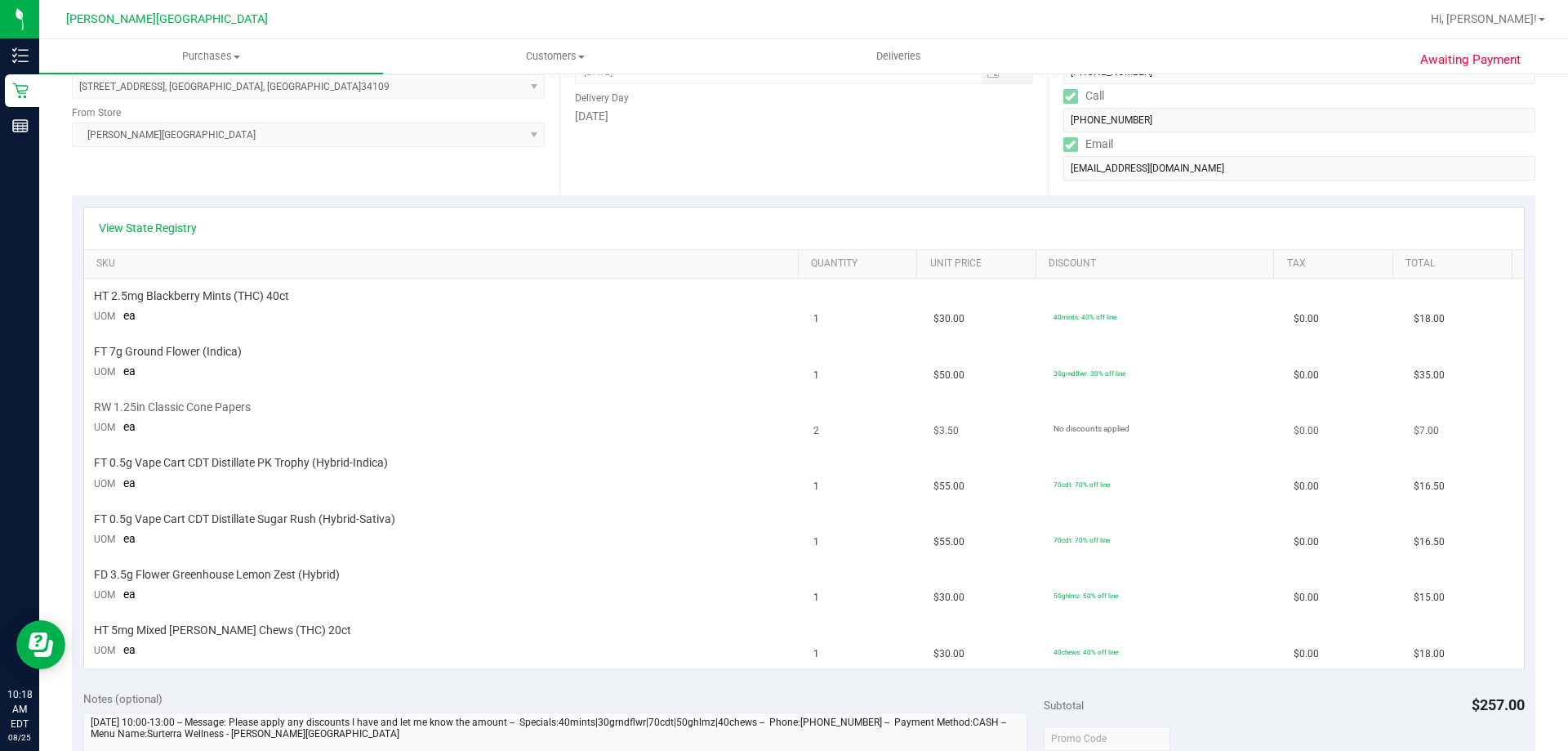
click at [772, 467] on div "FT 0.5g Vape Cart CDT Distillate PK Trophy (Hybrid-Indica)" at bounding box center [445, 462] width 701 height 16
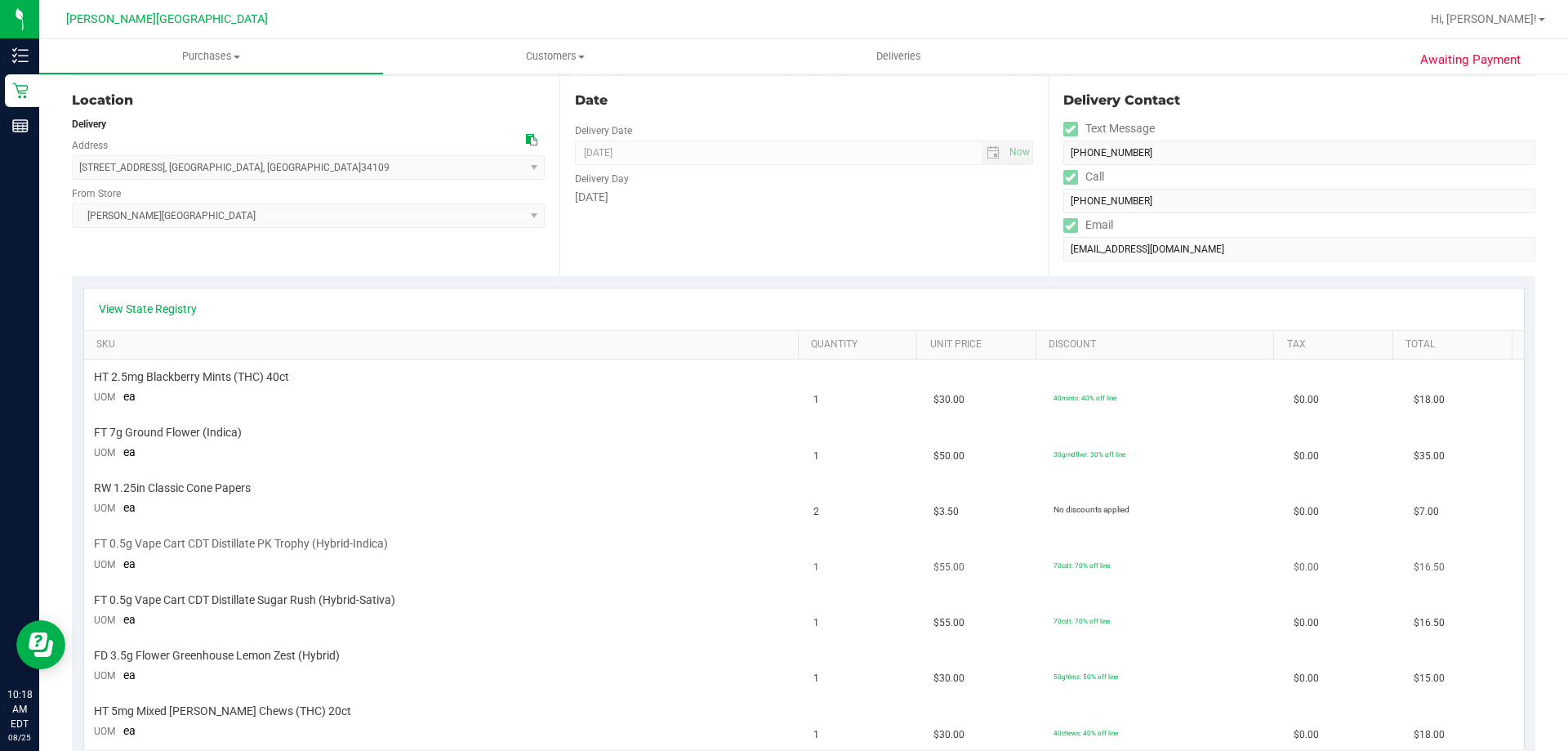
scroll to position [163, 0]
click at [722, 208] on div "Date Delivery Date [DATE] Now [DATE] 08:00 AM Now Delivery Day [DATE]" at bounding box center [802, 176] width 487 height 200
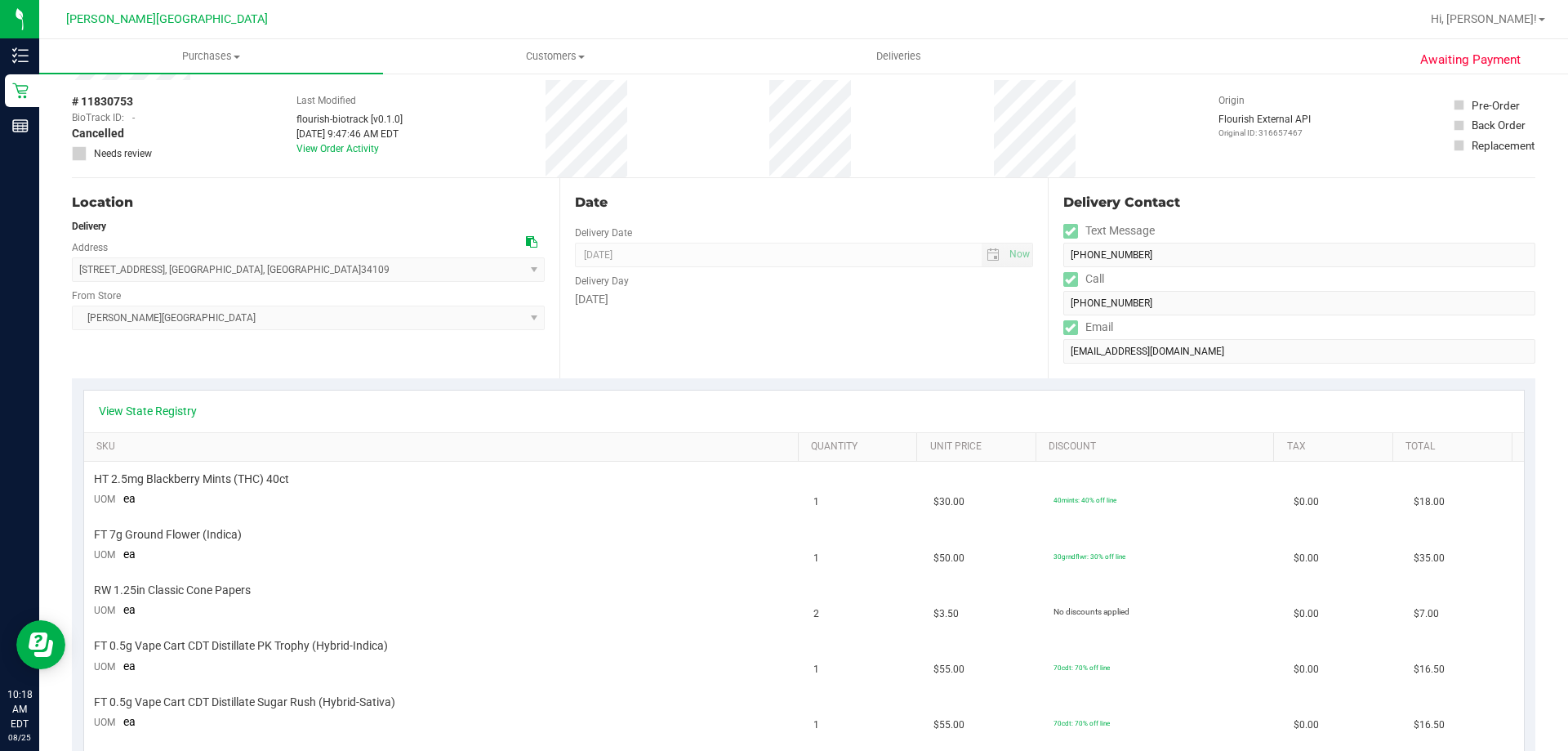
scroll to position [0, 0]
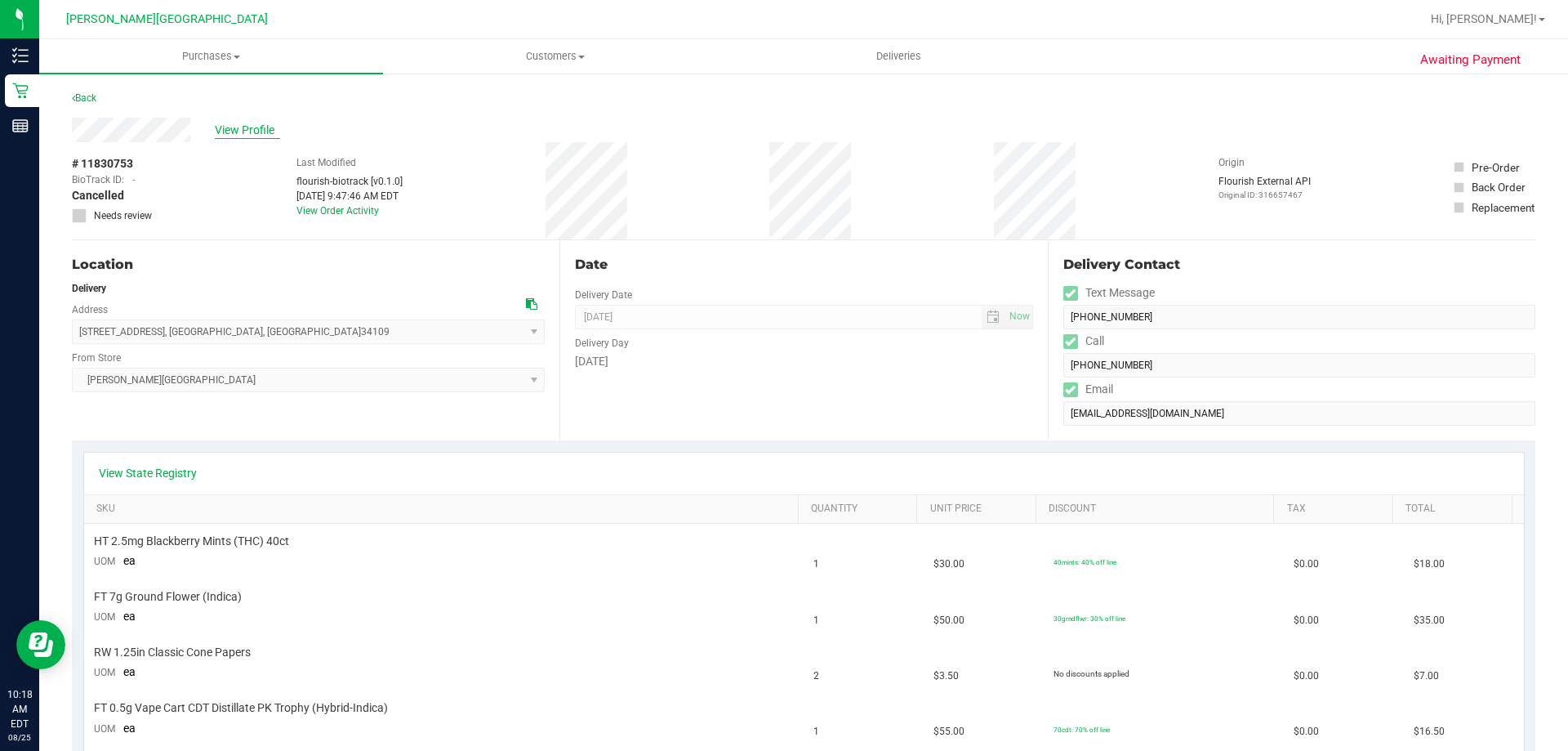
click at [253, 132] on span "View Profile" at bounding box center [247, 130] width 65 height 18
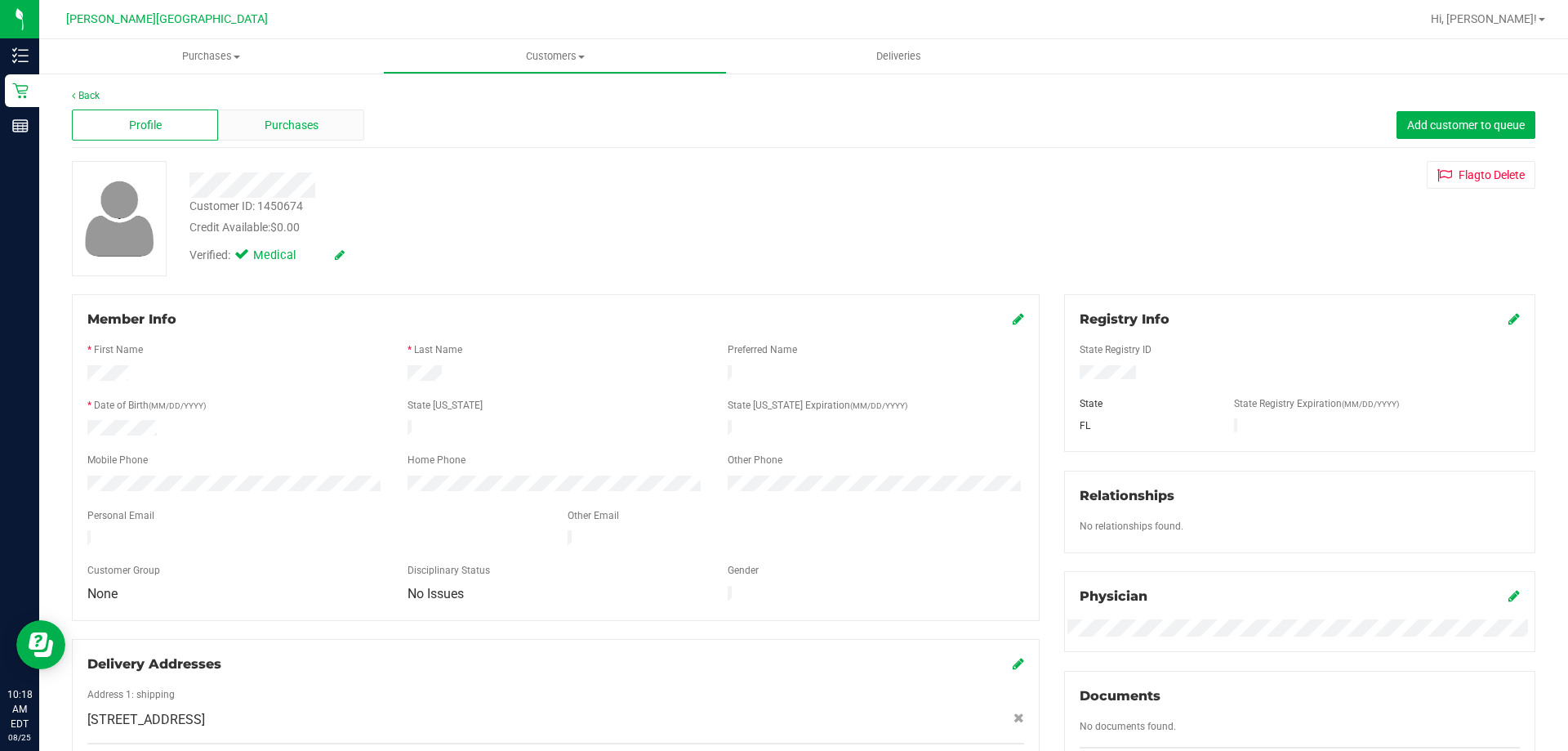
click at [274, 131] on span "Purchases" at bounding box center [291, 125] width 53 height 18
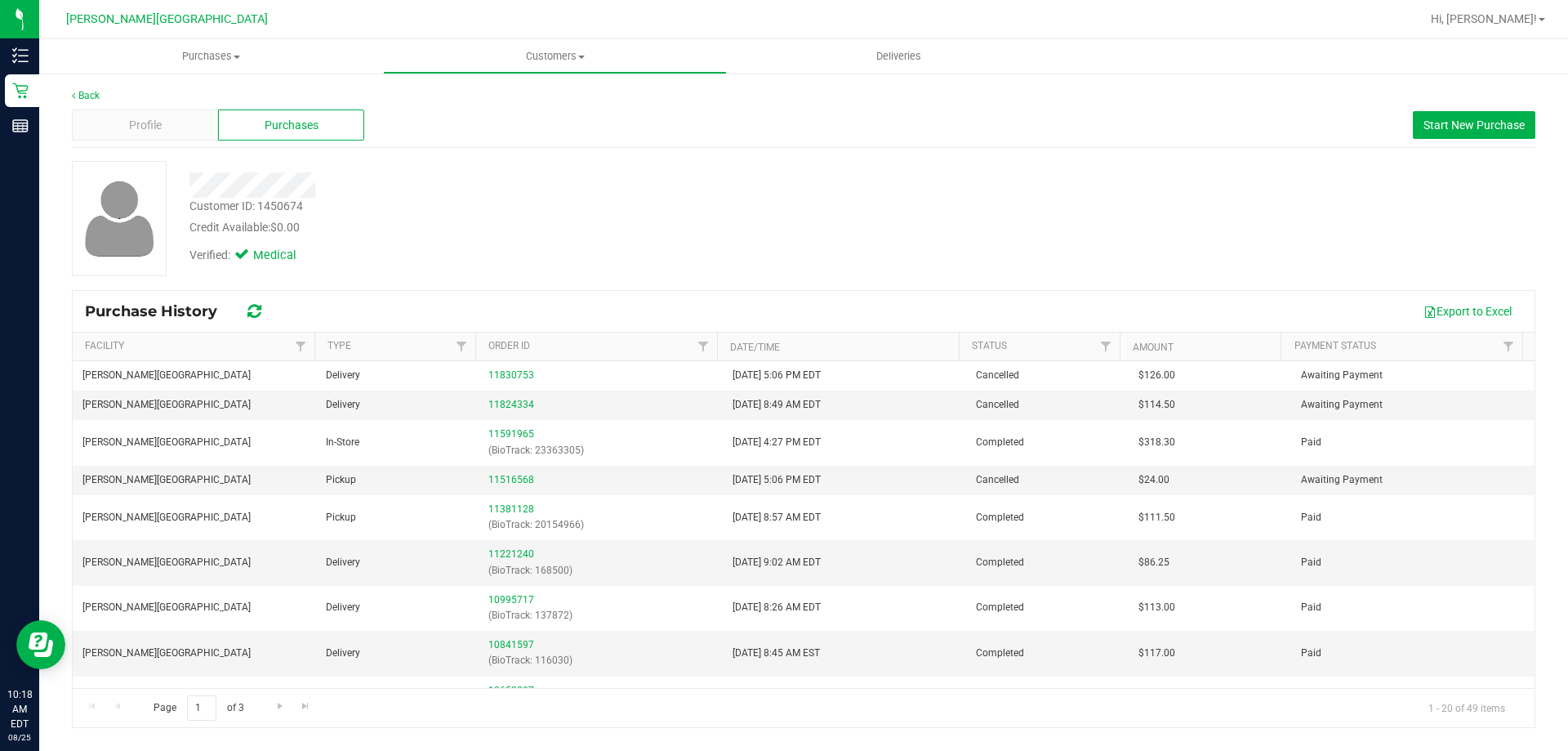
click at [481, 232] on div "Credit Available: $0.00" at bounding box center [549, 227] width 719 height 18
click at [498, 405] on link "11824334" at bounding box center [511, 404] width 46 height 11
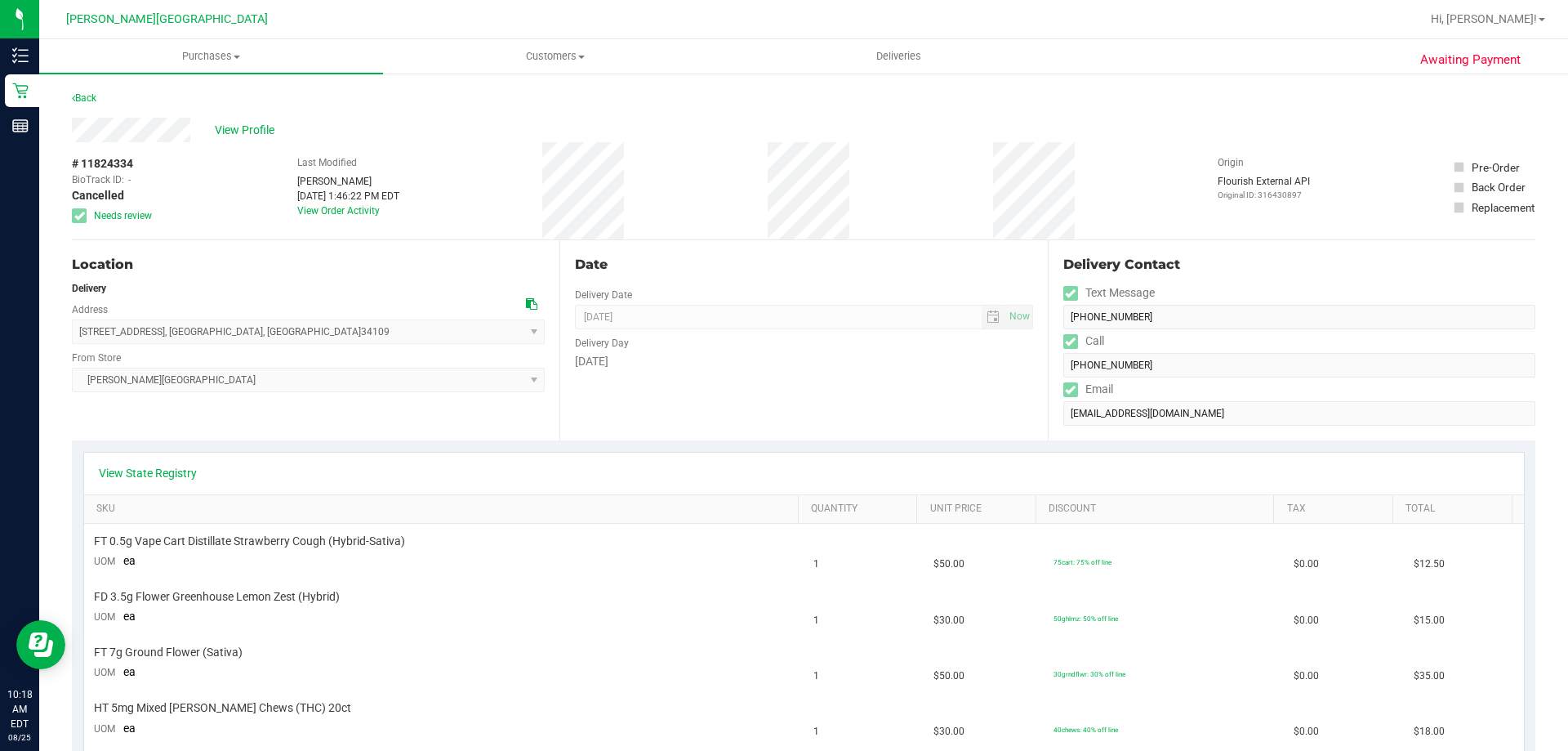
click at [755, 257] on div "Date" at bounding box center [803, 264] width 457 height 19
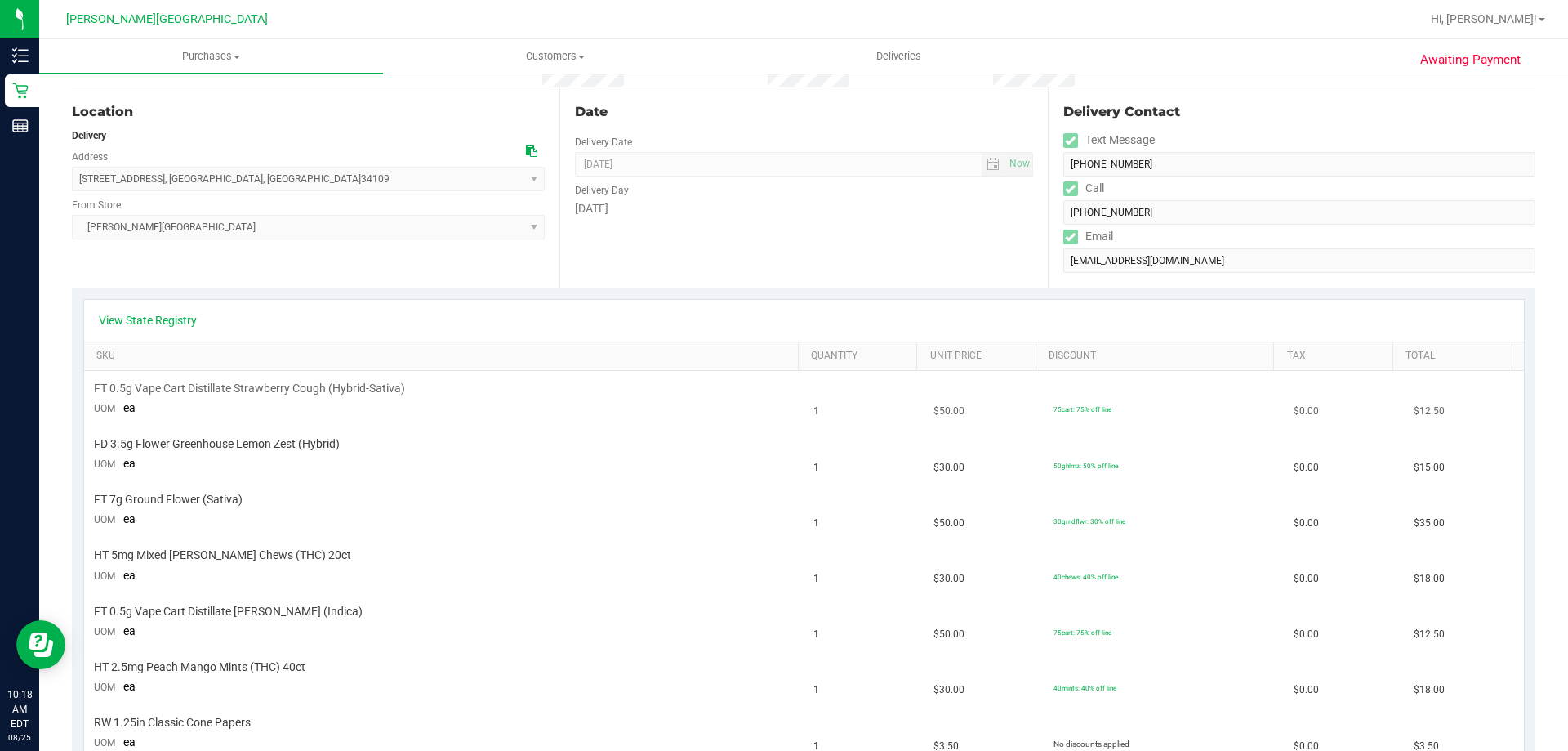
scroll to position [245, 0]
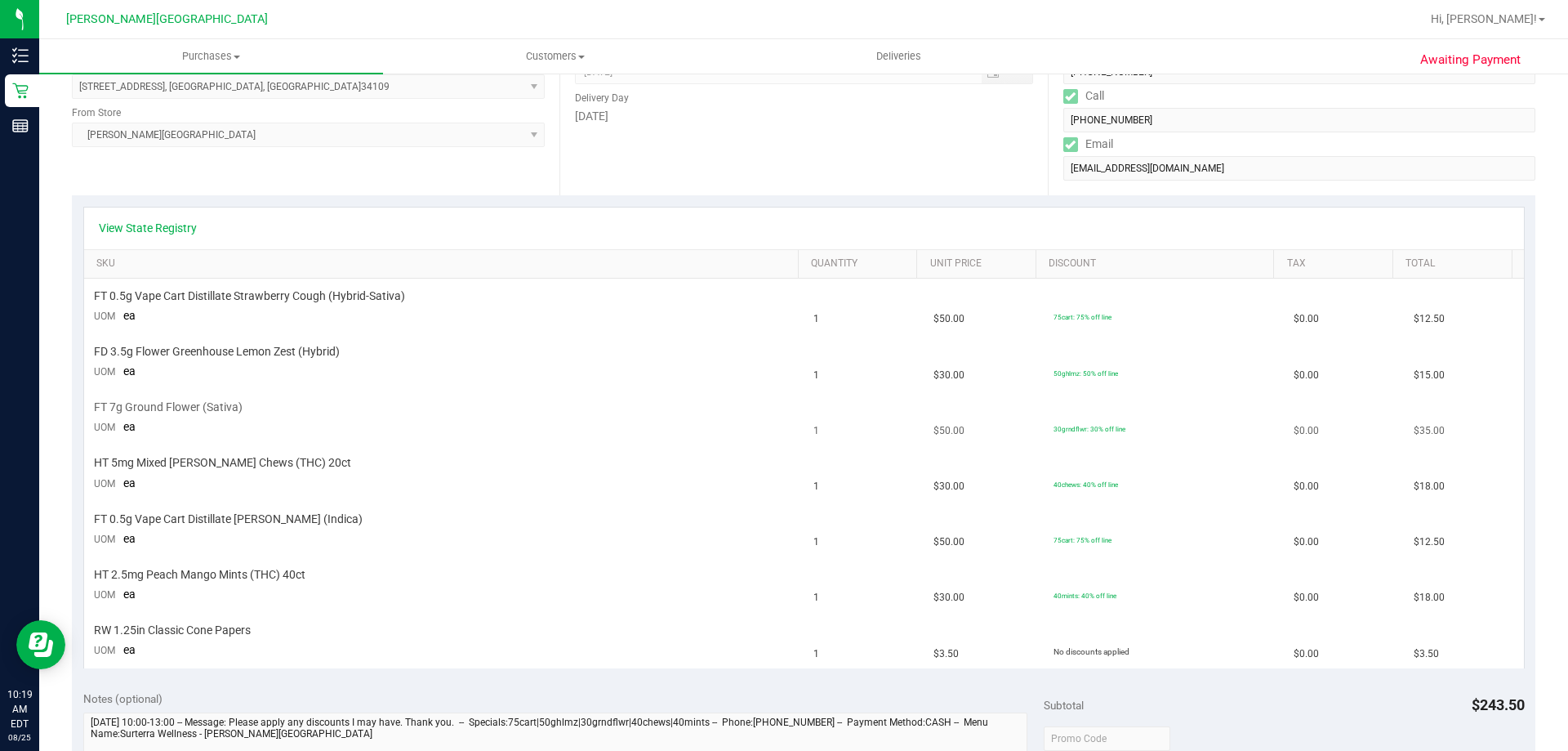
click at [665, 442] on td "FT 7g Ground Flower (Sativa) UOM ea" at bounding box center [444, 418] width 720 height 55
click at [351, 416] on td "FT 7g Ground Flower (Sativa) UOM ea" at bounding box center [444, 418] width 720 height 55
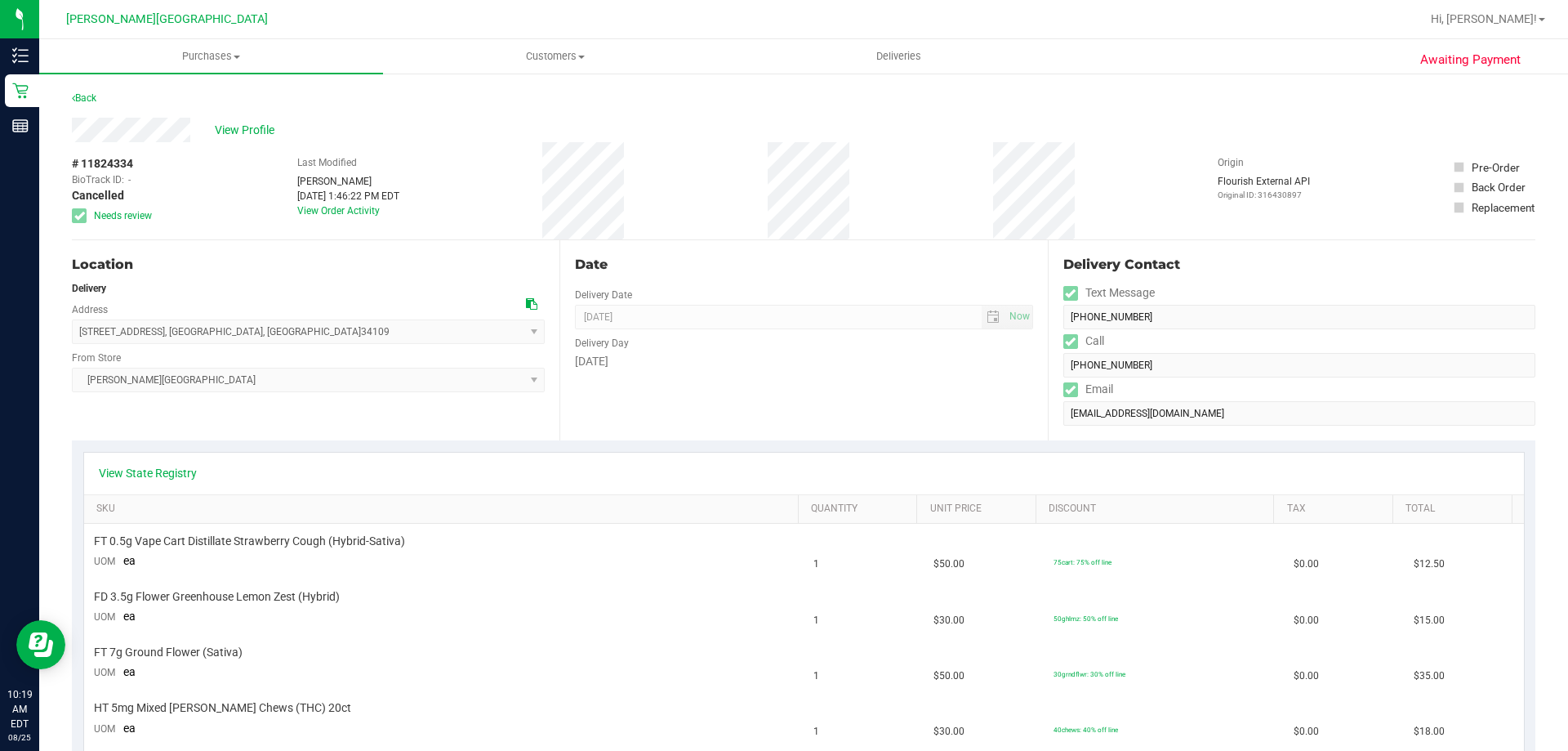
click at [350, 416] on div "Location Delivery Address 8042 Cadiz Ct , Naples , FL 34109 Select address 8042…" at bounding box center [315, 340] width 487 height 200
click at [324, 272] on div "Location" at bounding box center [308, 264] width 473 height 19
click at [471, 197] on div "# 11824334 BioTrack ID: - Cancelled Needs review Last Modified Tarek Haverty Au…" at bounding box center [803, 190] width 1463 height 97
click at [783, 141] on div "View Profile" at bounding box center [803, 129] width 1463 height 25
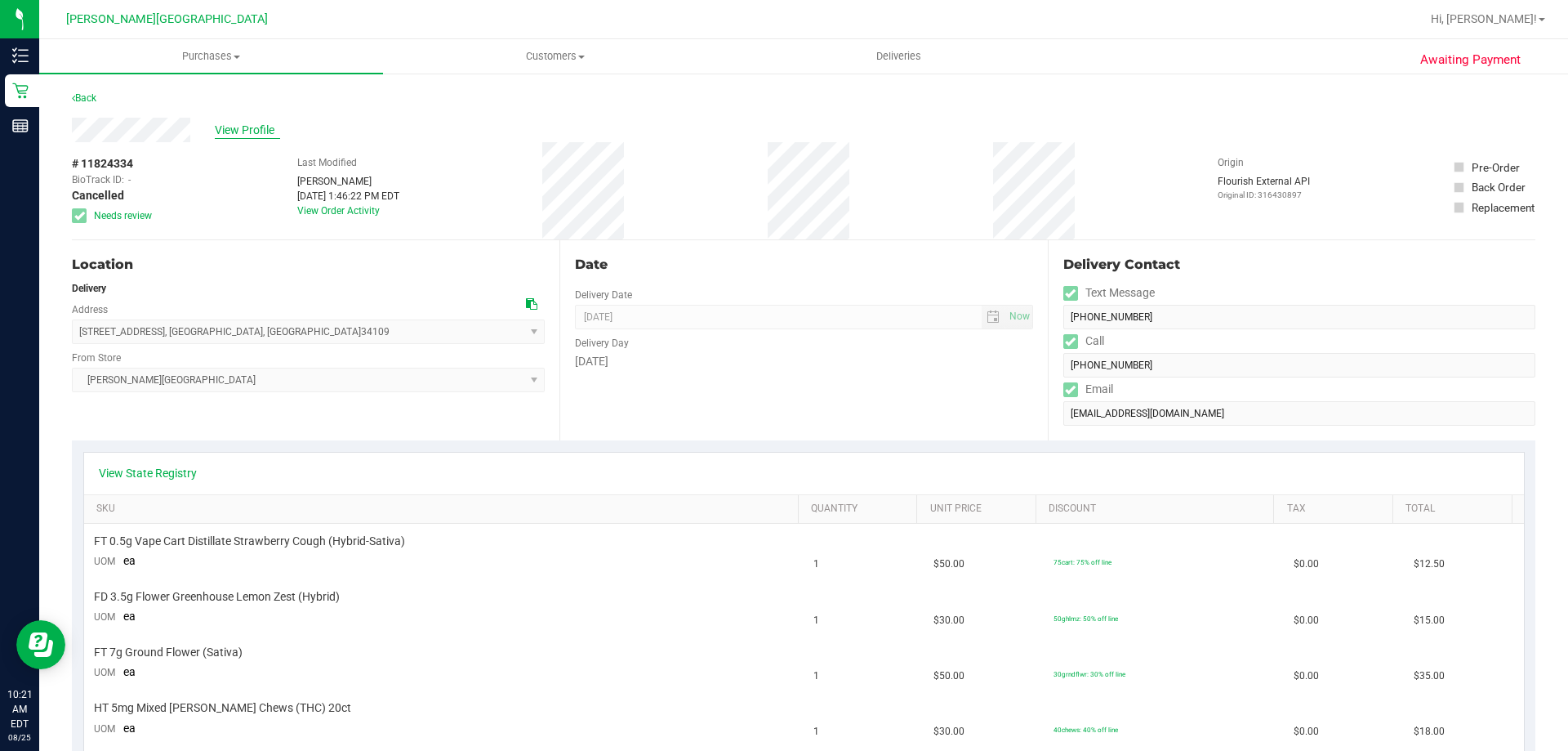
click at [242, 131] on span "View Profile" at bounding box center [247, 130] width 65 height 18
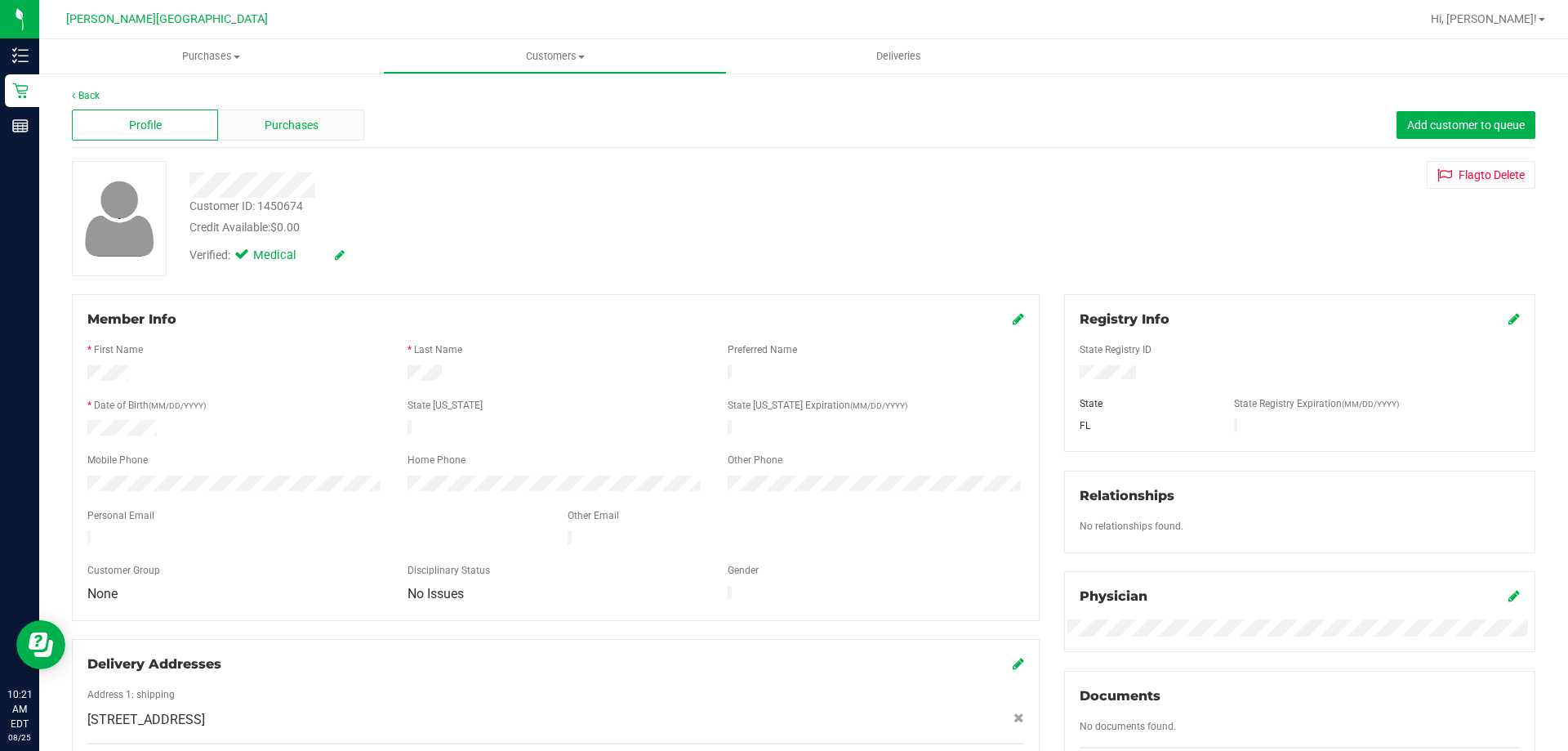
click at [303, 129] on span "Purchases" at bounding box center [291, 125] width 53 height 18
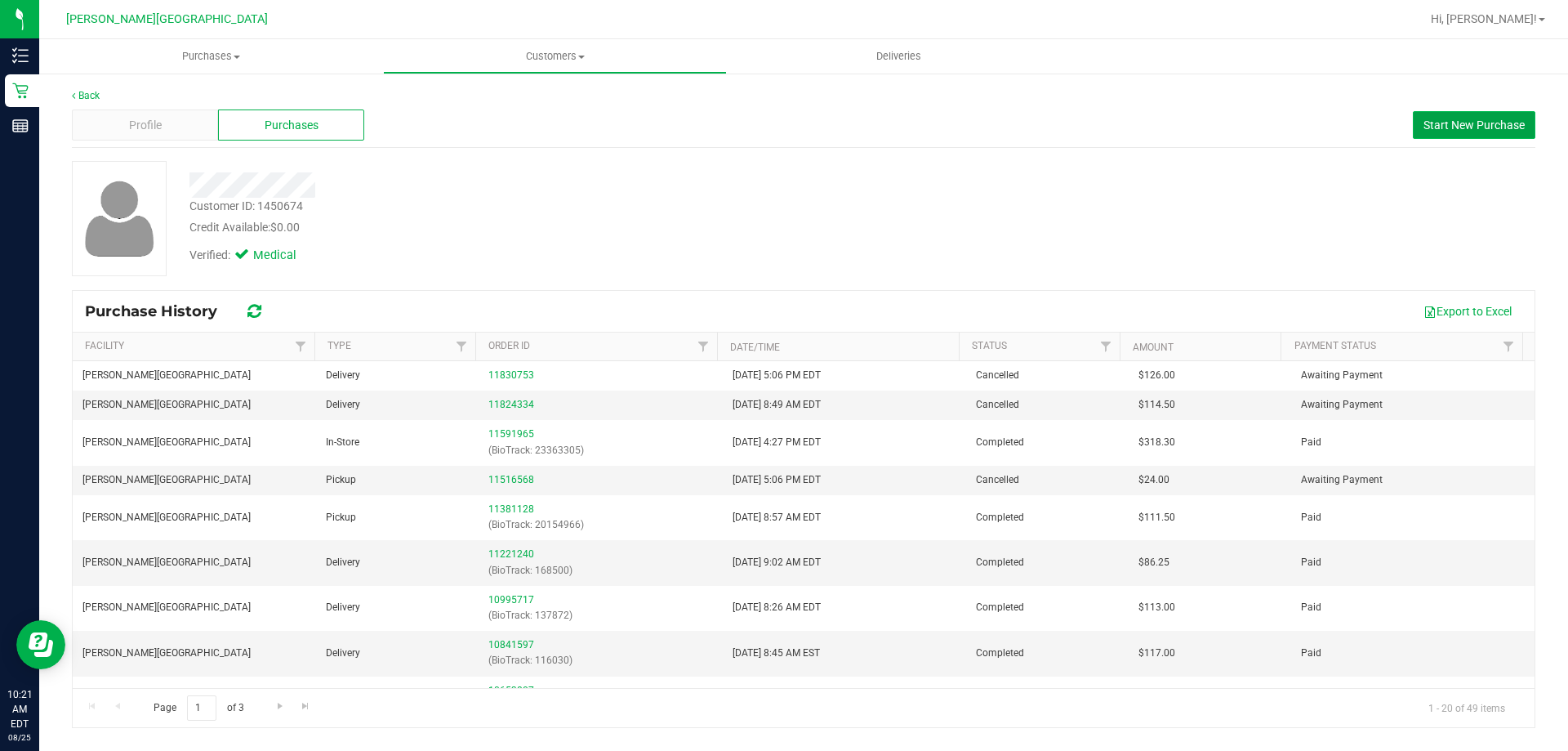
click at [783, 117] on button "Start New Purchase" at bounding box center [1473, 125] width 123 height 28
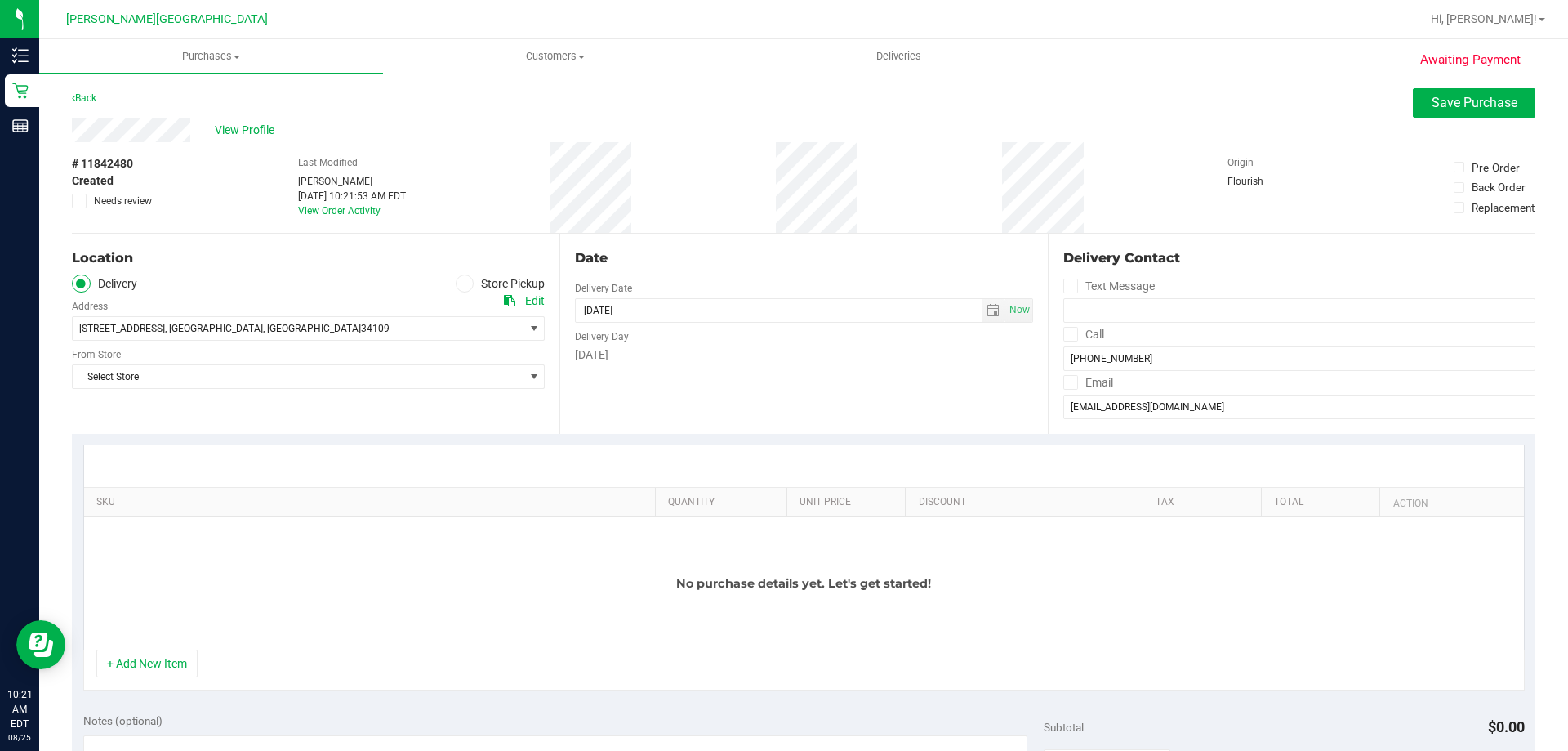
click at [298, 248] on div "Location" at bounding box center [308, 257] width 473 height 19
click at [722, 241] on div "Date Delivery Date 08/25/2025 Now 08/25/2025 10:21 AM Now Delivery Day Monday" at bounding box center [802, 333] width 487 height 200
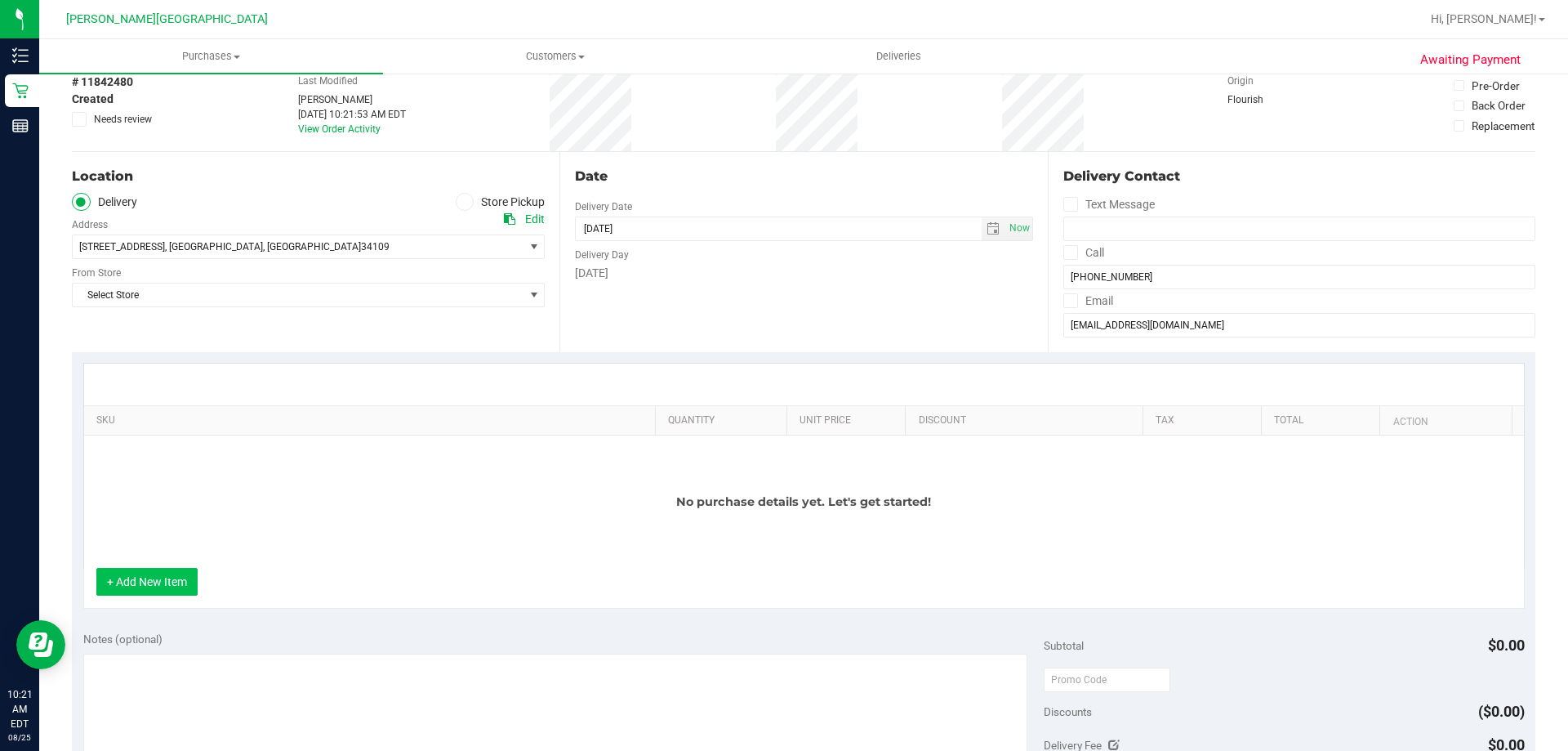
click at [158, 587] on button "+ Add New Item" at bounding box center [147, 581] width 101 height 28
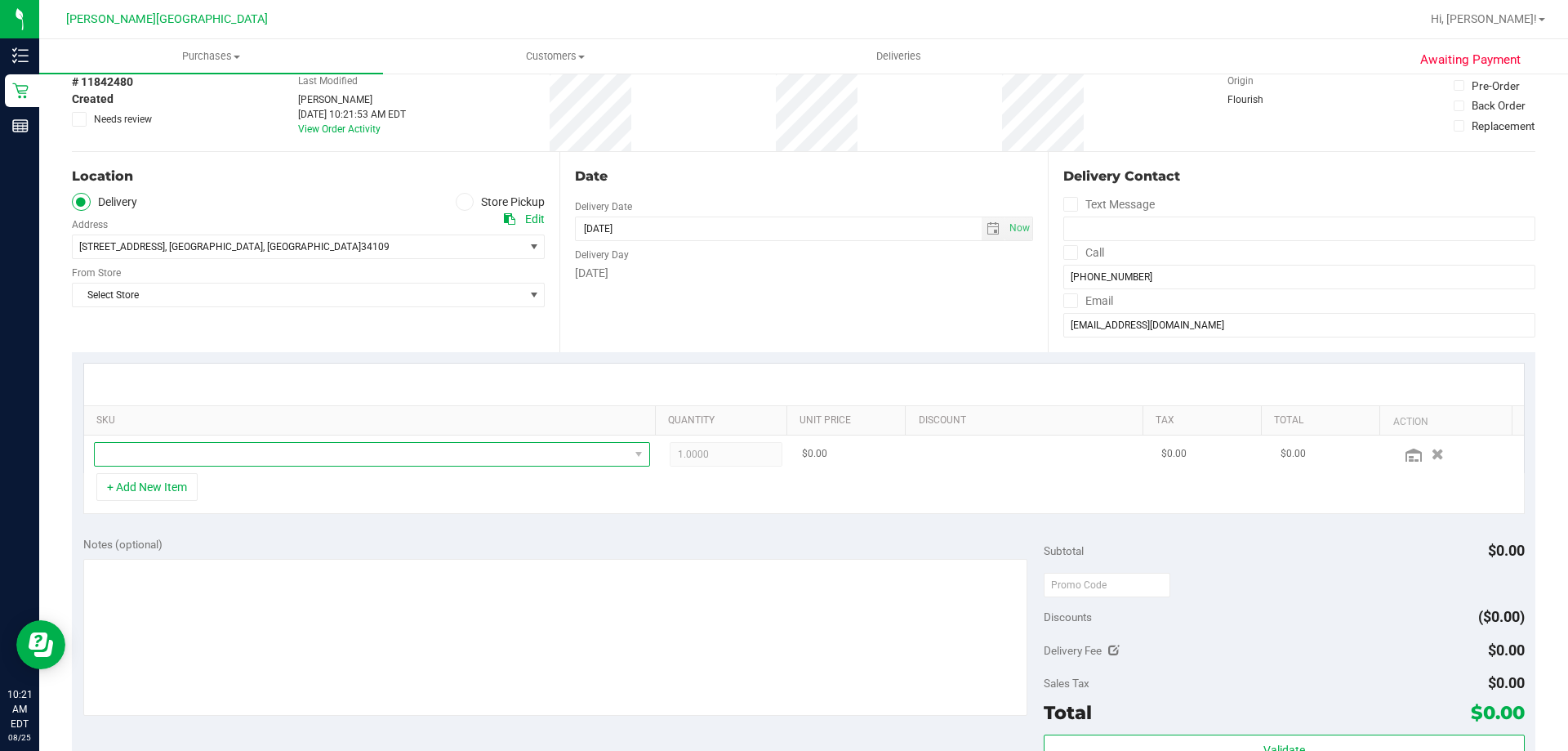
click at [167, 457] on span "NO DATA FOUND" at bounding box center [362, 454] width 534 height 23
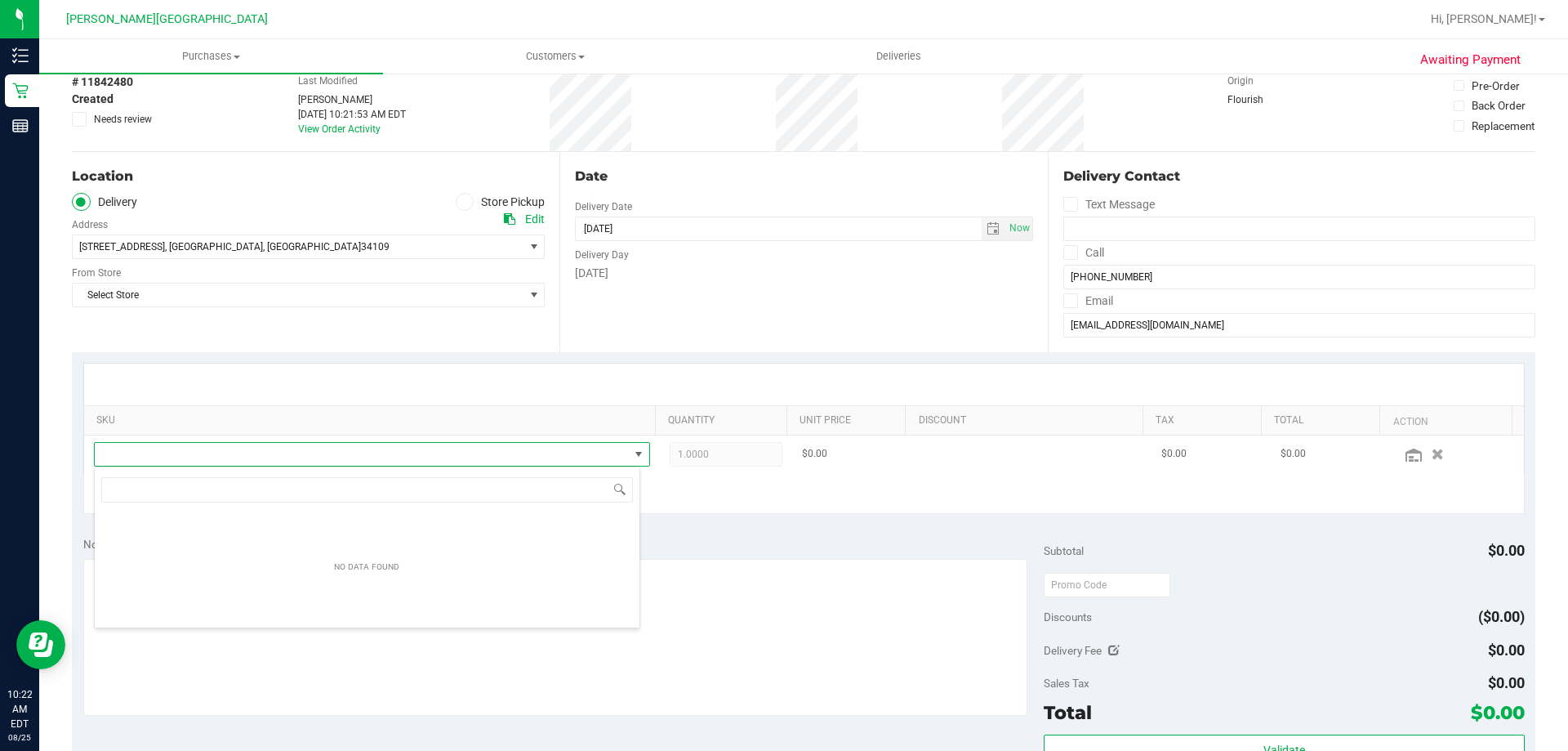
scroll to position [25, 541]
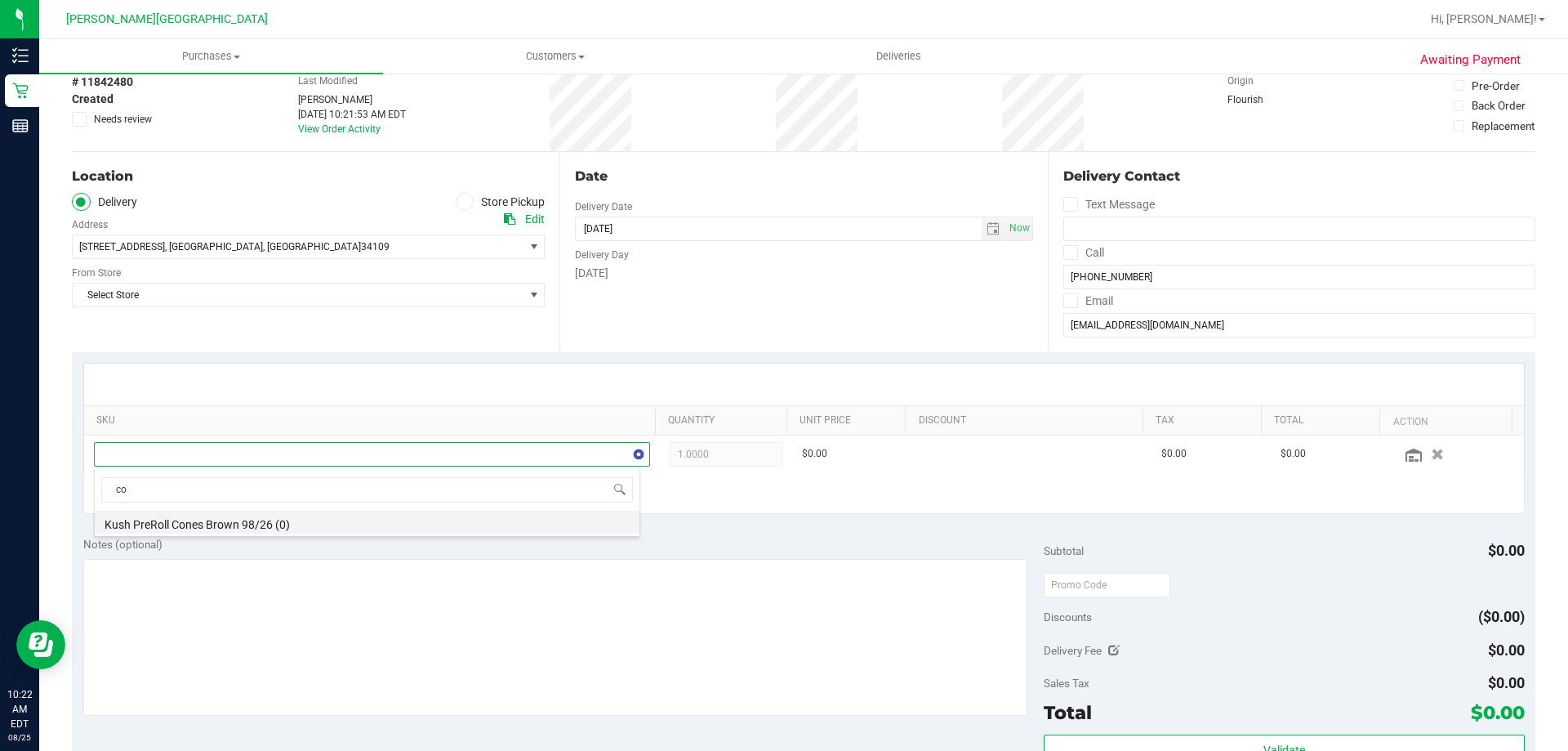
type input "c"
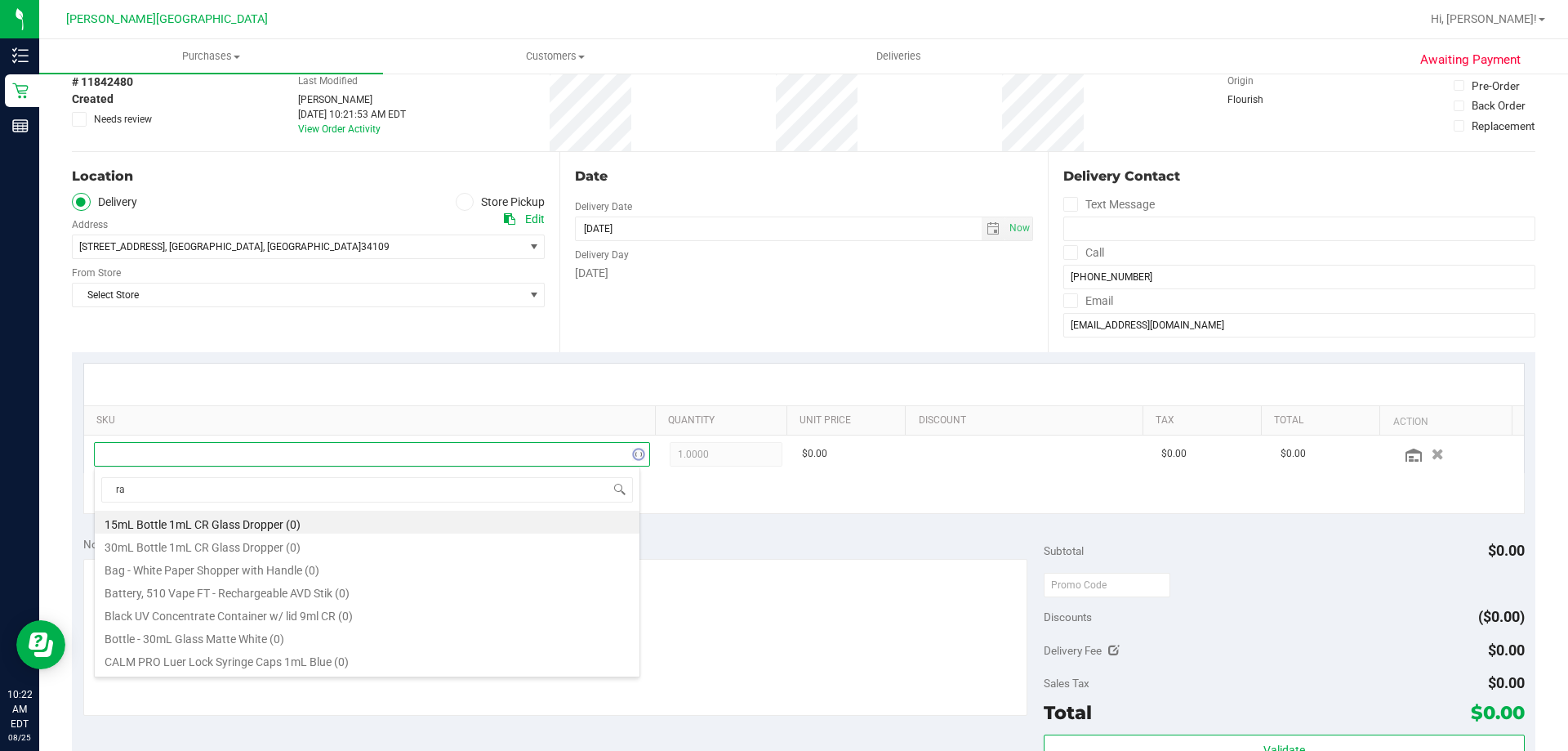
type input "raw"
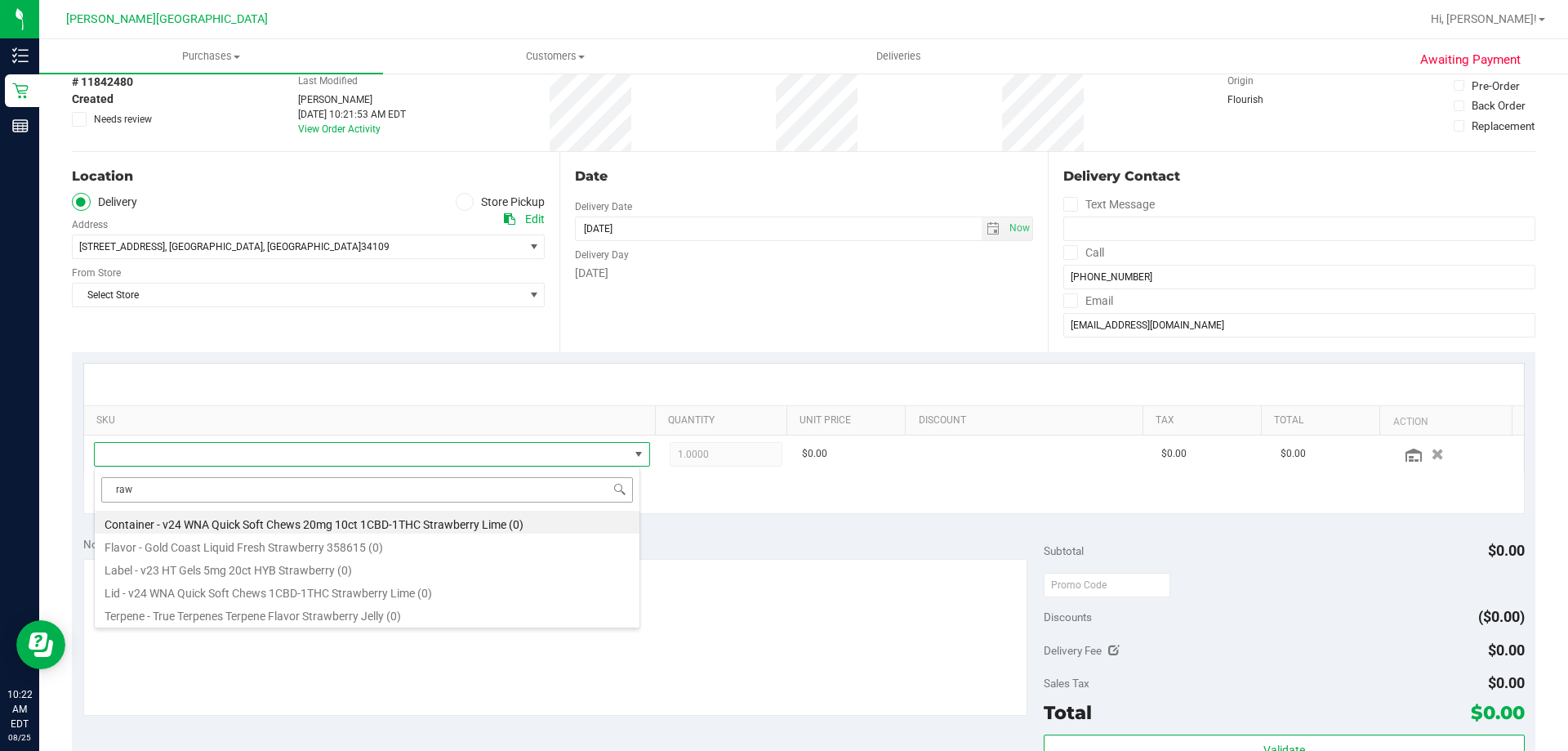
click at [230, 493] on input "raw" at bounding box center [367, 489] width 531 height 25
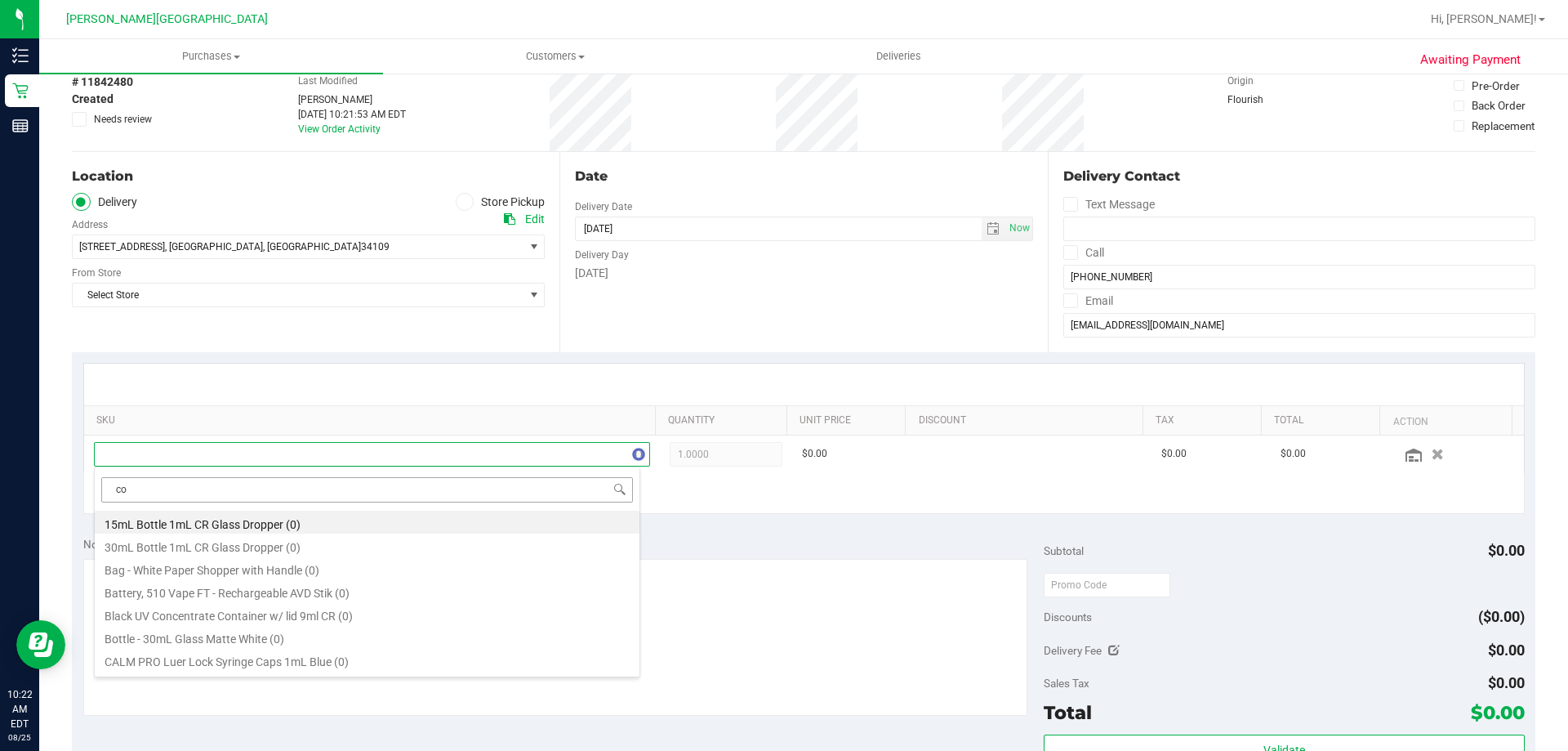
type input "c"
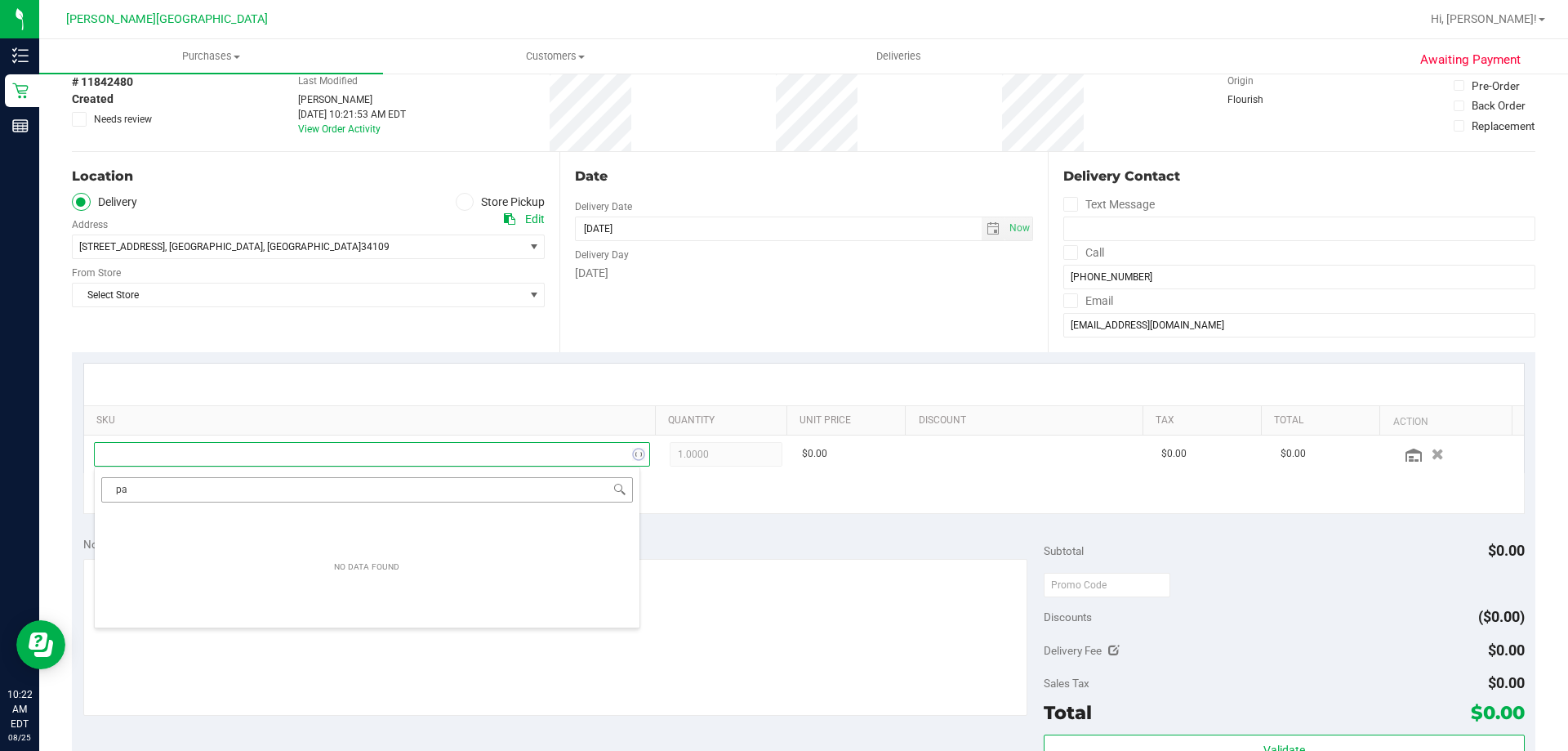
type input "p"
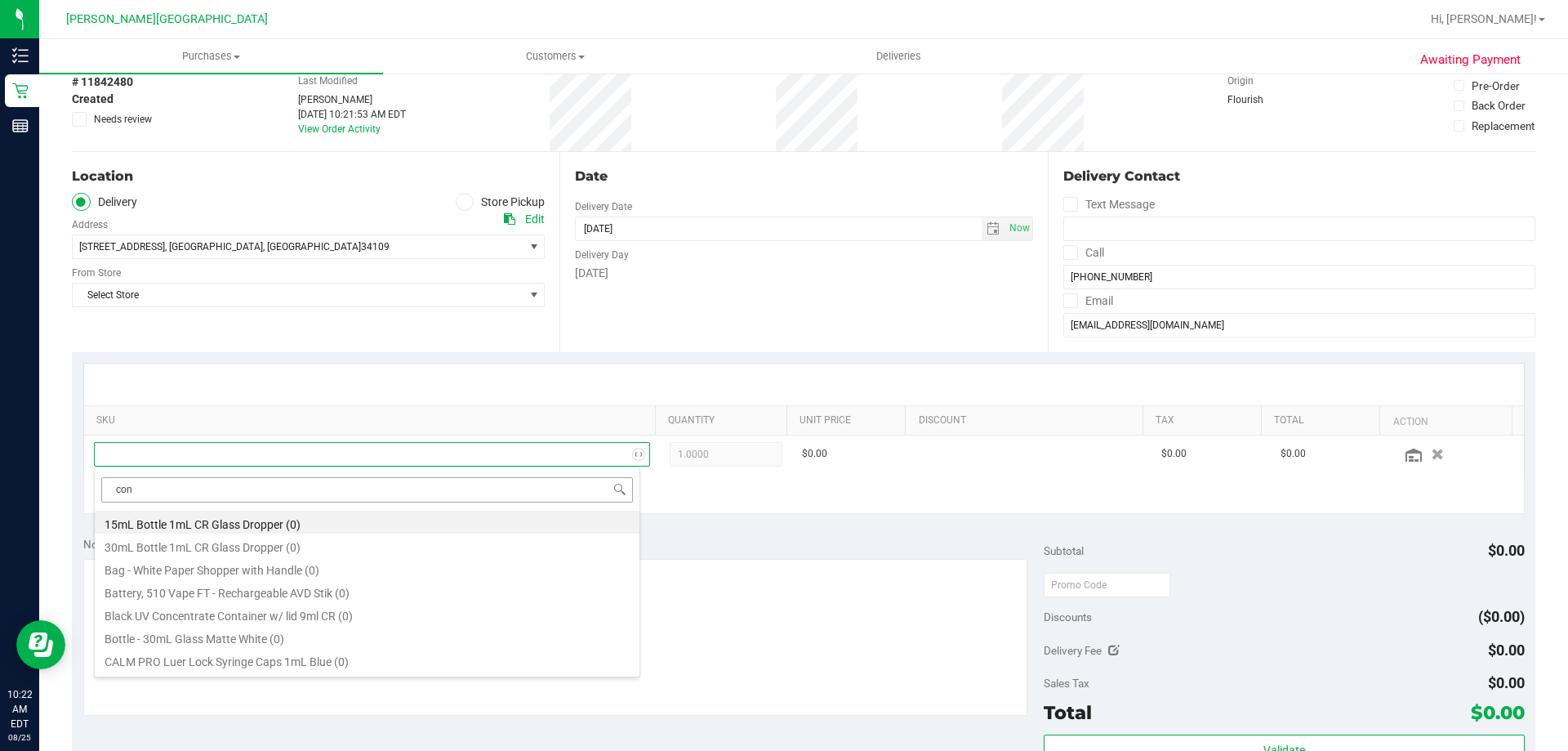
type input "cone"
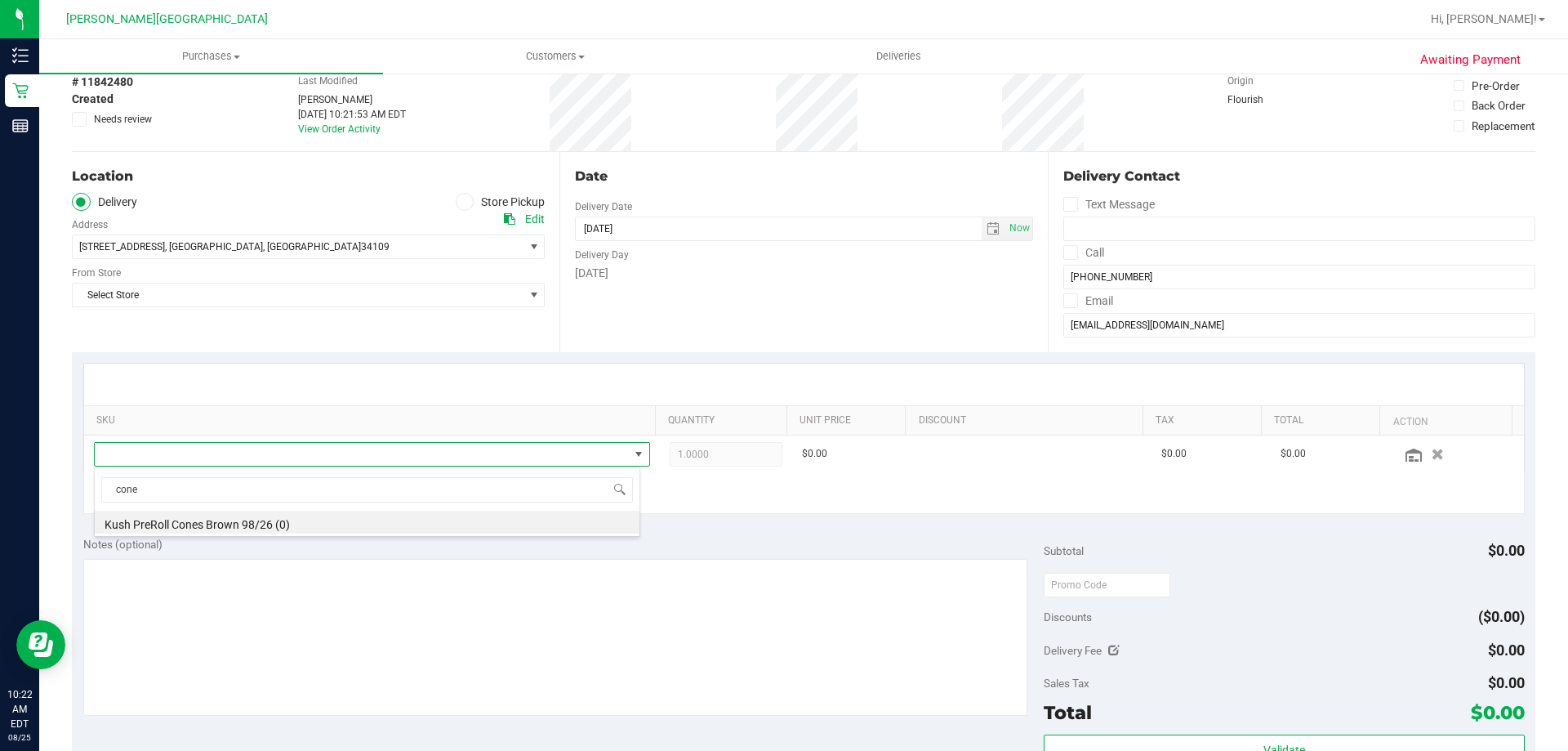
click at [255, 389] on div at bounding box center [803, 384] width 1440 height 42
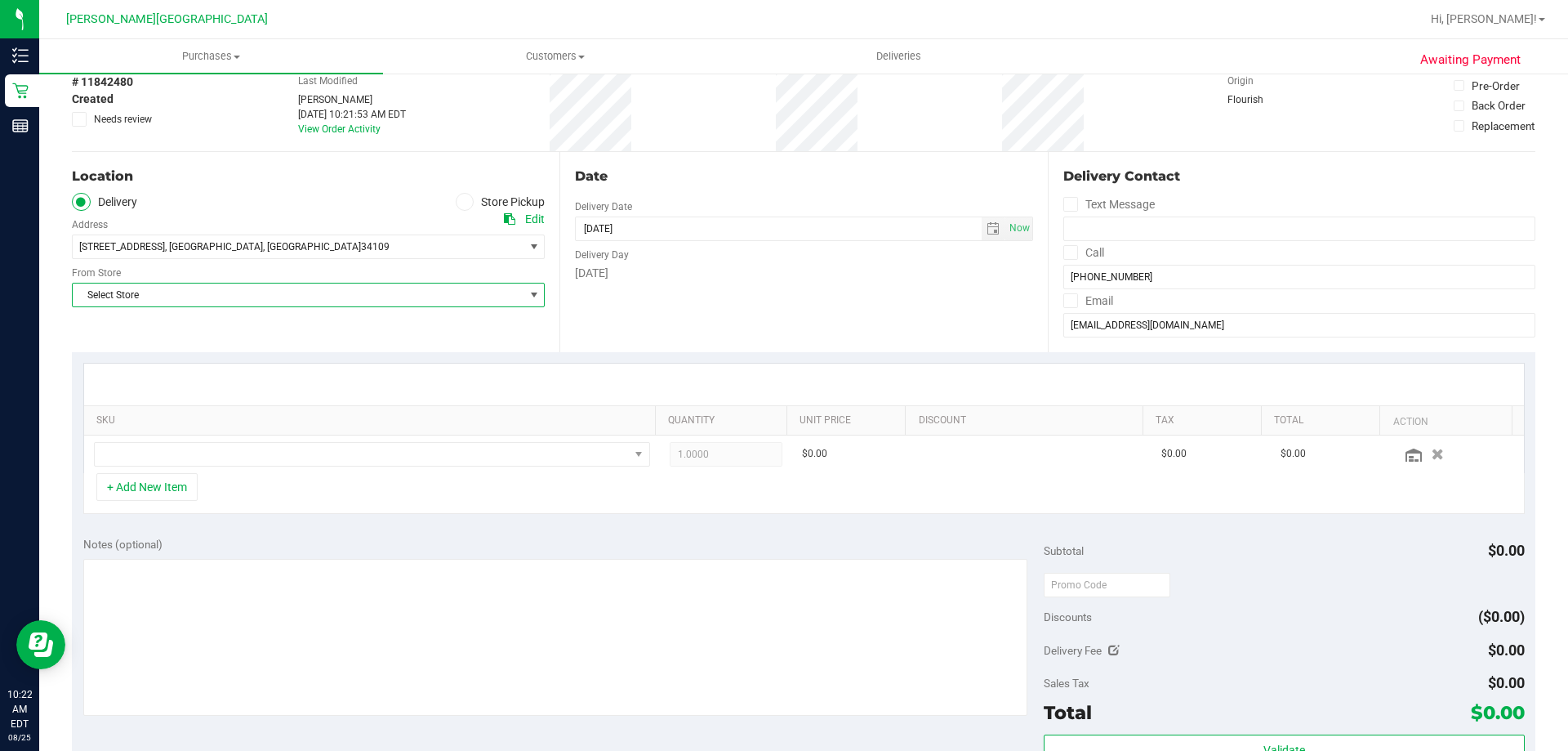
click at [307, 286] on span "Select Store" at bounding box center [298, 294] width 451 height 23
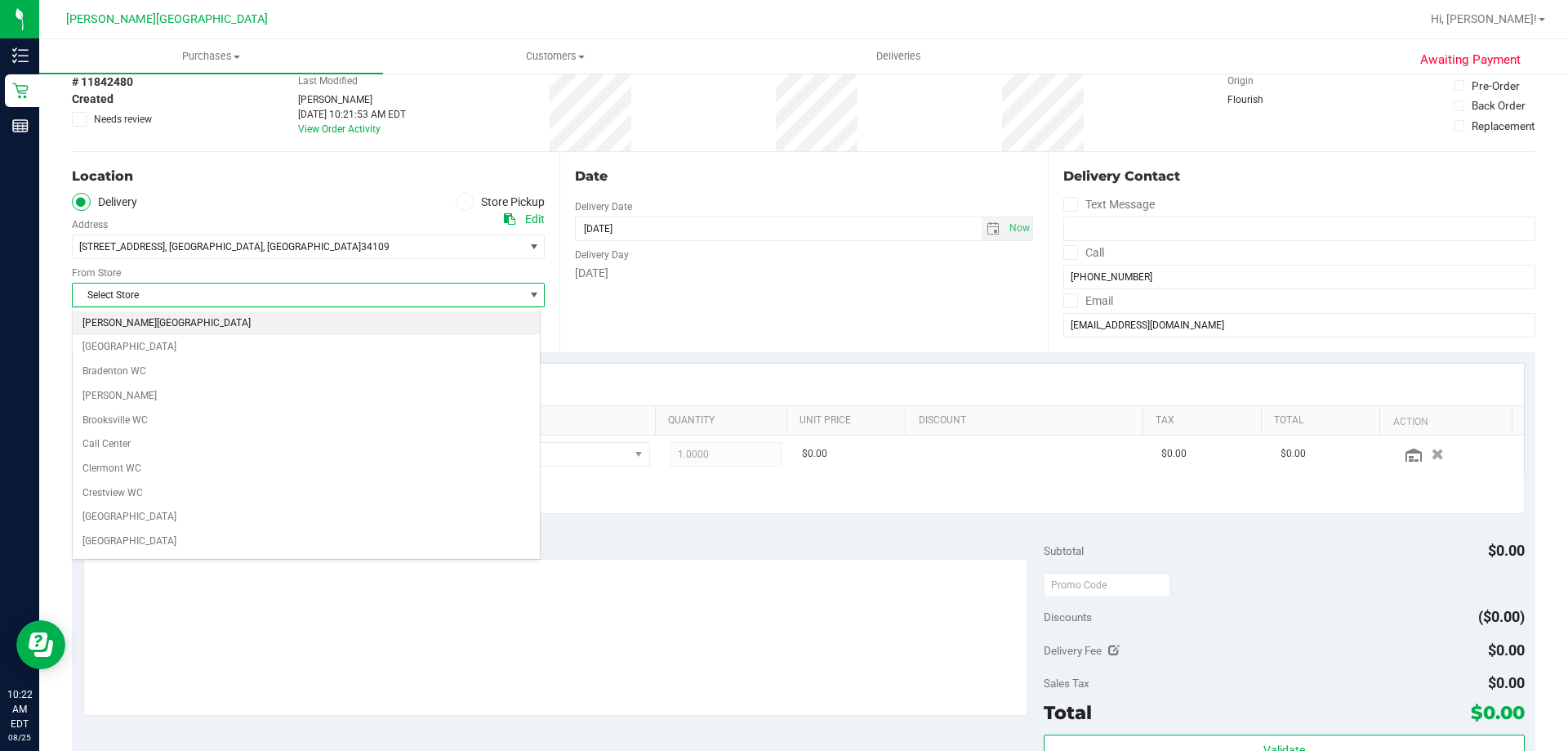
click at [260, 326] on li "[PERSON_NAME][GEOGRAPHIC_DATA]" at bounding box center [306, 323] width 467 height 25
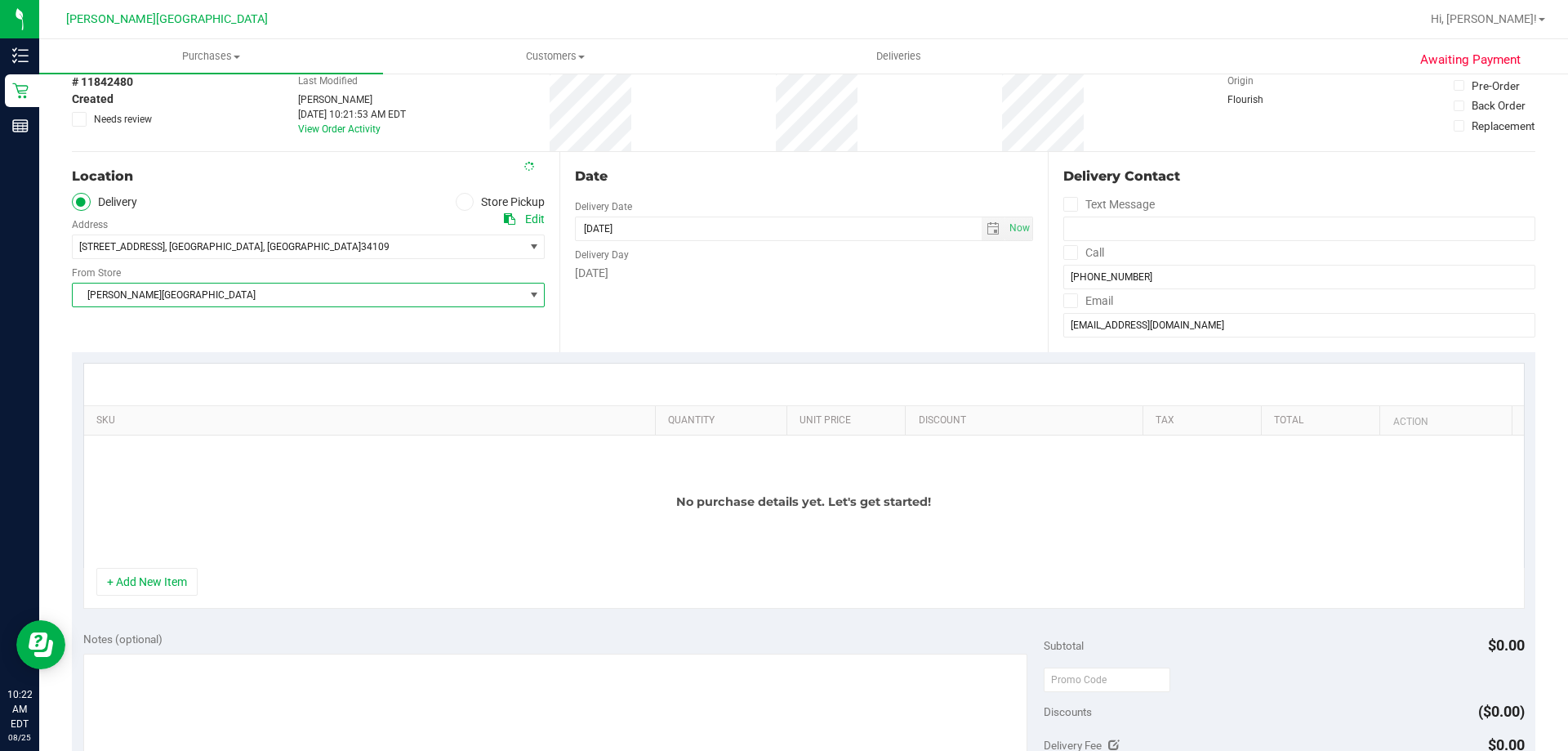
click at [243, 362] on div "SKU Quantity Unit Price Discount Tax Total Action No purchase details yet. Let'…" at bounding box center [803, 486] width 1463 height 268
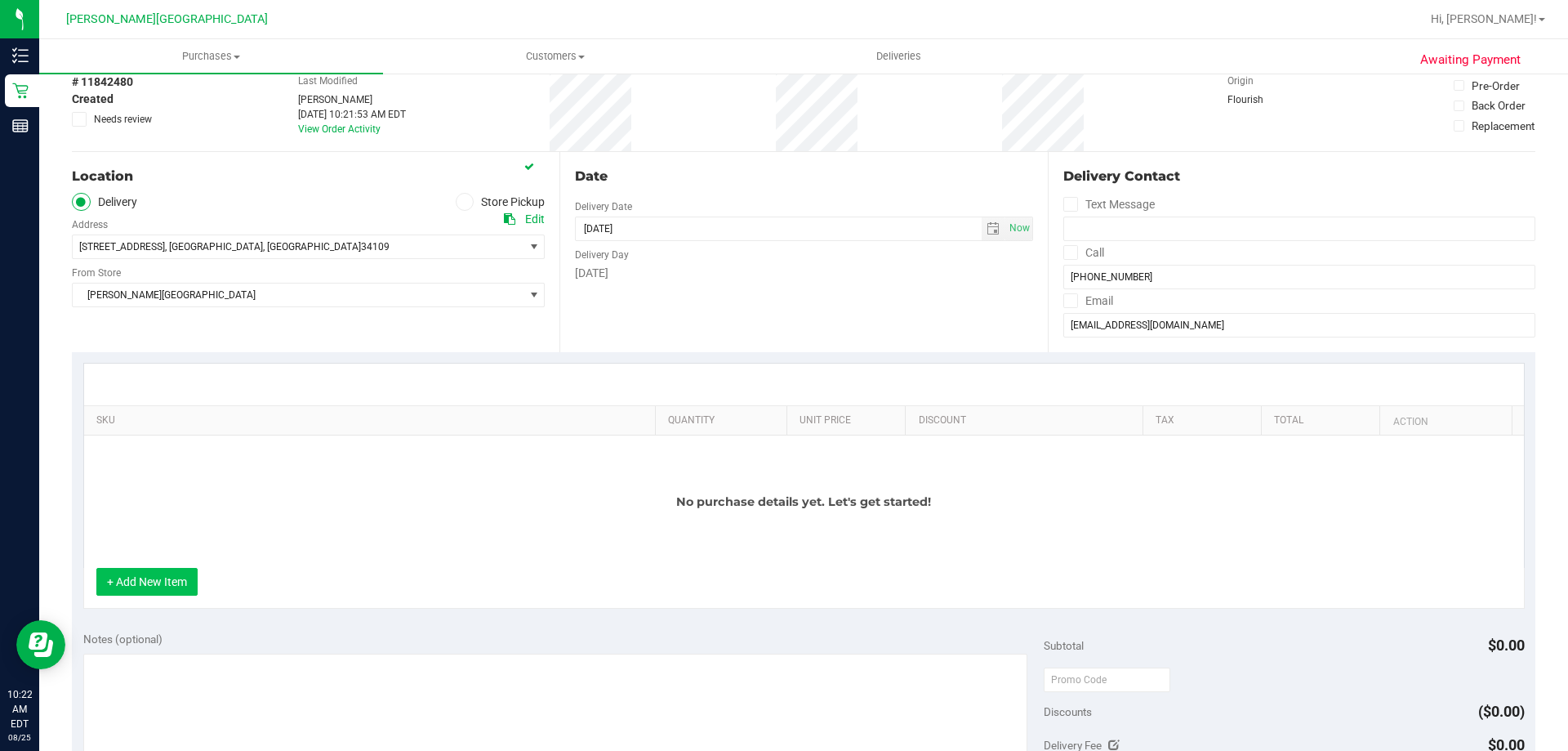
click at [125, 589] on button "+ Add New Item" at bounding box center [147, 581] width 101 height 28
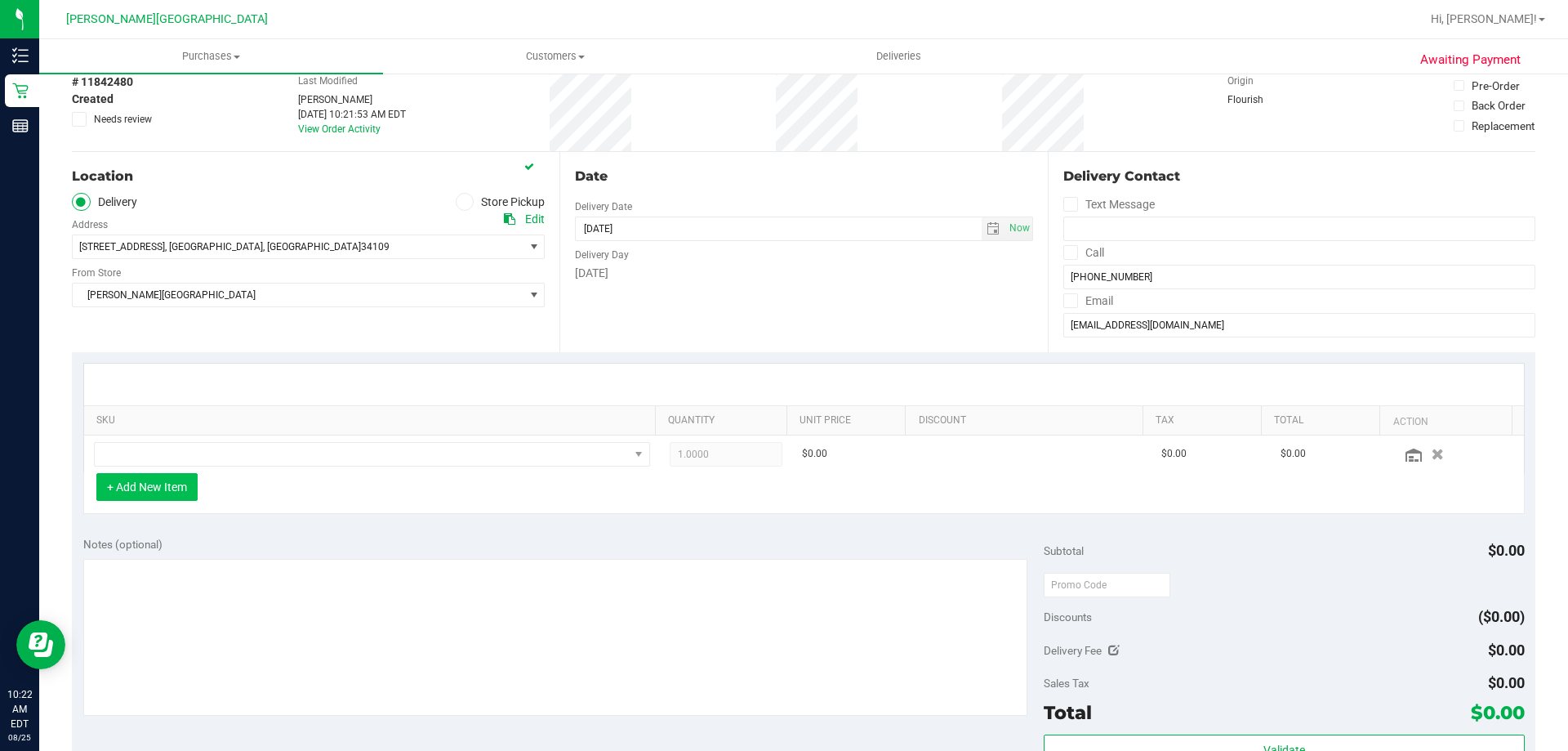
click at [169, 477] on button "+ Add New Item" at bounding box center [147, 487] width 101 height 28
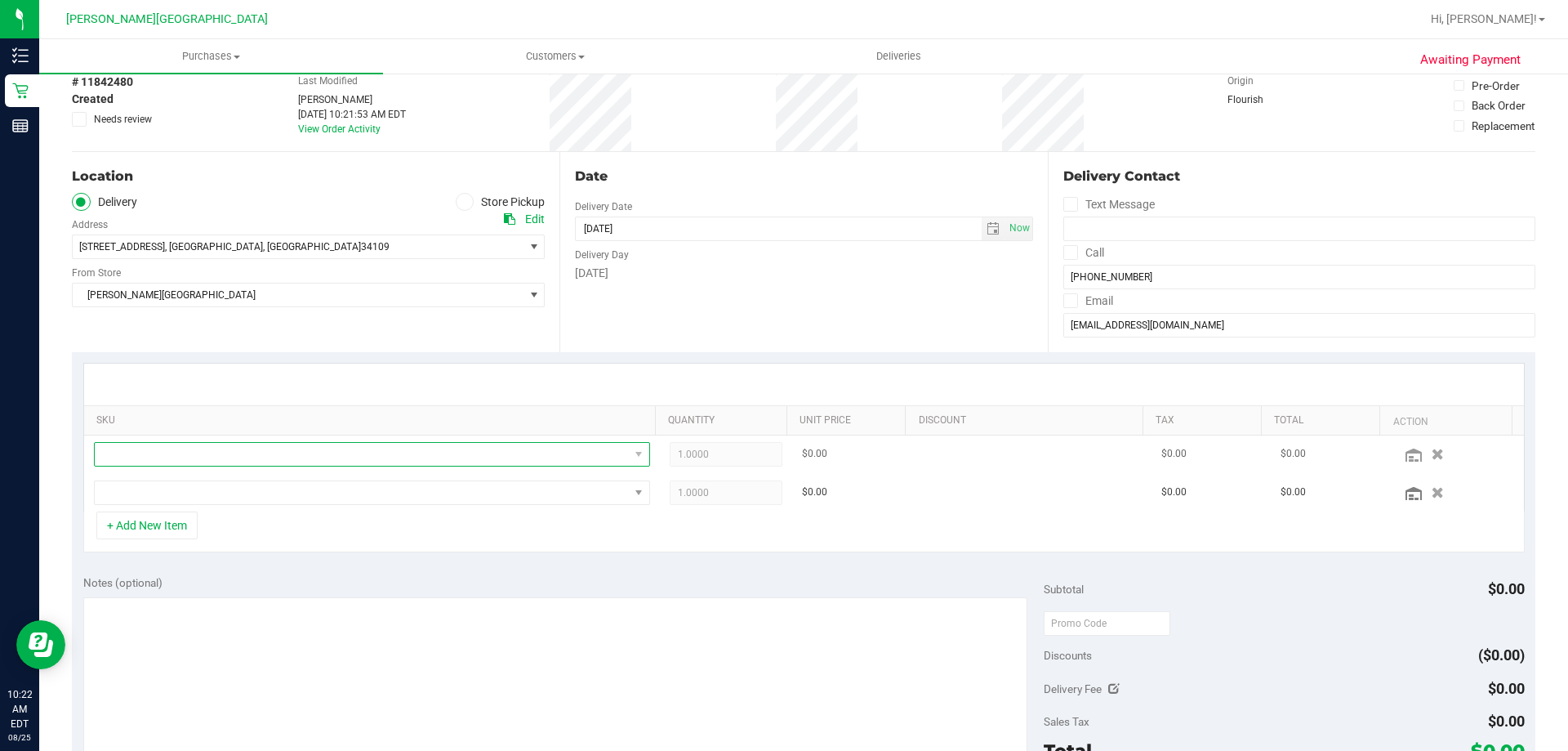
click at [188, 451] on span "NO DATA FOUND" at bounding box center [362, 454] width 534 height 23
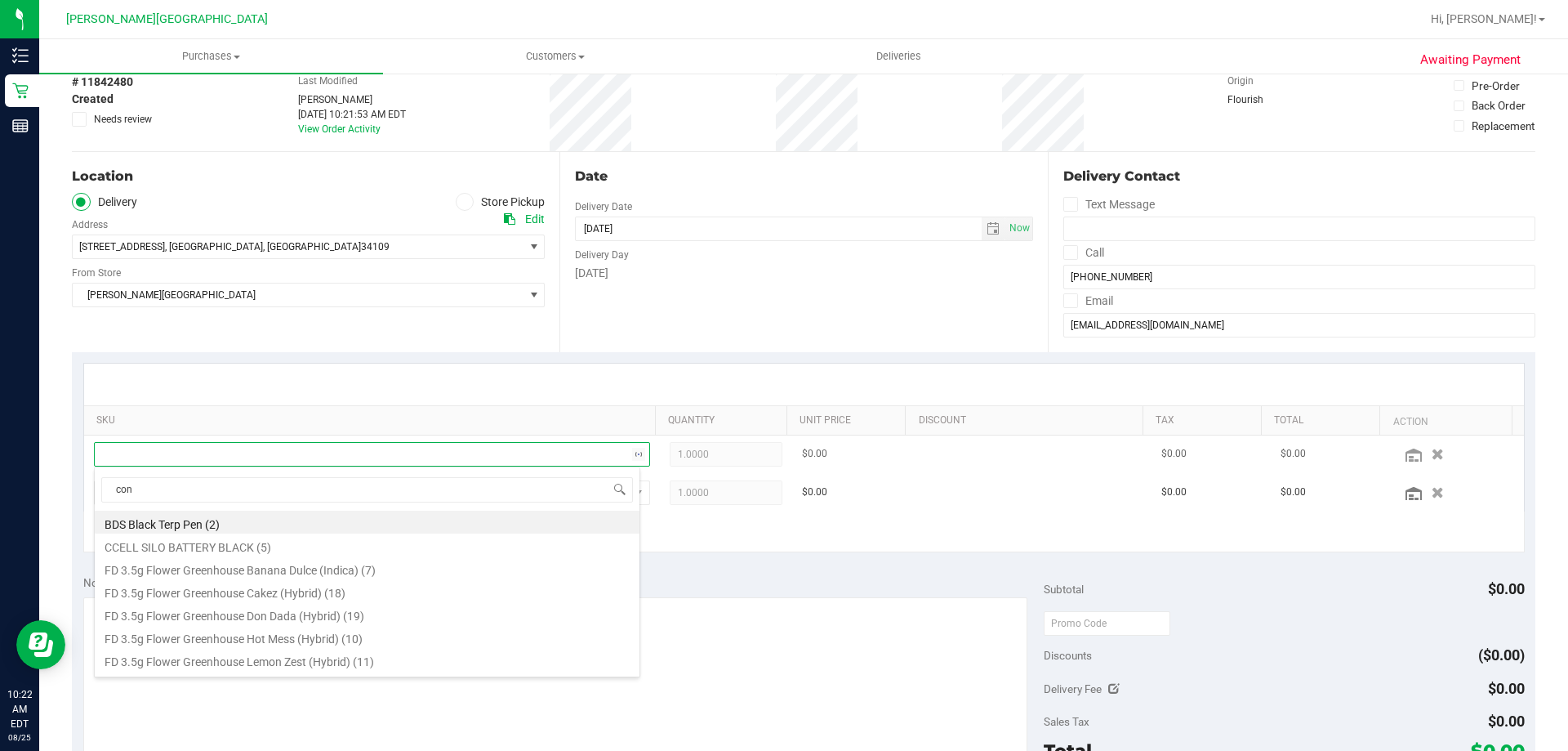
type input "cone"
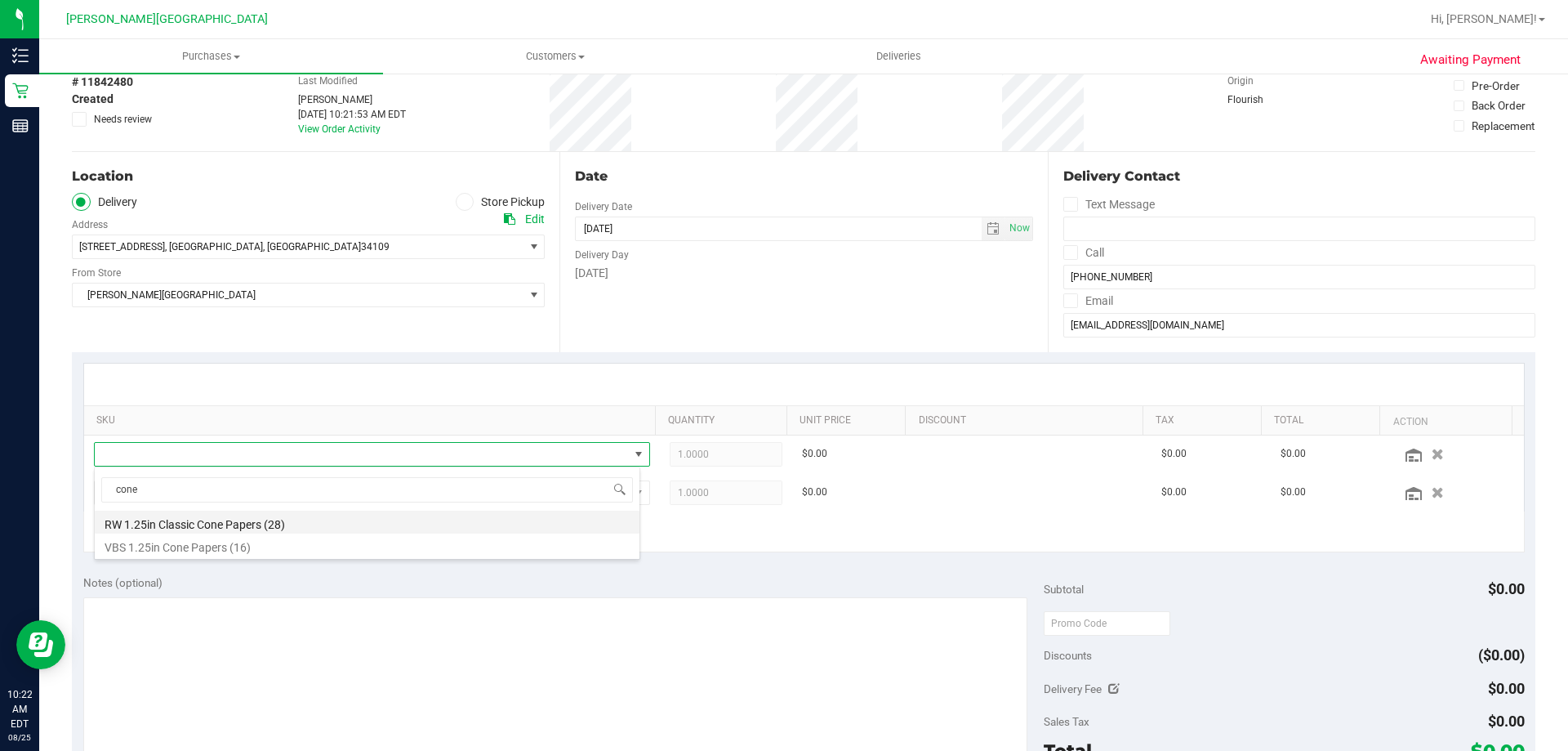
click at [233, 519] on li "RW 1.25in Classic Cone Papers (28)" at bounding box center [367, 521] width 544 height 23
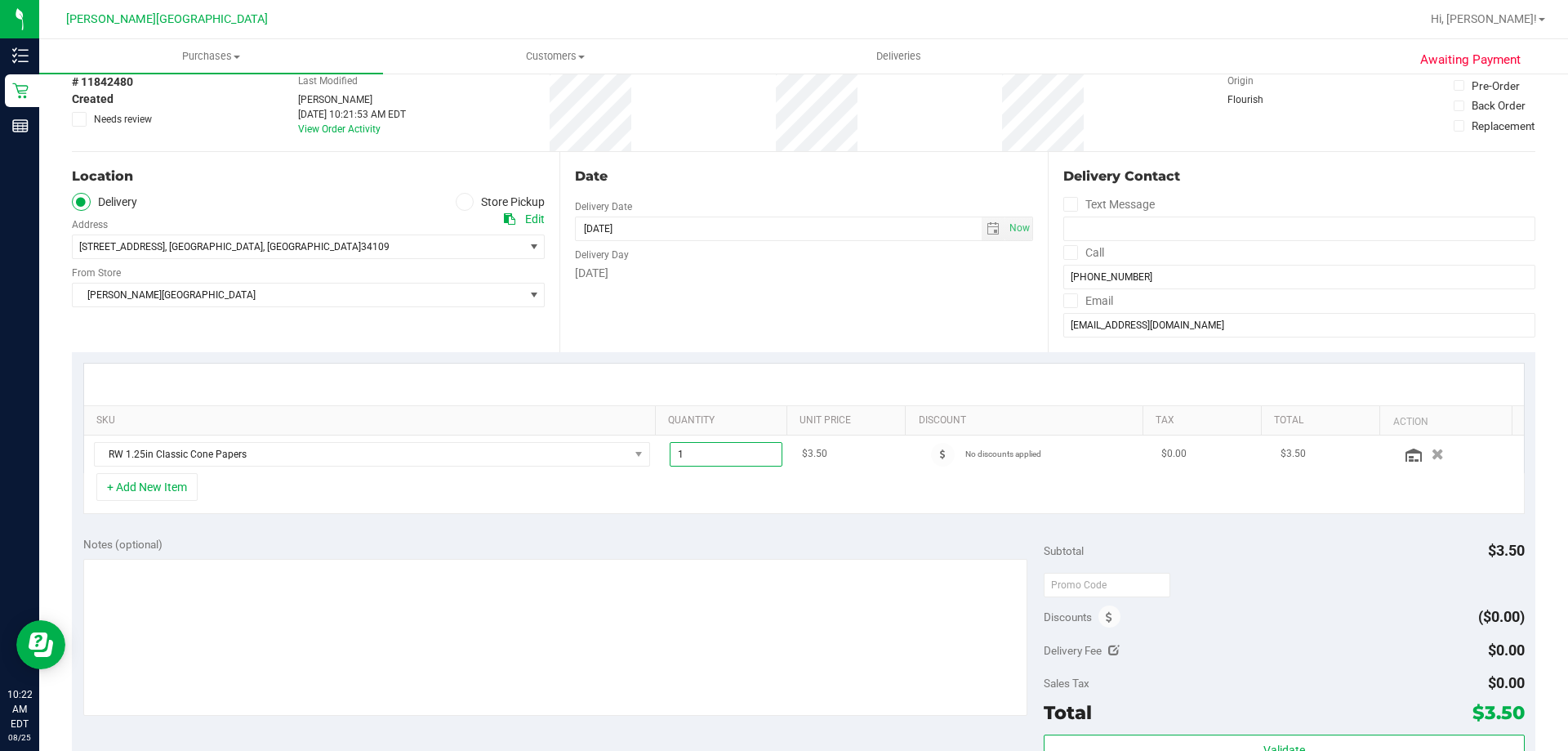
click at [720, 451] on span "1.00 1" at bounding box center [726, 454] width 113 height 25
click at [720, 451] on input "1" at bounding box center [726, 454] width 112 height 23
type input "2"
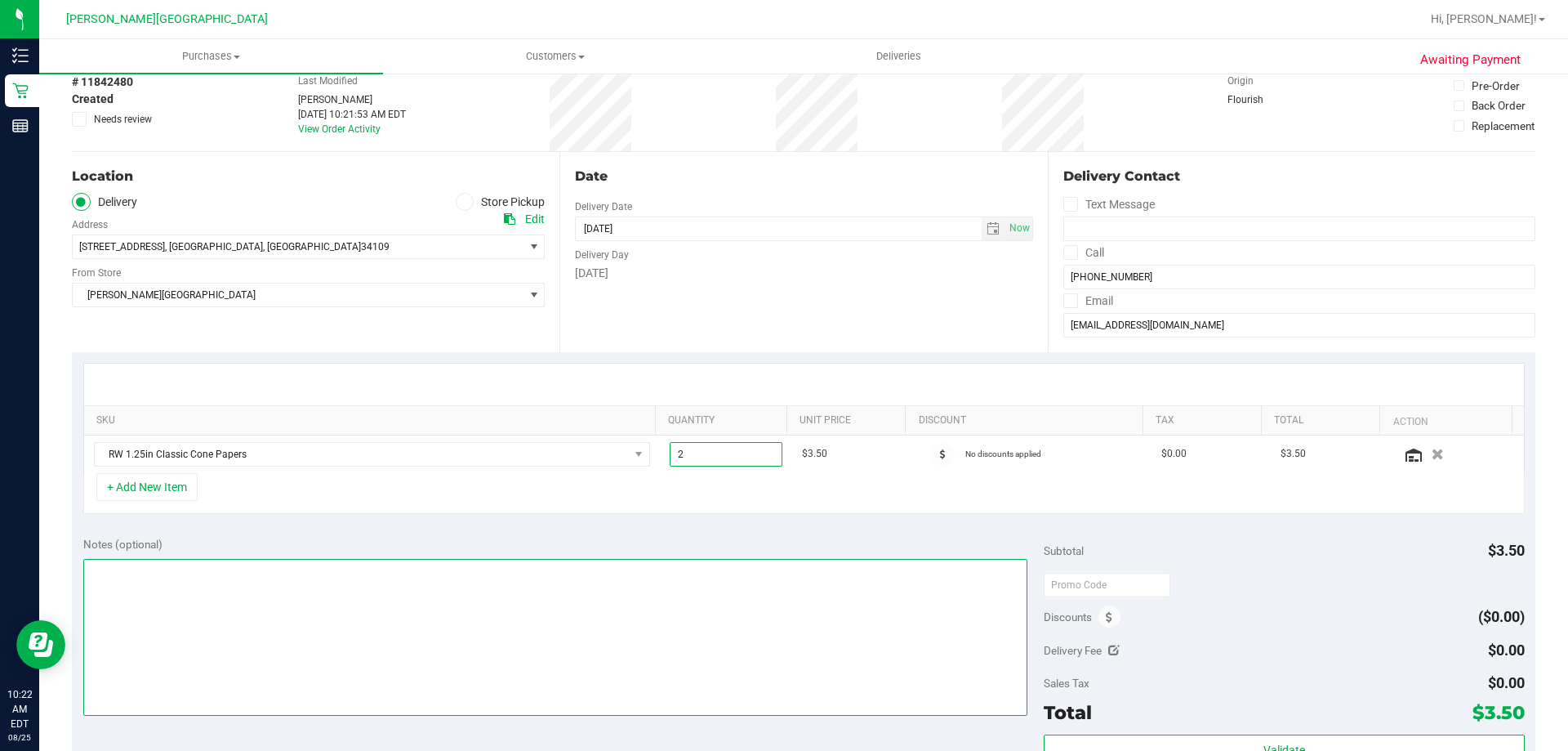
type input "2.00"
click at [661, 562] on textarea at bounding box center [555, 638] width 944 height 157
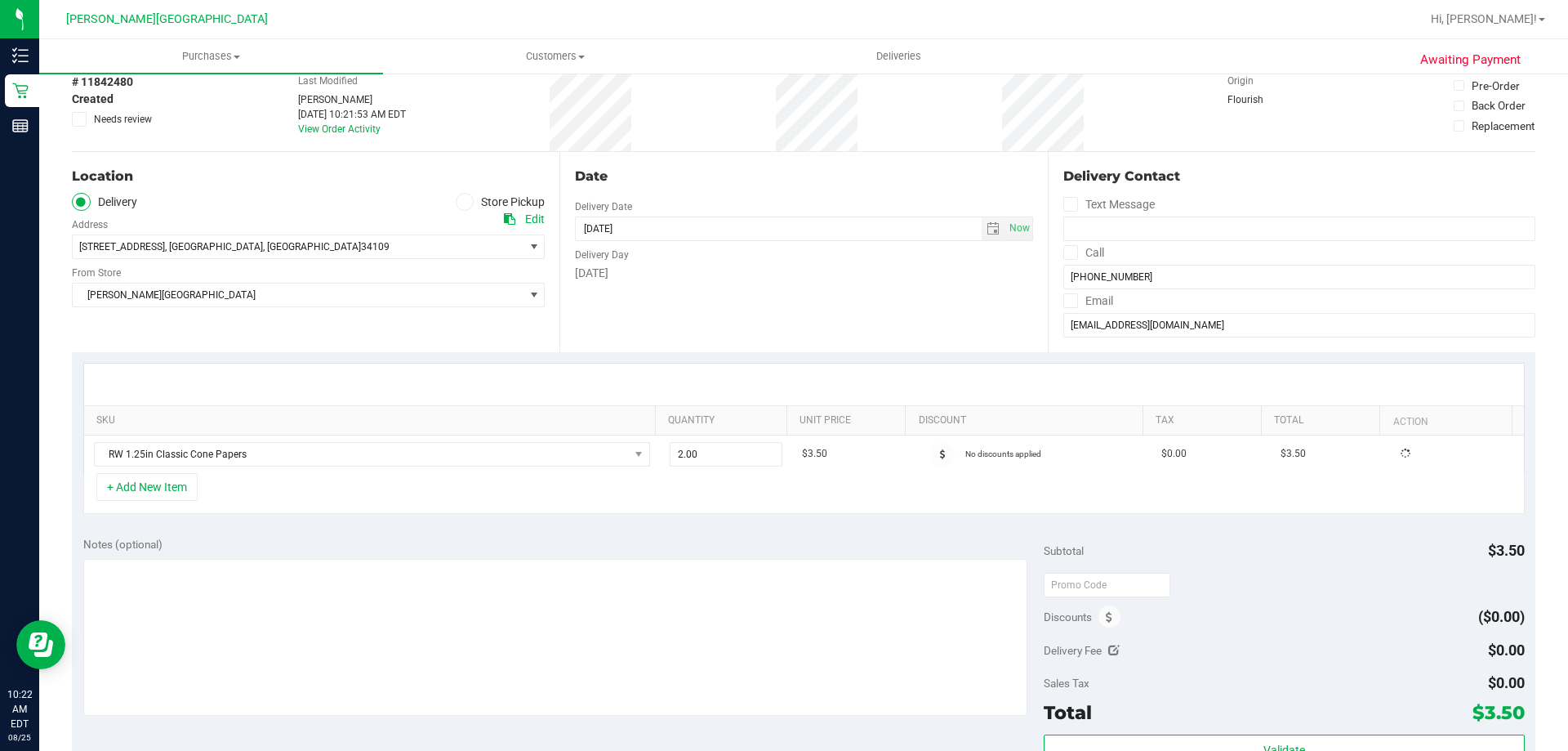
click at [648, 525] on div "Notes (optional) Subtotal $3.50 Discounts ($0.00) Delivery Fee $0.00 Sales Tax …" at bounding box center [803, 672] width 1463 height 294
click at [161, 493] on button "+ Add New Item" at bounding box center [147, 487] width 101 height 28
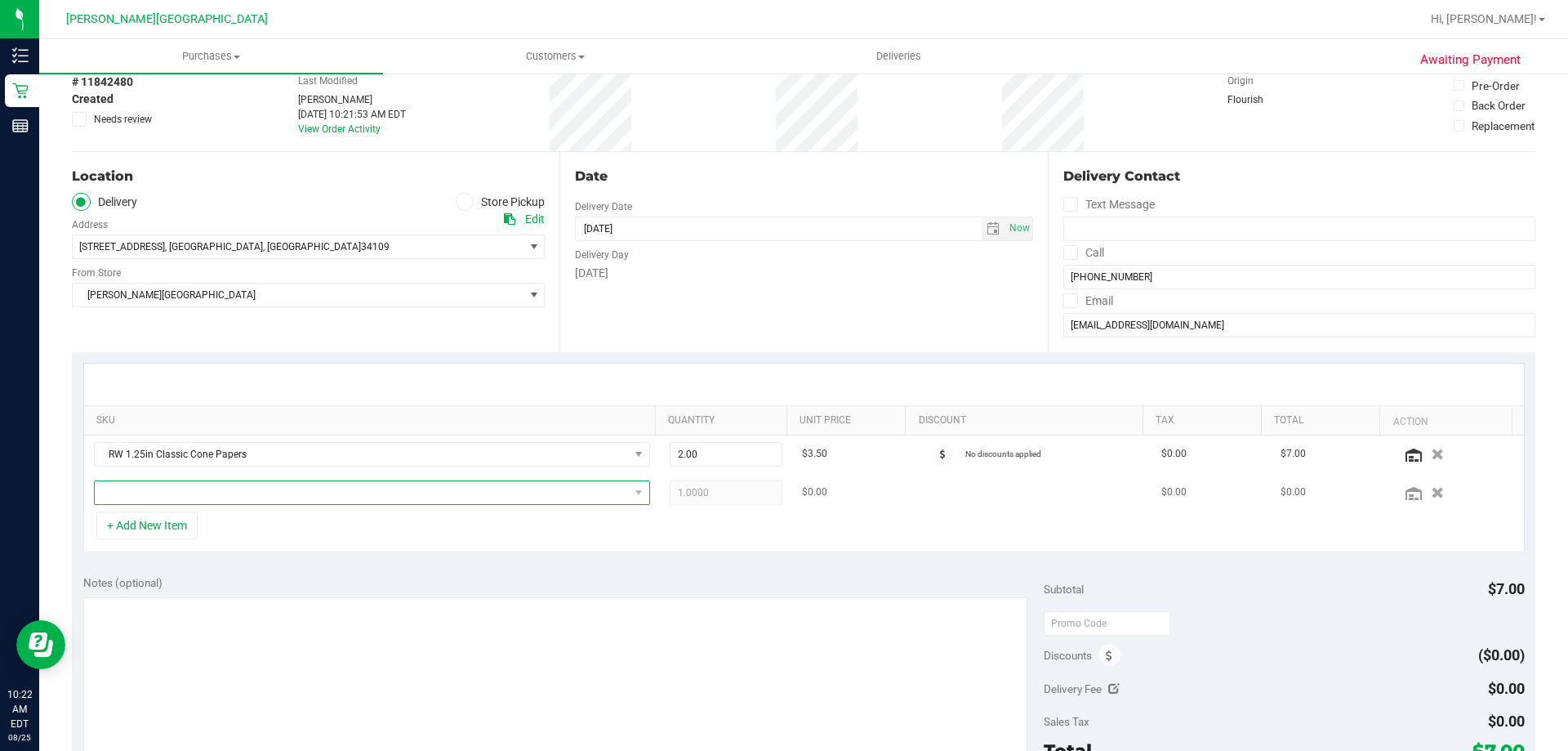
click at [180, 493] on span "NO DATA FOUND" at bounding box center [362, 492] width 534 height 23
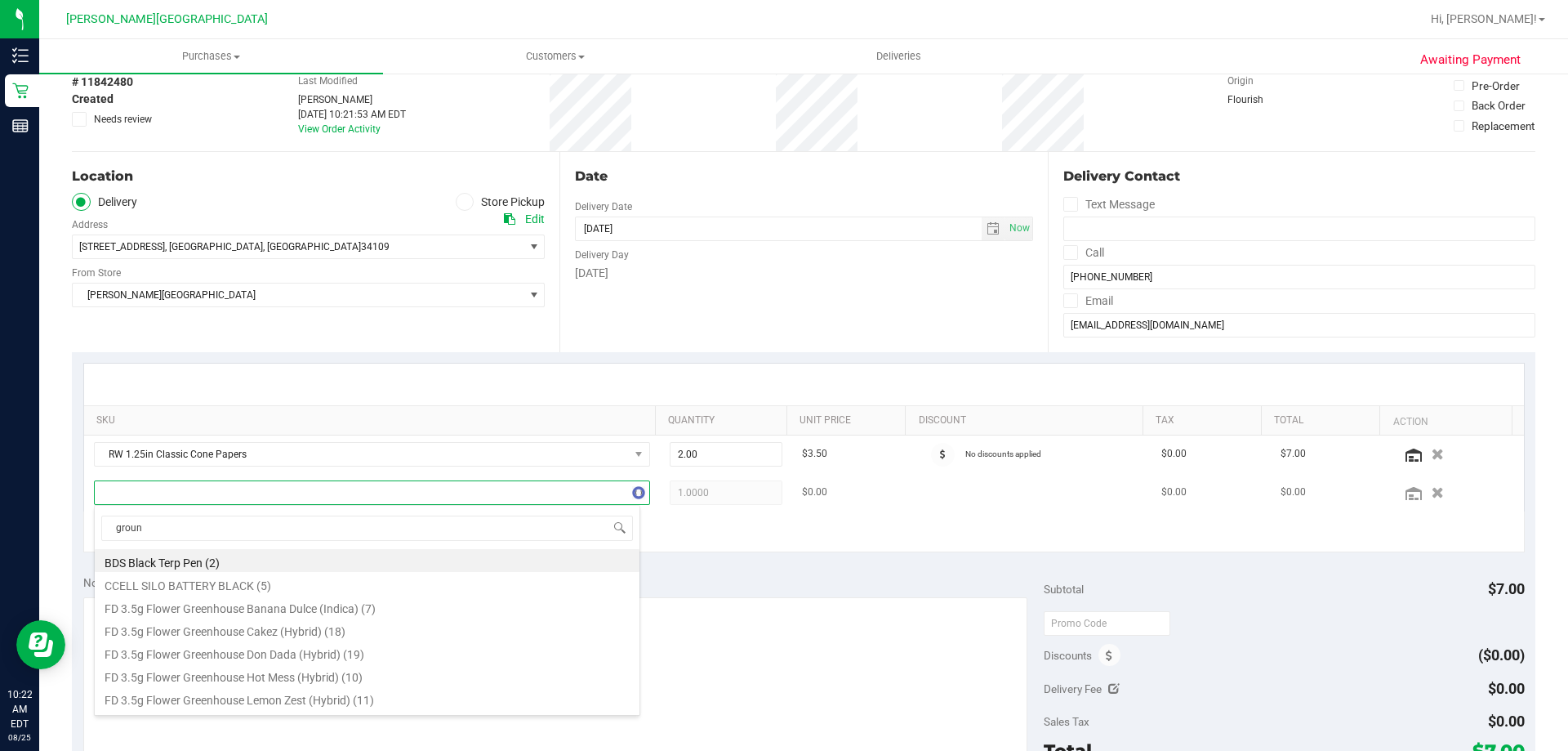
type input "ground"
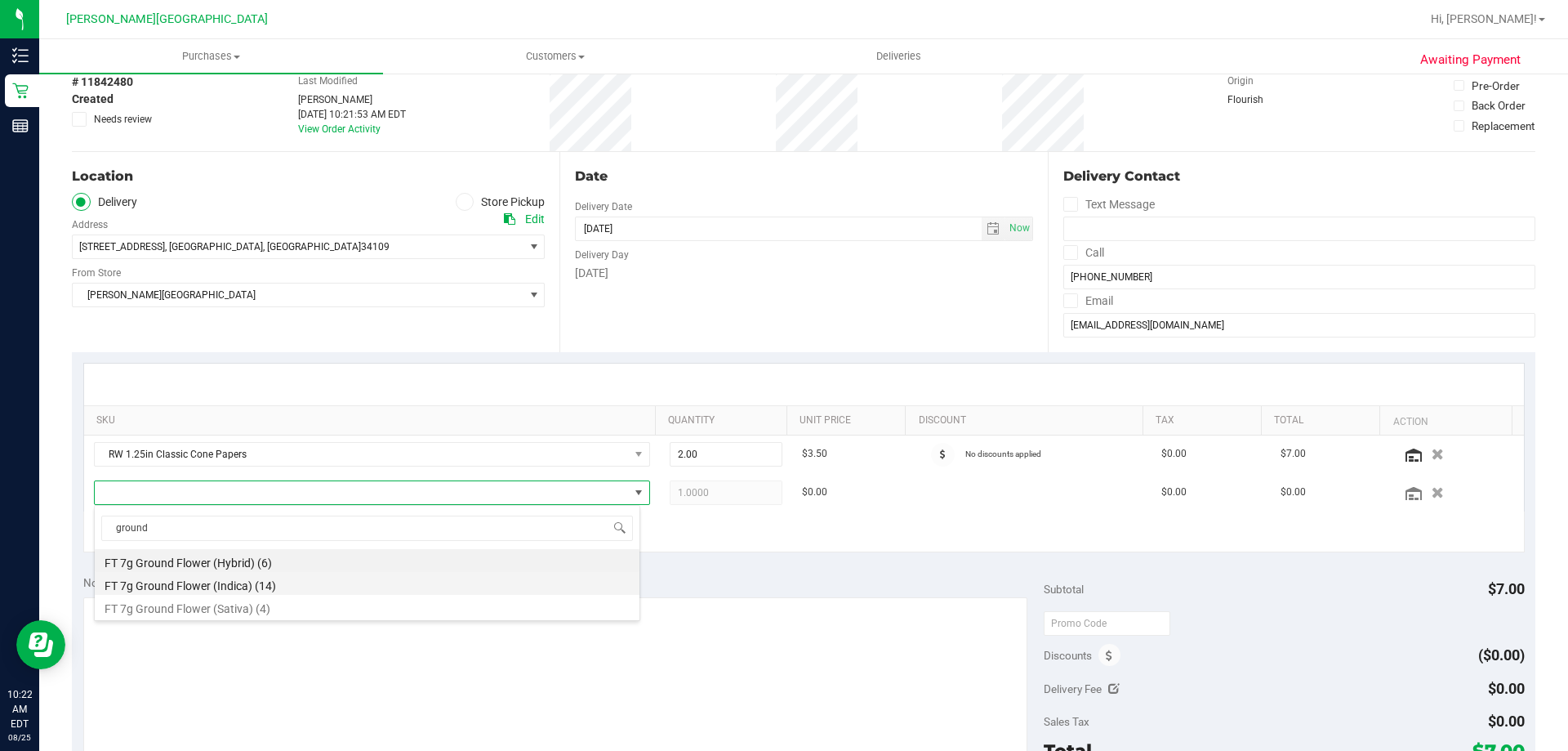
click at [260, 582] on li "FT 7g Ground Flower (Indica) (14)" at bounding box center [367, 583] width 544 height 23
click at [283, 555] on div "SKU Quantity Unit Price Discount Tax Total Action RW 1.25in Classic Cone Papers…" at bounding box center [803, 458] width 1463 height 211
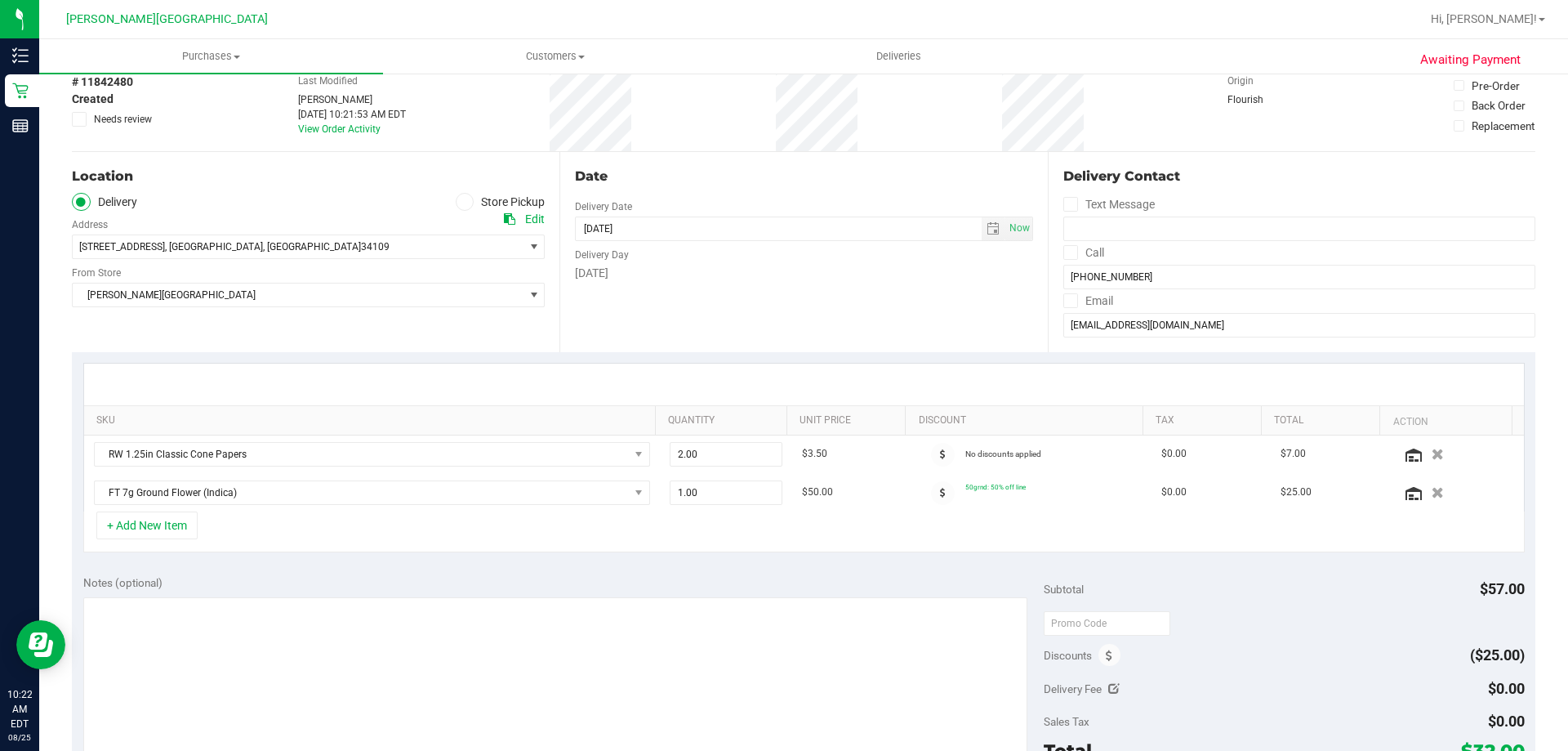
click at [250, 552] on div "+ Add New Item" at bounding box center [803, 531] width 1441 height 41
click at [172, 527] on button "+ Add New Item" at bounding box center [147, 525] width 101 height 28
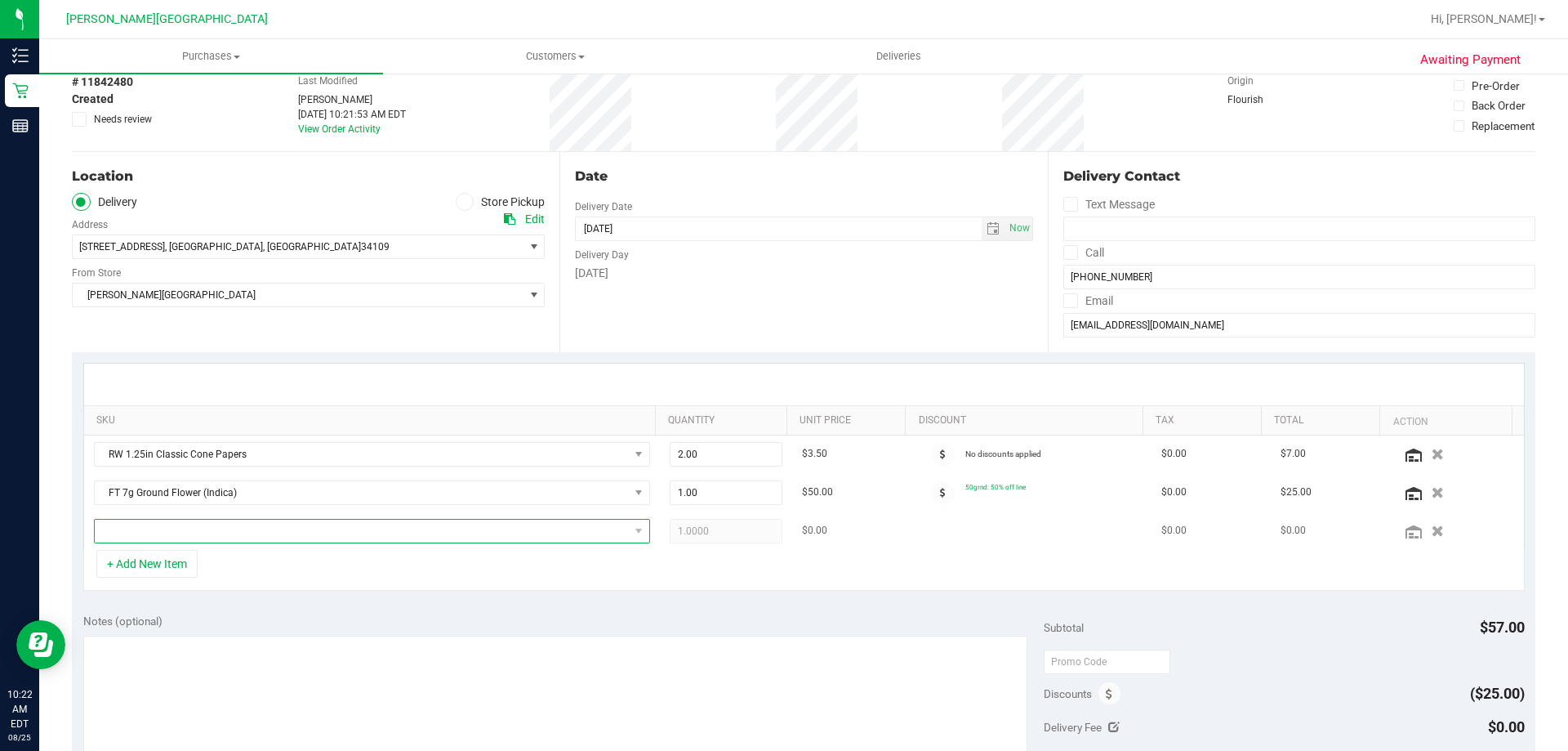
click at [238, 535] on span "NO DATA FOUND" at bounding box center [362, 530] width 534 height 23
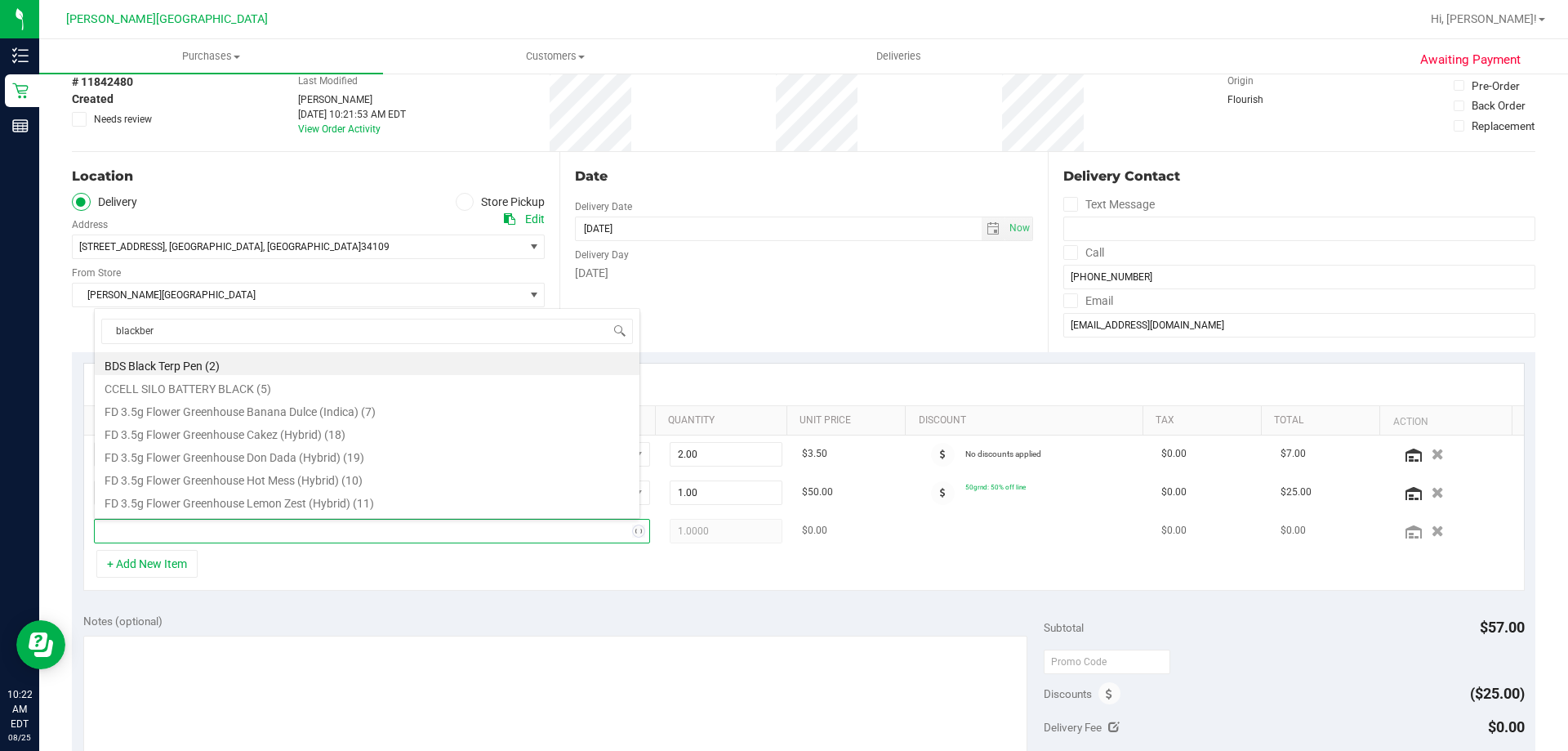
type input "blackberr"
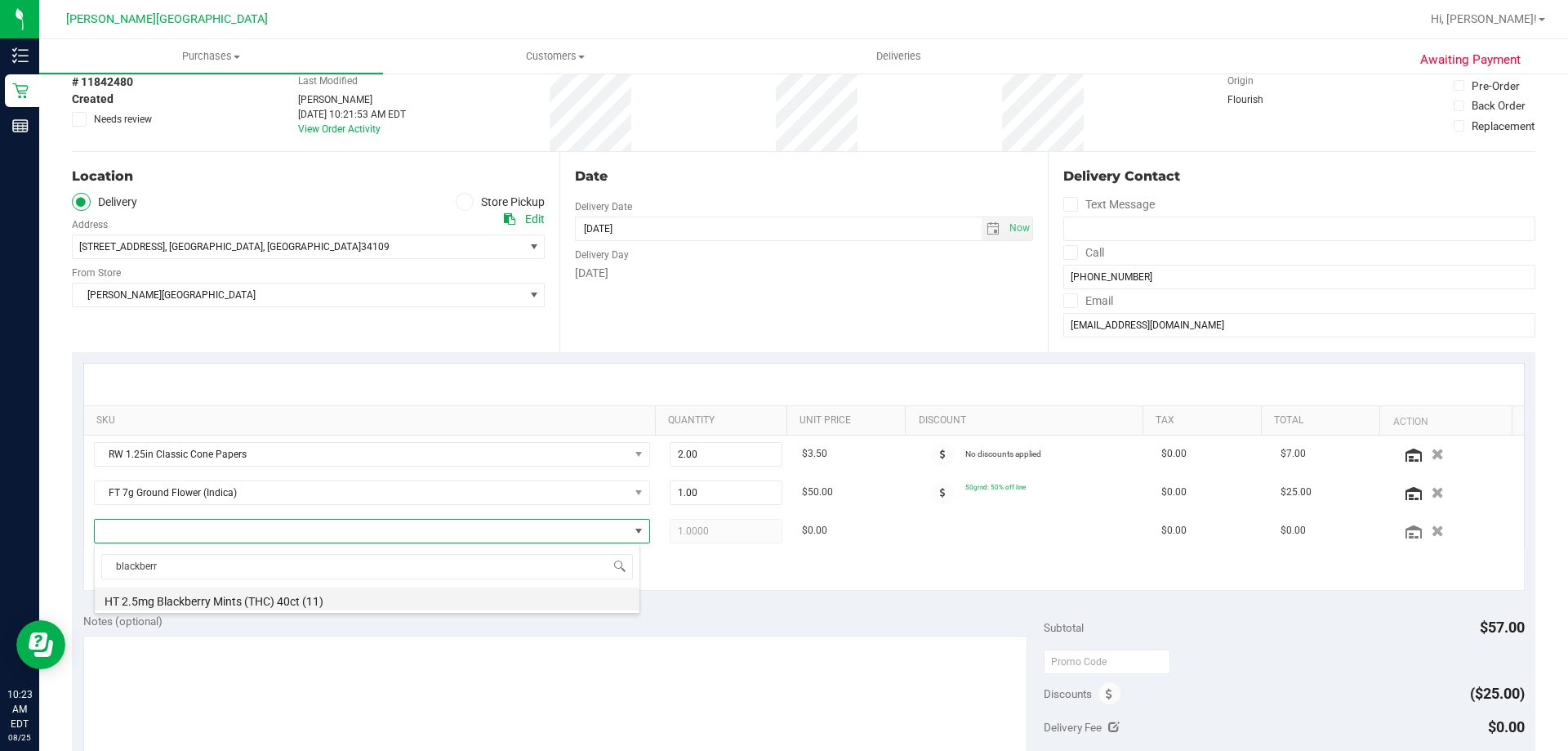
click at [230, 595] on li "HT 2.5mg Blackberry Mints (THC) 40ct (11)" at bounding box center [367, 598] width 544 height 23
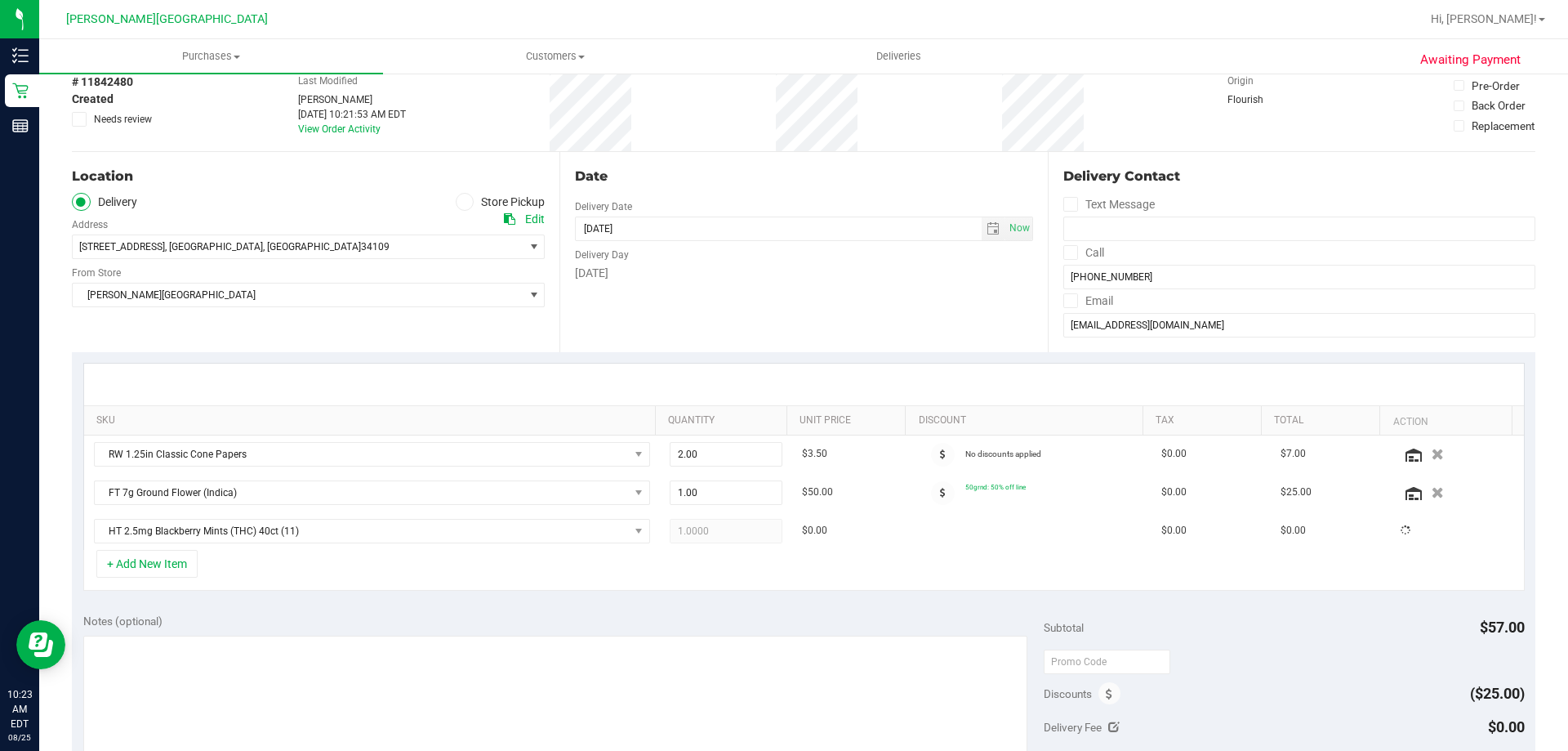
click at [309, 575] on div "+ Add New Item" at bounding box center [803, 570] width 1441 height 41
click at [178, 564] on button "+ Add New Item" at bounding box center [147, 564] width 101 height 28
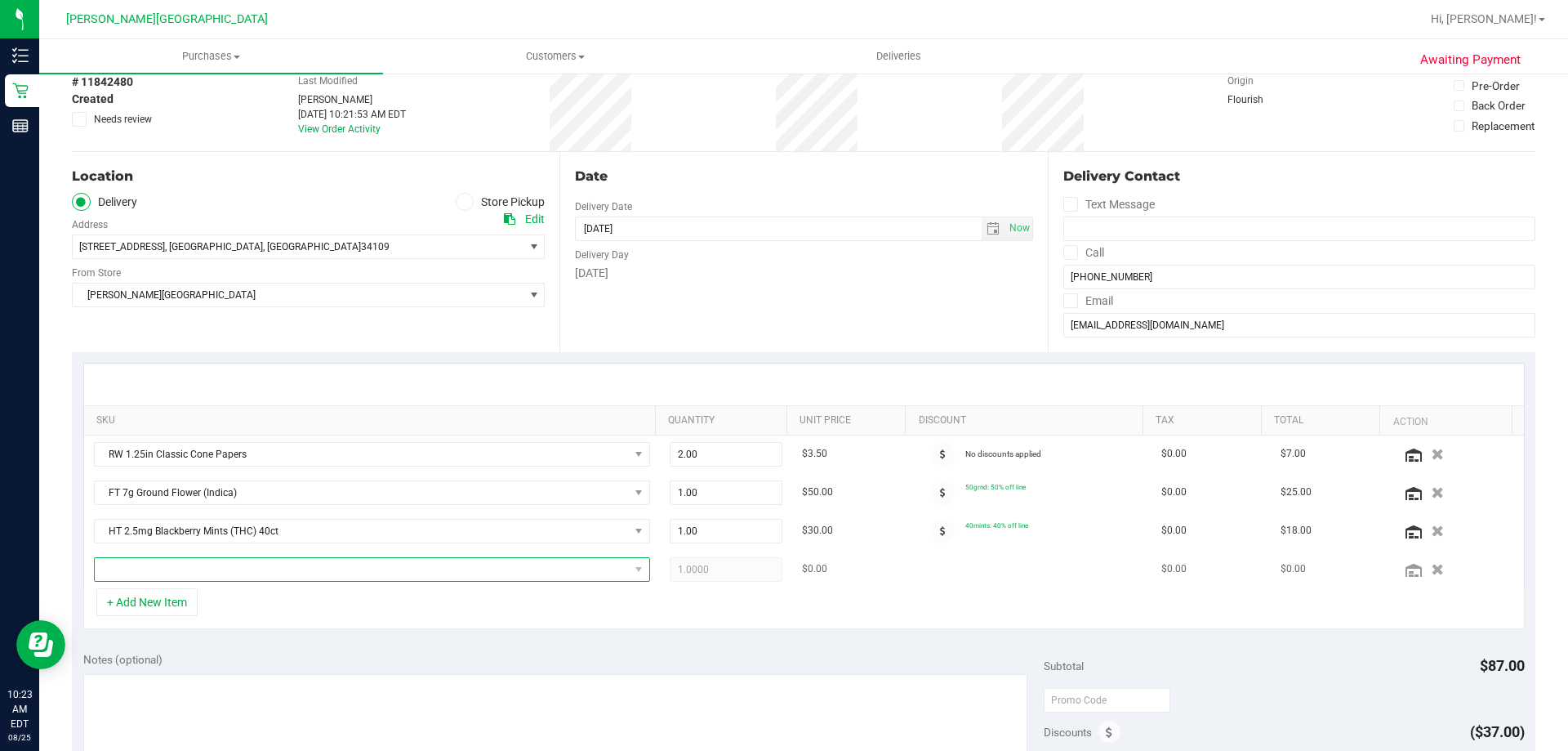
click at [208, 574] on span "NO DATA FOUND" at bounding box center [362, 569] width 534 height 23
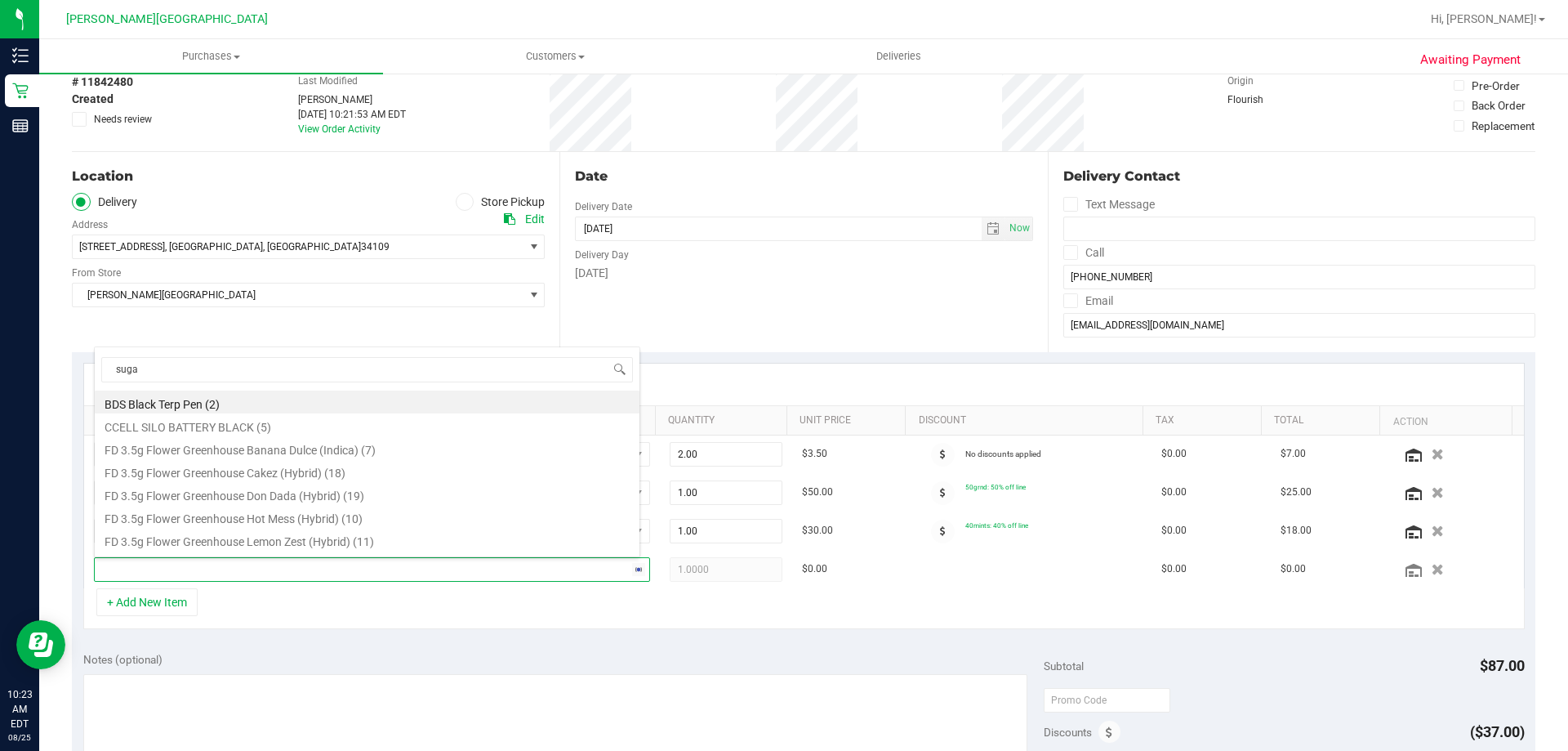
type input "sugar"
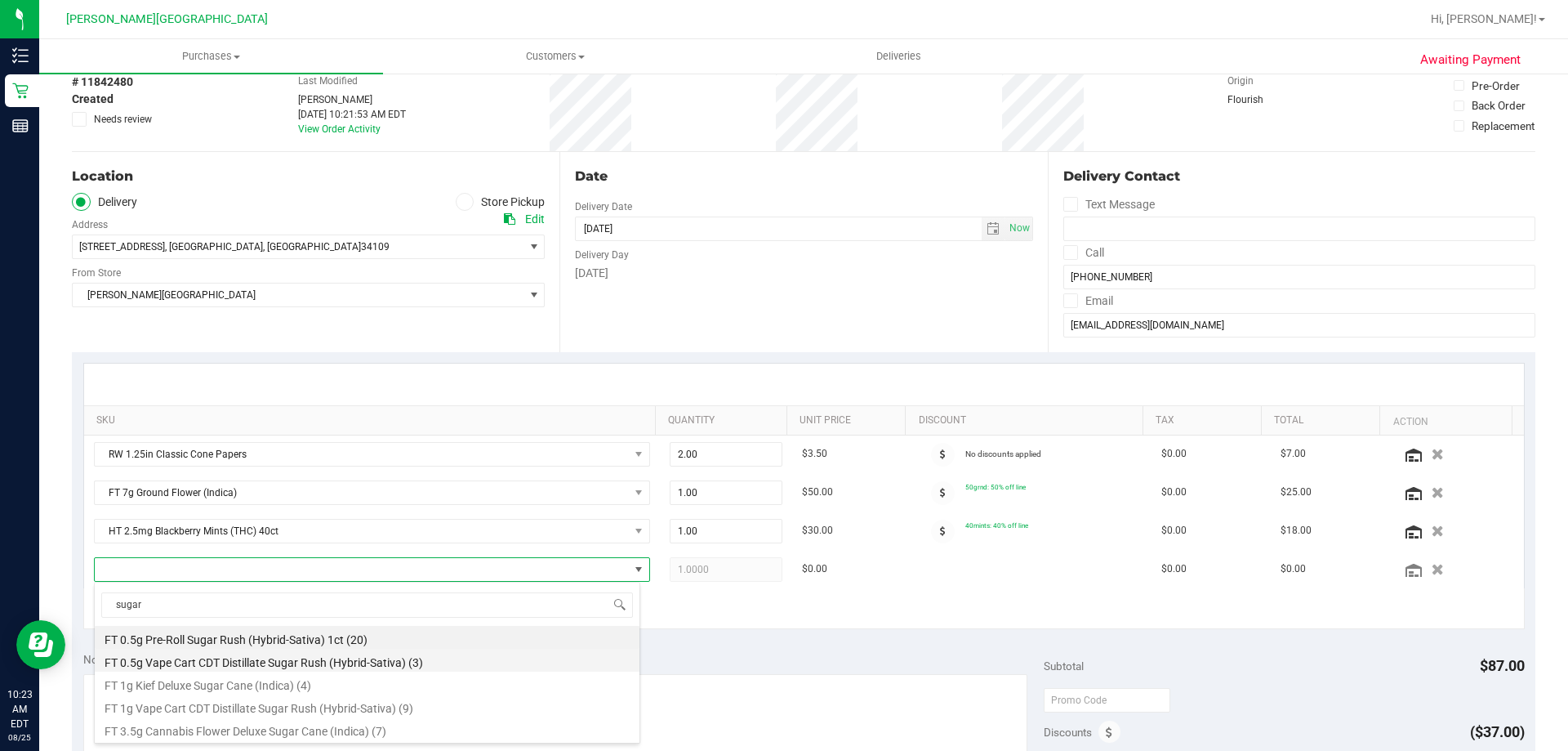
click at [451, 658] on li "FT 0.5g Vape Cart CDT Distillate Sugar Rush (Hybrid-Sativa) (3)" at bounding box center [367, 660] width 544 height 23
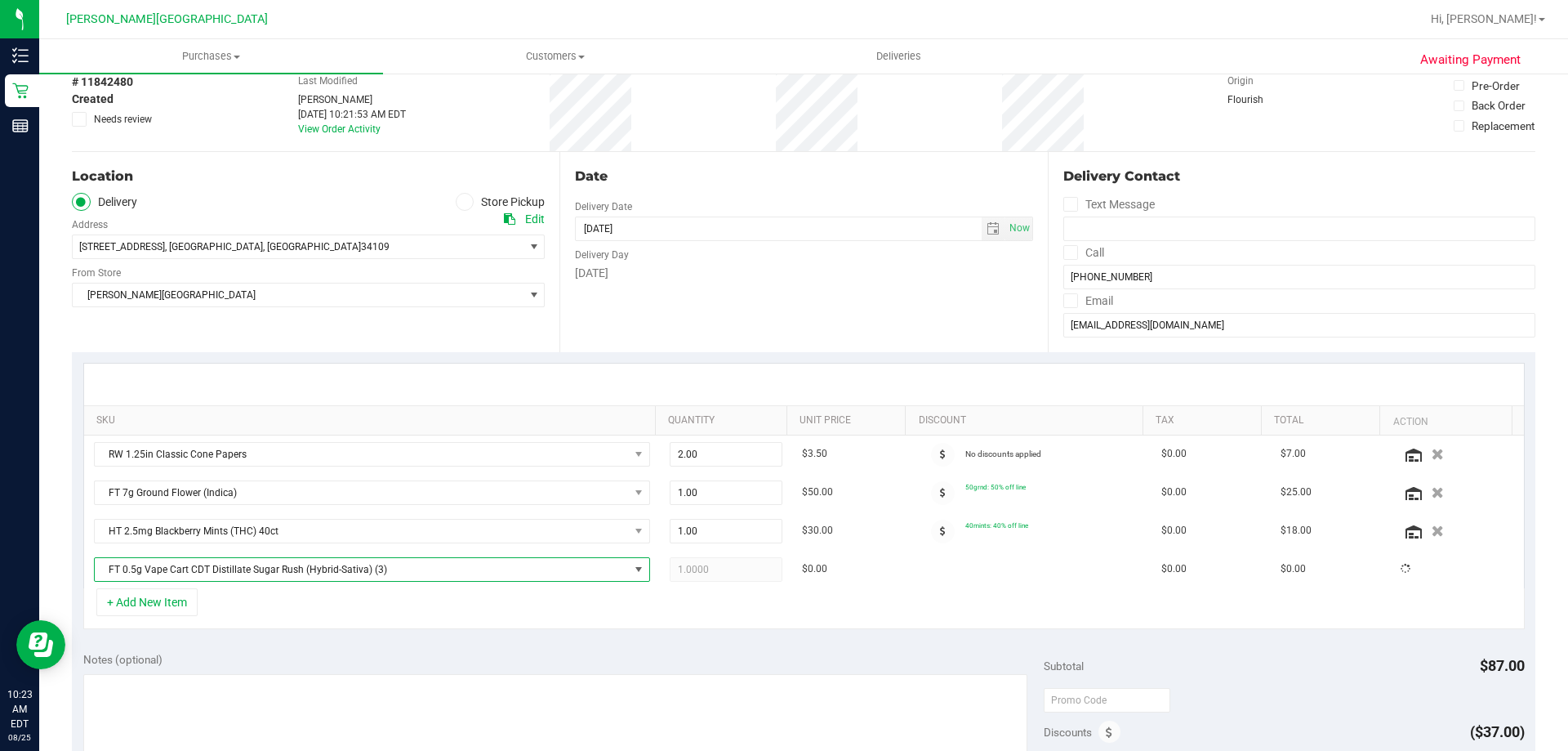
click at [383, 658] on div "Notes (optional)" at bounding box center [564, 660] width 961 height 17
click at [153, 599] on button "+ Add New Item" at bounding box center [147, 602] width 101 height 28
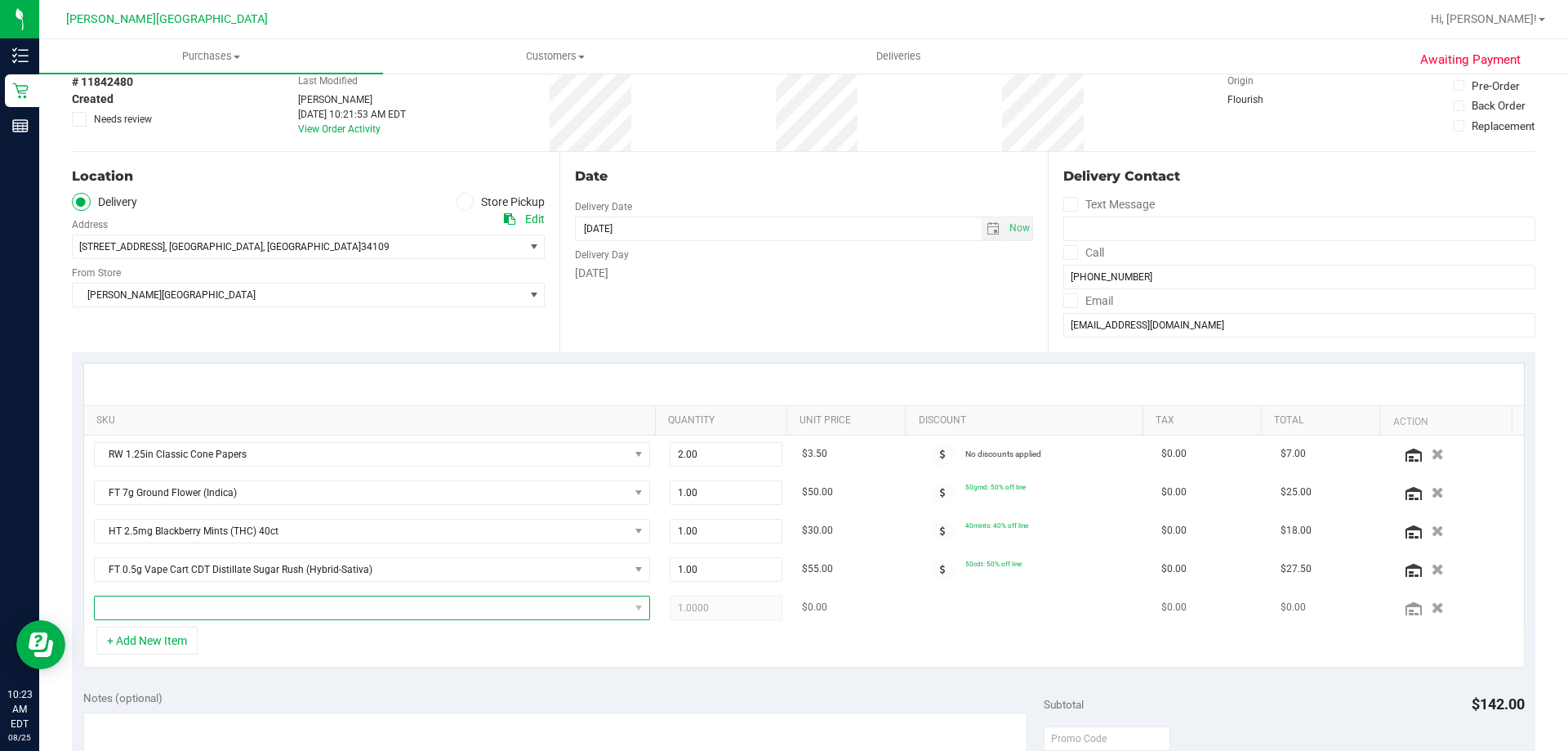
click at [186, 601] on span "NO DATA FOUND" at bounding box center [362, 607] width 534 height 23
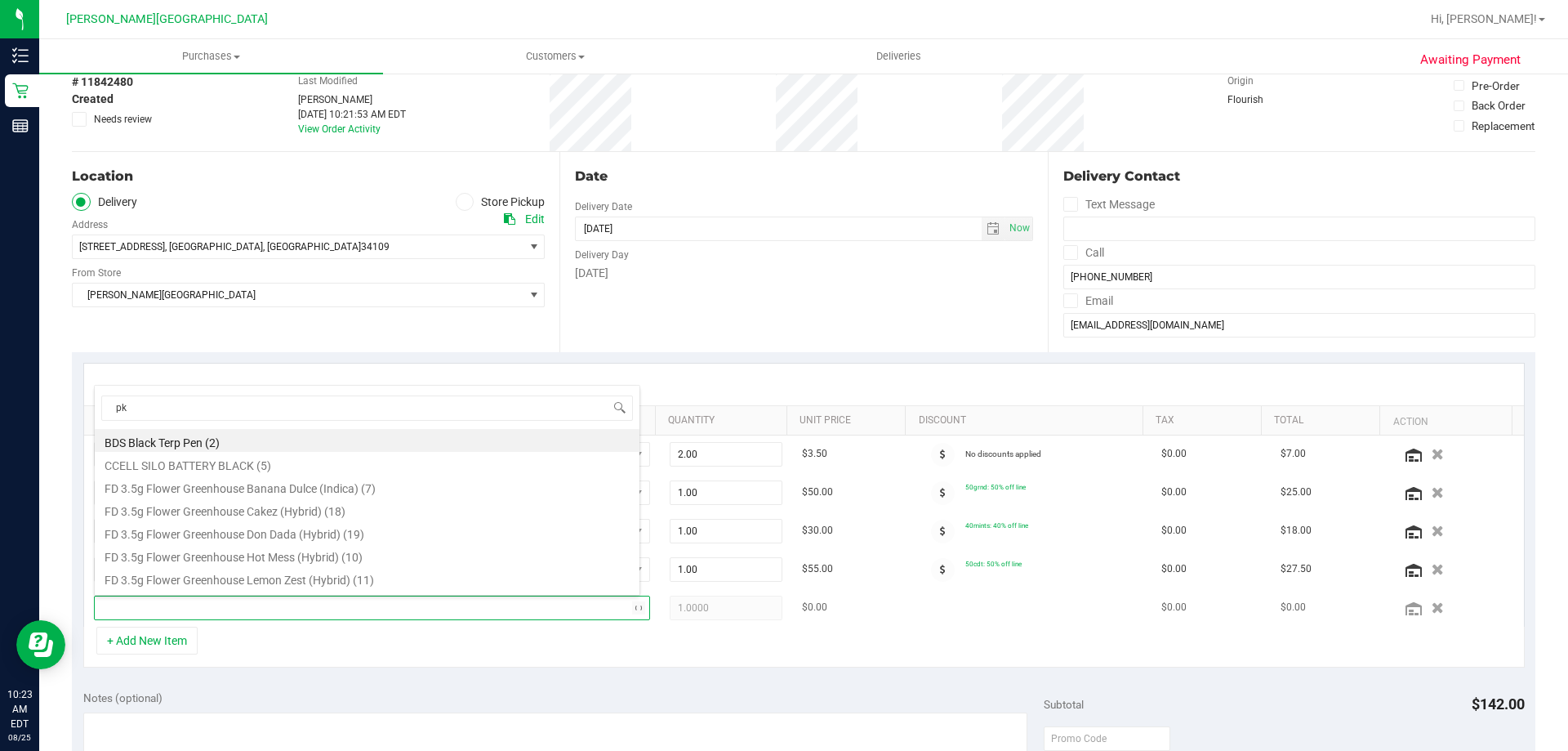
type input "pkt"
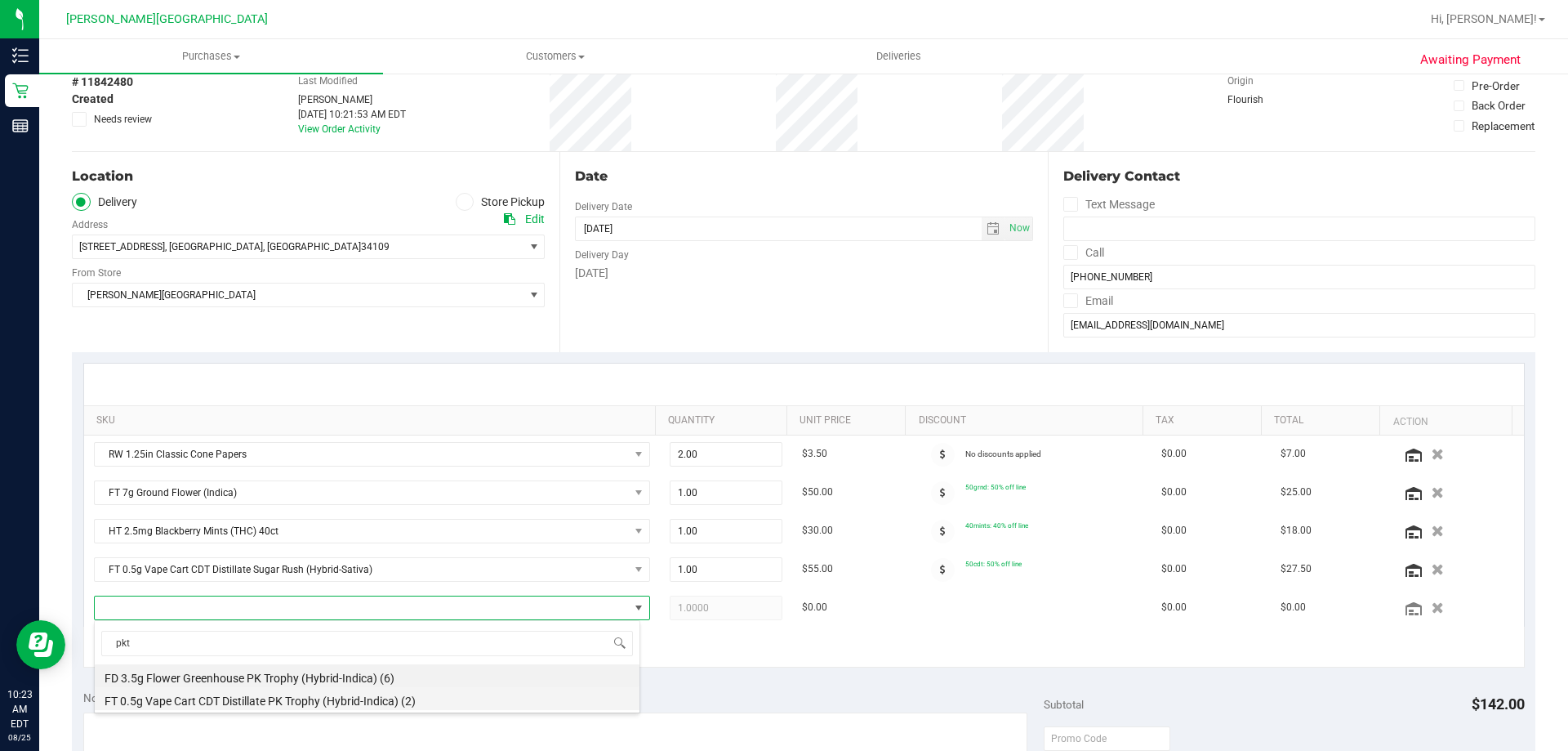
click at [228, 697] on li "FT 0.5g Vape Cart CDT Distillate PK Trophy (Hybrid-Indica) (2)" at bounding box center [367, 697] width 544 height 23
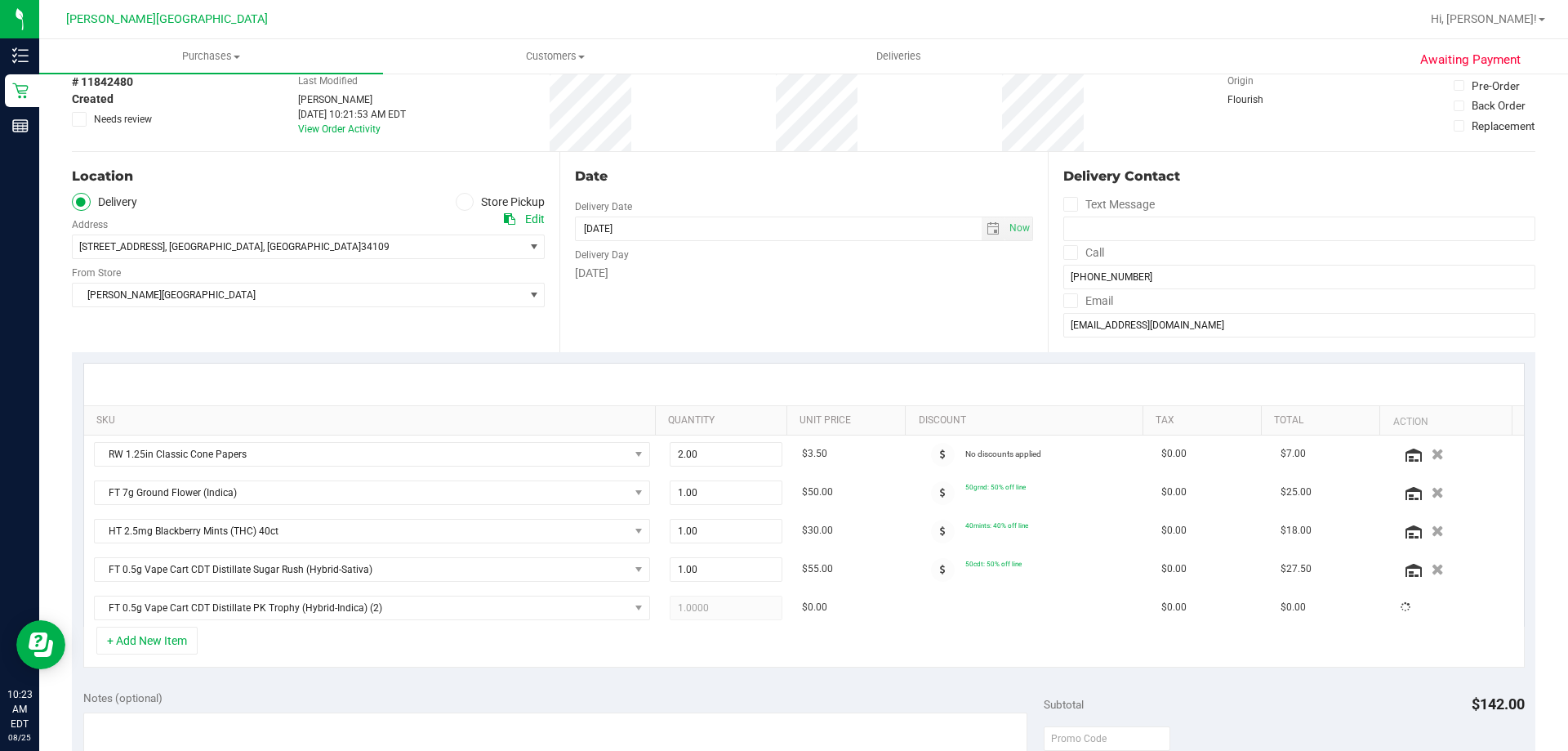
click at [244, 653] on div "+ Add New Item" at bounding box center [803, 647] width 1441 height 41
click at [148, 646] on button "+ Add New Item" at bounding box center [147, 640] width 101 height 28
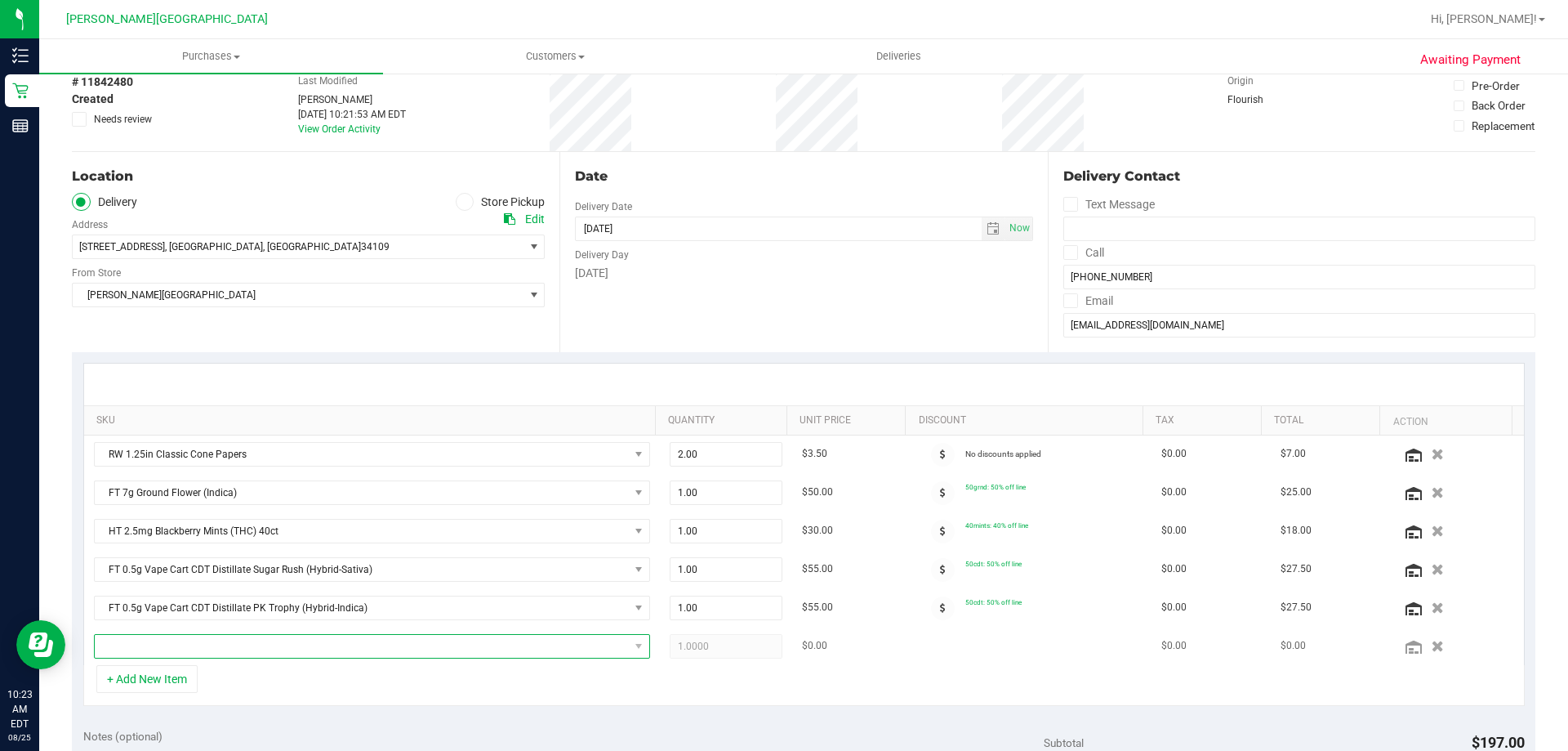
click at [254, 641] on span "NO DATA FOUND" at bounding box center [362, 646] width 534 height 23
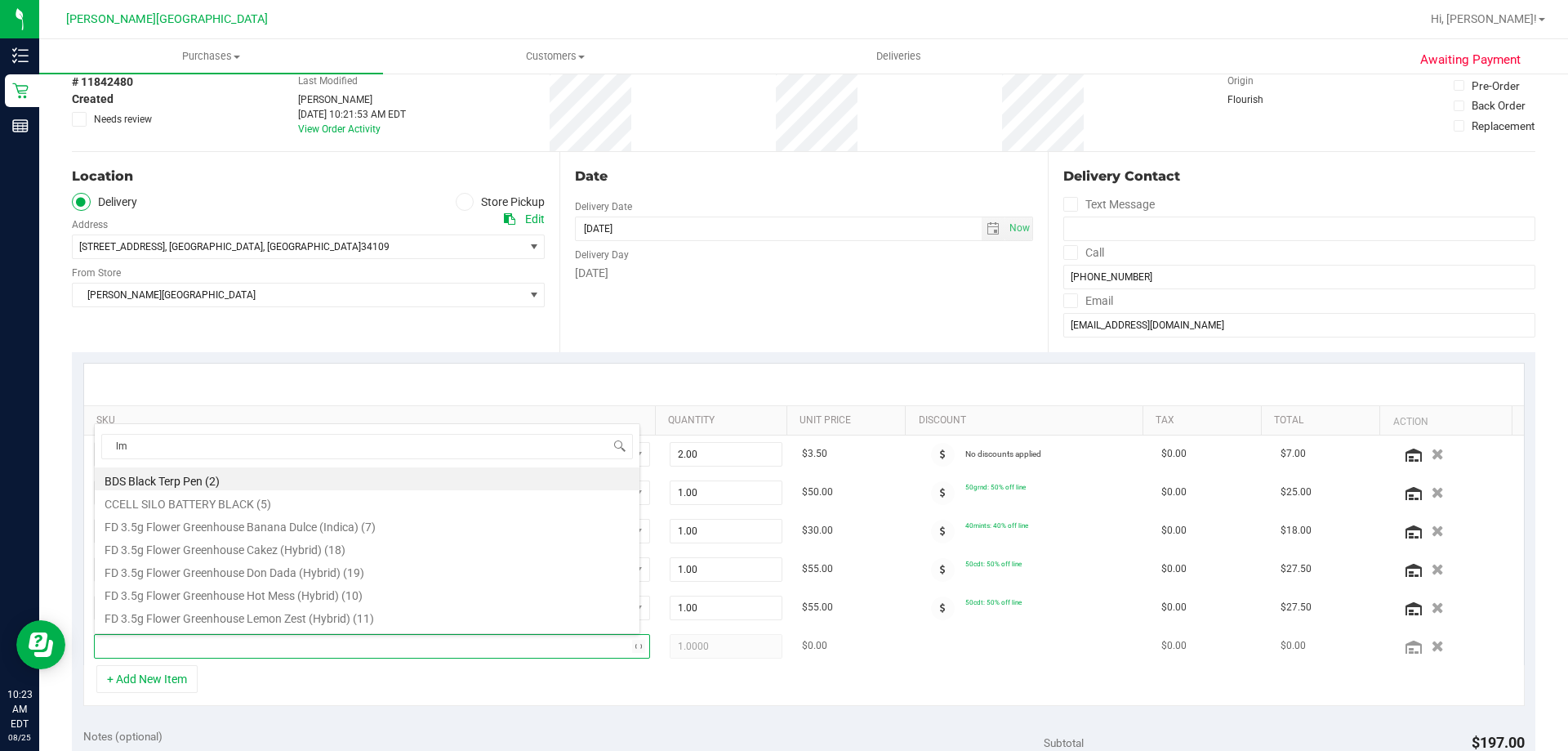
type input "lmz"
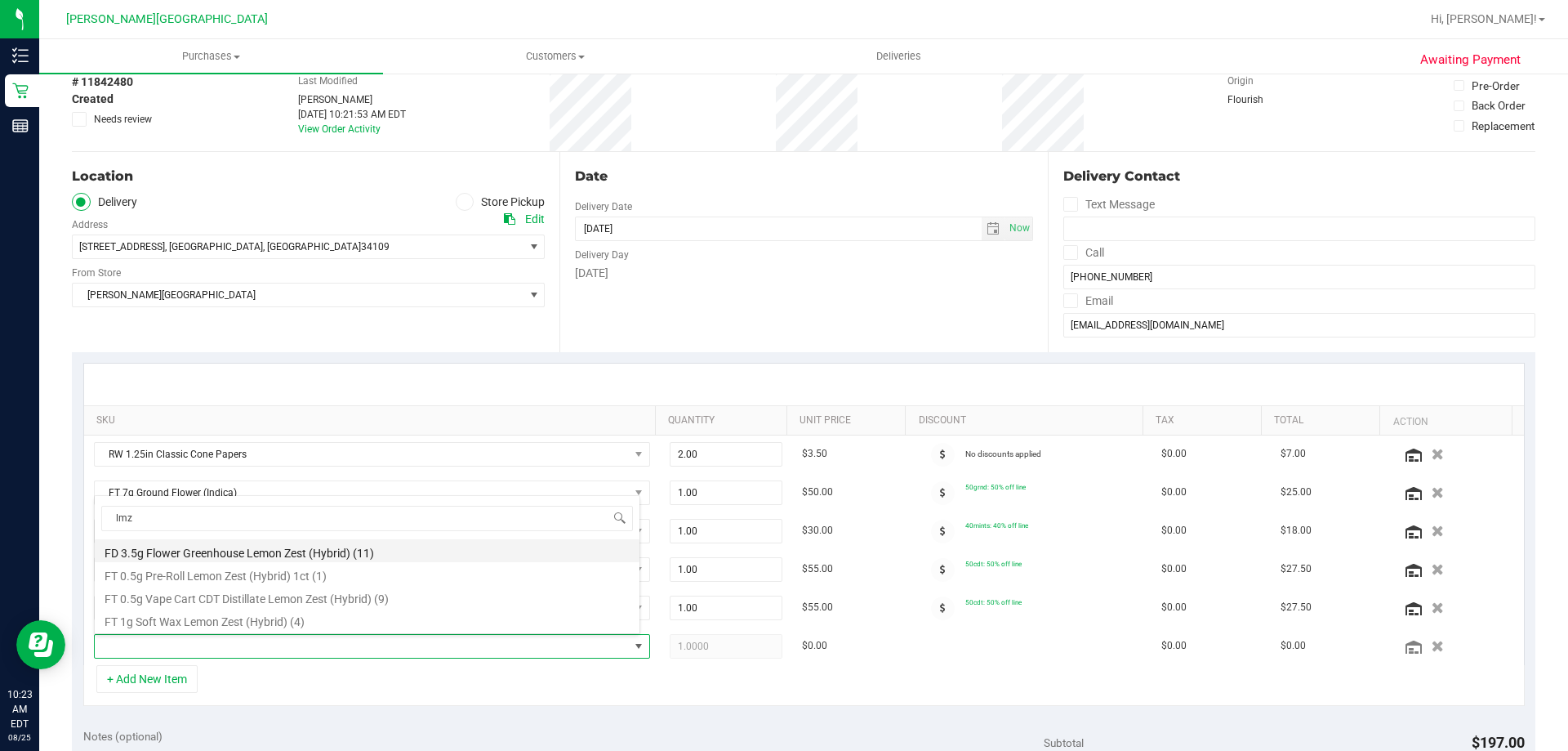
click at [294, 552] on li "FD 3.5g Flower Greenhouse Lemon Zest (Hybrid) (11)" at bounding box center [367, 550] width 544 height 23
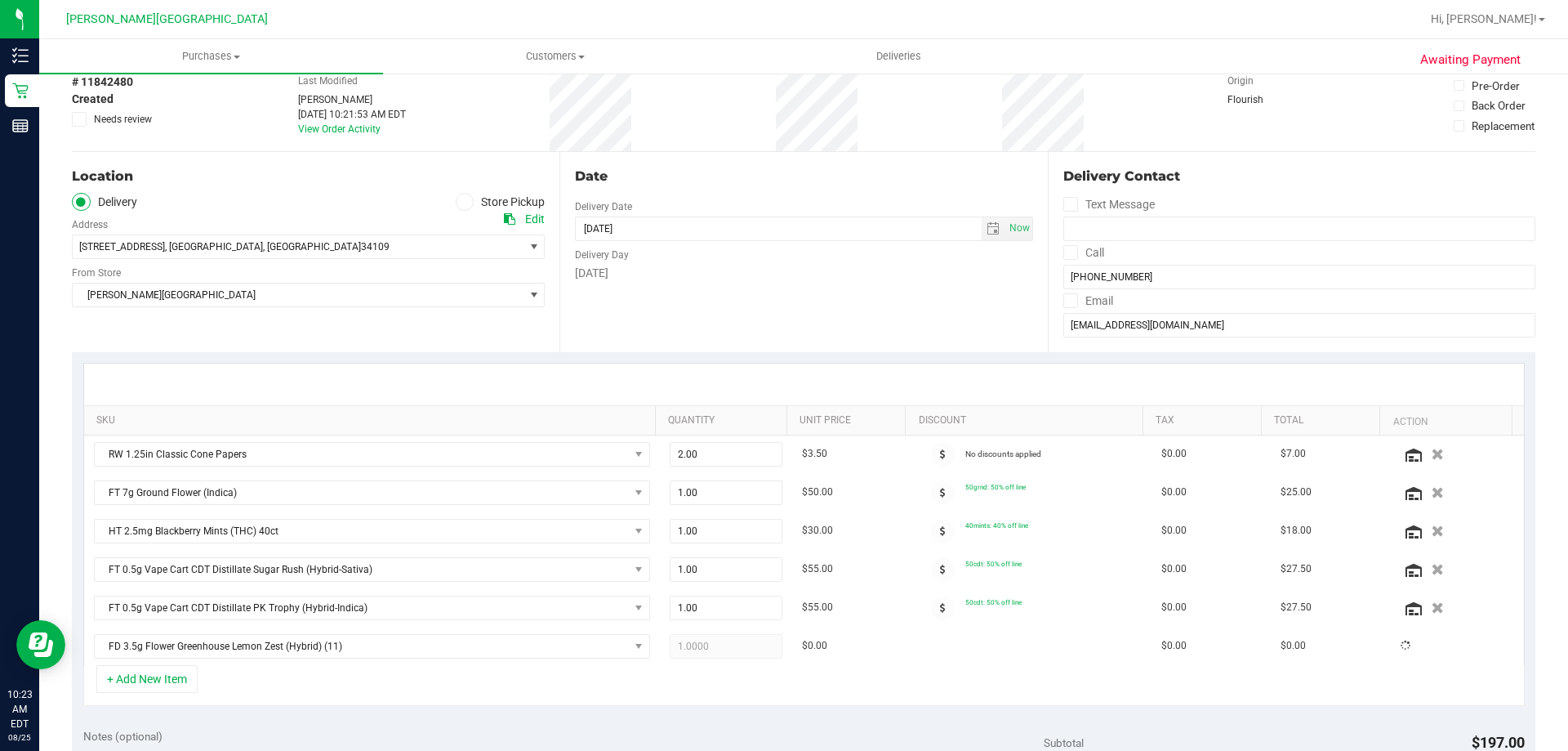
click at [427, 685] on div "+ Add New Item" at bounding box center [803, 685] width 1441 height 41
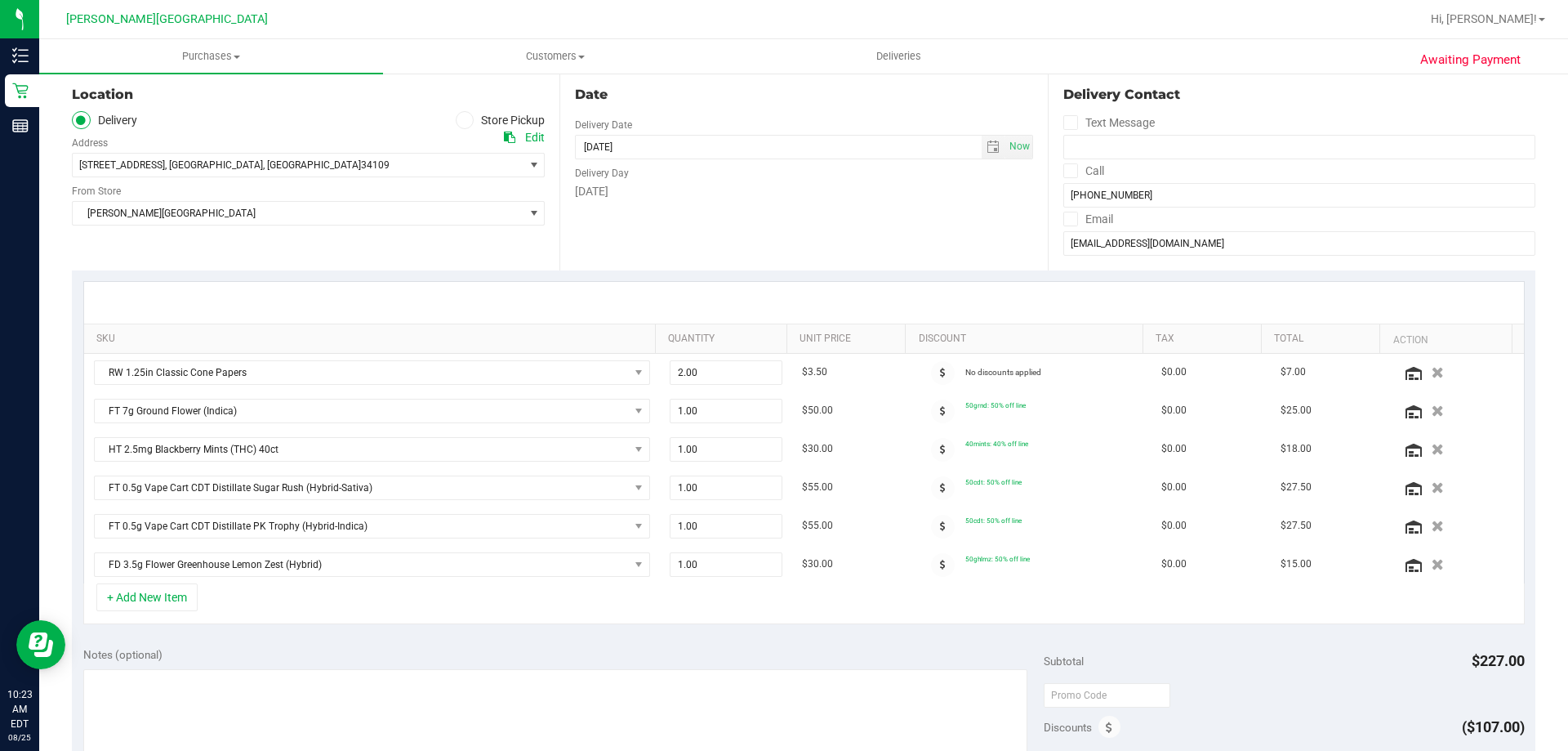
click at [562, 618] on div "+ Add New Item" at bounding box center [803, 603] width 1441 height 41
click at [175, 597] on button "+ Add New Item" at bounding box center [147, 597] width 101 height 28
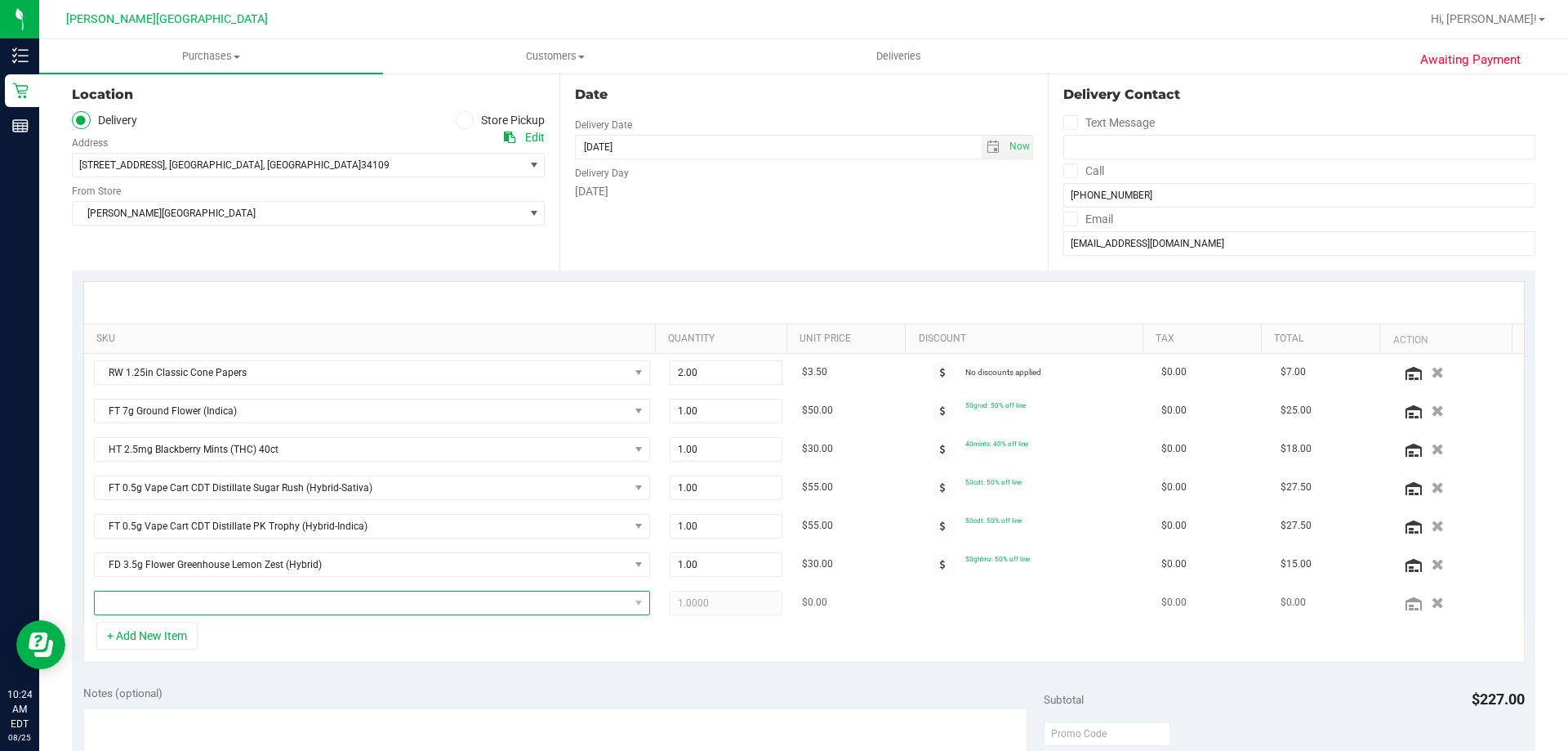
click at [226, 614] on span "NO DATA FOUND" at bounding box center [362, 602] width 534 height 23
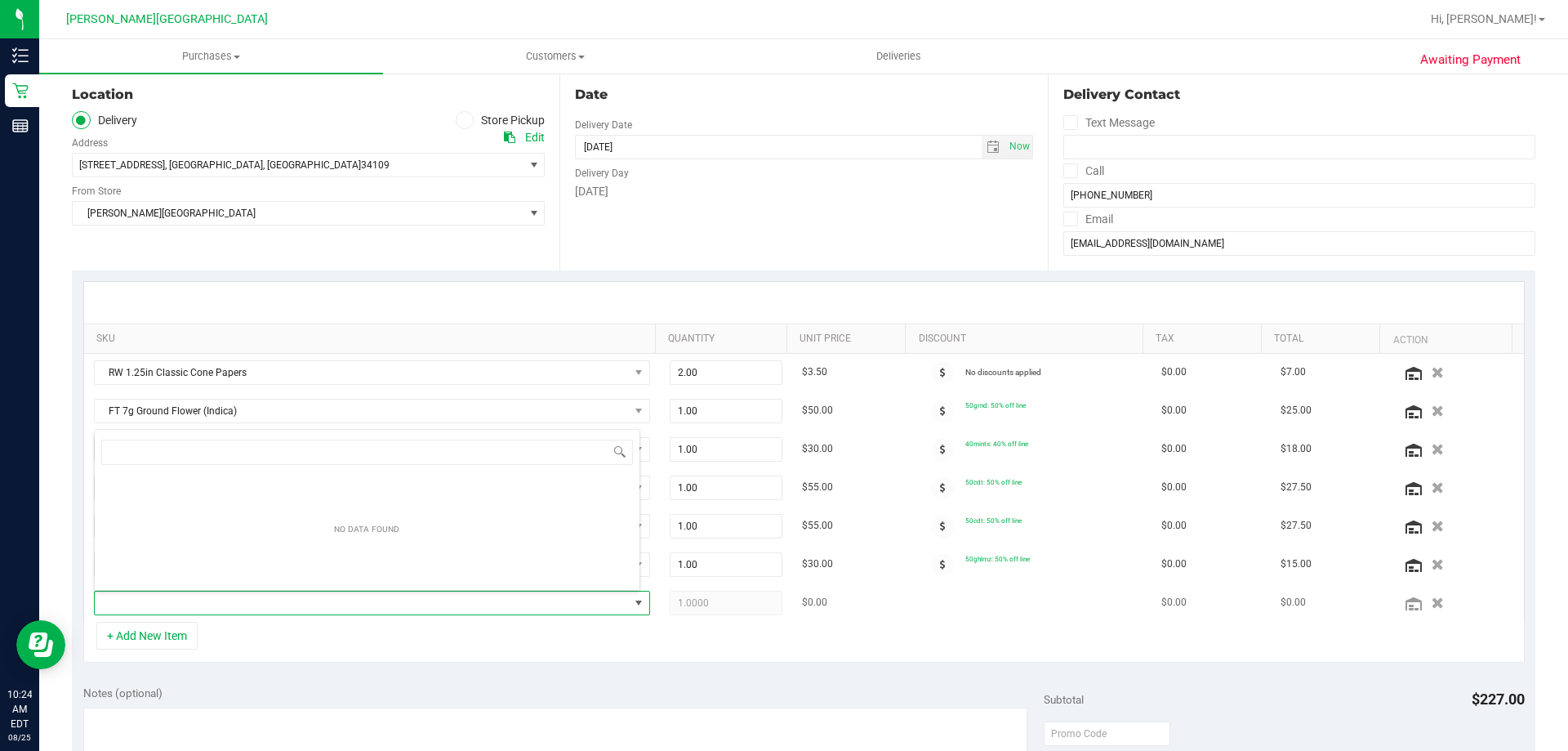
scroll to position [25, 541]
click at [226, 609] on span "NO DATA FOUND" at bounding box center [362, 602] width 534 height 23
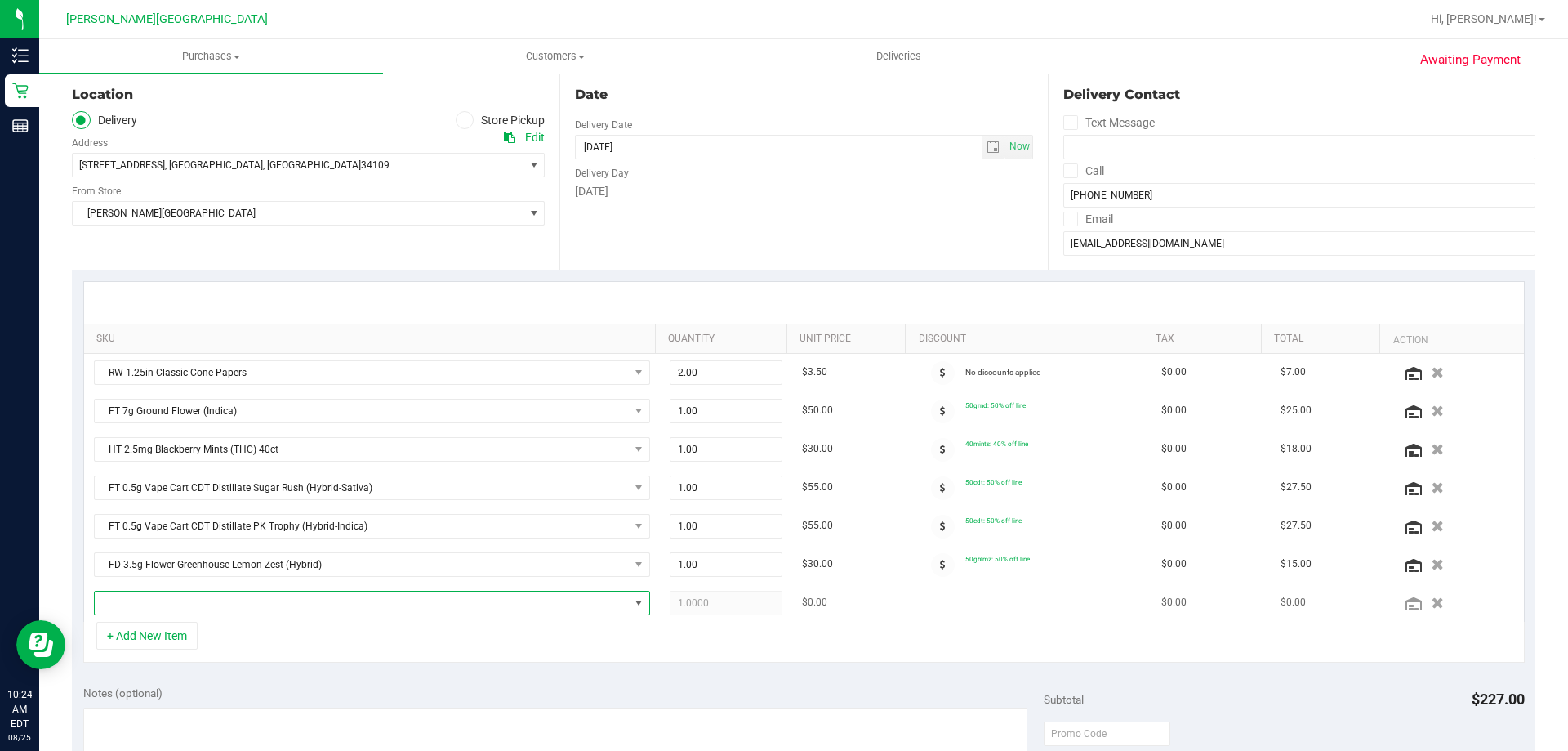
click at [226, 609] on span at bounding box center [362, 602] width 534 height 23
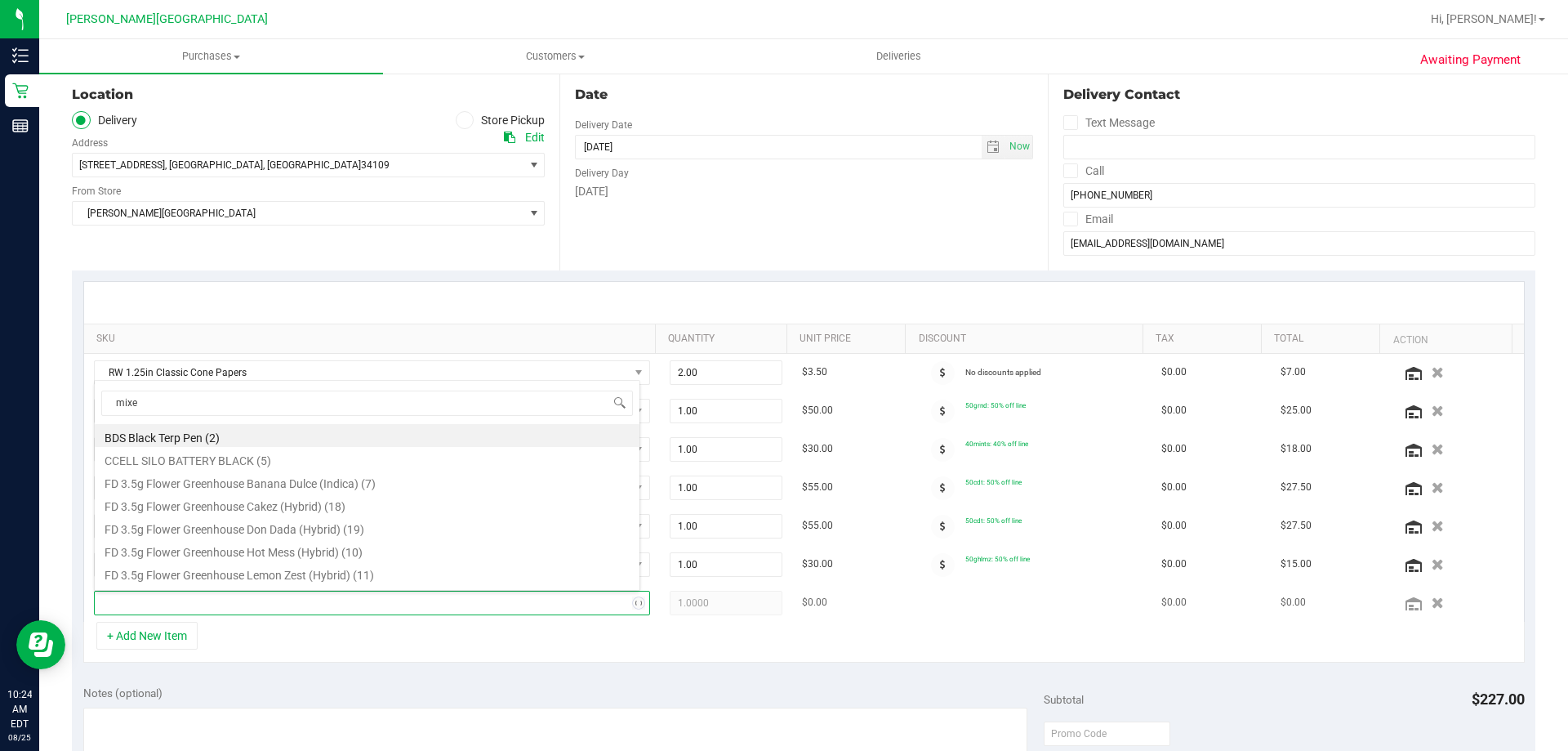
type input "mixed"
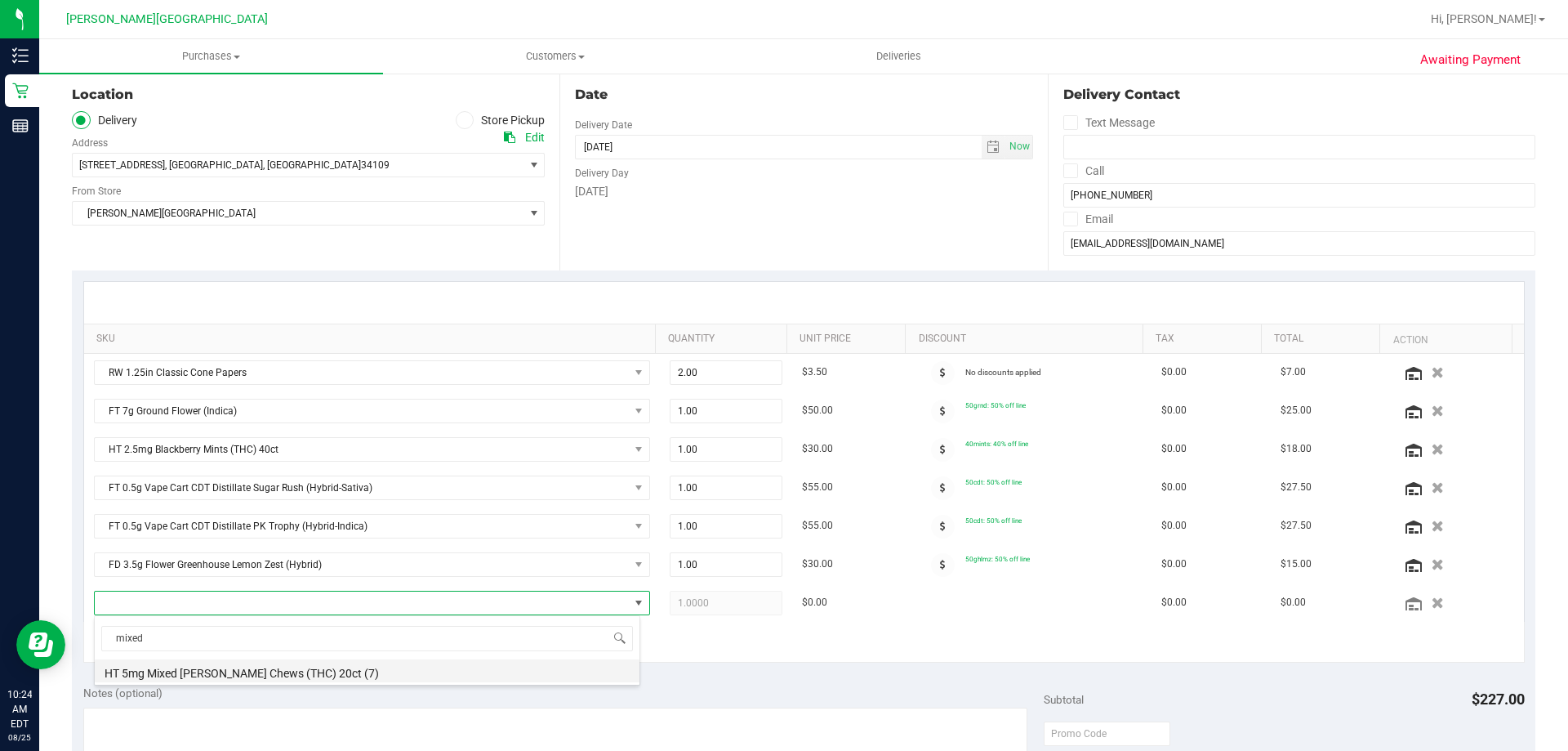
click at [238, 680] on li "HT 5mg Mixed Berry Chews (THC) 20ct (7)" at bounding box center [367, 670] width 544 height 23
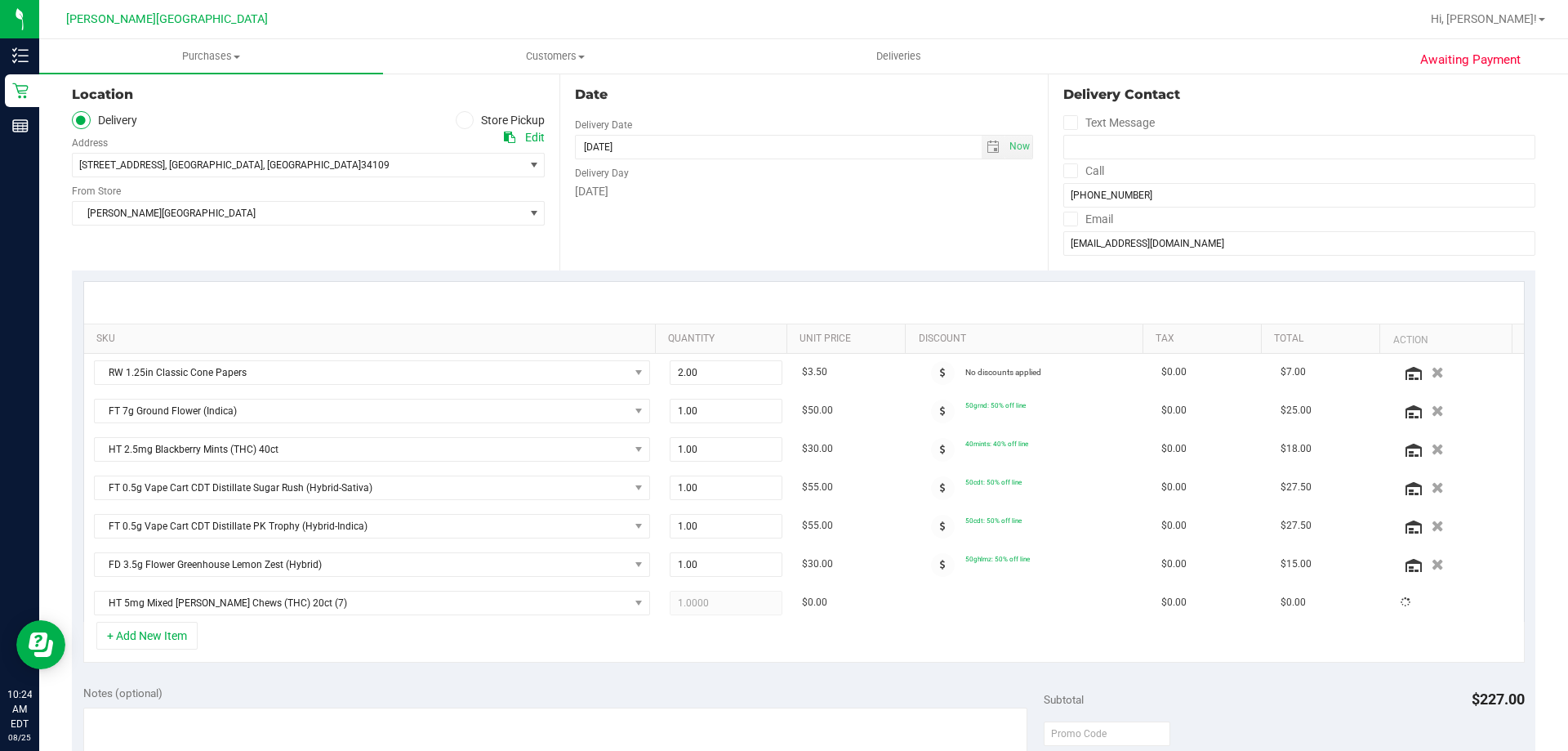
click at [281, 656] on div "+ Add New Item" at bounding box center [803, 642] width 1441 height 41
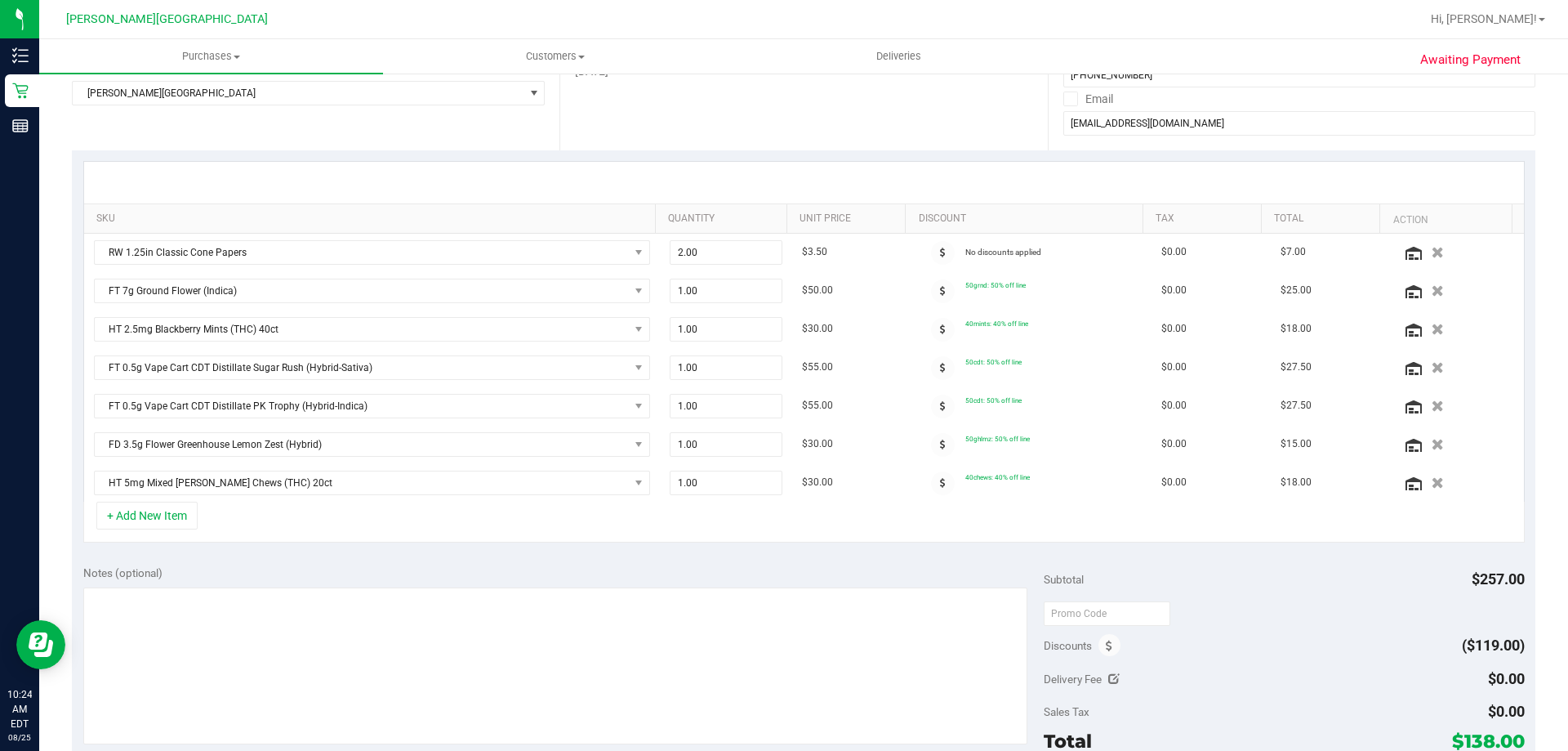
scroll to position [327, 0]
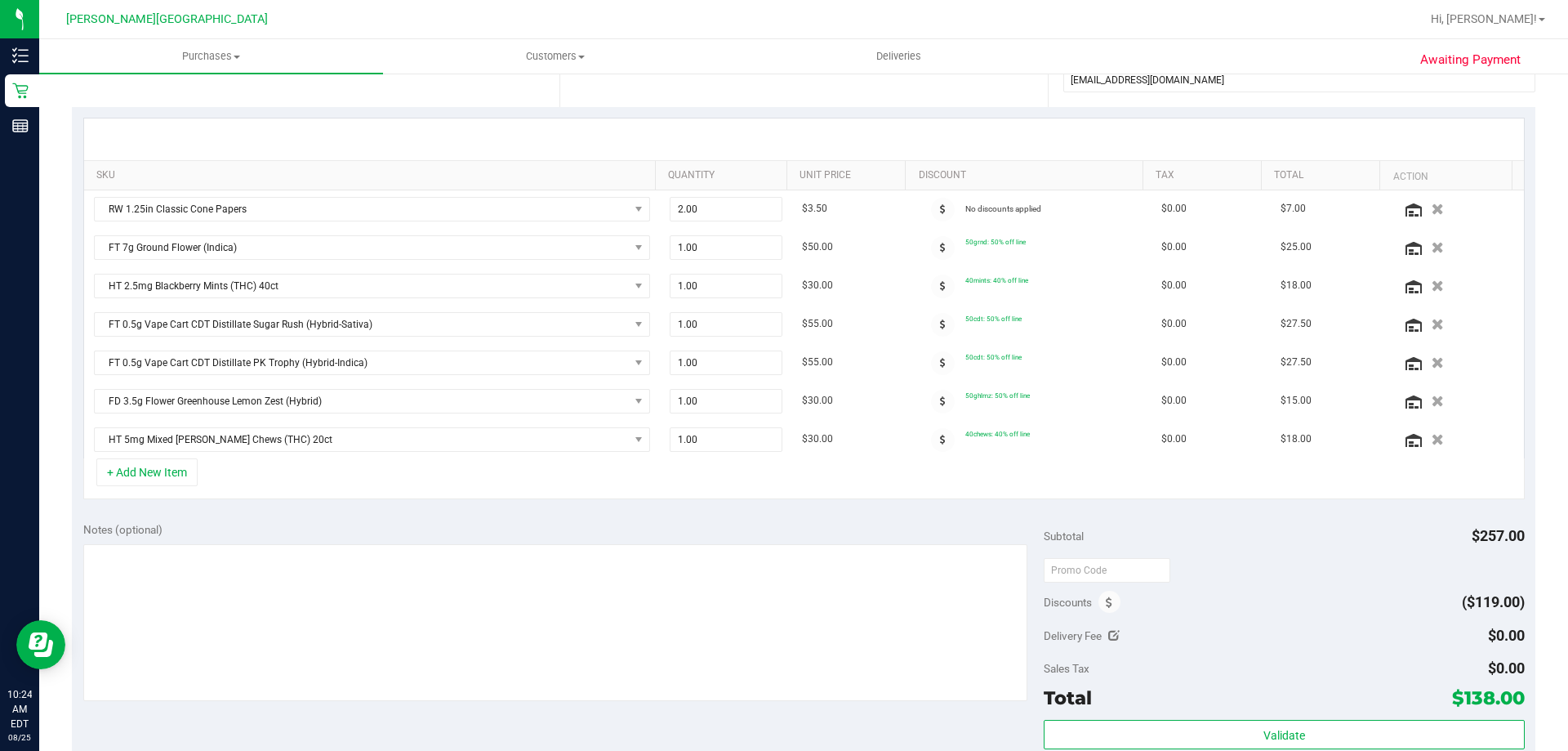
click at [783, 508] on div "SKU Quantity Unit Price Discount Tax Total Action RW 1.25in Classic Cone Papers…" at bounding box center [803, 308] width 1463 height 403
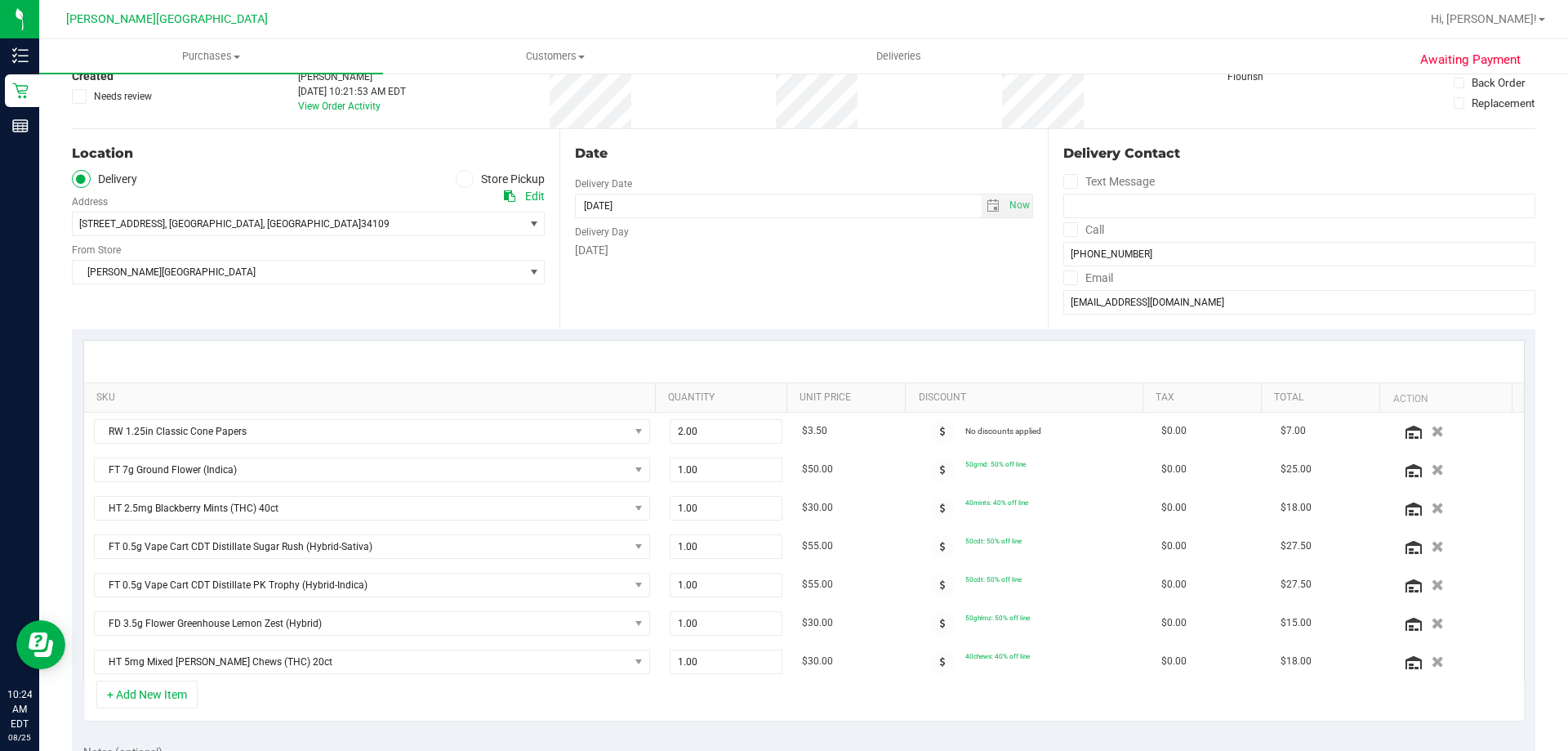
scroll to position [0, 0]
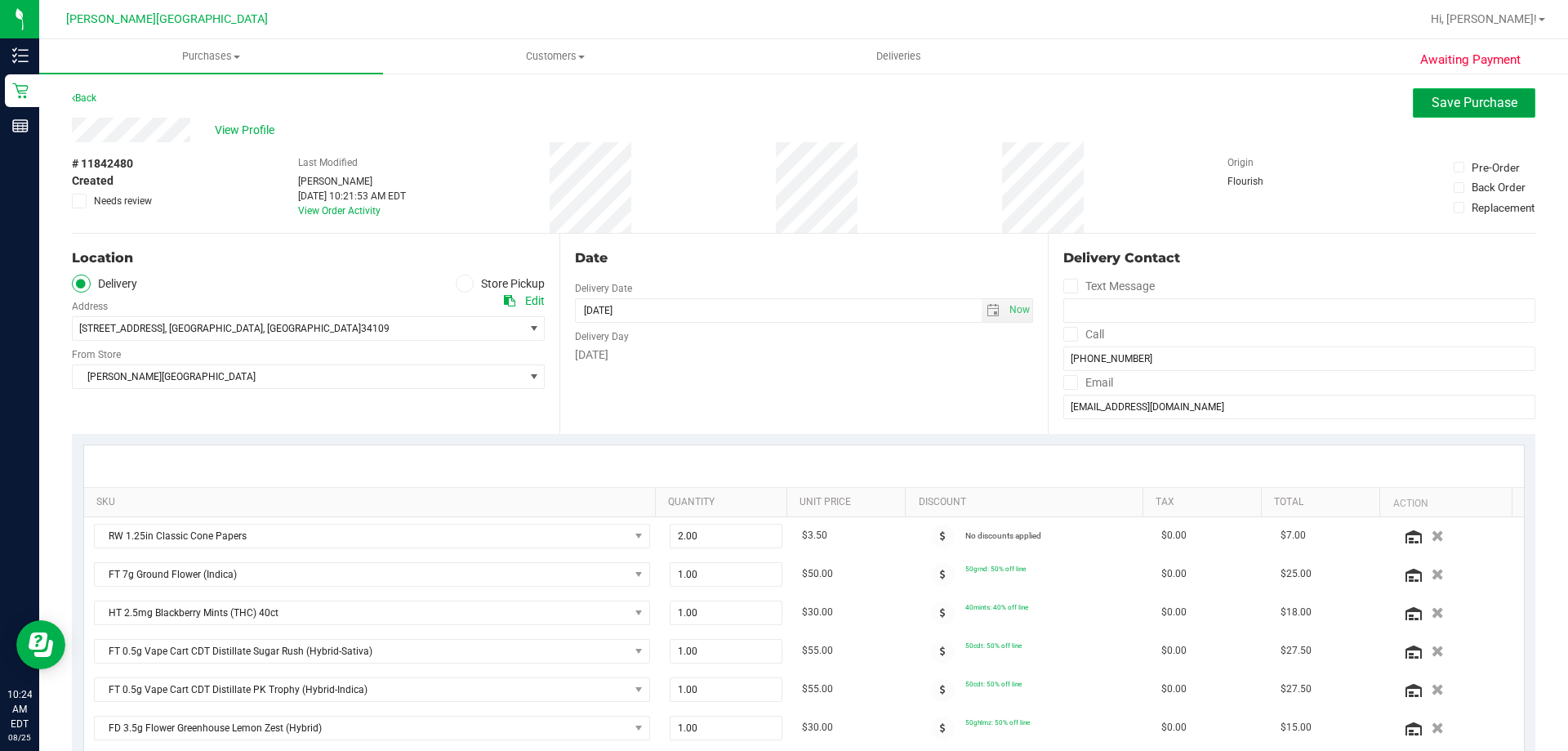
click at [783, 102] on span "Save Purchase" at bounding box center [1474, 102] width 86 height 16
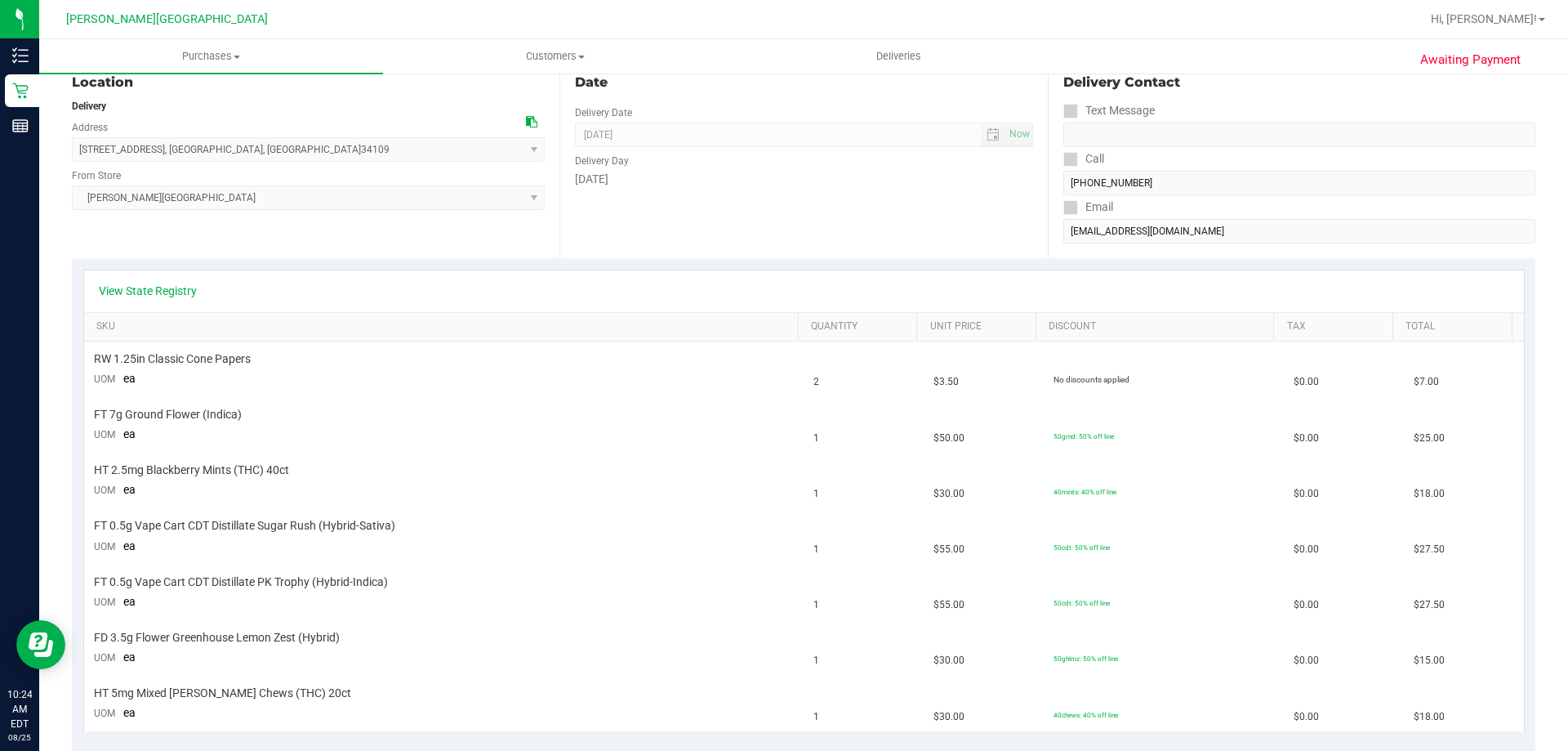
scroll to position [490, 0]
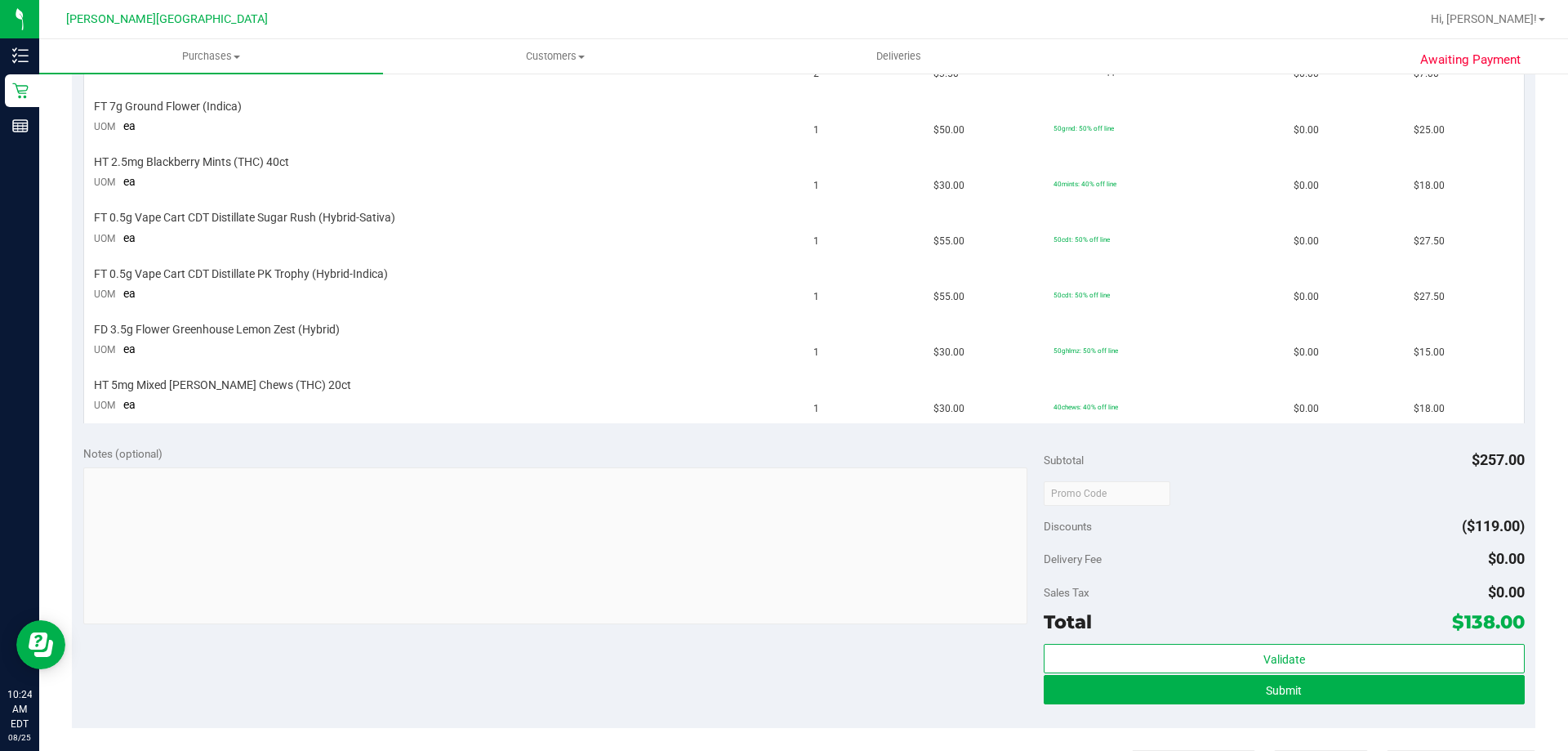
click at [745, 426] on div "View State Registry SKU Quantity Unit Price Discount Tax Total RW 1.25in Classi…" at bounding box center [803, 192] width 1463 height 483
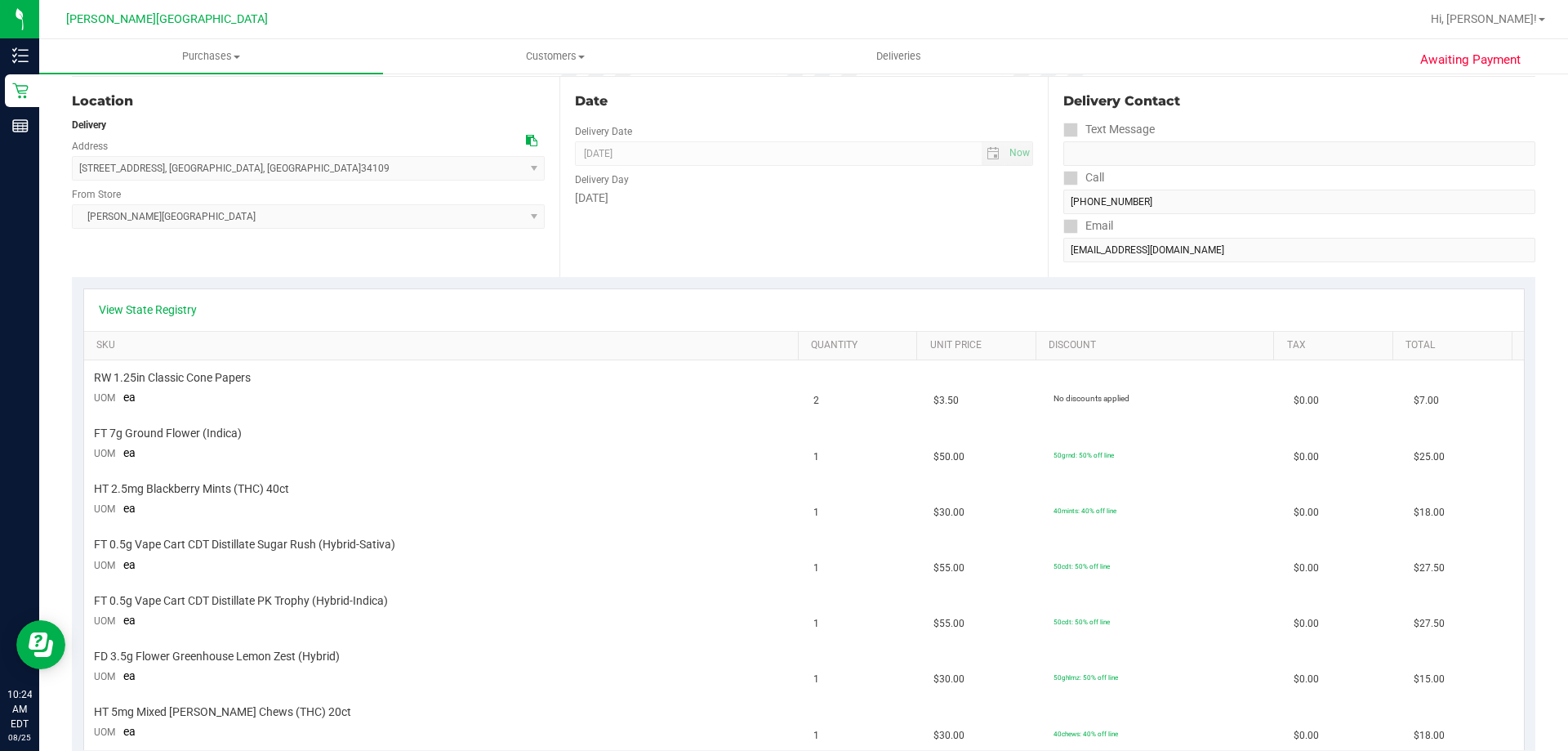
click at [745, 426] on div "FT 7g Ground Flower (Indica)" at bounding box center [445, 433] width 701 height 16
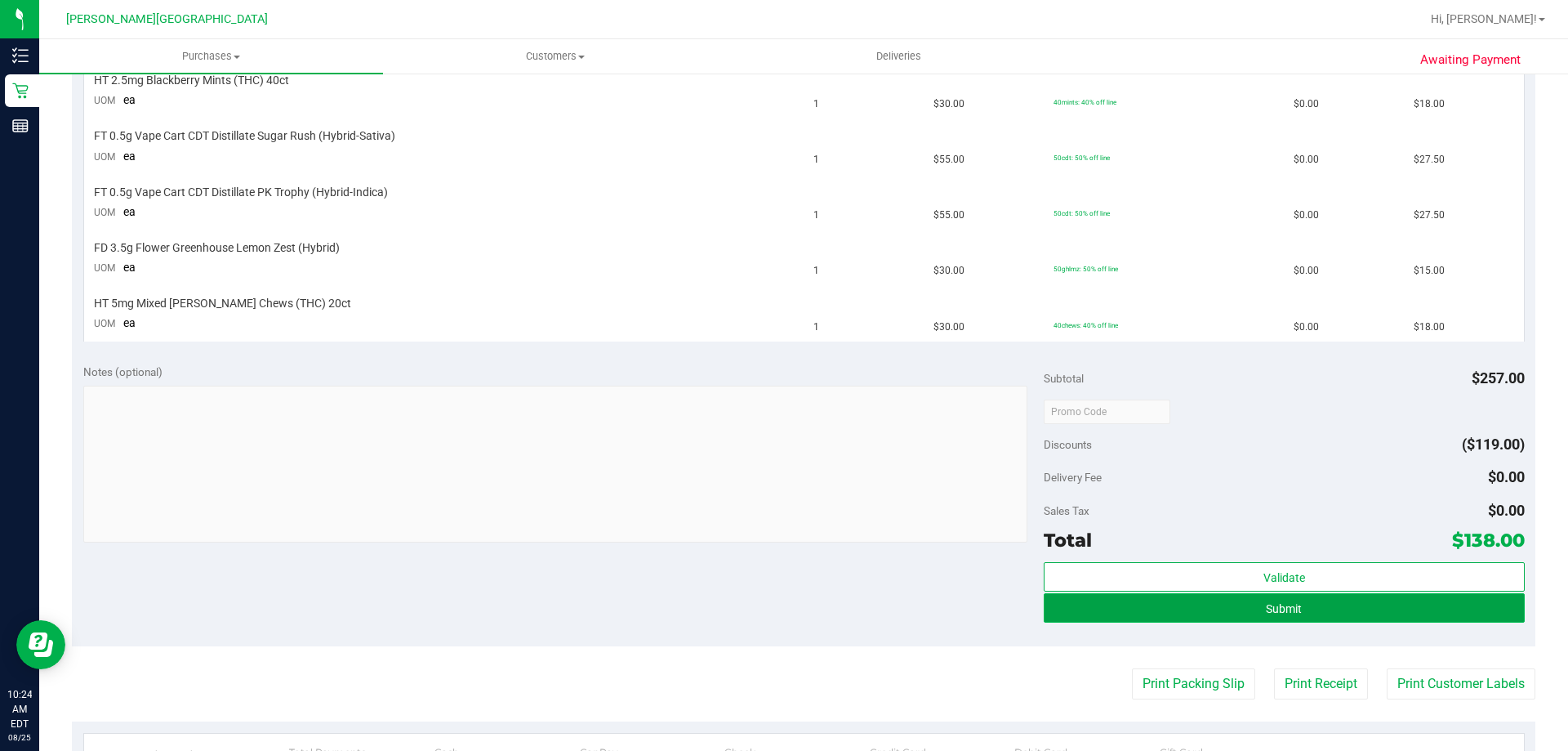
click at [783, 613] on button "Submit" at bounding box center [1283, 608] width 481 height 30
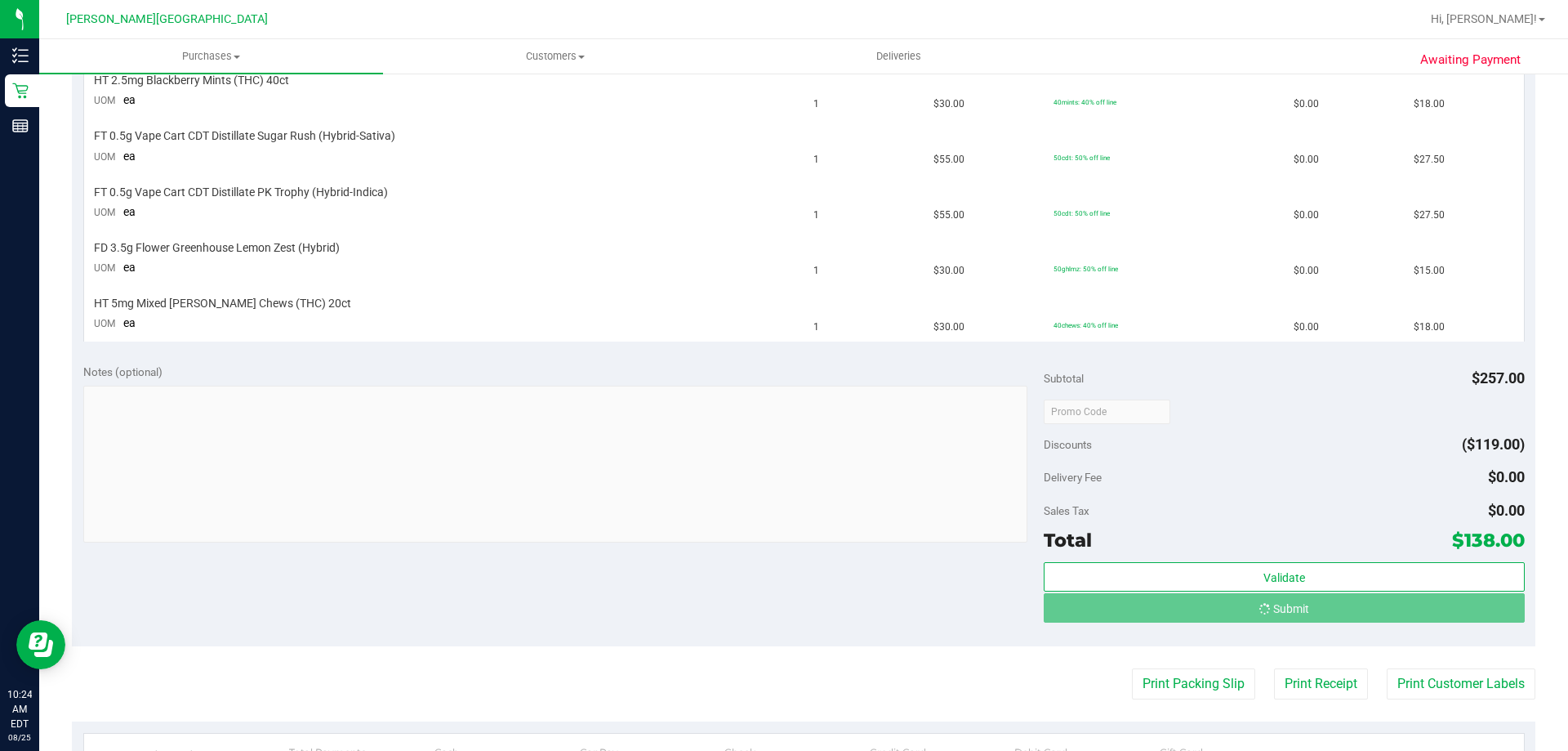
scroll to position [547, 0]
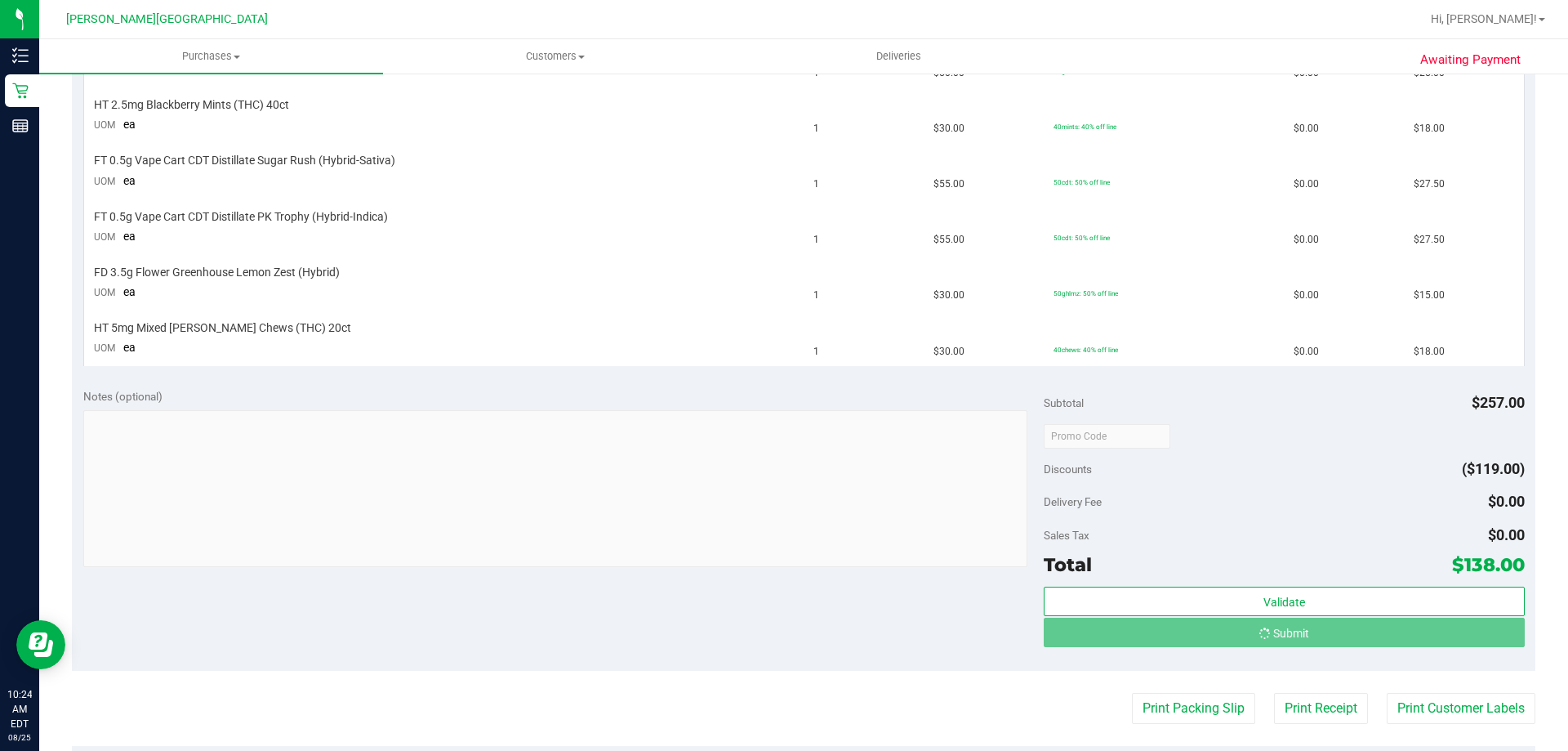
click at [783, 473] on div "Discounts ($119.00)" at bounding box center [1283, 469] width 481 height 30
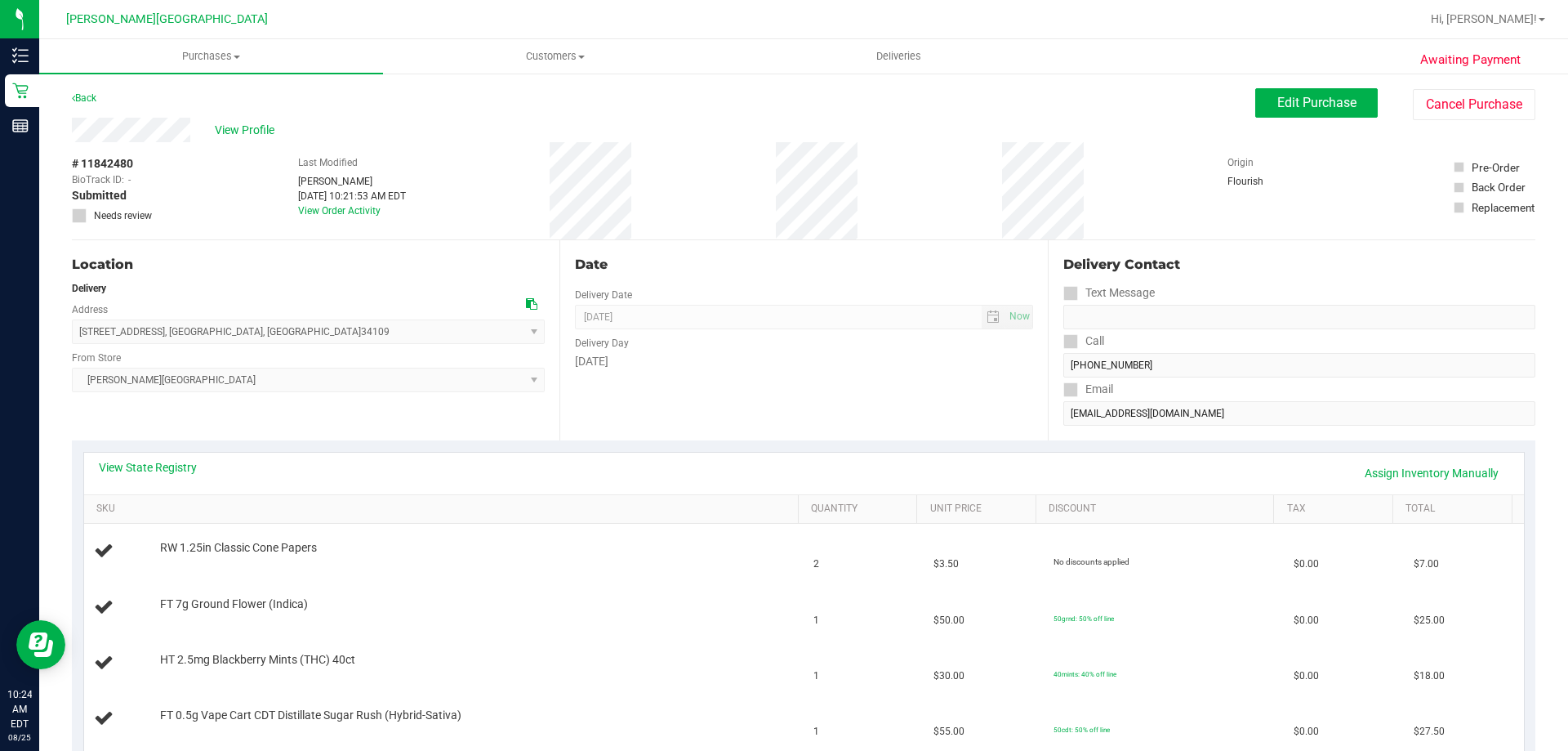
scroll to position [409, 0]
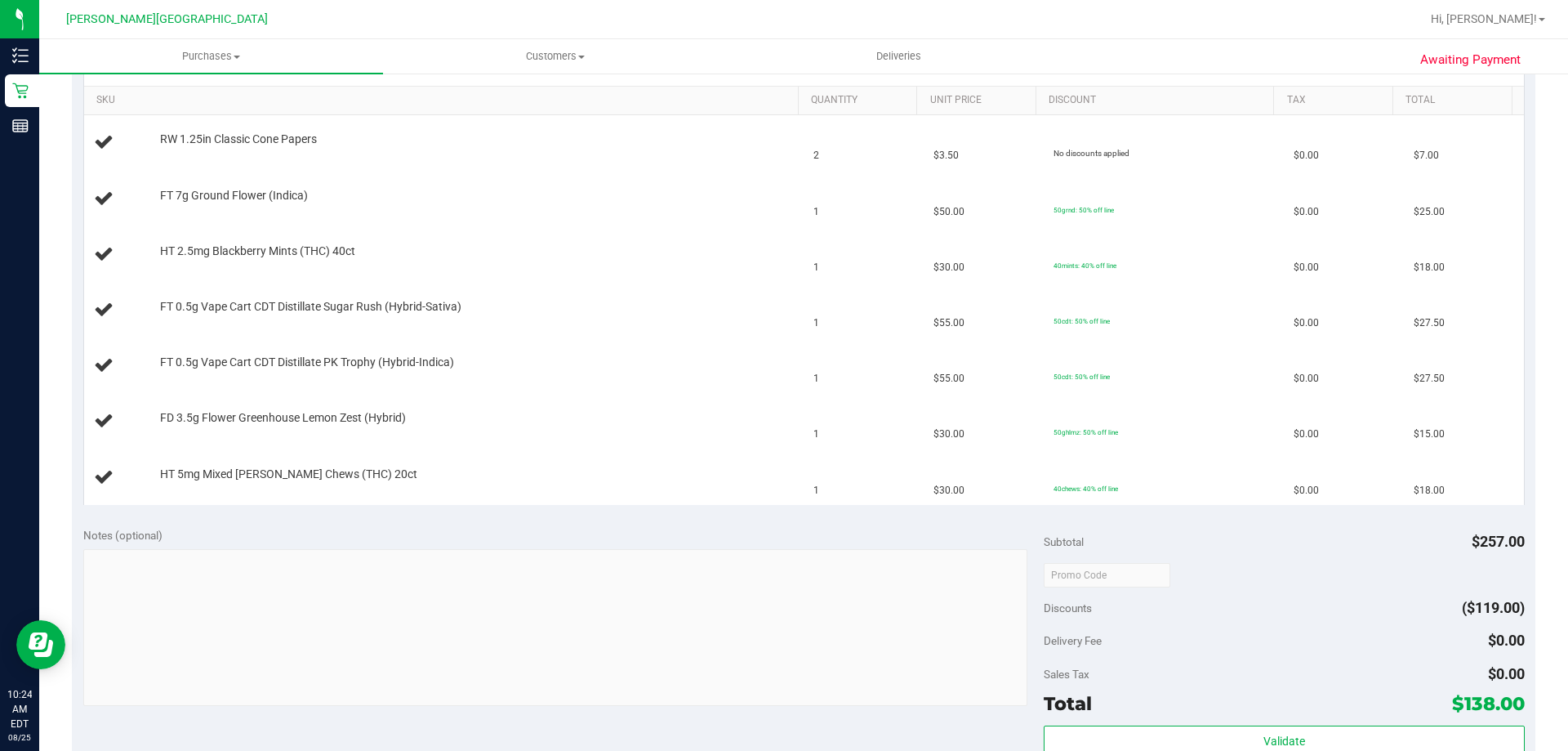
click at [783, 466] on td "40chews: 40% off line" at bounding box center [1163, 477] width 240 height 54
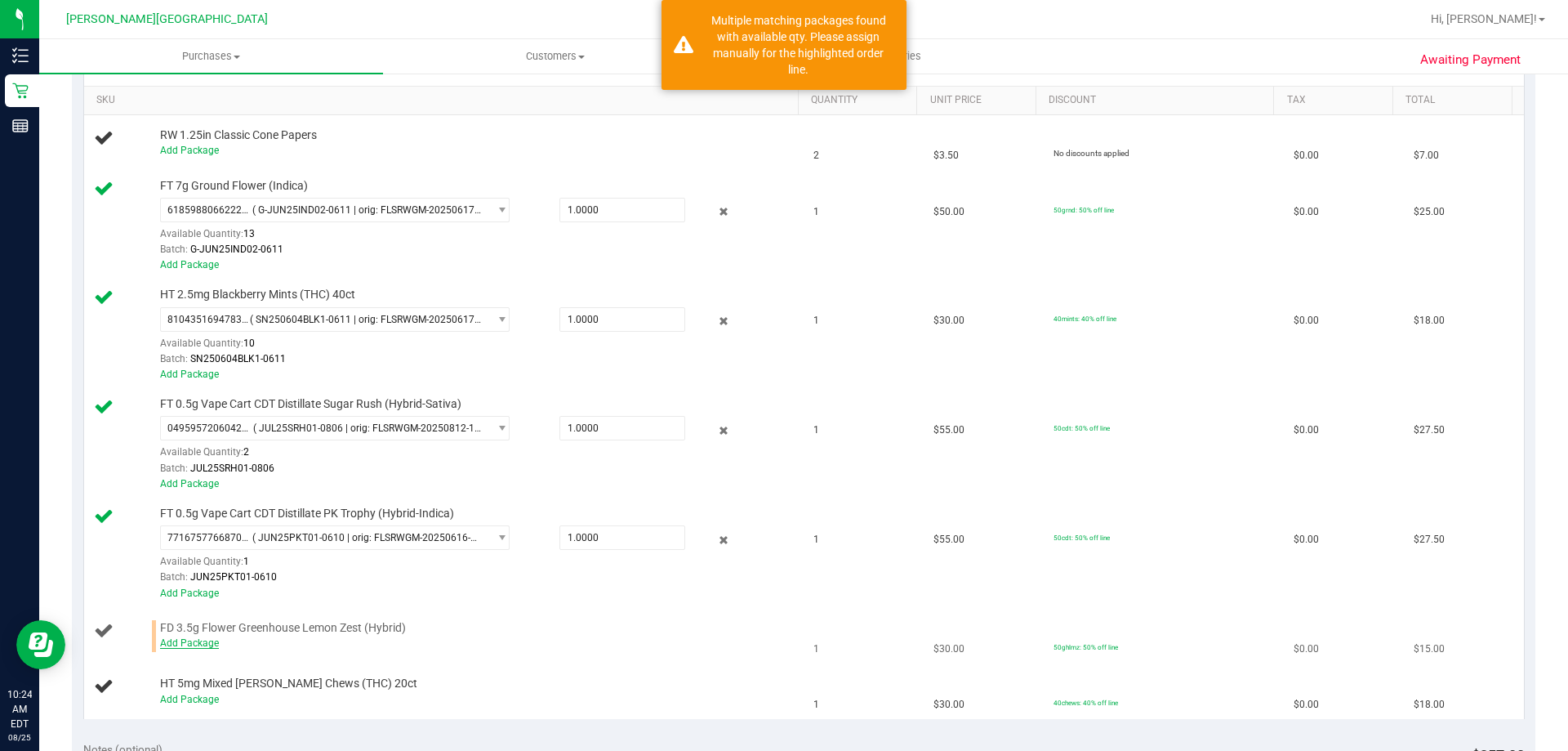
click at [203, 638] on link "Add Package" at bounding box center [190, 642] width 59 height 11
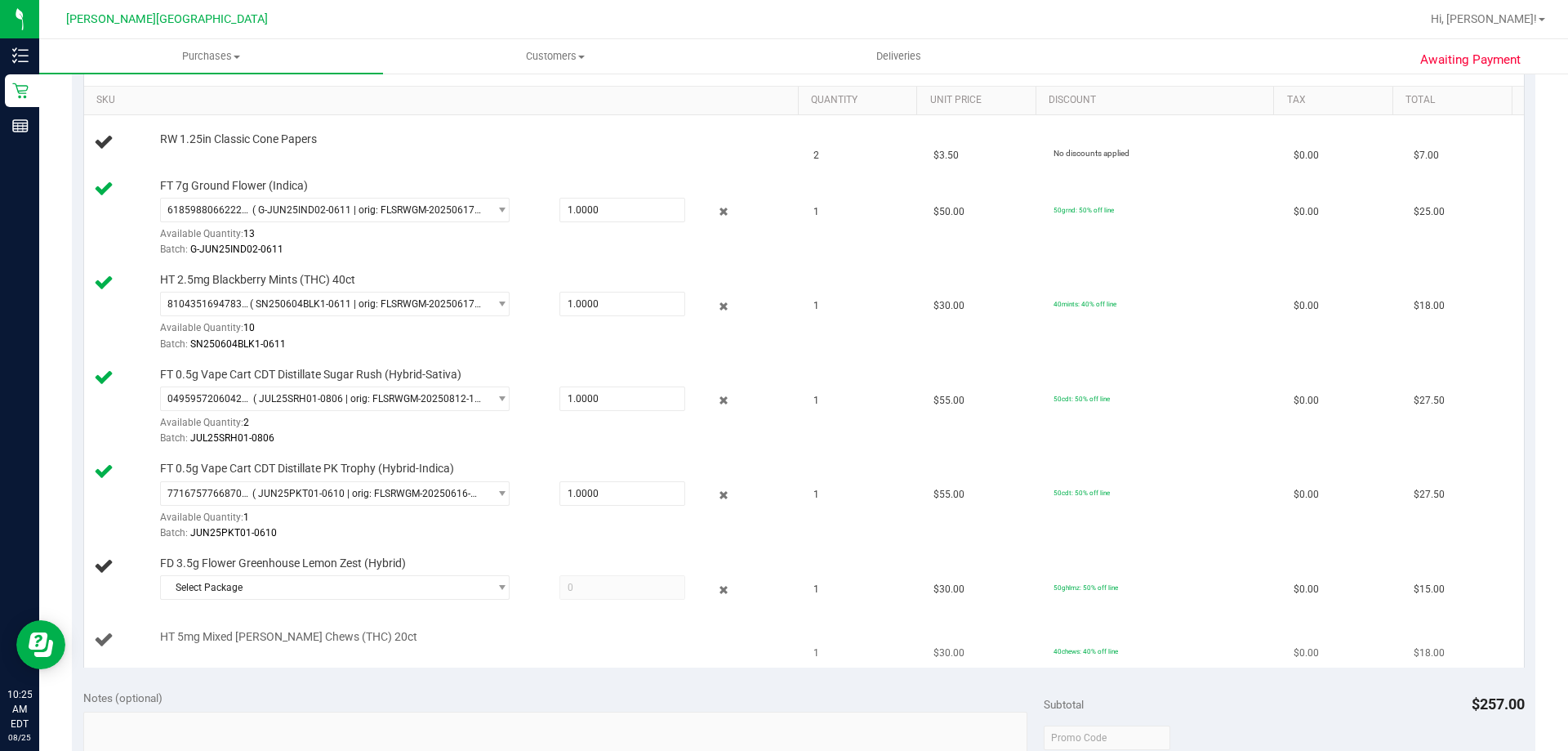
click at [206, 641] on span "HT 5mg Mixed Berry Chews (THC) 20ct" at bounding box center [289, 637] width 257 height 16
click at [212, 581] on span "Select Package" at bounding box center [324, 587] width 327 height 23
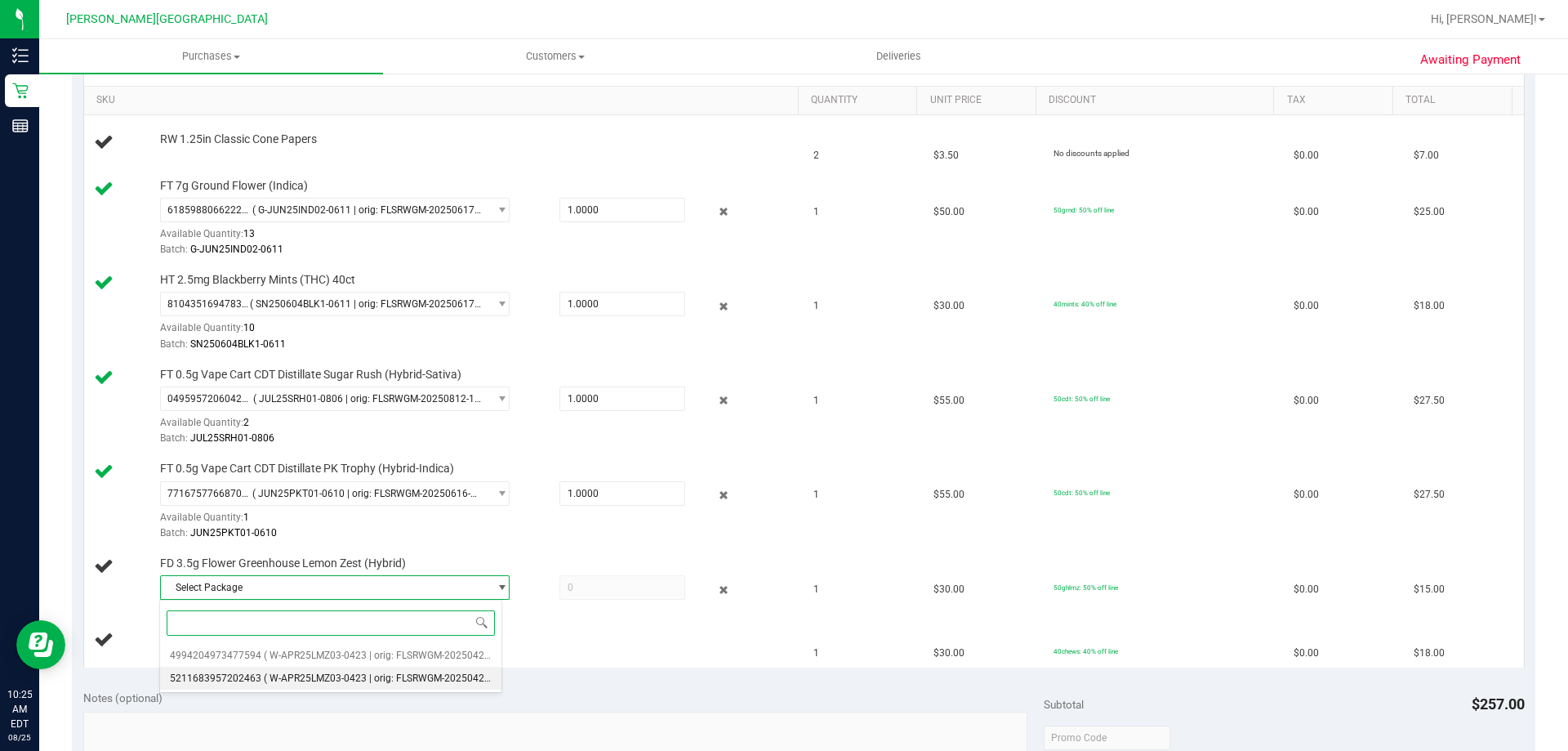
click at [224, 680] on span "5211683957202463" at bounding box center [215, 678] width 91 height 11
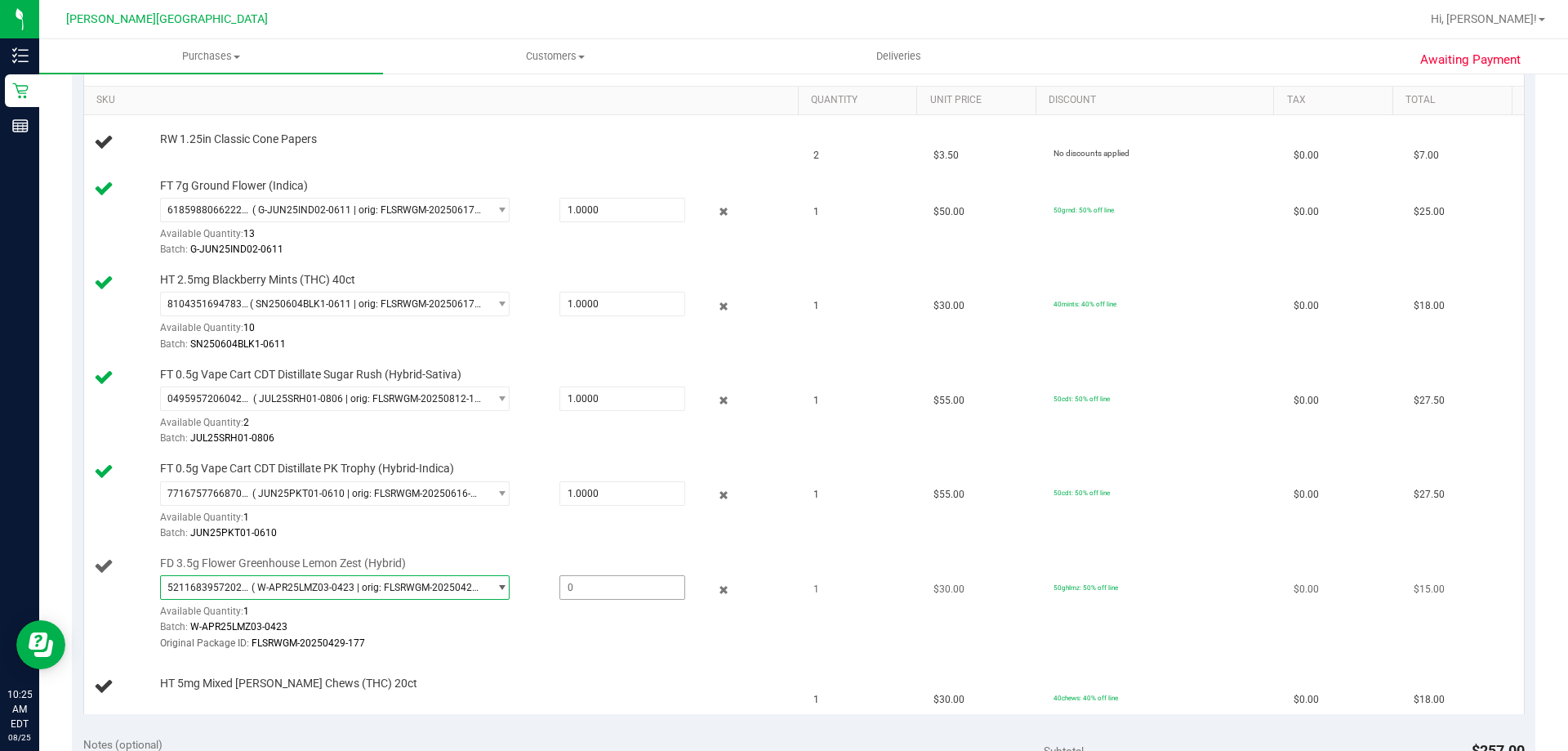
click at [600, 594] on span at bounding box center [622, 587] width 125 height 25
type input "1"
type input "1.0000"
click at [612, 644] on div "Original Package ID: FLSRWGM-20250429-177" at bounding box center [475, 643] width 630 height 16
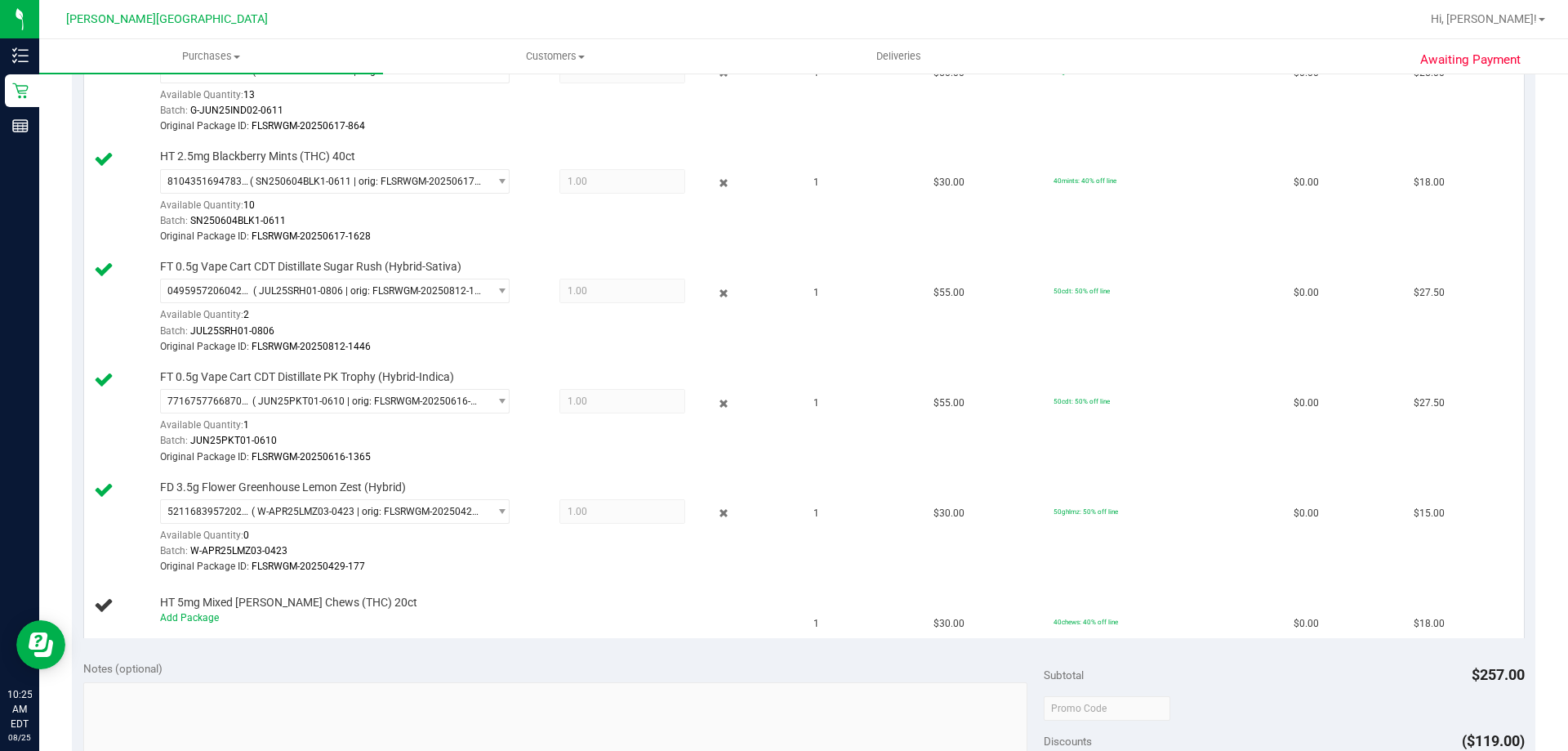
scroll to position [653, 0]
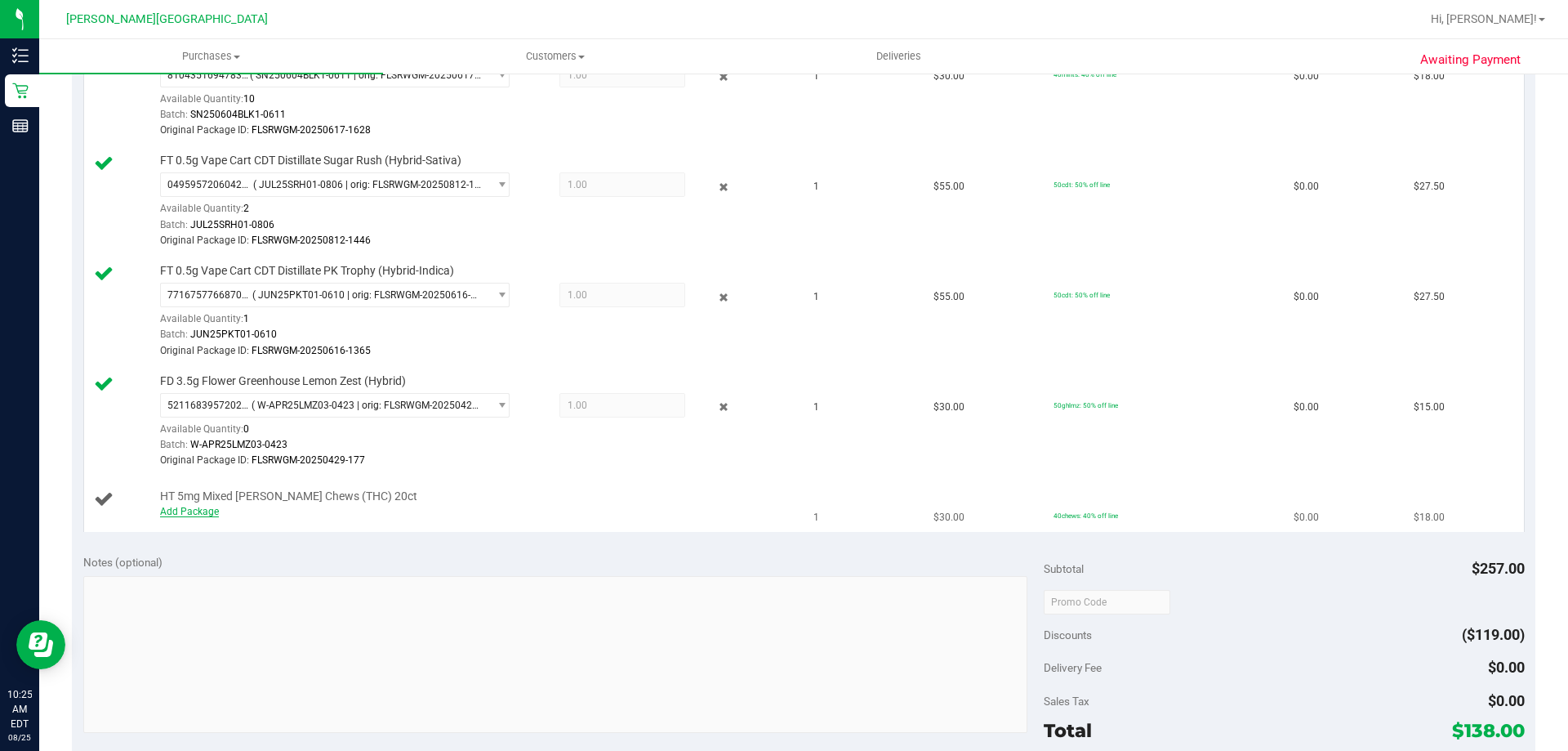
click at [203, 507] on link "Add Package" at bounding box center [190, 511] width 59 height 11
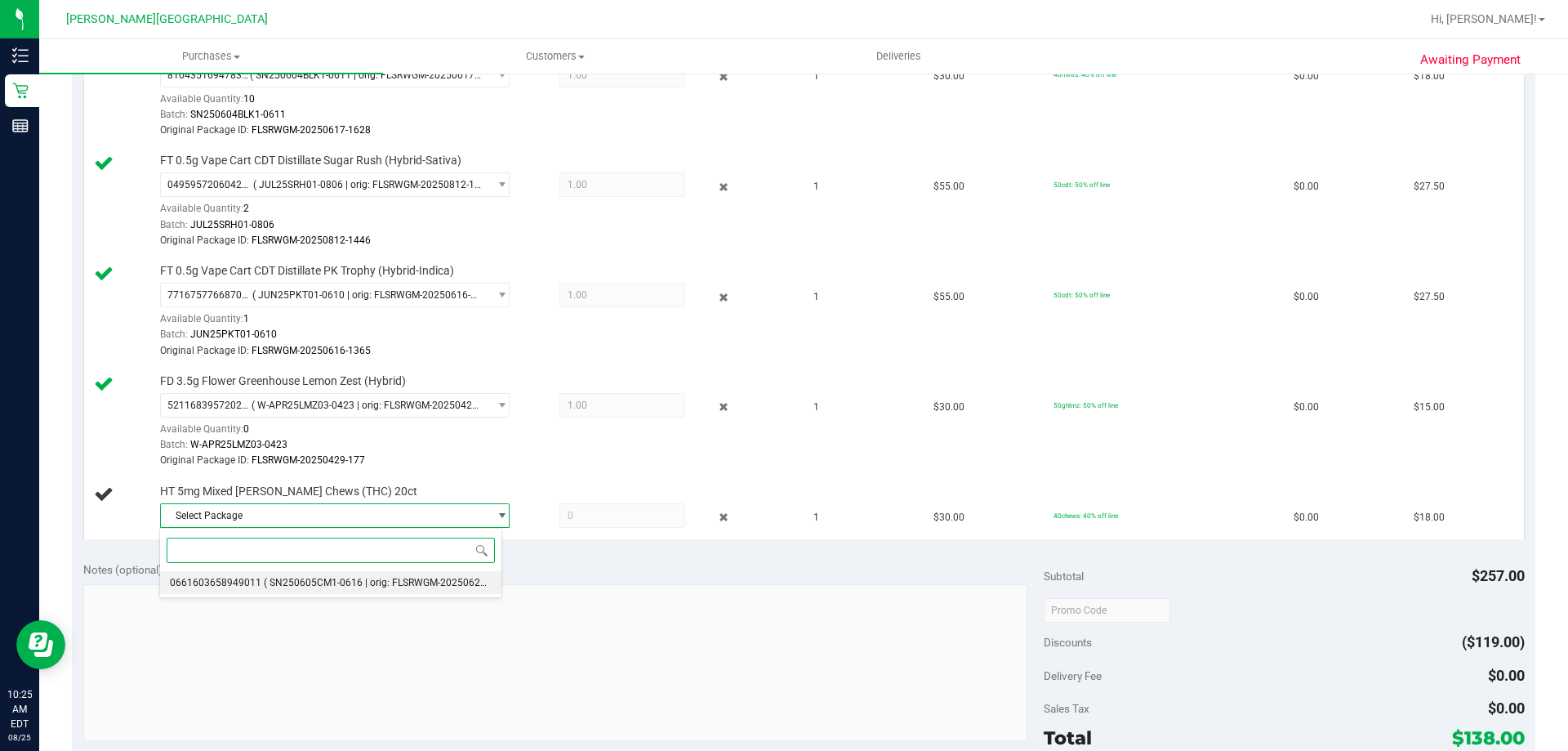
click at [316, 573] on li "0661603658949011 ( SN250605CM1-0616 | orig: FLSRWGM-20250623-191 )" at bounding box center [331, 582] width 341 height 23
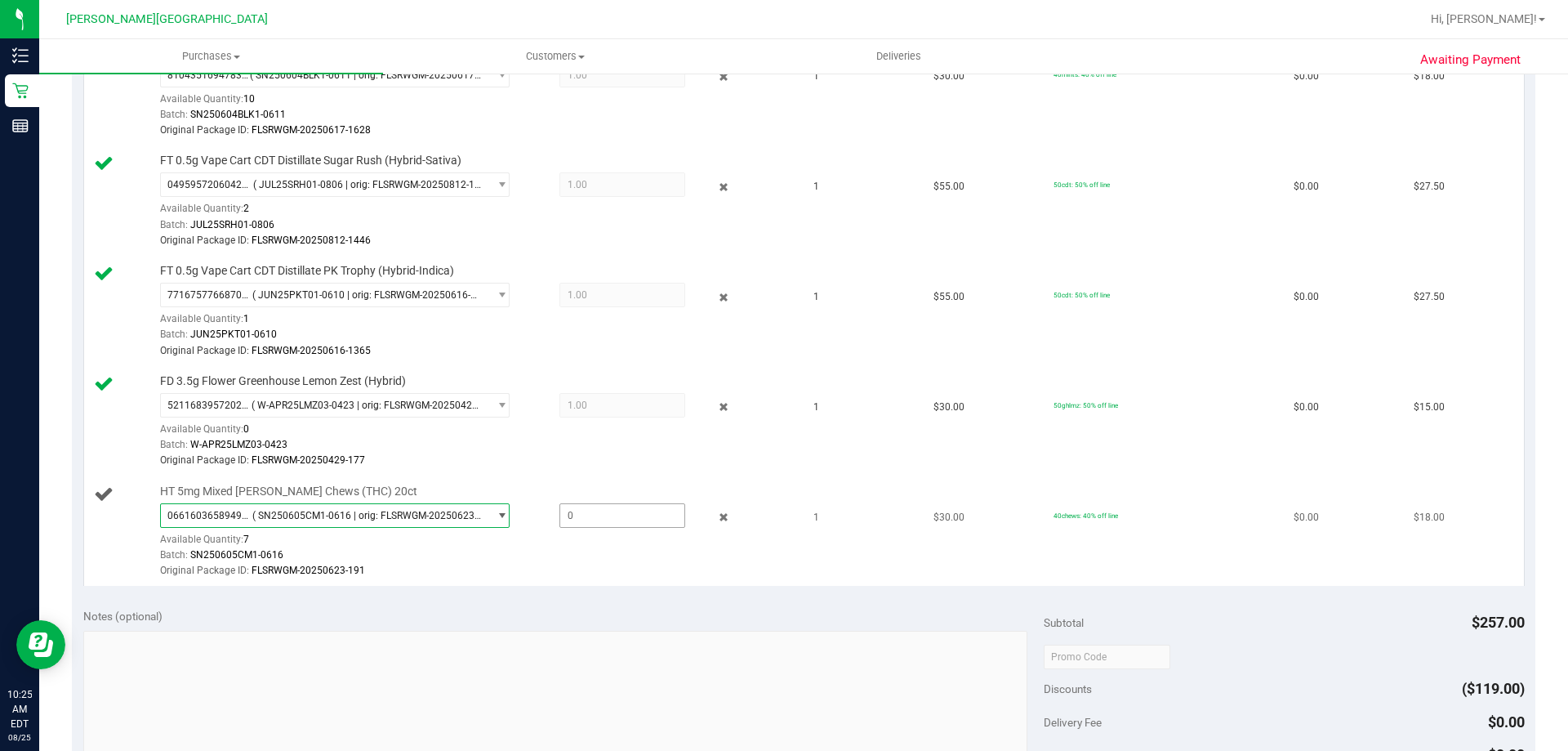
click at [609, 516] on span at bounding box center [622, 515] width 125 height 25
type input "1"
type input "1.0000"
click at [600, 580] on td "HT 5mg Mixed Berry Chews (THC) 20ct 0661603658949011 ( SN250605CM1-0616 | orig:…" at bounding box center [444, 531] width 720 height 110
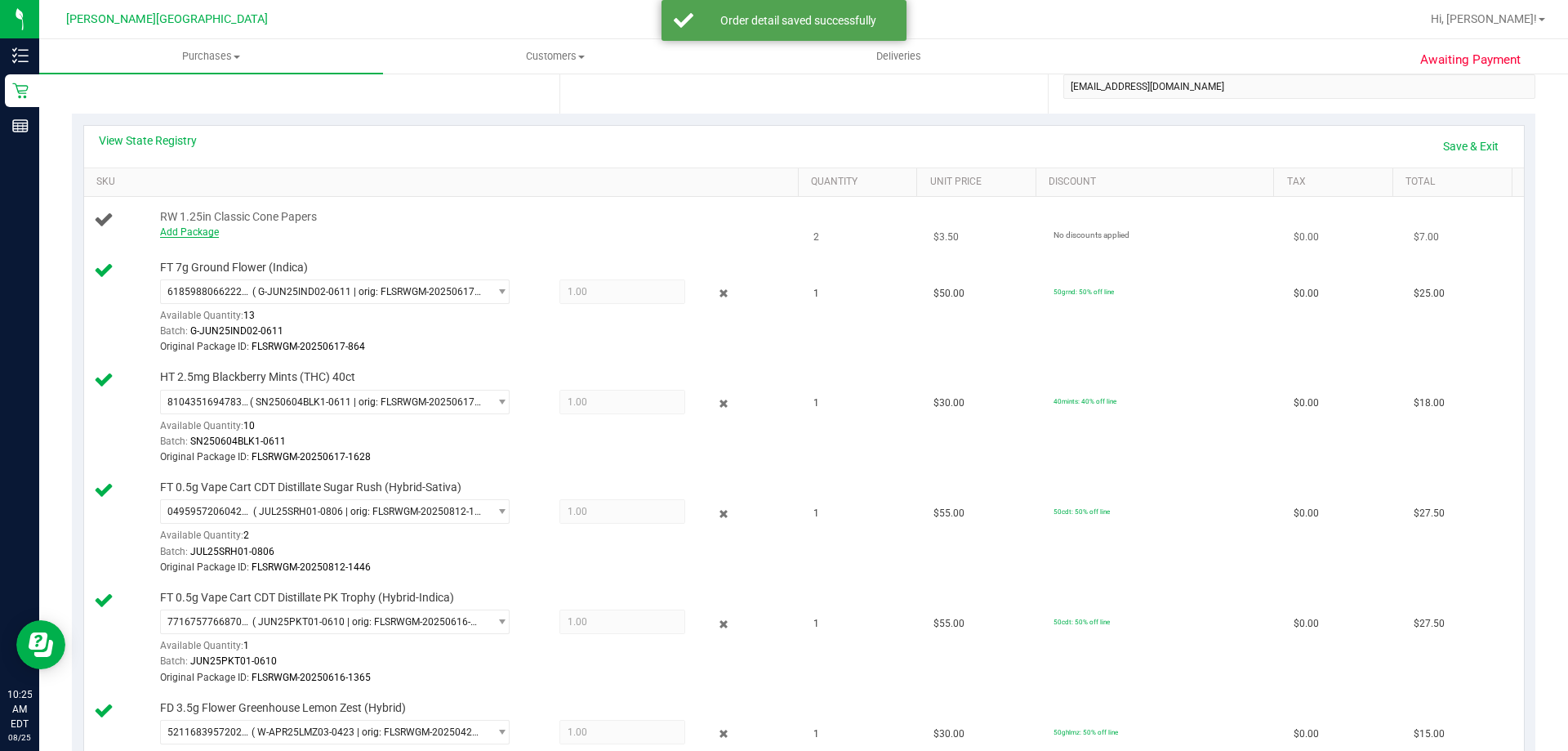
click at [208, 233] on link "Add Package" at bounding box center [190, 232] width 59 height 11
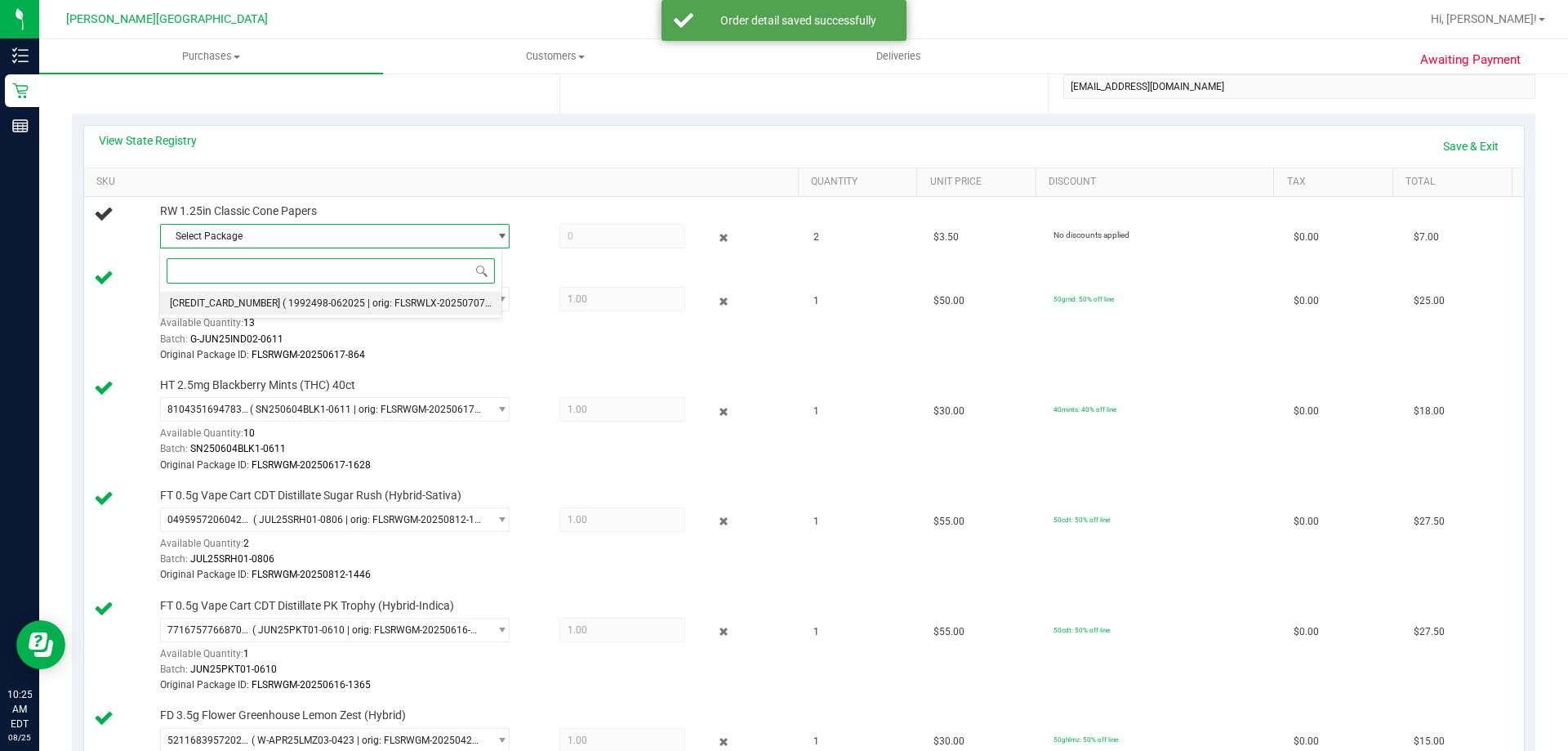
click at [282, 302] on span "( 1992498-062025 | orig: FLSRWLX-20250707-006 )" at bounding box center [396, 303] width 228 height 11
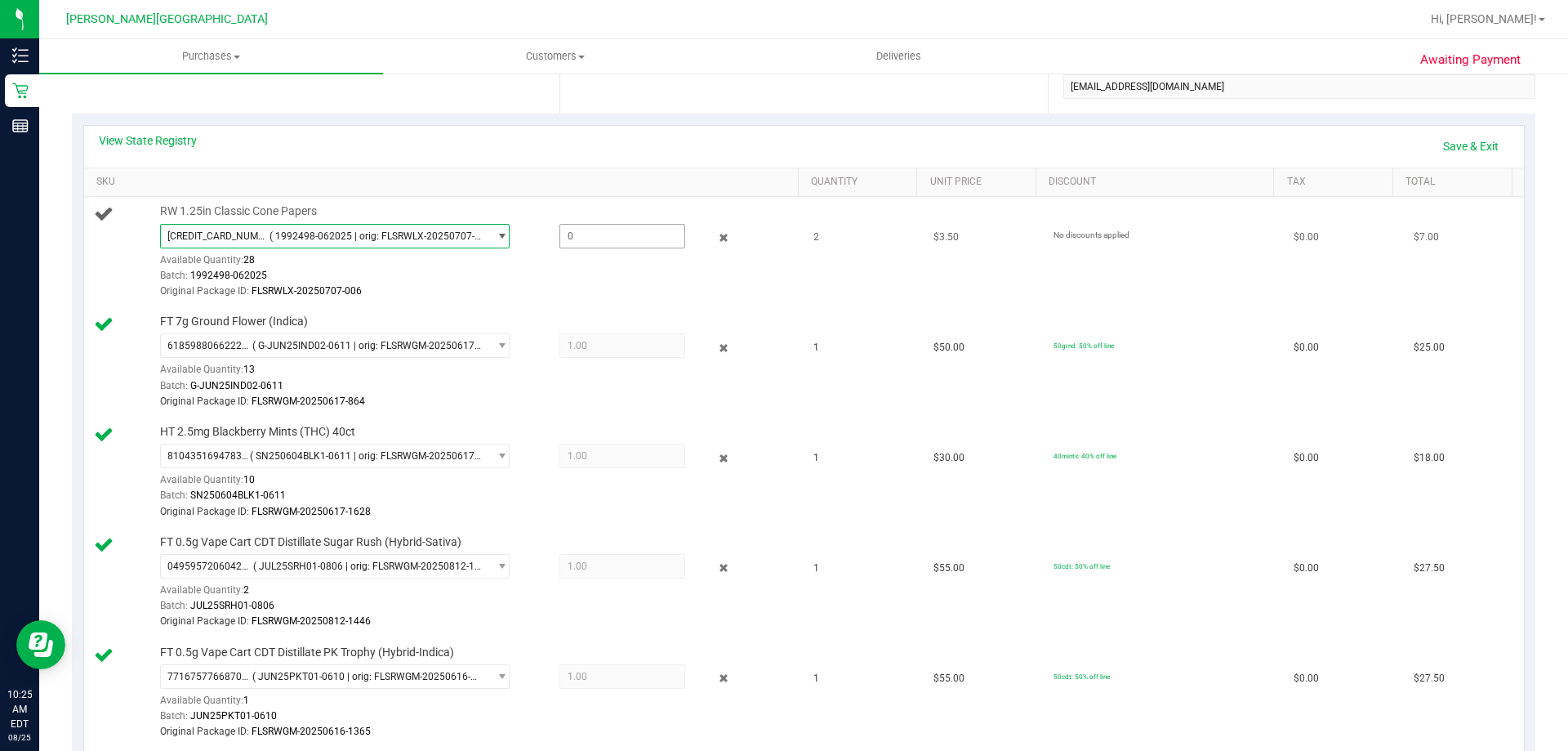
click at [582, 233] on span at bounding box center [622, 236] width 125 height 25
type input "2"
type input "2.0000"
click at [599, 292] on div "Original Package ID: FLSRWLX-20250707-006" at bounding box center [475, 291] width 630 height 16
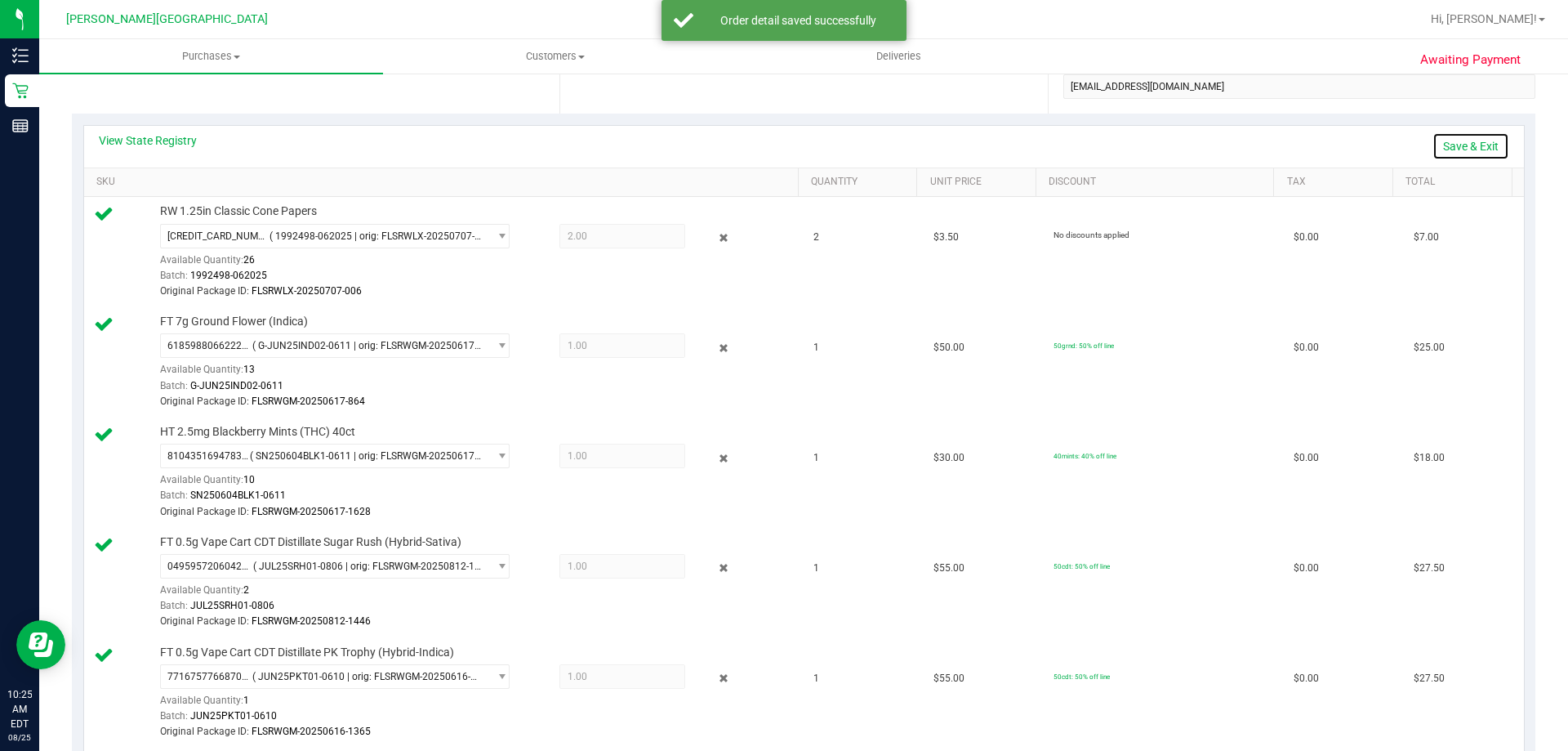
click at [783, 149] on link "Save & Exit" at bounding box center [1470, 146] width 77 height 28
click at [783, 150] on div "View State Registry Assign Inventory Manually" at bounding box center [803, 146] width 1410 height 28
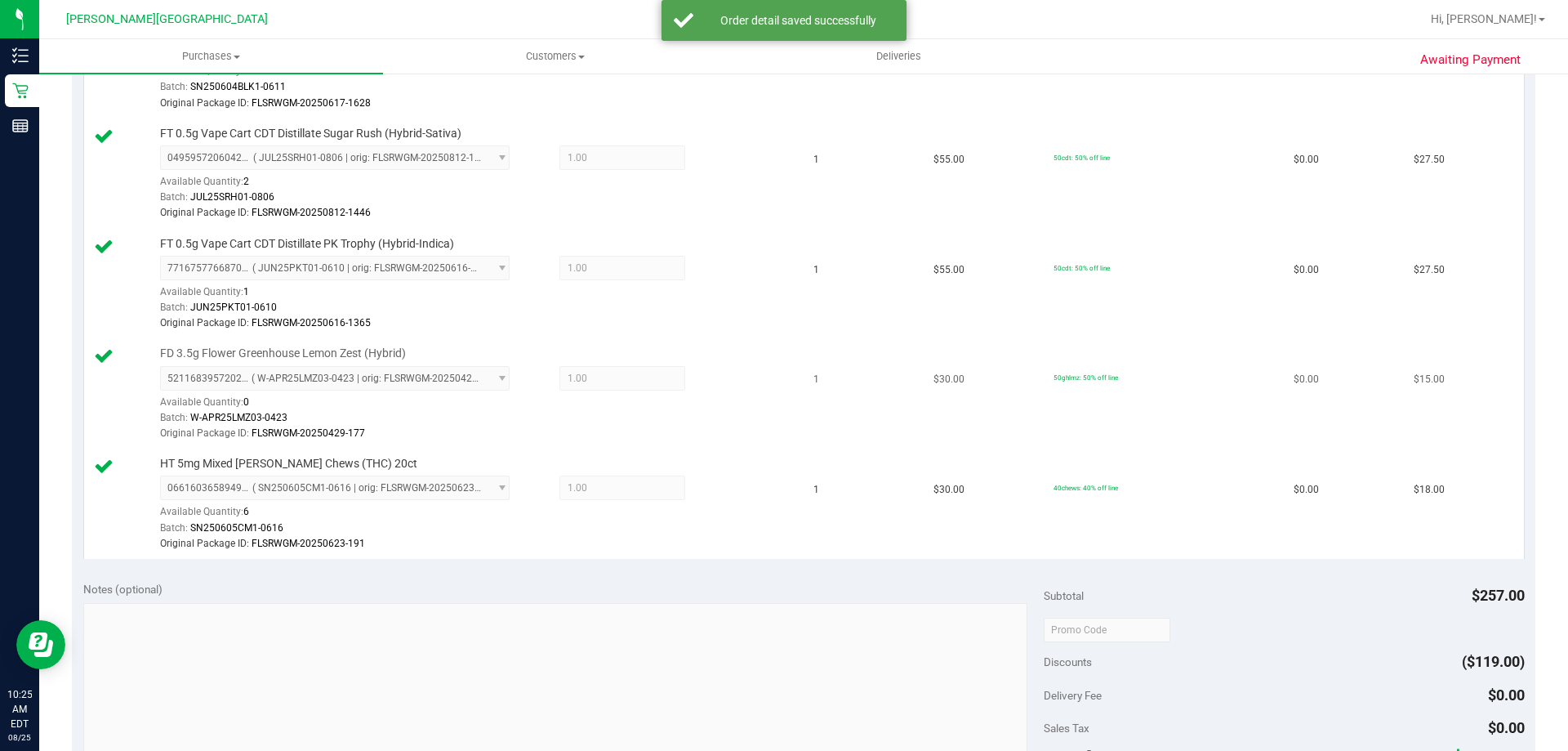
scroll to position [1143, 0]
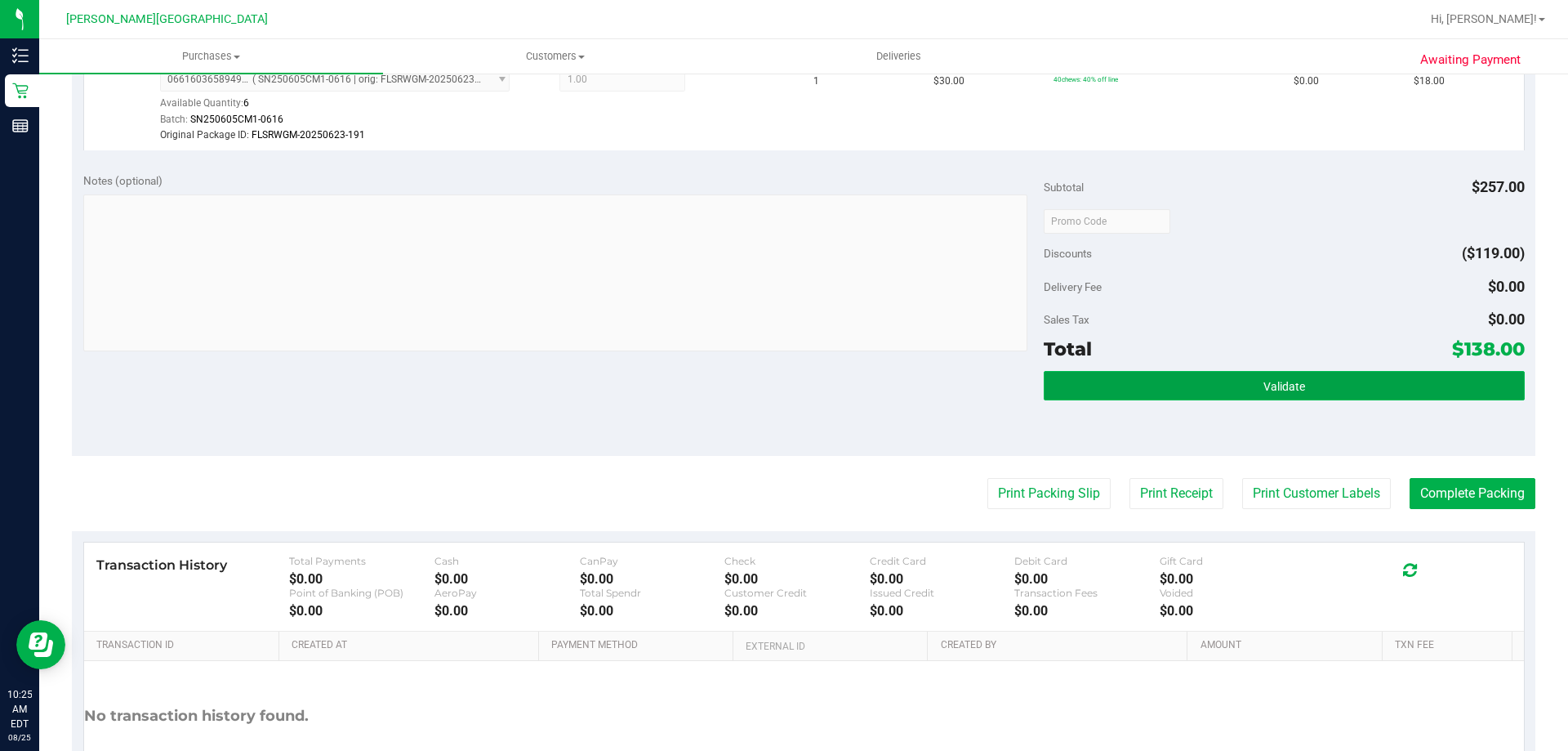
click at [783, 386] on button "Validate" at bounding box center [1283, 386] width 481 height 30
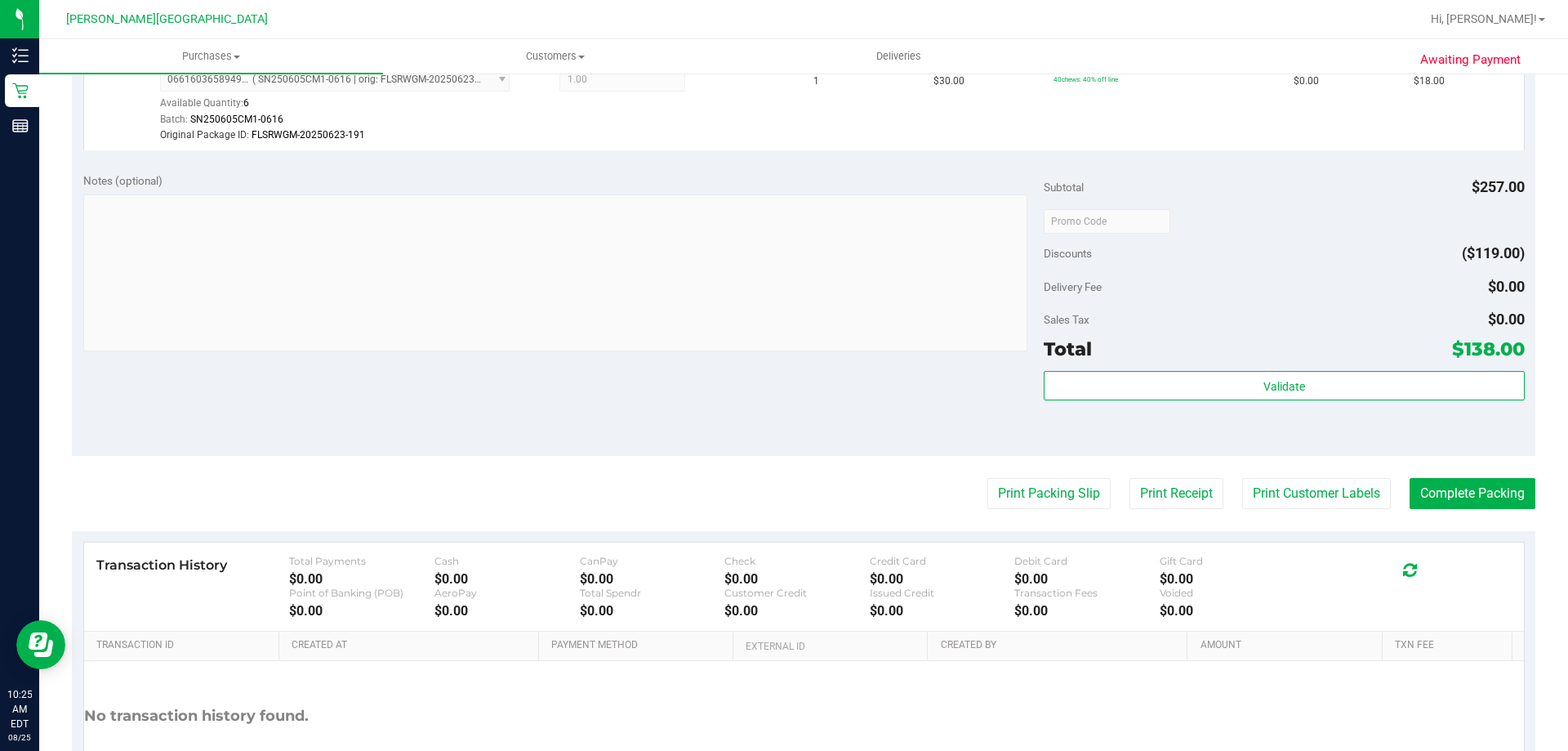
click at [783, 304] on body "Inventory Retail Reports 10:25 AM EDT 08/25/2025 08/25 Bonita Springs WC Hi, Ta…" at bounding box center [784, 376] width 1568 height 751
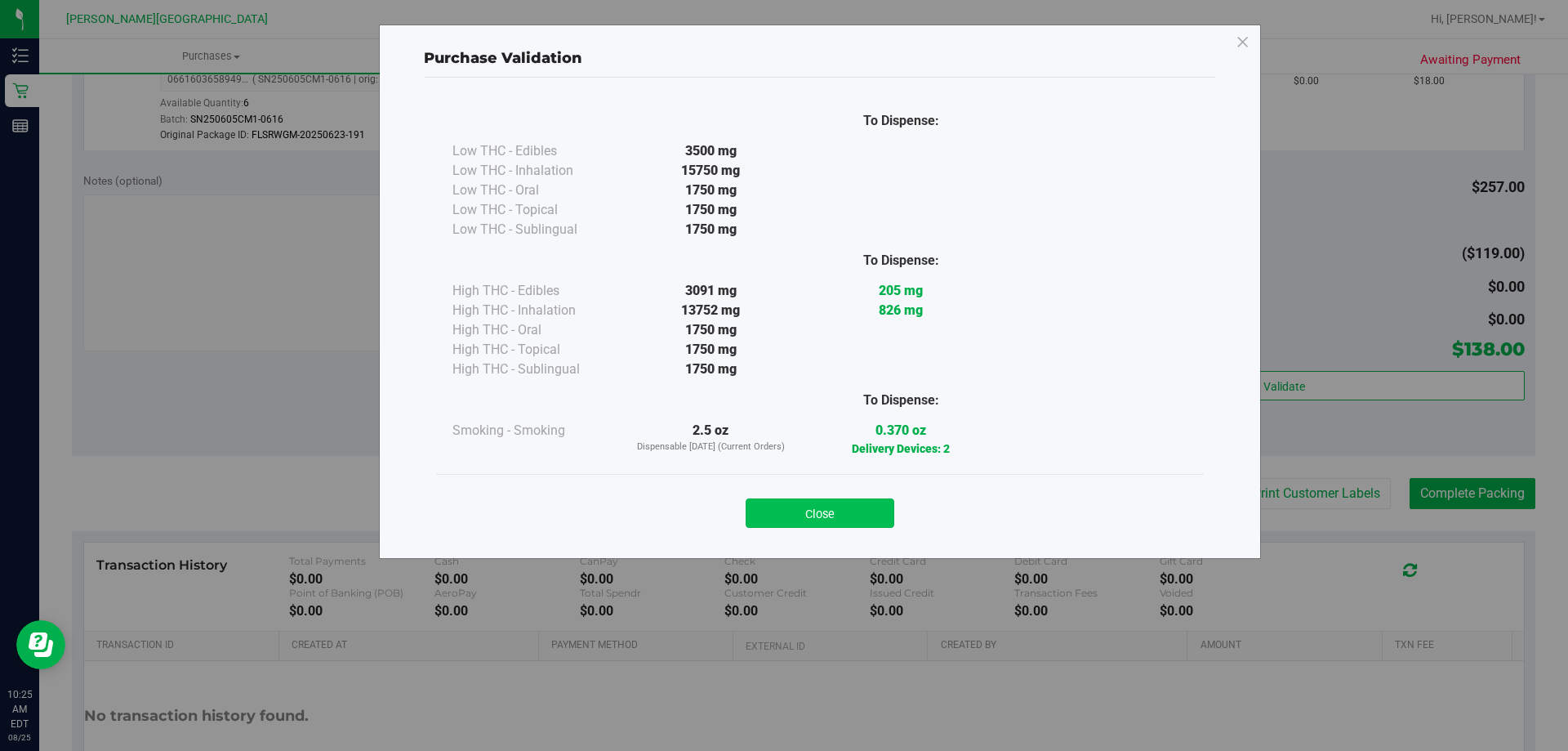
click at [783, 501] on button "Close" at bounding box center [819, 513] width 148 height 30
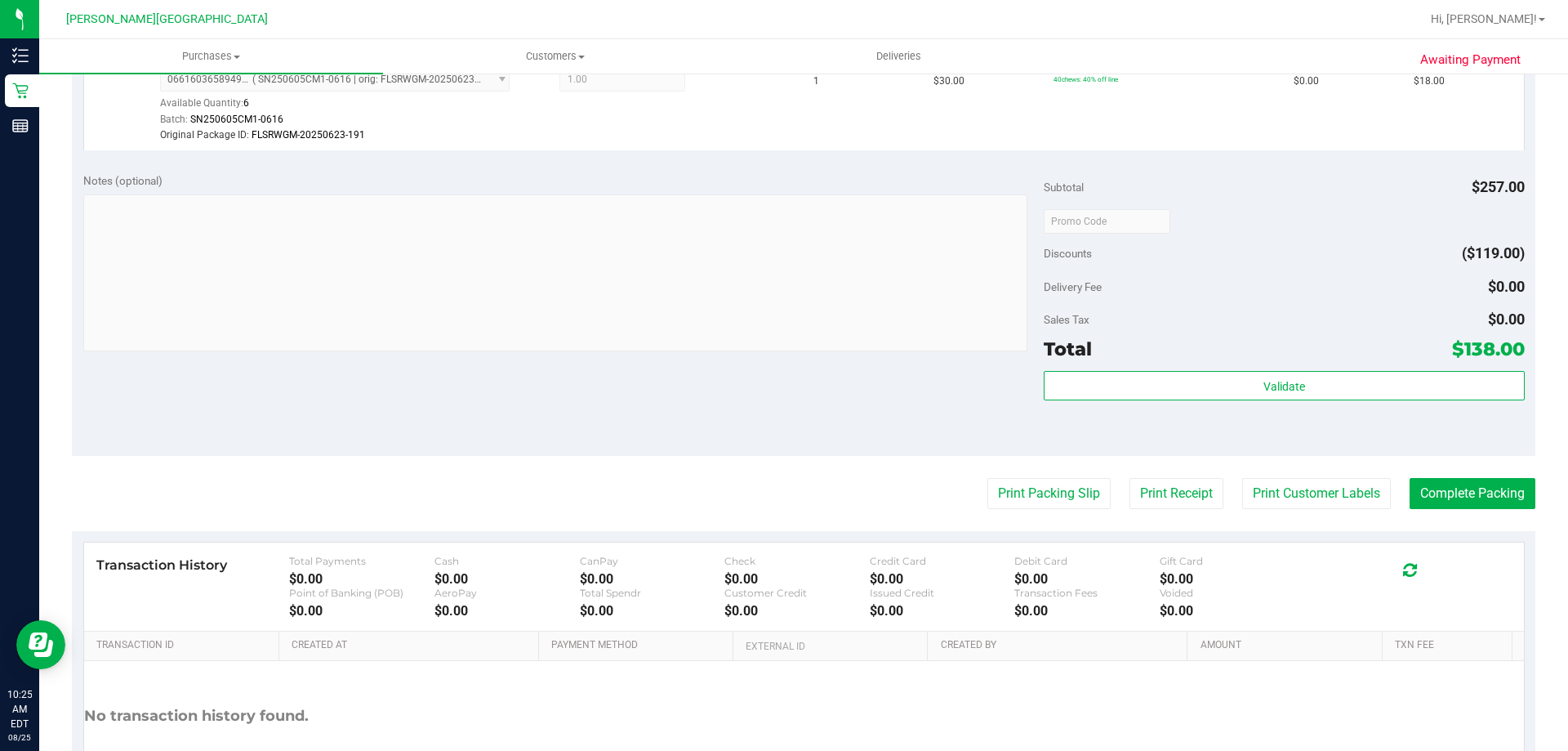
click at [783, 435] on div "Notes (optional) Subtotal $257.00 Discounts ($119.00) Delivery Fee $0.00 Sales …" at bounding box center [803, 308] width 1463 height 294
click at [783, 497] on button "Print Packing Slip" at bounding box center [1049, 494] width 124 height 31
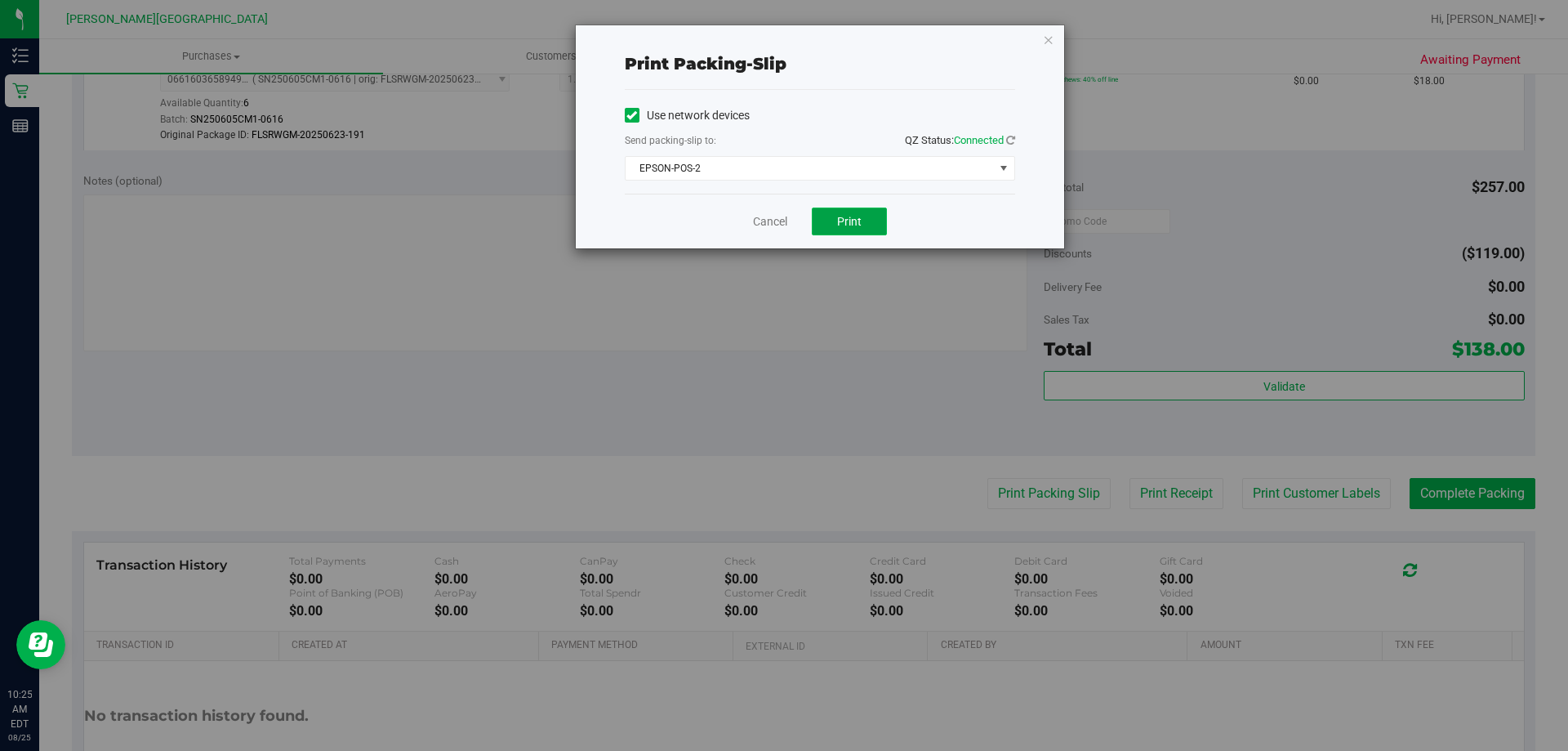
click at [783, 217] on span "Print" at bounding box center [849, 221] width 25 height 13
drag, startPoint x: 942, startPoint y: 210, endPoint x: 925, endPoint y: 215, distance: 17.7
click at [783, 210] on div "Cancel Print" at bounding box center [819, 221] width 390 height 54
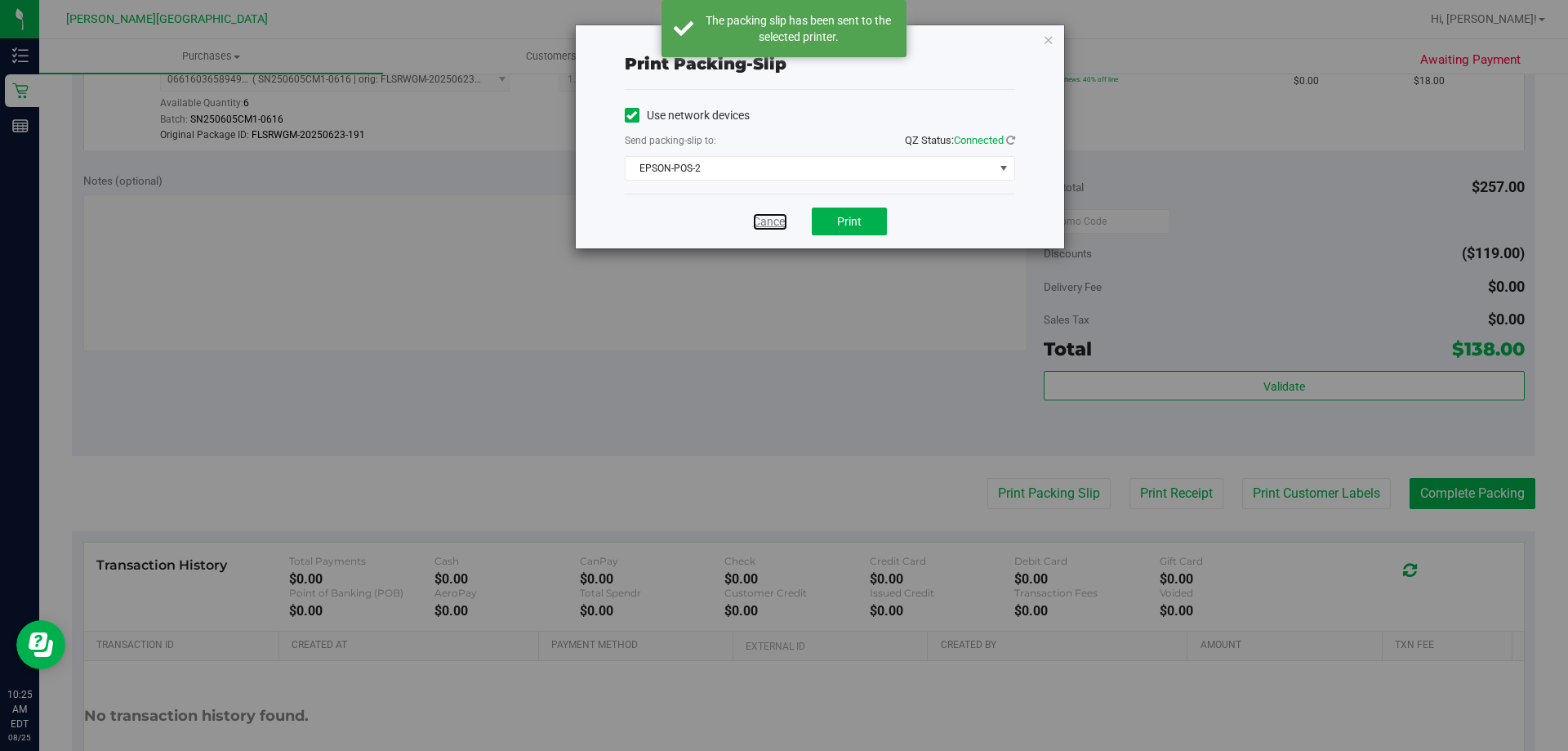
drag, startPoint x: 768, startPoint y: 221, endPoint x: 784, endPoint y: 225, distance: 16.5
click at [769, 221] on link "Cancel" at bounding box center [769, 221] width 34 height 18
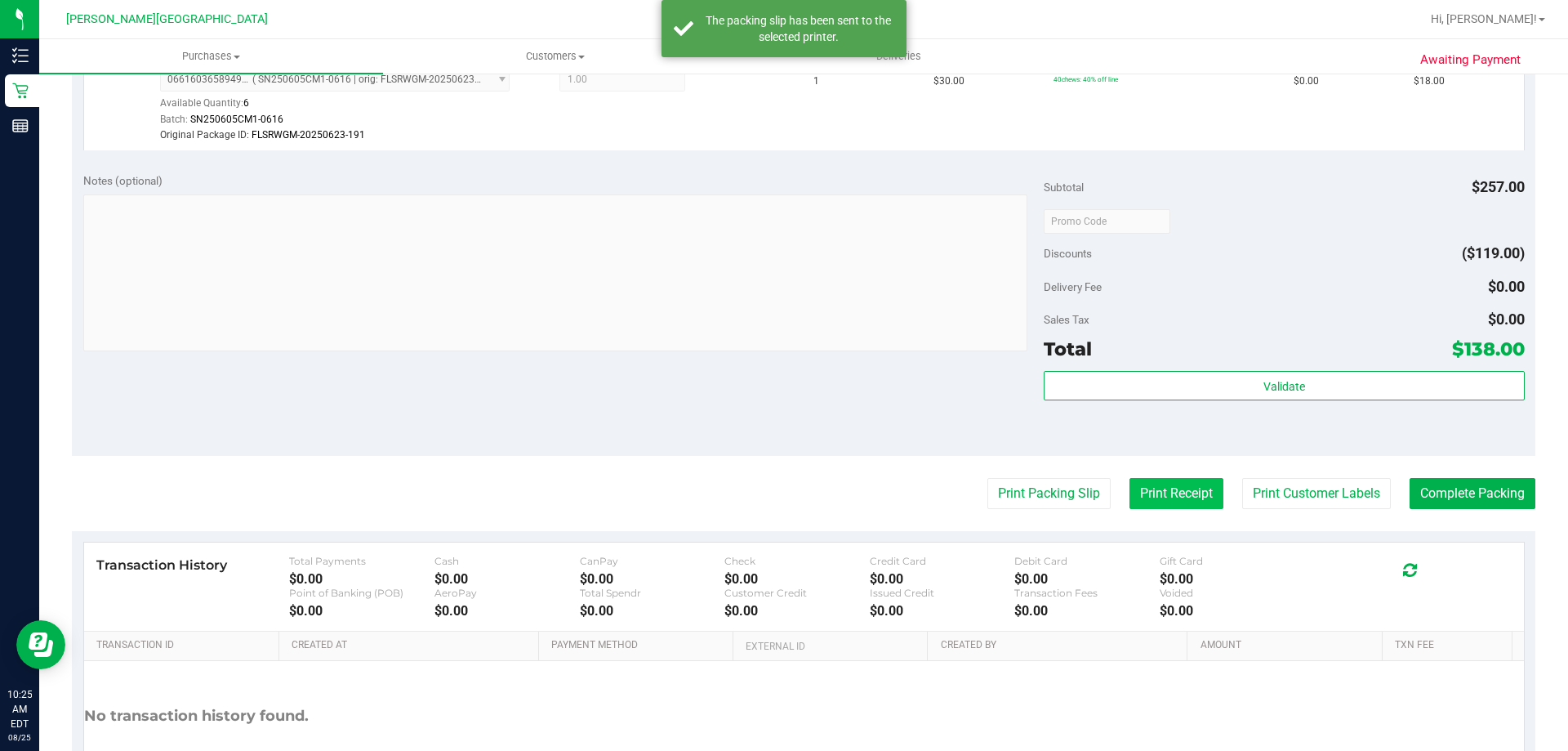
click at [783, 494] on button "Print Receipt" at bounding box center [1176, 494] width 94 height 31
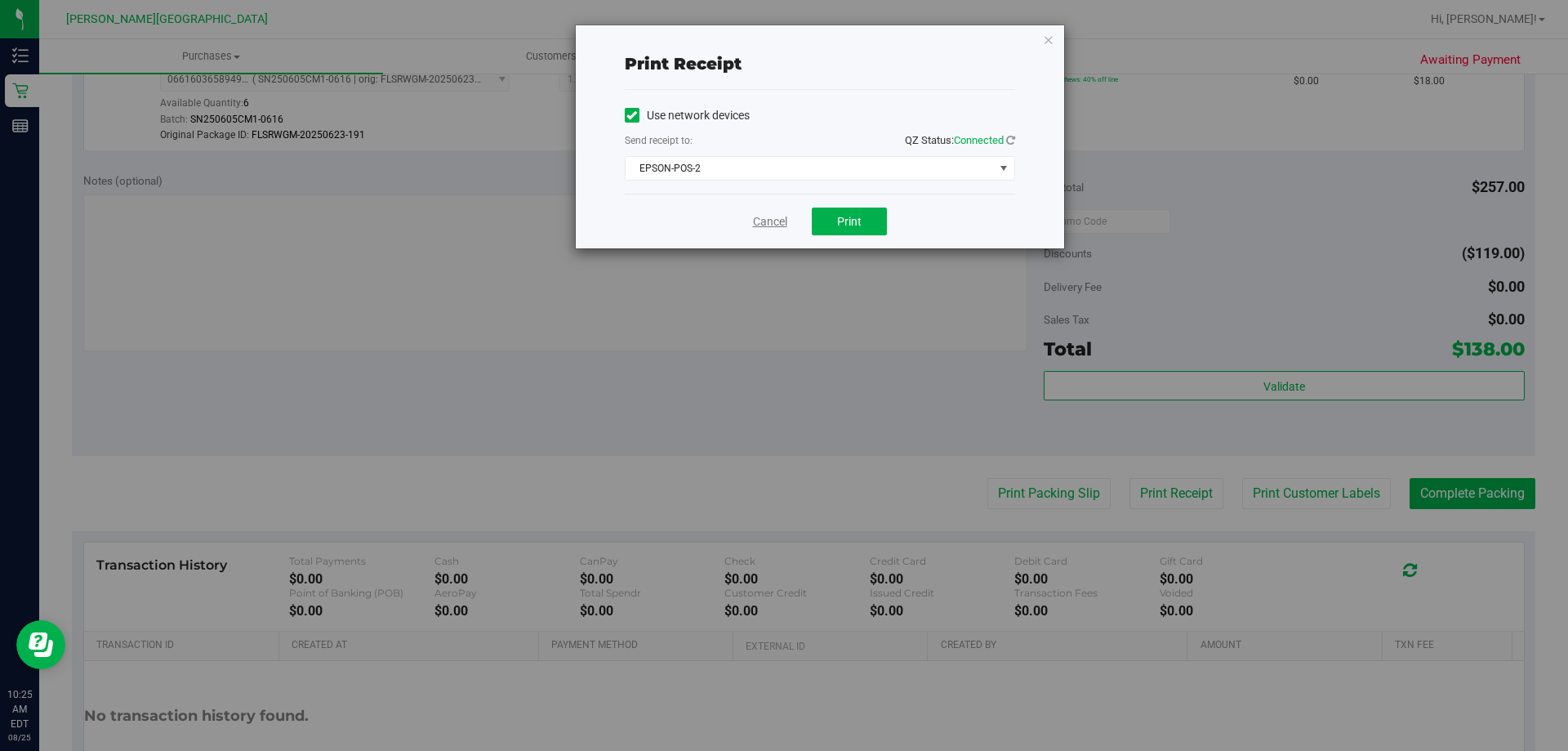
click at [757, 226] on link "Cancel" at bounding box center [769, 221] width 34 height 18
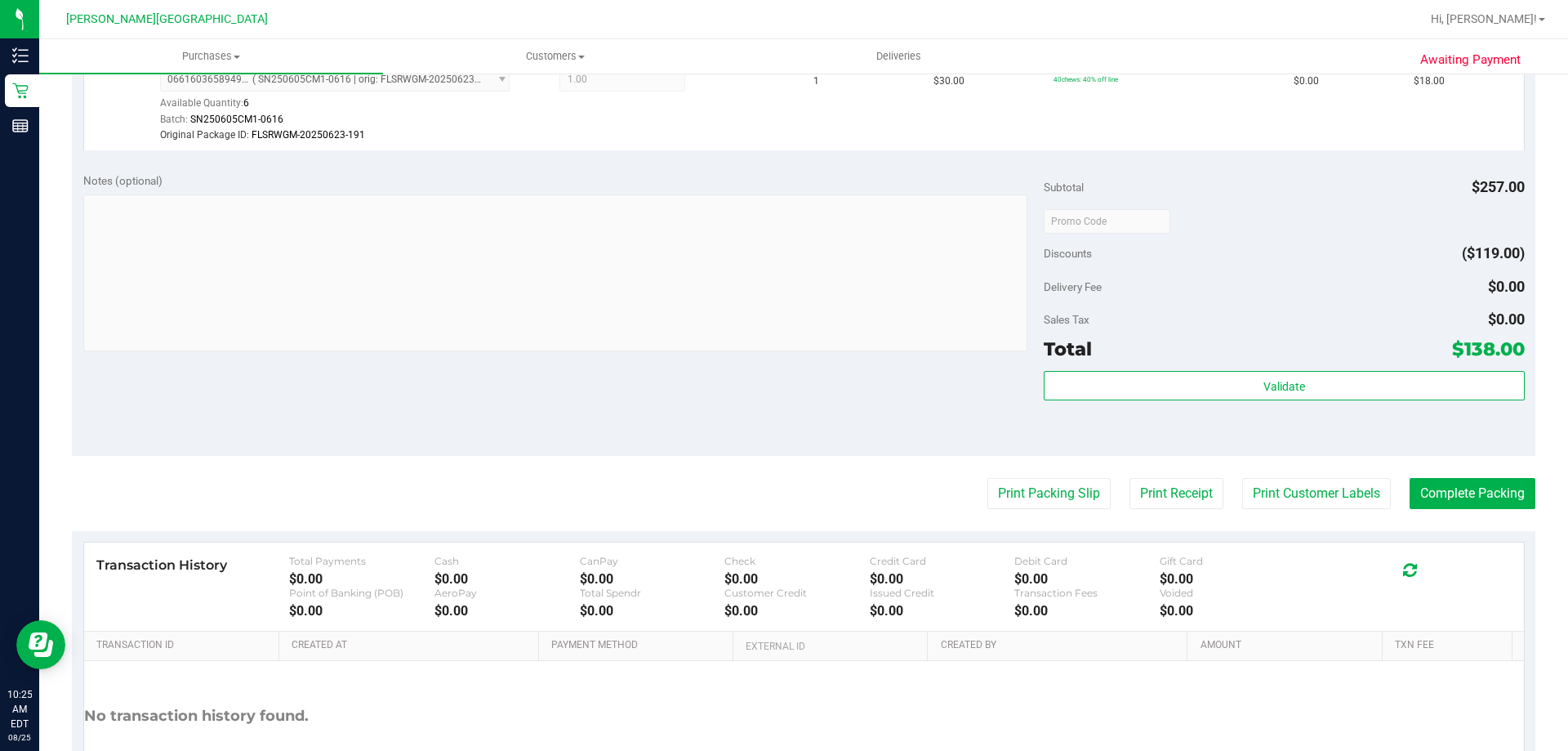
click at [783, 287] on div "Delivery Fee $0.00" at bounding box center [1283, 287] width 481 height 30
click at [783, 497] on button "Print Customer Labels" at bounding box center [1315, 494] width 148 height 31
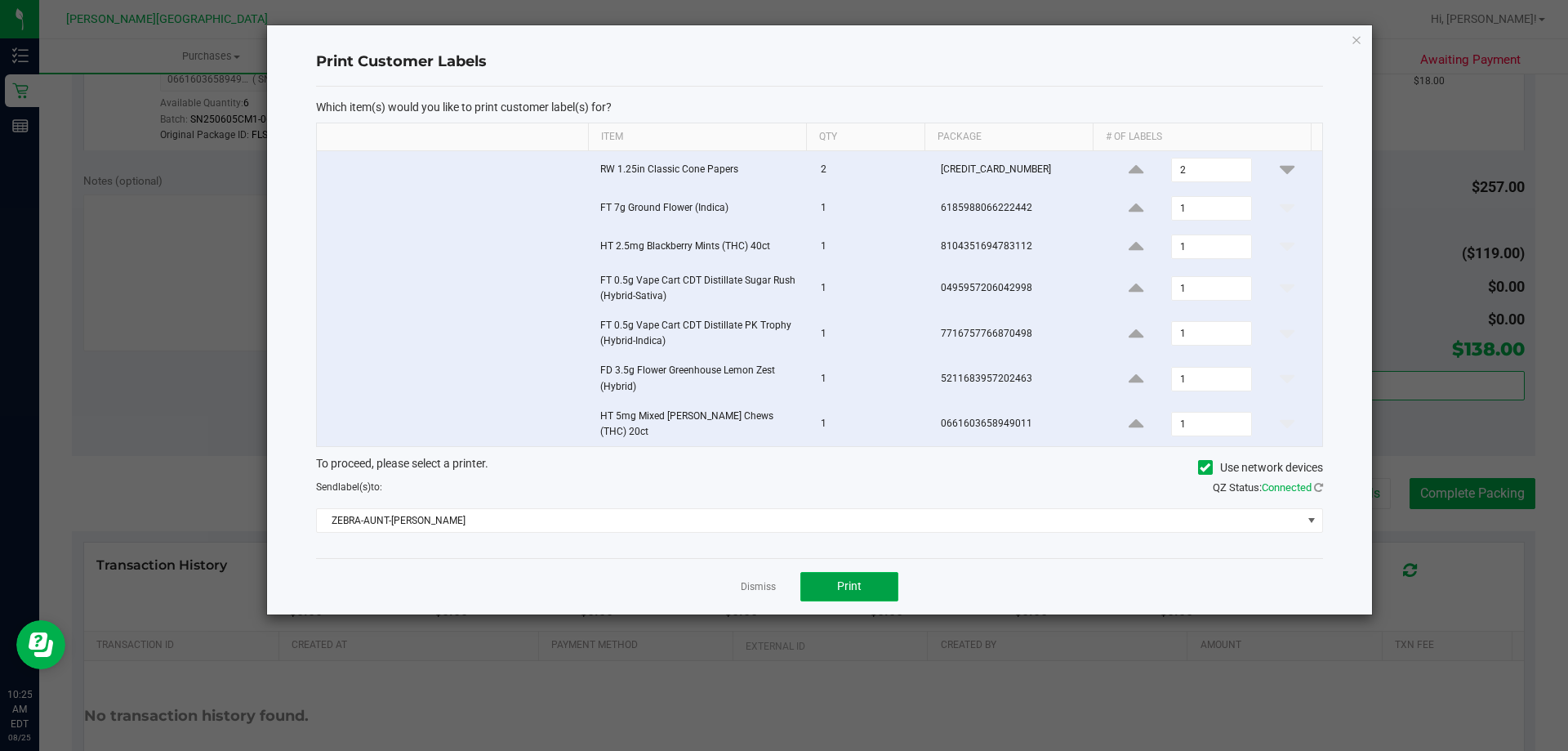
click at [783, 572] on button "Print" at bounding box center [849, 587] width 98 height 30
click at [774, 582] on link "Dismiss" at bounding box center [758, 587] width 35 height 14
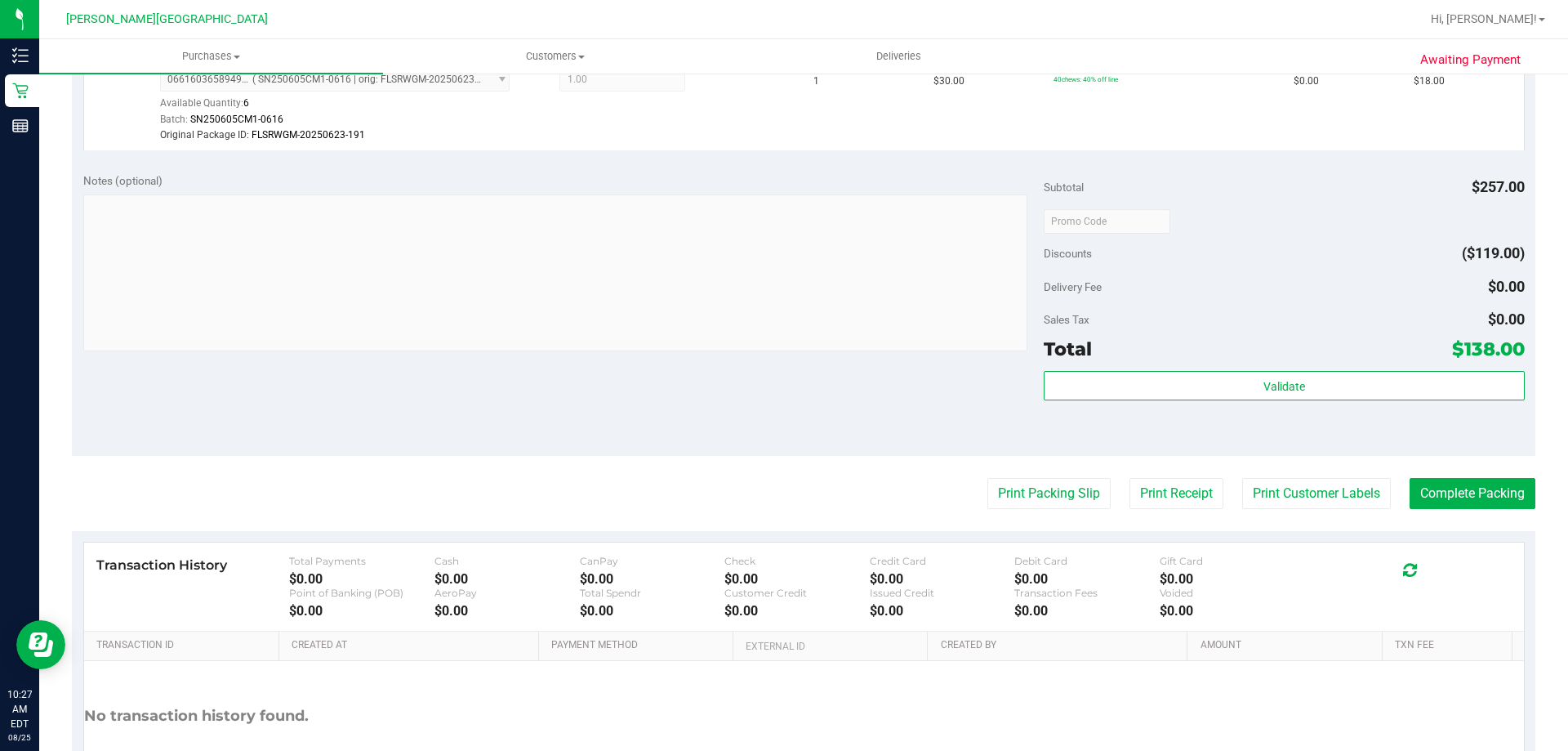
click at [783, 413] on div "Validate" at bounding box center [1283, 408] width 481 height 74
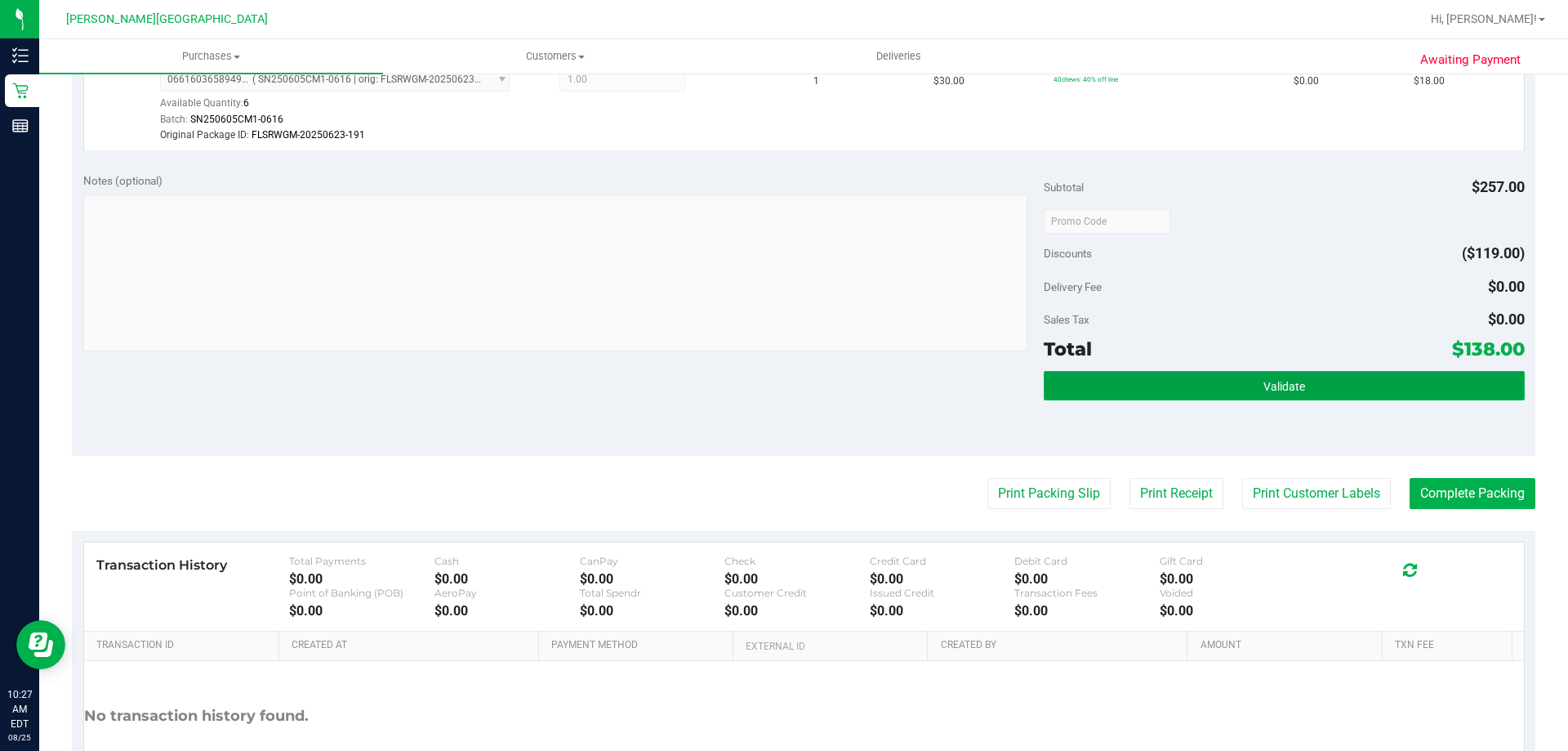
click at [783, 376] on button "Validate" at bounding box center [1283, 386] width 481 height 30
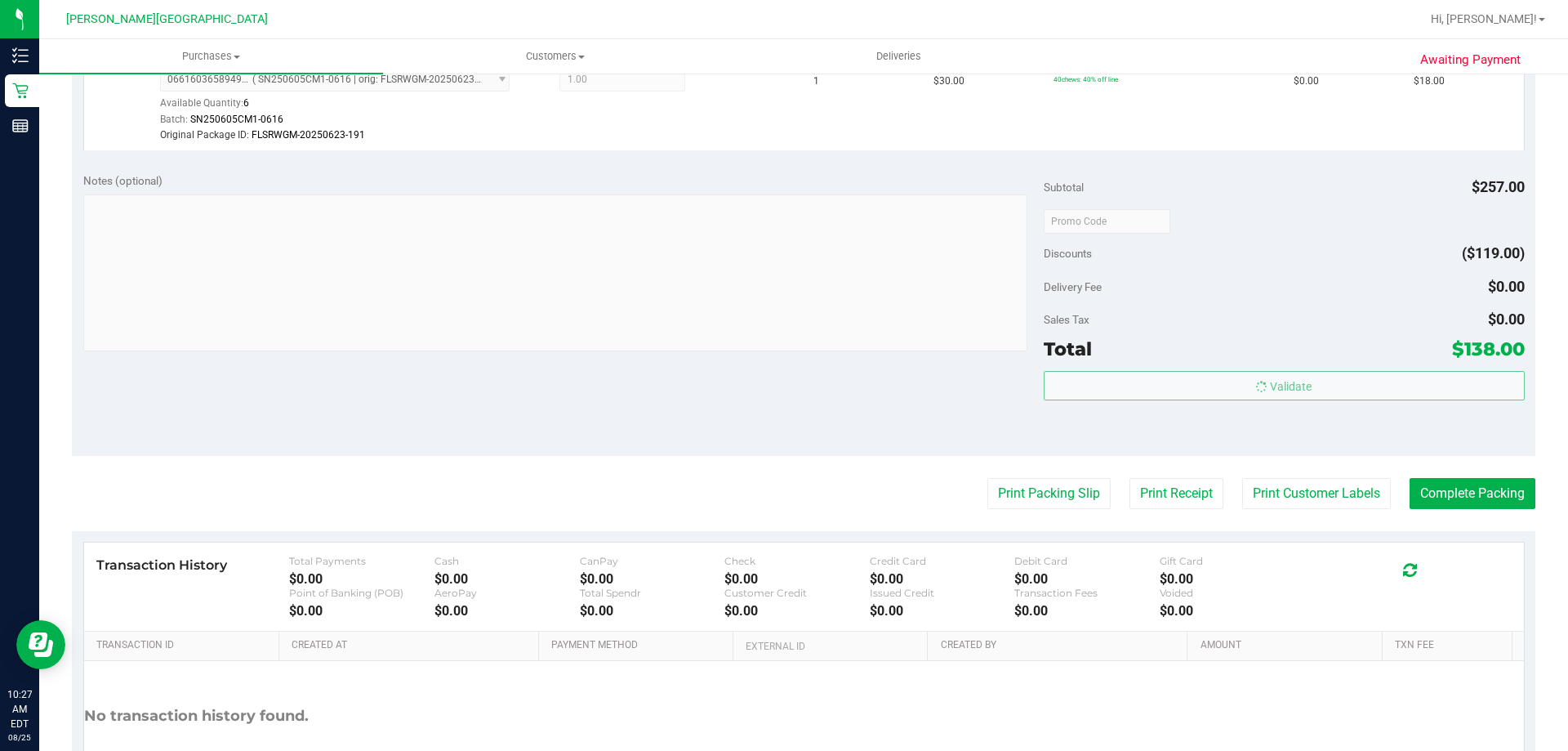
click at [783, 343] on div "Total $138.00" at bounding box center [1283, 349] width 481 height 30
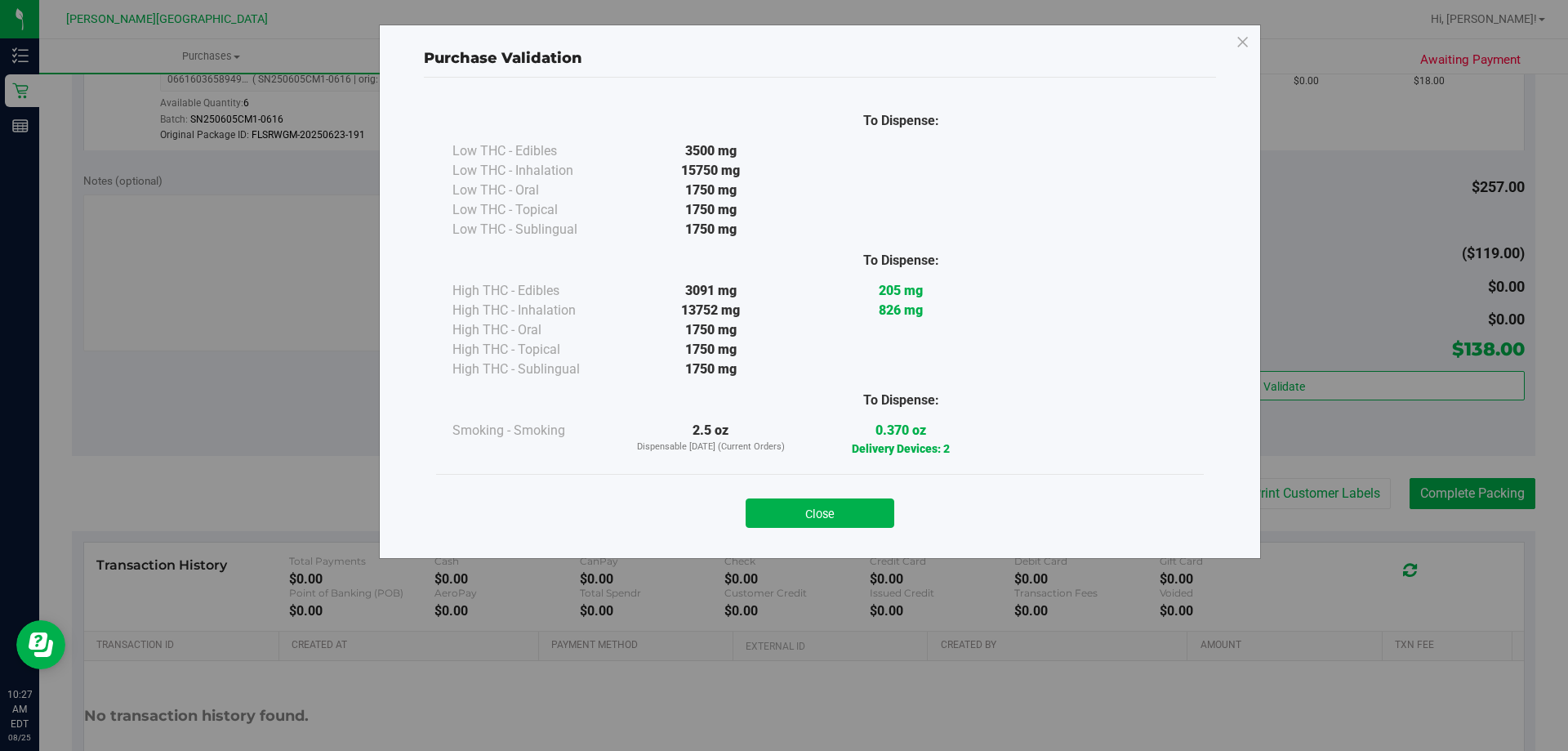
click at [783, 511] on button "Close" at bounding box center [819, 513] width 148 height 30
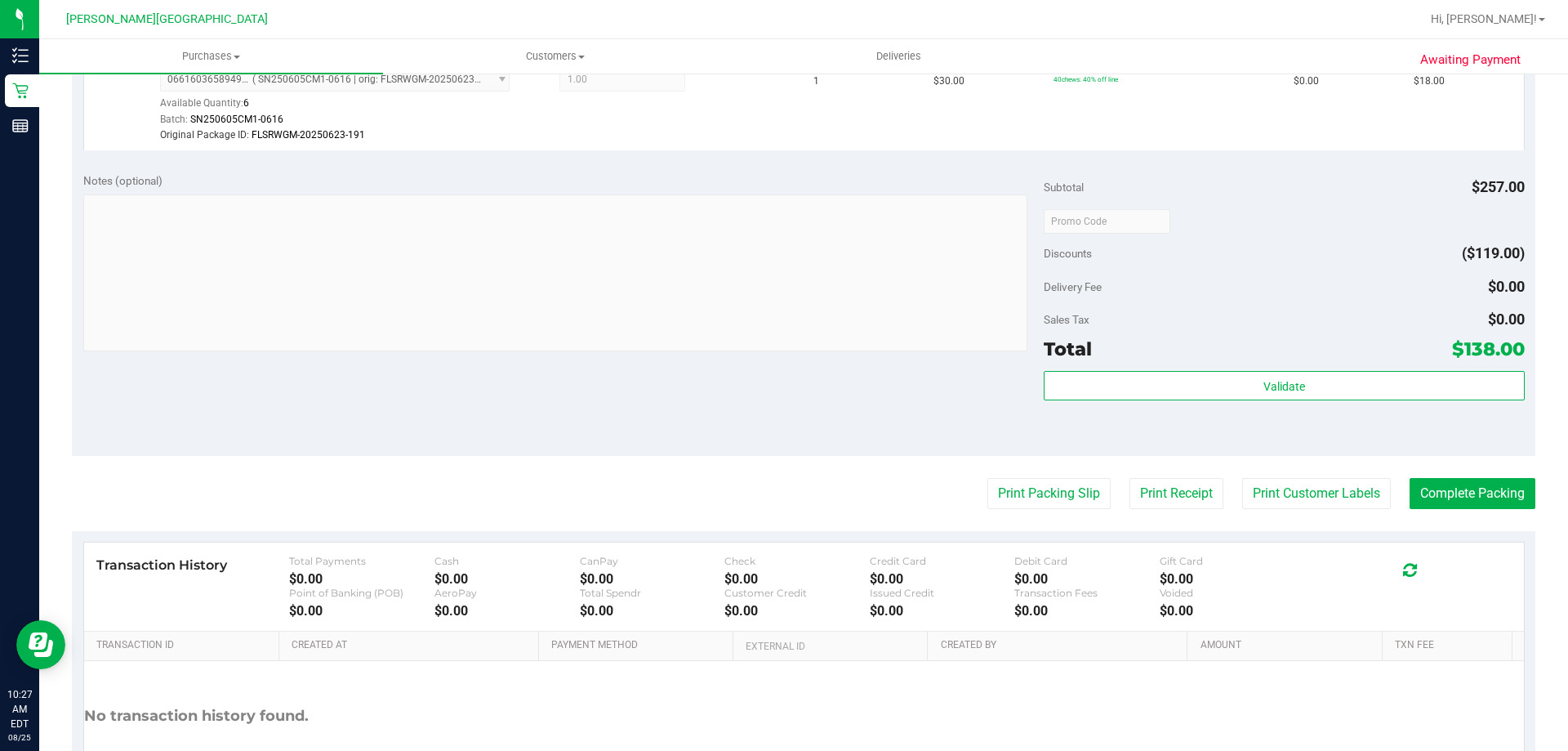
click at [783, 380] on div "Notes (optional) Subtotal $257.00 Discounts ($119.00) Delivery Fee $0.00 Sales …" at bounding box center [803, 308] width 1463 height 294
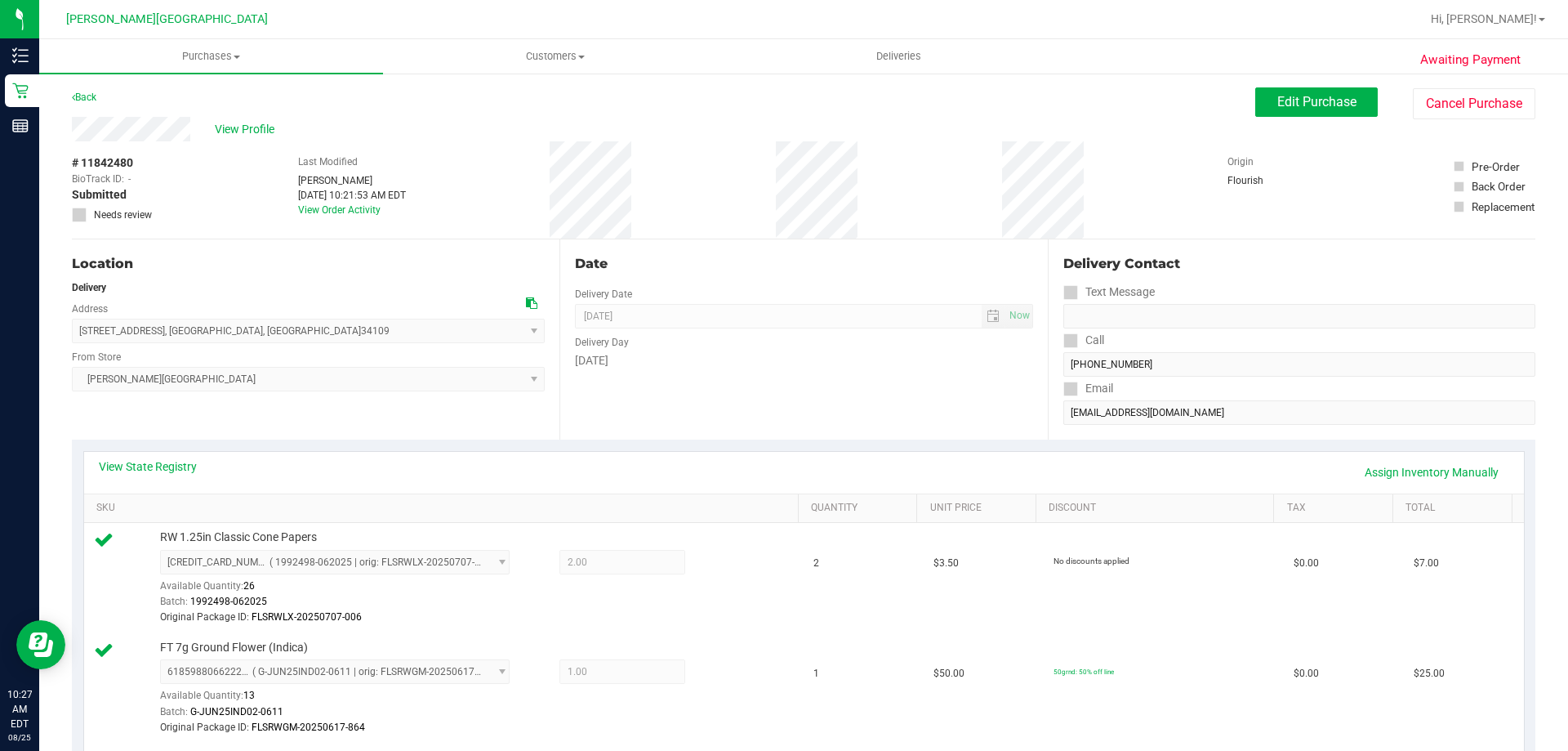
scroll to position [0, 0]
click at [783, 418] on div "Date Delivery Date [DATE] Now [DATE] 08:00 AM Now Delivery Day [DATE]" at bounding box center [802, 340] width 487 height 200
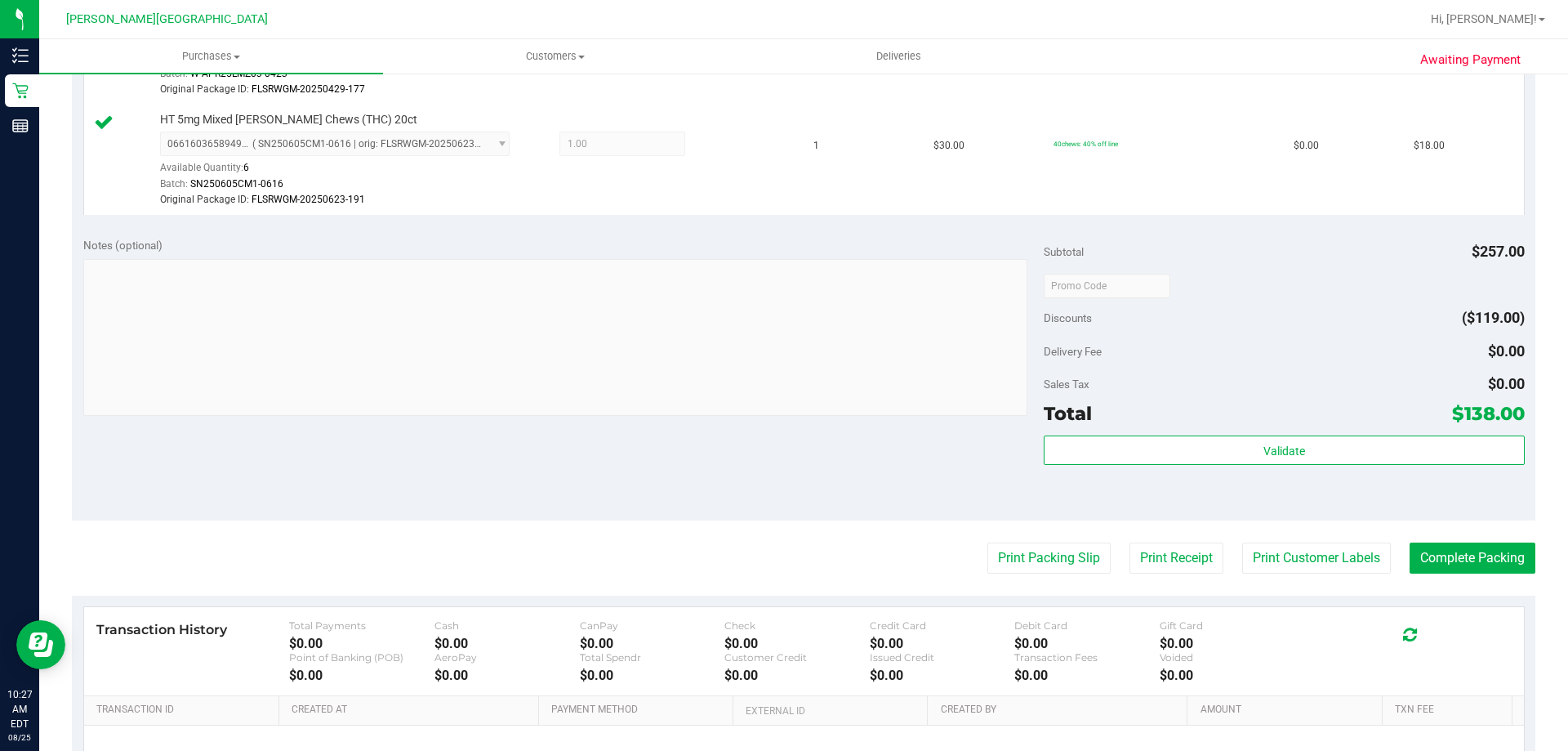
scroll to position [1143, 0]
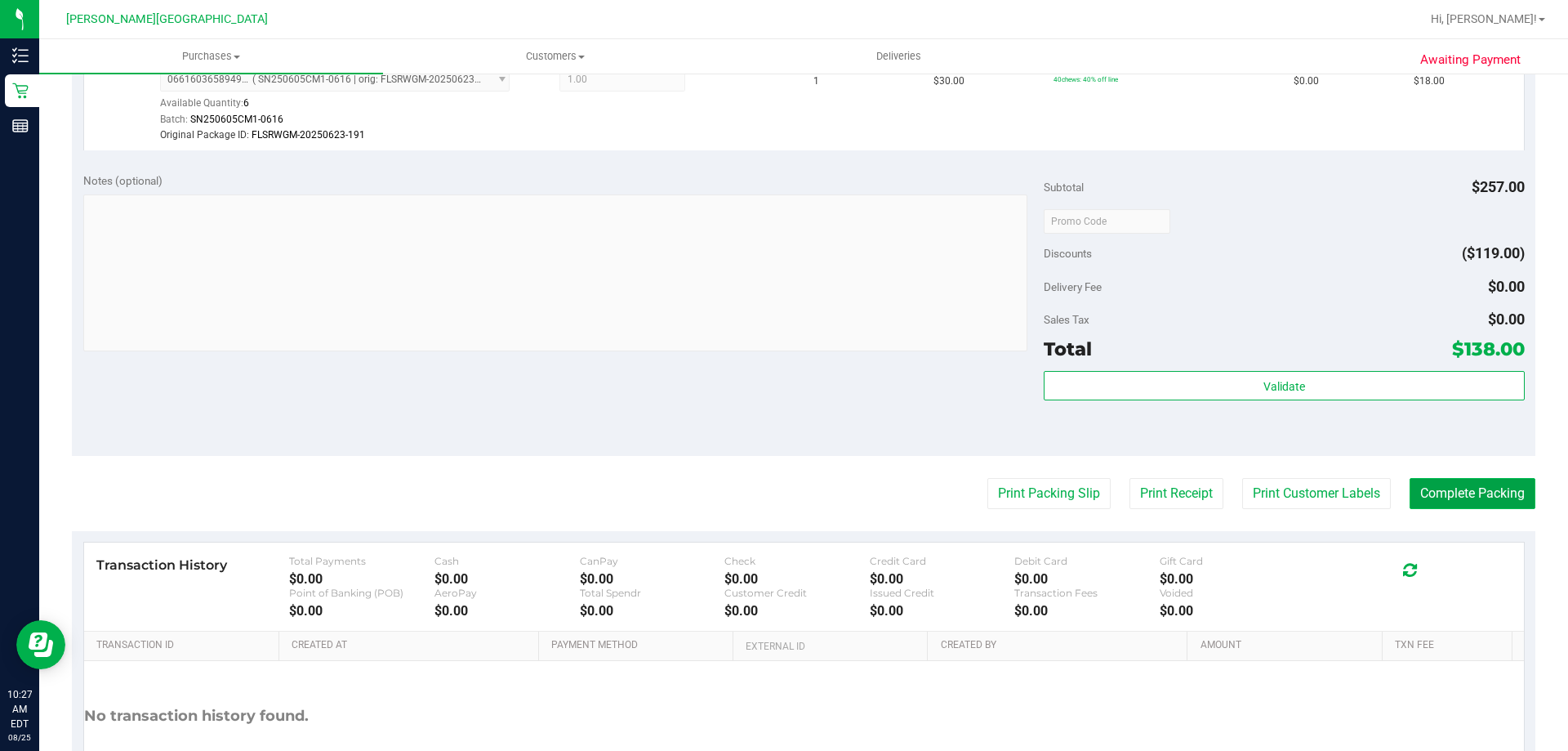
click at [783, 492] on button "Complete Packing" at bounding box center [1472, 494] width 125 height 31
click at [783, 433] on div "Validate" at bounding box center [1283, 408] width 481 height 74
click at [783, 304] on div "Sales Tax $0.00" at bounding box center [1283, 319] width 481 height 30
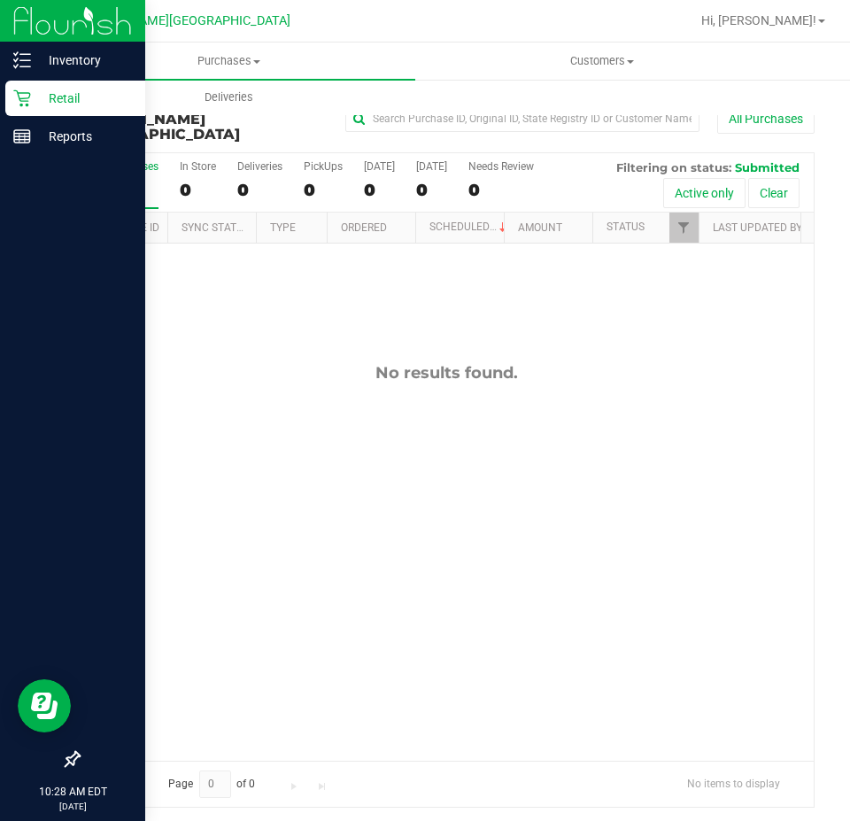
click at [30, 103] on icon at bounding box center [22, 98] width 18 height 18
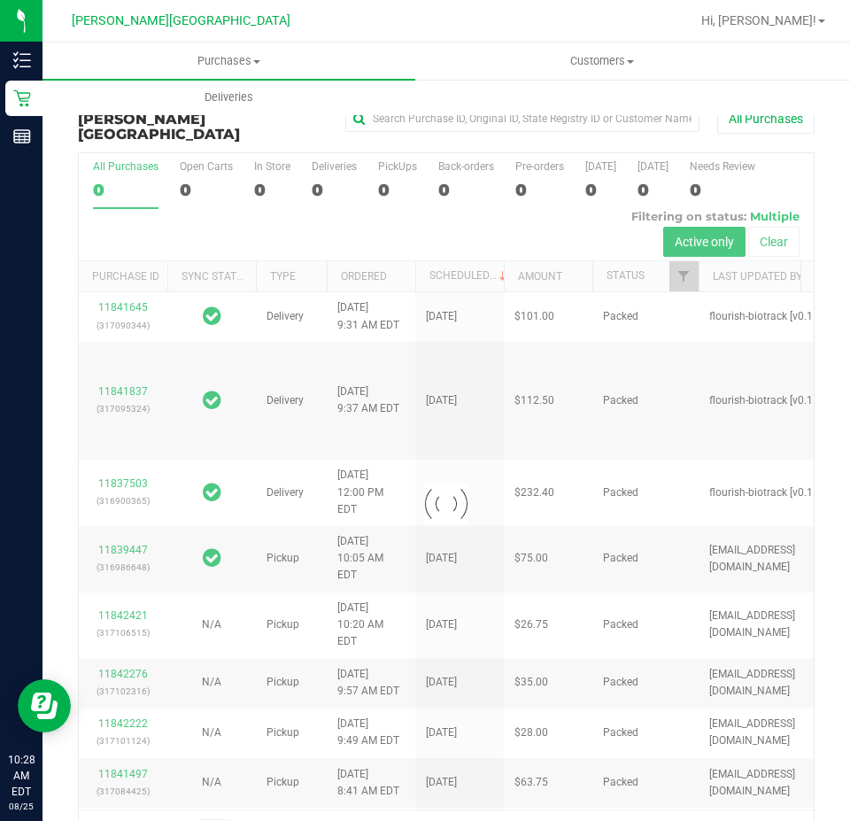
click at [316, 163] on div at bounding box center [446, 504] width 735 height 702
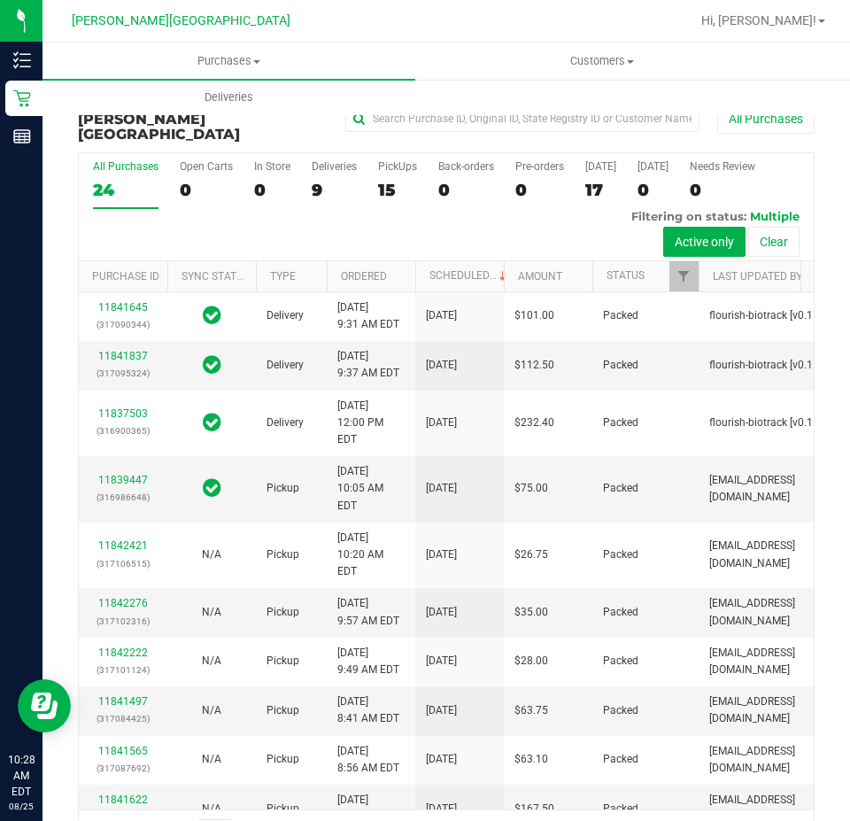
click at [316, 163] on label "Deliveries 9" at bounding box center [334, 184] width 45 height 49
click at [0, 0] on input "Deliveries 9" at bounding box center [0, 0] width 0 height 0
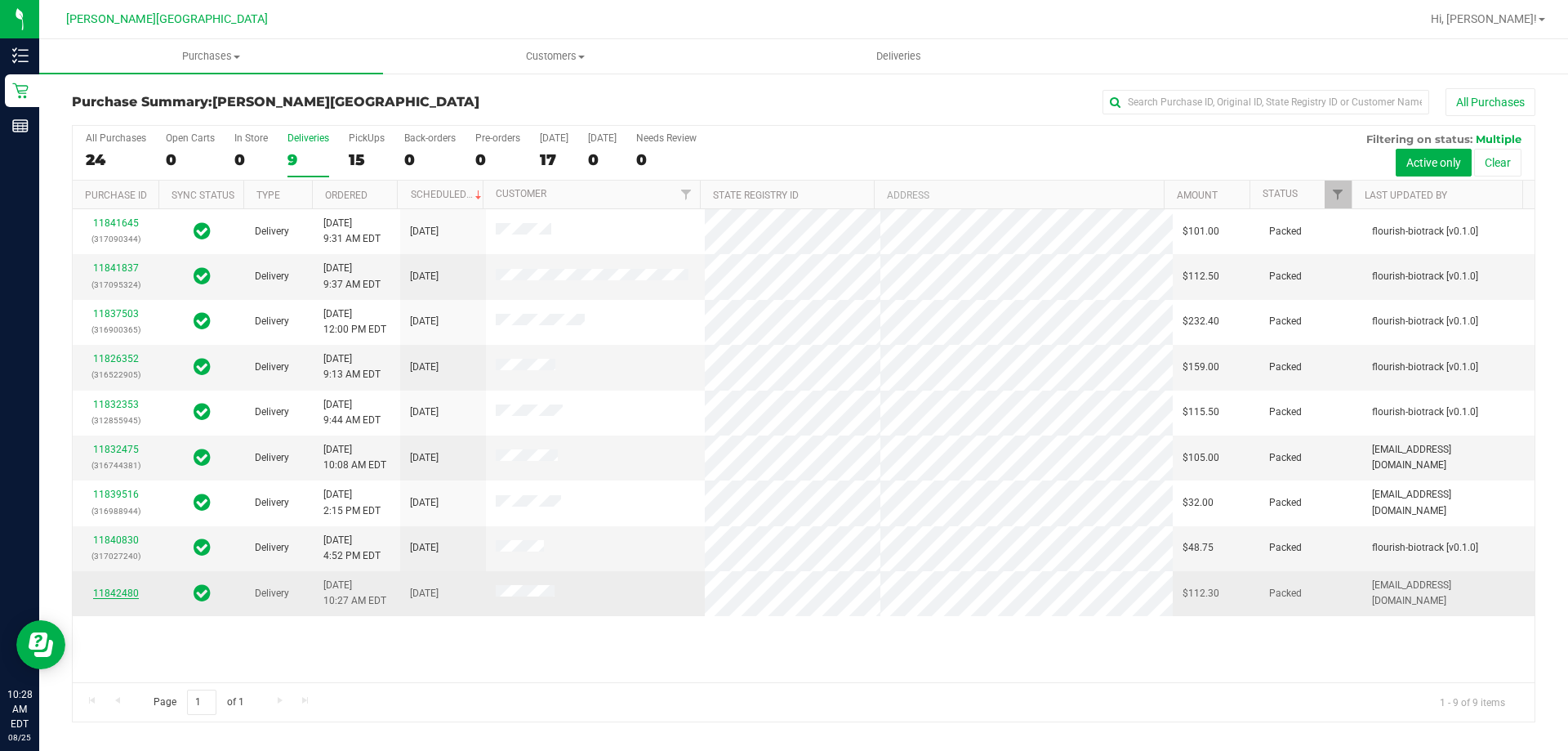
click at [113, 595] on link "11842480" at bounding box center [116, 592] width 46 height 11
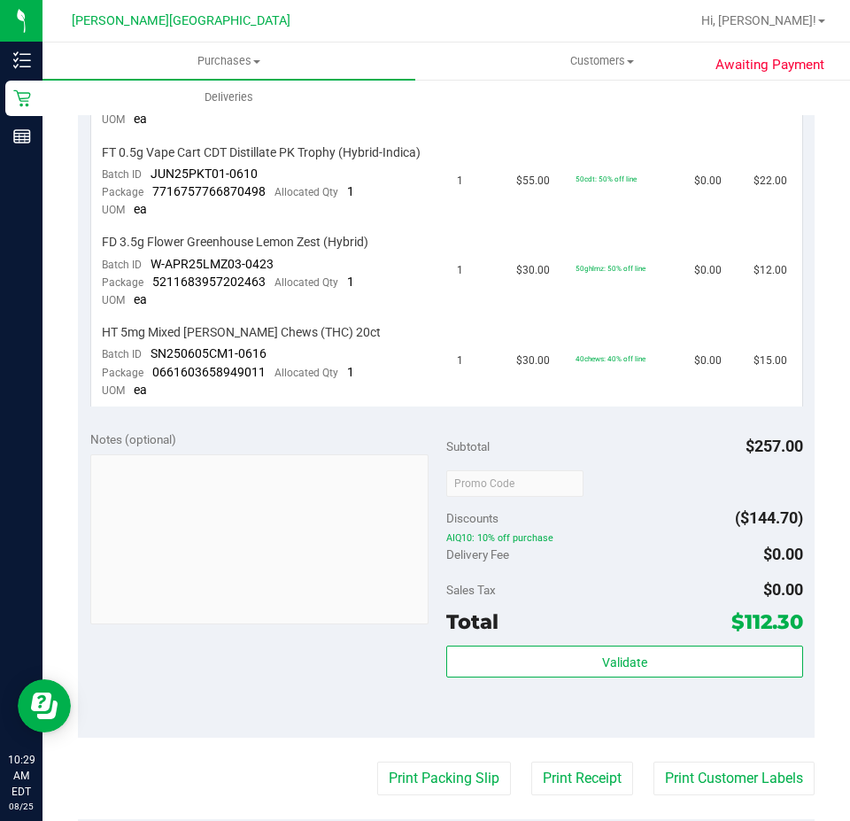
scroll to position [1226, 0]
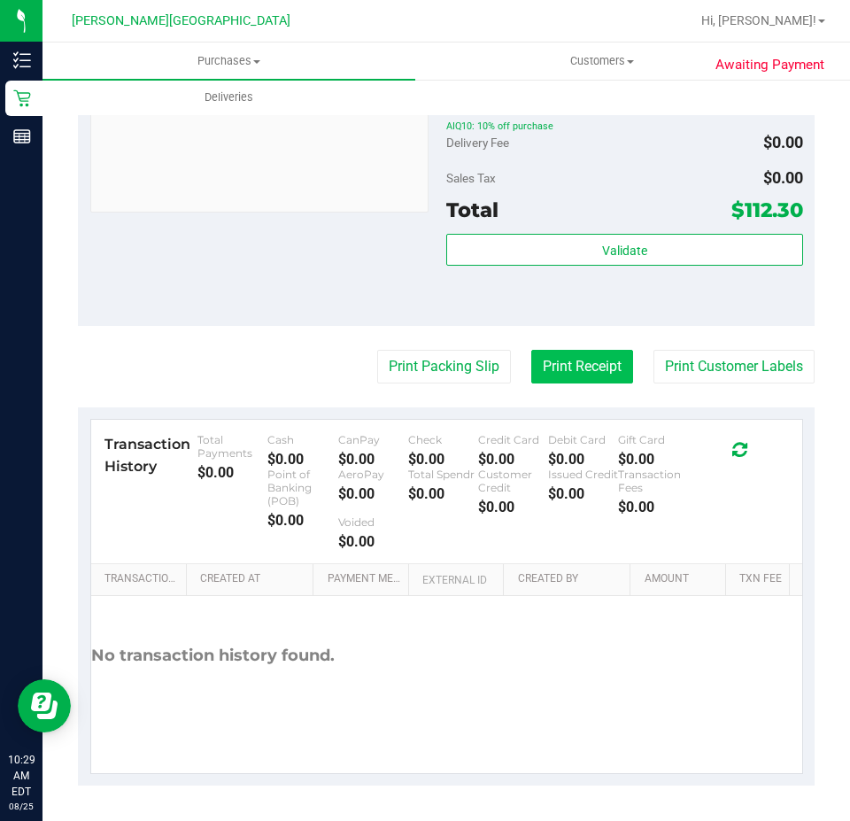
click at [552, 366] on button "Print Receipt" at bounding box center [582, 367] width 102 height 34
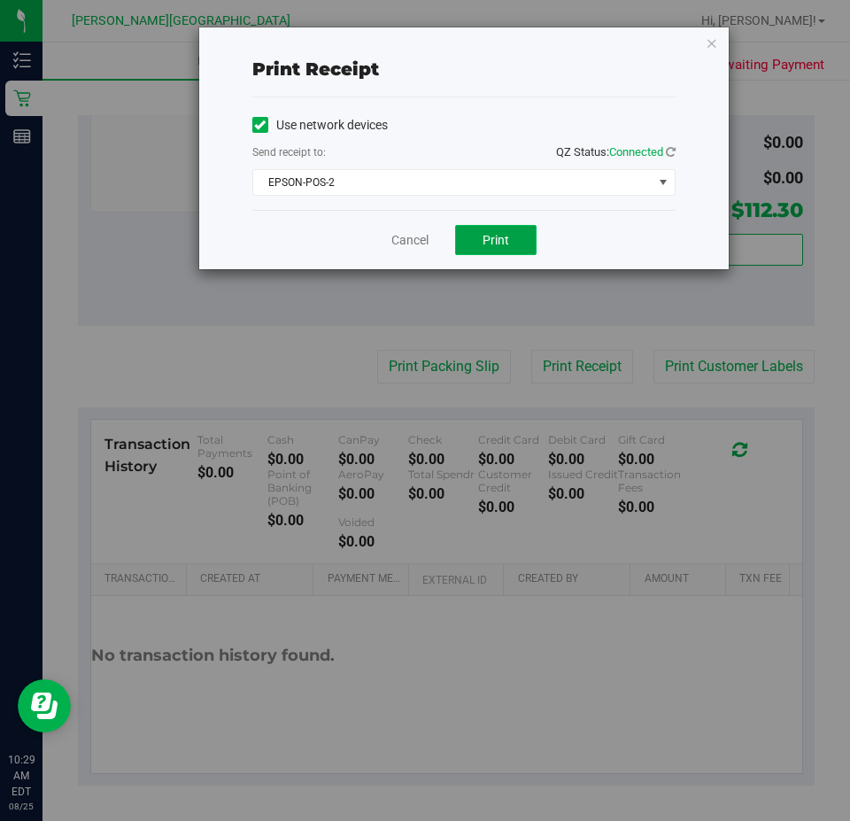
click at [498, 244] on span "Print" at bounding box center [495, 240] width 27 height 14
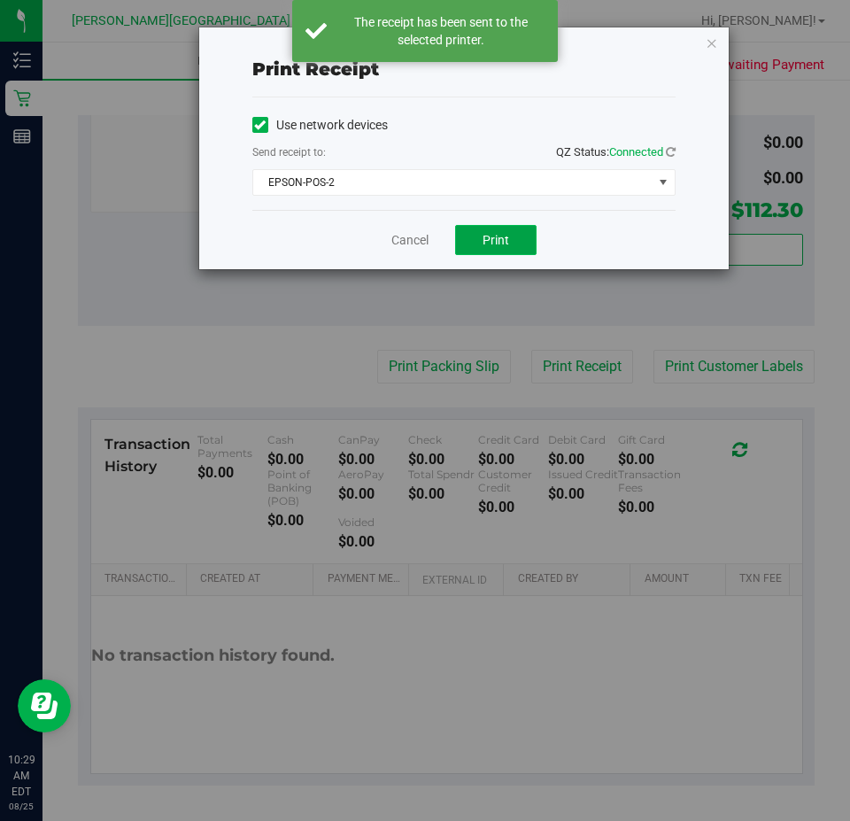
click at [498, 244] on span "Print" at bounding box center [495, 240] width 27 height 14
click at [588, 237] on div "Cancel Print" at bounding box center [463, 239] width 423 height 59
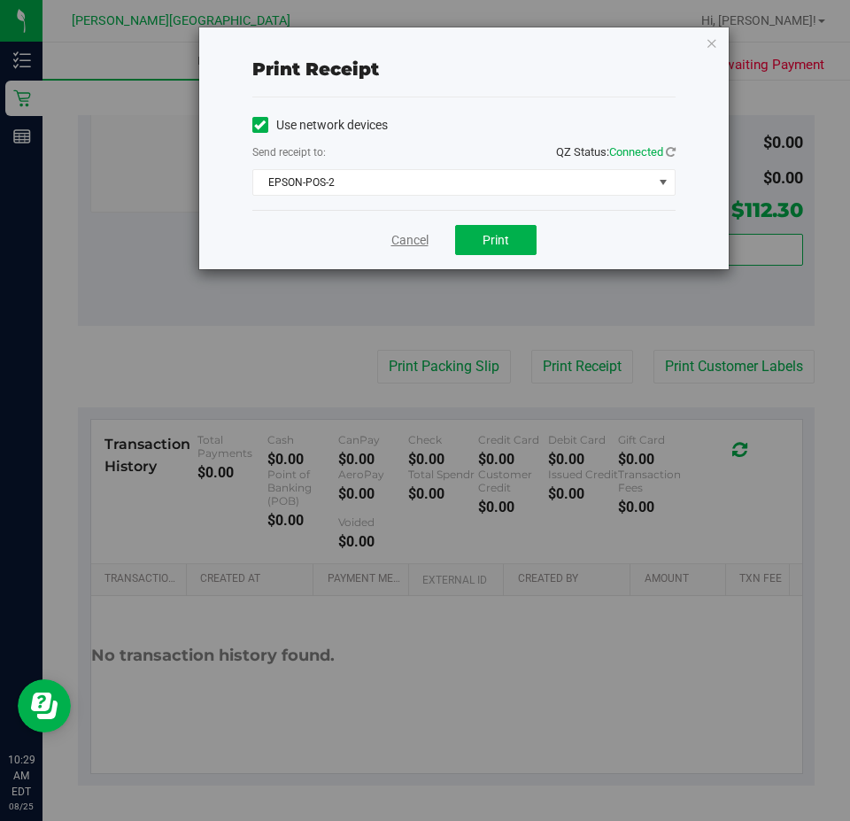
click at [414, 240] on link "Cancel" at bounding box center [409, 240] width 37 height 19
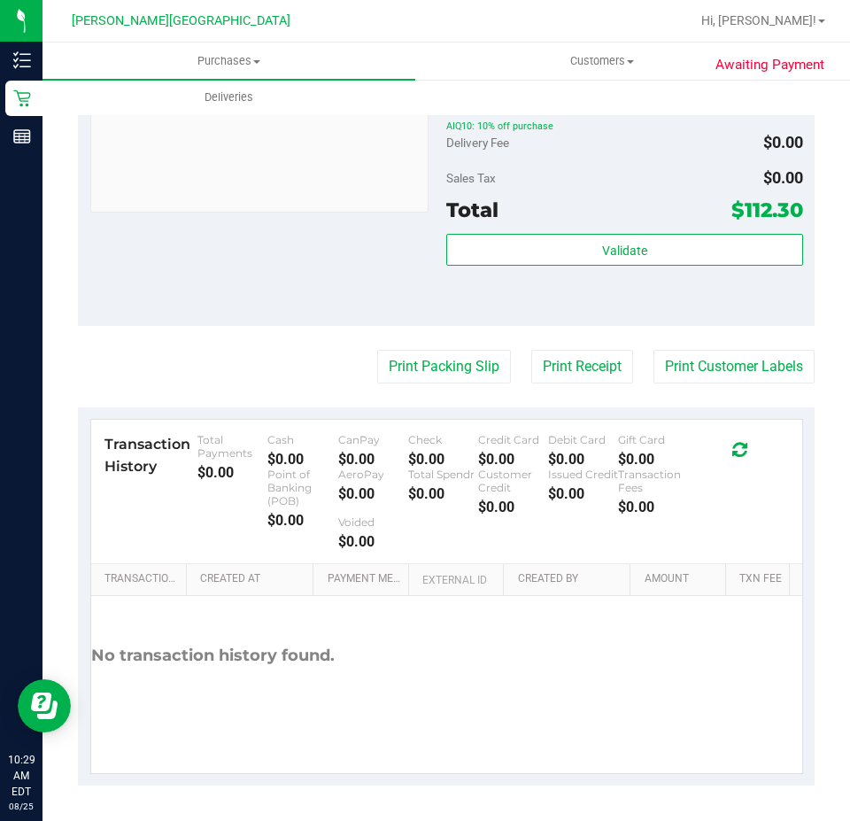
click at [462, 305] on div "Validate" at bounding box center [624, 274] width 357 height 80
click at [647, 184] on div "Sales Tax $0.00" at bounding box center [624, 178] width 357 height 32
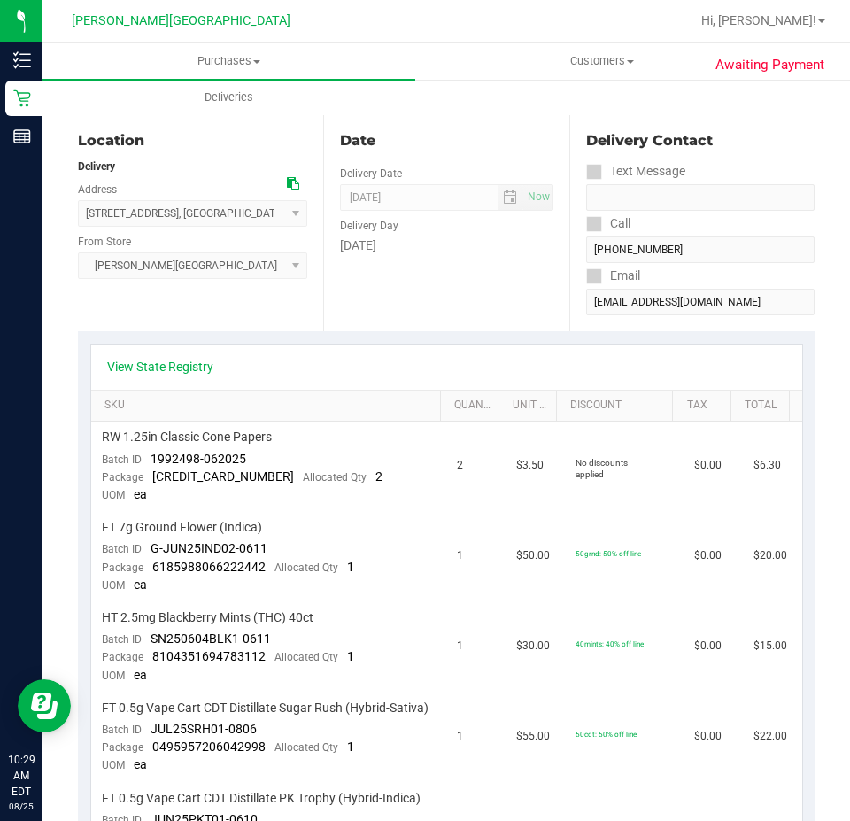
scroll to position [0, 0]
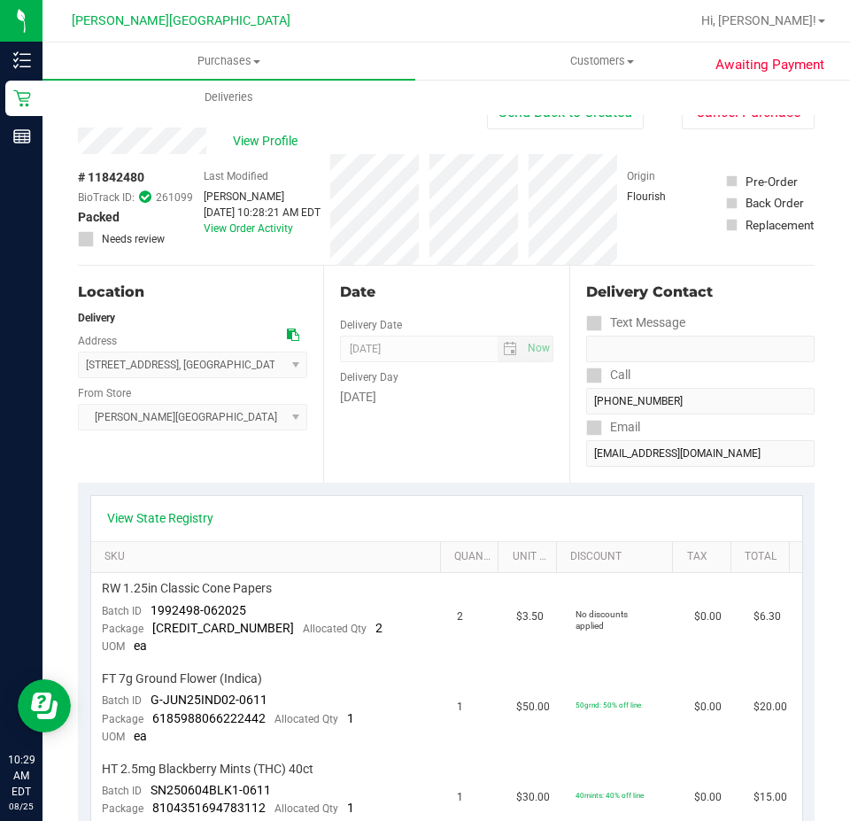
click at [677, 157] on div "Origin Flourish" at bounding box center [671, 209] width 89 height 111
click at [255, 91] on span "Deliveries" at bounding box center [229, 97] width 96 height 16
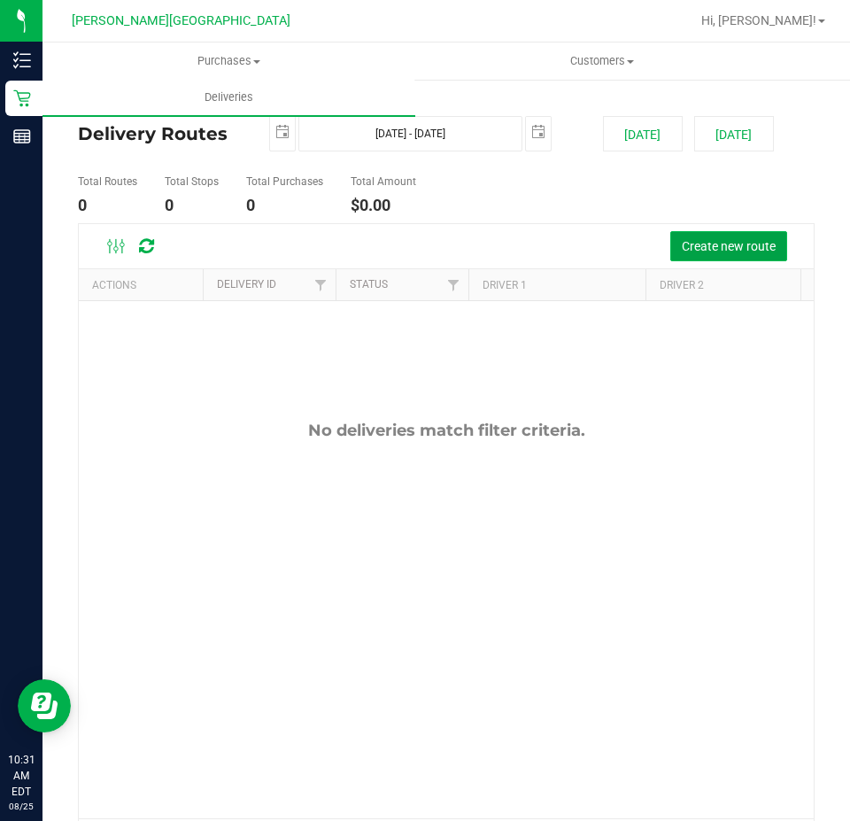
click at [682, 233] on button "Create new route" at bounding box center [728, 246] width 117 height 30
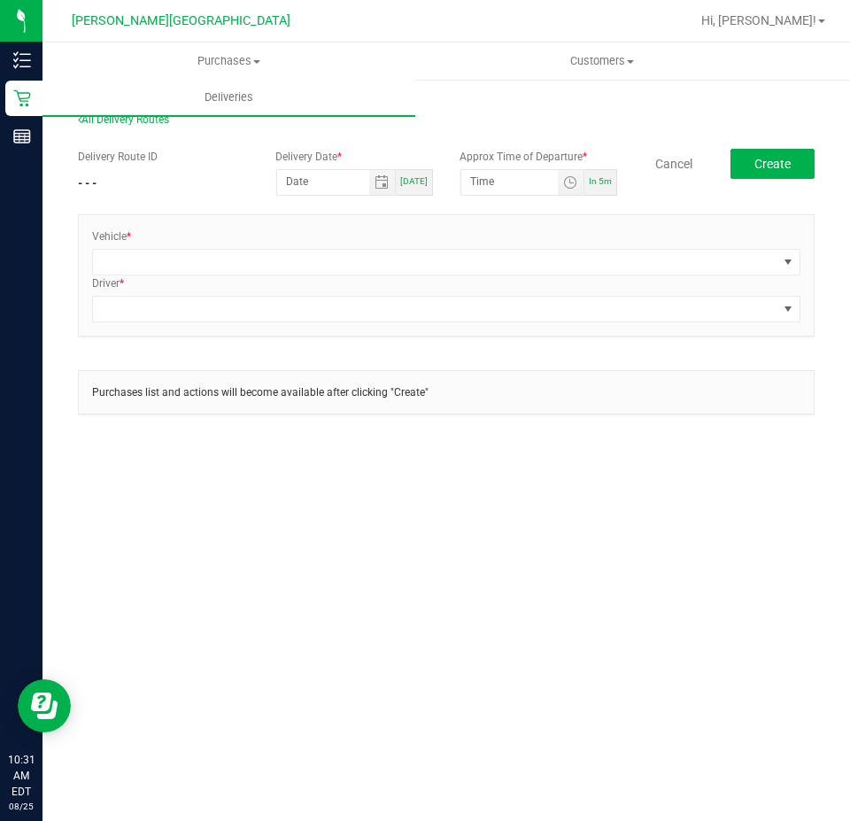
click at [428, 186] on div "[DATE]" at bounding box center [414, 182] width 37 height 27
type input "[DATE]"
type input "10:36 AM"
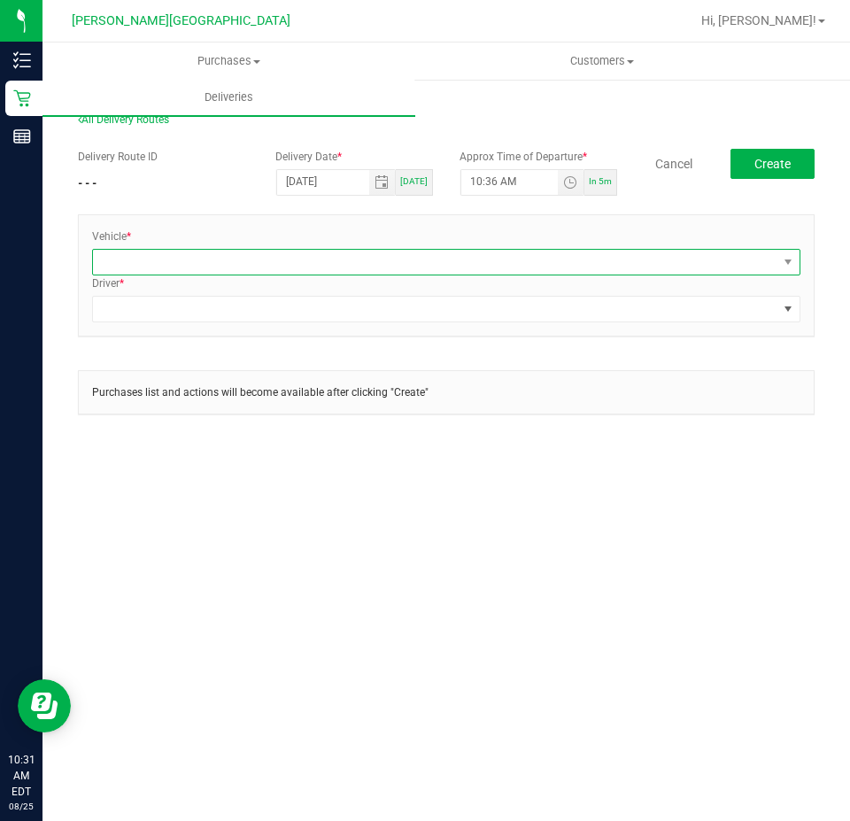
click at [327, 263] on span at bounding box center [435, 262] width 684 height 25
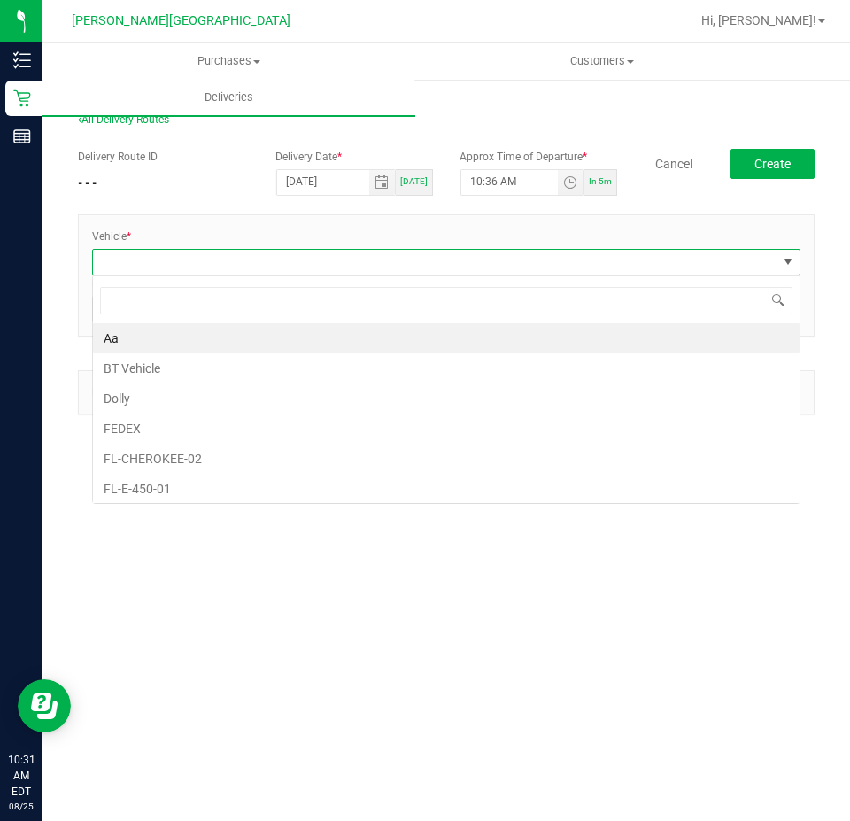
scroll to position [27, 708]
type input "esca"
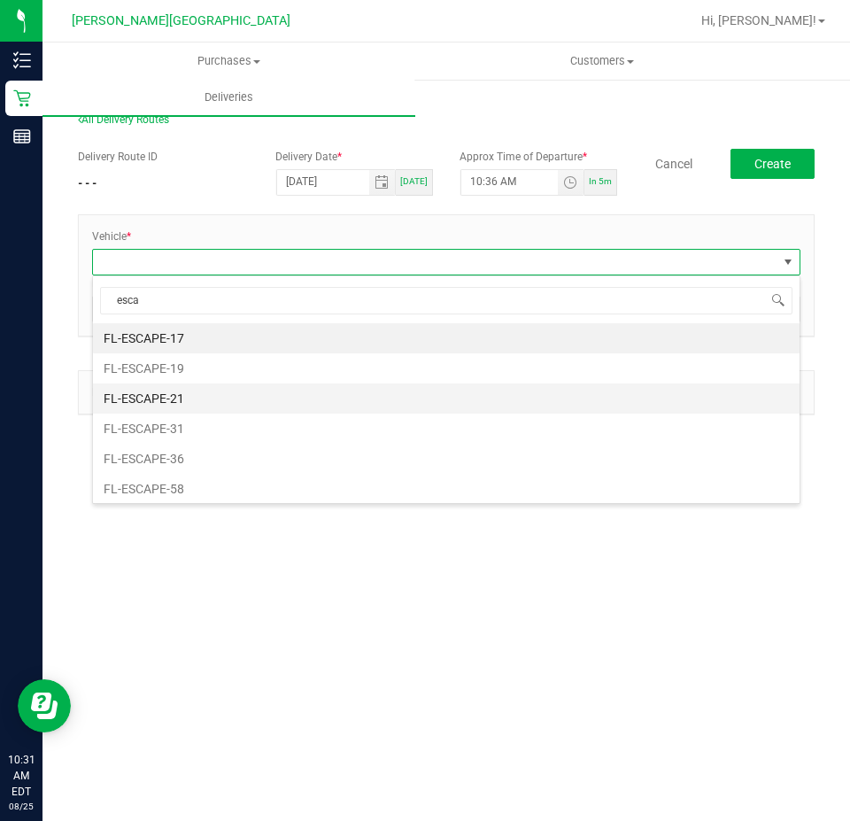
click at [244, 396] on li "FL-ESCAPE-21" at bounding box center [446, 398] width 706 height 30
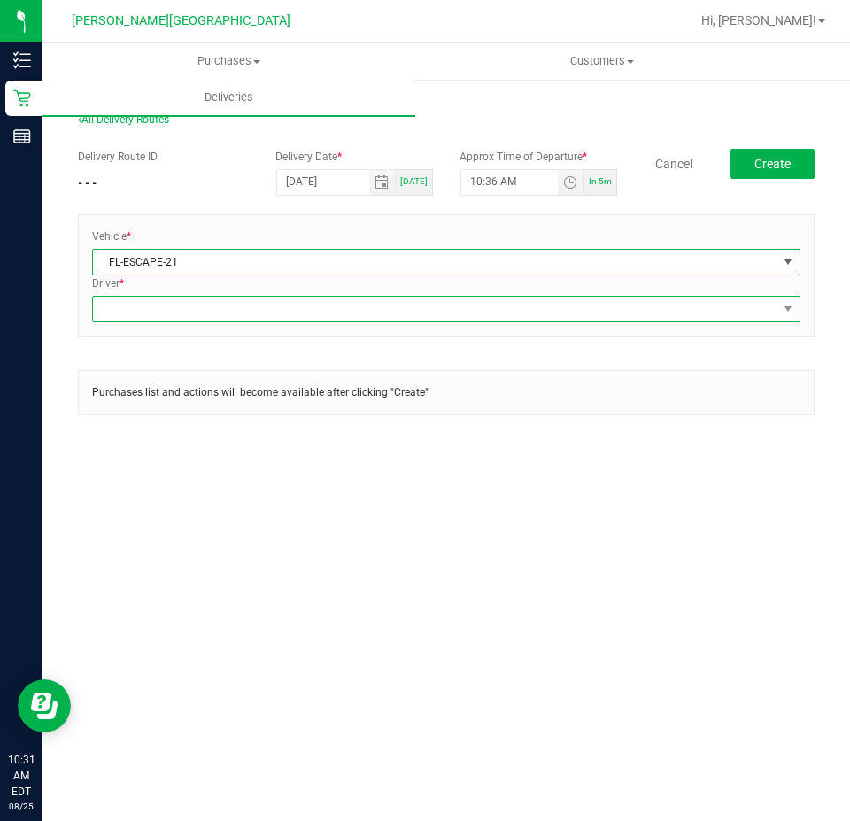
click at [233, 302] on span at bounding box center [435, 309] width 684 height 25
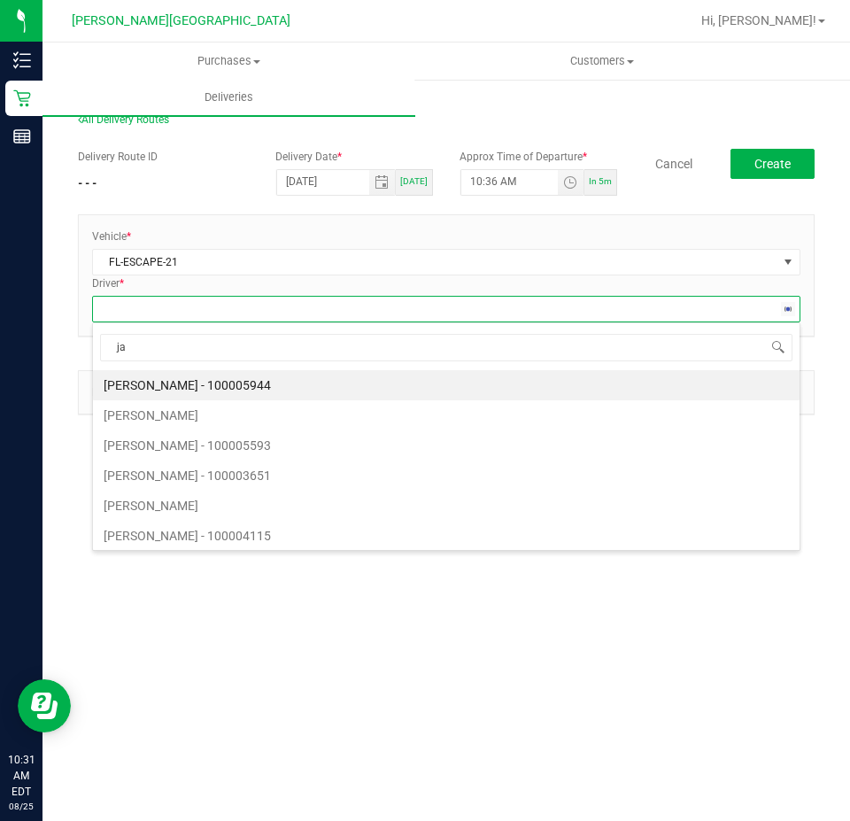
type input "jac"
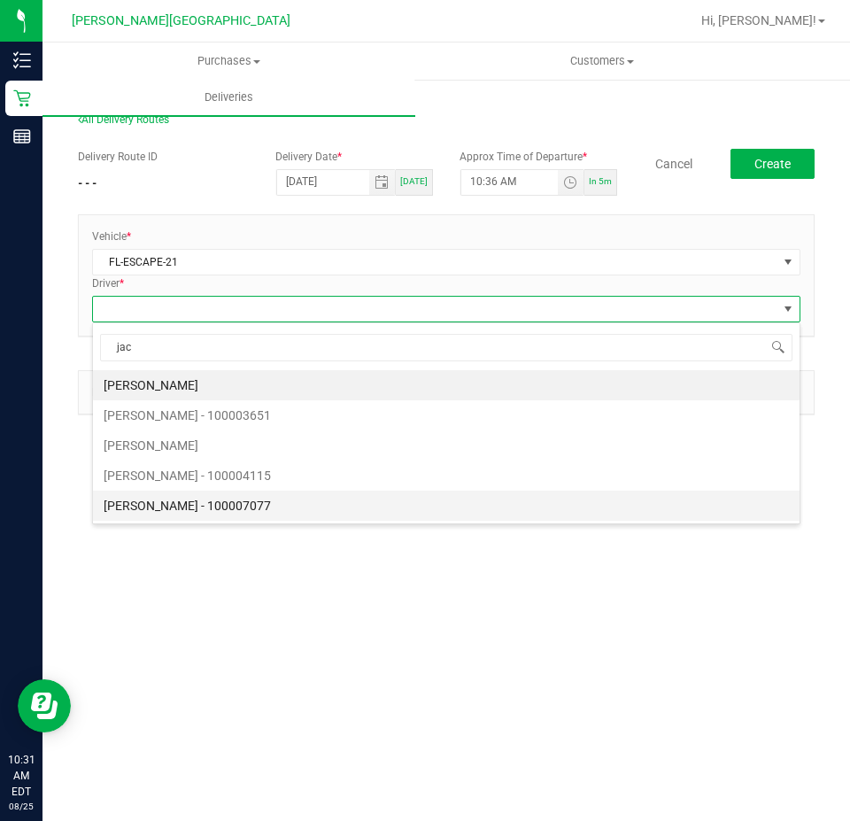
click at [249, 502] on li "Jacob Rubinton - 100007077" at bounding box center [446, 505] width 706 height 30
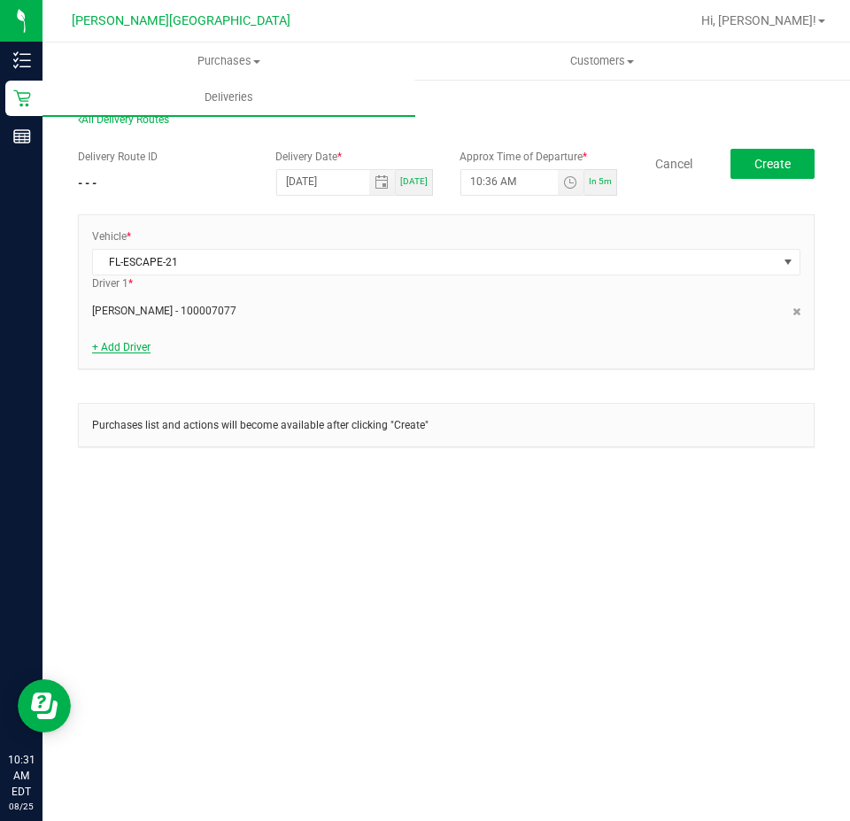
click at [135, 345] on link "+ Add Driver" at bounding box center [121, 347] width 58 height 12
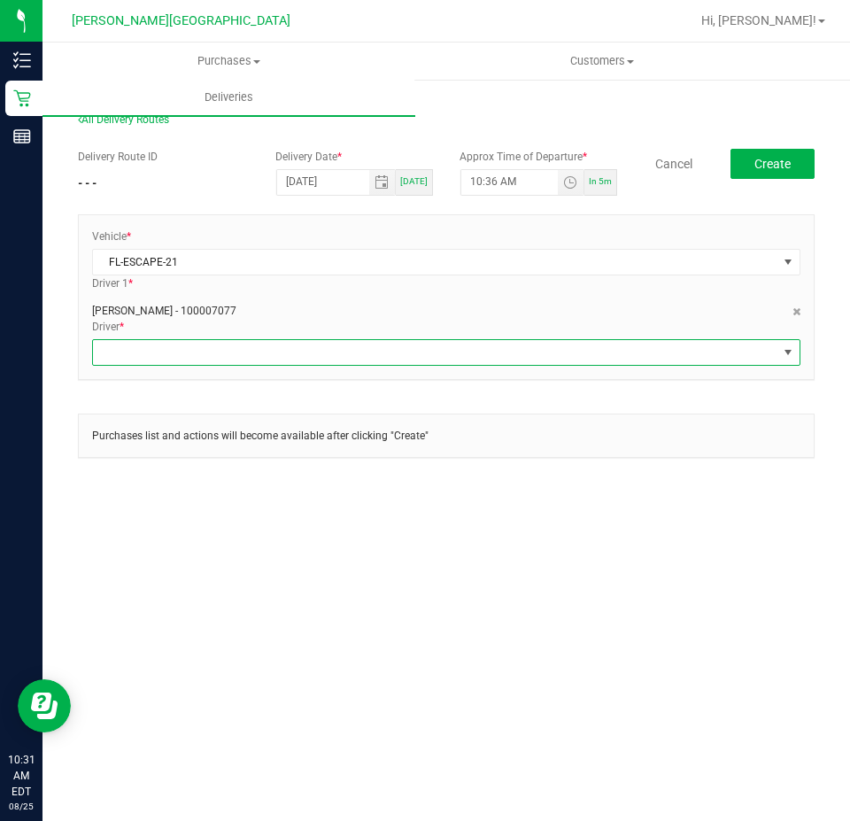
click at [144, 347] on span at bounding box center [435, 352] width 684 height 25
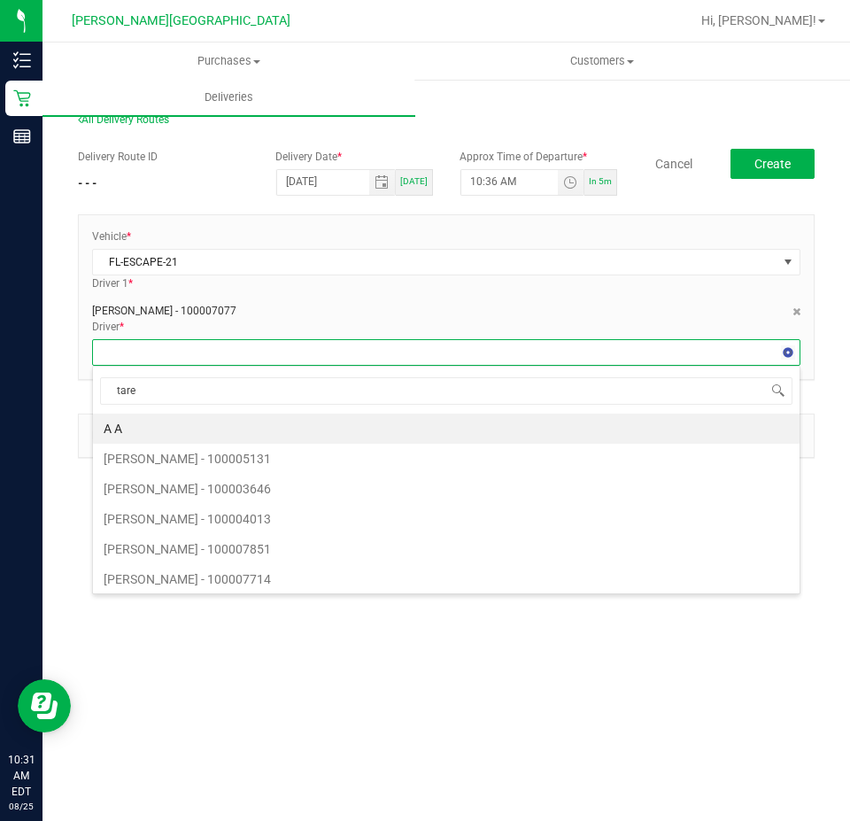
type input "tarek"
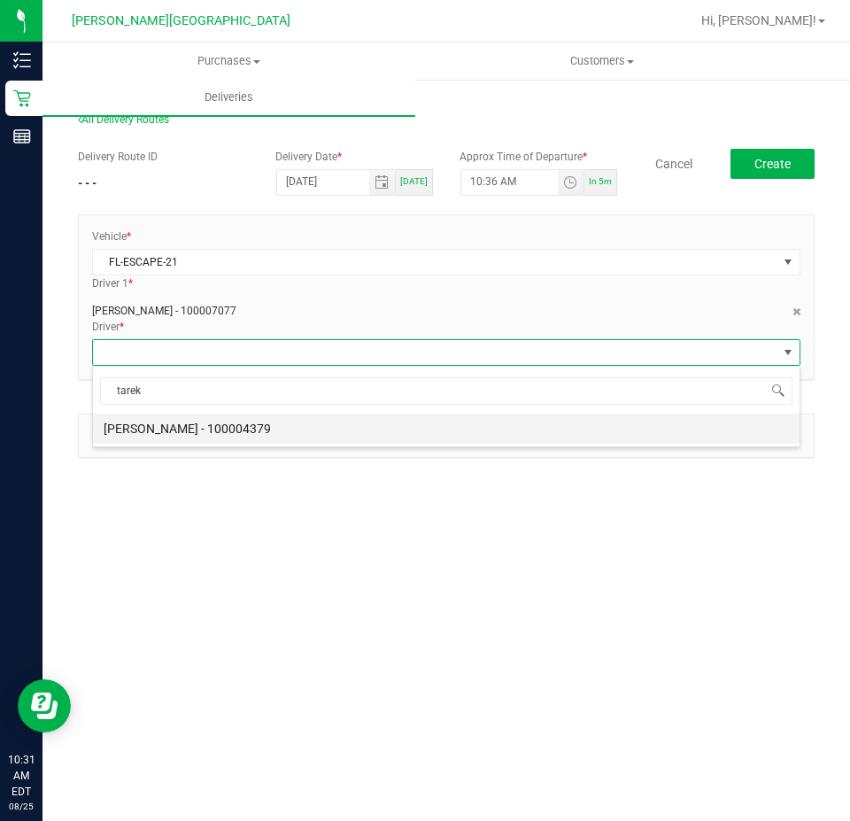
click at [236, 433] on li "Tarek Haverty - 100004379" at bounding box center [446, 428] width 706 height 30
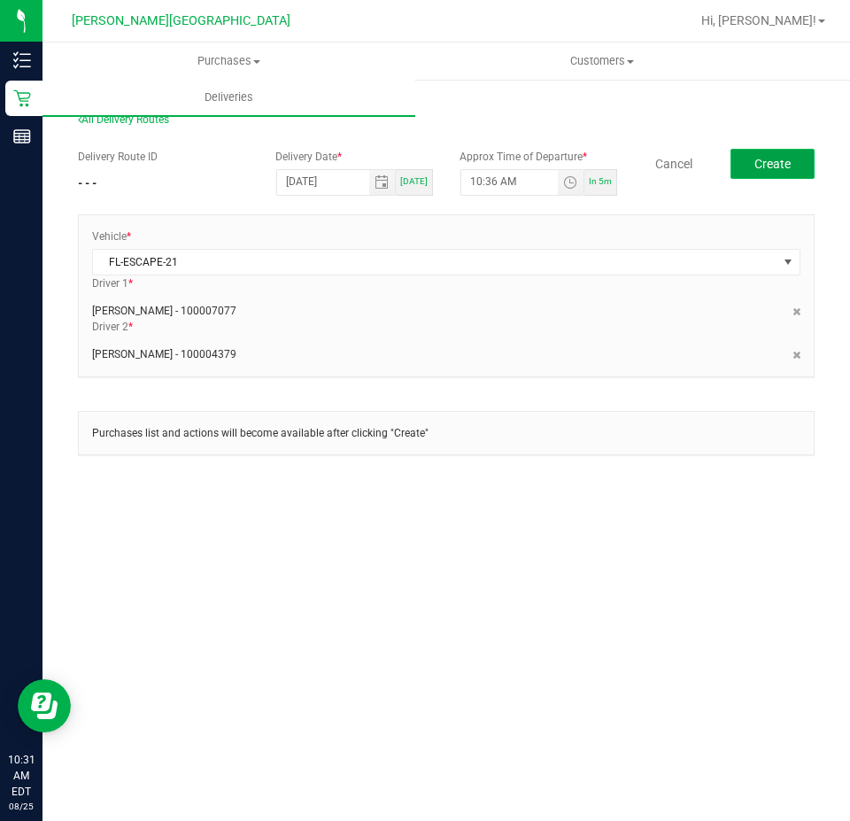
click at [757, 163] on span "Create" at bounding box center [772, 164] width 36 height 14
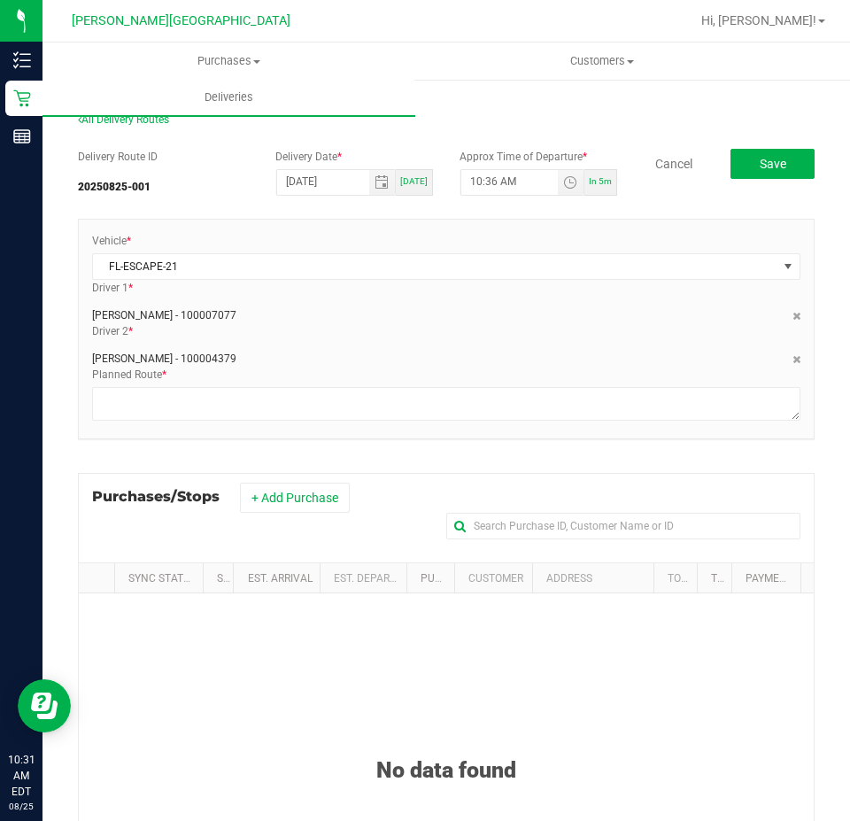
click at [601, 214] on div "Delivery Route ID 20250825-001 Delivery Date * 08/25/2025 Today Approx Time of …" at bounding box center [446, 652] width 737 height 1035
click at [287, 506] on button "+ Add Purchase" at bounding box center [295, 497] width 110 height 30
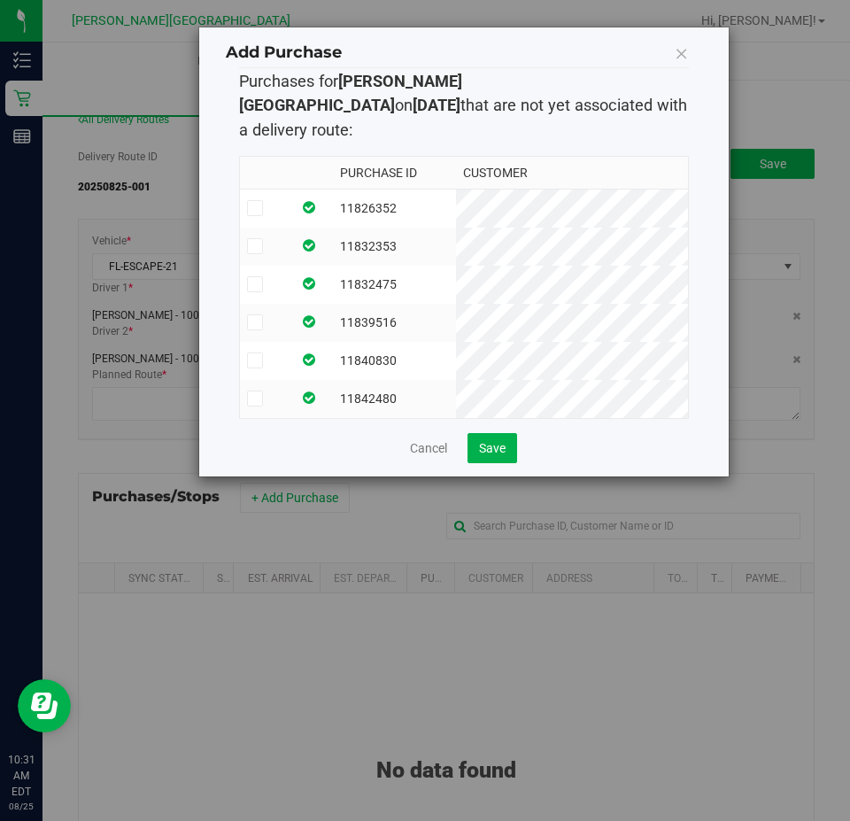
click at [333, 189] on td at bounding box center [312, 208] width 42 height 39
click at [365, 228] on td "11832353" at bounding box center [394, 247] width 123 height 38
click at [366, 266] on td "11832475" at bounding box center [394, 285] width 123 height 38
click at [364, 304] on td "11839516" at bounding box center [394, 323] width 123 height 38
click at [360, 342] on td "11840830" at bounding box center [394, 361] width 123 height 38
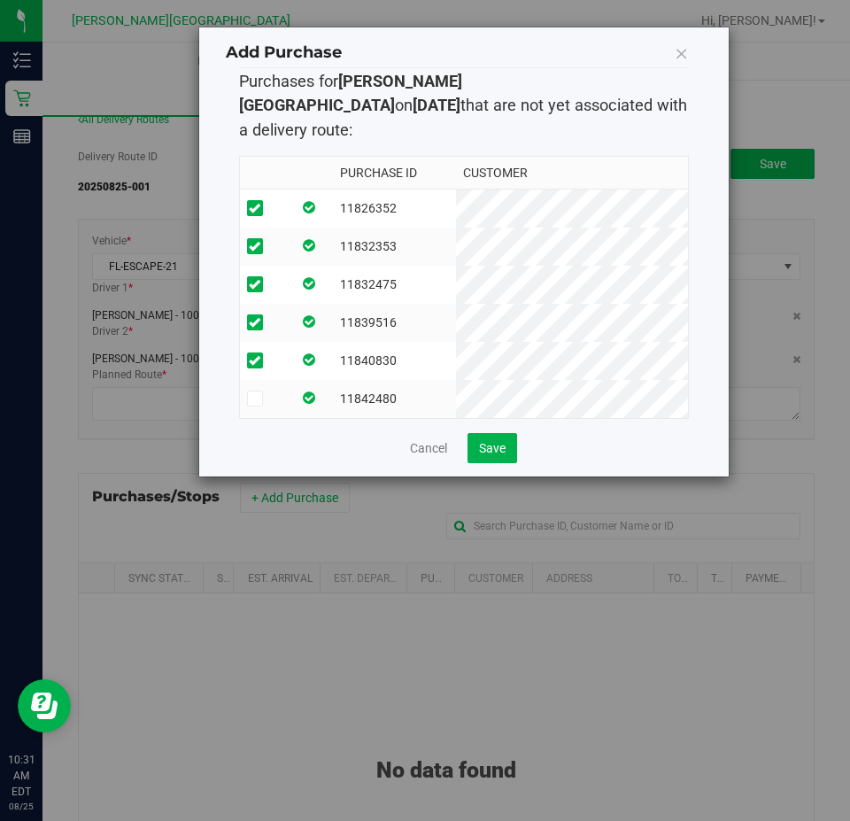
click at [333, 384] on td at bounding box center [312, 399] width 42 height 38
click at [485, 441] on span "Save" at bounding box center [492, 448] width 27 height 14
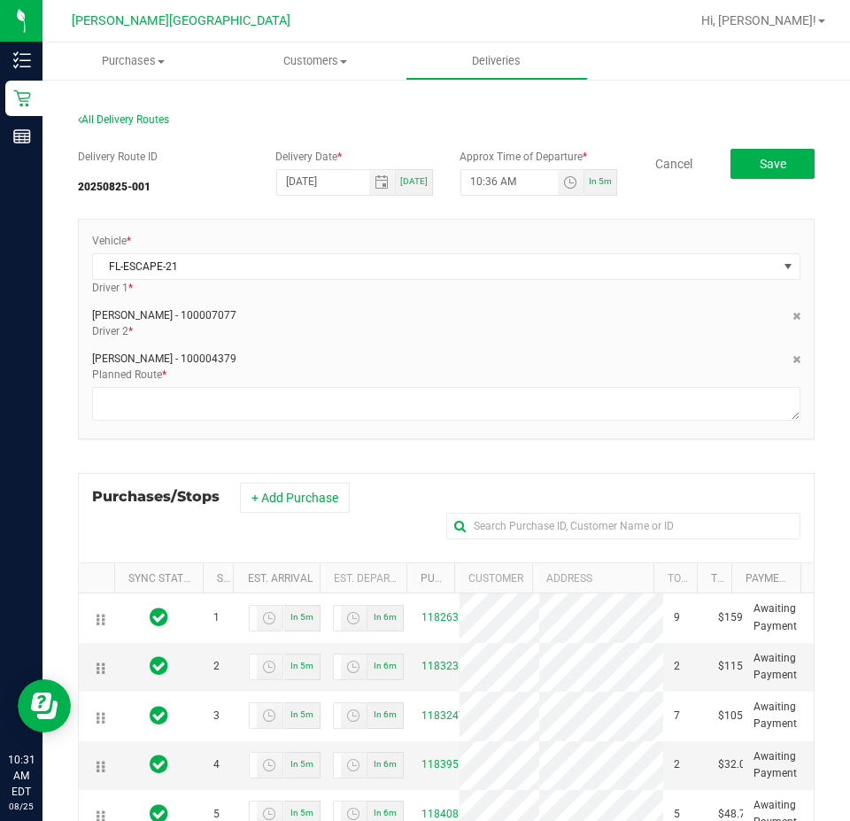
click at [468, 323] on div "Driver 2 * Tarek Haverty - 100004379" at bounding box center [446, 344] width 735 height 43
click at [414, 353] on div "Tarek Haverty - 100004379" at bounding box center [446, 354] width 708 height 23
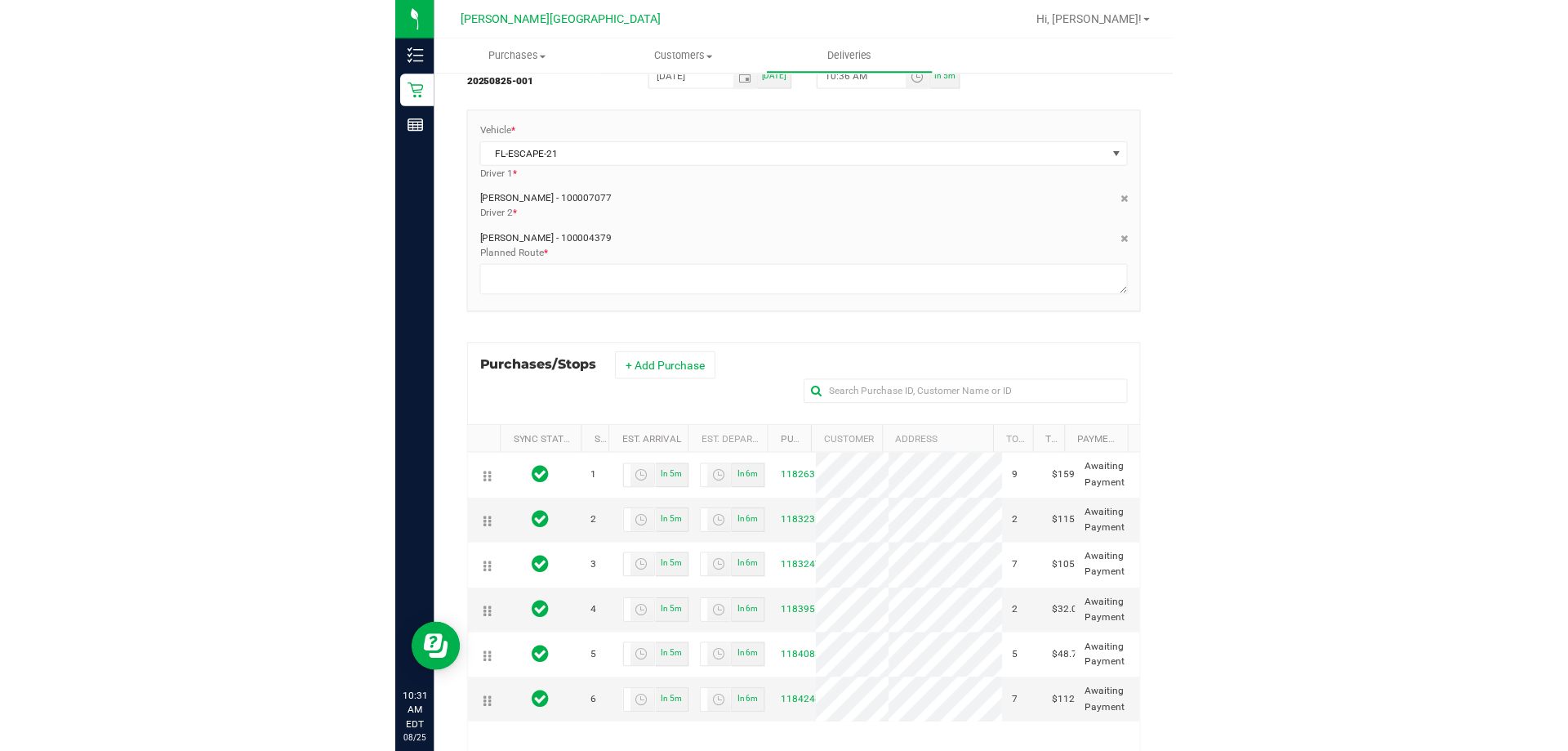
scroll to position [245, 0]
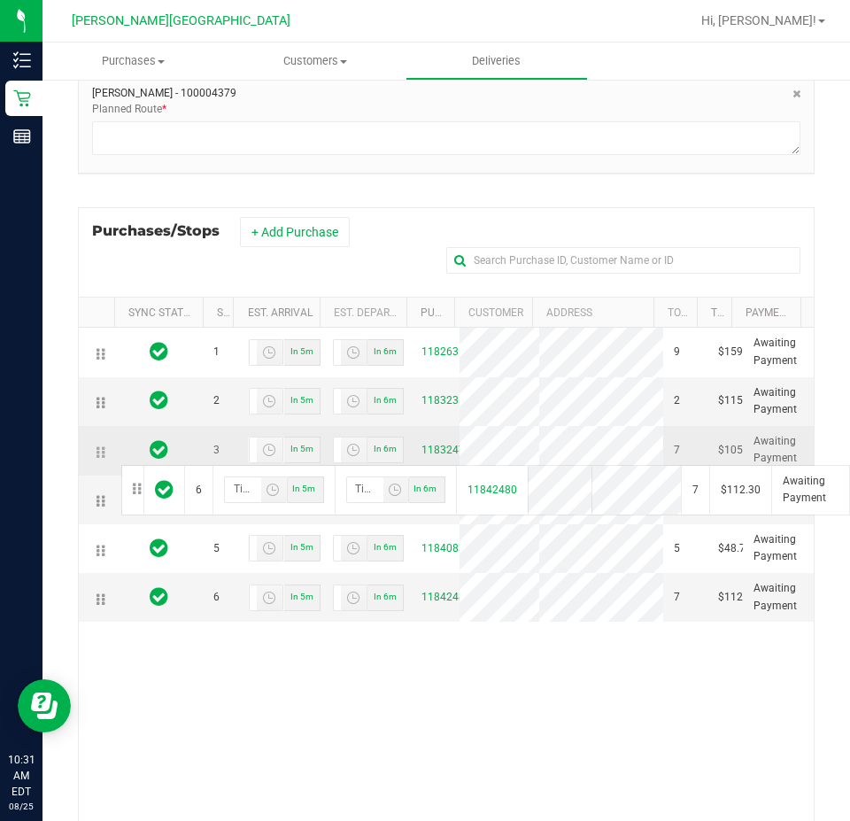
drag, startPoint x: 96, startPoint y: 613, endPoint x: 119, endPoint y: 463, distance: 151.4
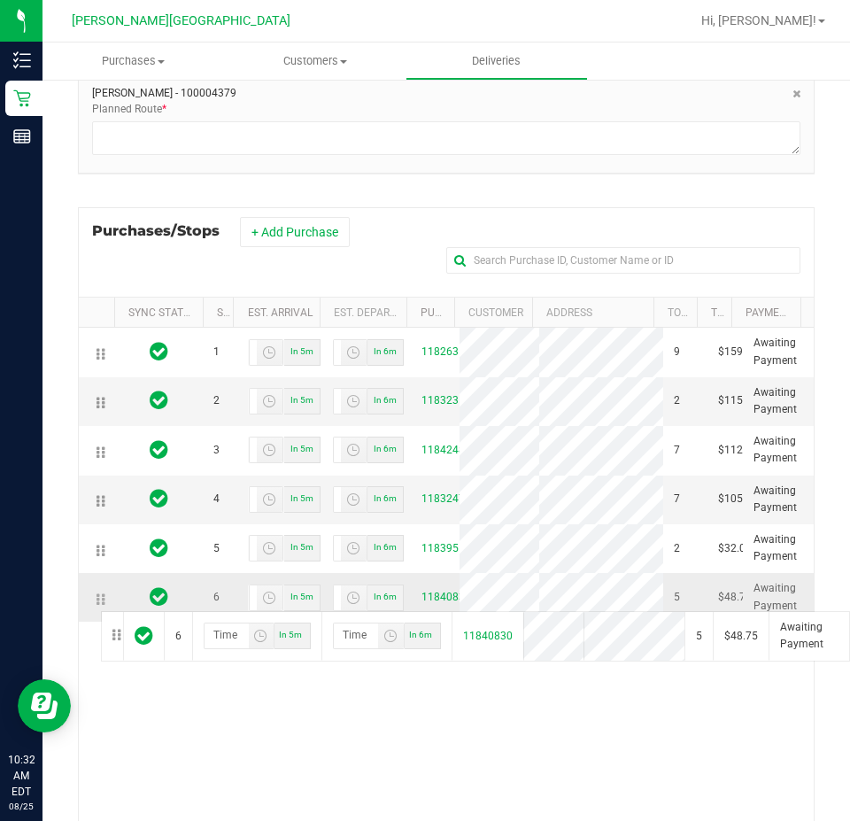
click at [98, 606] on icon at bounding box center [97, 599] width 3 height 14
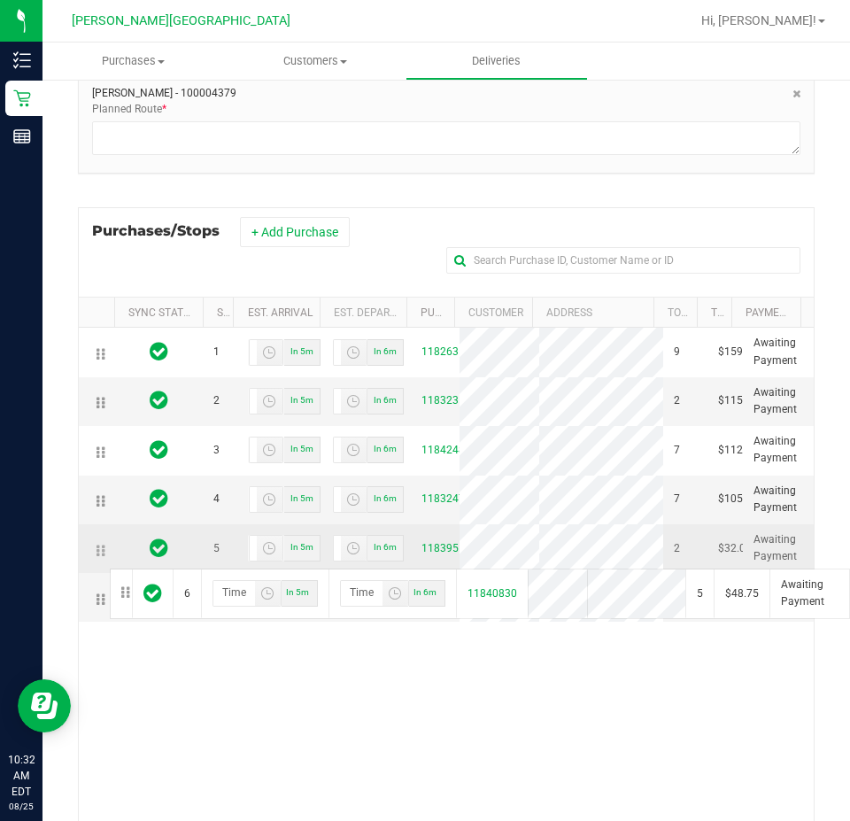
drag, startPoint x: 99, startPoint y: 617, endPoint x: 113, endPoint y: 555, distance: 63.6
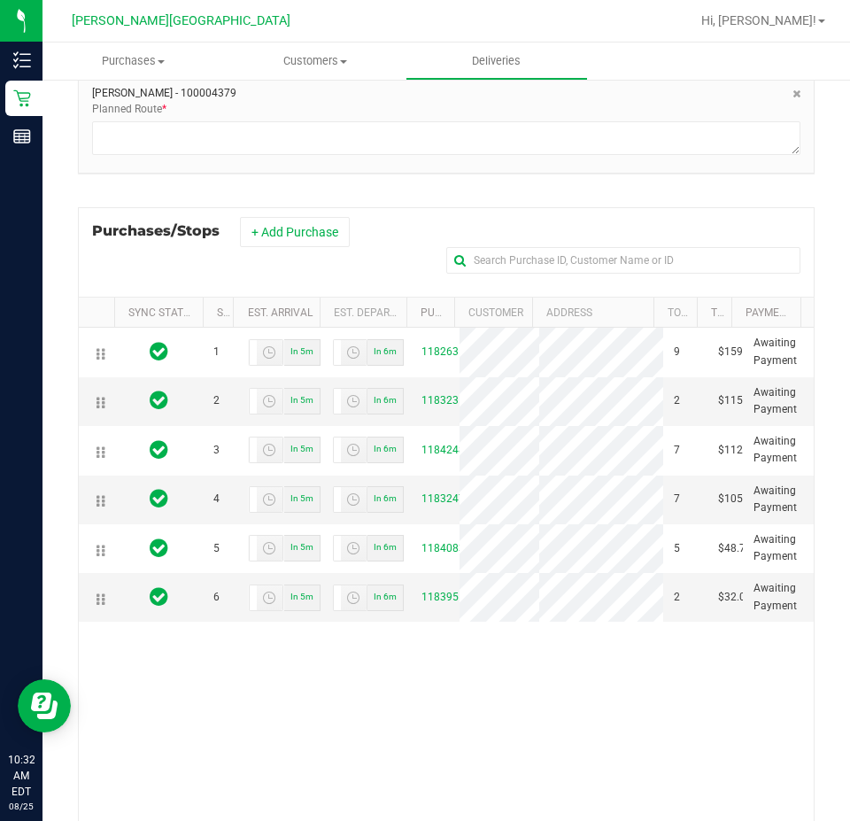
click at [479, 197] on div "Delivery Route ID 20250825-001 Delivery Date * 08/25/2025 Today Approx Time of …" at bounding box center [446, 387] width 737 height 1035
click at [306, 653] on div "1 In 5m In 6m 11826352 9 $159.00 Awaiting Payment 2 In 5m In 6m 11832353 2 $115…" at bounding box center [446, 586] width 735 height 517
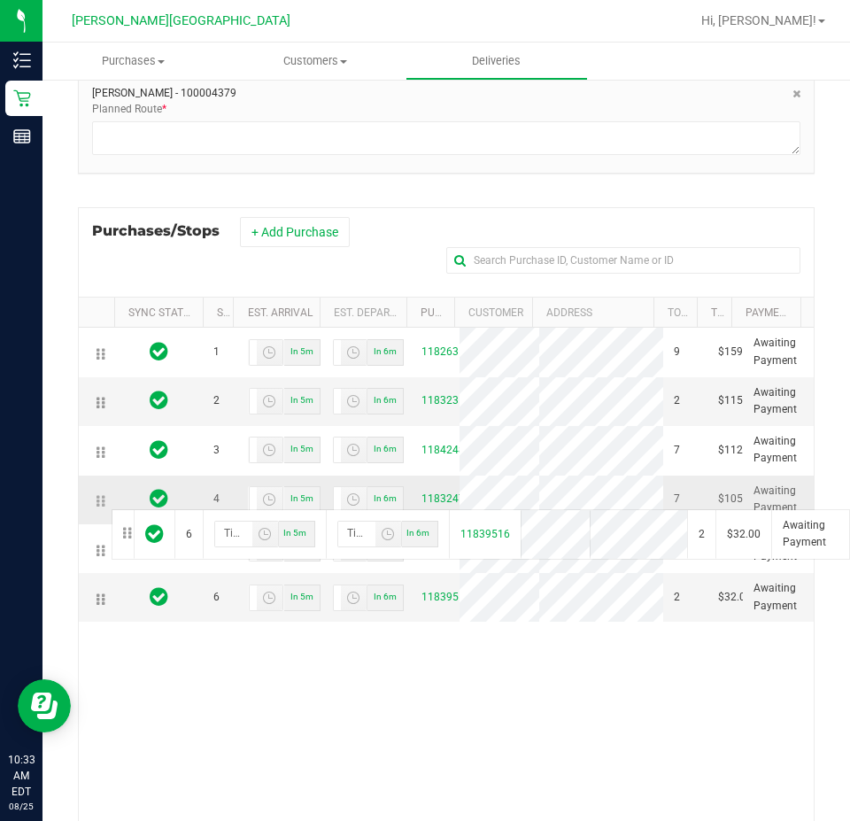
drag, startPoint x: 100, startPoint y: 612, endPoint x: 104, endPoint y: 507, distance: 104.6
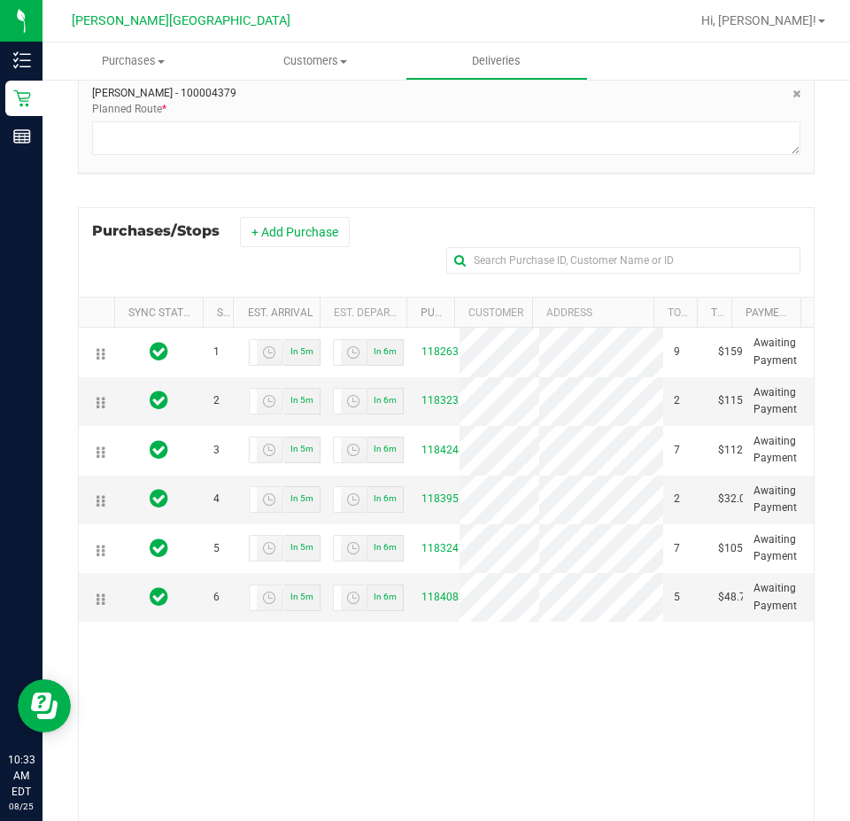
click at [512, 691] on div "1 In 5m In 6m 11826352 9 $159.00 Awaiting Payment 2 In 5m In 6m 11832353 2 $115…" at bounding box center [446, 586] width 735 height 517
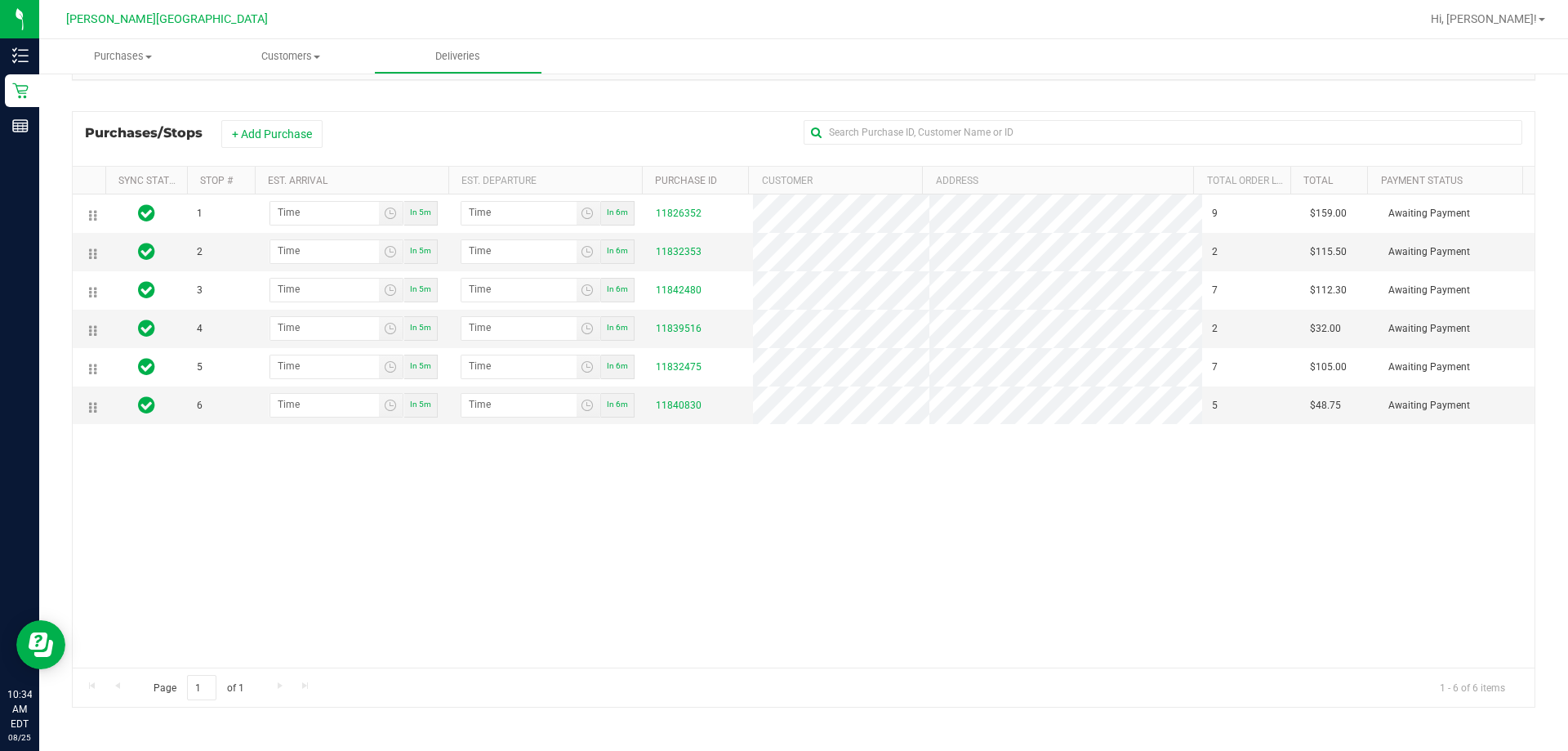
scroll to position [202, 0]
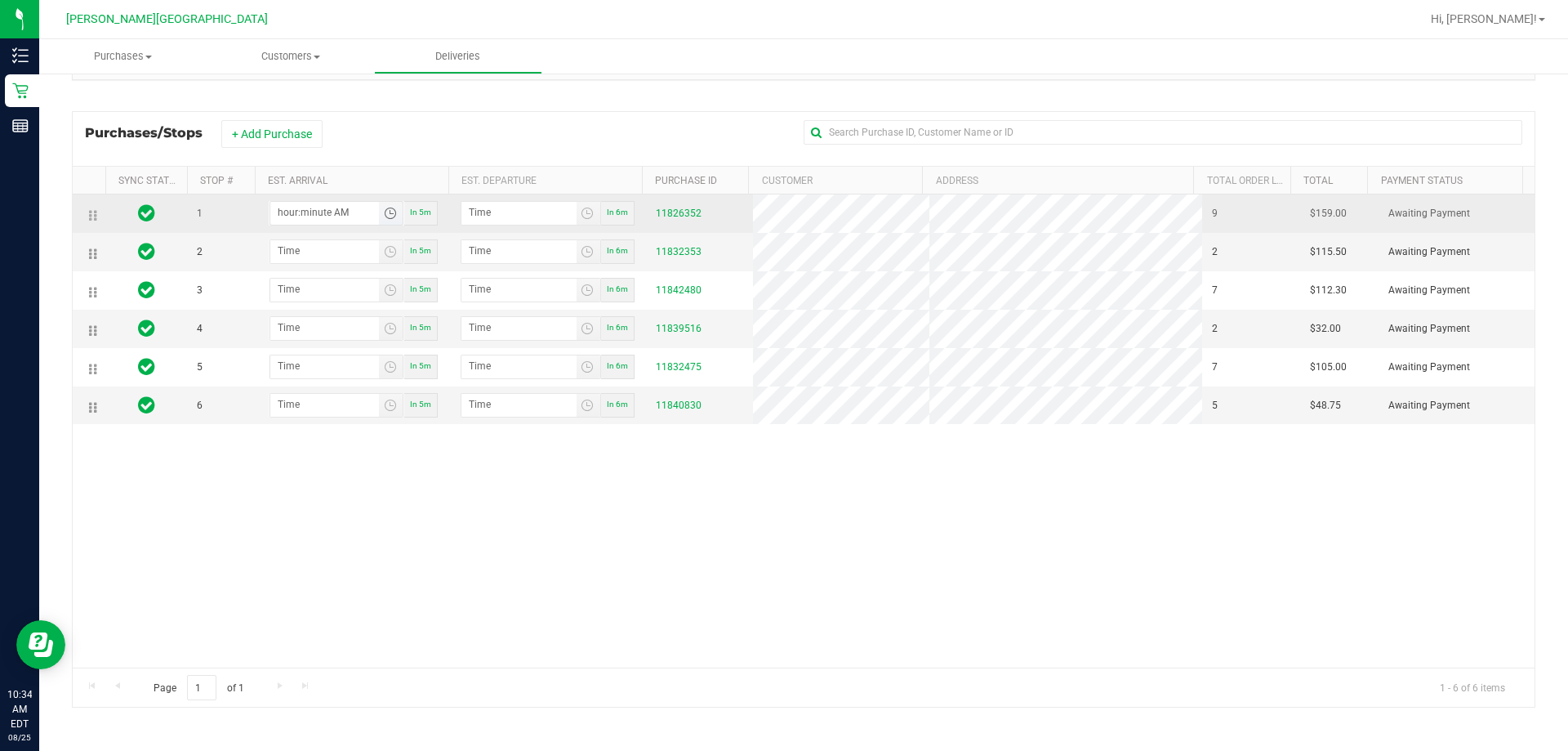
click at [303, 205] on input "hour:minute AM" at bounding box center [325, 212] width 109 height 20
type input "11:00 AM"
type input "11:01 AM"
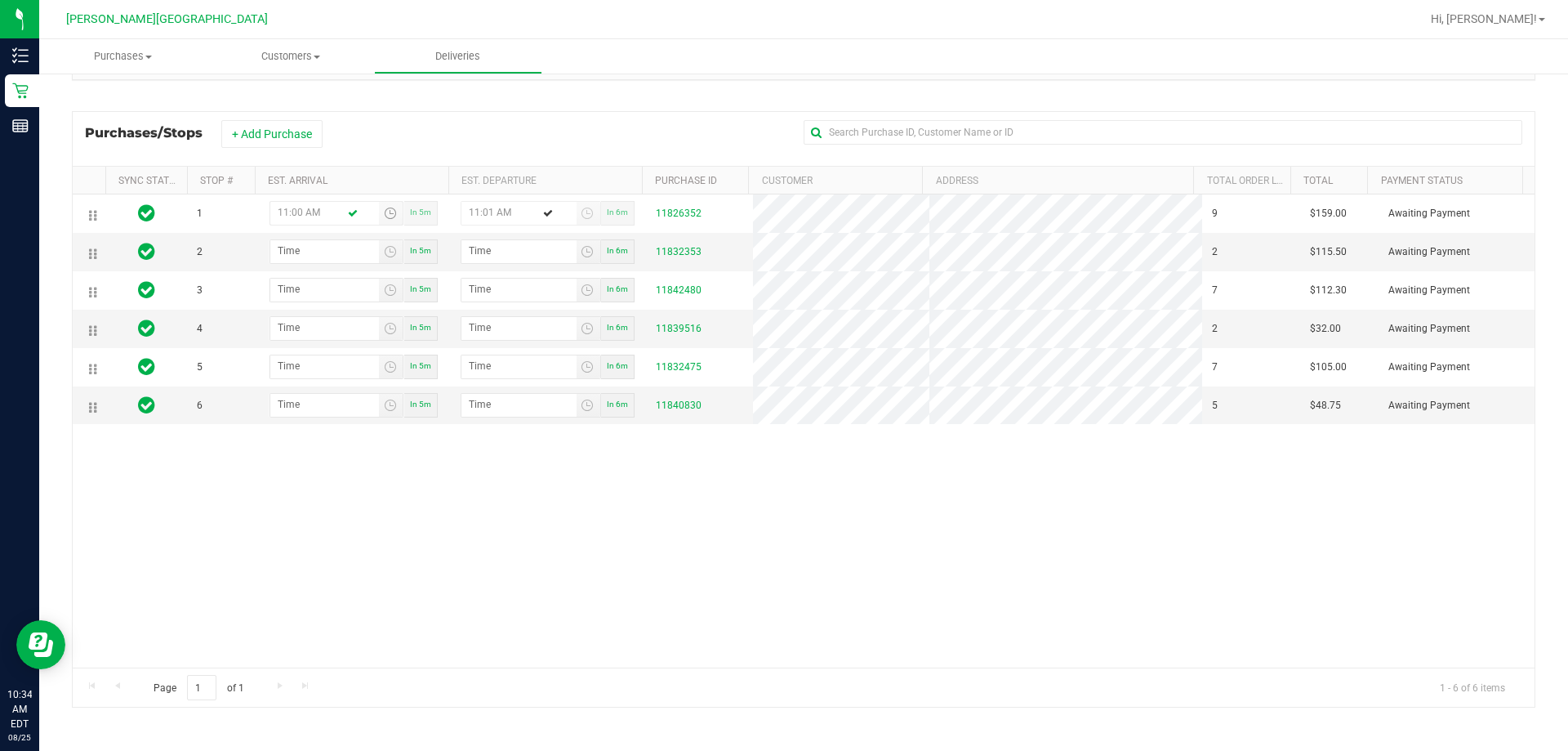
type input "11:00 AM"
click at [412, 478] on div "1 11:00 AM In 5m 11:01 AM In 6m 11826352 9 $159.00 Awaiting Payment 2 In 5m In …" at bounding box center [803, 431] width 1462 height 473
click at [303, 253] on input "hour:minute AM" at bounding box center [325, 250] width 109 height 20
type input "11:01 AM"
type input "11:02 AM"
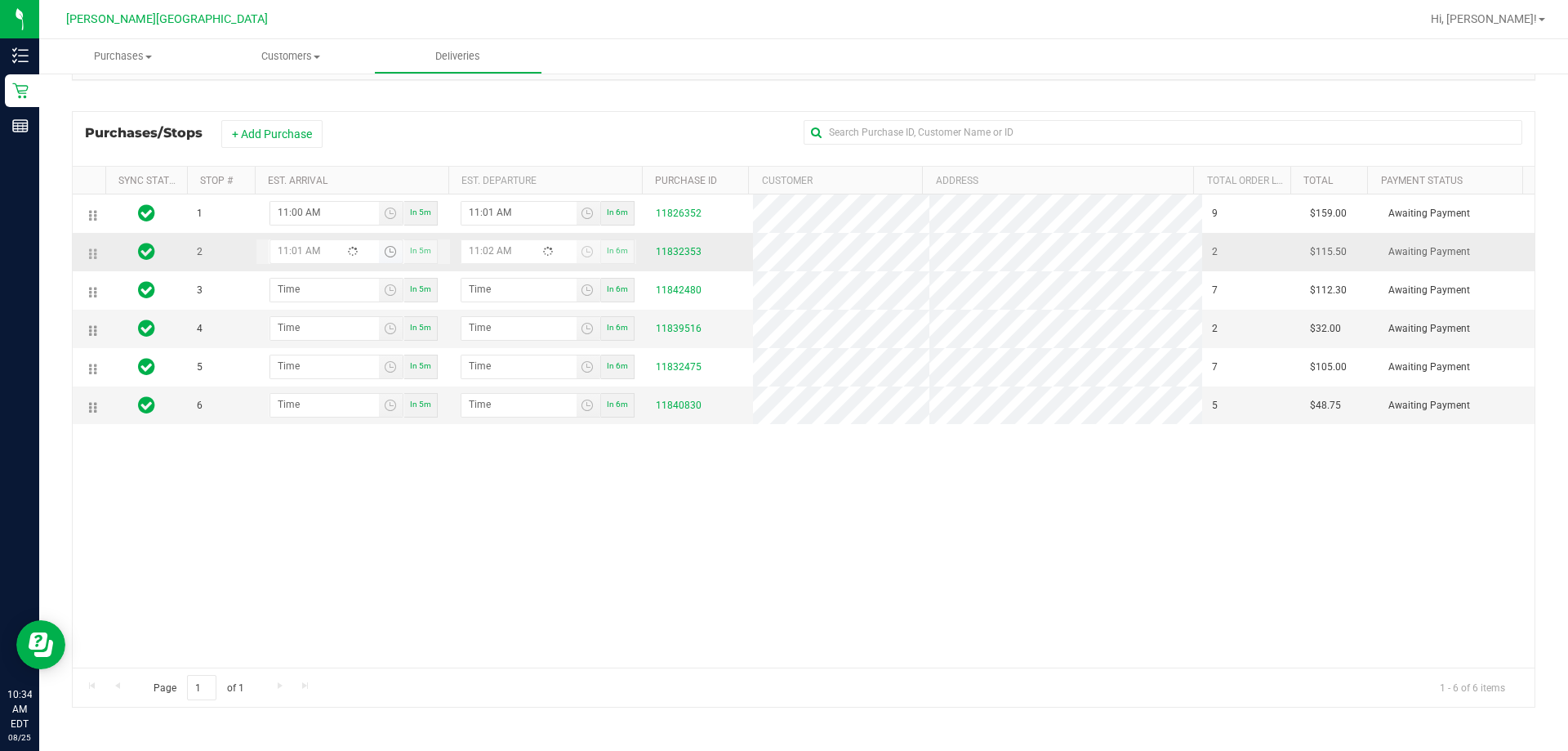
type input "11:12 AM"
type input "11:13 AM"
click at [294, 250] on input "11:12 AM" at bounding box center [325, 250] width 109 height 20
type input "11:51 AM"
type input "11:52 AM"
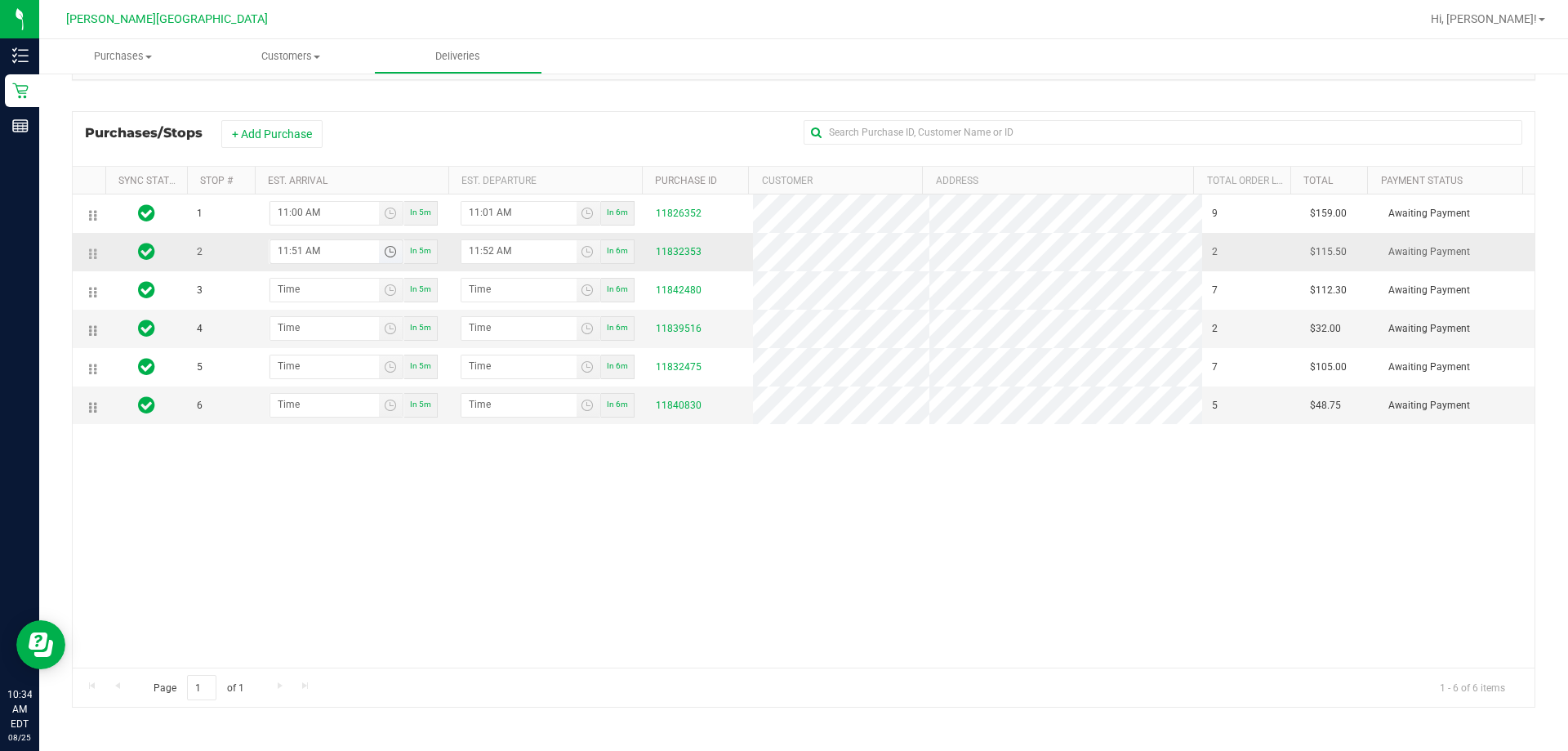
click at [294, 250] on input "11:51 AM" at bounding box center [325, 250] width 109 height 20
click at [294, 250] on input "11:11 AM" at bounding box center [325, 250] width 109 height 20
click at [279, 246] on input "11:11 AM" at bounding box center [325, 250] width 109 height 20
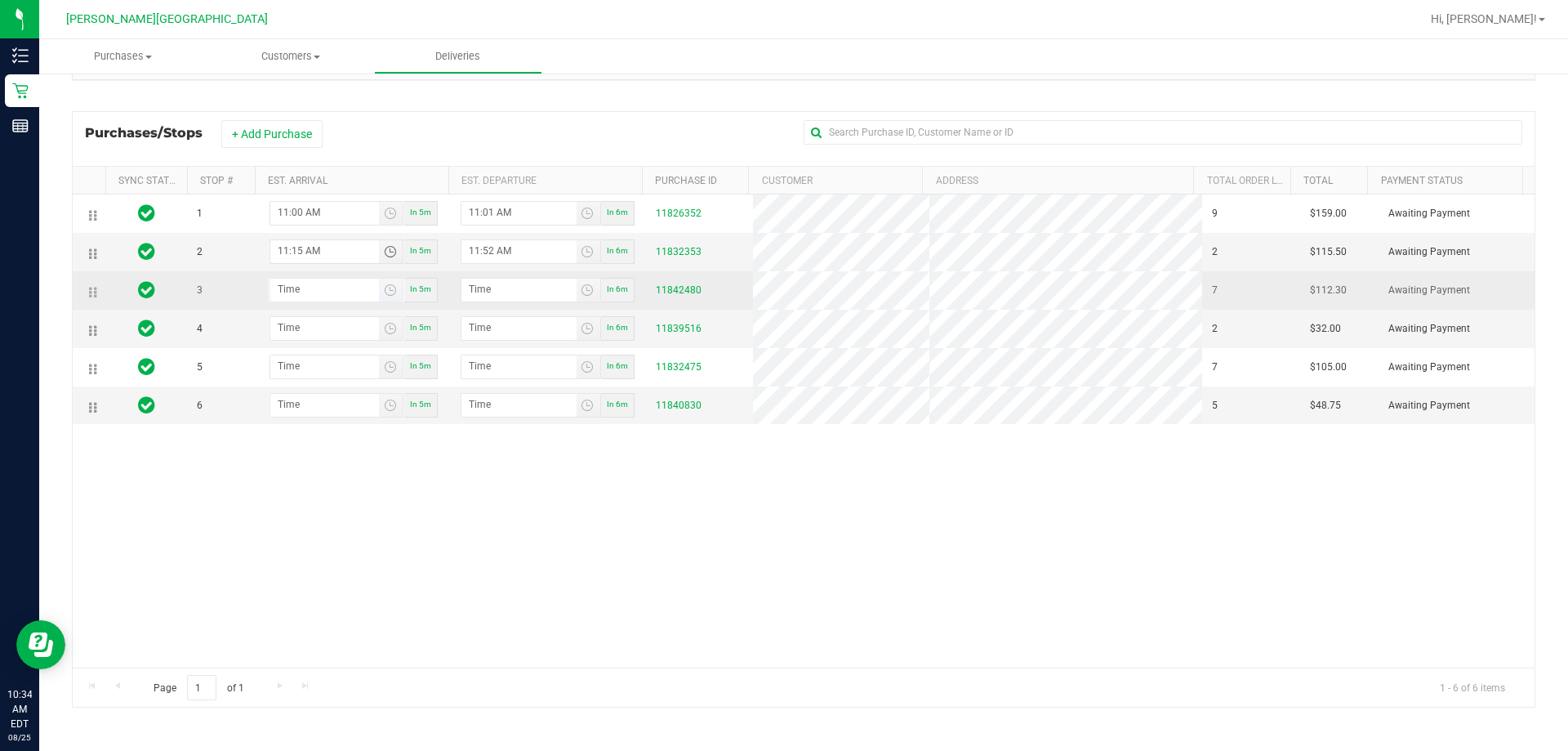
type input "11:15 AM"
click at [313, 286] on input "hour:minute AM" at bounding box center [325, 289] width 109 height 20
type input "11:05 AM"
type input "11:06 AM"
type input "11:50 AM"
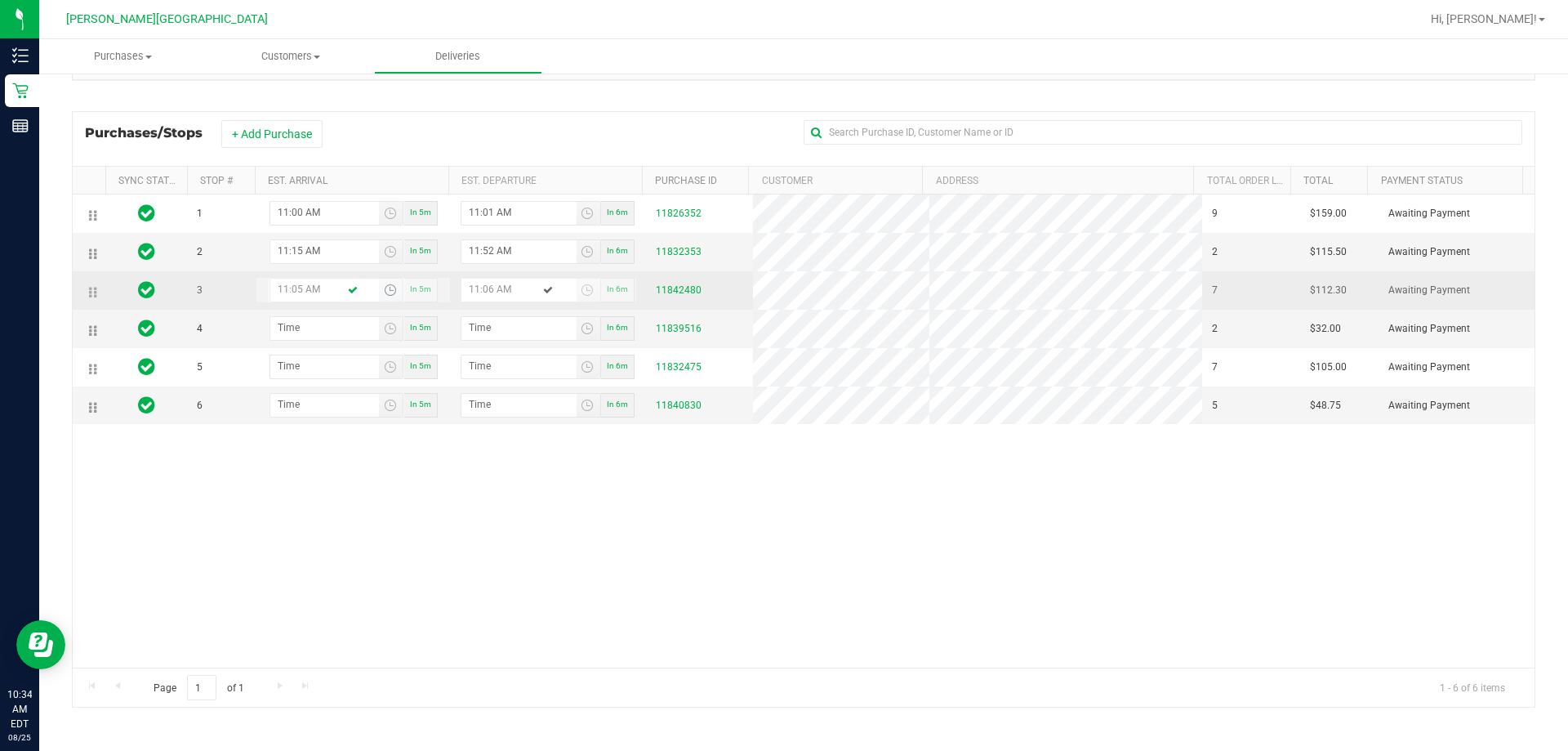
type input "11:51 AM"
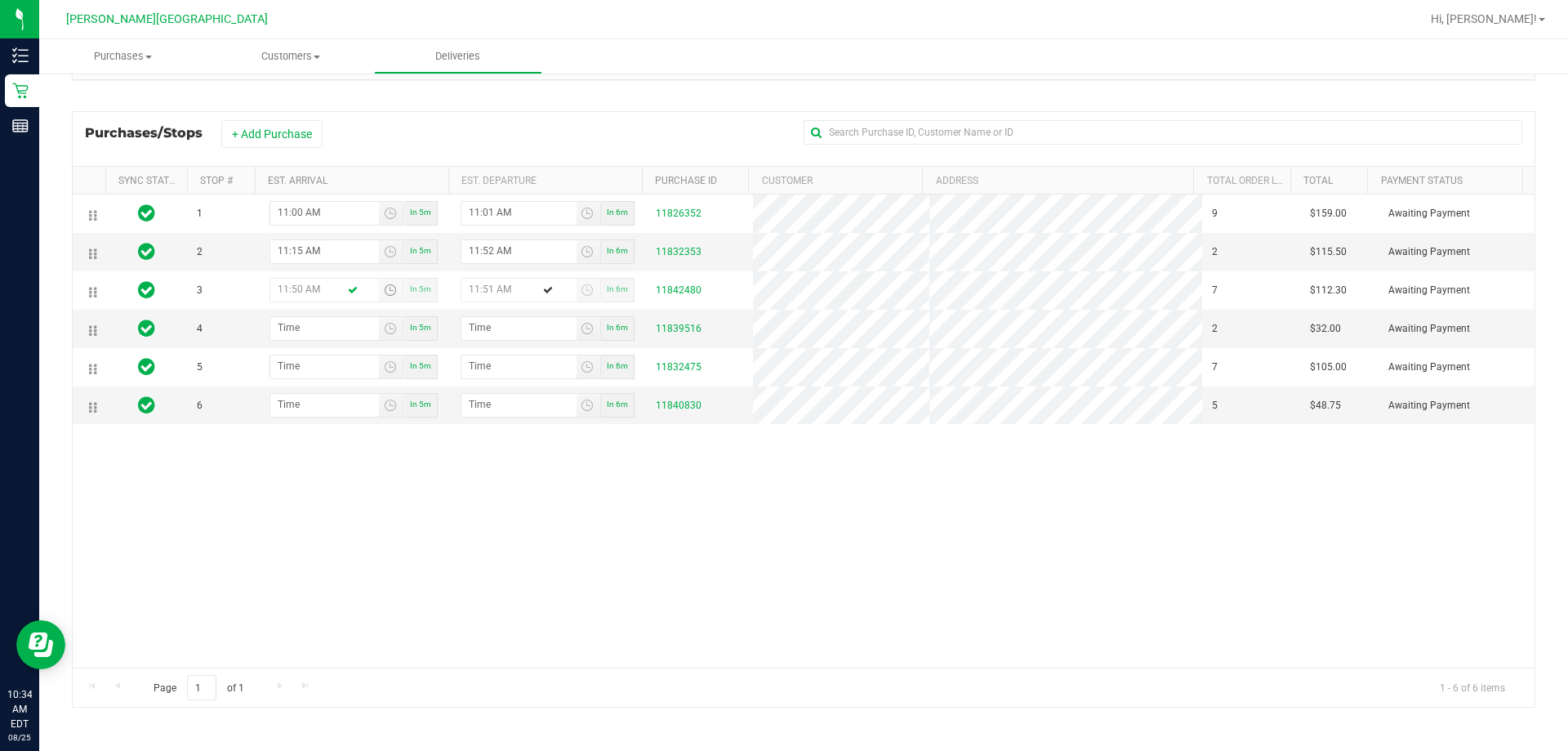
type input "11:50 AM"
click at [339, 506] on div "1 11:00 AM In 5m 11:01 AM In 6m 11826352 9 $159.00 Awaiting Payment 2 11:15 AM …" at bounding box center [803, 431] width 1462 height 473
click at [315, 328] on input "hour:minute AM" at bounding box center [325, 327] width 109 height 20
type input "12:01 AM"
type input "12:02 AM"
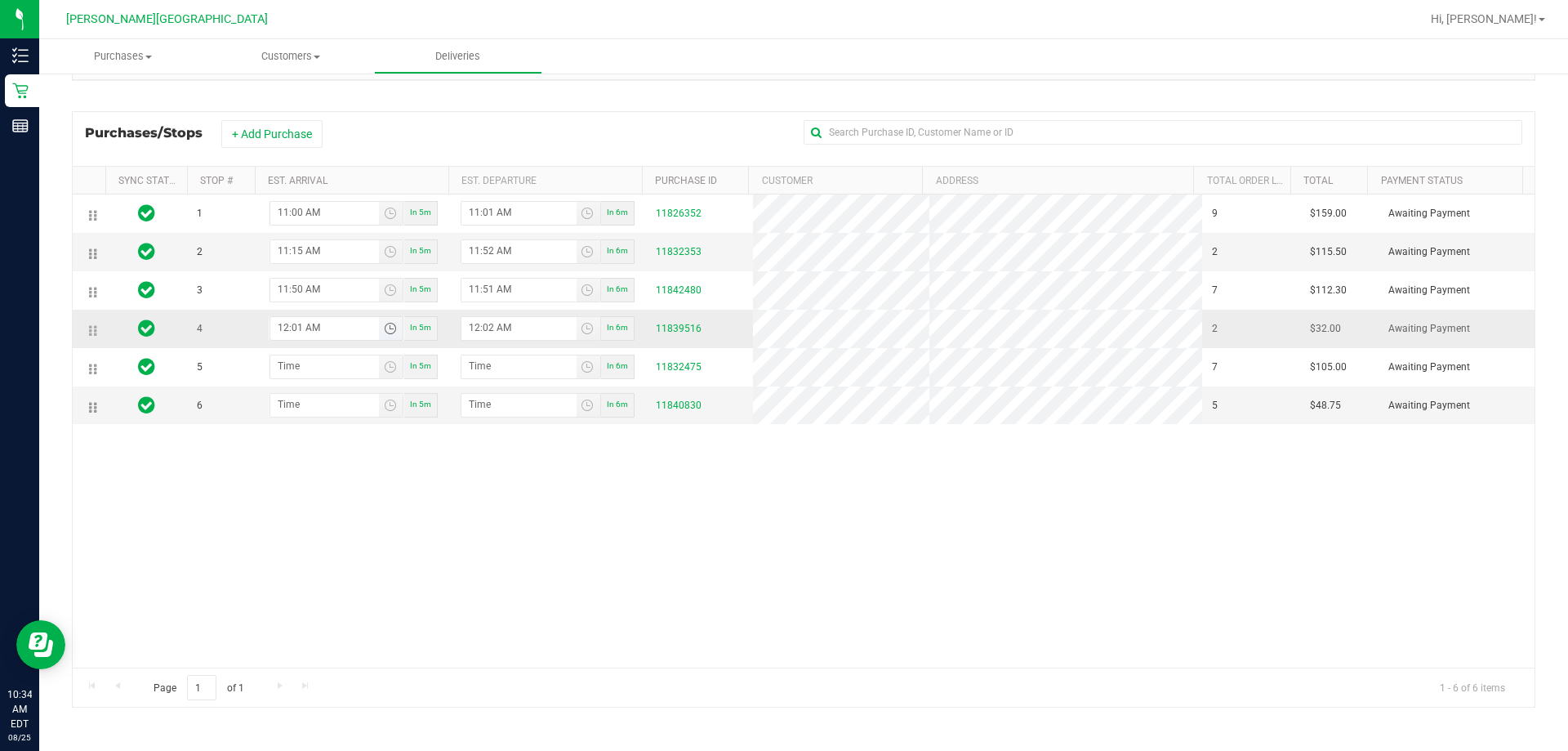
type input "12:15 AM"
type input "12:16 AM"
click at [298, 329] on input "12:15 AM" at bounding box center [325, 327] width 109 height 20
click at [316, 328] on input "12:00 AM" at bounding box center [325, 327] width 109 height 20
type input "12:00 PM"
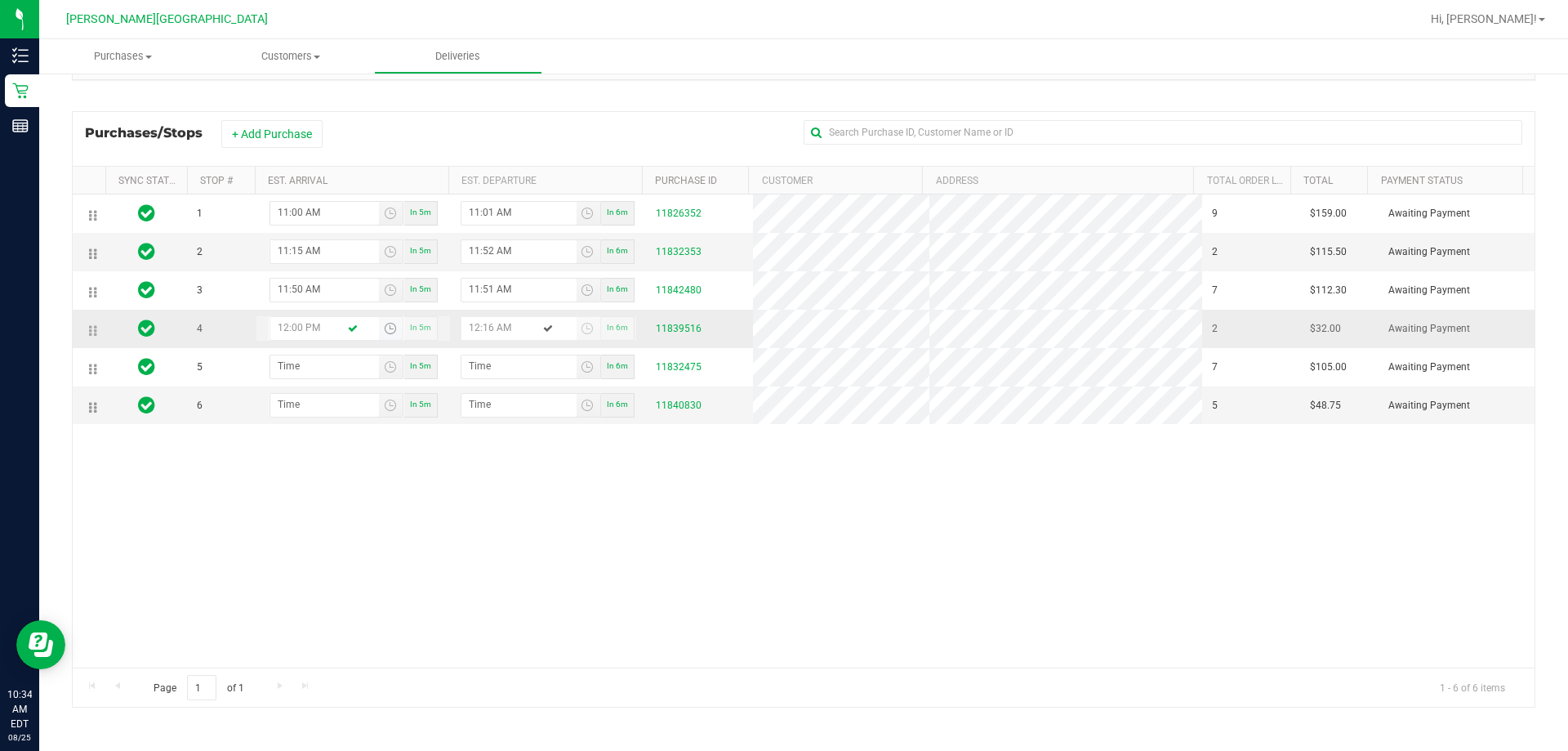
type input "12:01 PM"
type input "12:00 PM"
click at [340, 530] on div "1 11:00 AM In 5m 11:01 AM In 6m 11826352 9 $159.00 Awaiting Payment 2 11:15 AM …" at bounding box center [803, 431] width 1462 height 473
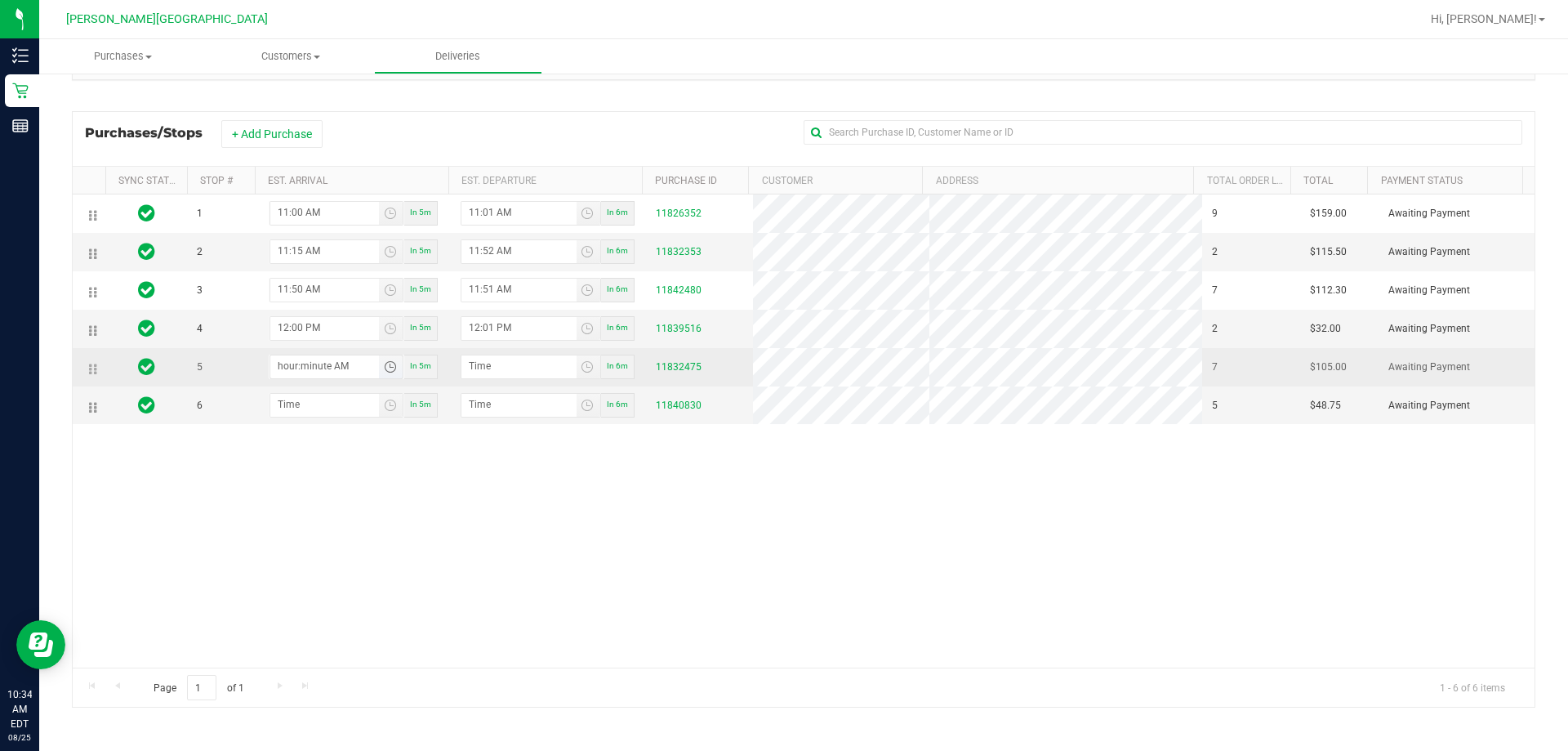
click at [303, 365] on input "hour:minute AM" at bounding box center [325, 365] width 109 height 20
type input "12:03 AM"
type input "12:04 AM"
type input "12:30 AM"
type input "12:31 AM"
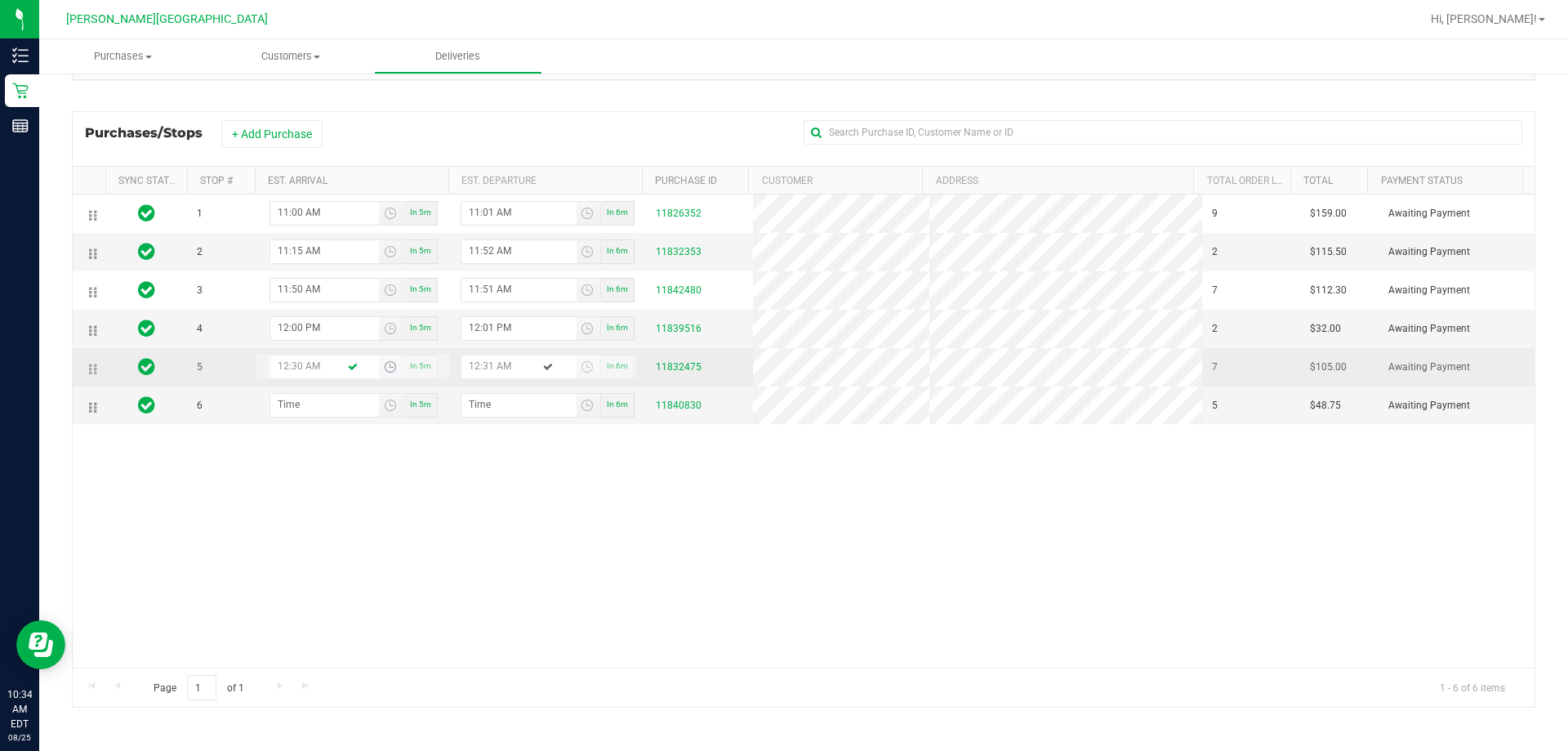
type input "12:30 PM"
type input "12:31 PM"
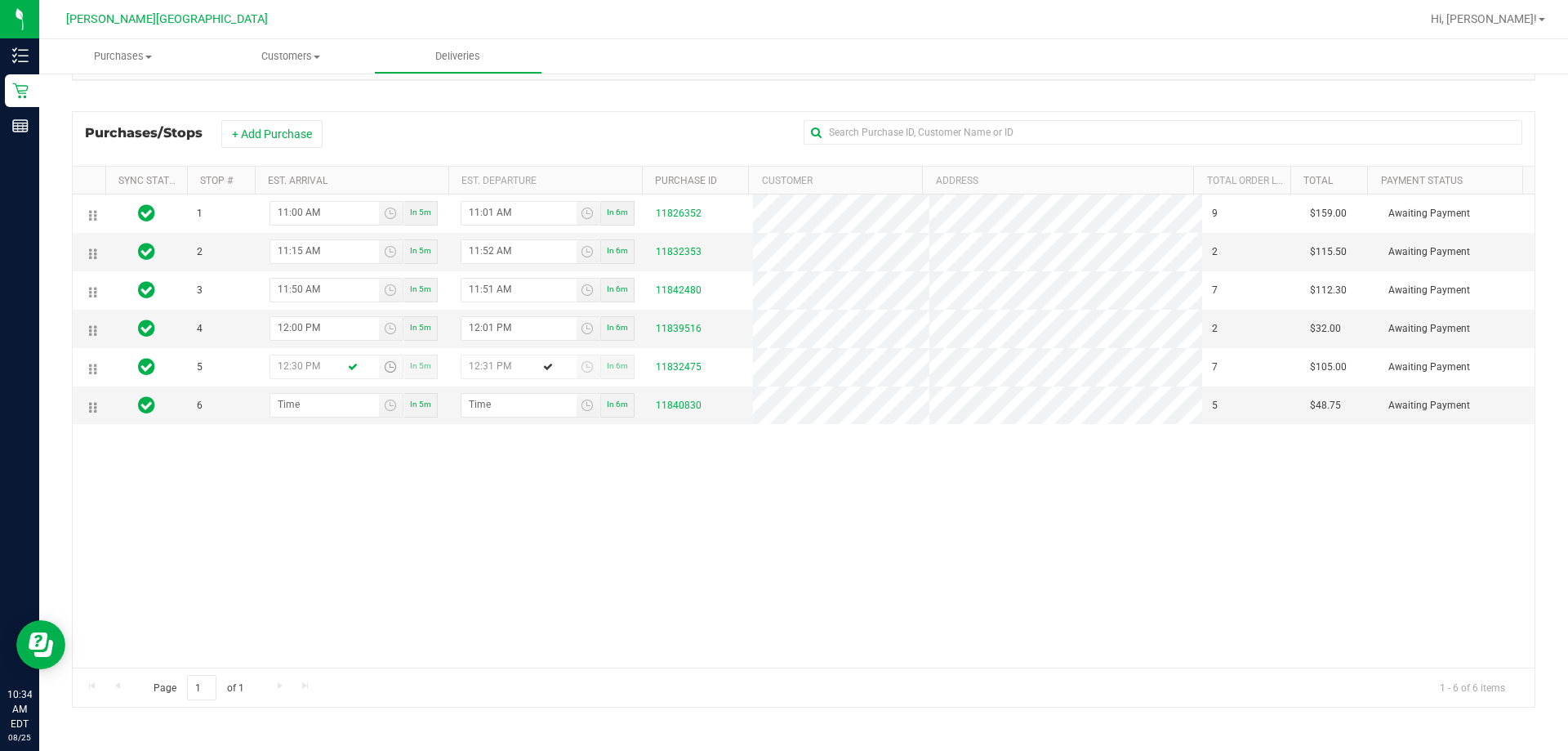
type input "12:30 PM"
click at [339, 516] on div "1 11:00 AM In 5m 11:01 AM In 6m 11826352 9 $159.00 Awaiting Payment 2 11:15 AM …" at bounding box center [803, 431] width 1462 height 473
click at [315, 400] on input "hour:minute AM" at bounding box center [325, 404] width 109 height 20
click at [303, 397] on input "1:minute AM" at bounding box center [325, 404] width 109 height 20
type input "1:00 AM"
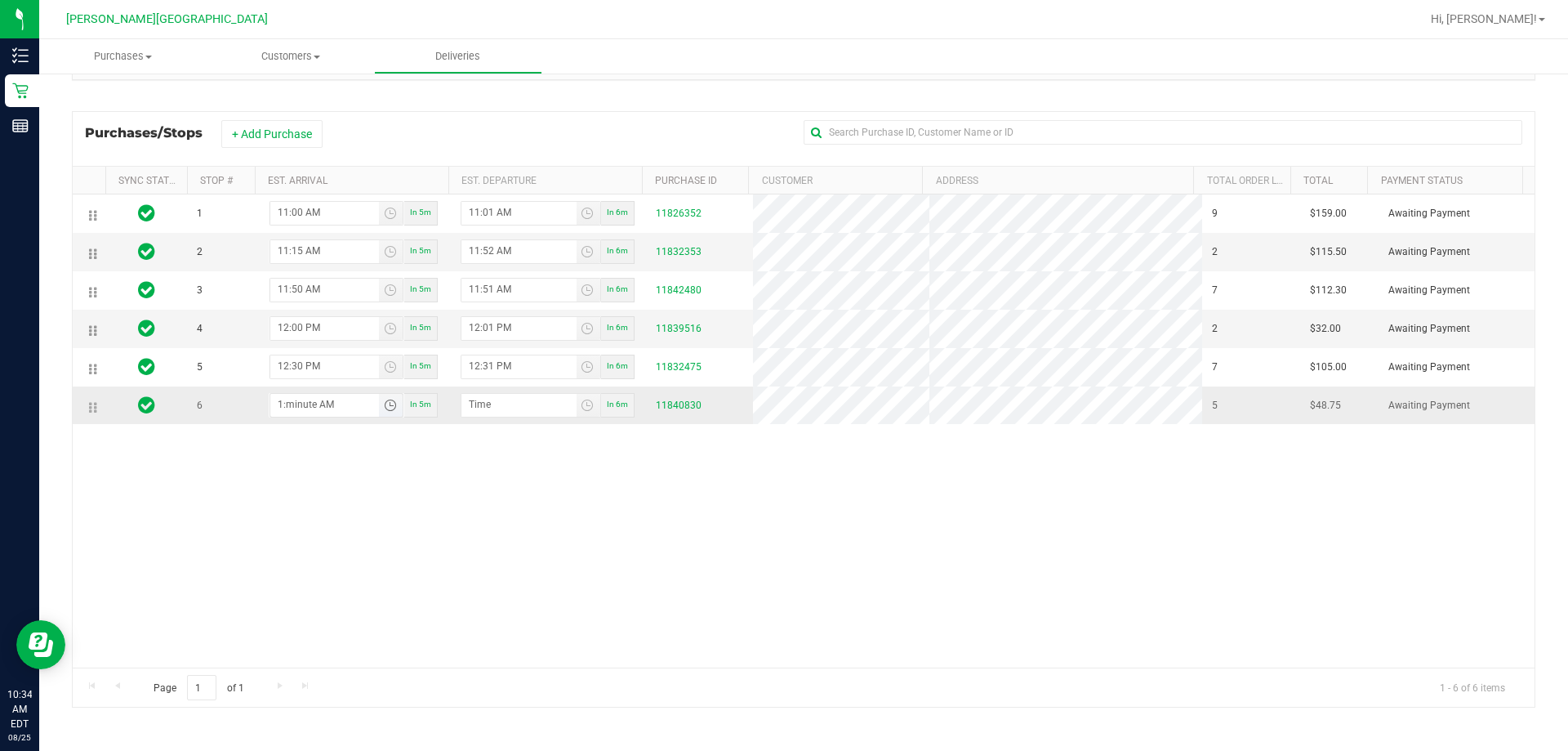
type input "1:01 AM"
type input "1:00 PM"
type input "1:01 PM"
type input "1:00 PM"
click at [346, 549] on div "1 11:00 AM In 5m 11:01 AM In 6m 11826352 9 $159.00 Awaiting Payment 2 11:15 AM …" at bounding box center [803, 431] width 1462 height 473
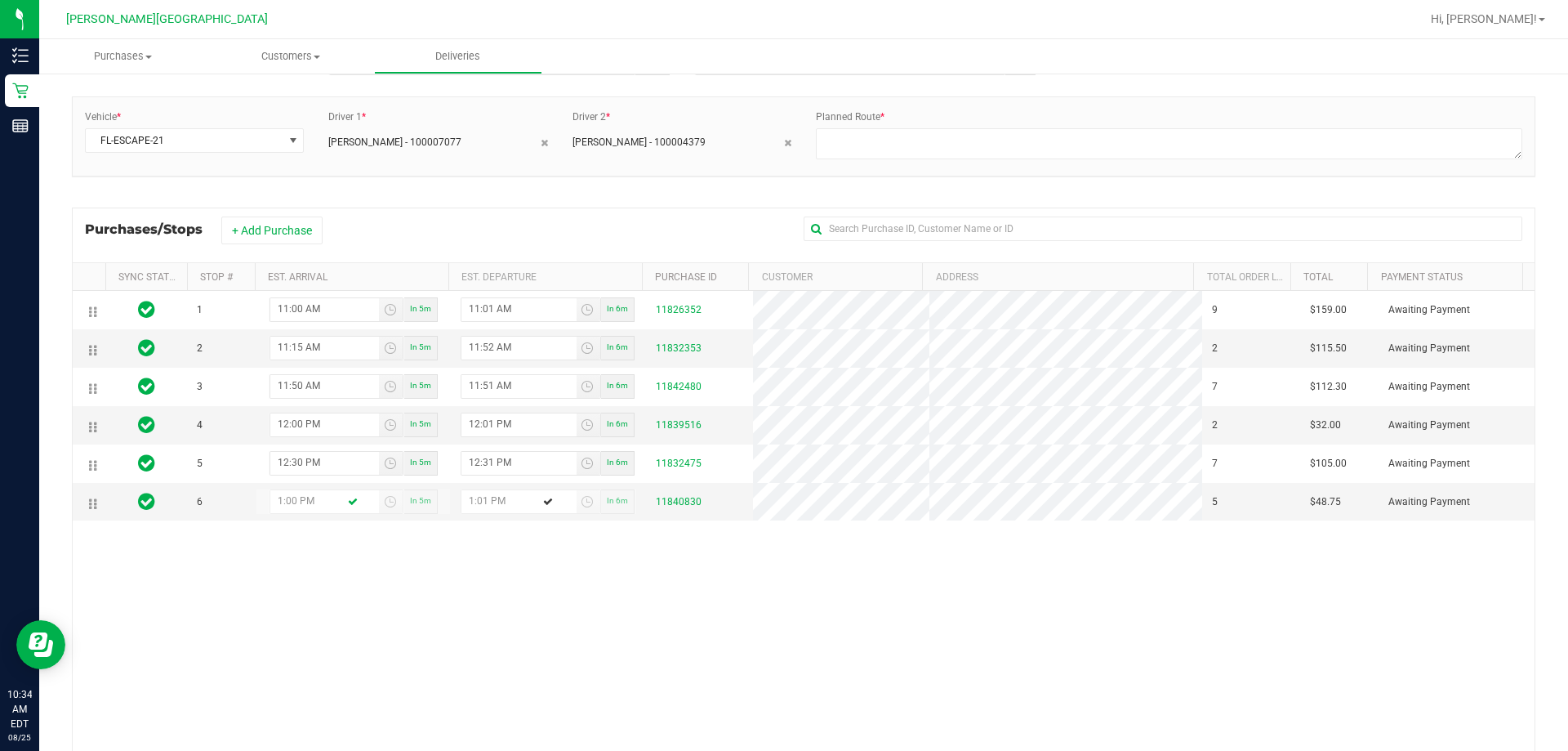
scroll to position [0, 0]
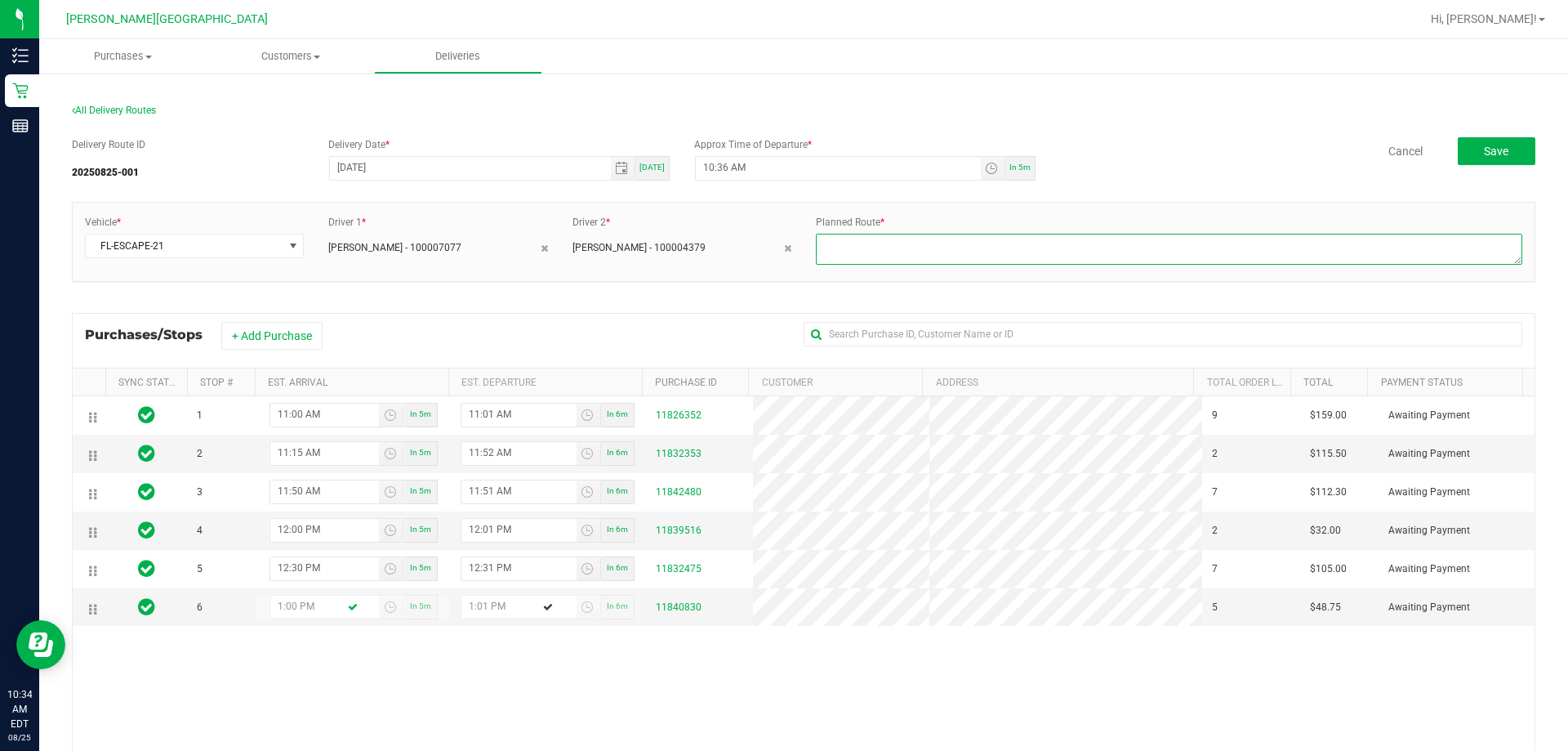
click at [783, 242] on textarea at bounding box center [1169, 249] width 707 height 31
click at [783, 215] on div "Planned Route *" at bounding box center [1169, 242] width 731 height 54
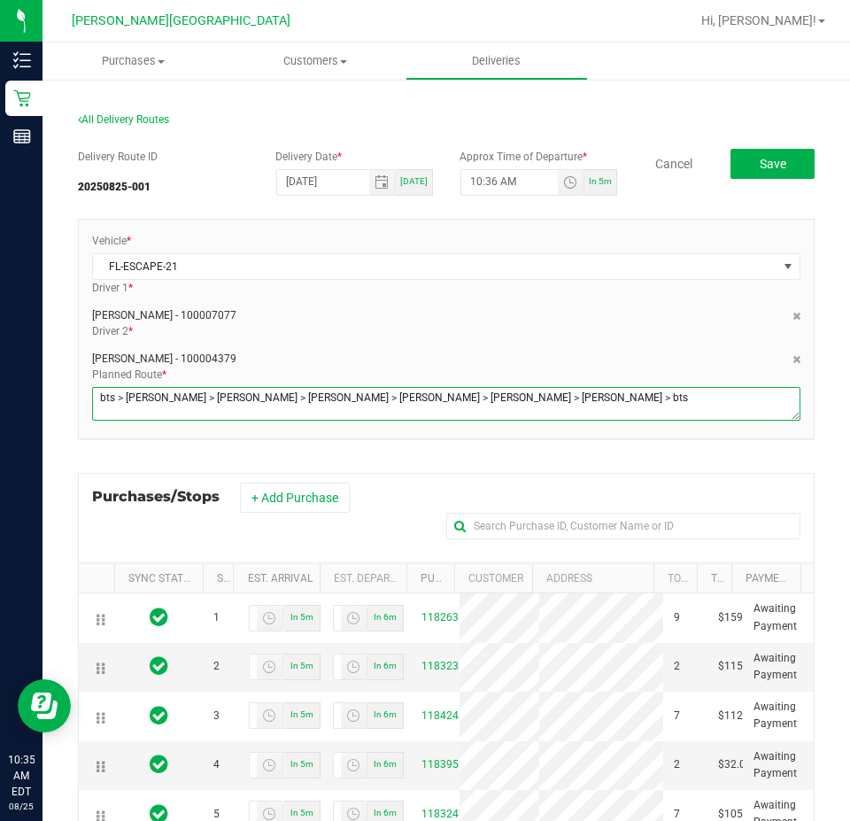
click at [303, 398] on textarea at bounding box center [446, 404] width 708 height 34
type textarea "bts > luca > julie > jeffrey > aicha > marla > lyla > nell > bts"
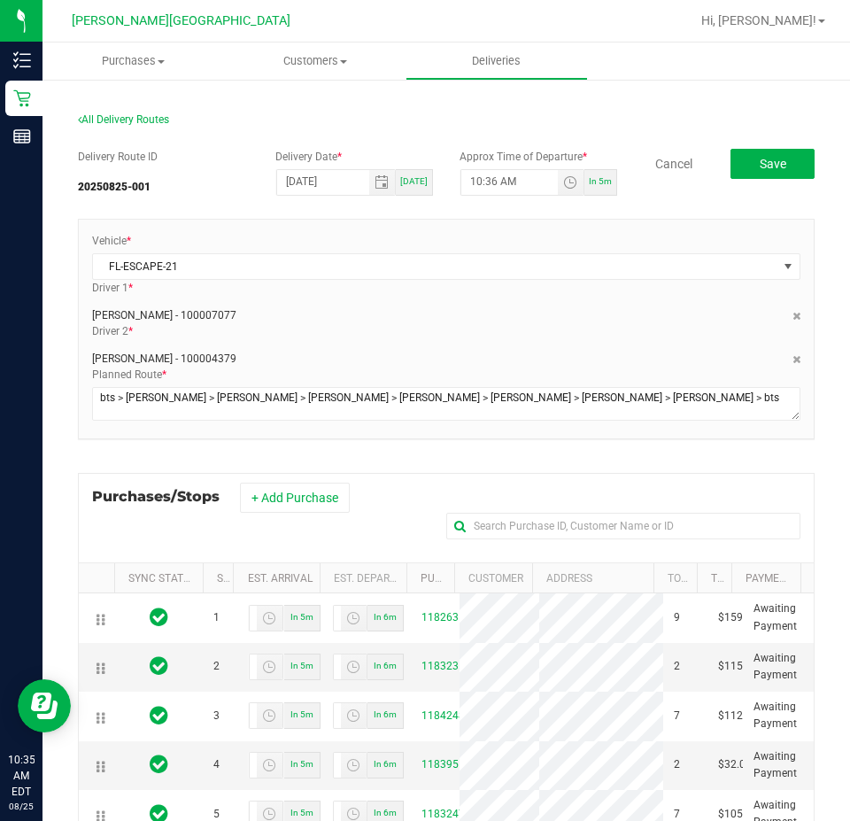
click at [414, 310] on div "Jacob Rubinton - 100007077" at bounding box center [446, 311] width 708 height 23
click at [755, 155] on button "Save" at bounding box center [772, 164] width 84 height 30
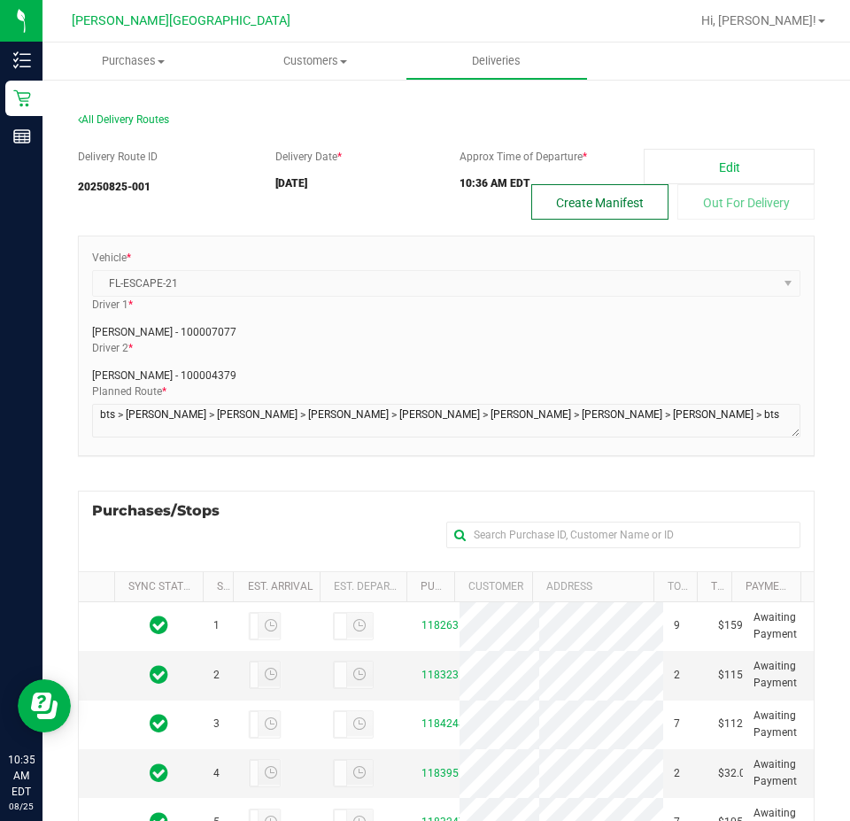
click at [609, 200] on button "Create Manifest" at bounding box center [599, 201] width 137 height 35
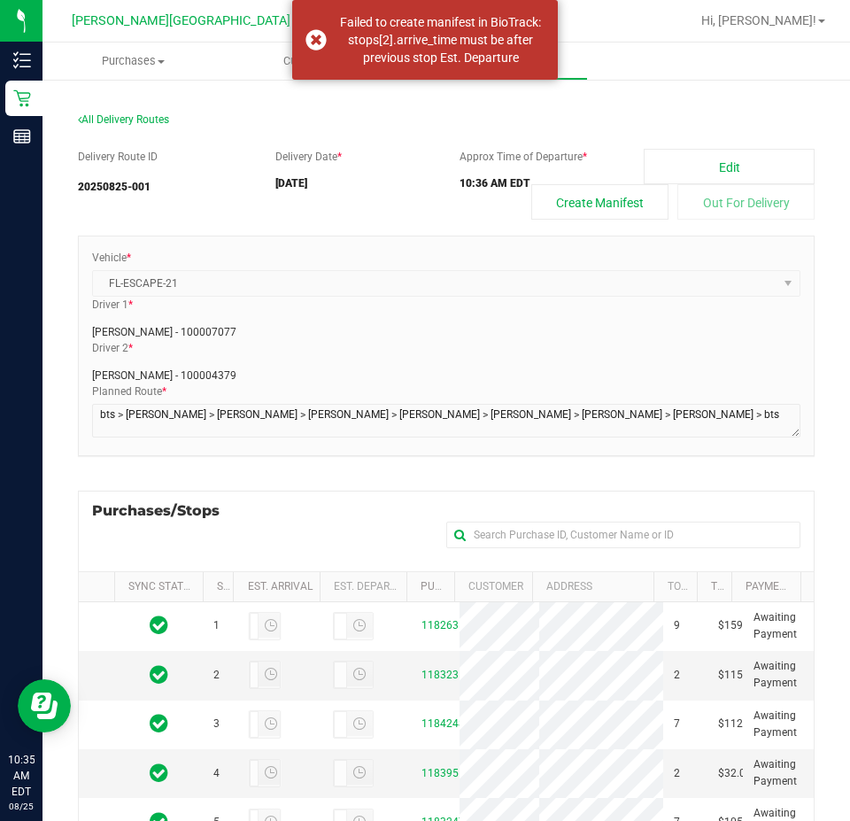
click at [592, 149] on div "Approx Time of Departure * 10:36 AM EDT" at bounding box center [538, 174] width 184 height 50
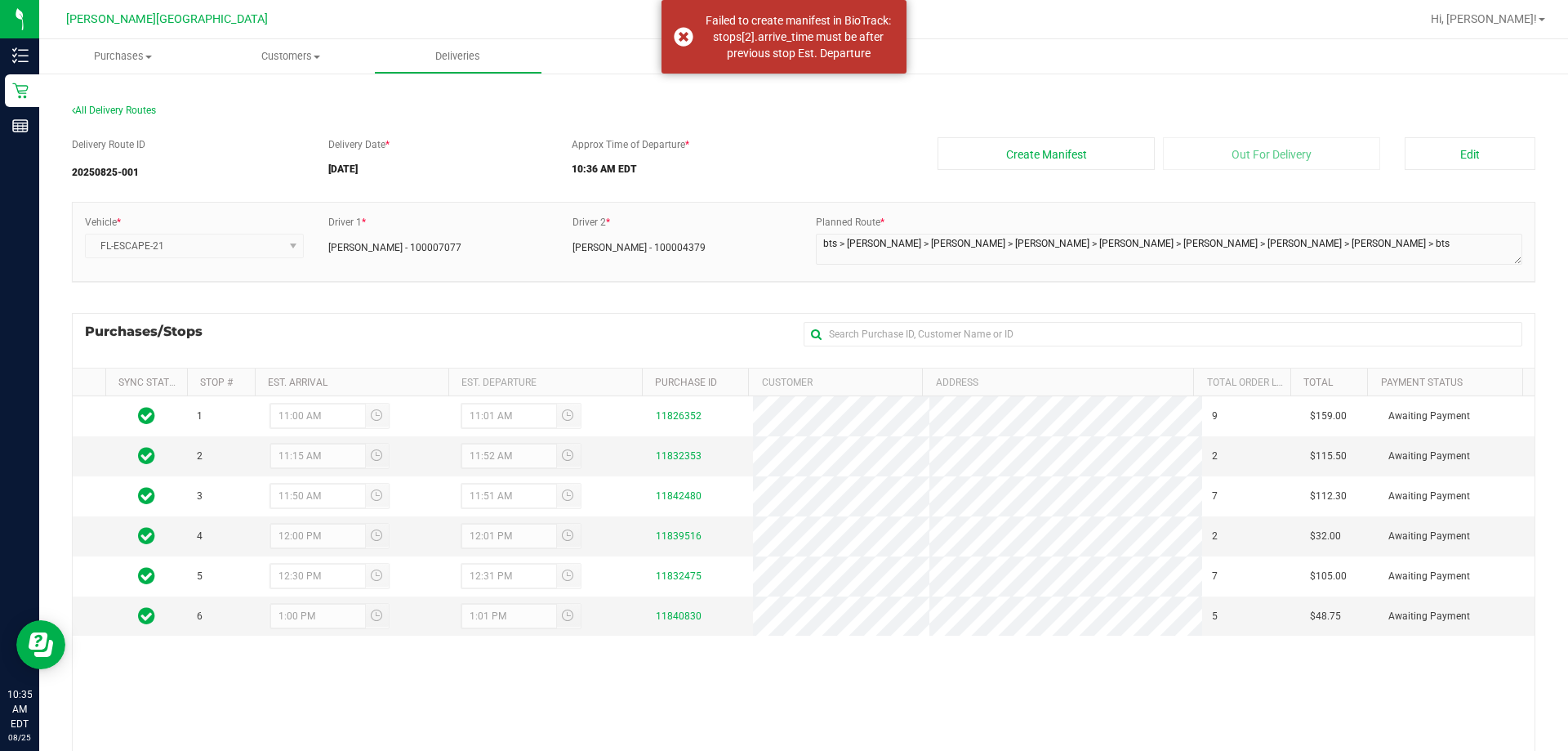
click at [458, 173] on h5 "[DATE]" at bounding box center [438, 170] width 220 height 11
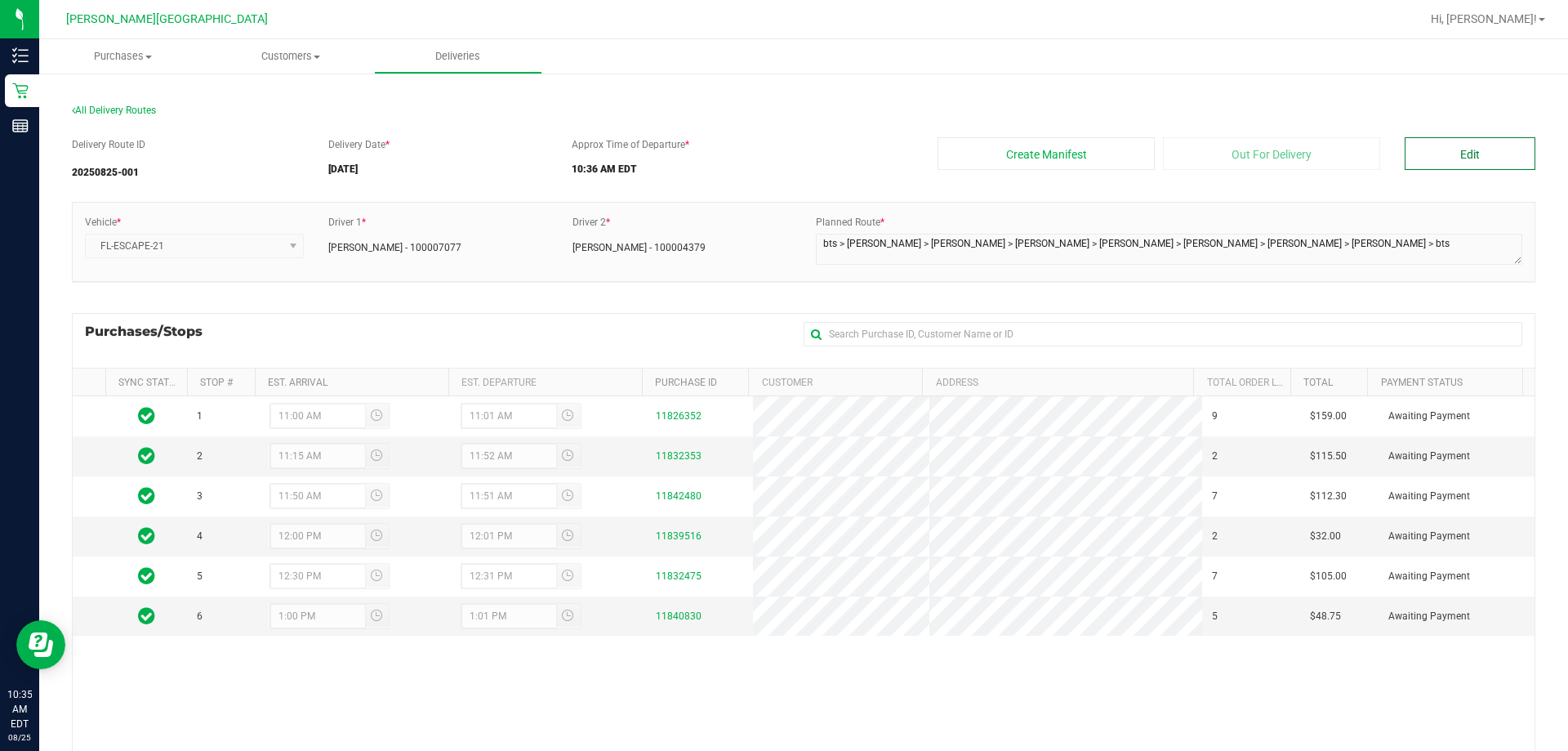
click at [783, 155] on button "Edit" at bounding box center [1470, 153] width 131 height 32
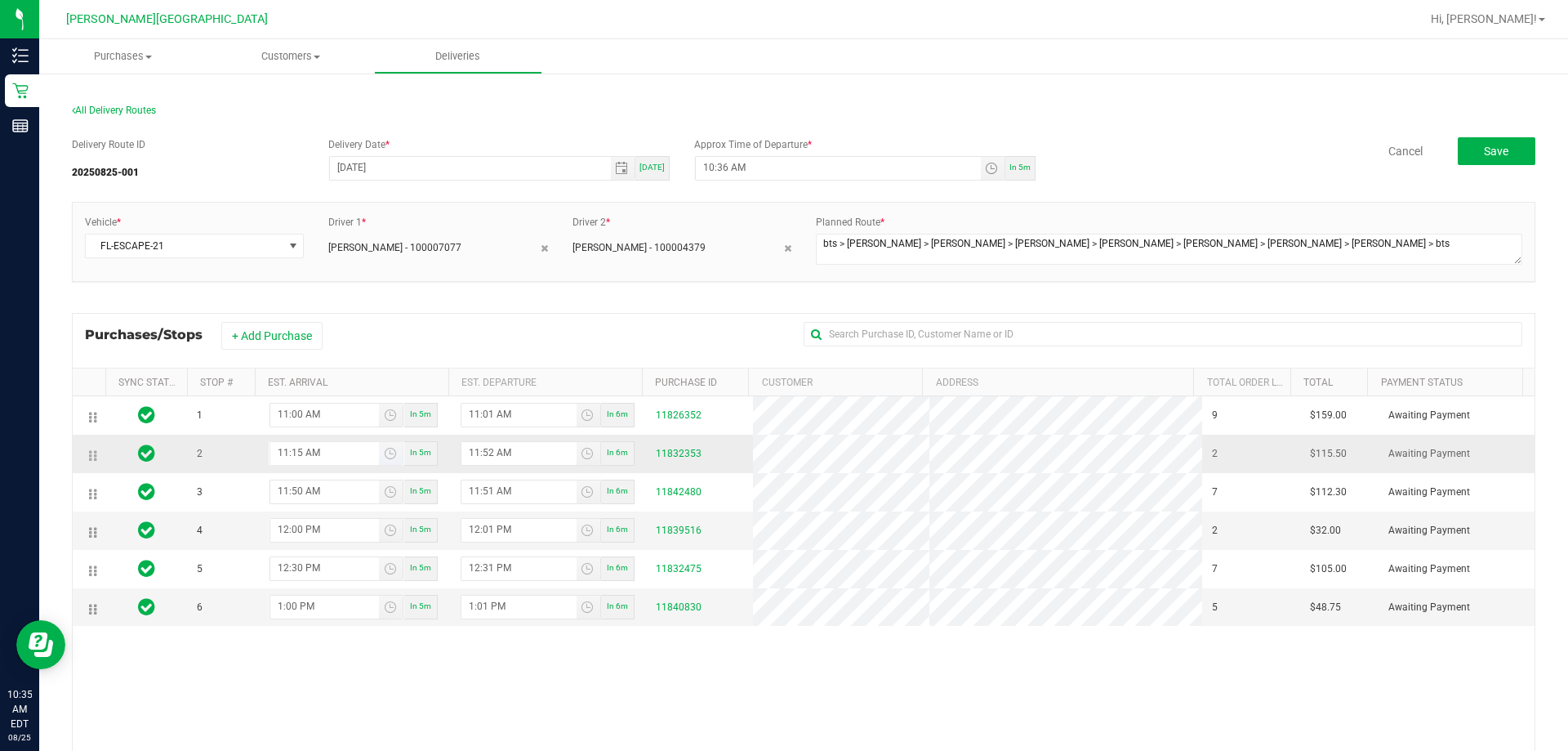
click at [295, 450] on input "11:15 AM" at bounding box center [325, 452] width 109 height 20
click at [485, 450] on input "11:52 AM" at bounding box center [518, 452] width 115 height 20
type input "11:00 AM"
type input "11:16 AM"
click at [544, 339] on div "+ Add Purchase" at bounding box center [508, 336] width 575 height 28
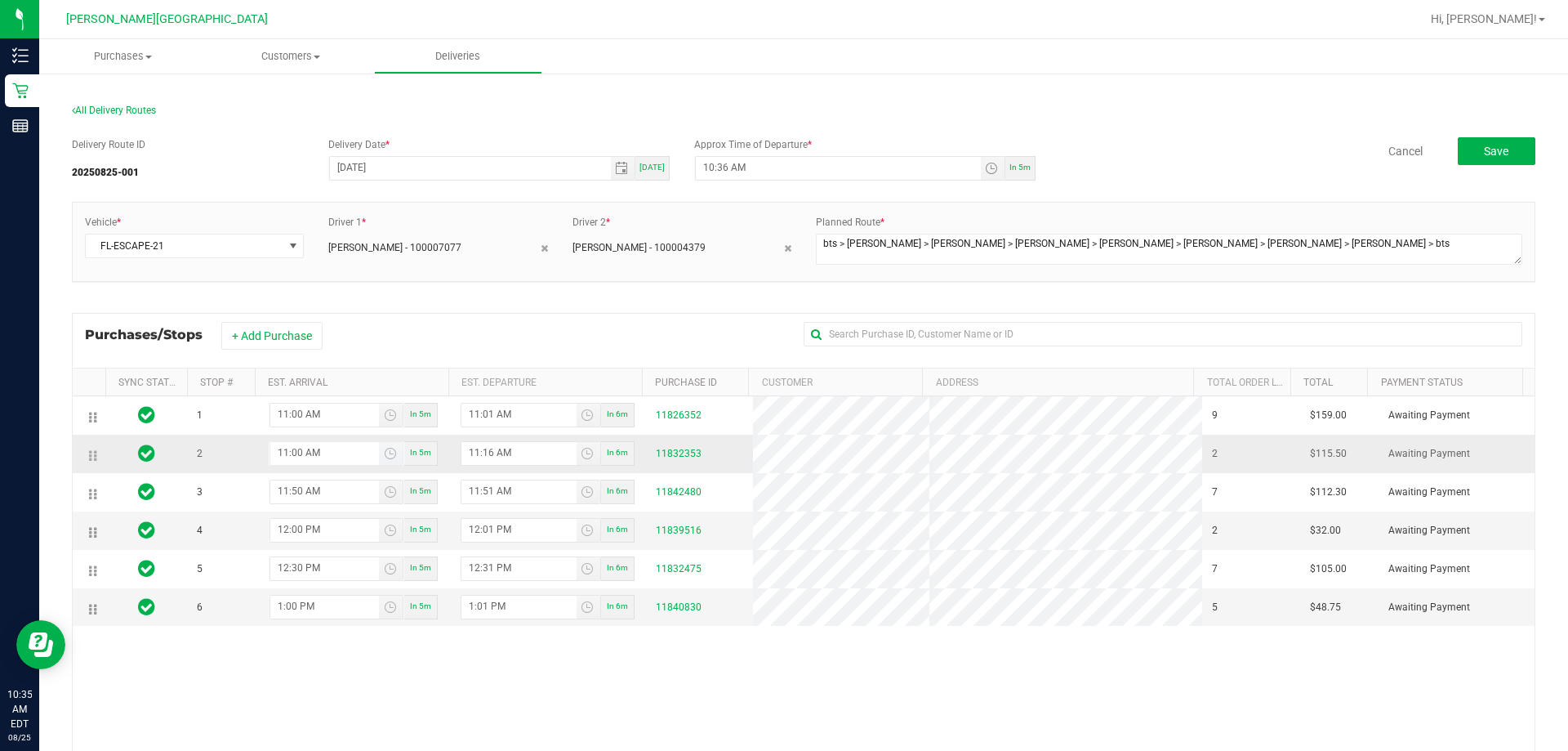
click at [288, 449] on input "11:00 AM" at bounding box center [325, 452] width 109 height 20
type input "11:15 AM"
click at [449, 329] on div "+ Add Purchase" at bounding box center [508, 336] width 575 height 28
click at [783, 147] on span "Save" at bounding box center [1495, 151] width 25 height 13
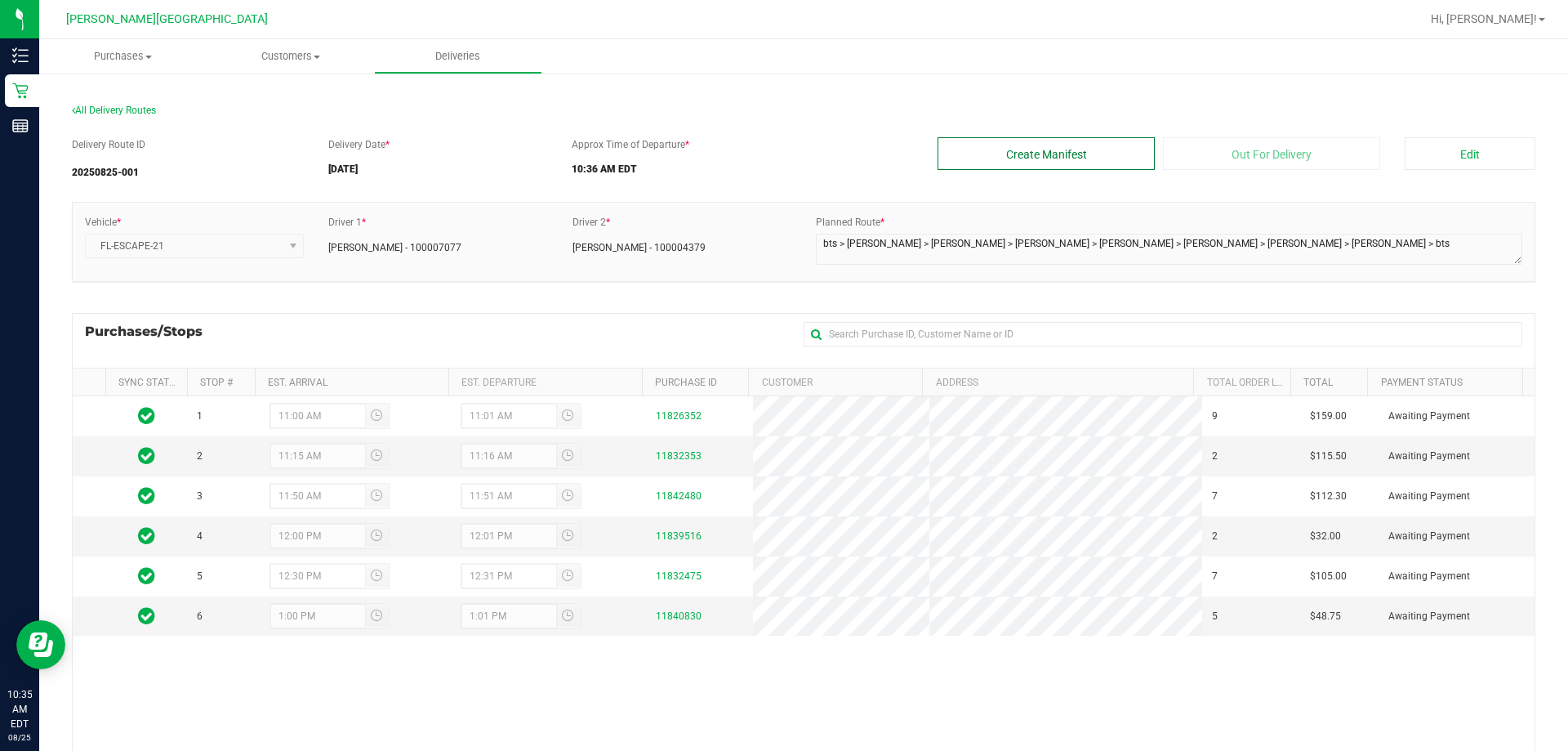
click at [783, 152] on button "Create Manifest" at bounding box center [1045, 153] width 217 height 32
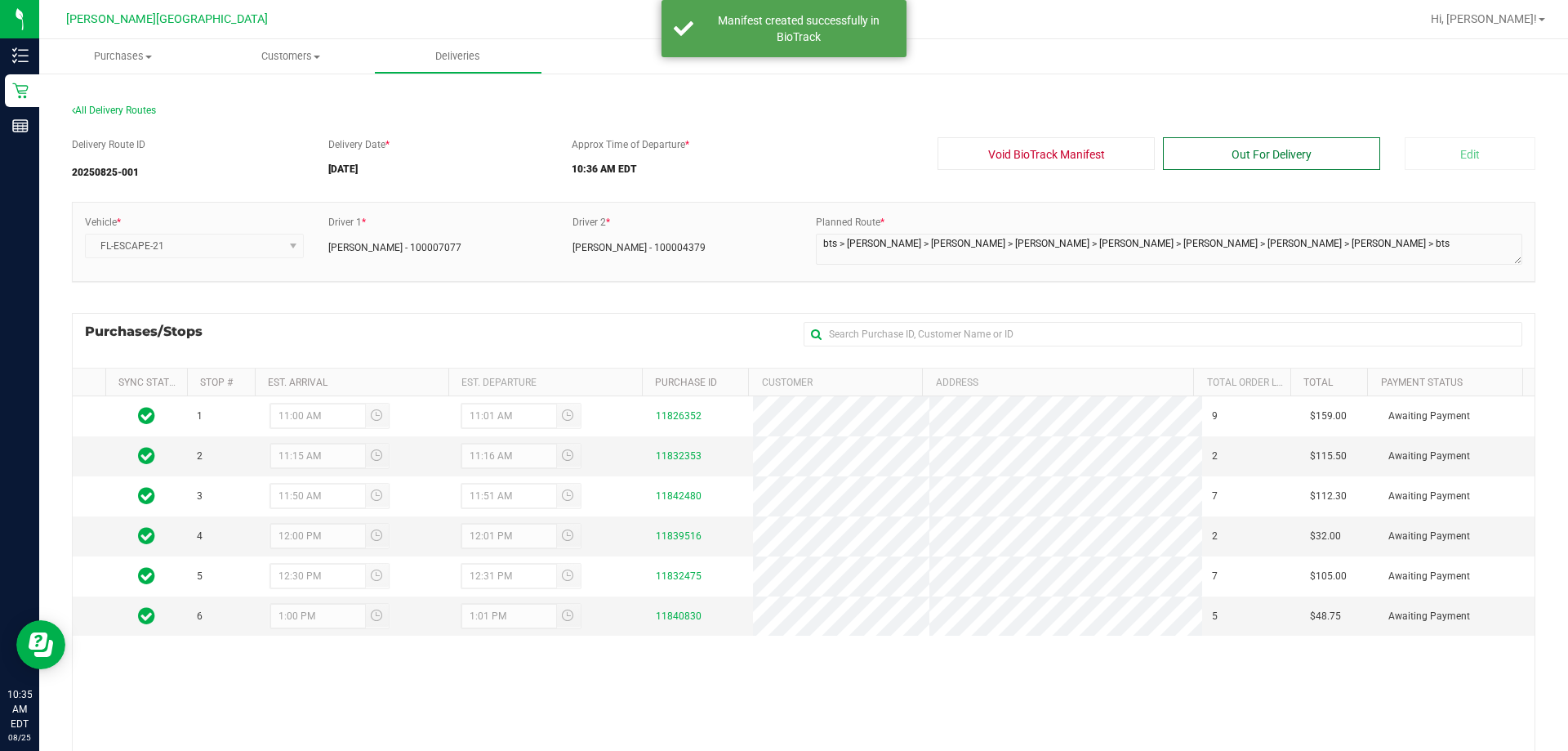
click at [783, 167] on button "Out For Delivery" at bounding box center [1271, 153] width 217 height 32
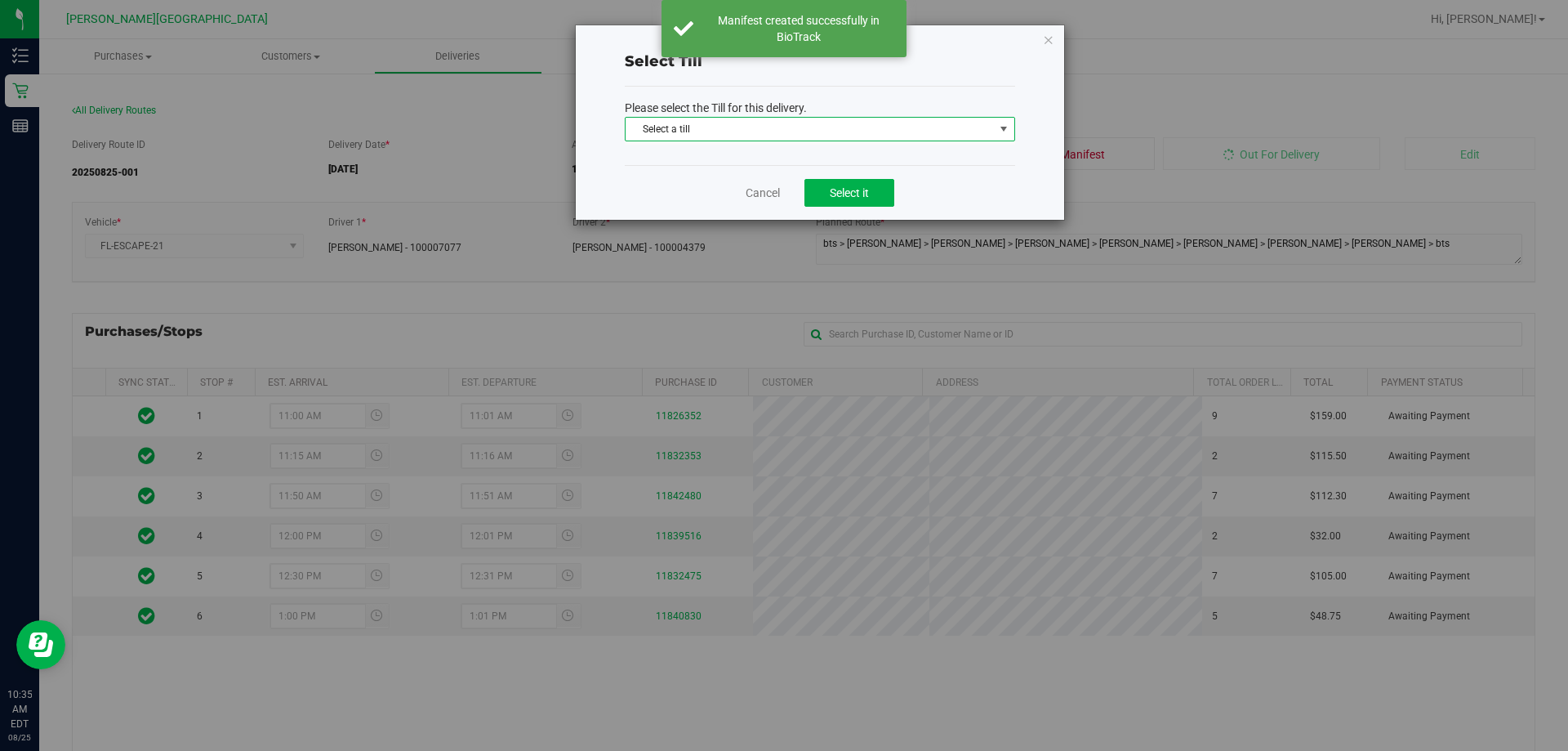
click at [783, 118] on span "Select a till" at bounding box center [809, 128] width 368 height 23
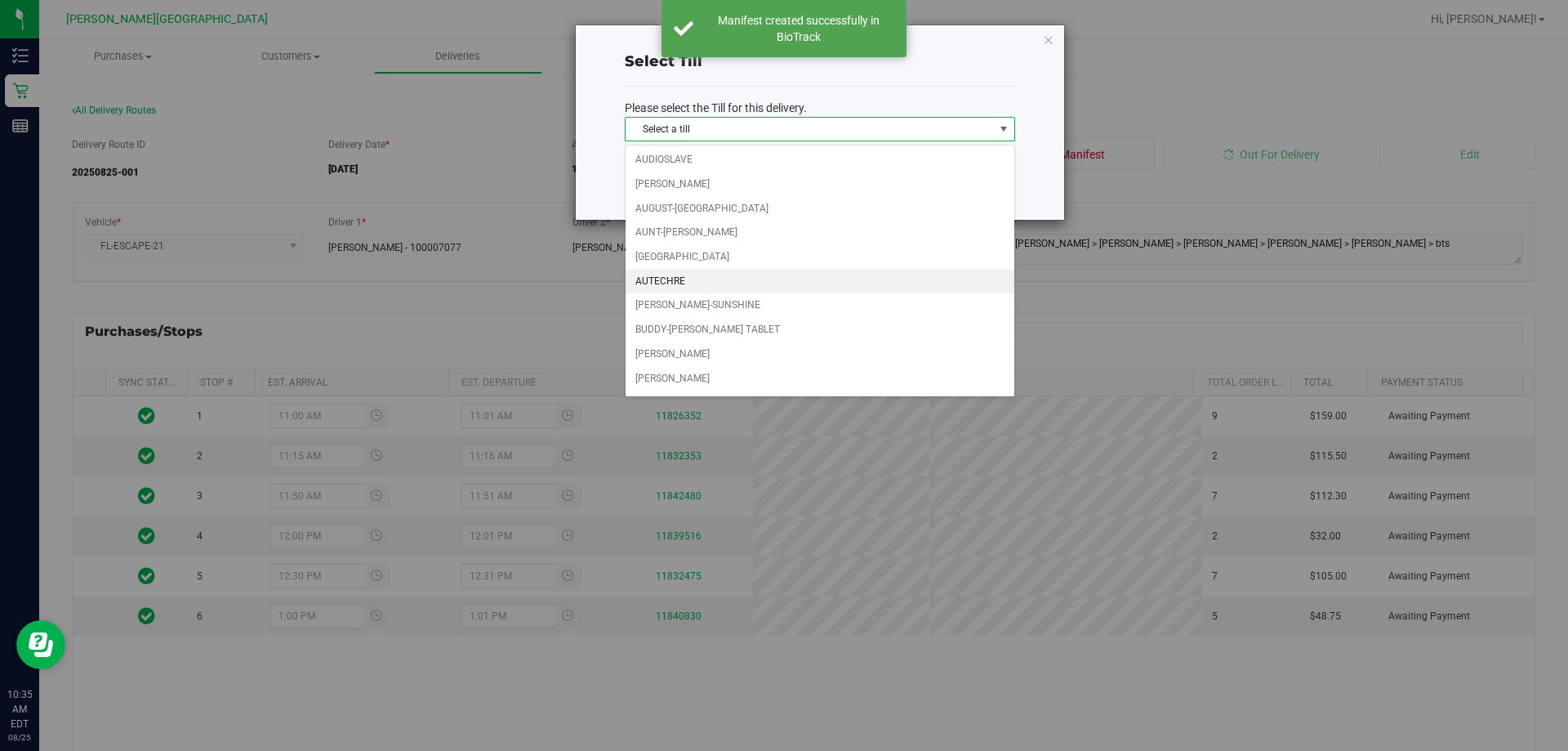
scroll to position [163, 0]
click at [758, 340] on li "Delivery Till 1" at bounding box center [819, 336] width 388 height 25
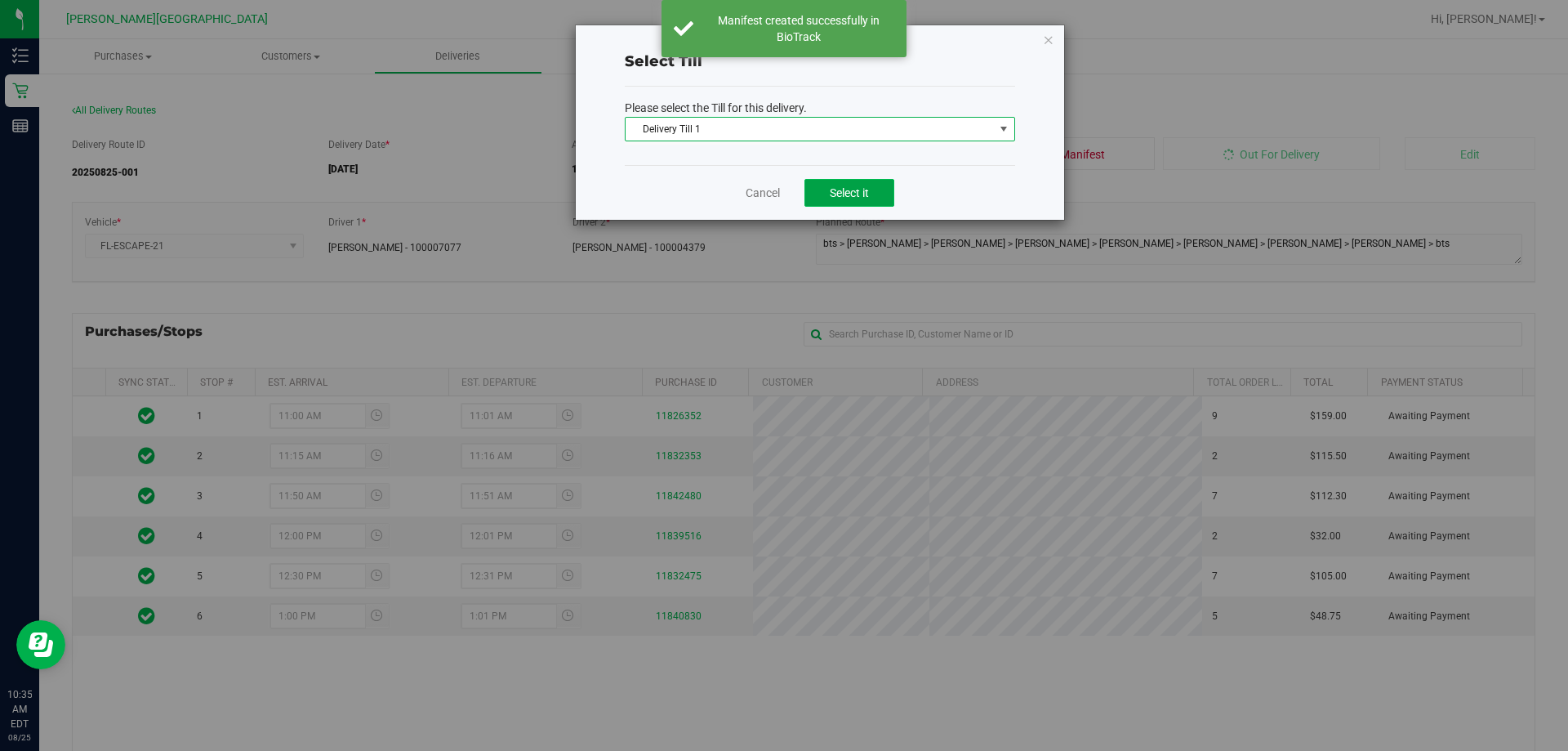
click at [783, 186] on span "Select it" at bounding box center [849, 193] width 39 height 13
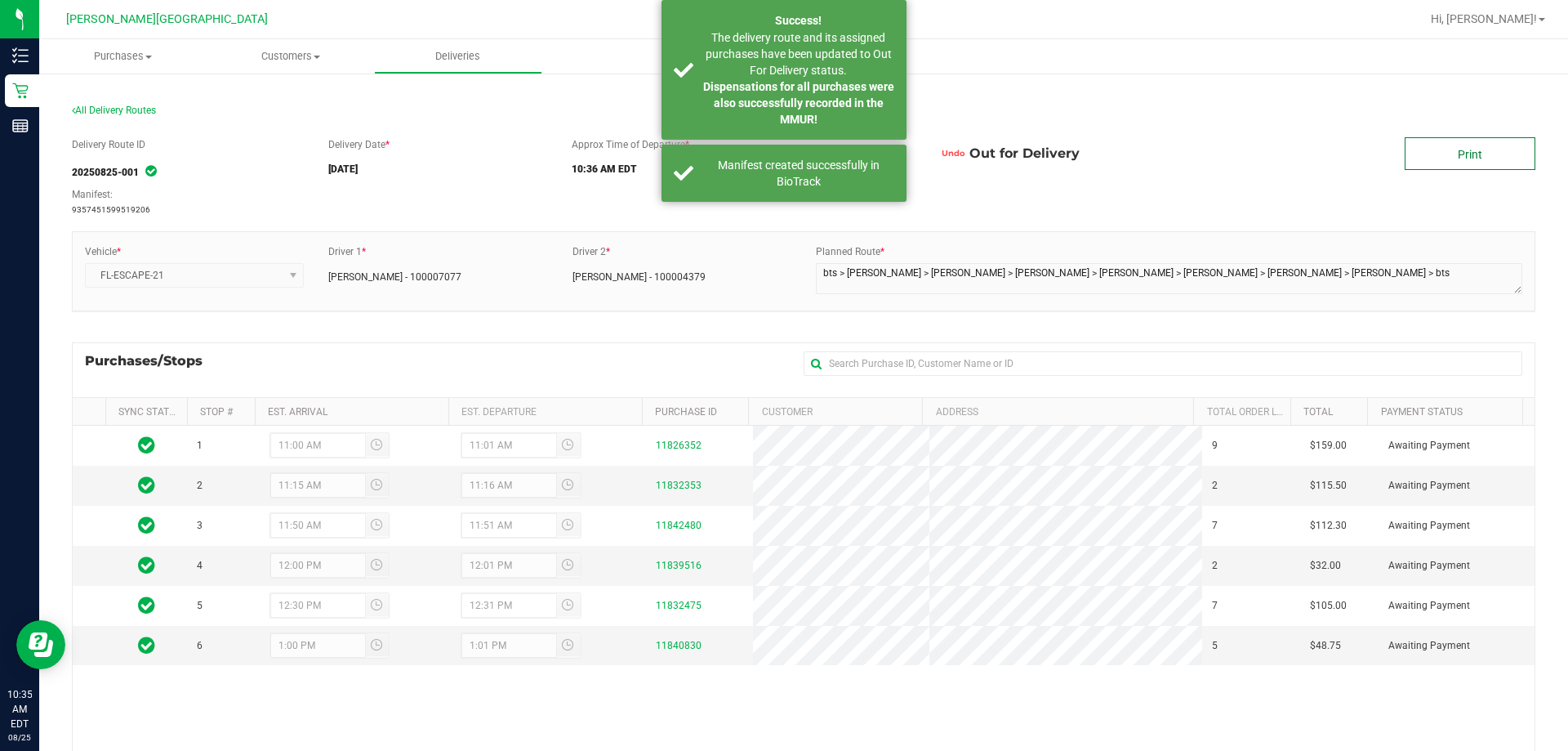
click at [783, 161] on link "Print" at bounding box center [1470, 153] width 131 height 32
